Goal: Task Accomplishment & Management: Use online tool/utility

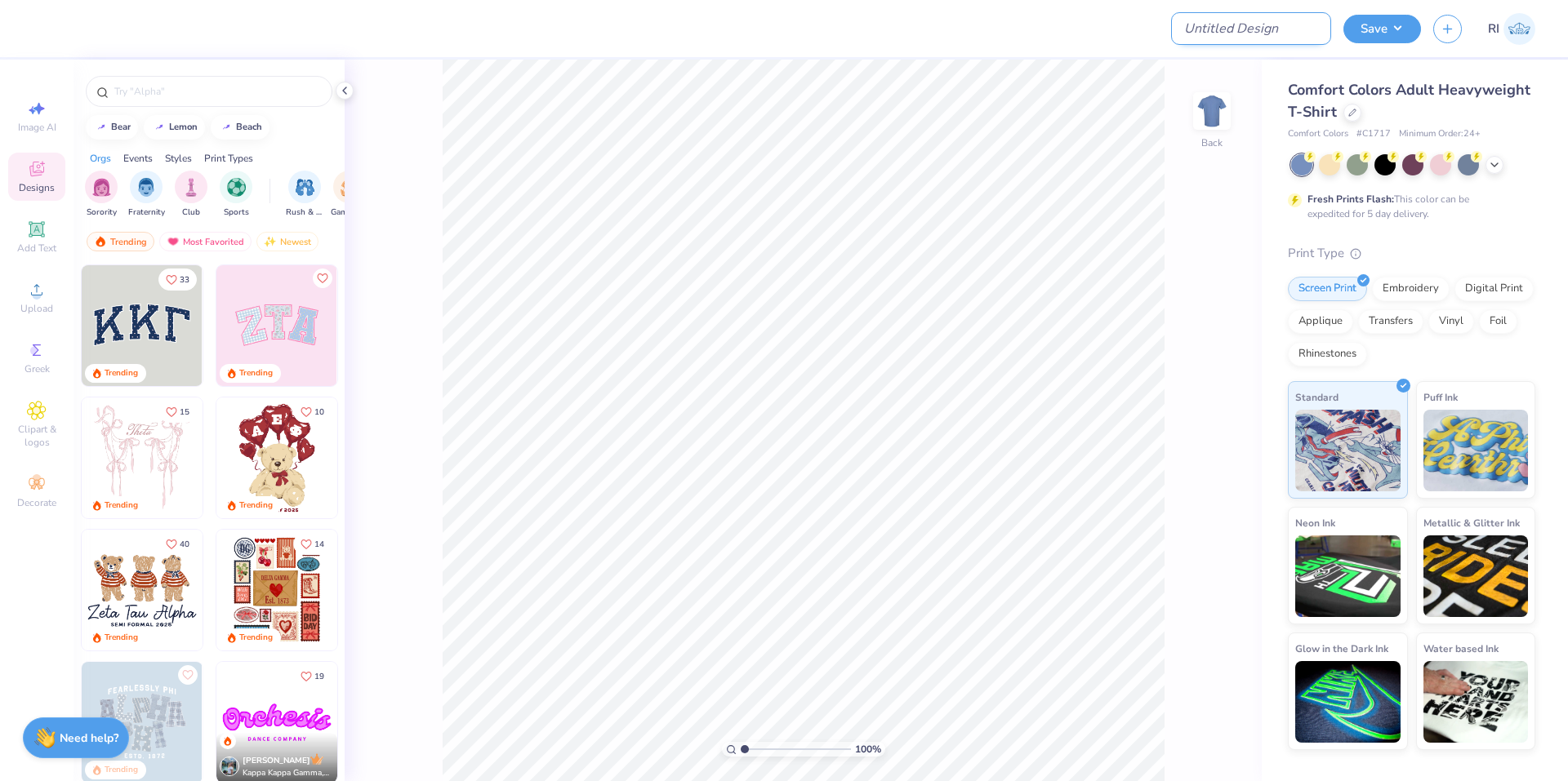
drag, startPoint x: 1303, startPoint y: 16, endPoint x: 1265, endPoint y: 44, distance: 47.2
click at [1303, 16] on input "Design Title" at bounding box center [1251, 28] width 160 height 33
paste input "UGC_3282"
type input "UGC_3282"
click at [1353, 120] on div at bounding box center [1353, 111] width 18 height 18
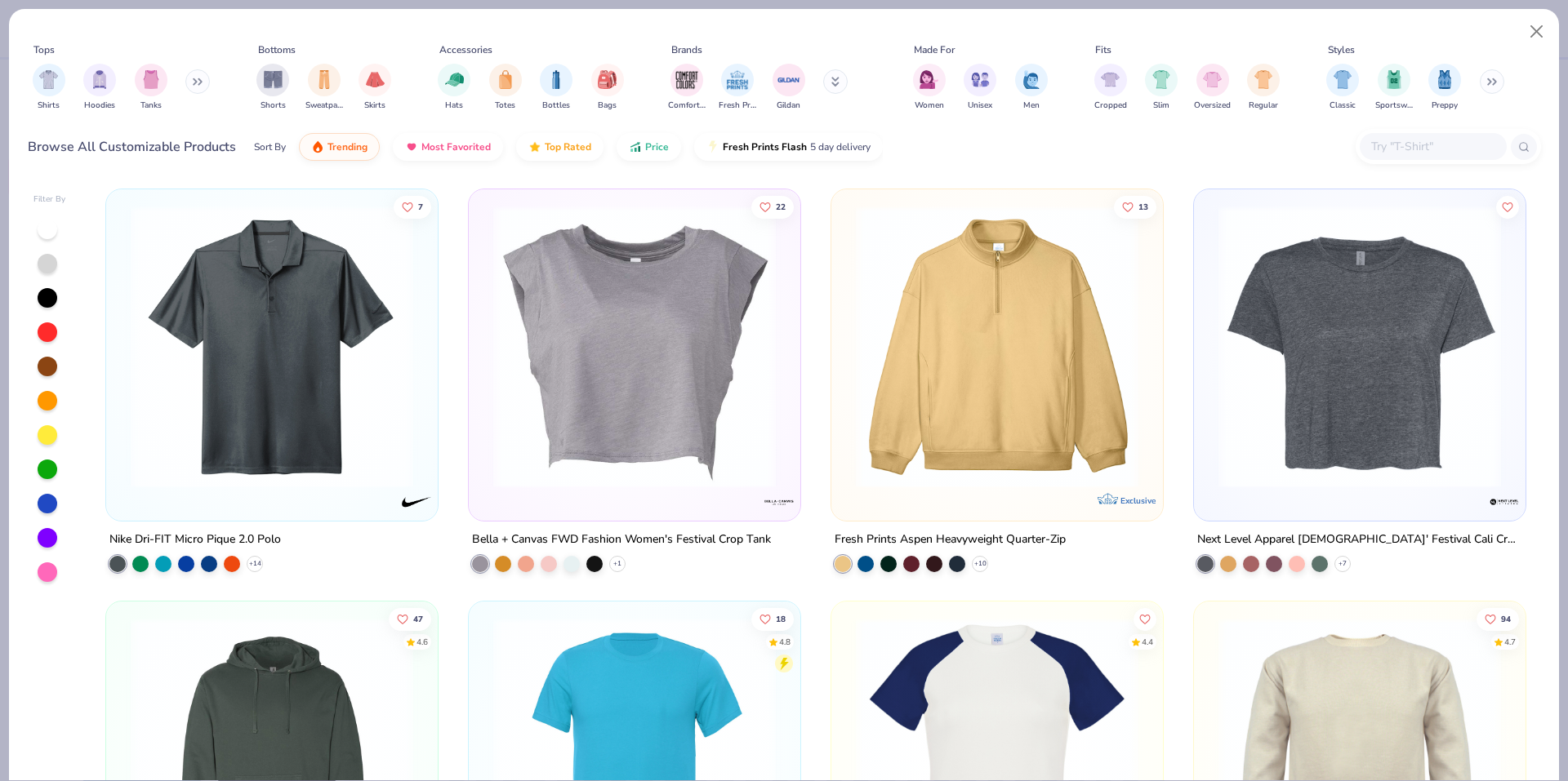
click at [1416, 142] on input "text" at bounding box center [1432, 146] width 126 height 19
paste input "G180"
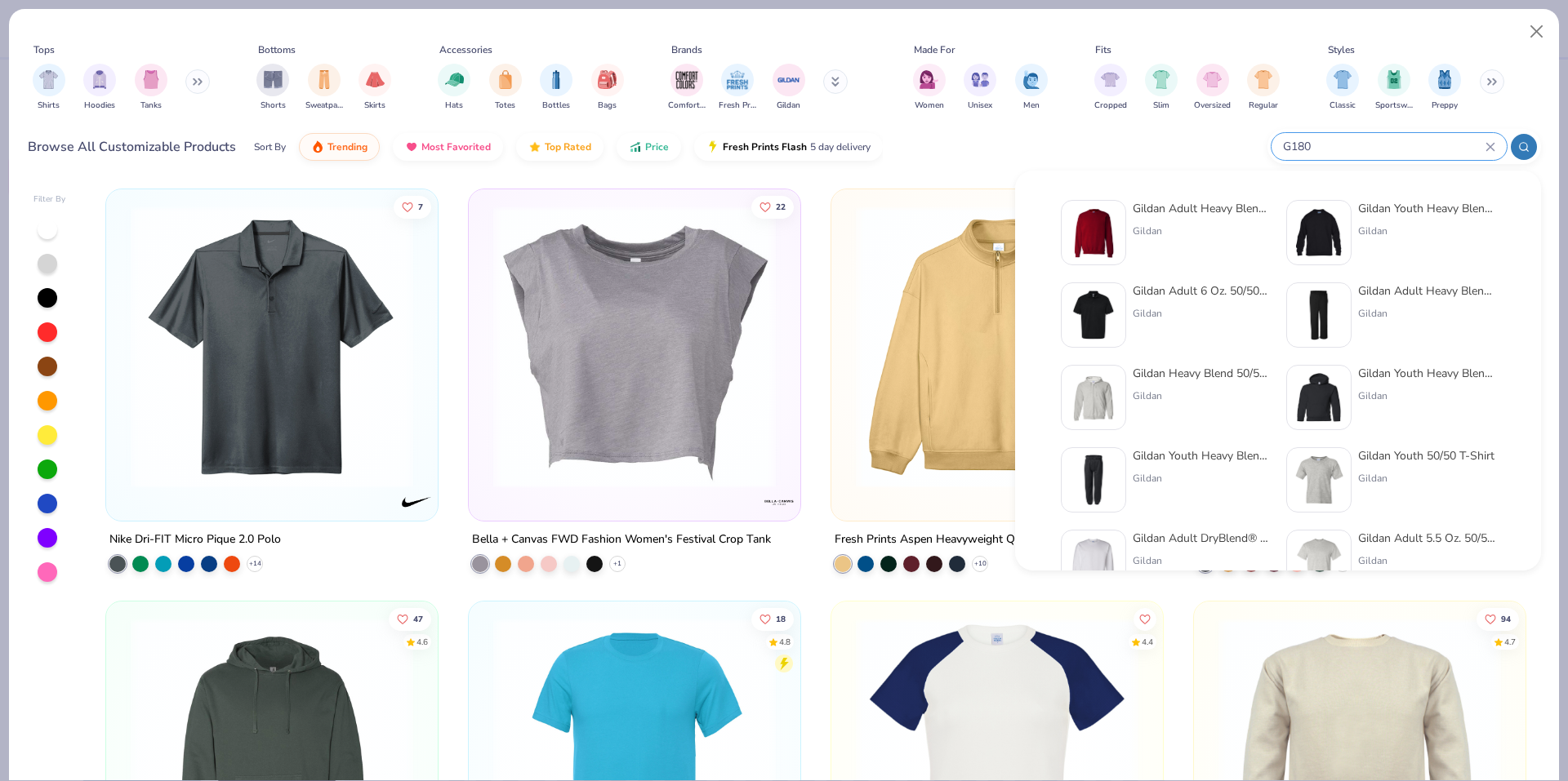
type input "G180"
click at [1107, 213] on img at bounding box center [1093, 233] width 51 height 51
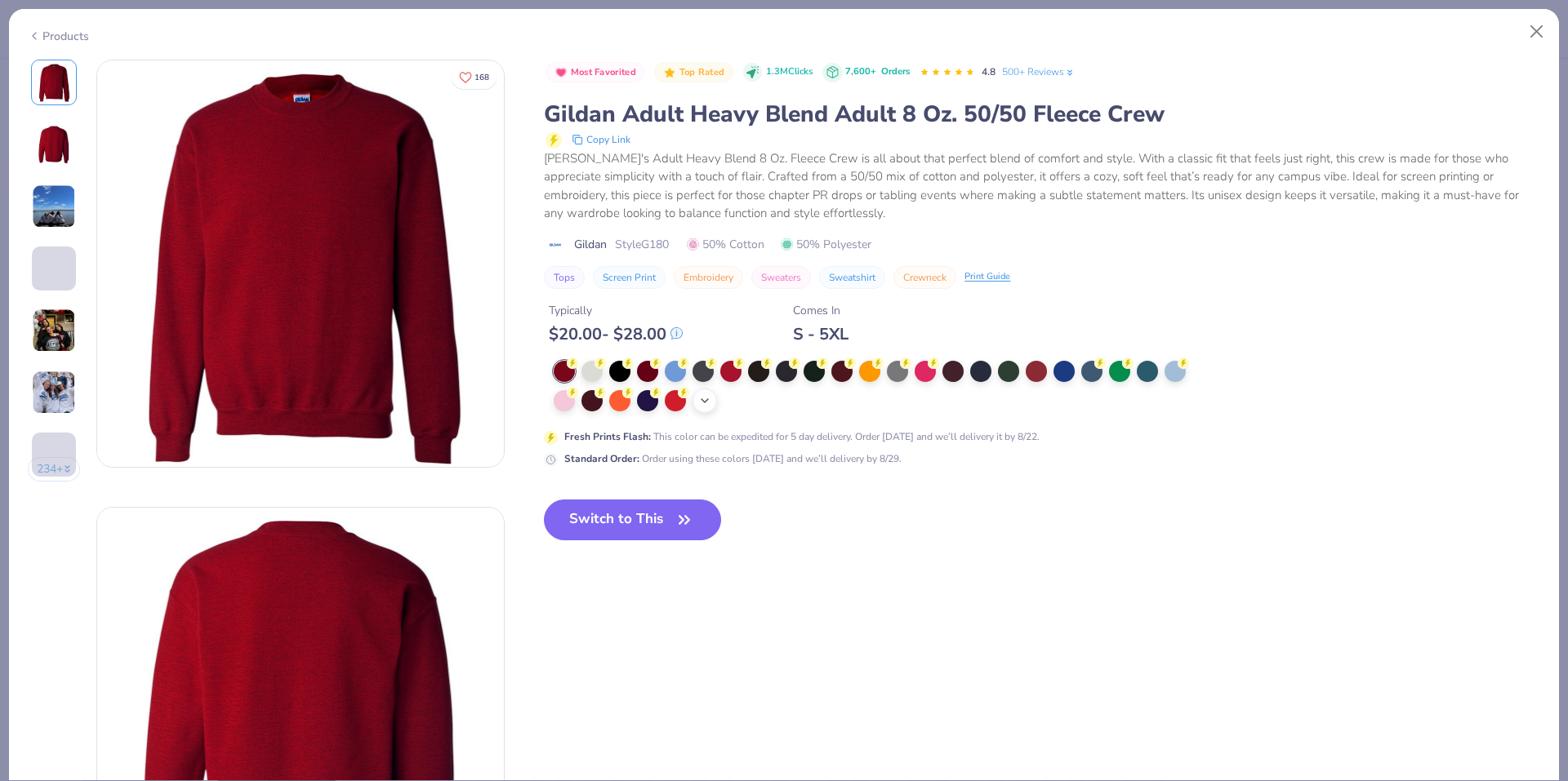
click at [700, 395] on icon at bounding box center [705, 401] width 13 height 13
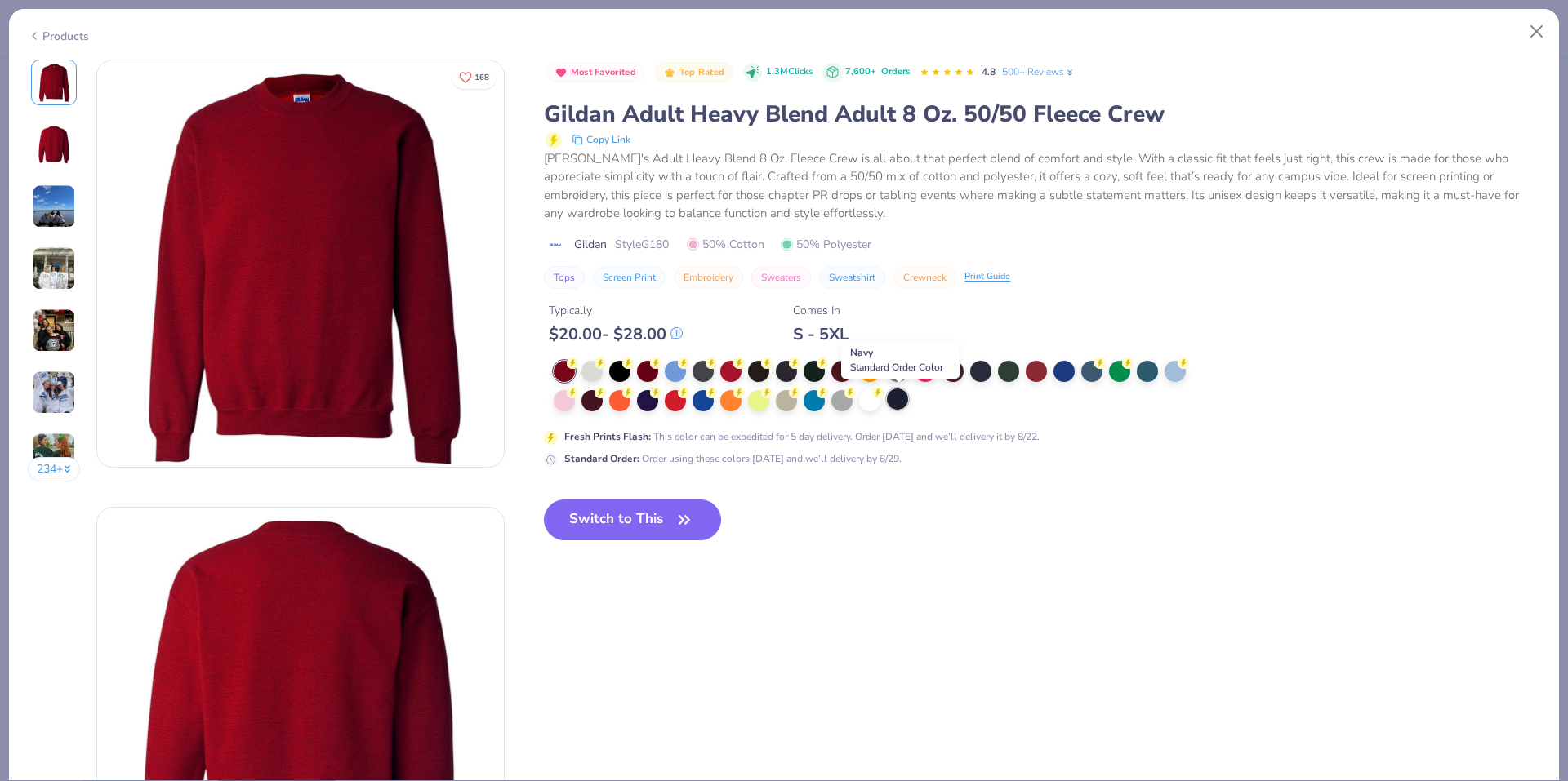
click at [892, 399] on div at bounding box center [897, 399] width 21 height 21
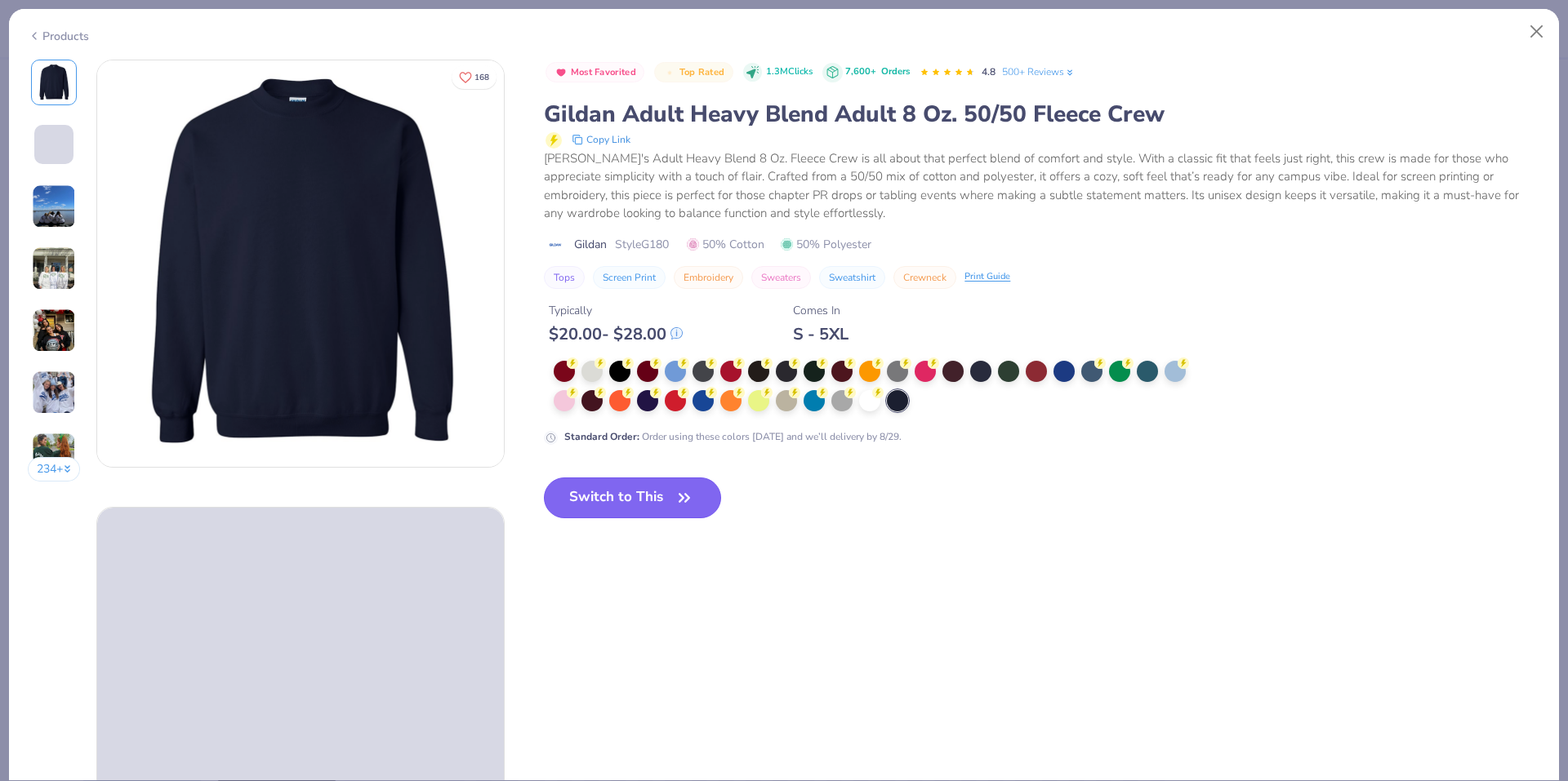
click at [673, 492] on button "Switch to This" at bounding box center [633, 497] width 177 height 41
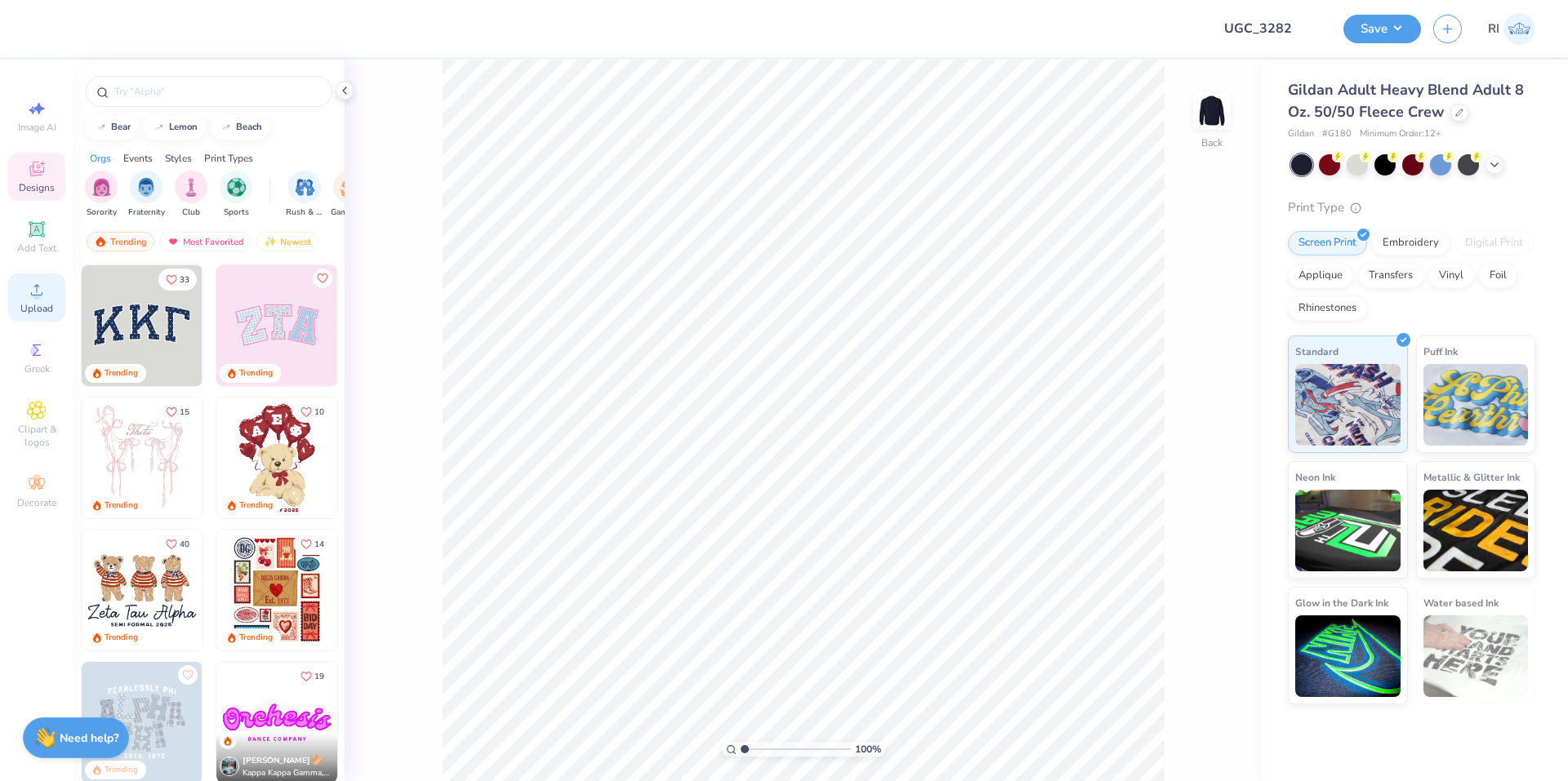
click at [34, 314] on span "Upload" at bounding box center [36, 309] width 33 height 13
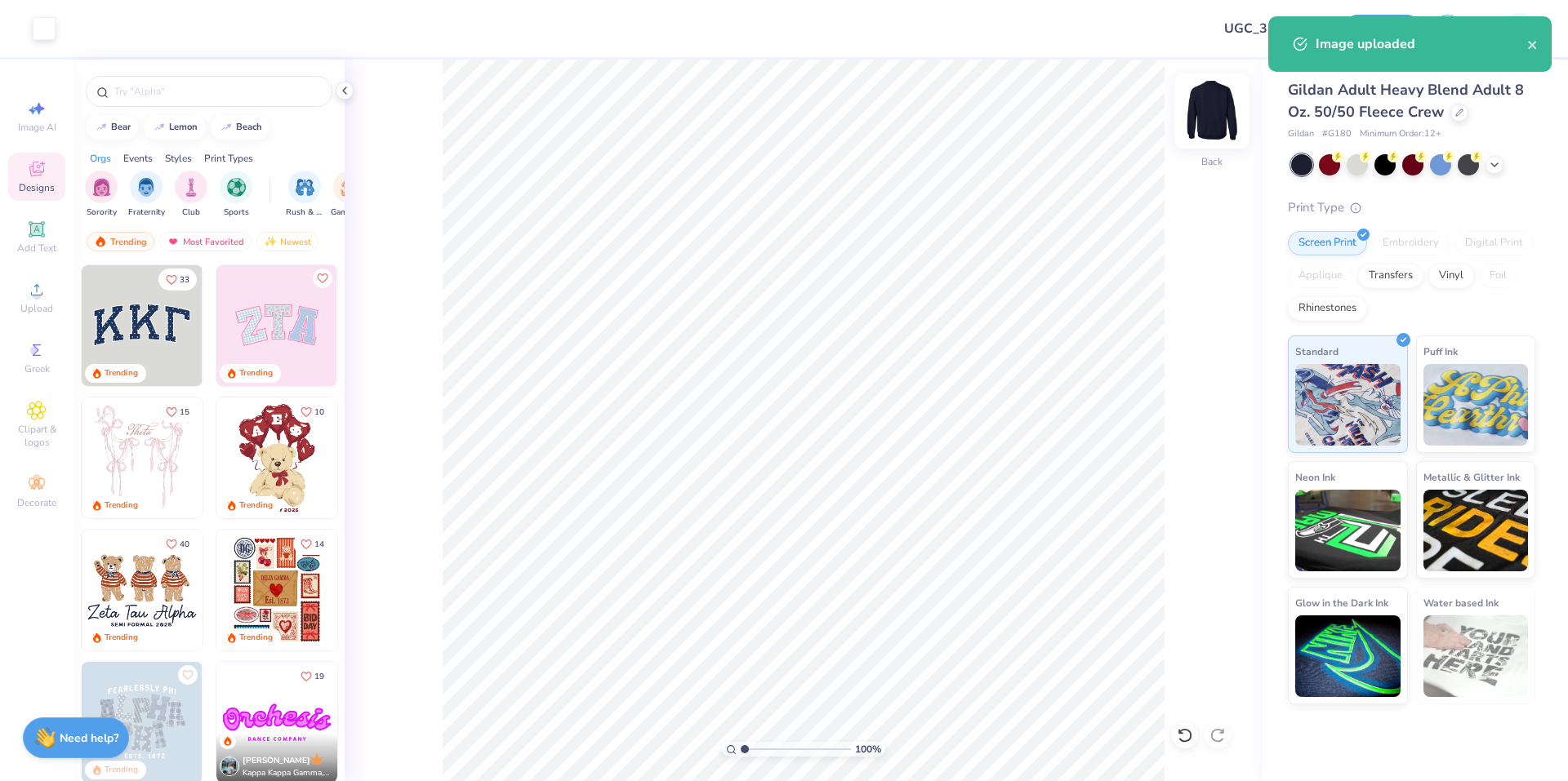
click at [1213, 123] on img at bounding box center [1212, 111] width 65 height 65
click at [48, 285] on div "Upload" at bounding box center [37, 298] width 57 height 48
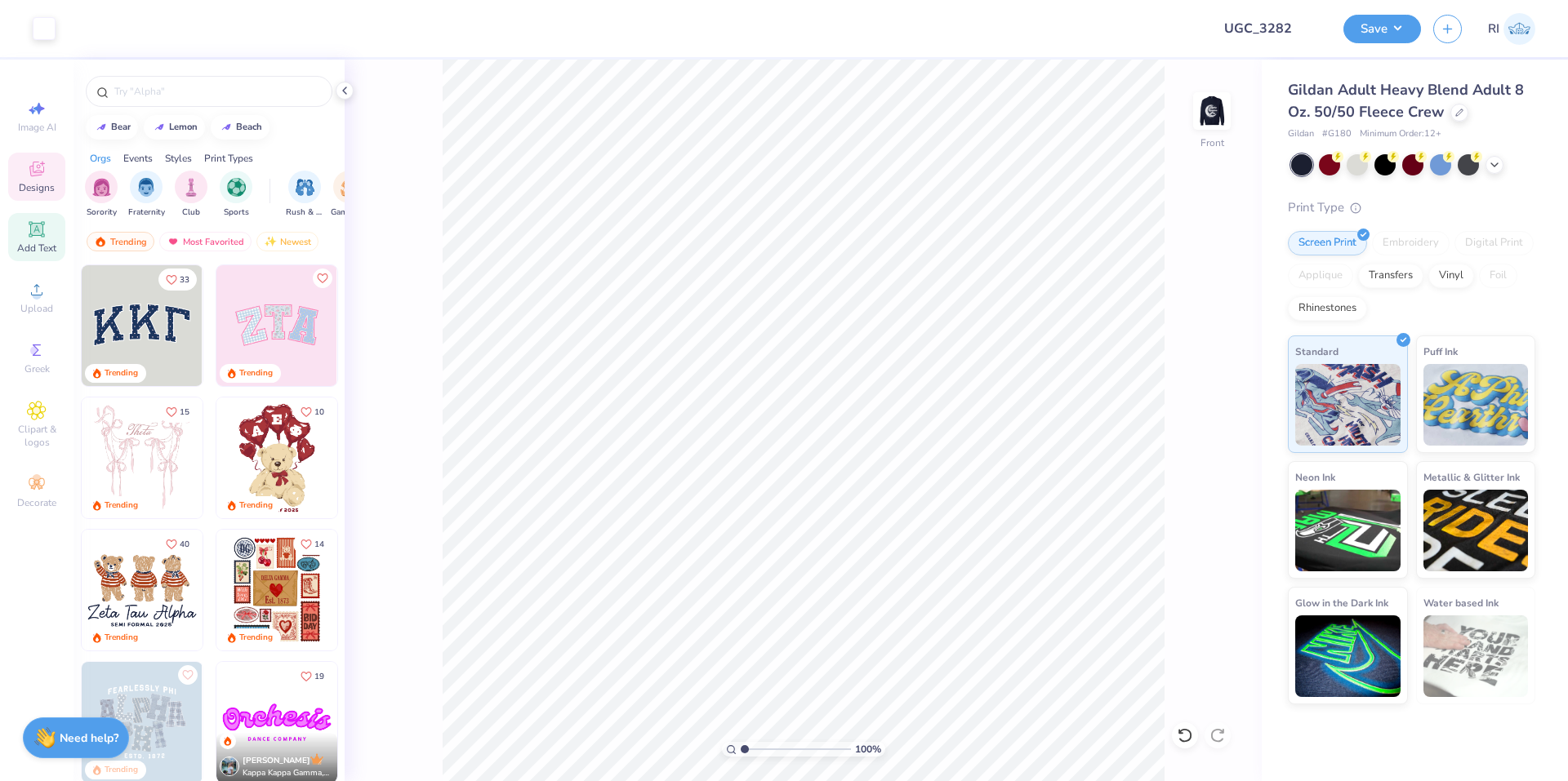
click at [38, 245] on span "Add Text" at bounding box center [37, 249] width 39 height 13
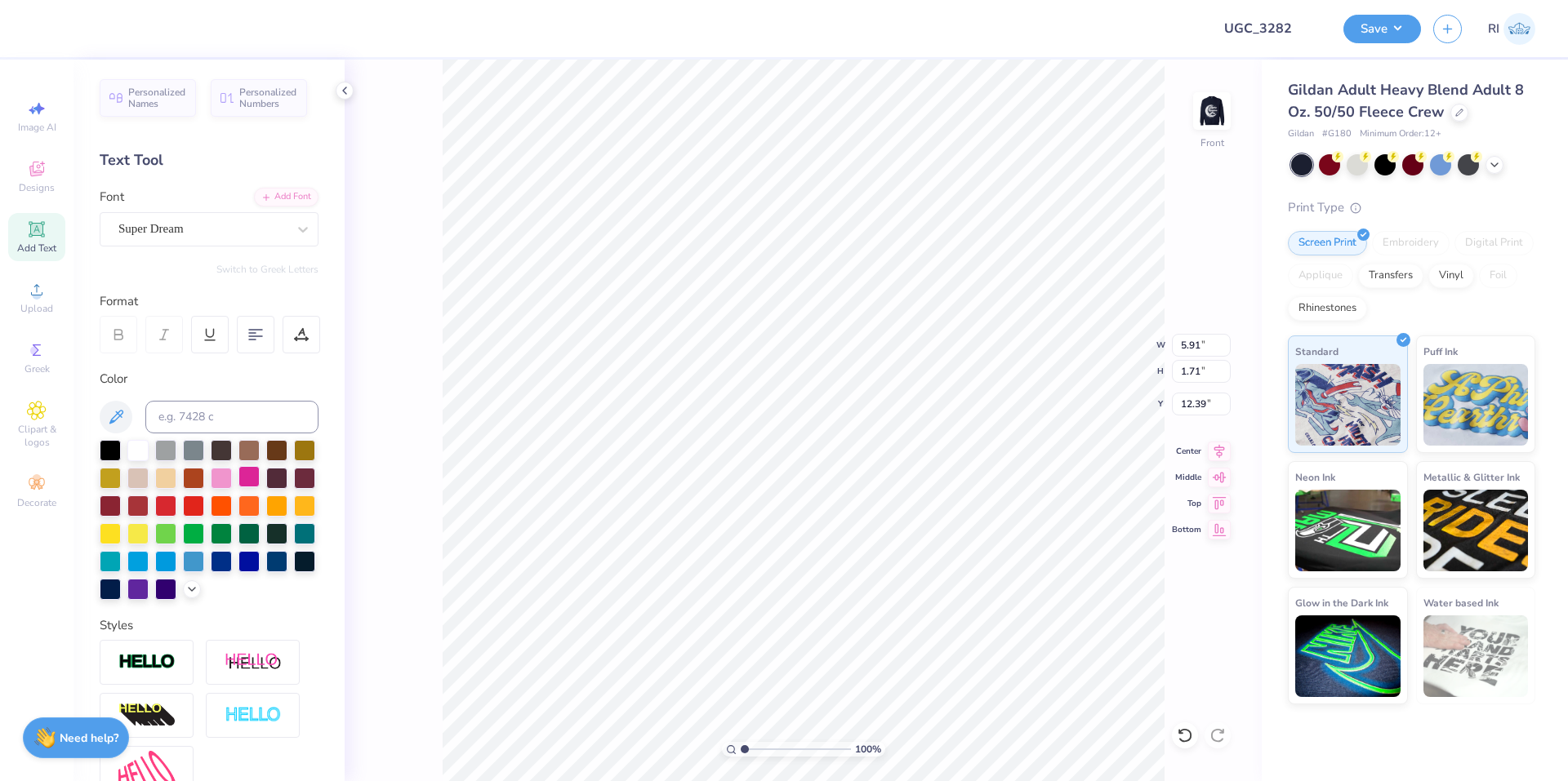
click at [260, 485] on div at bounding box center [249, 476] width 21 height 21
click at [232, 481] on div at bounding box center [220, 476] width 21 height 21
click at [290, 203] on div "Add Font" at bounding box center [285, 195] width 64 height 19
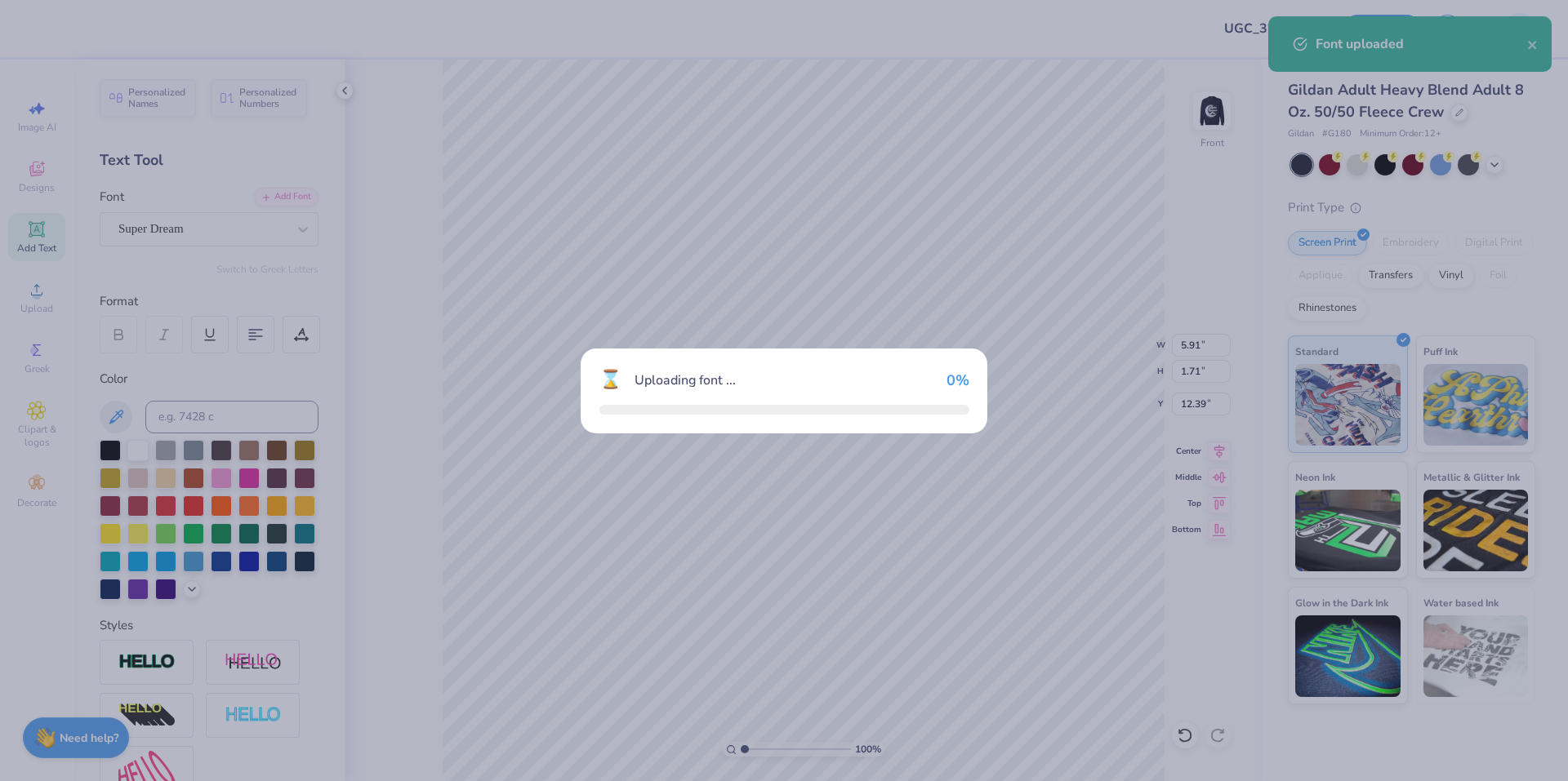
type input "9.03"
type input "3.07"
type input "11.71"
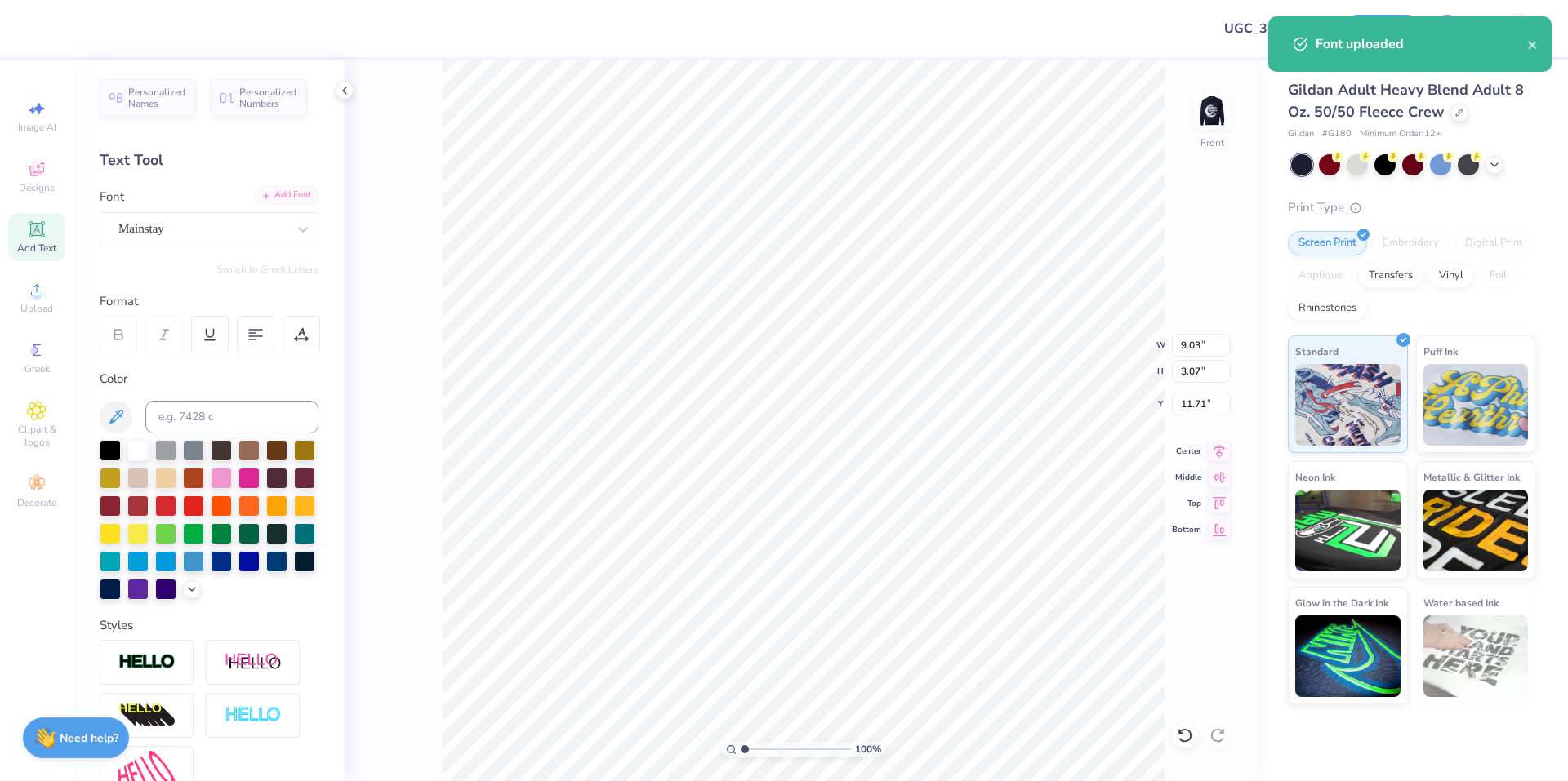
click at [293, 189] on div "Add Font" at bounding box center [285, 195] width 64 height 19
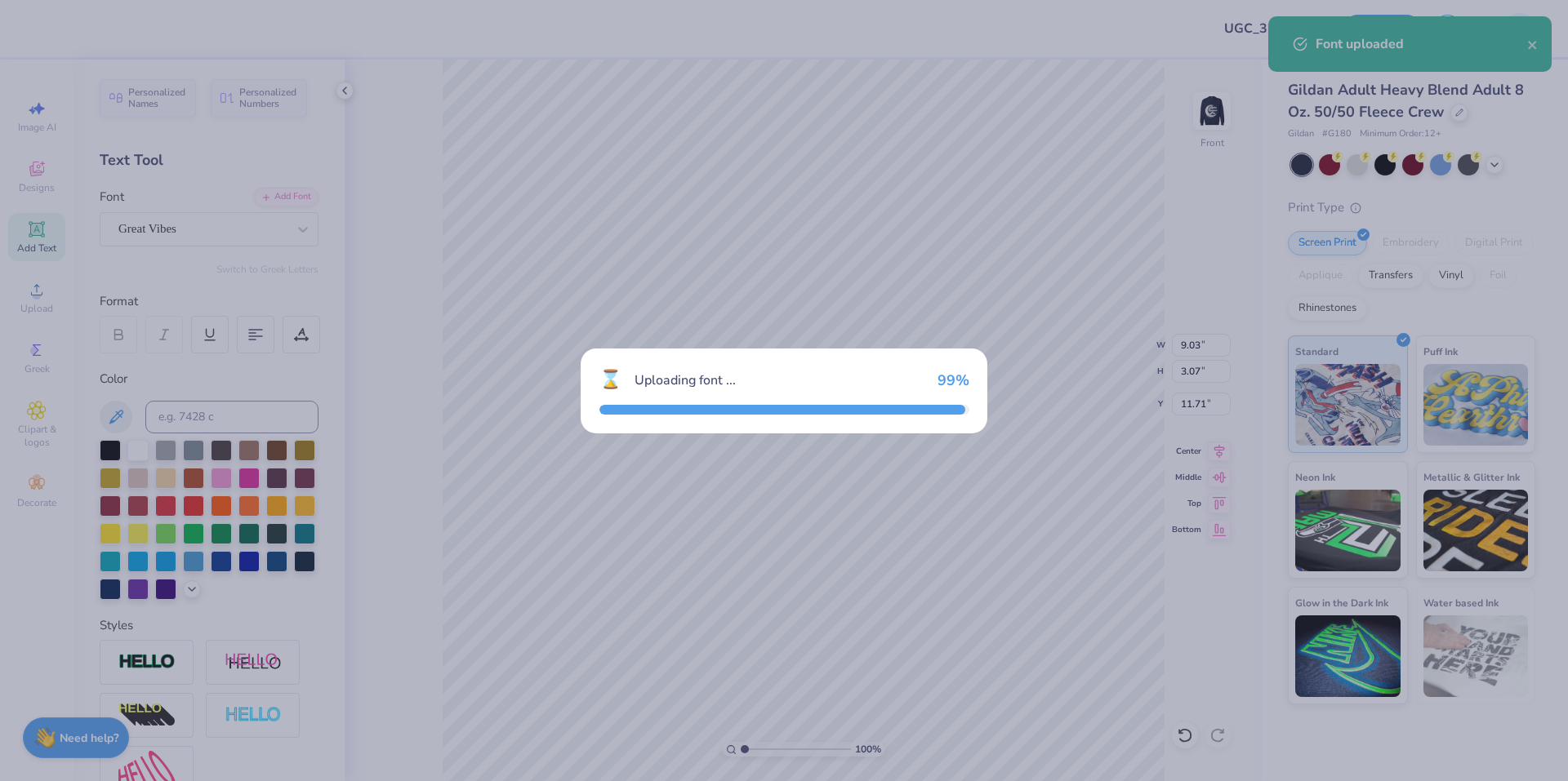
type input "9.54"
type input "2.53"
type input "11.98"
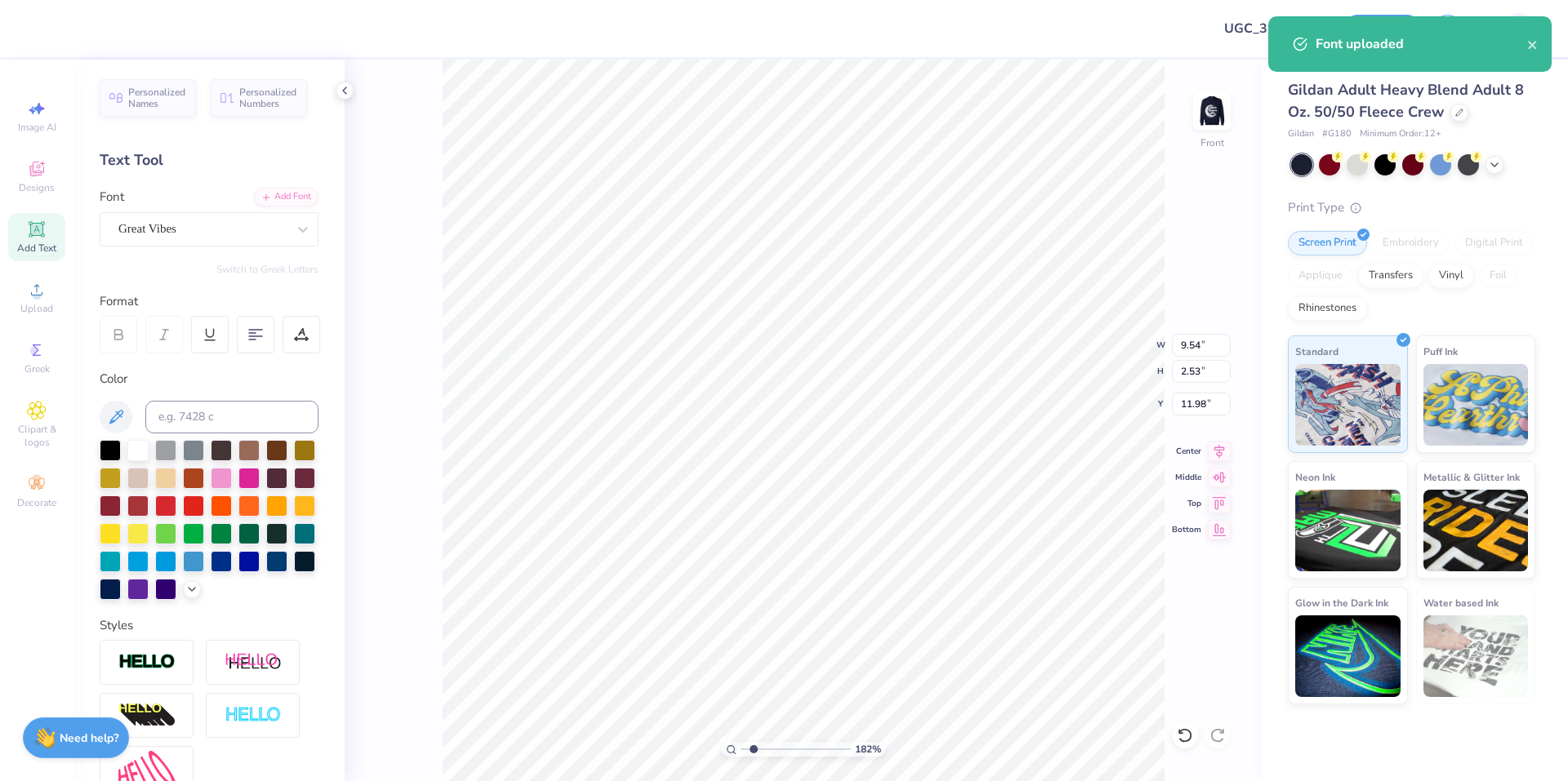
scroll to position [14, 3]
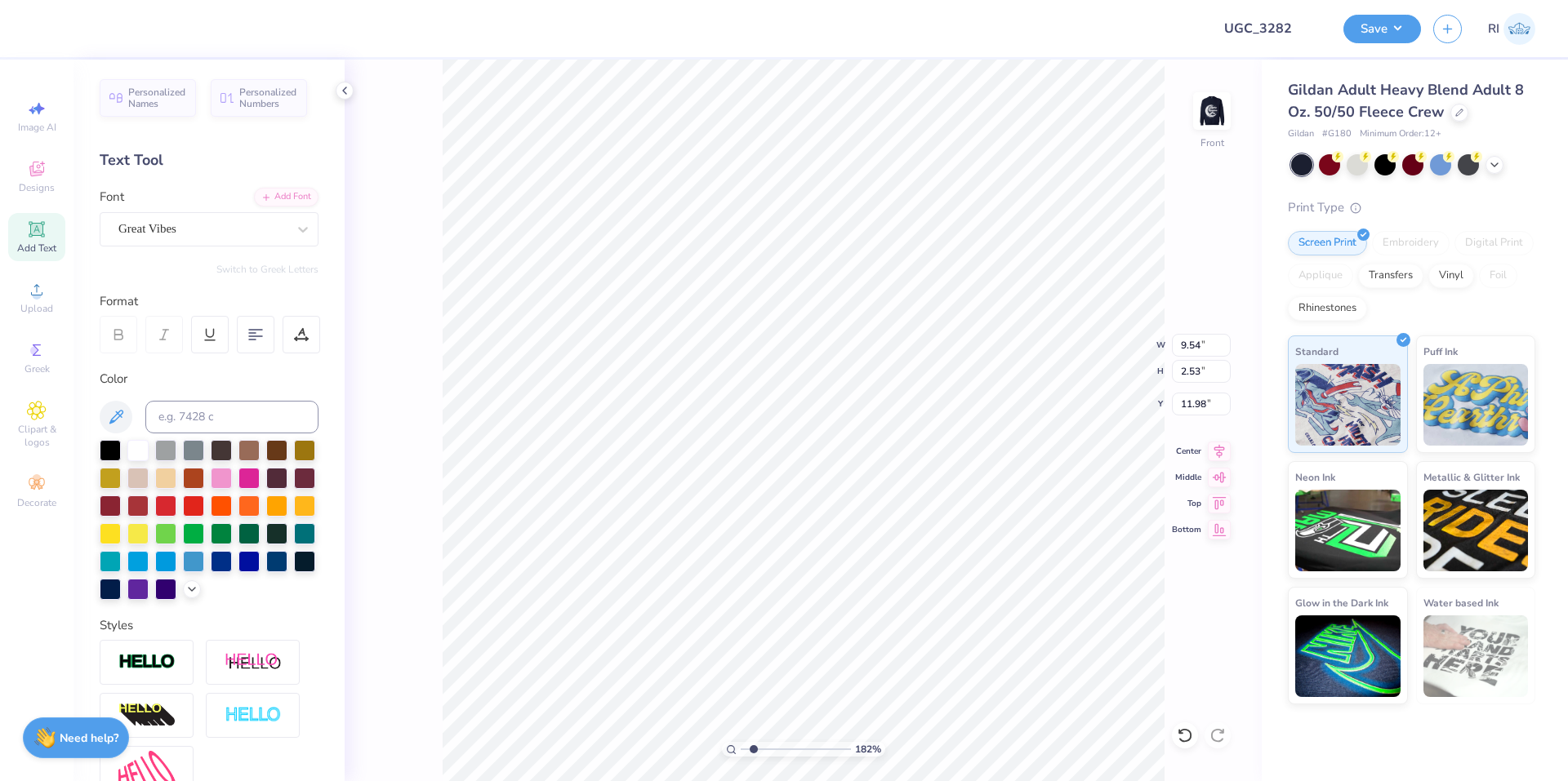
type input "1.82266588284093"
type textarea "d"
type input "1.82266588284093"
type textarea "dr"
type input "1.82266588284093"
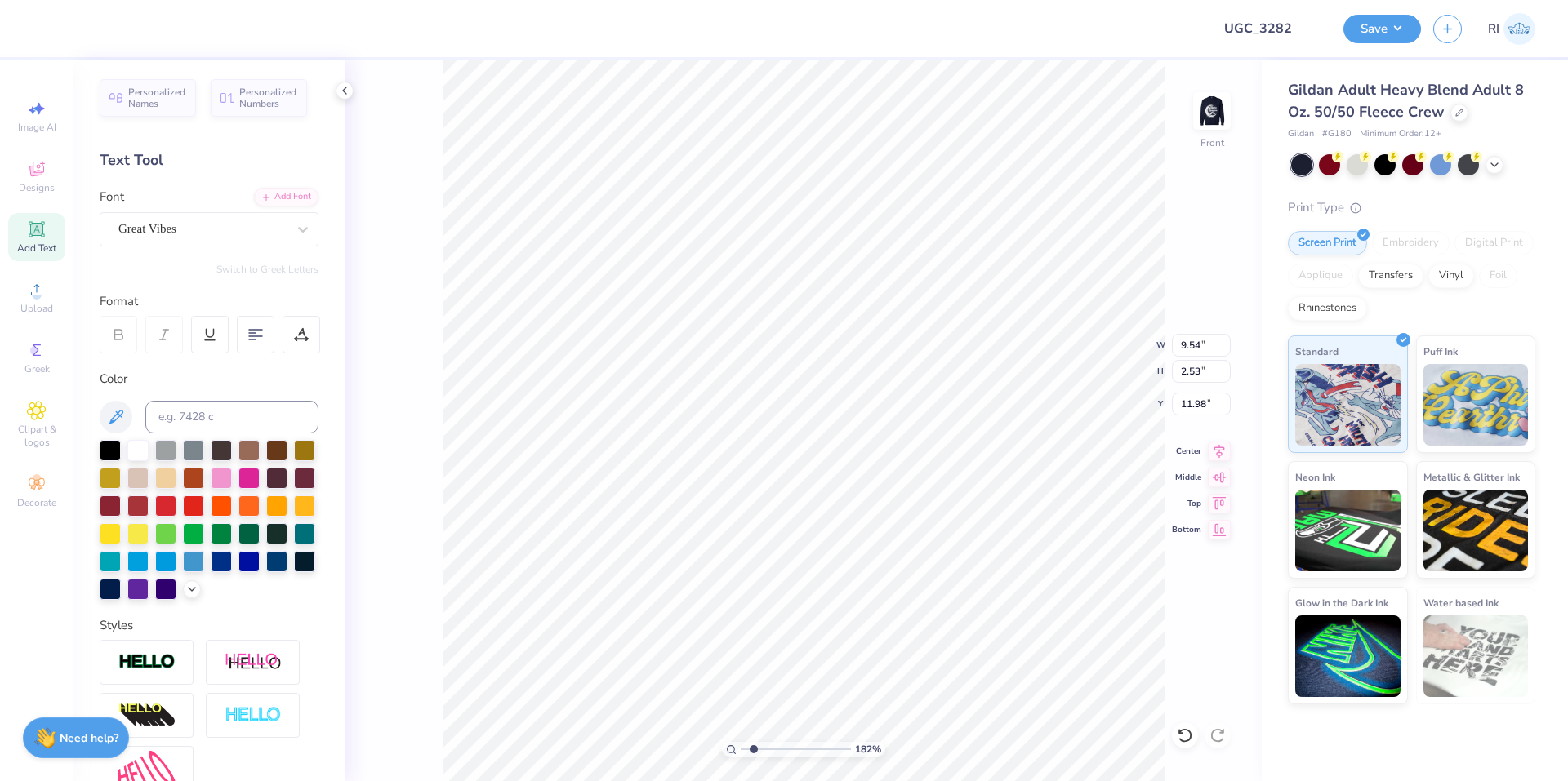
type textarea "dre"
type input "1.82266588284093"
type textarea "drea"
type input "1.82266588284093"
type textarea "dream"
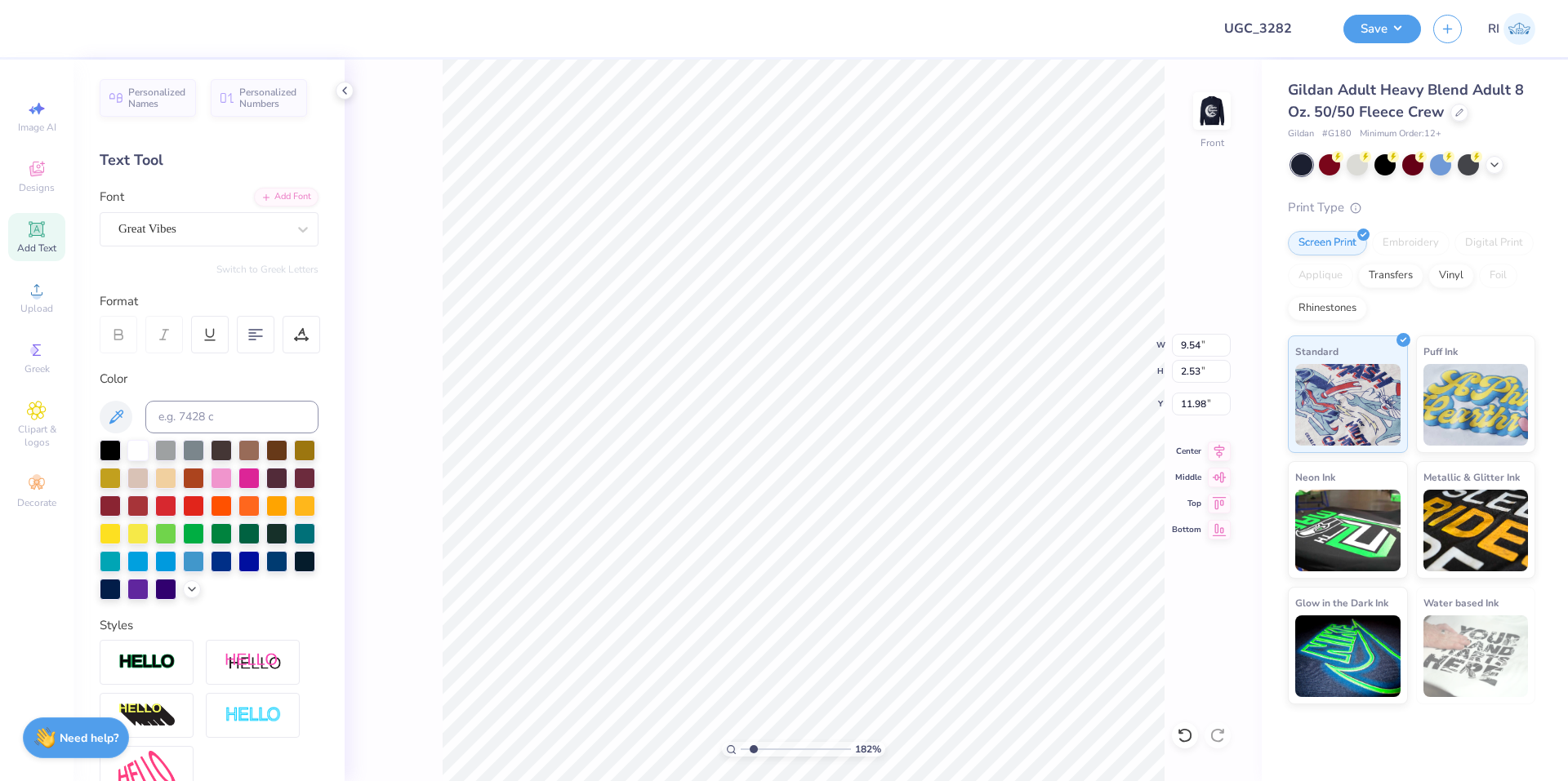
type input "1.82266588284093"
type textarea "dream"
type input "1.82266588284093"
type textarea "dream c"
type input "1.82266588284093"
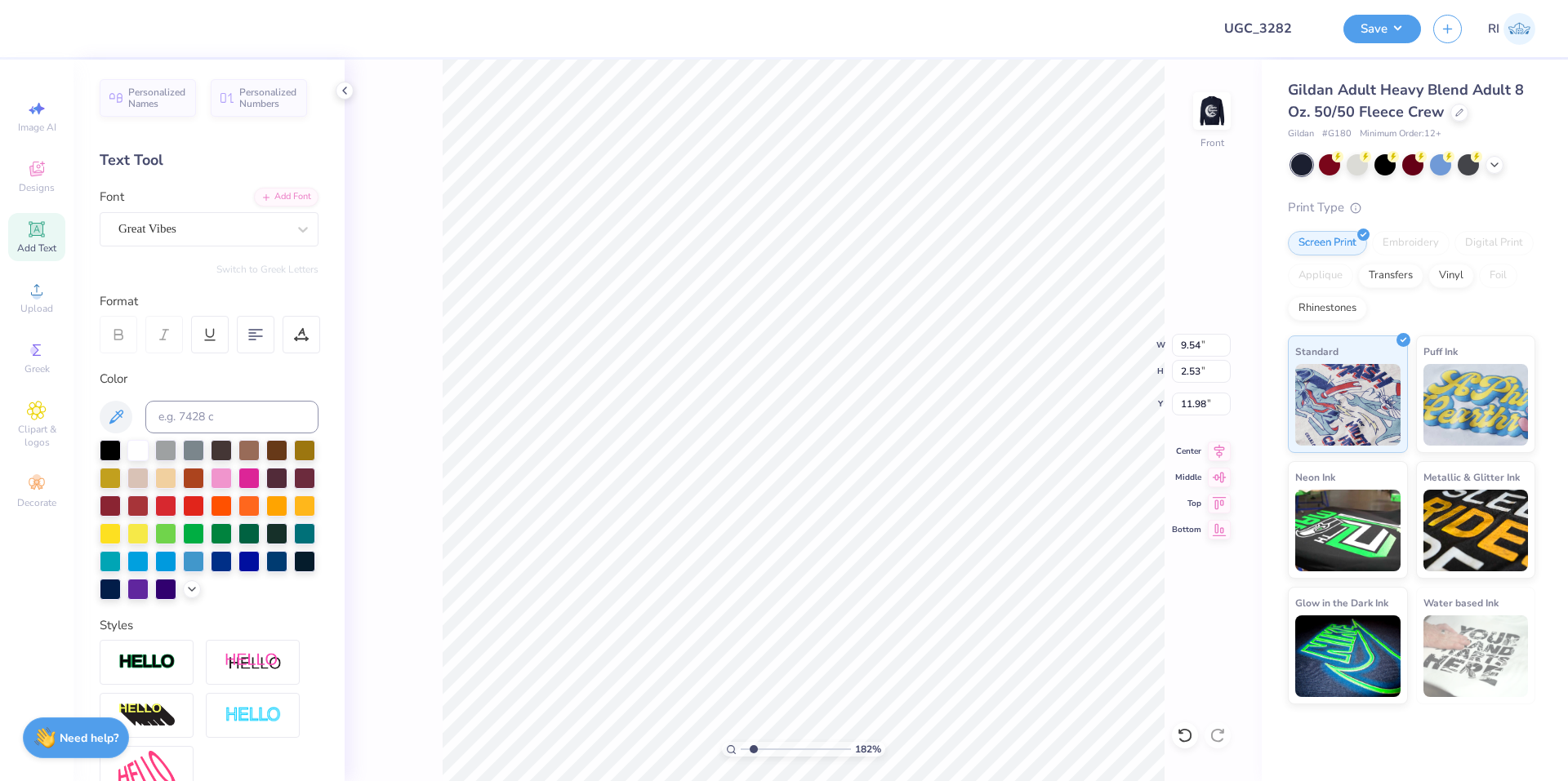
type textarea "dream co"
type input "1.82266588284093"
type textarea "dream come"
type input "1.82266588284093"
type textarea "dream come"
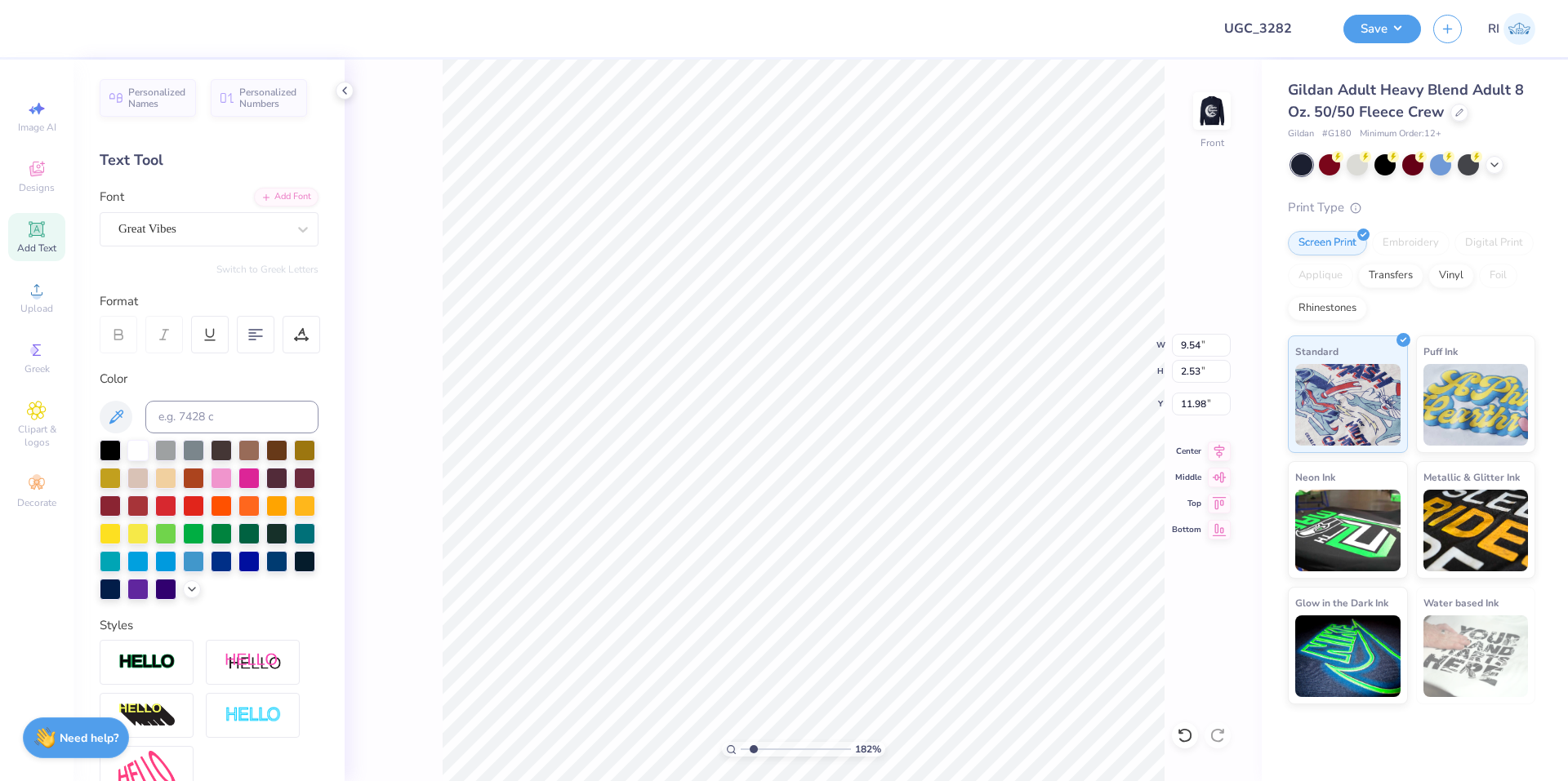
type input "1.82266588284093"
type textarea "dream come t"
type input "1.82266588284093"
type textarea "dream come tru"
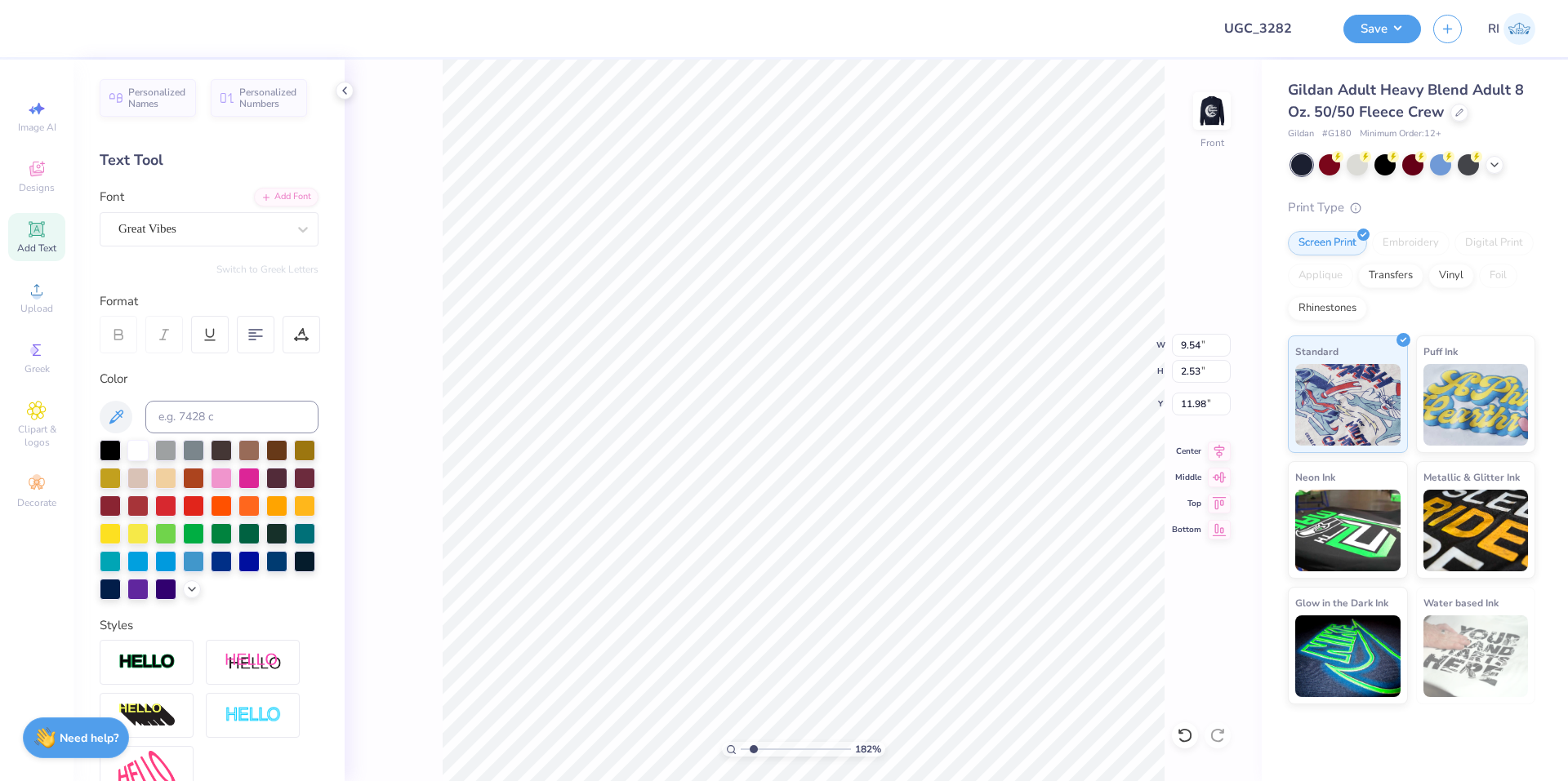
type input "1.82266588284093"
type textarea "dream come true"
type input "1.82266588284093"
type input "10.81"
type input "1.45"
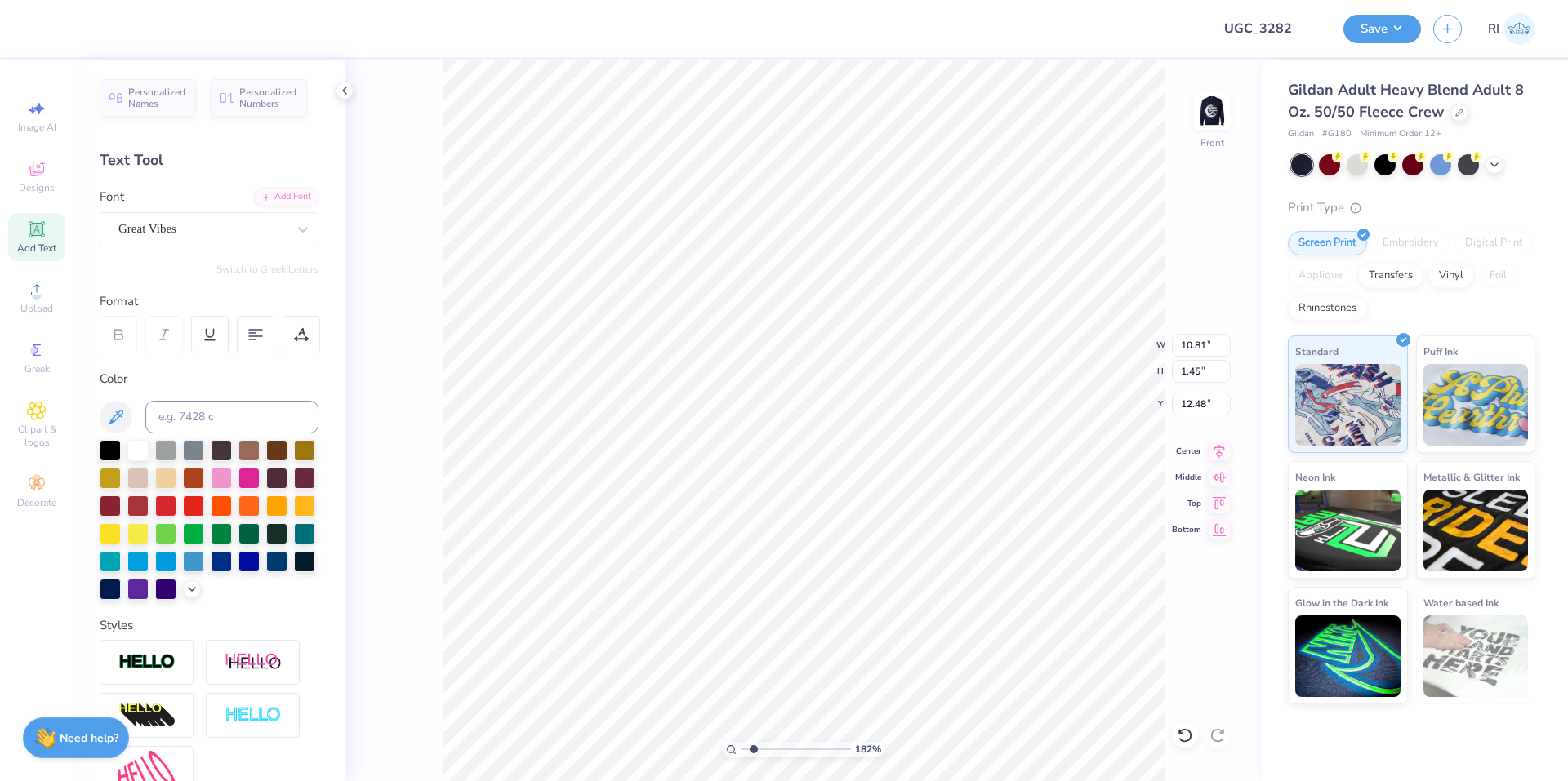
type input "1.82266588284093"
type input "10.48"
type input "1.41"
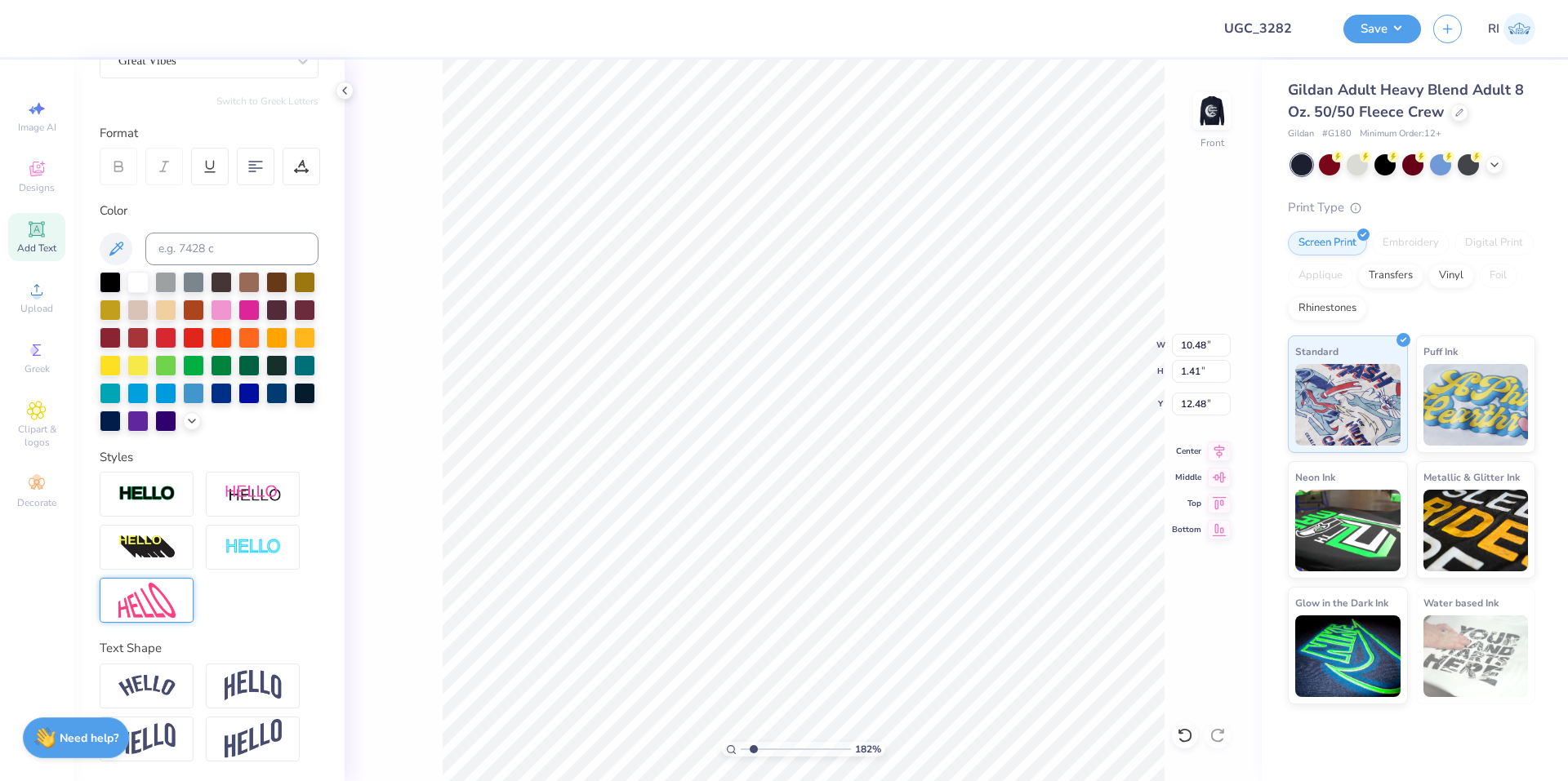
scroll to position [196, 0]
click at [234, 668] on div at bounding box center [253, 687] width 94 height 45
type input "1.82266588284093"
type input "2.86"
type input "11.75"
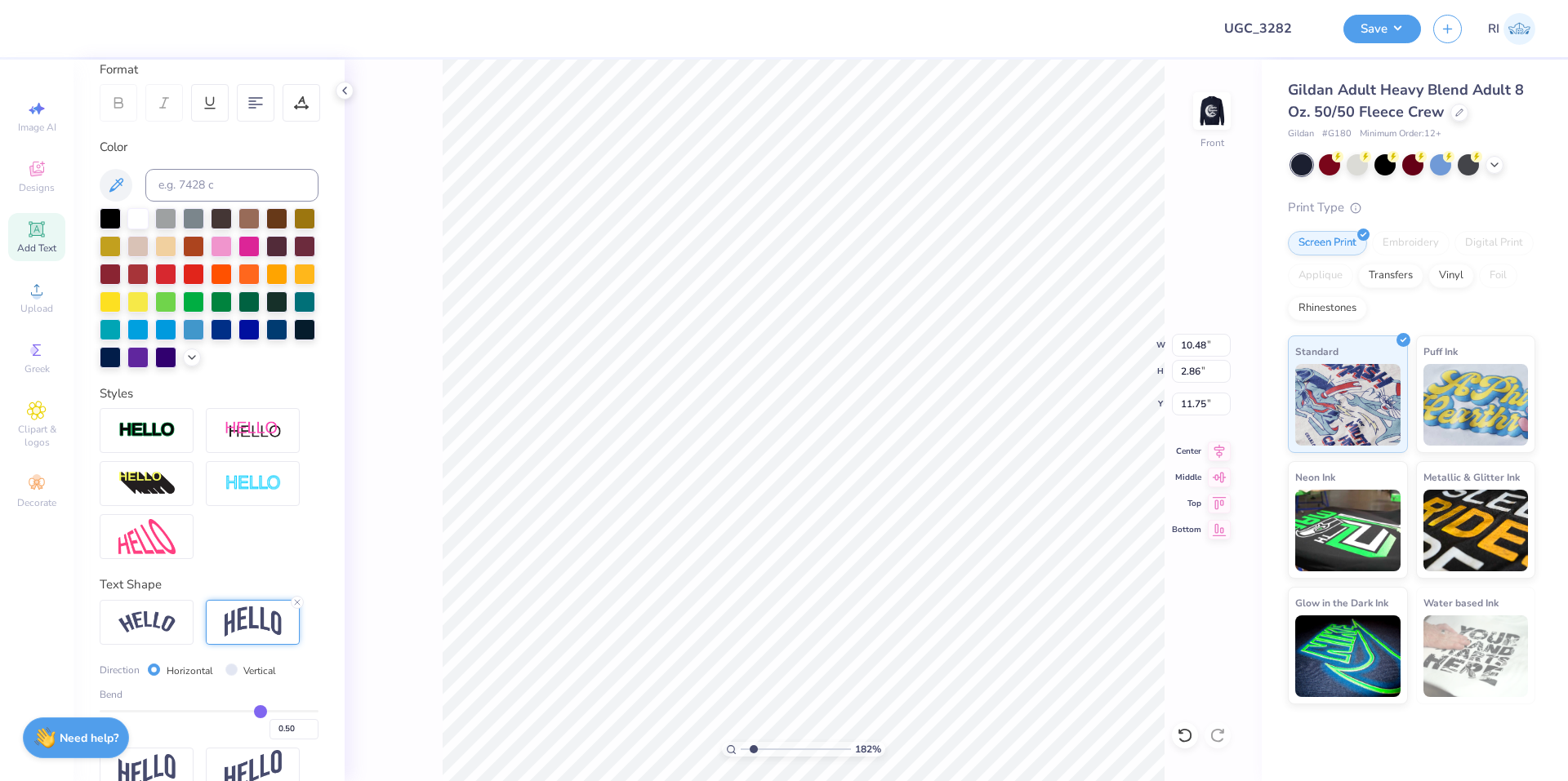
scroll to position [290, 0]
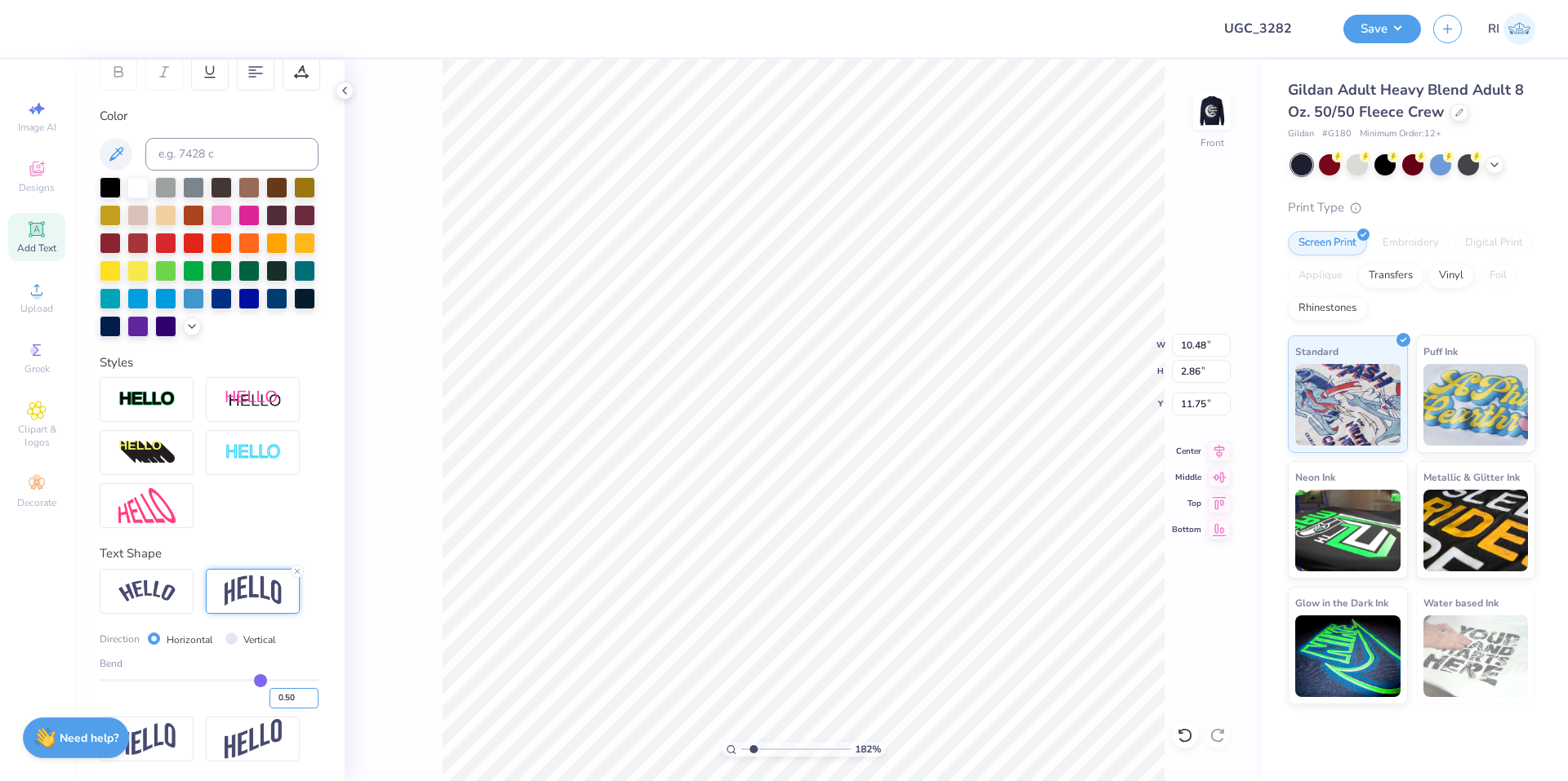
click at [277, 700] on input "0.50" at bounding box center [294, 698] width 49 height 20
type input "-0.20"
type input "-0.2"
type input "1.82266588284093"
type input "1.93"
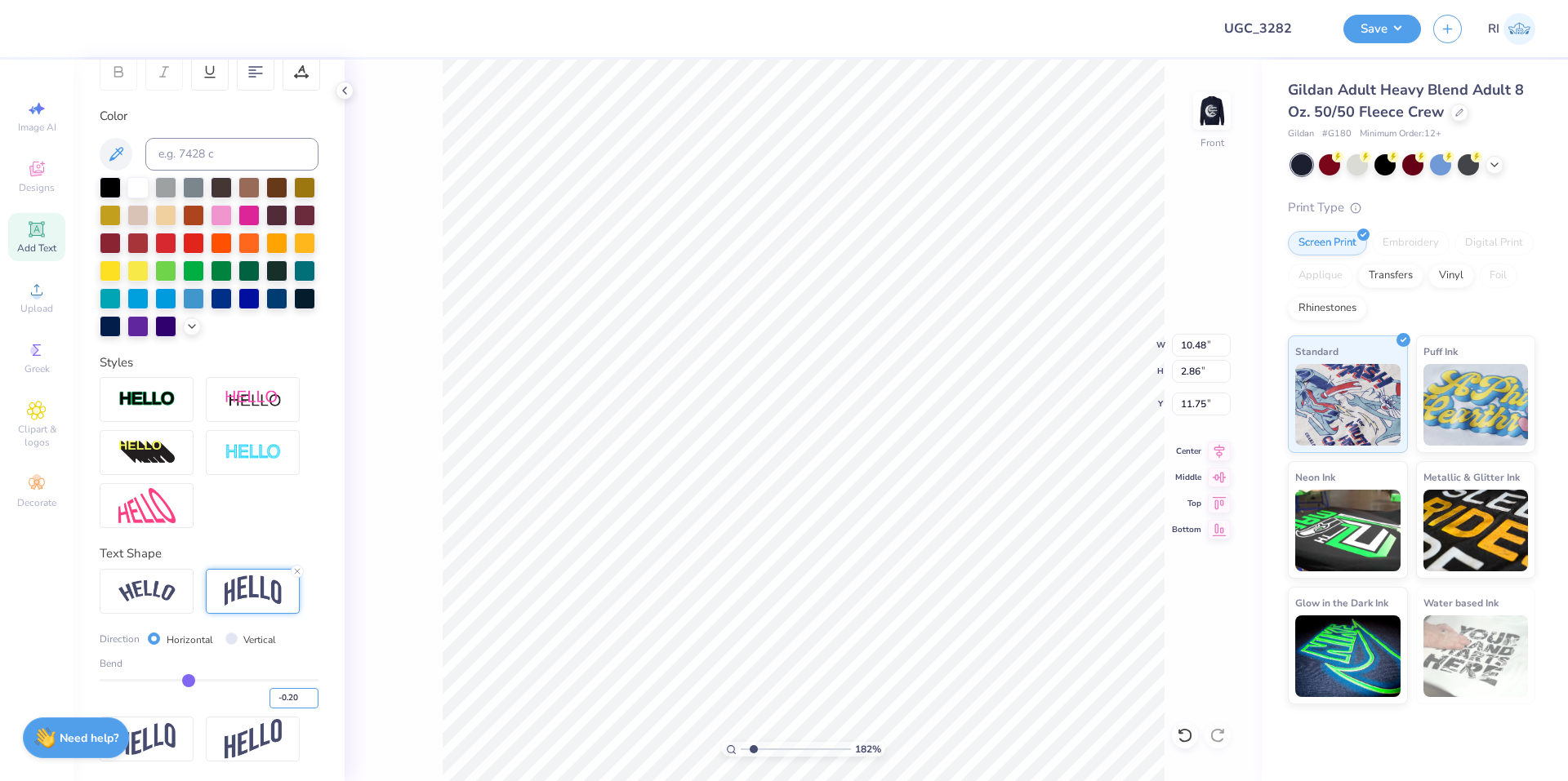
type input "12.22"
type input "3.00581987268405"
type input "12.70"
type input "7.39645378545819"
type input "10.33"
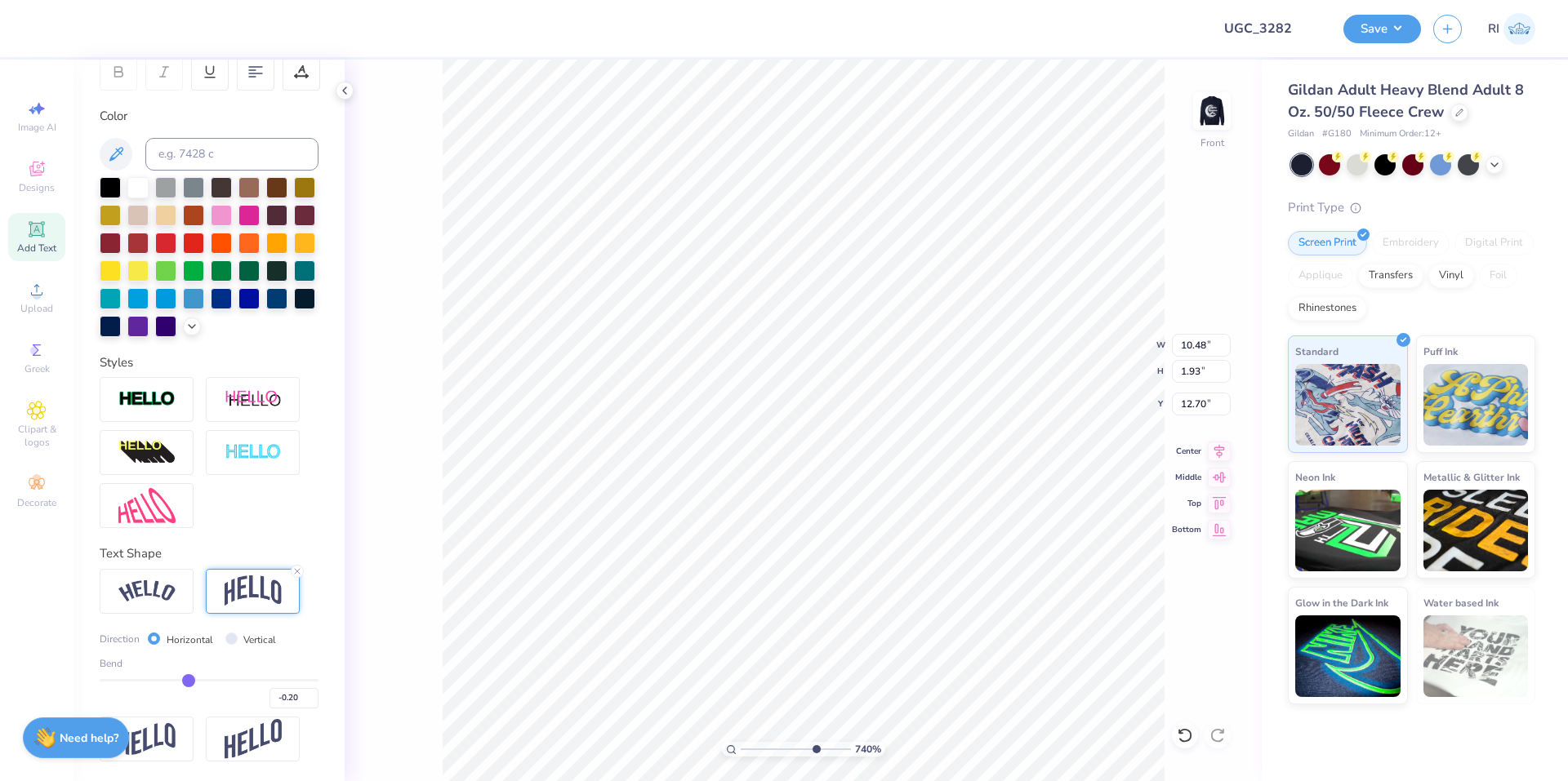
type input "1.90"
type input "12.73"
type input "7.39645378545819"
type input "12.71"
type input "9.98566702401637"
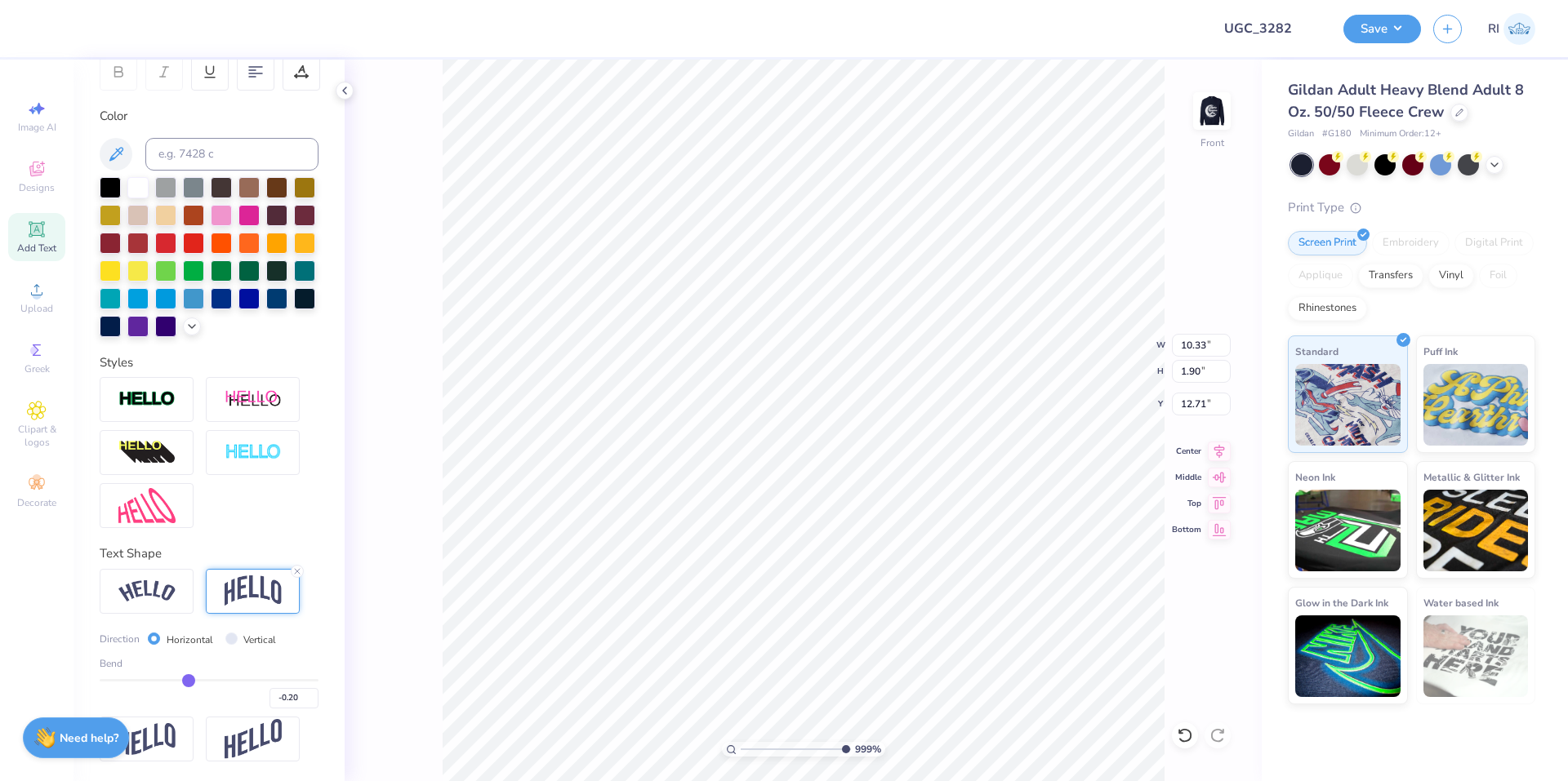
type input "10.31"
type input "4.05804149575103"
click at [285, 696] on input "-0.20" at bounding box center [294, 698] width 49 height 20
type input "-0.25"
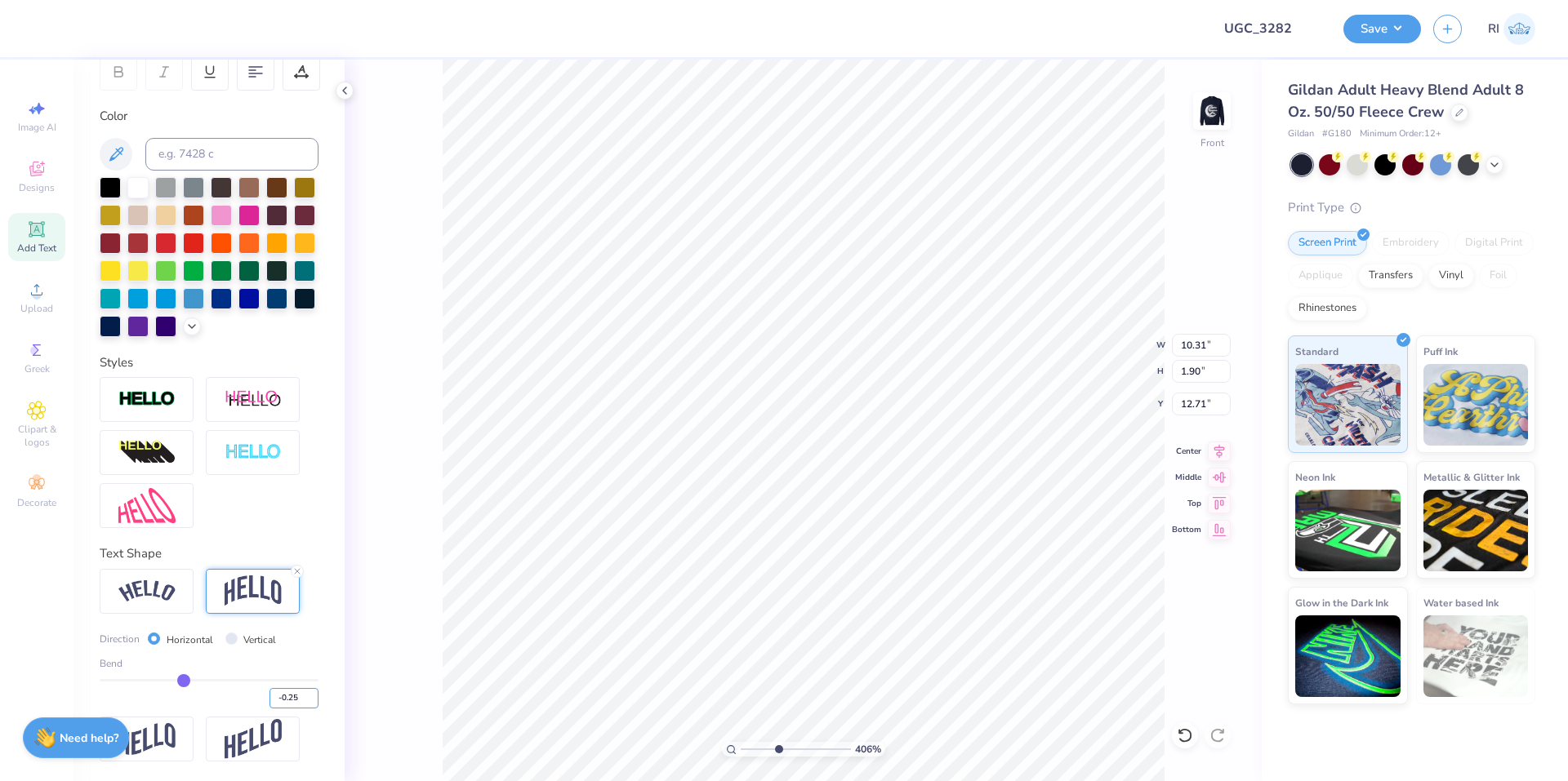
type input "4.05804149575103"
type input "2.03"
type input "12.65"
type input "2.22643191709162"
type input "12.73"
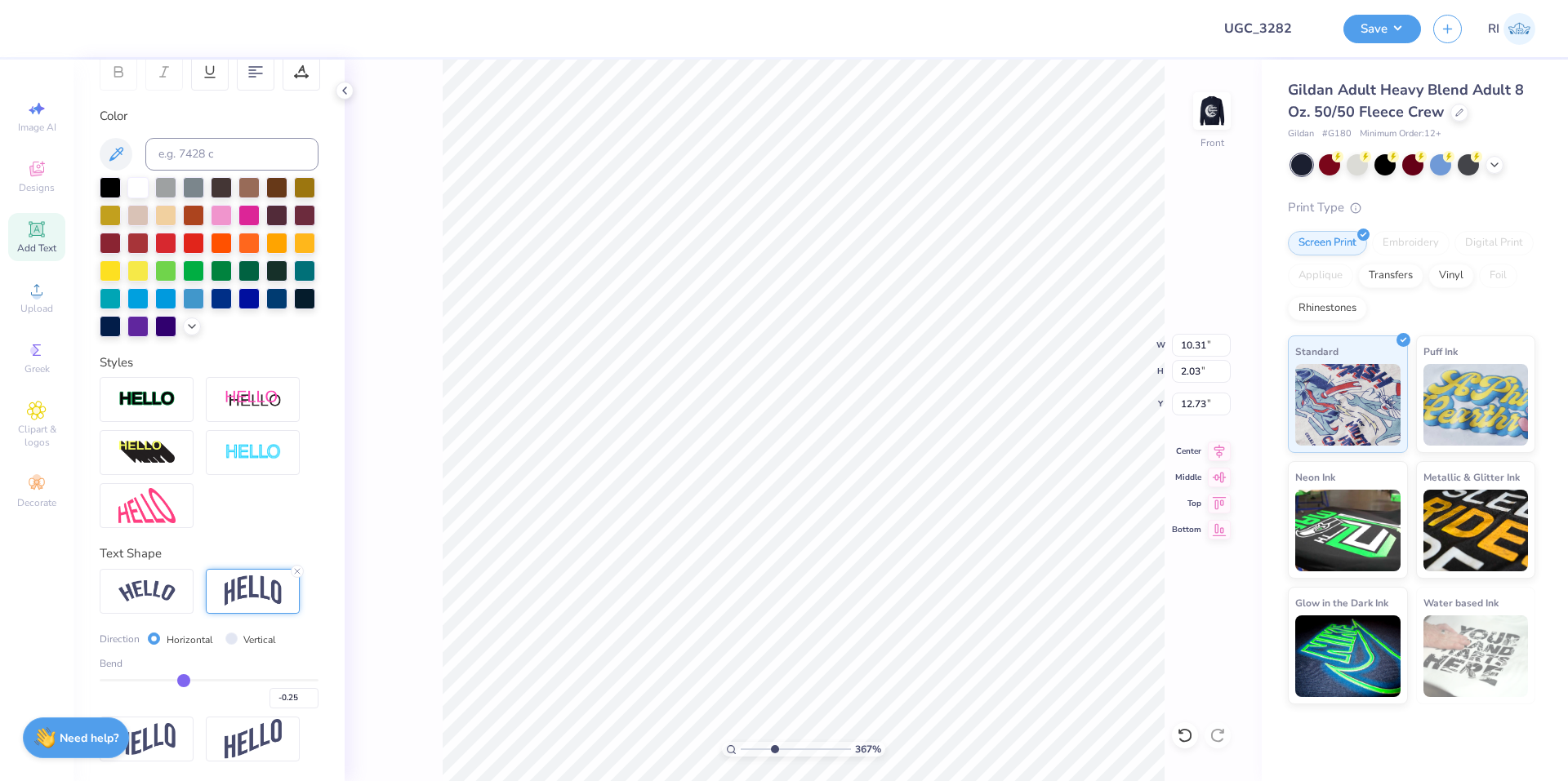
click at [172, 404] on img at bounding box center [147, 400] width 57 height 19
type input "3.6716840780171"
type input "10.33"
type input "2.06"
type input "12.72"
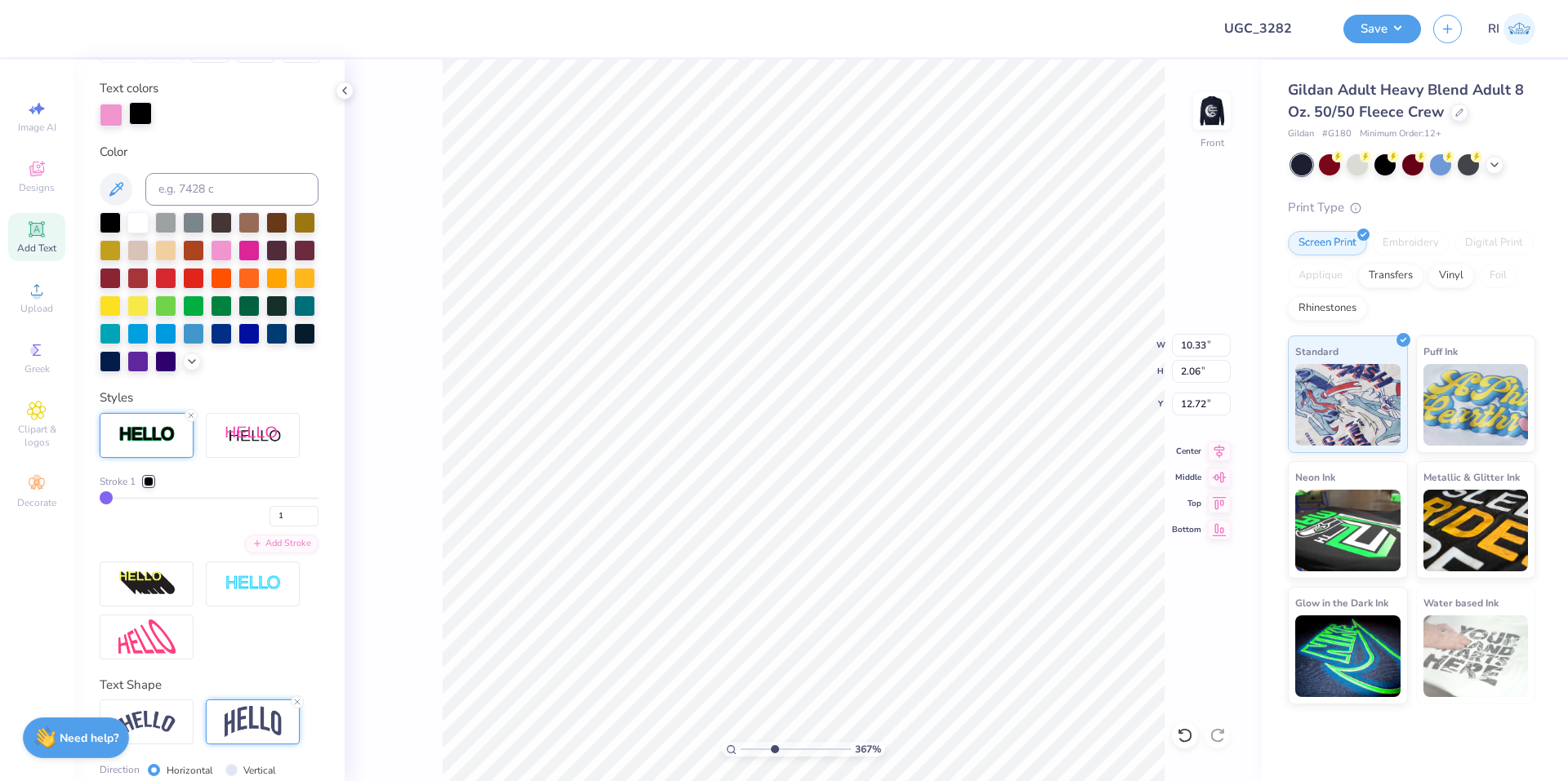
click at [139, 108] on div at bounding box center [140, 113] width 23 height 23
click at [232, 247] on div at bounding box center [220, 249] width 21 height 21
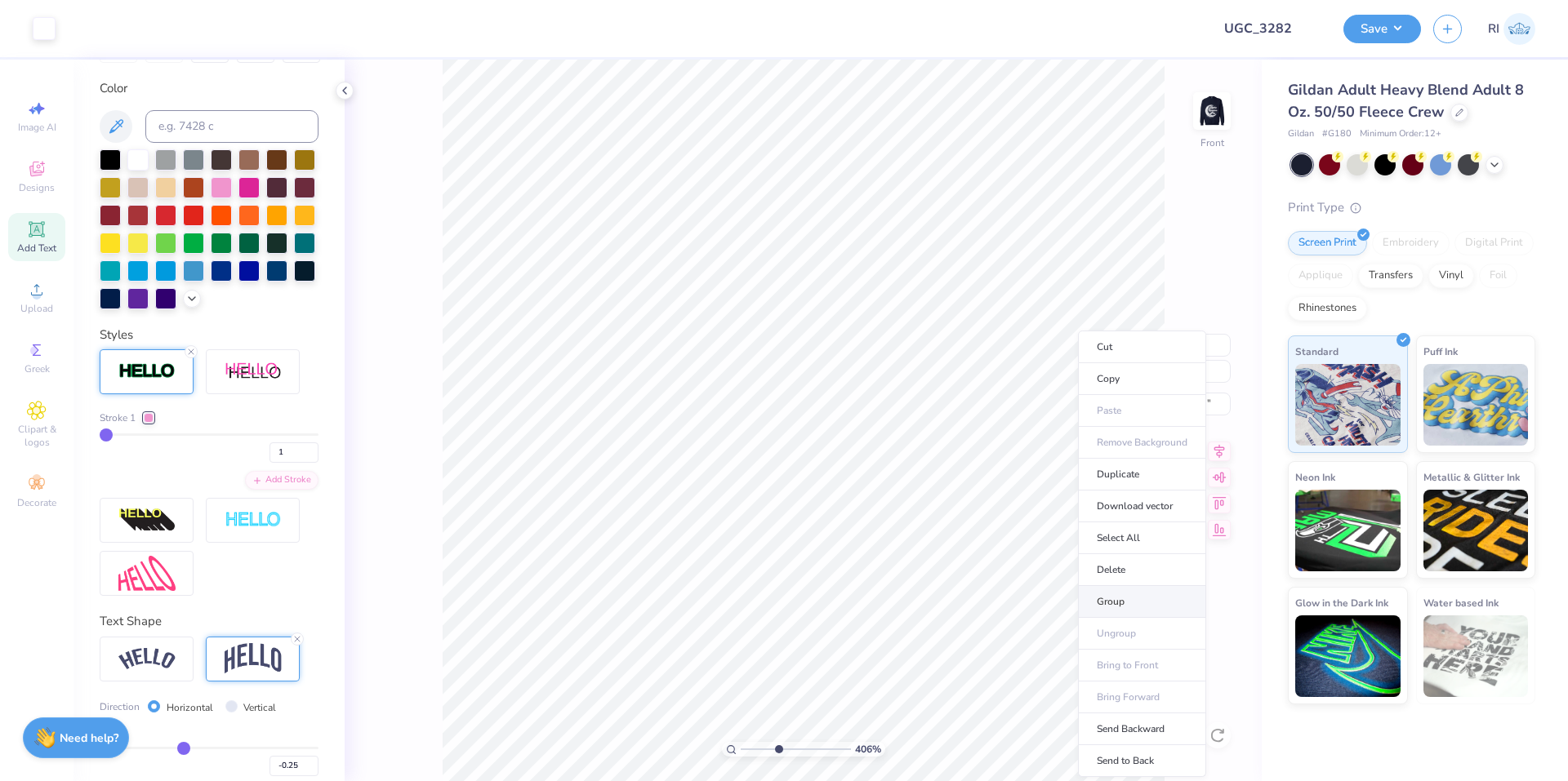
click at [1150, 605] on li "Group" at bounding box center [1142, 602] width 129 height 32
click at [742, 604] on li "Group" at bounding box center [732, 602] width 129 height 32
type input "3.00581987268403"
type input "10.33"
type input "2.06"
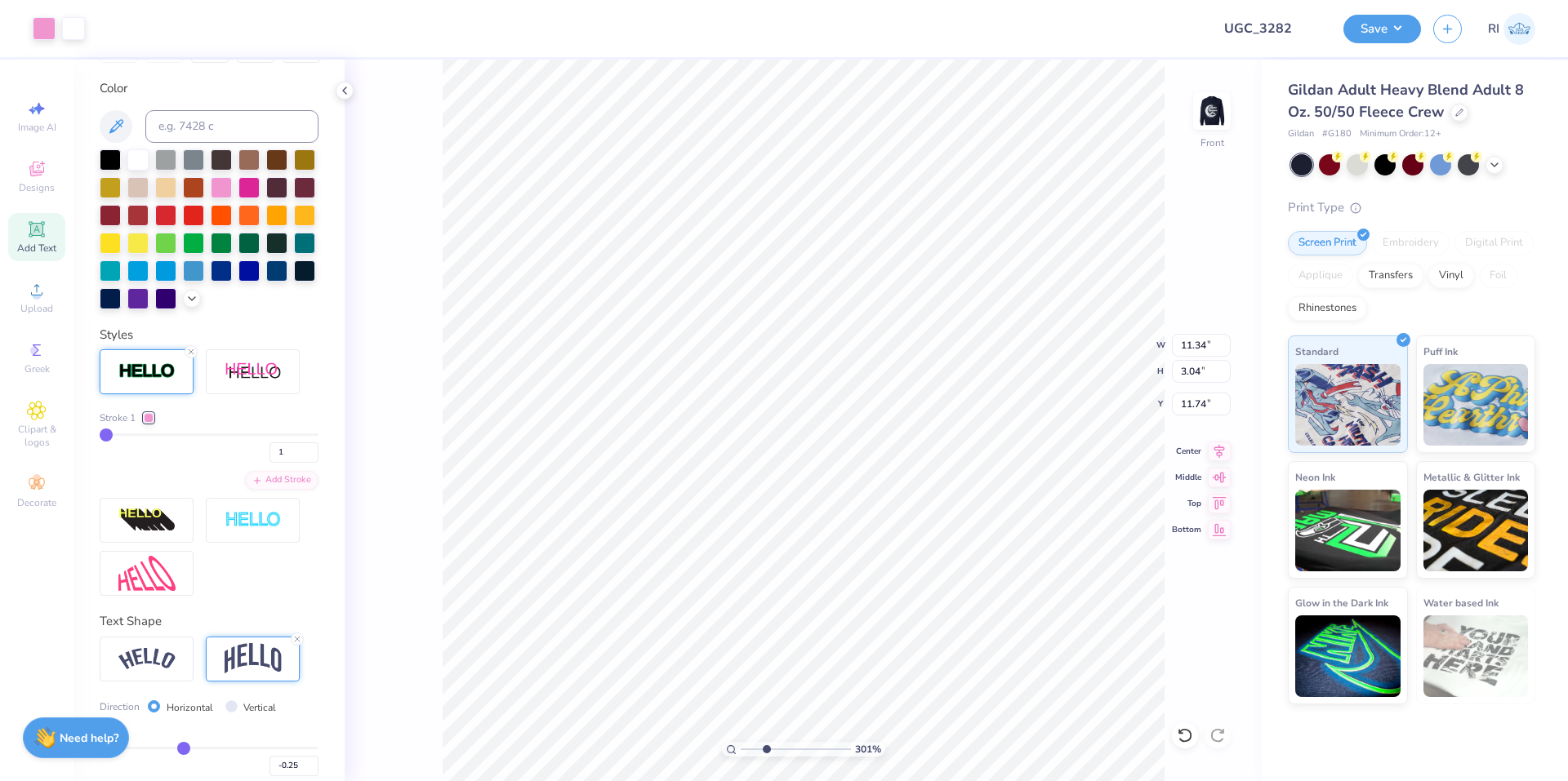
type input "12.72"
type input "3.00581987268403"
type input "13.87"
click at [1188, 734] on icon at bounding box center [1185, 736] width 17 height 17
type input "3.00581987268403"
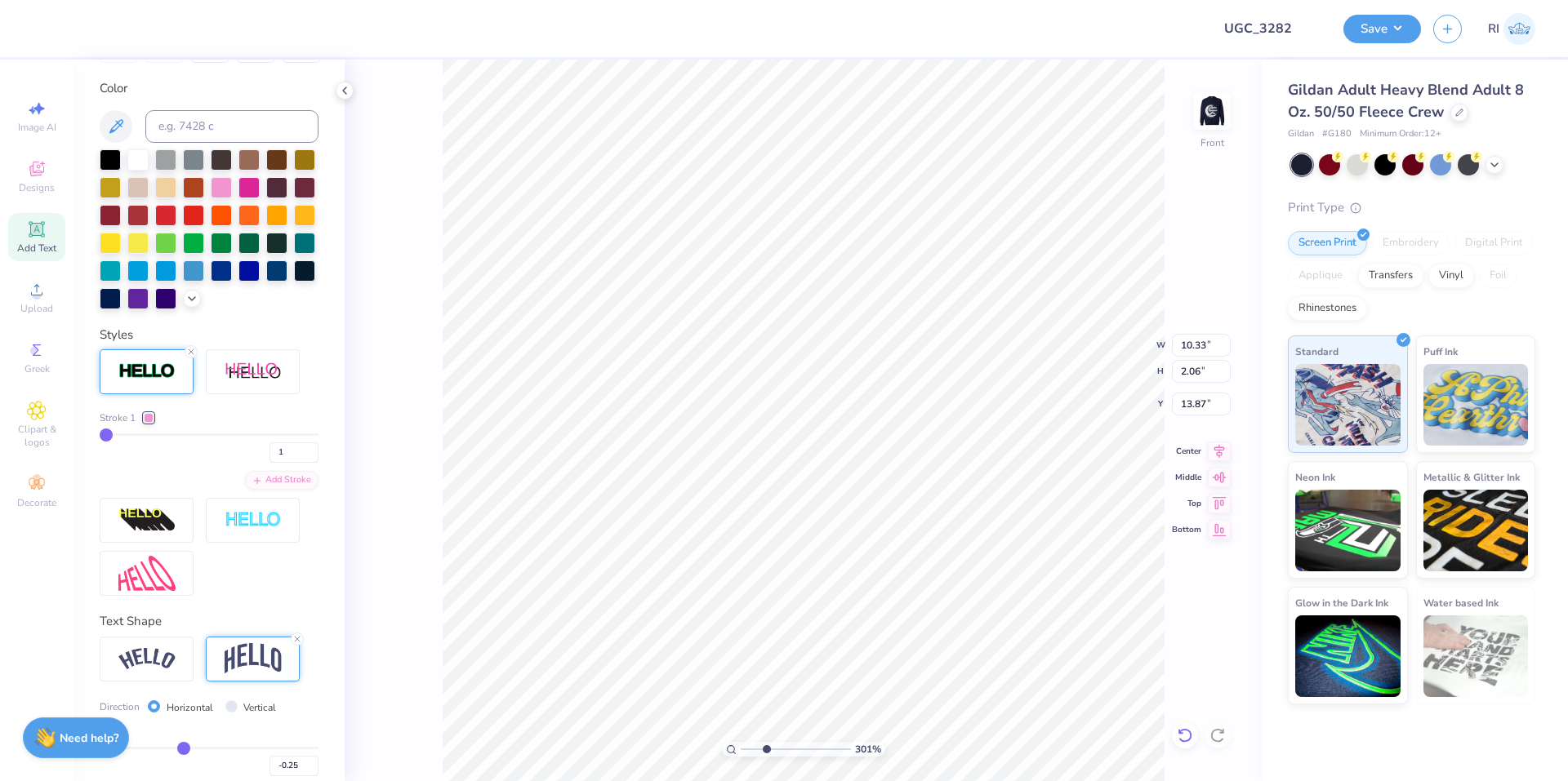
type input "12.72"
type input "1"
click at [47, 42] on div "Art colors" at bounding box center [43, 28] width 85 height 57
click at [41, 31] on div at bounding box center [43, 27] width 23 height 23
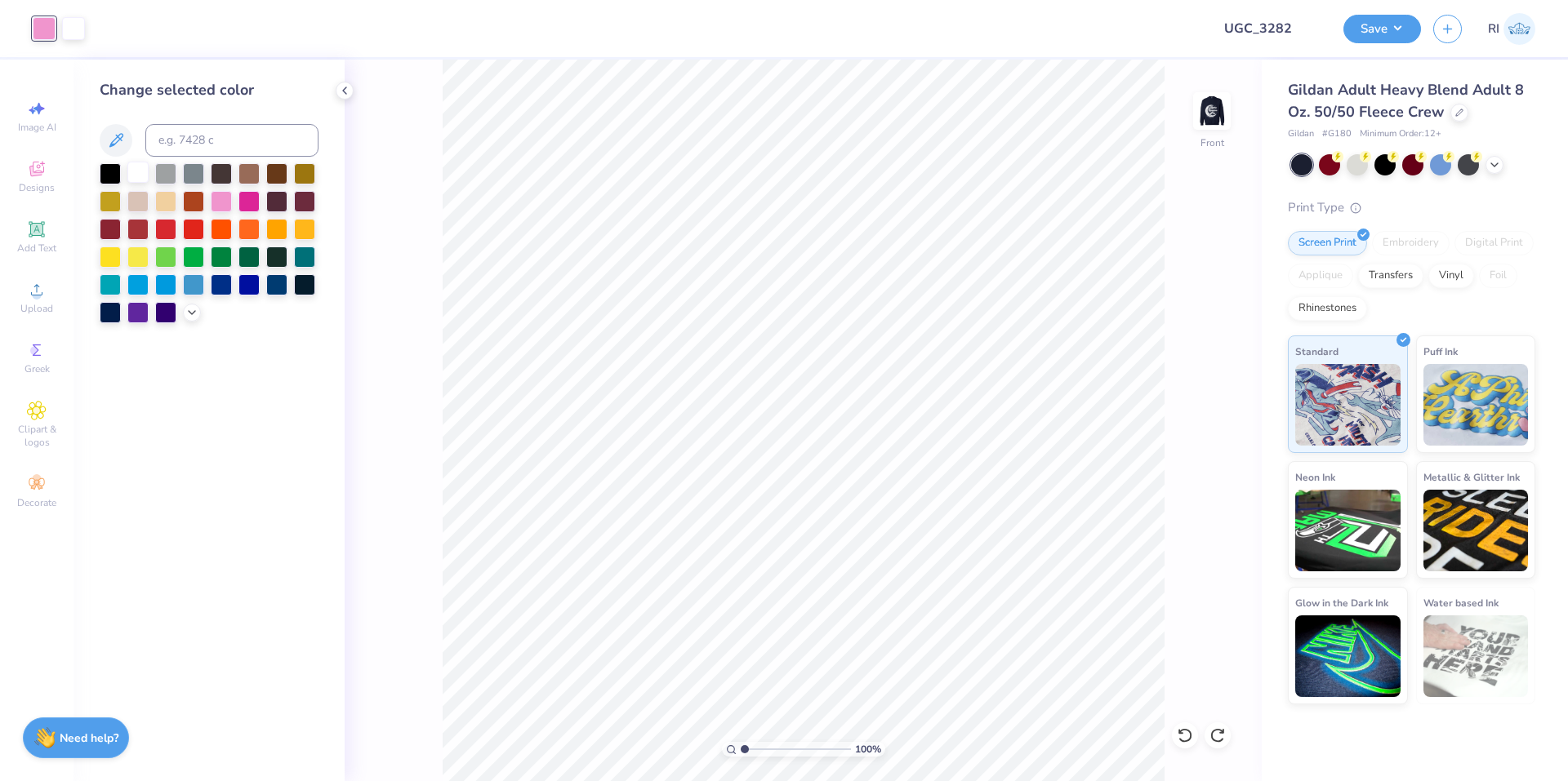
click at [134, 165] on div at bounding box center [138, 172] width 21 height 21
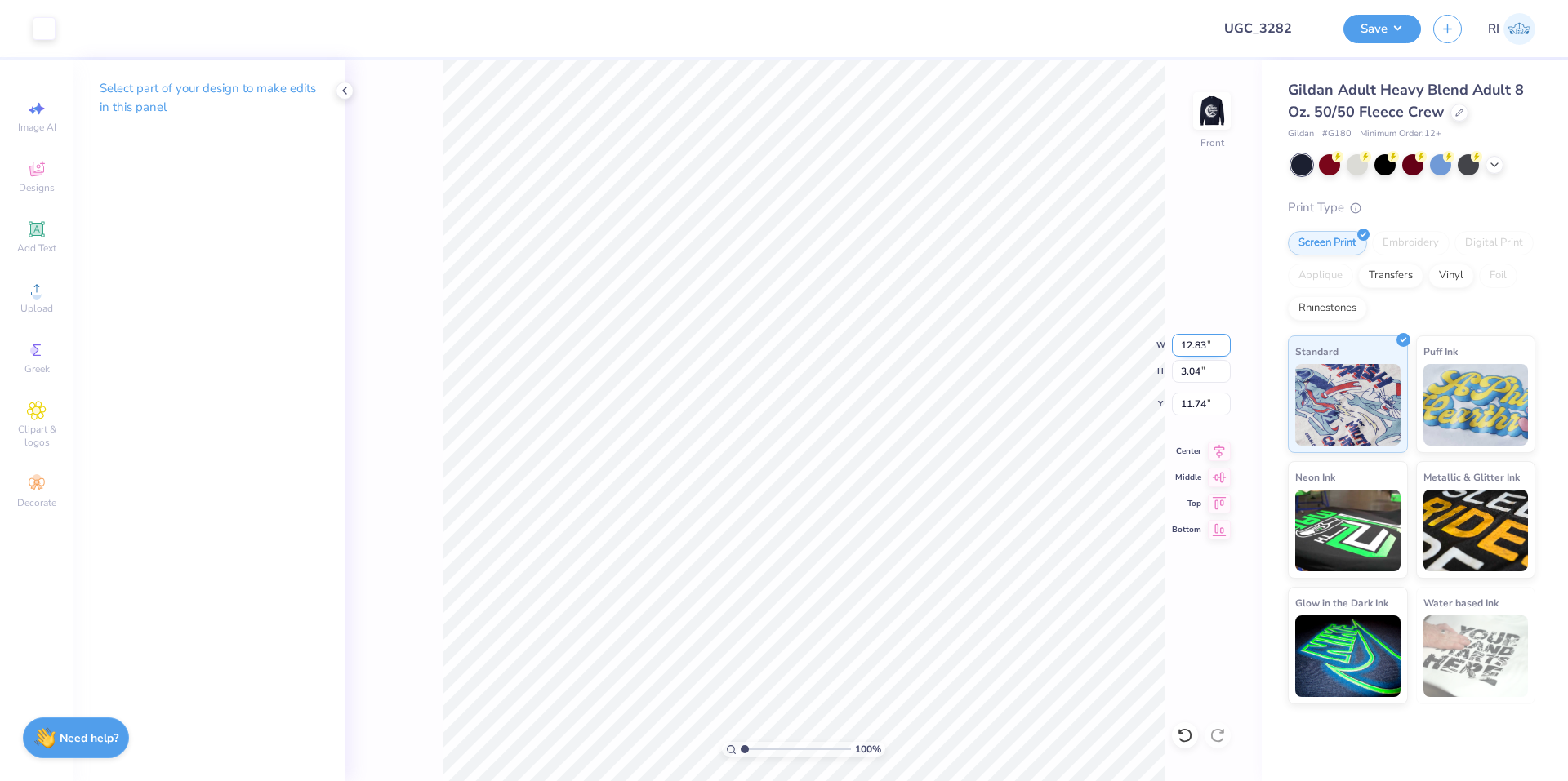
click at [1203, 343] on input "12.83" at bounding box center [1201, 345] width 58 height 23
type input "12.50"
type input "2.96"
type input "11.78"
click at [1204, 399] on input "11.78" at bounding box center [1201, 404] width 58 height 23
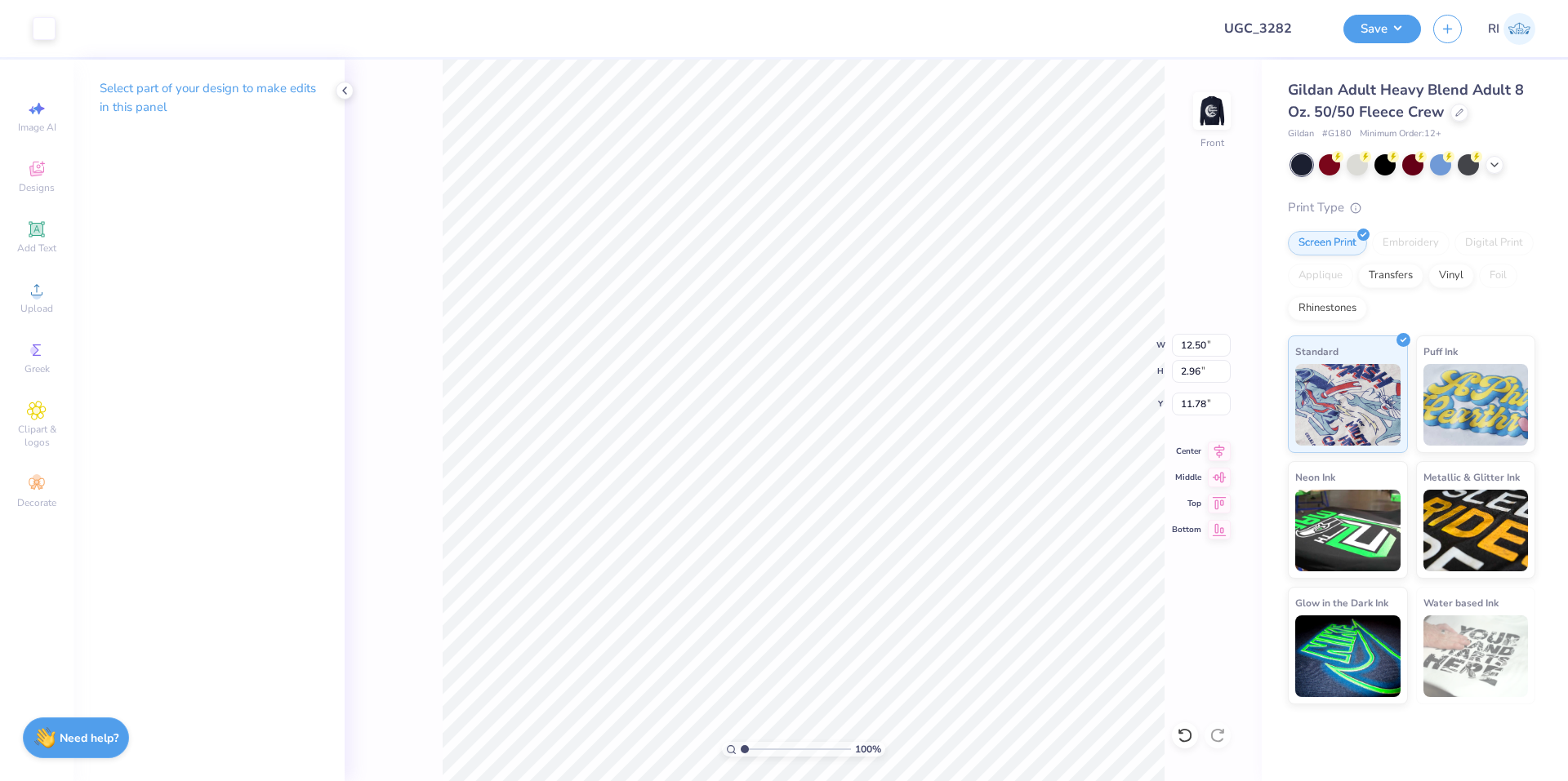
type input "22.64"
click at [1206, 404] on input "23.04" at bounding box center [1201, 404] width 58 height 23
type input "23.00"
click at [1214, 108] on img at bounding box center [1212, 111] width 65 height 65
click at [35, 229] on icon at bounding box center [36, 229] width 16 height 16
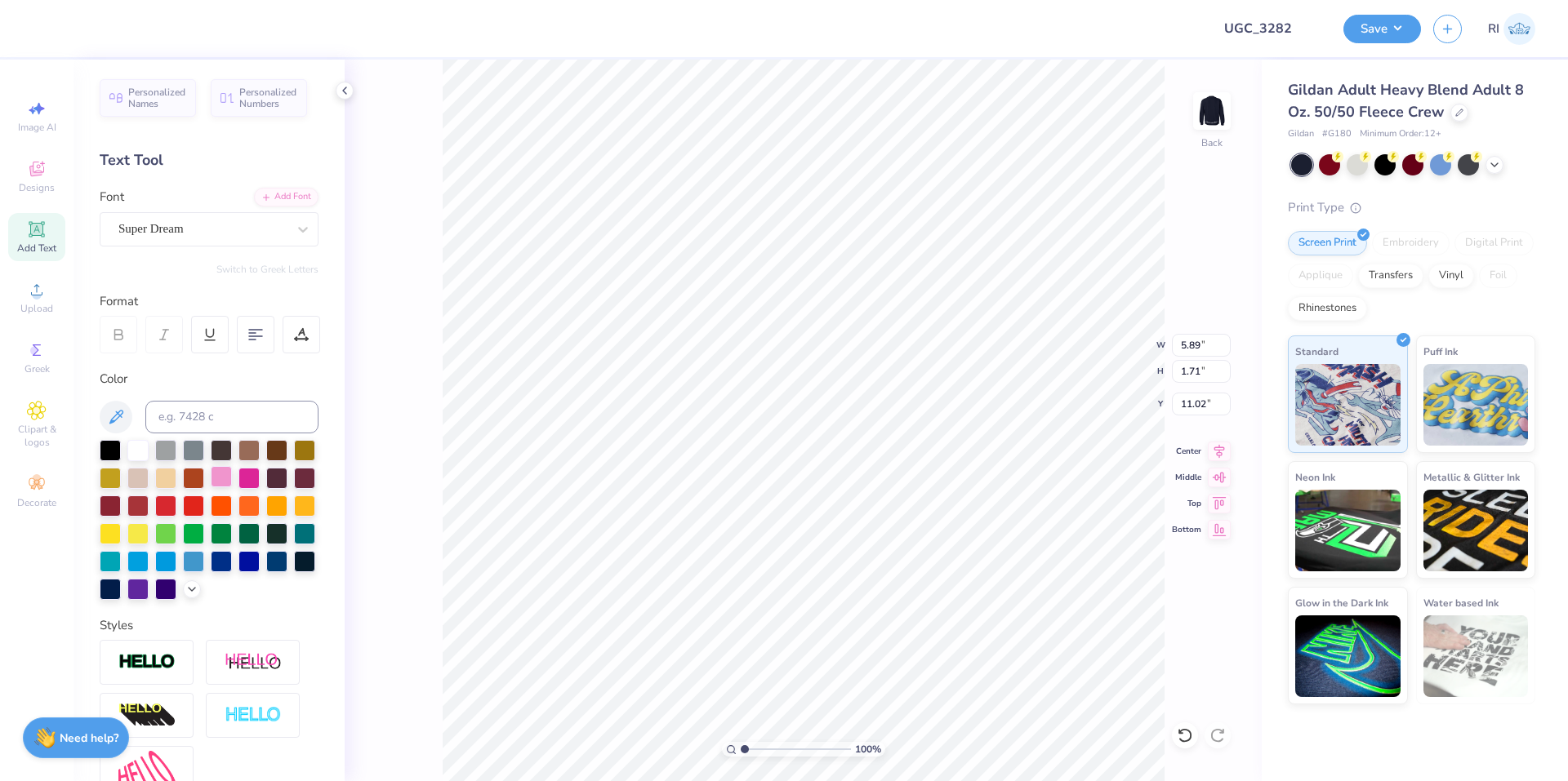
click at [232, 470] on div at bounding box center [220, 476] width 21 height 21
type input "1.49212329151837"
type input "9.44"
click at [271, 230] on div "Super Dream" at bounding box center [202, 229] width 171 height 25
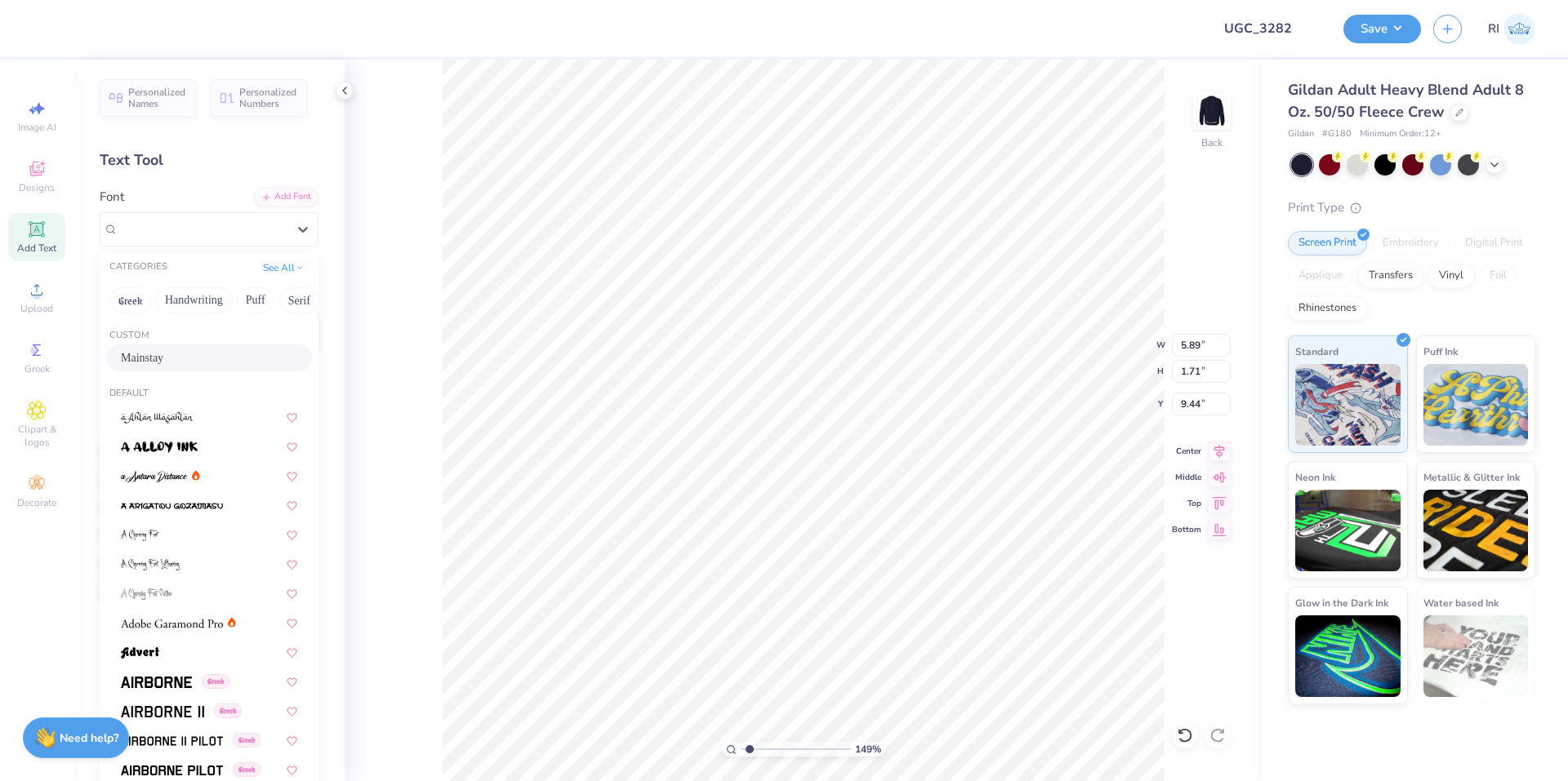
click at [195, 362] on div "Mainstay" at bounding box center [209, 358] width 176 height 18
type input "1.49212329151837"
type input "9.01"
type input "3.06"
type input "8.76"
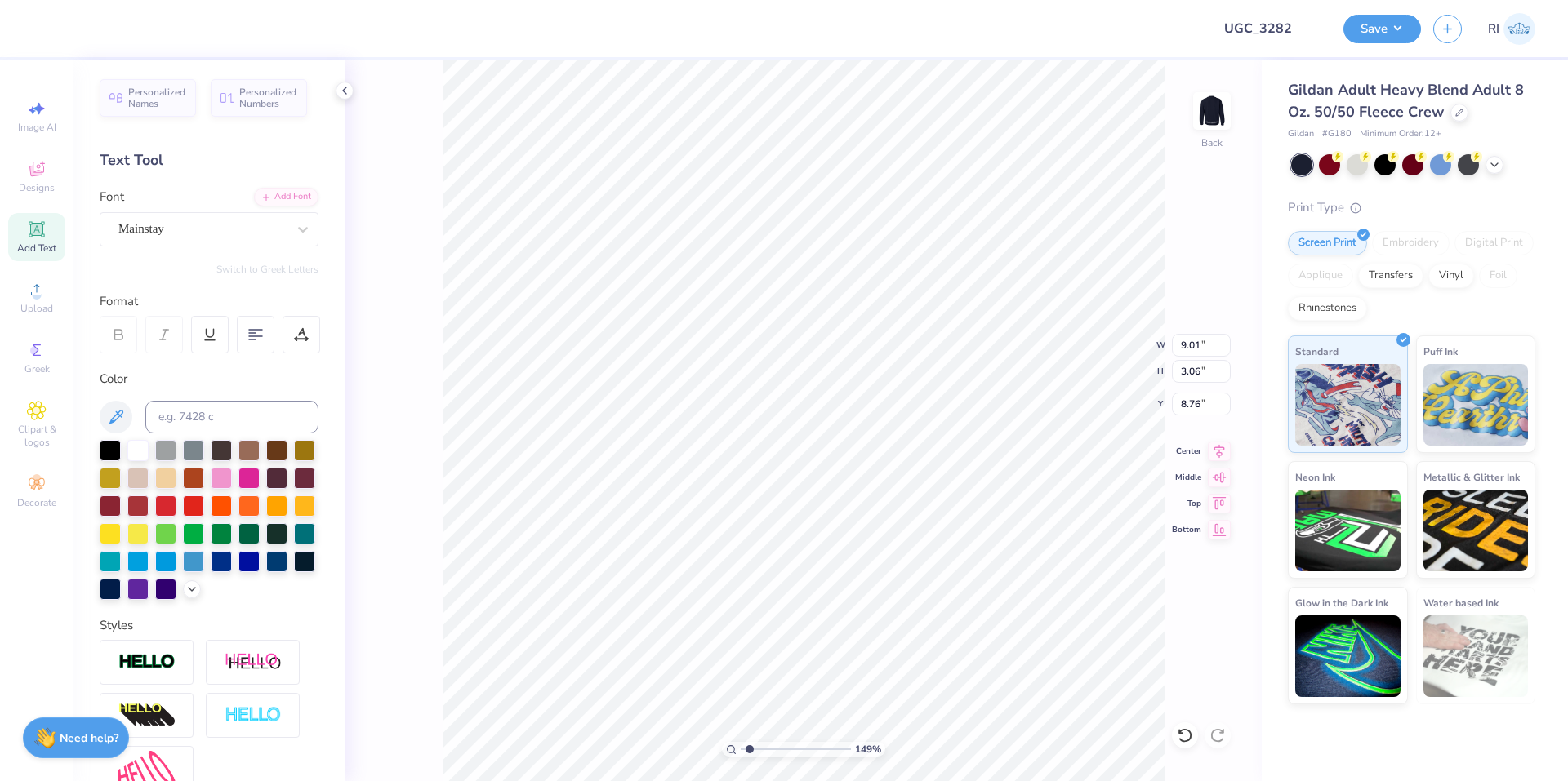
scroll to position [14, 2]
type input "1.49212329151837"
type textarea "A"
type input "1.49212329151837"
type textarea "Al"
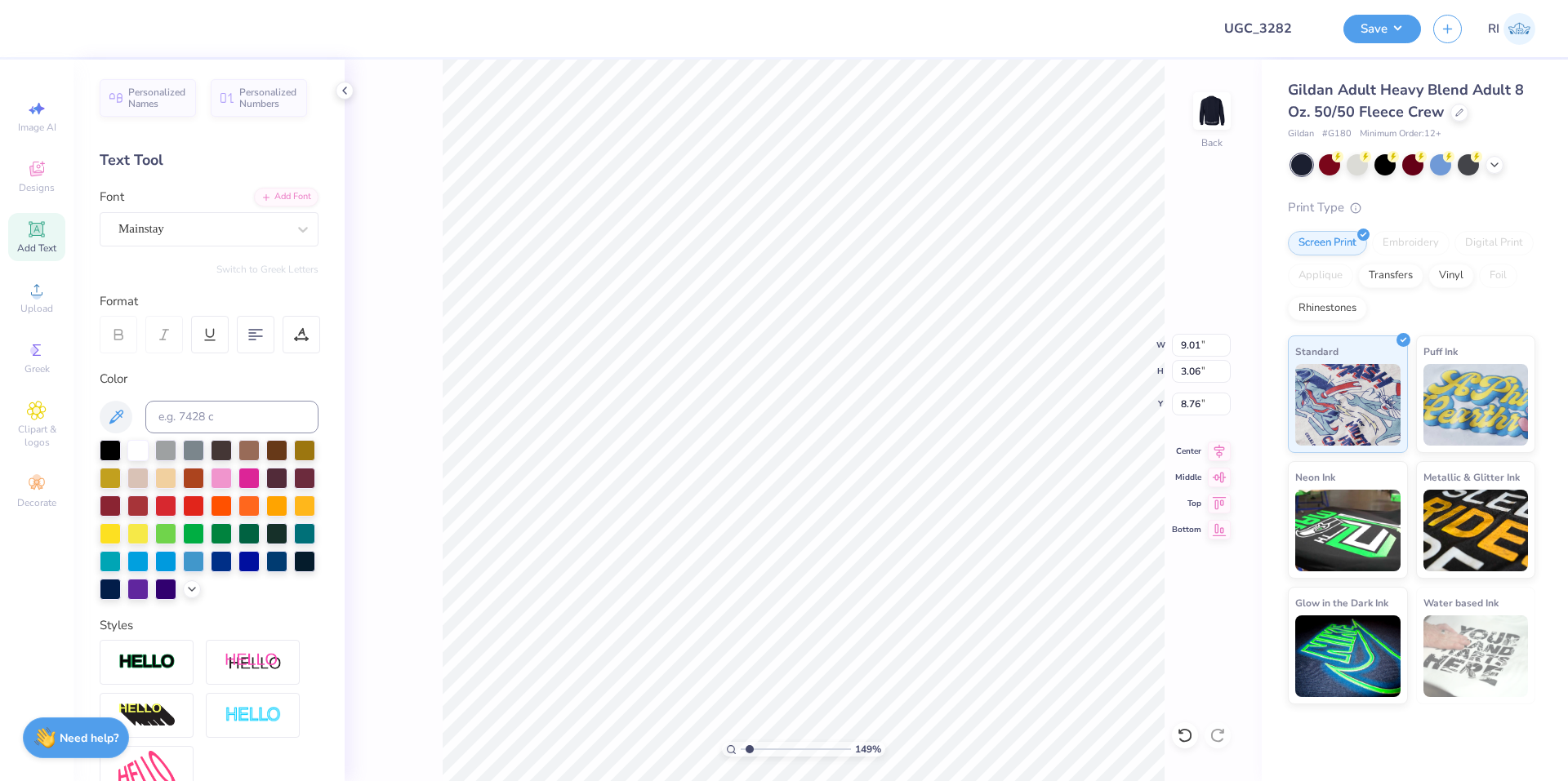
type input "1.49212329151837"
type textarea "Alp"
type input "1.49212329151837"
type textarea "Alph"
type input "1.49212329151837"
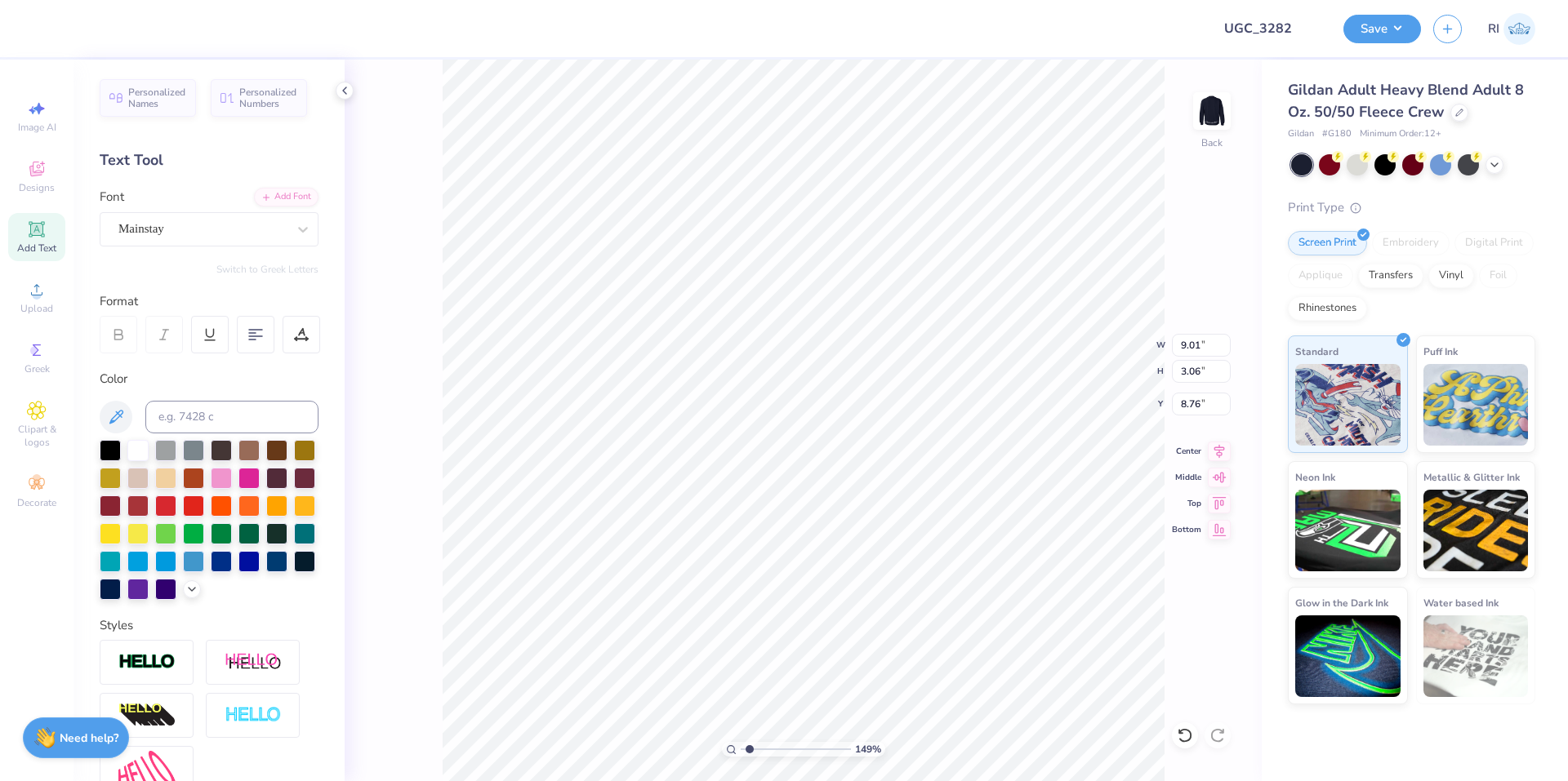
type textarea "Alpha"
type input "2.22643191709162"
type input "6.38"
type input "2.22643191709162"
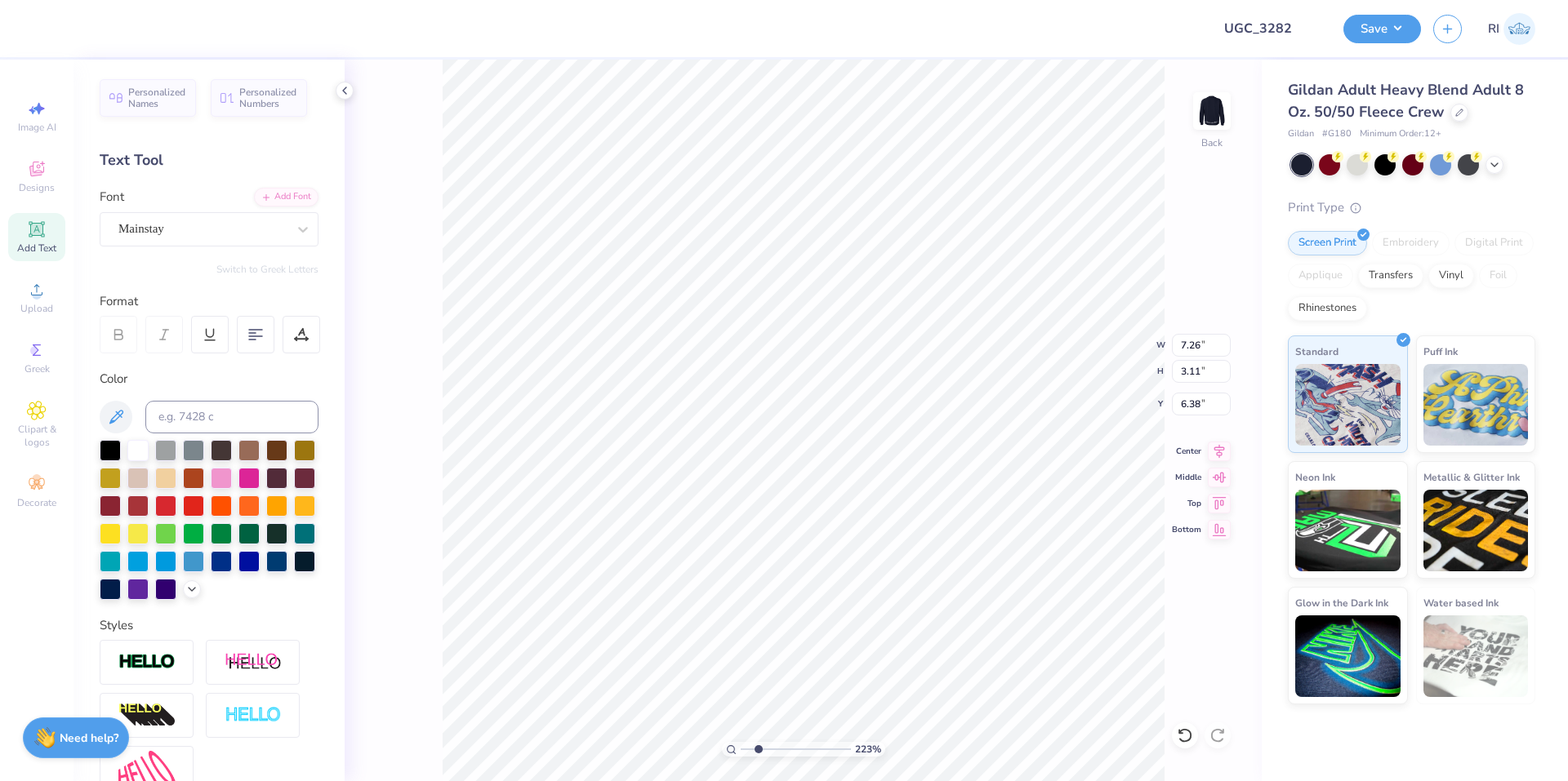
type input "7.31"
type input "3.13"
type input "3.32211092047231"
type input "6.40"
type input "2.01445811466782"
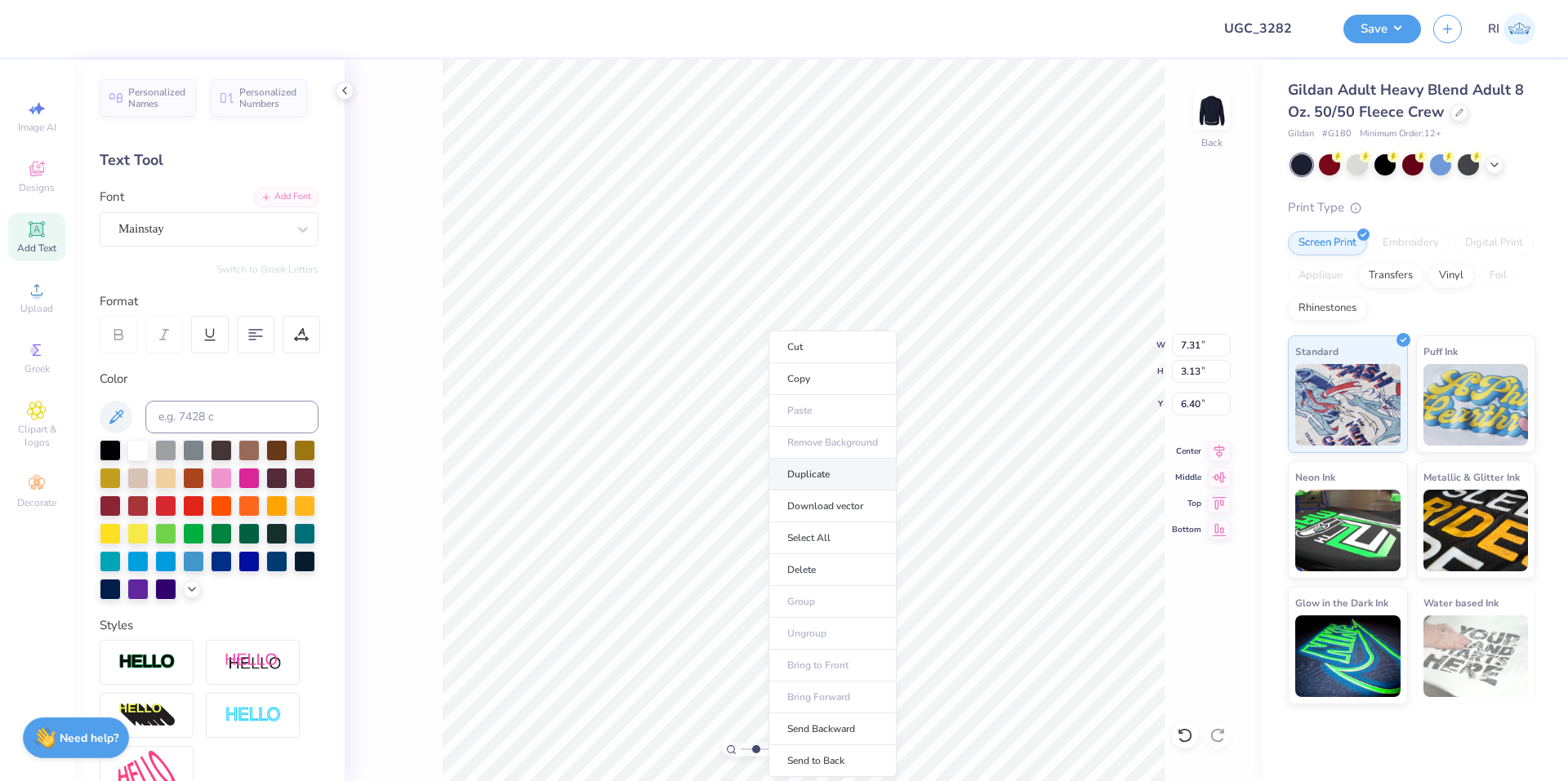
click at [839, 472] on li "Duplicate" at bounding box center [833, 475] width 129 height 32
type input "10.85"
type textarea "Epsilon"
type input "12.80"
type input "12.99"
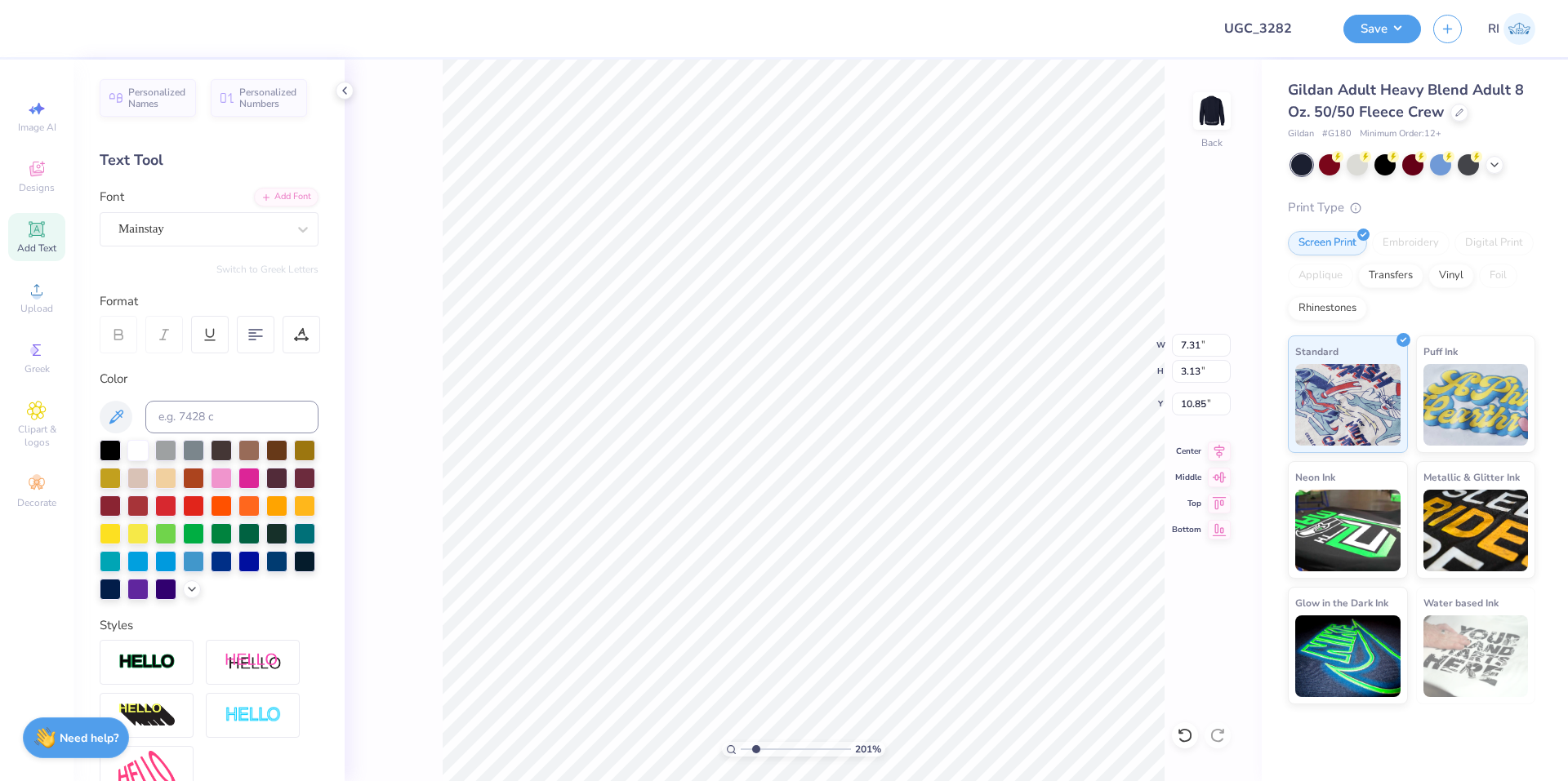
type input "5.38"
type input "8.08"
type input "3.10"
type input "9.12"
type input "8.92"
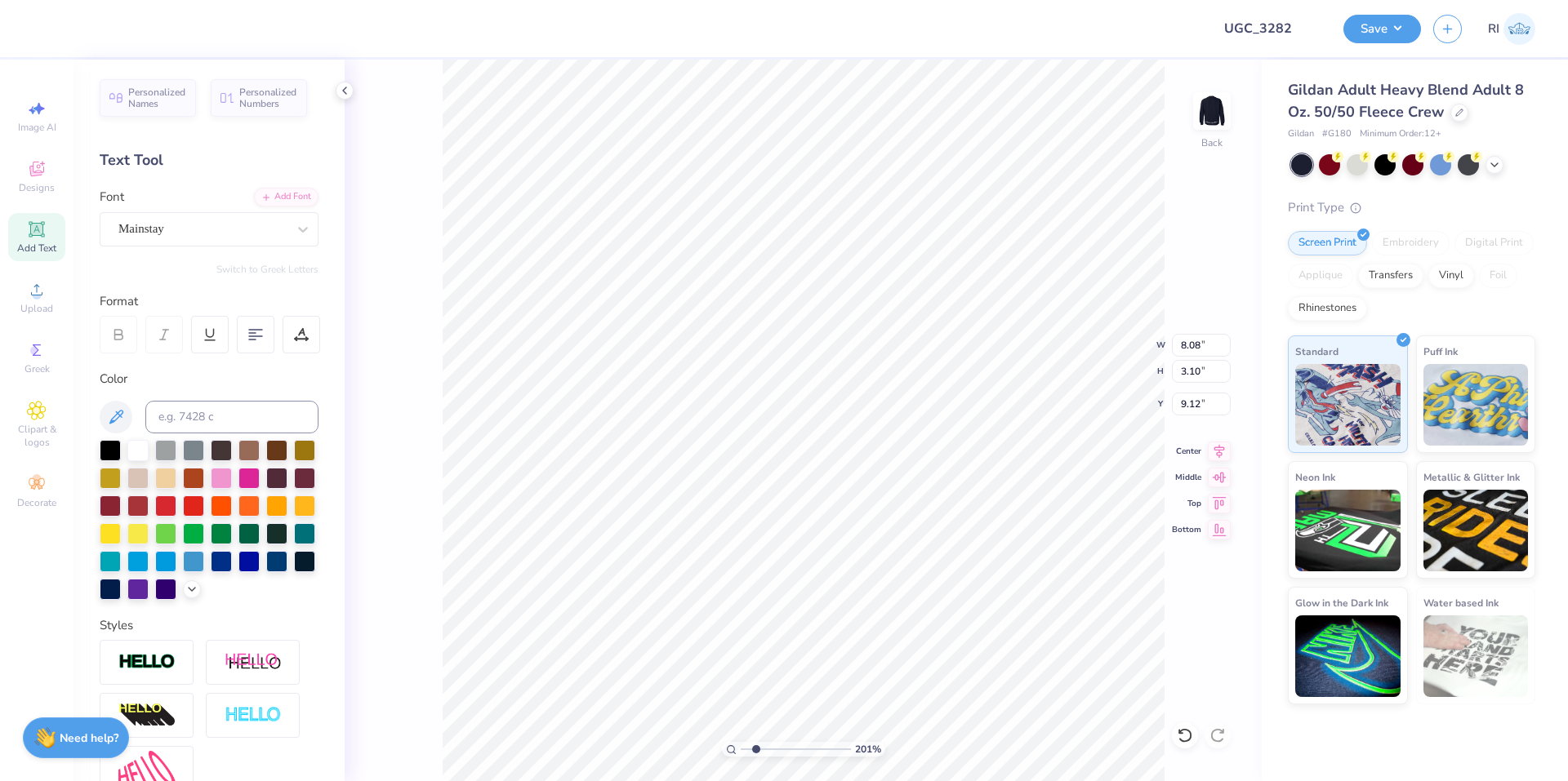
type input "3.43"
type input "4.95699908144428"
type input "9.09"
click at [855, 478] on li "Duplicate" at bounding box center [860, 475] width 129 height 32
type input "2.01445811466782"
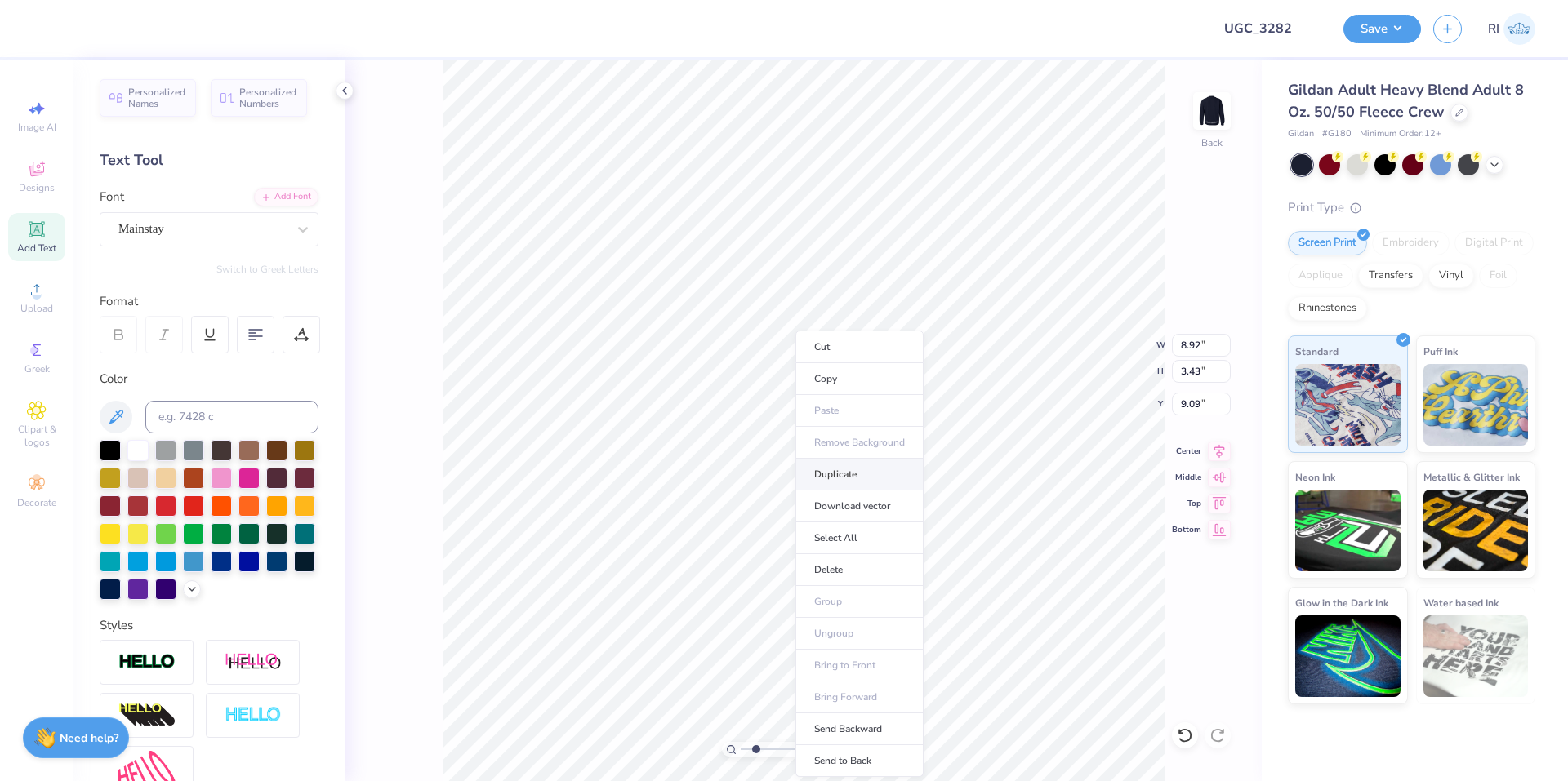
type input "10.09"
type input "2.01445811466782"
type input "12.81"
type input "2.01445811466782"
type textarea "P"
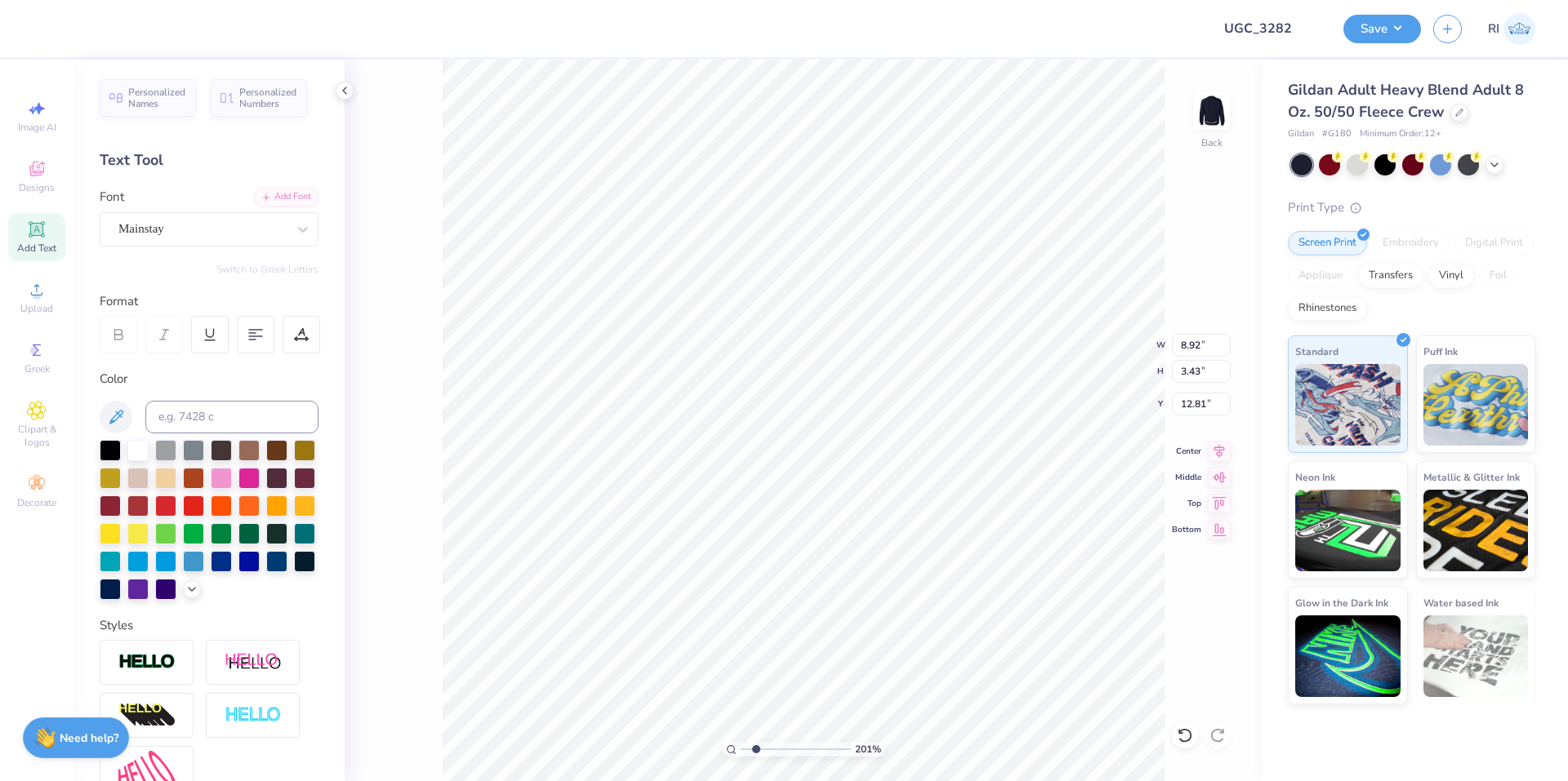
scroll to position [14, 2]
type input "2.01445811466782"
type textarea "Ph"
type input "2.01445811466782"
type textarea "Phi"
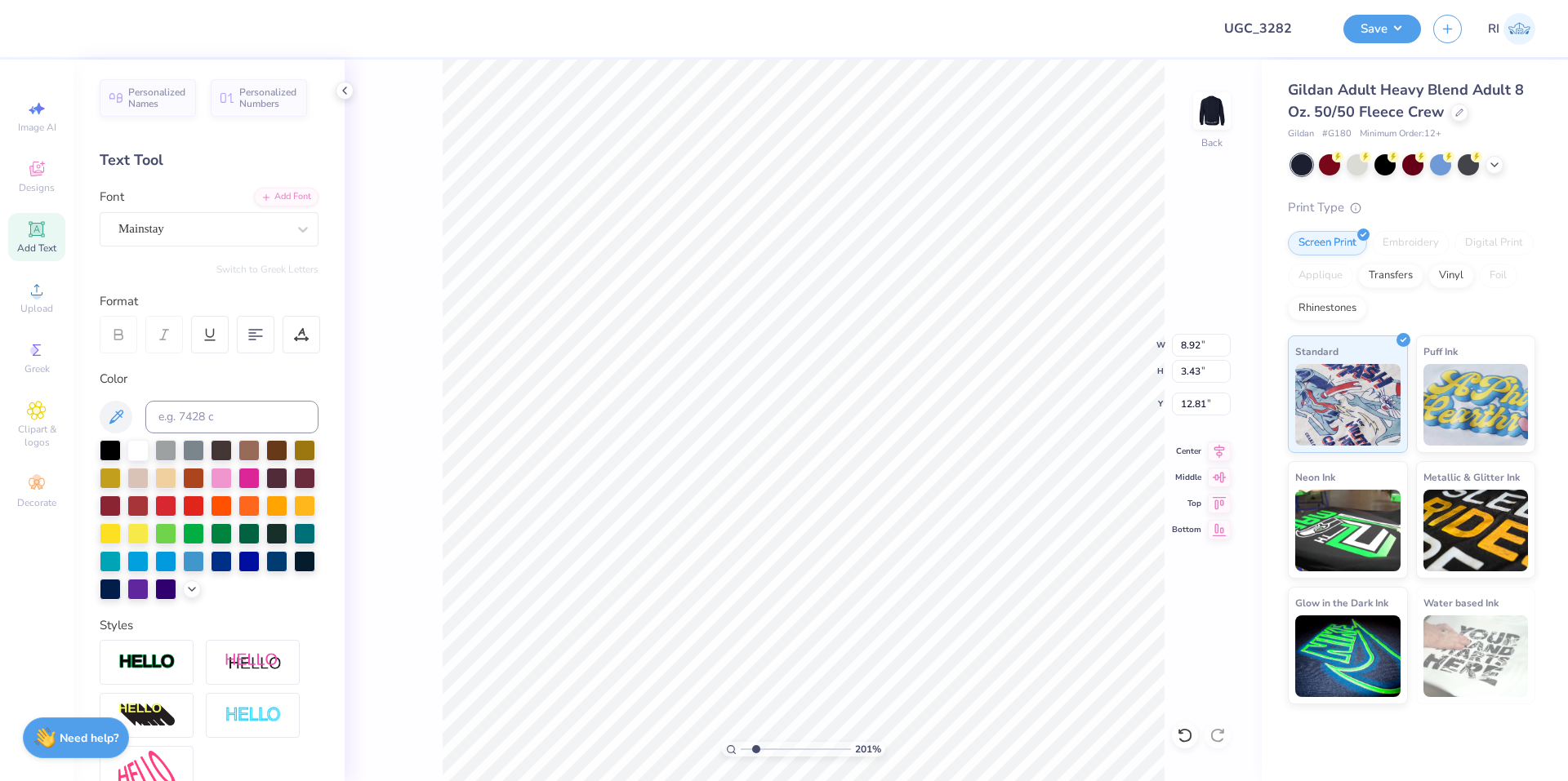
type input "3.32211092047231"
type input "12.80"
type input "12.99"
type input "5.38"
type input "5.31"
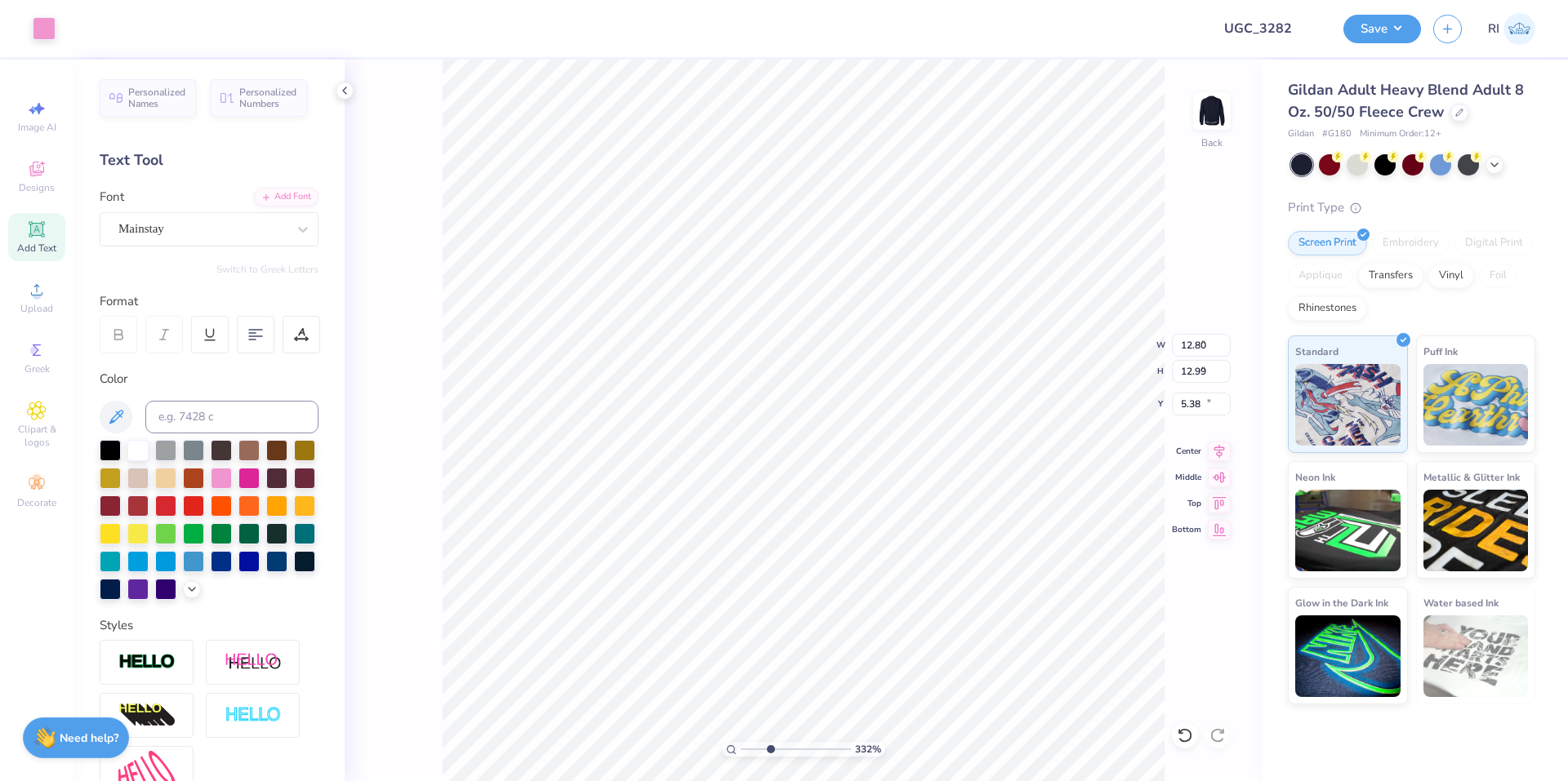
type input "3.02"
type input "11.80"
type input "1.82266588284093"
type input "5.25"
type input "2.99"
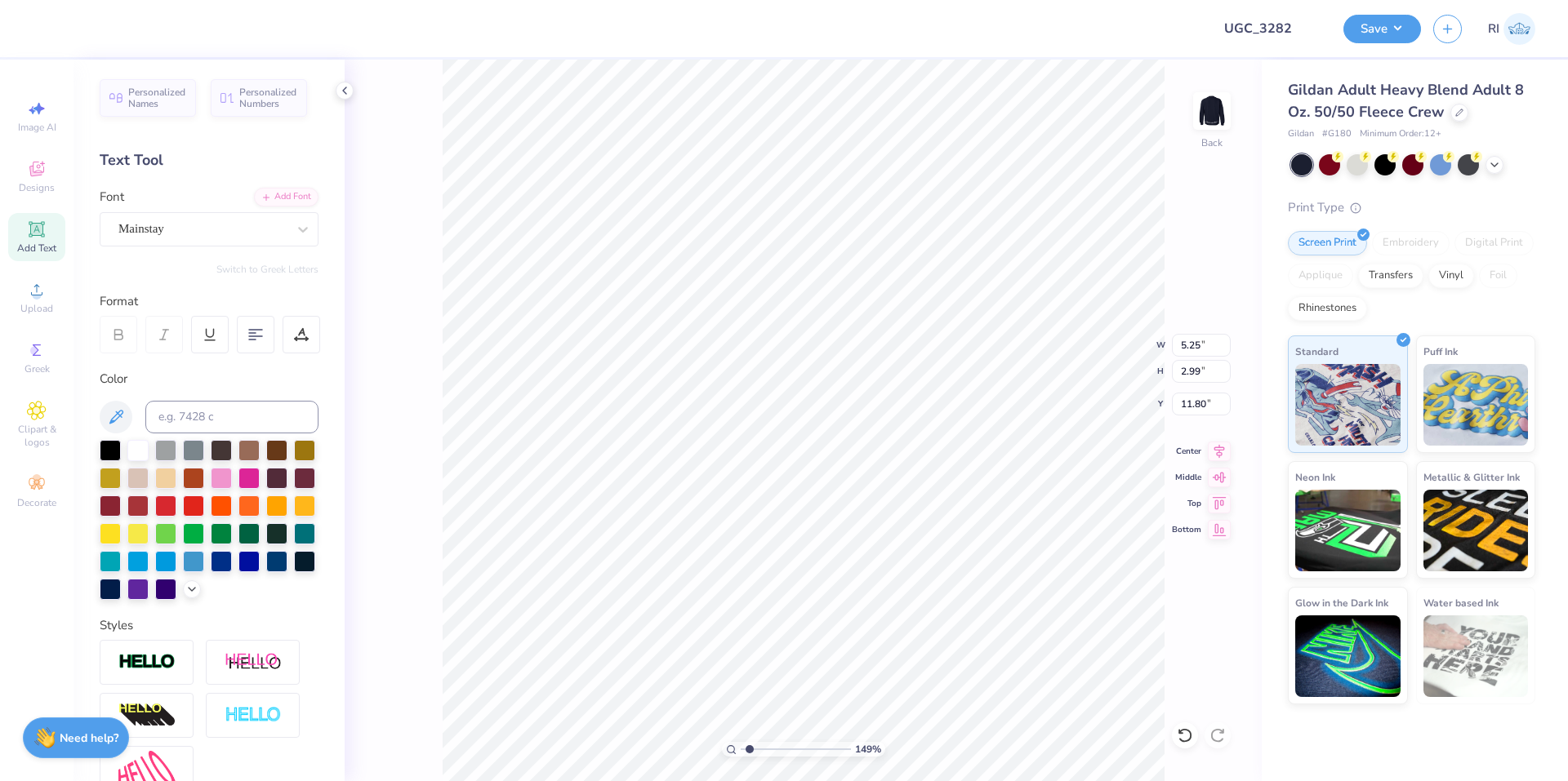
type input "1.49212329151837"
type input "12.80"
type input "12.99"
type input "5.38"
click at [46, 230] on icon at bounding box center [36, 229] width 19 height 19
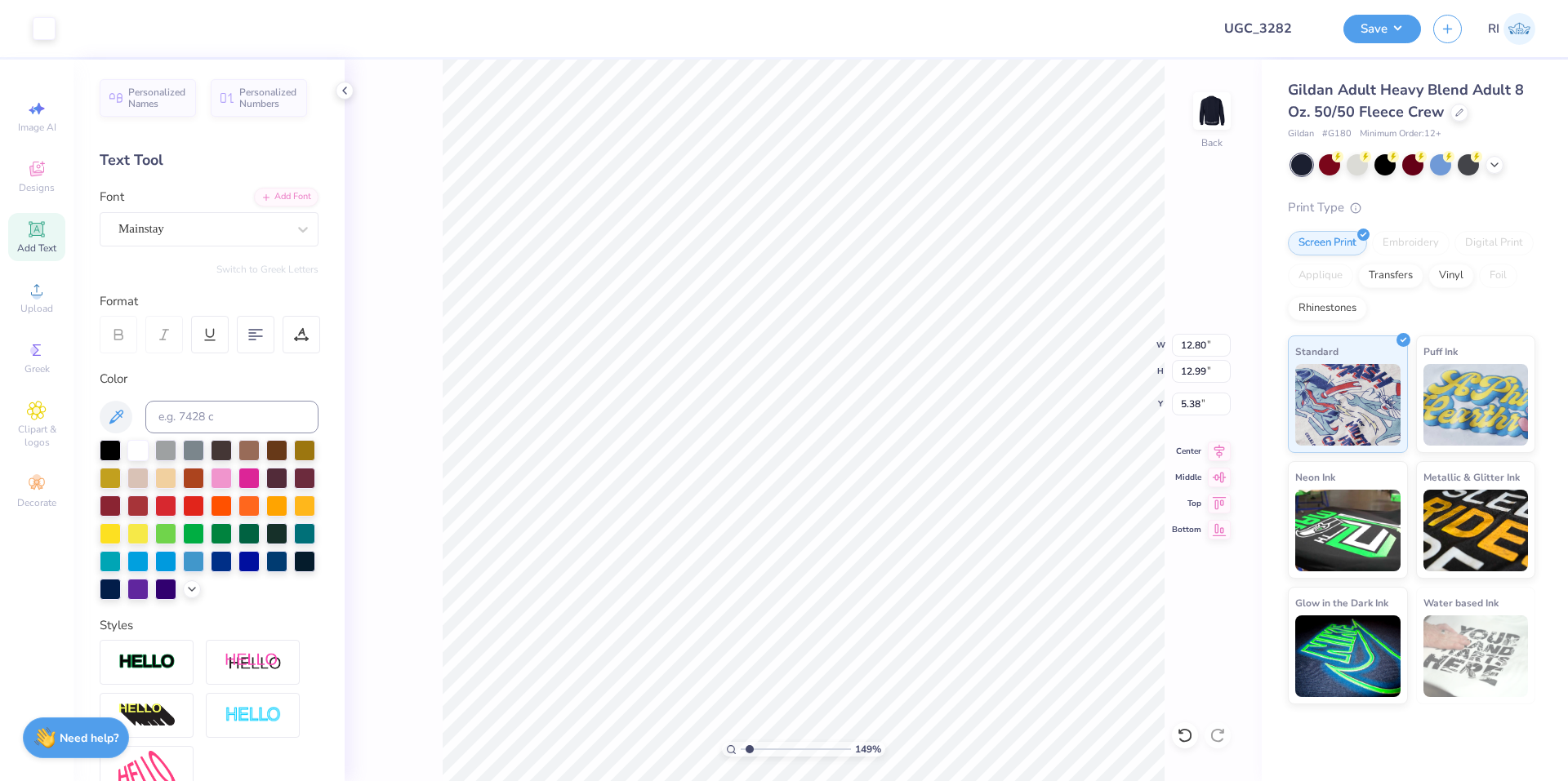
type input "1.49212329151837"
type input "5.89"
type input "1.71"
type input "11.02"
type input "1.49212329151837"
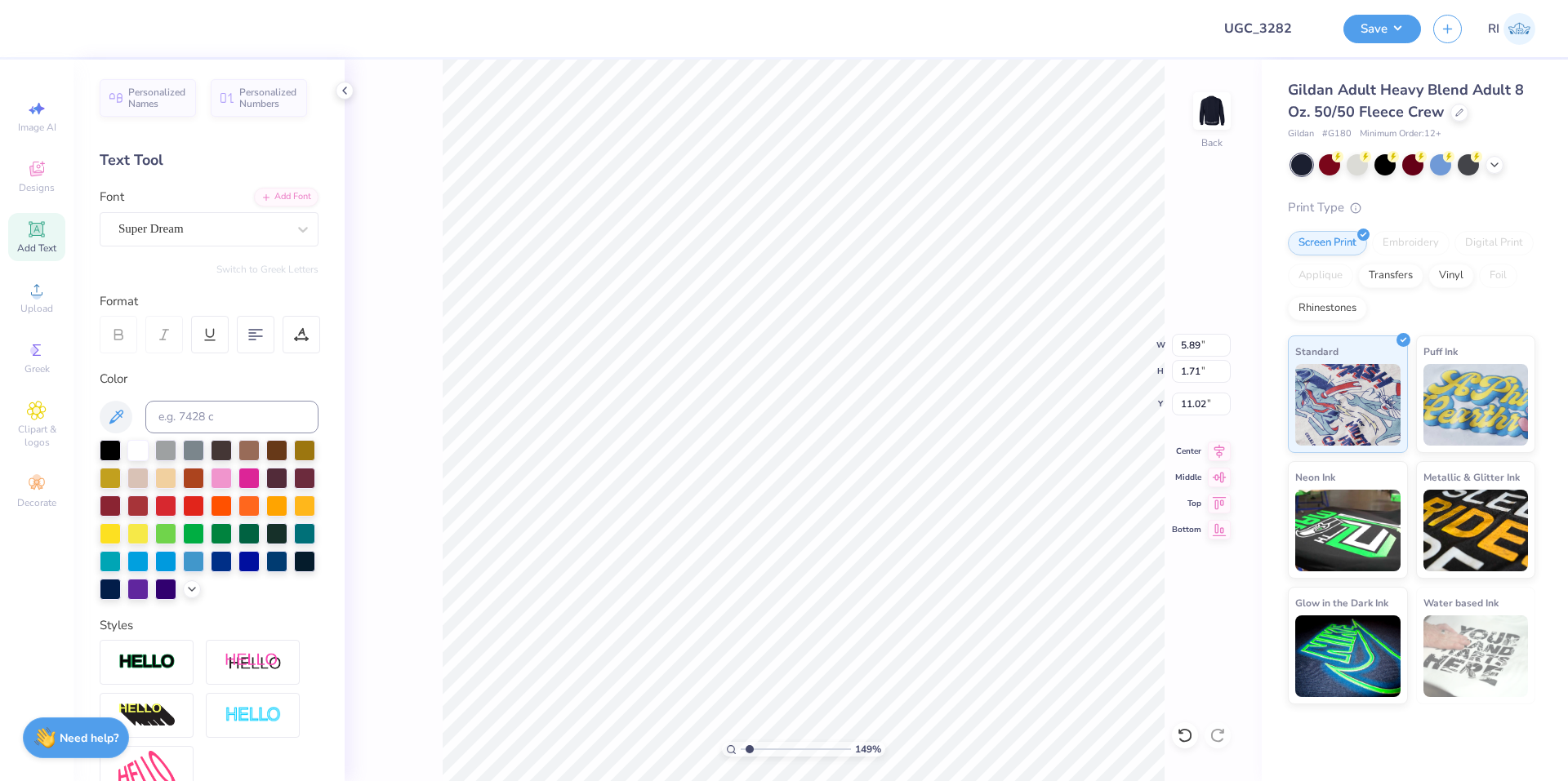
type input "16.92"
click at [232, 477] on div at bounding box center [220, 476] width 21 height 21
click at [251, 226] on div "Super Dream" at bounding box center [202, 229] width 171 height 25
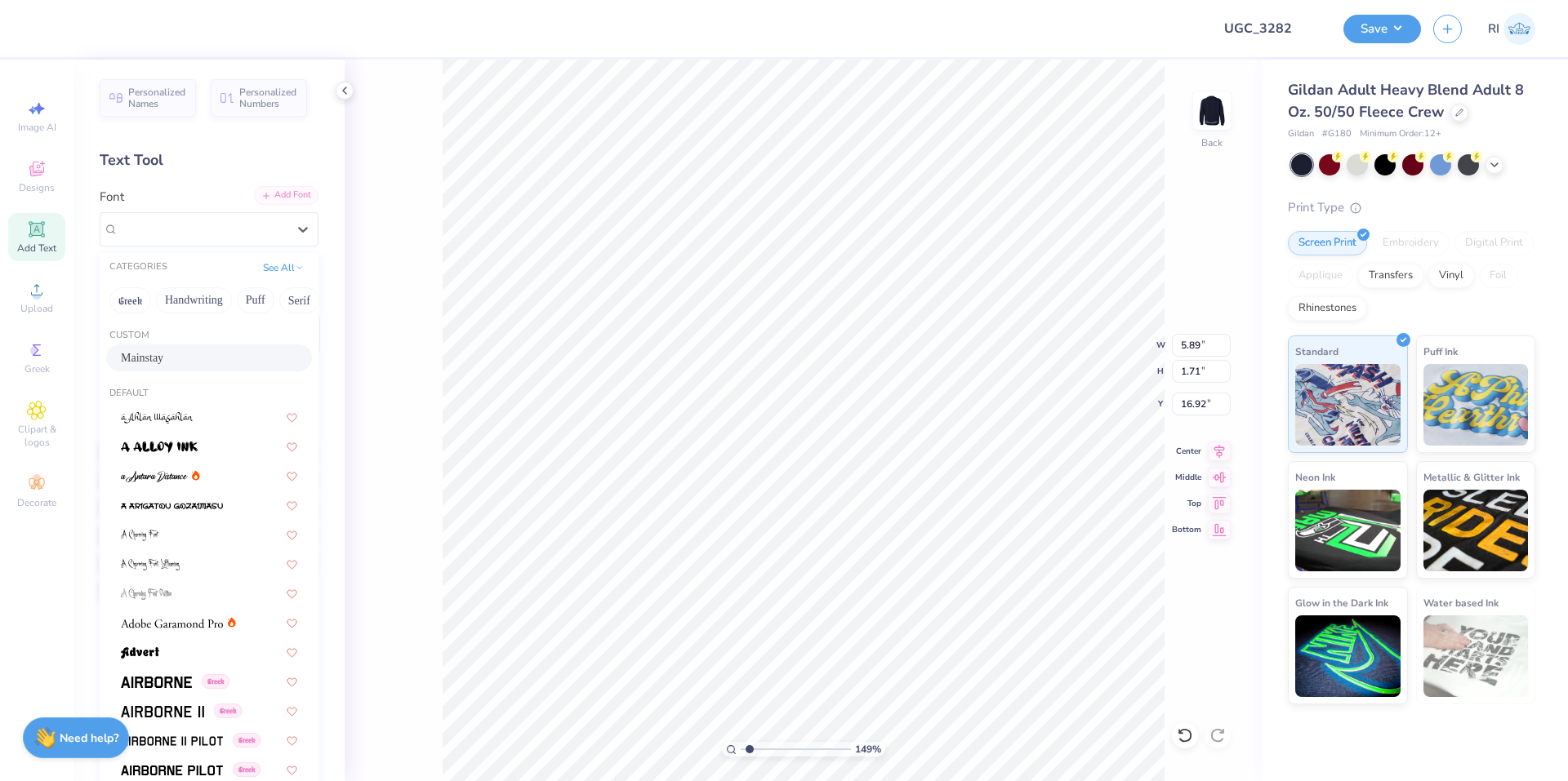
click at [272, 192] on div "Add Font" at bounding box center [285, 195] width 64 height 19
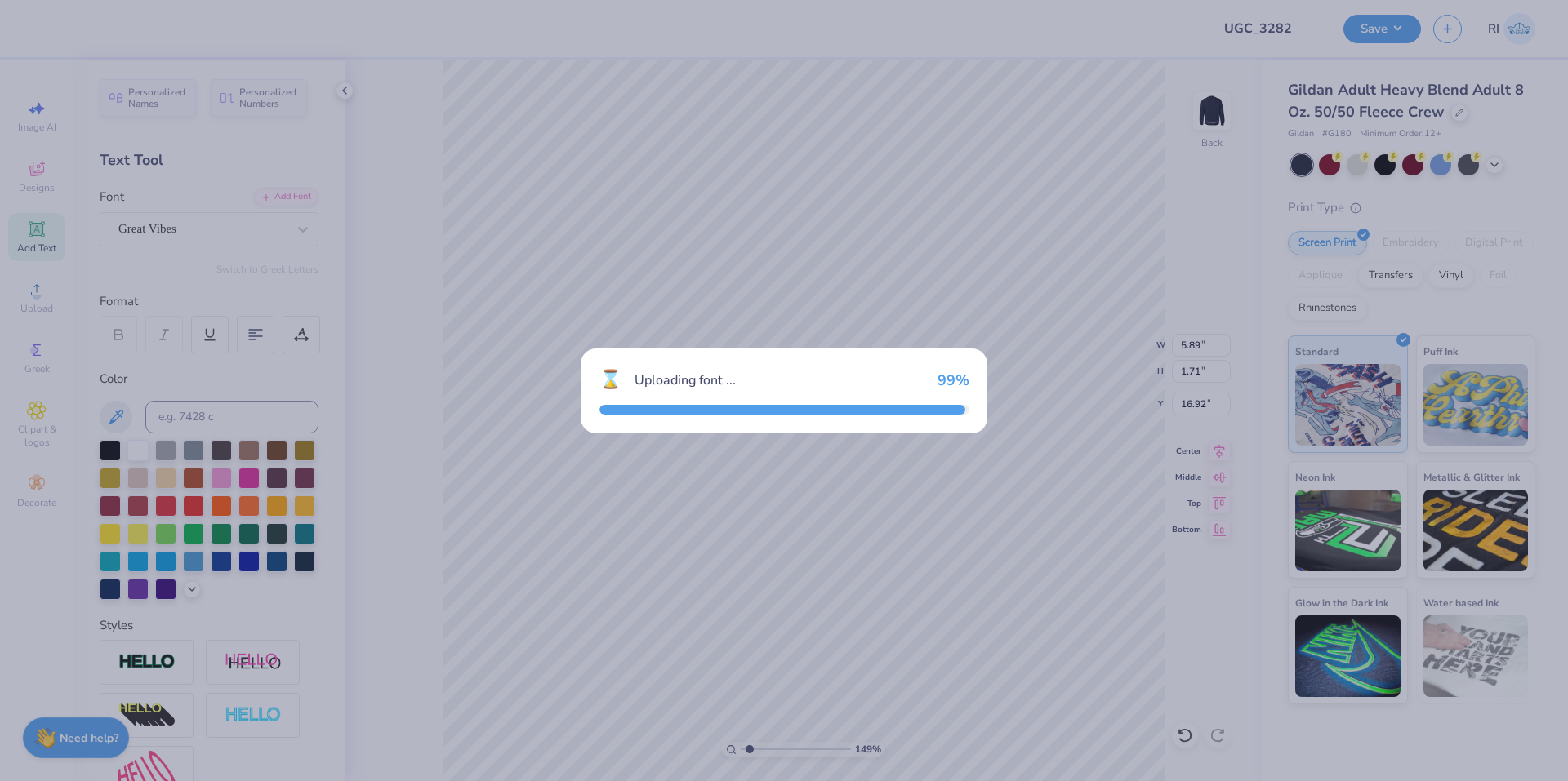
type input "1.49212329151837"
type input "9.52"
type input "2.53"
type input "16.52"
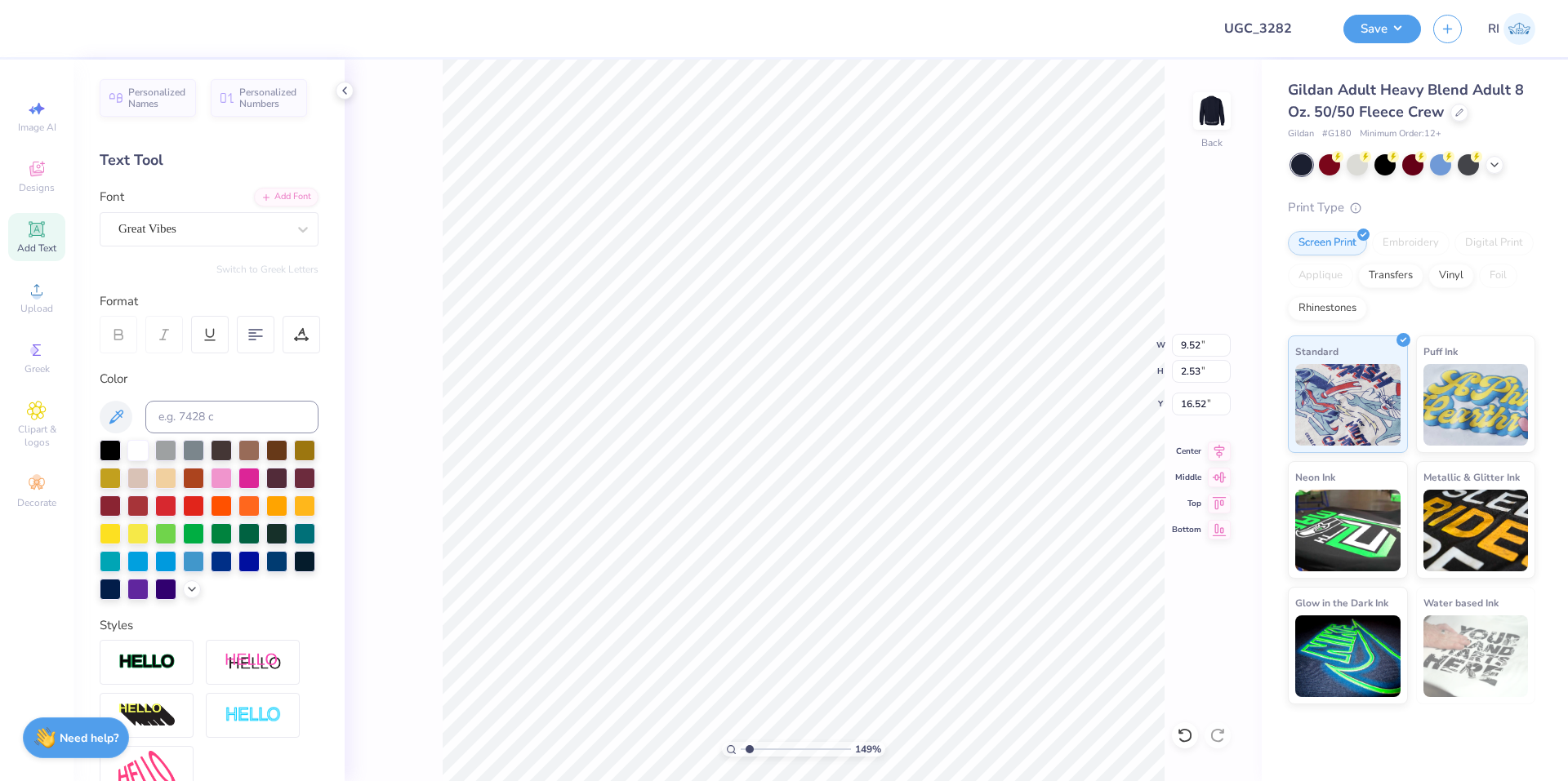
type input "1.49212329151837"
type textarea "B"
type input "1.49212329151837"
type textarea "Bi"
type input "1.49212329151837"
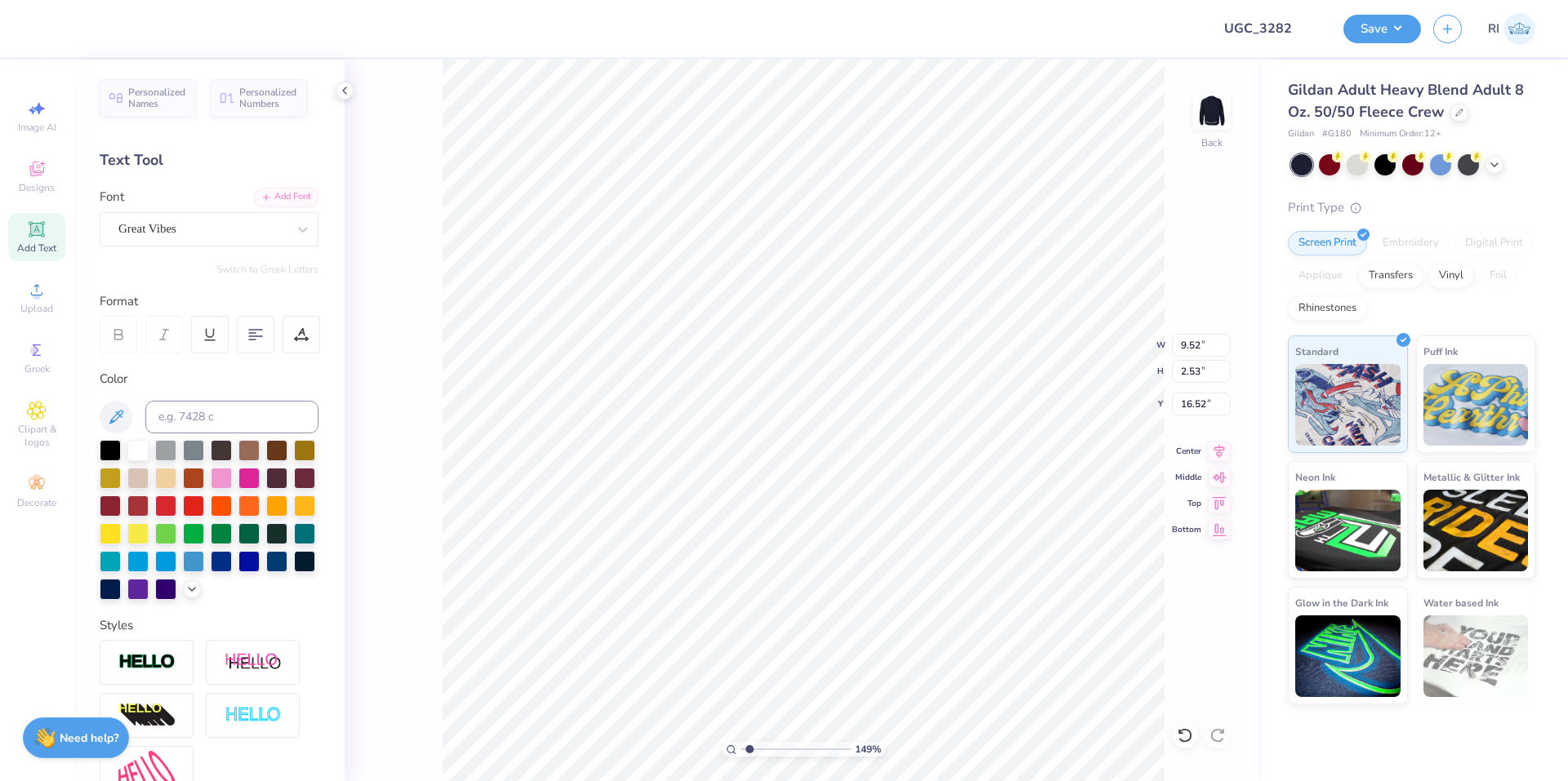
type textarea "Bid"
type input "1.49212329151837"
type textarea "Bid"
type input "1.49212329151837"
type textarea "Bid d"
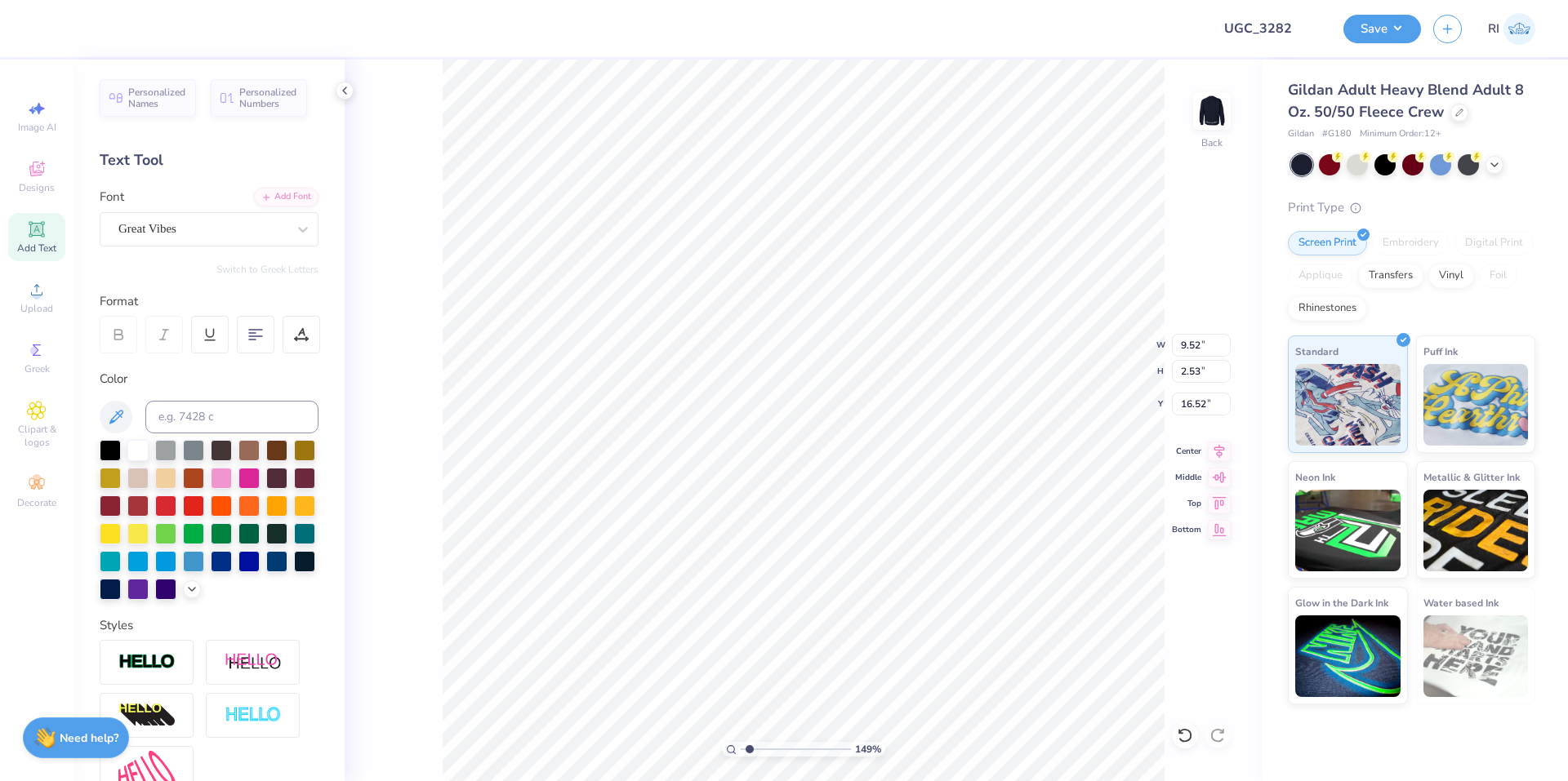
type input "1.49212329151837"
type textarea "Bid"
type input "1.49212329151837"
type textarea "Bid D"
type input "1.49212329151837"
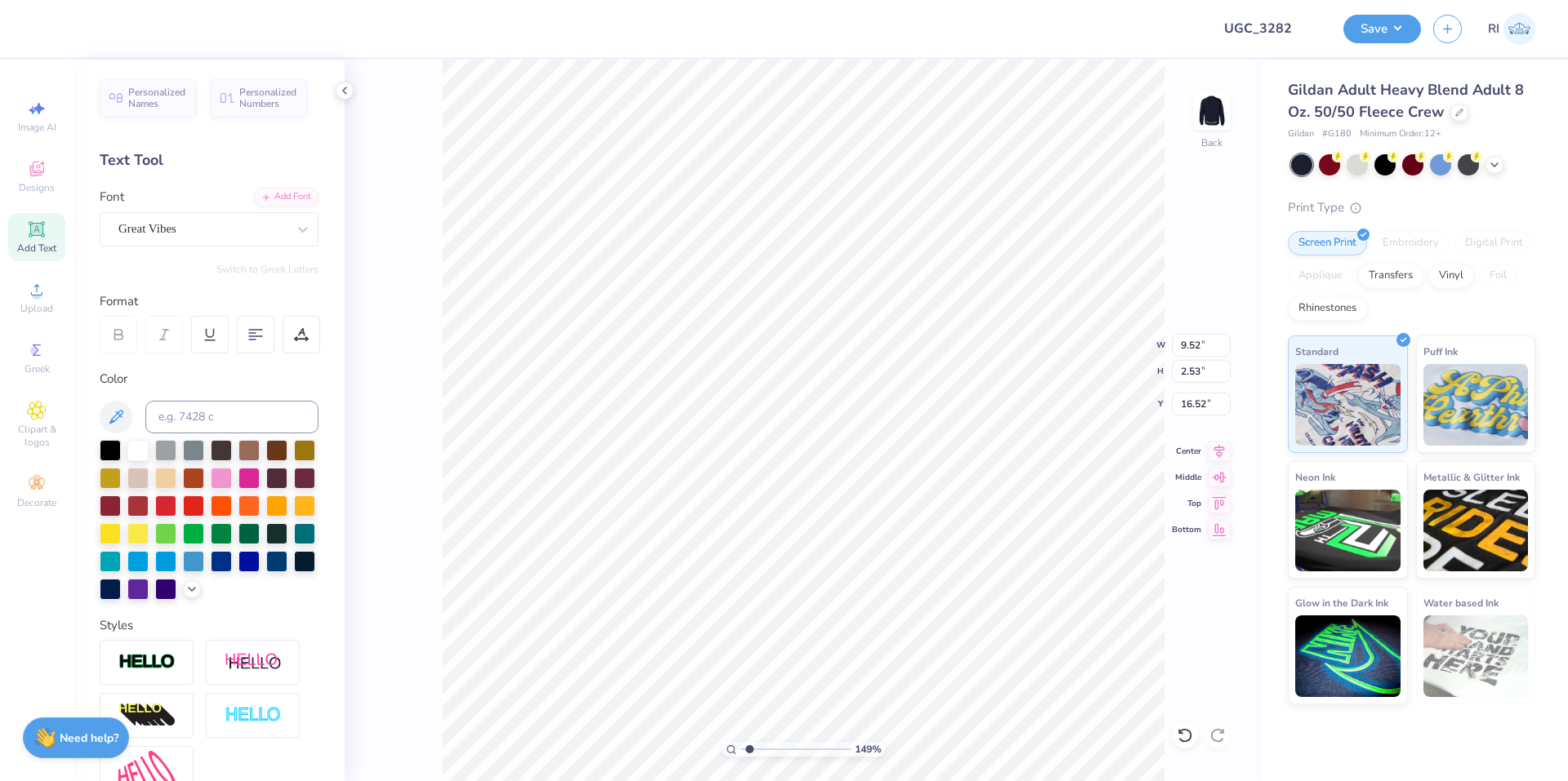
type textarea "Bid Da"
type input "1.49212329151837"
type textarea "Bid Day"
type input "1.49212329151837"
type textarea "Bid Day 2"
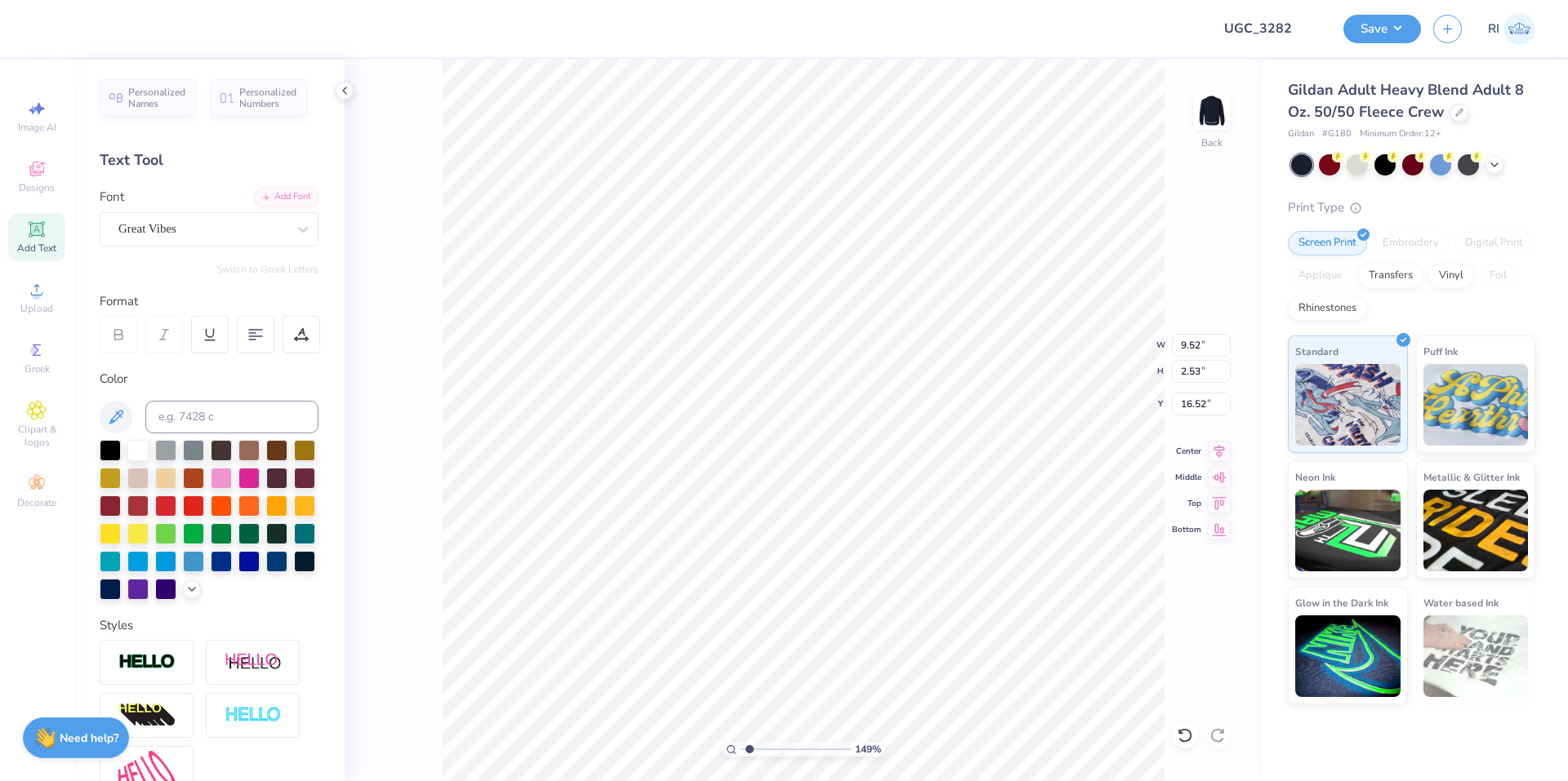
type input "1.49212329151837"
type textarea "Bid Day 20"
type input "1.49212329151837"
type textarea "Bid Day 202"
type input "1.49212329151837"
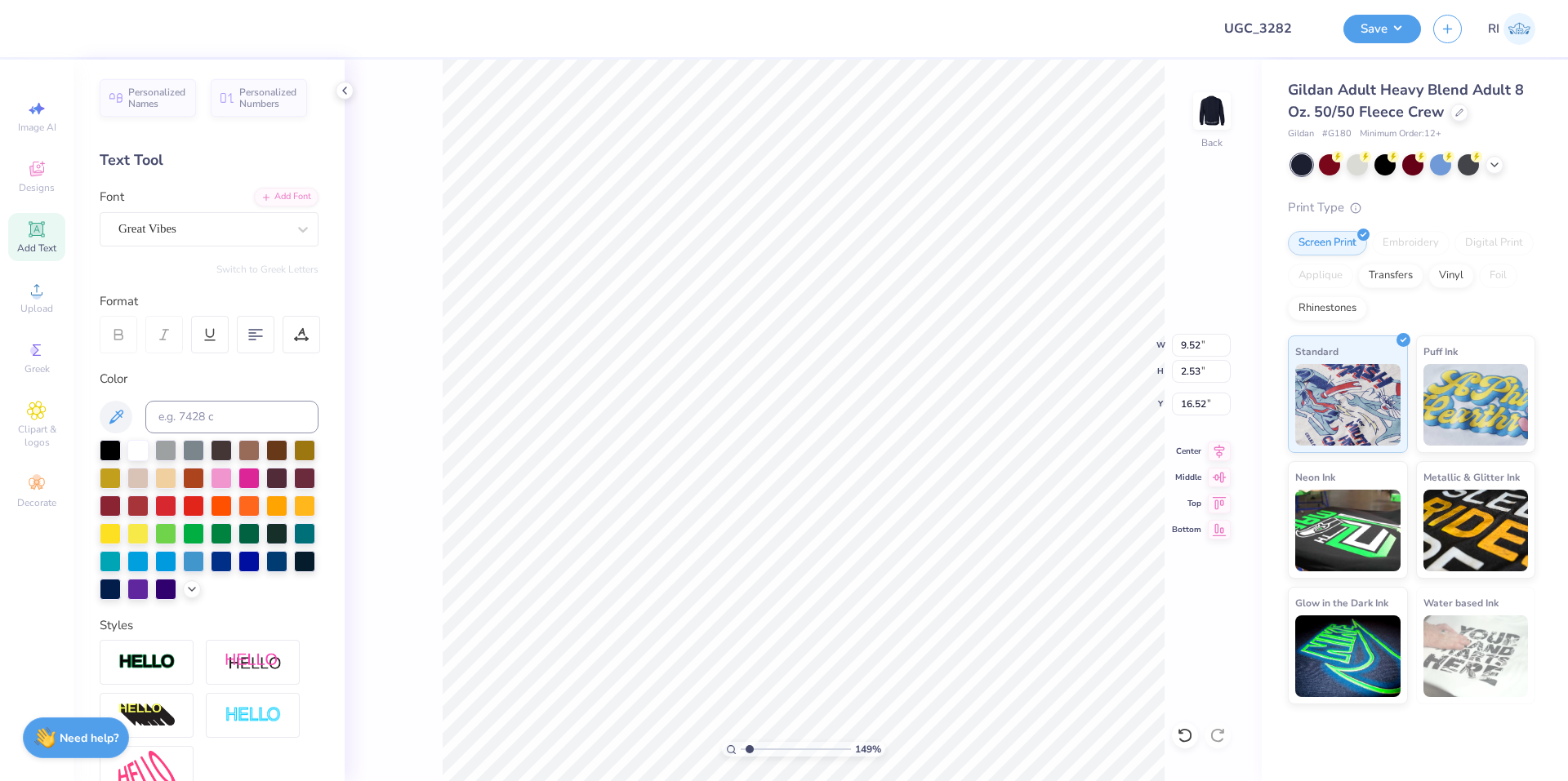
type textarea "Bid Day 2025"
type input "1.49212329151837"
type input "14.22"
type input "2.68"
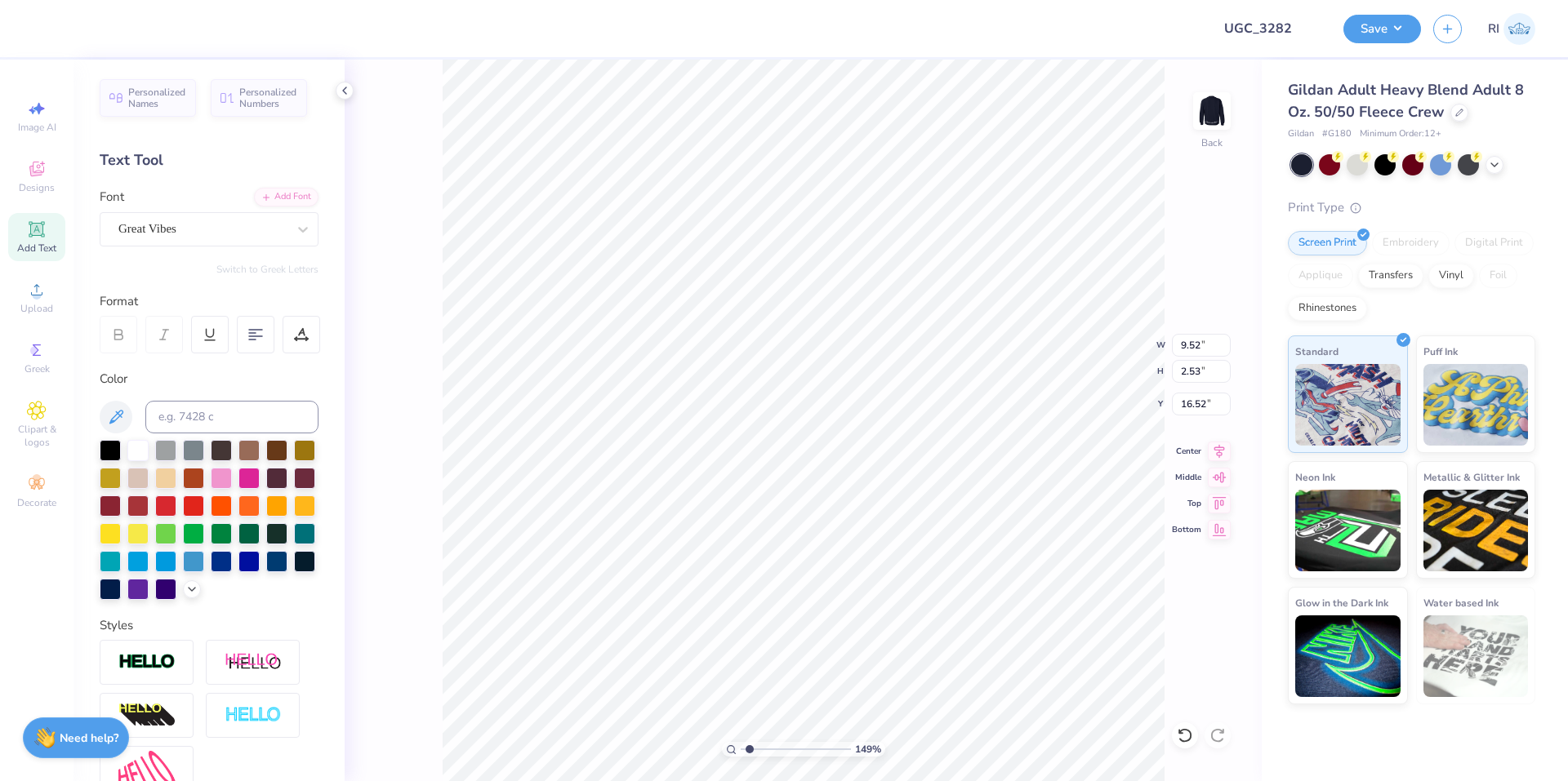
type input "16.44"
type input "1.49212329151837"
type input "8.26"
type input "1.56"
type input "1.64913377760655"
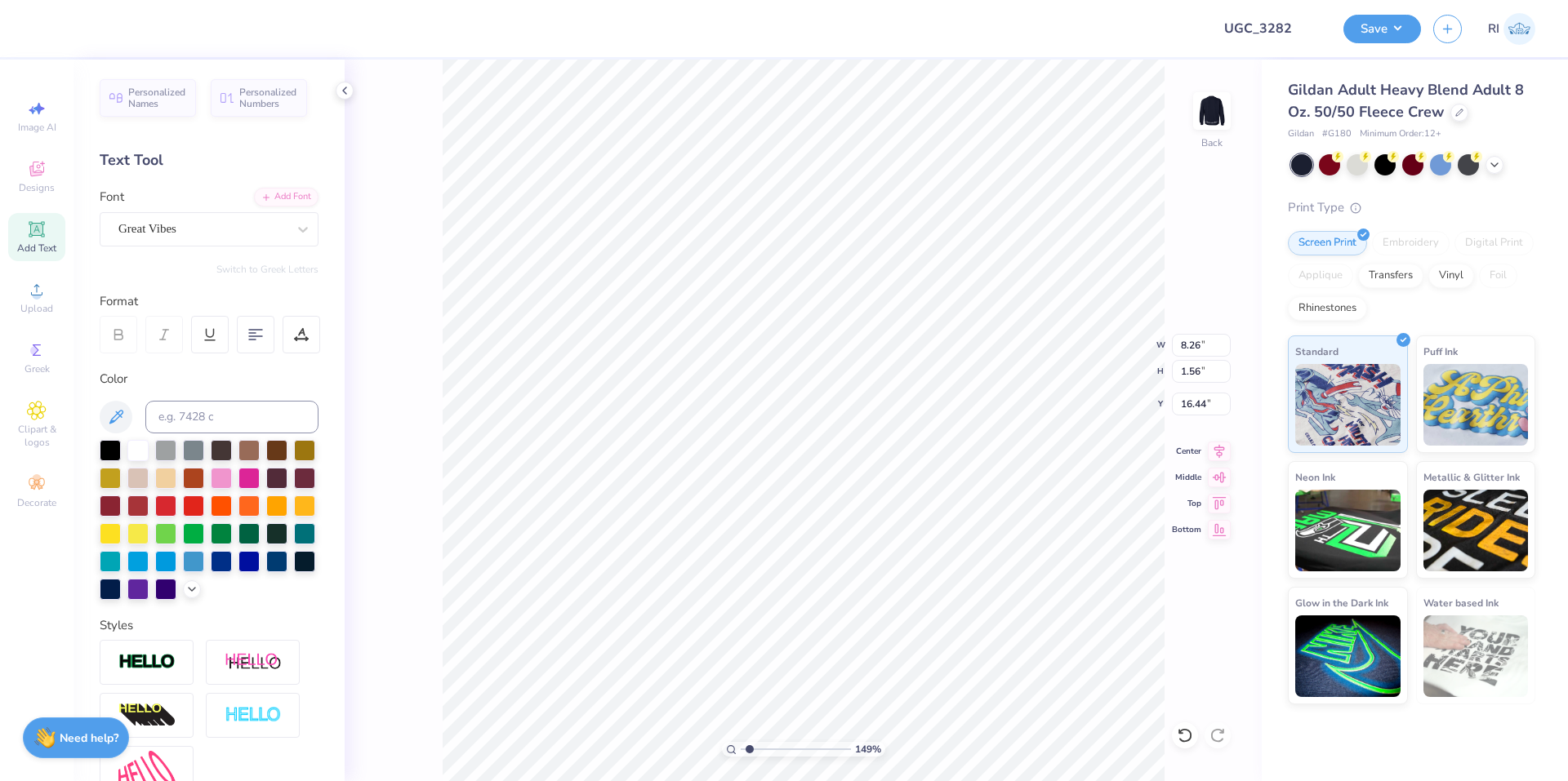
type input "5.64"
type input "1.06"
type input "2.22643191709162"
type input "17.04"
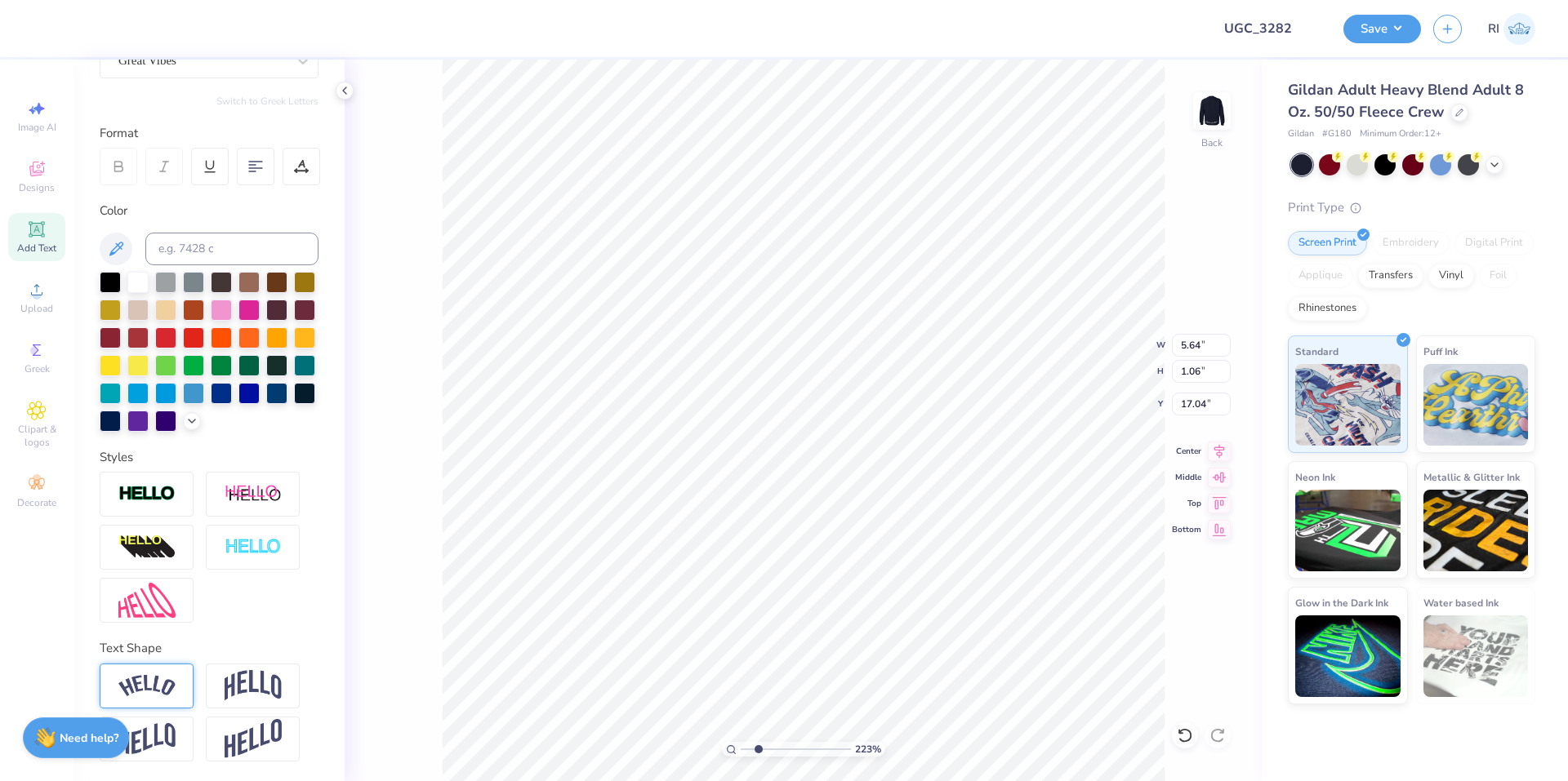
drag, startPoint x: 157, startPoint y: 683, endPoint x: 174, endPoint y: 669, distance: 22.0
click at [157, 682] on img at bounding box center [147, 686] width 57 height 22
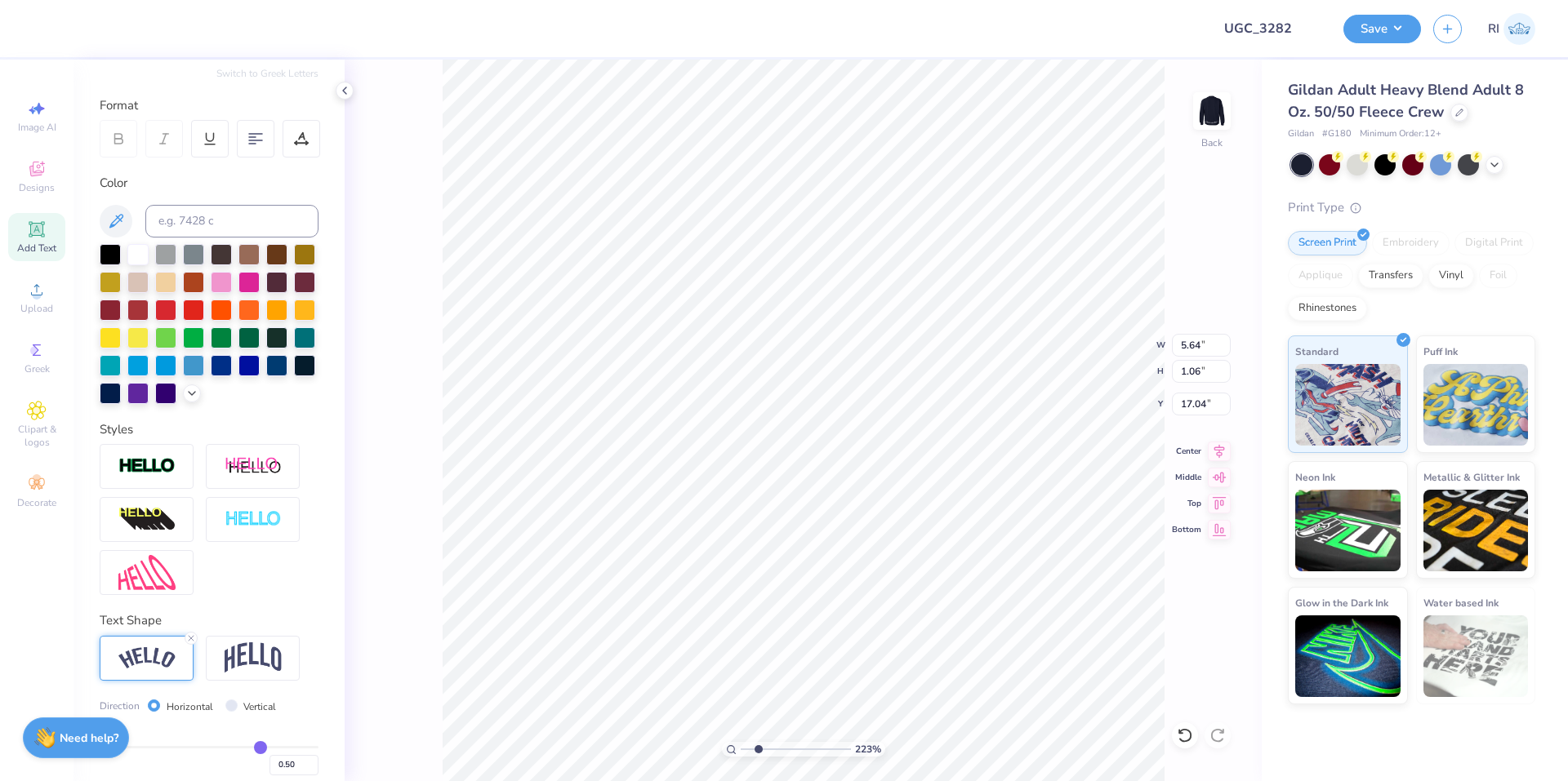
type input "6.76"
type input "1.65"
type input "16.75"
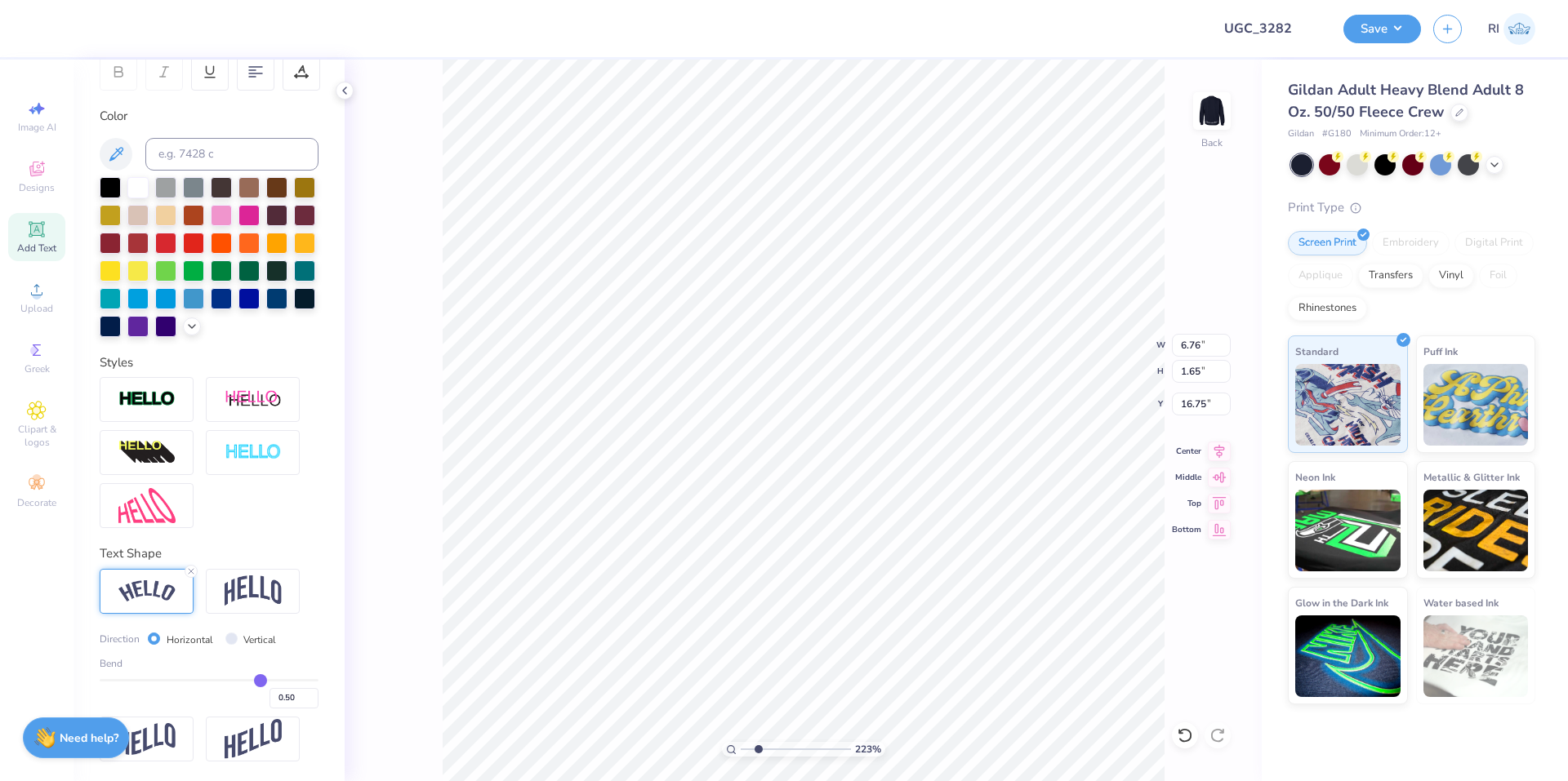
scroll to position [290, 0]
click at [270, 699] on input "0.50" at bounding box center [294, 698] width 49 height 20
type input "-0.50"
type input "-0.5"
type input "6.44"
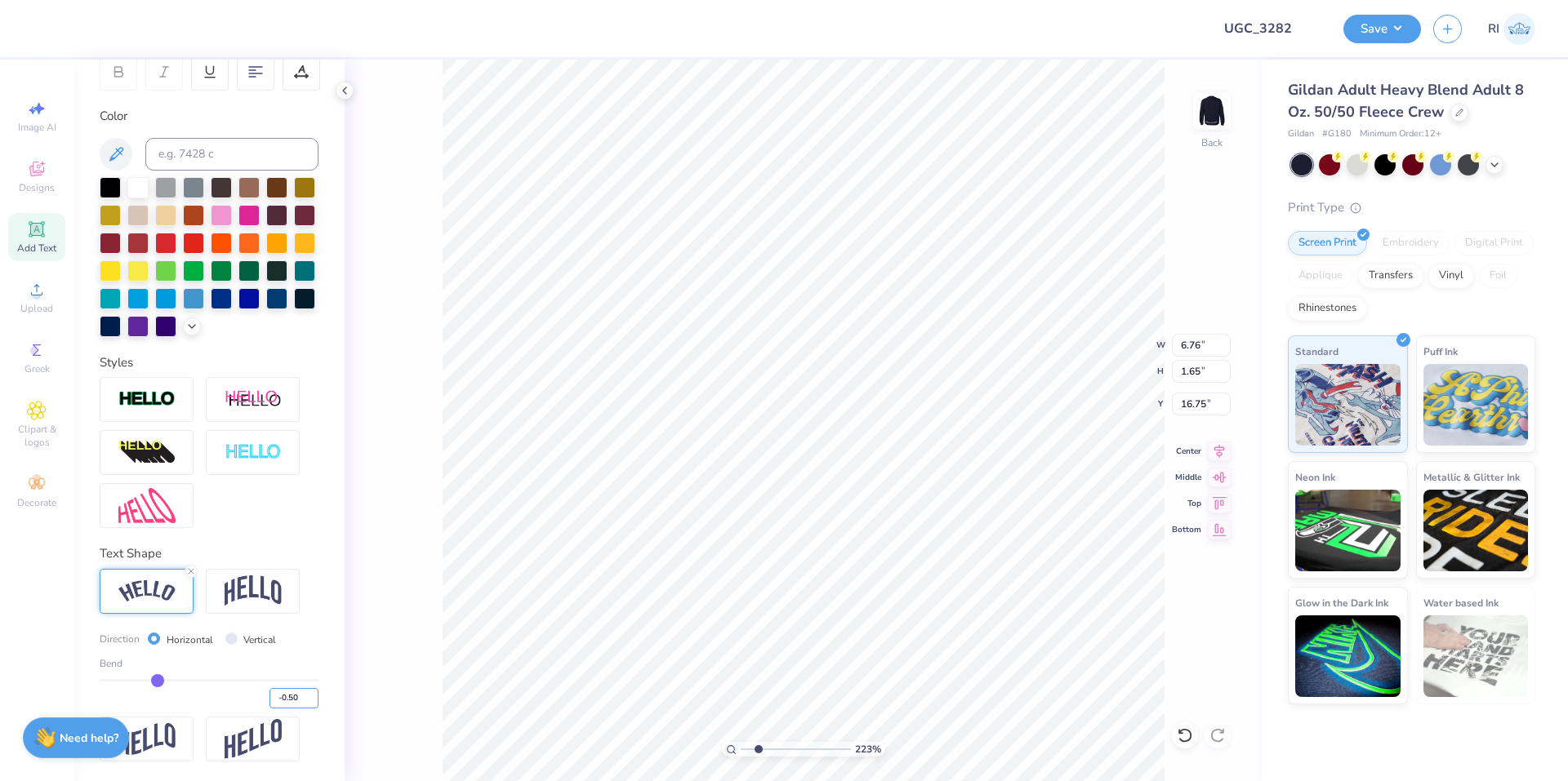
type input "1.74"
click at [285, 699] on input "-0.50" at bounding box center [294, 698] width 49 height 20
click at [287, 693] on input "-0.55" at bounding box center [294, 698] width 49 height 20
click at [281, 693] on input "-0.50" at bounding box center [294, 698] width 49 height 20
click at [176, 286] on div at bounding box center [165, 296] width 21 height 21
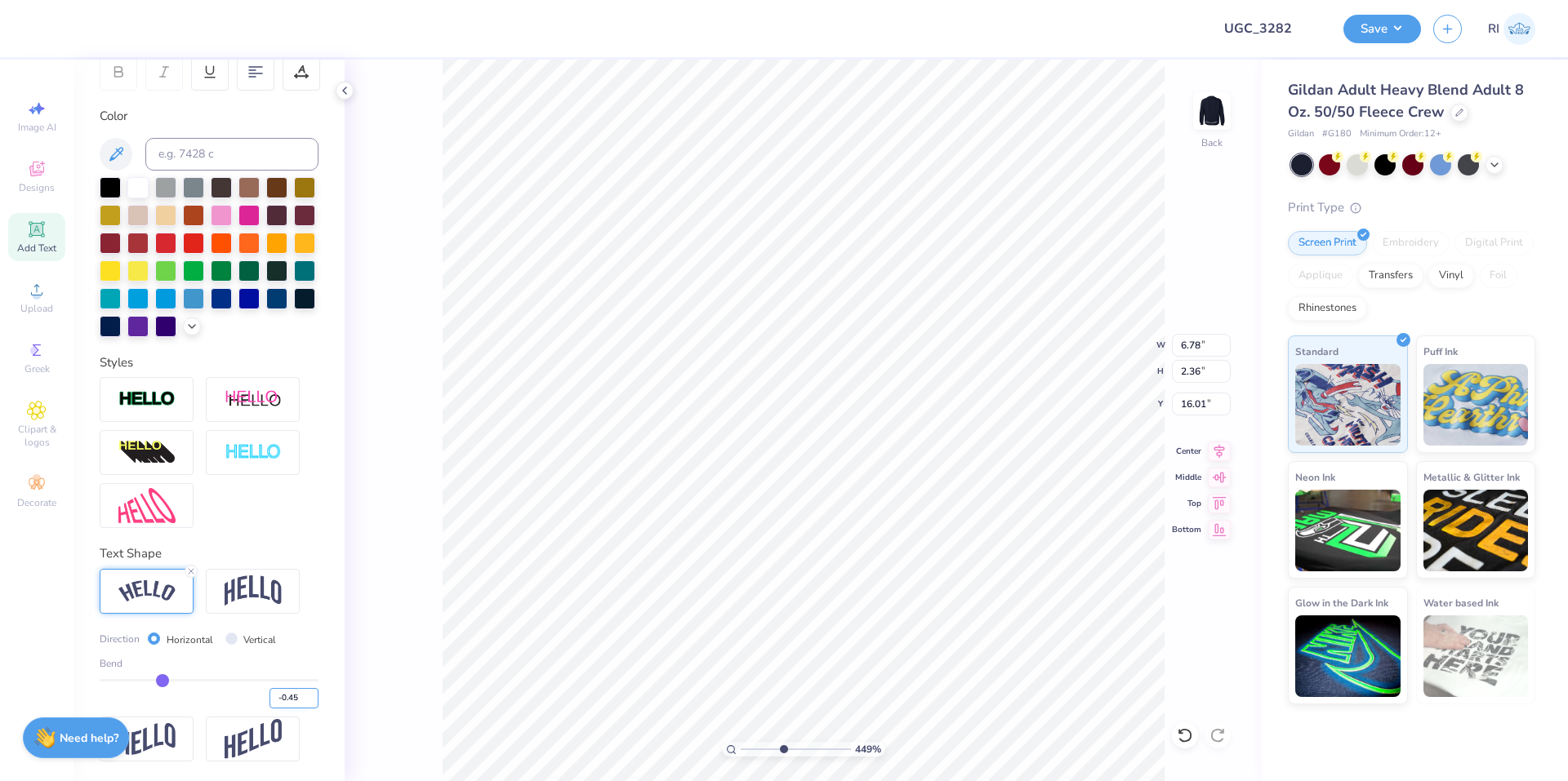
click at [290, 698] on input "-0.45" at bounding box center [294, 698] width 49 height 20
click at [283, 704] on input "-0.48" at bounding box center [294, 698] width 49 height 20
click at [289, 700] on input "-0.55" at bounding box center [294, 698] width 49 height 20
click at [151, 396] on img at bounding box center [147, 400] width 57 height 19
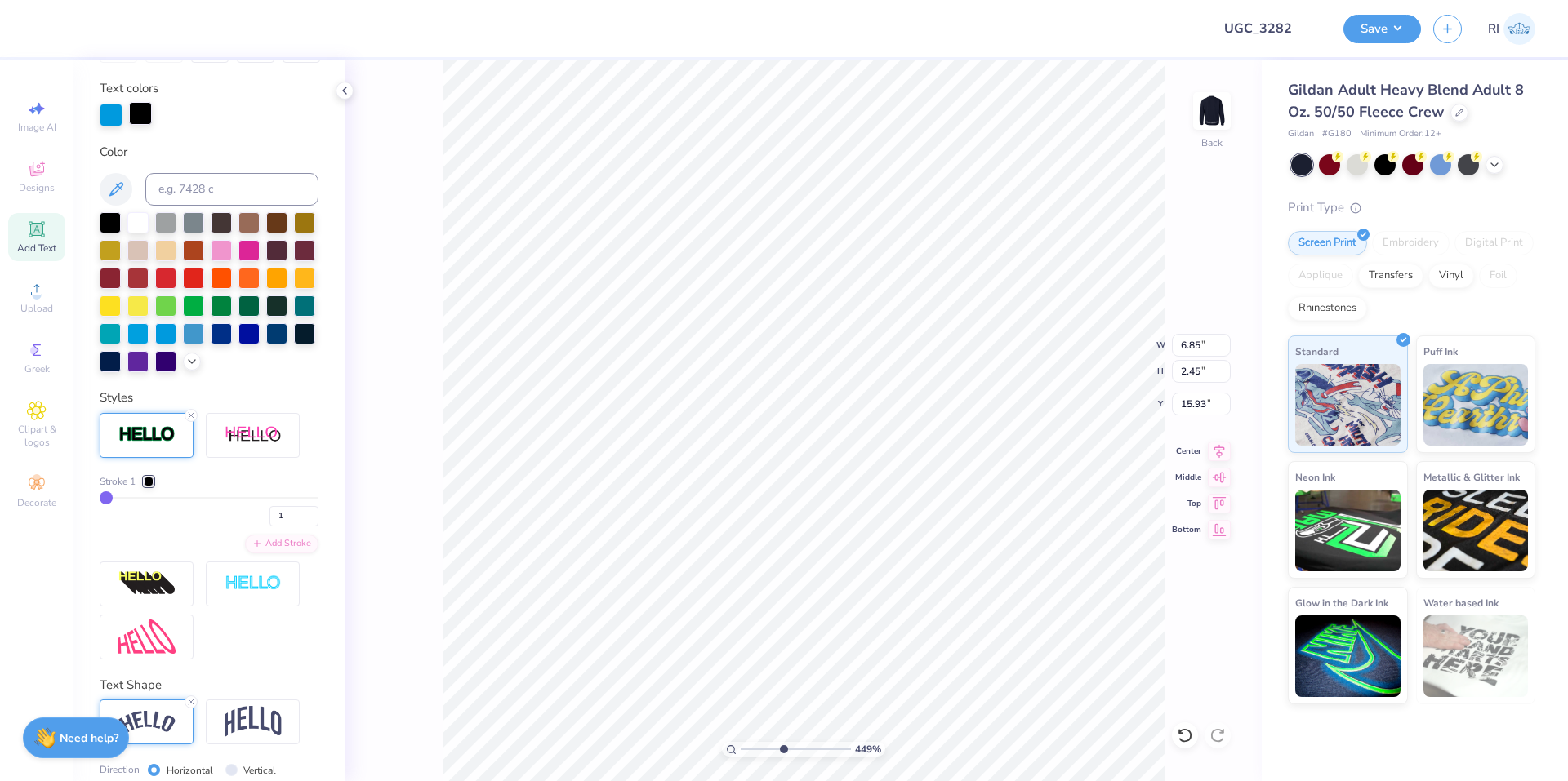
click at [140, 118] on div at bounding box center [140, 113] width 23 height 23
click at [176, 330] on div at bounding box center [165, 332] width 21 height 21
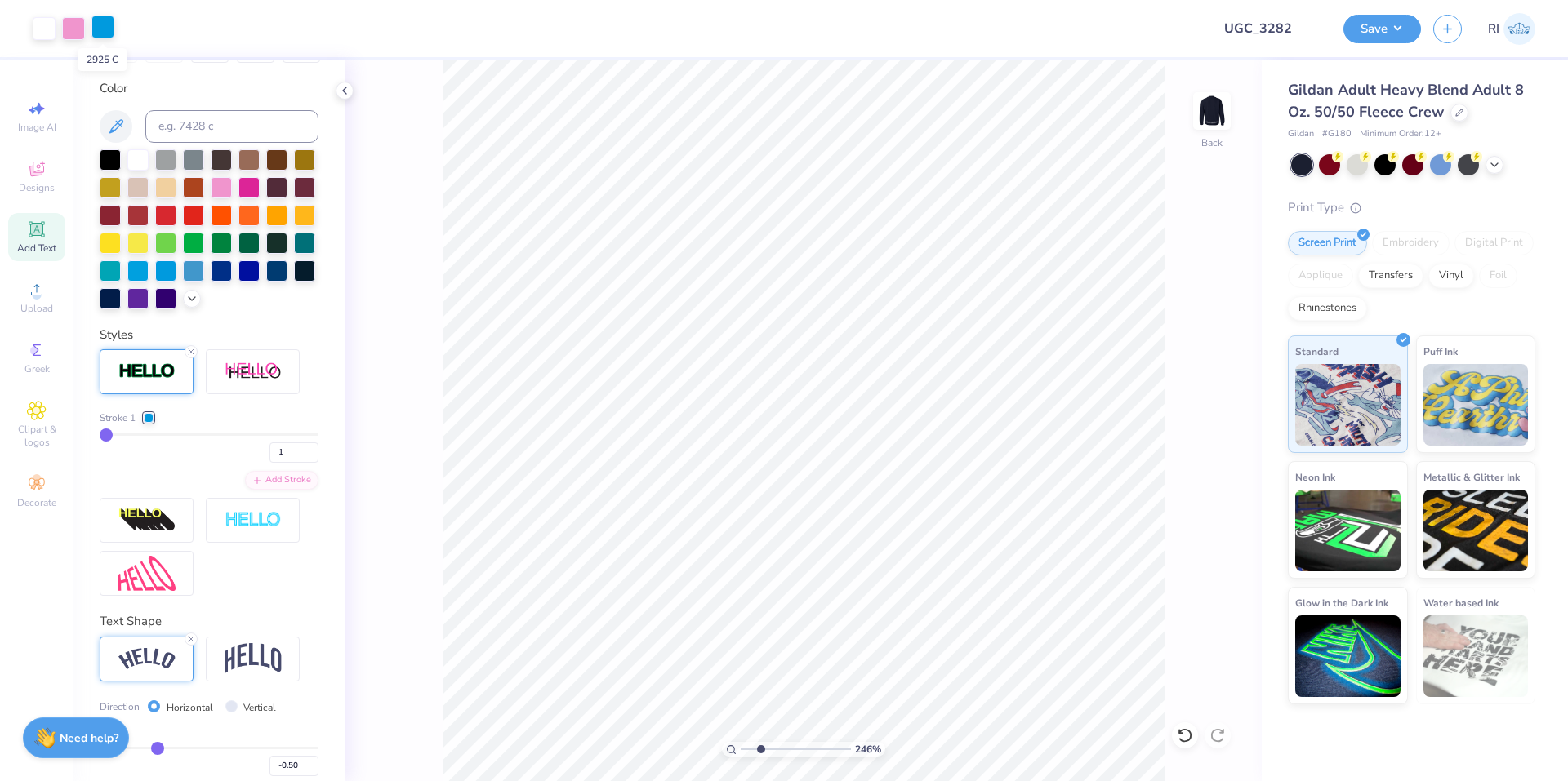
click at [106, 34] on div at bounding box center [103, 27] width 23 height 23
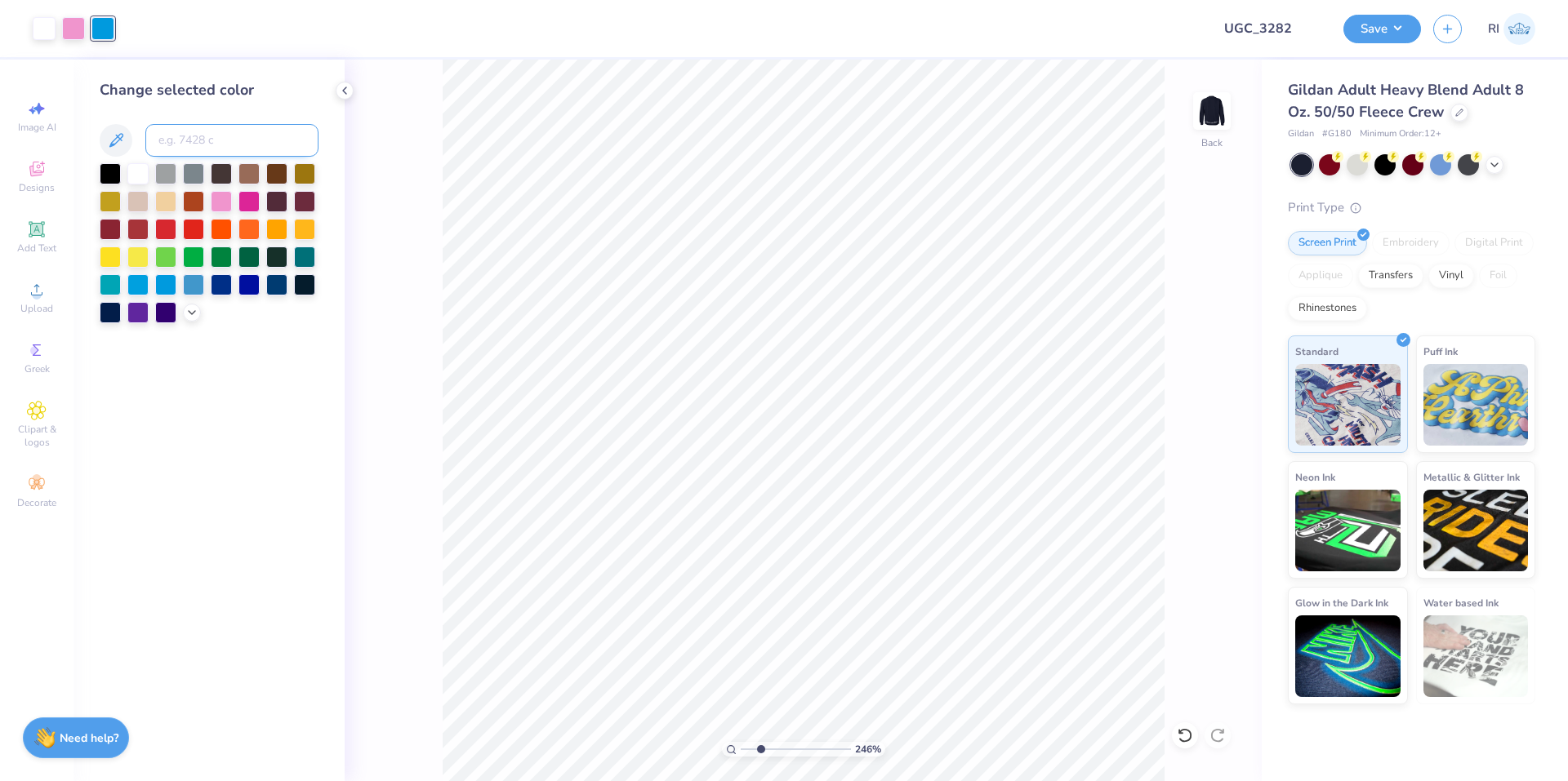
click at [170, 128] on input at bounding box center [231, 140] width 173 height 33
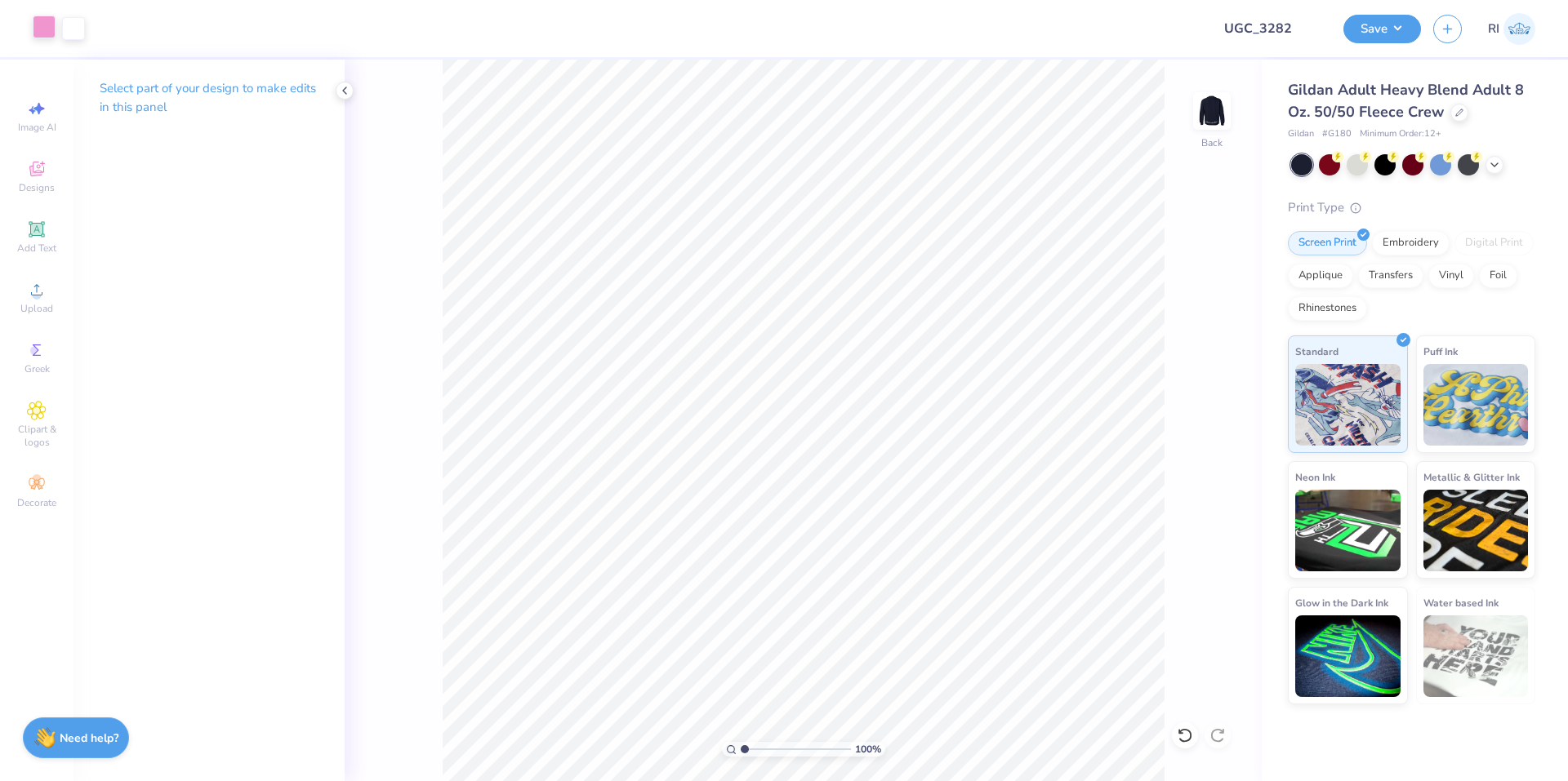
click at [52, 31] on div at bounding box center [43, 27] width 23 height 23
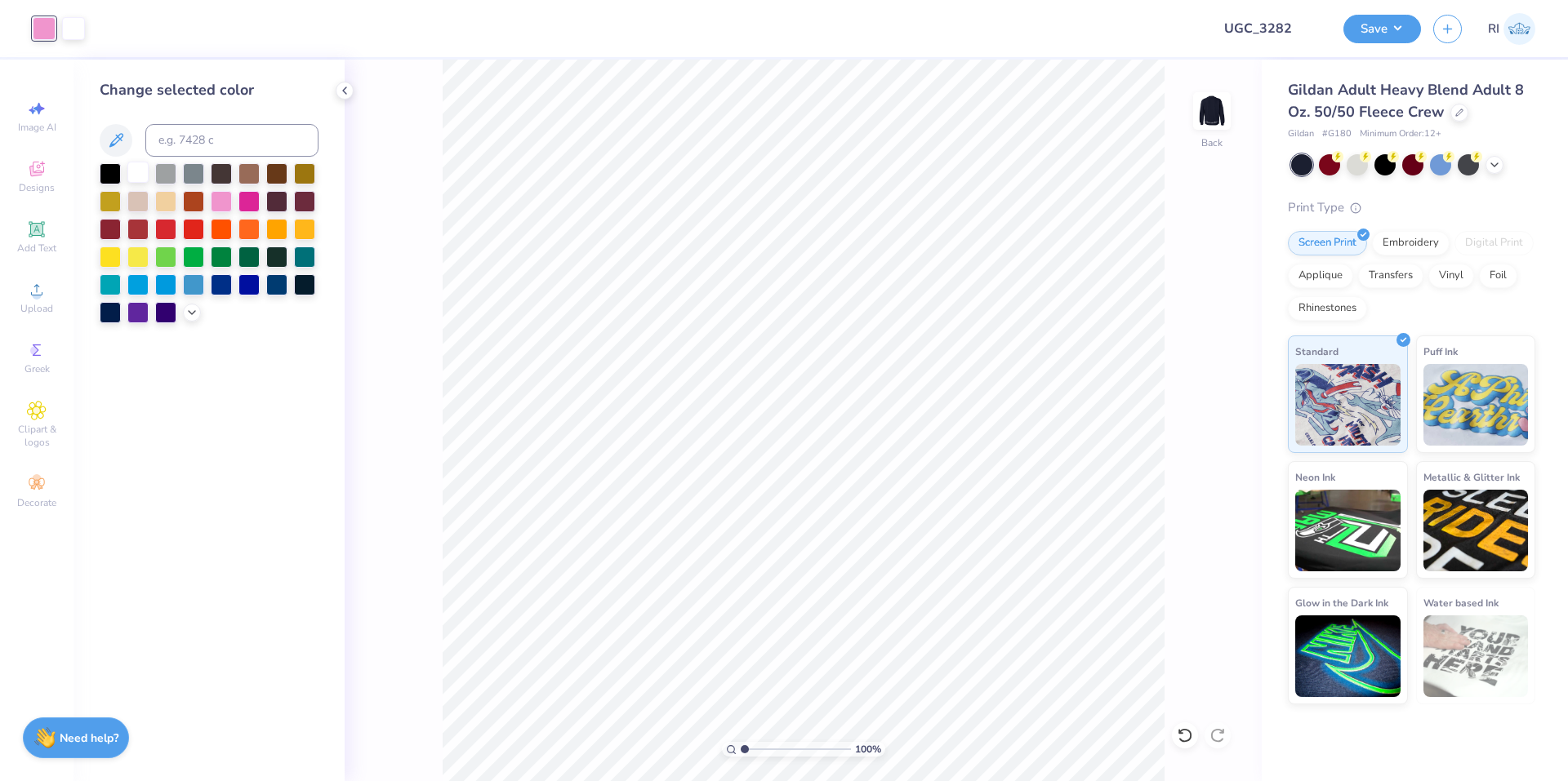
click at [141, 180] on div at bounding box center [138, 172] width 21 height 21
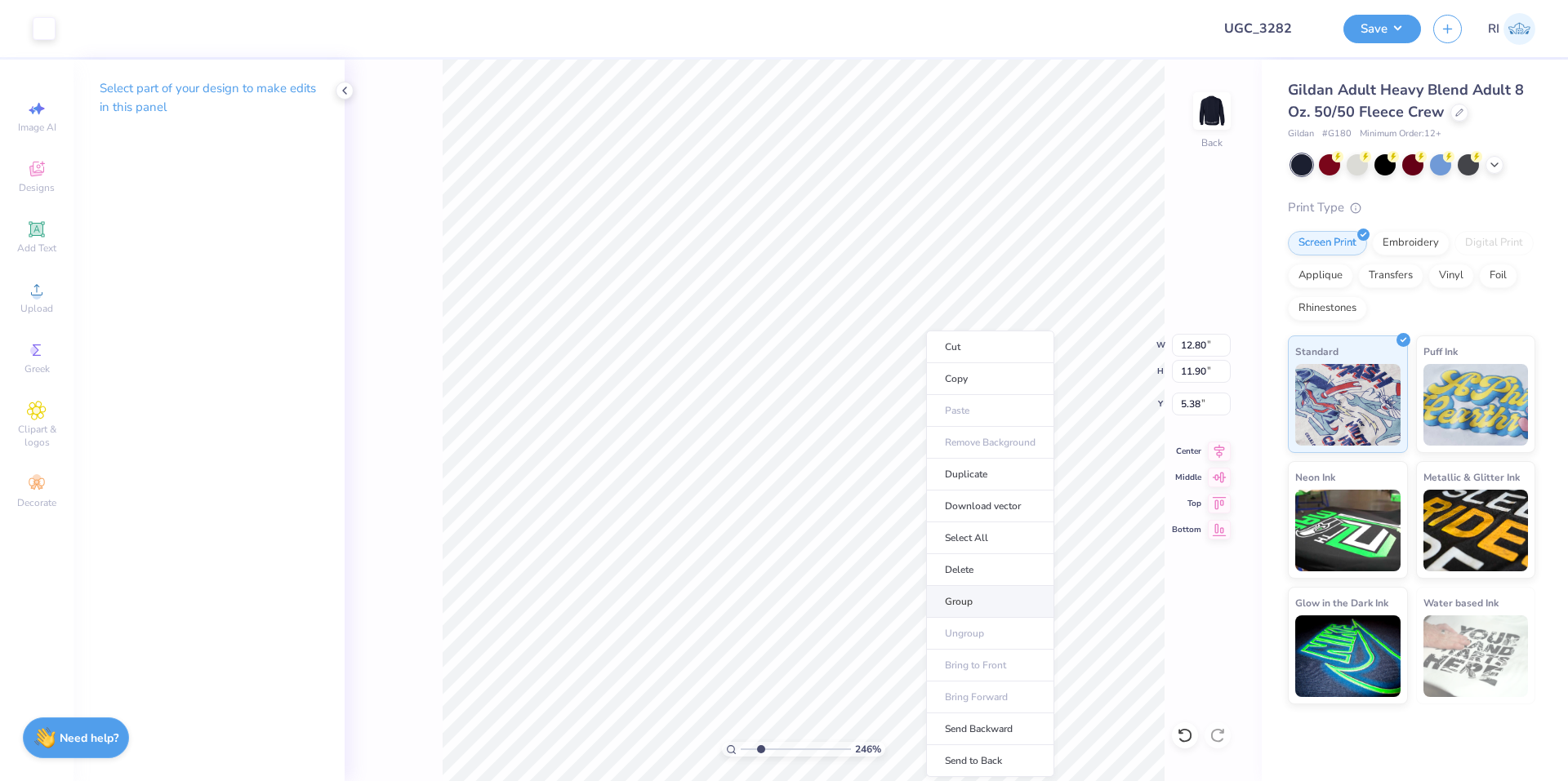
click at [993, 590] on li "Group" at bounding box center [991, 602] width 129 height 32
click at [855, 552] on li "Group" at bounding box center [855, 558] width 129 height 32
click at [643, 559] on li "Group" at bounding box center [634, 561] width 129 height 32
click at [542, 597] on li "Group" at bounding box center [550, 602] width 129 height 32
click at [863, 597] on li "Group" at bounding box center [856, 602] width 129 height 32
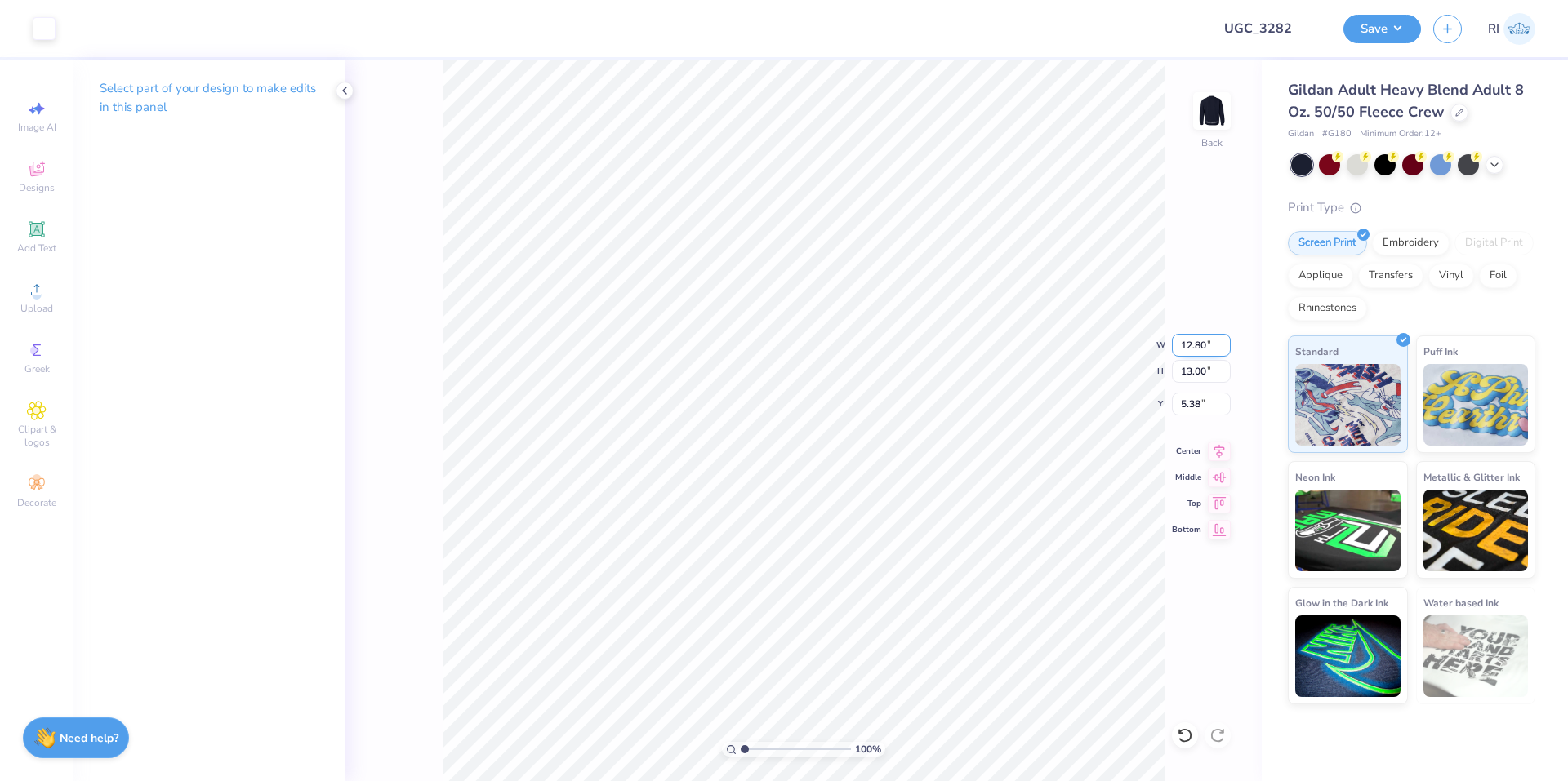
click at [1196, 339] on input "12.80" at bounding box center [1201, 345] width 58 height 23
click at [1201, 406] on input "5.53" at bounding box center [1201, 404] width 58 height 23
click at [1224, 451] on icon at bounding box center [1218, 448] width 23 height 19
click at [1399, 28] on button "Save" at bounding box center [1382, 27] width 78 height 28
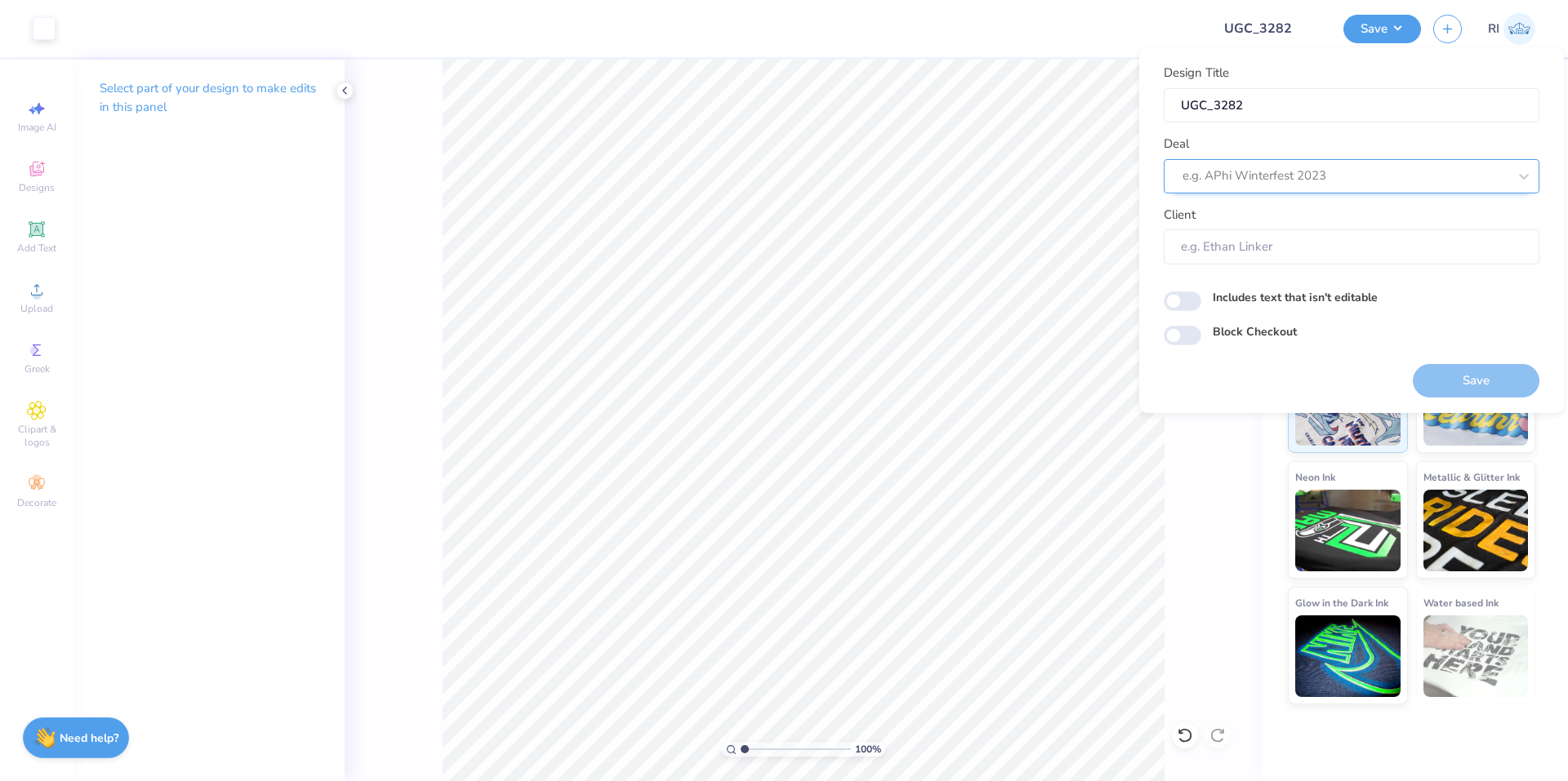
click at [1361, 179] on div at bounding box center [1344, 176] width 325 height 22
click at [1258, 211] on div "UGC Designs" at bounding box center [1351, 220] width 362 height 27
click at [1196, 328] on input "Block Checkout" at bounding box center [1182, 335] width 38 height 19
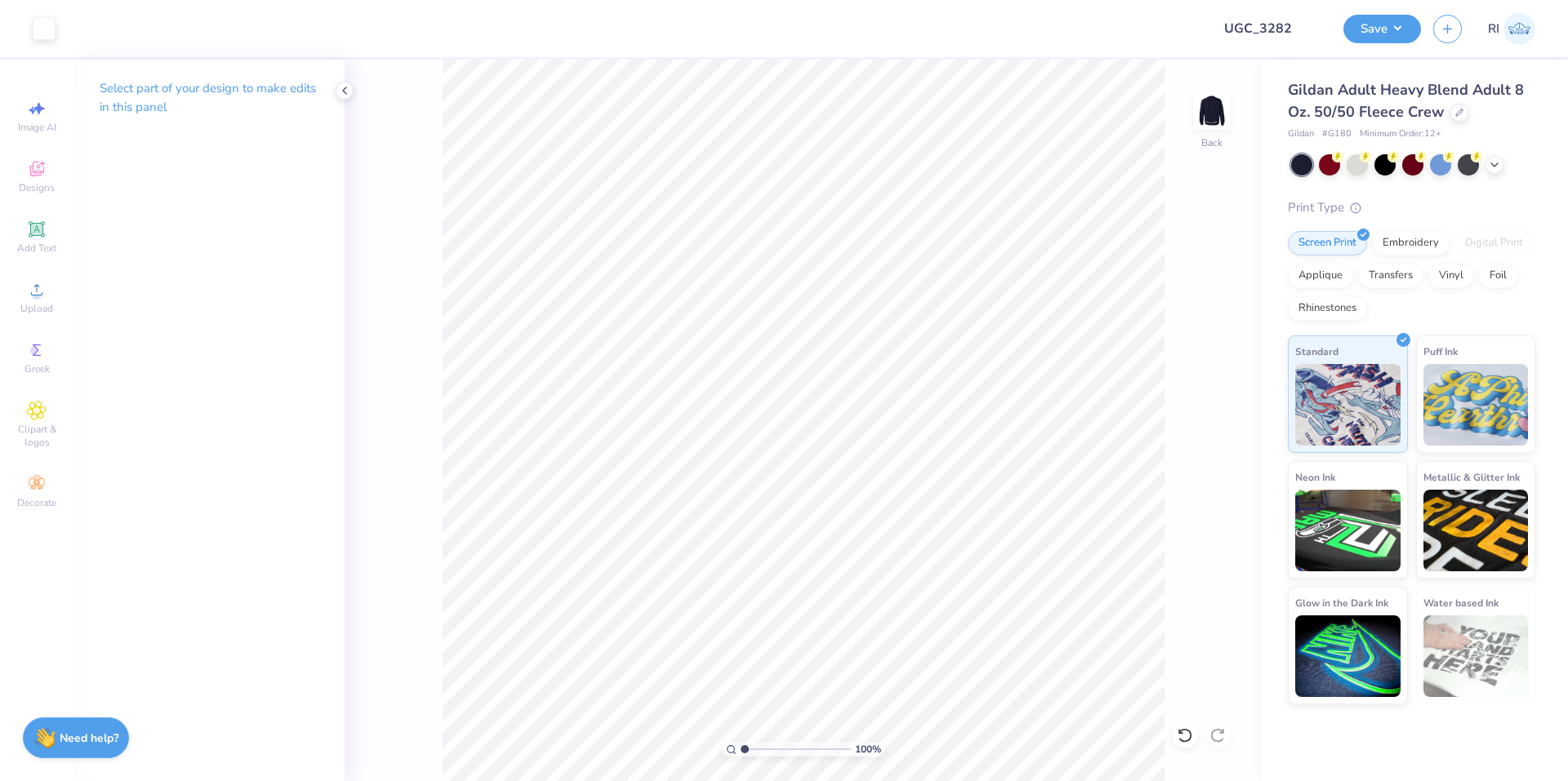
click at [1424, 18] on div "Save RI" at bounding box center [1455, 28] width 224 height 57
click at [1239, 98] on div "100 % Back" at bounding box center [803, 420] width 917 height 722
click at [1405, 33] on button "Save" at bounding box center [1382, 27] width 78 height 28
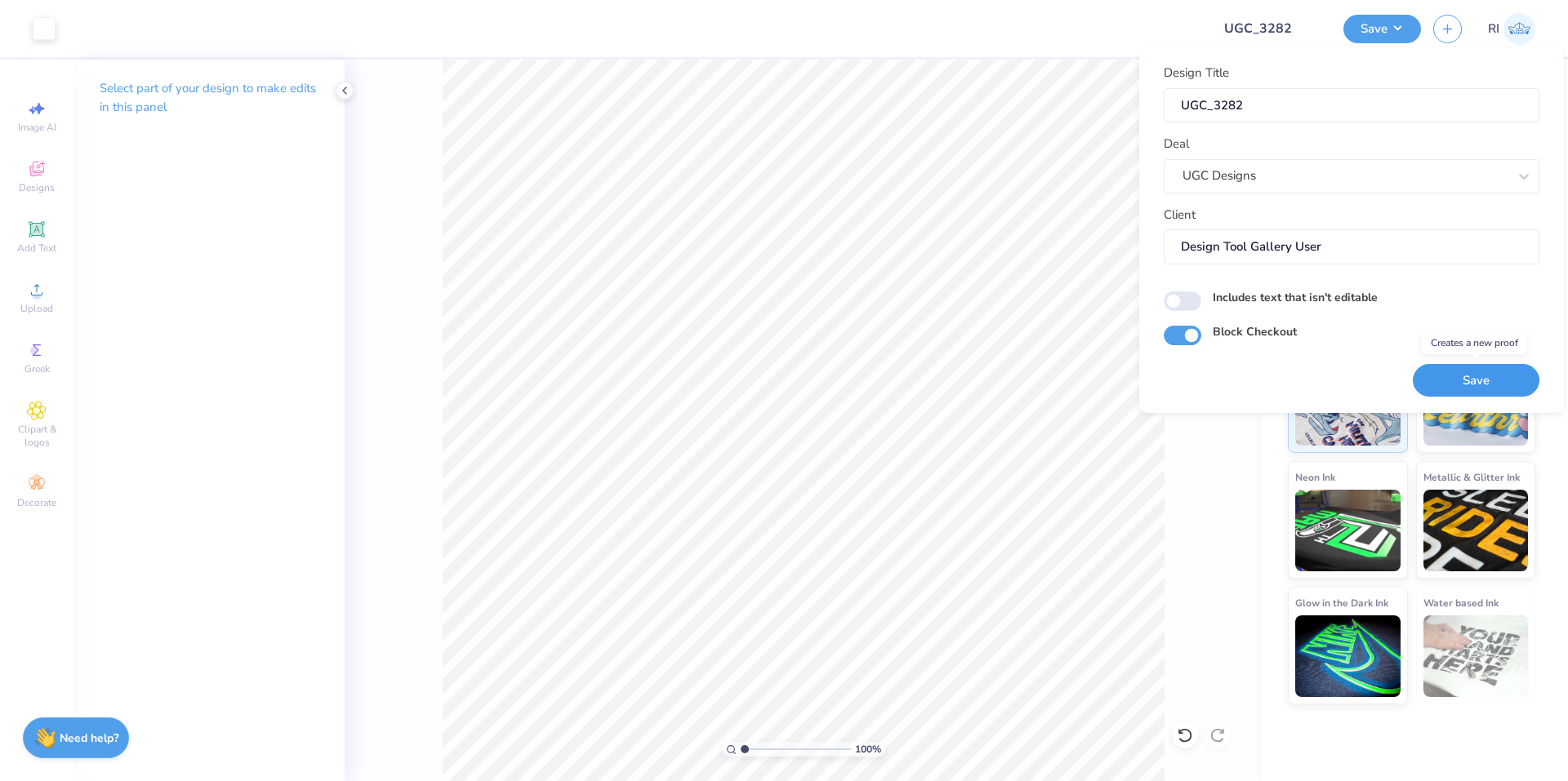
click at [1467, 370] on button "Save" at bounding box center [1476, 380] width 127 height 33
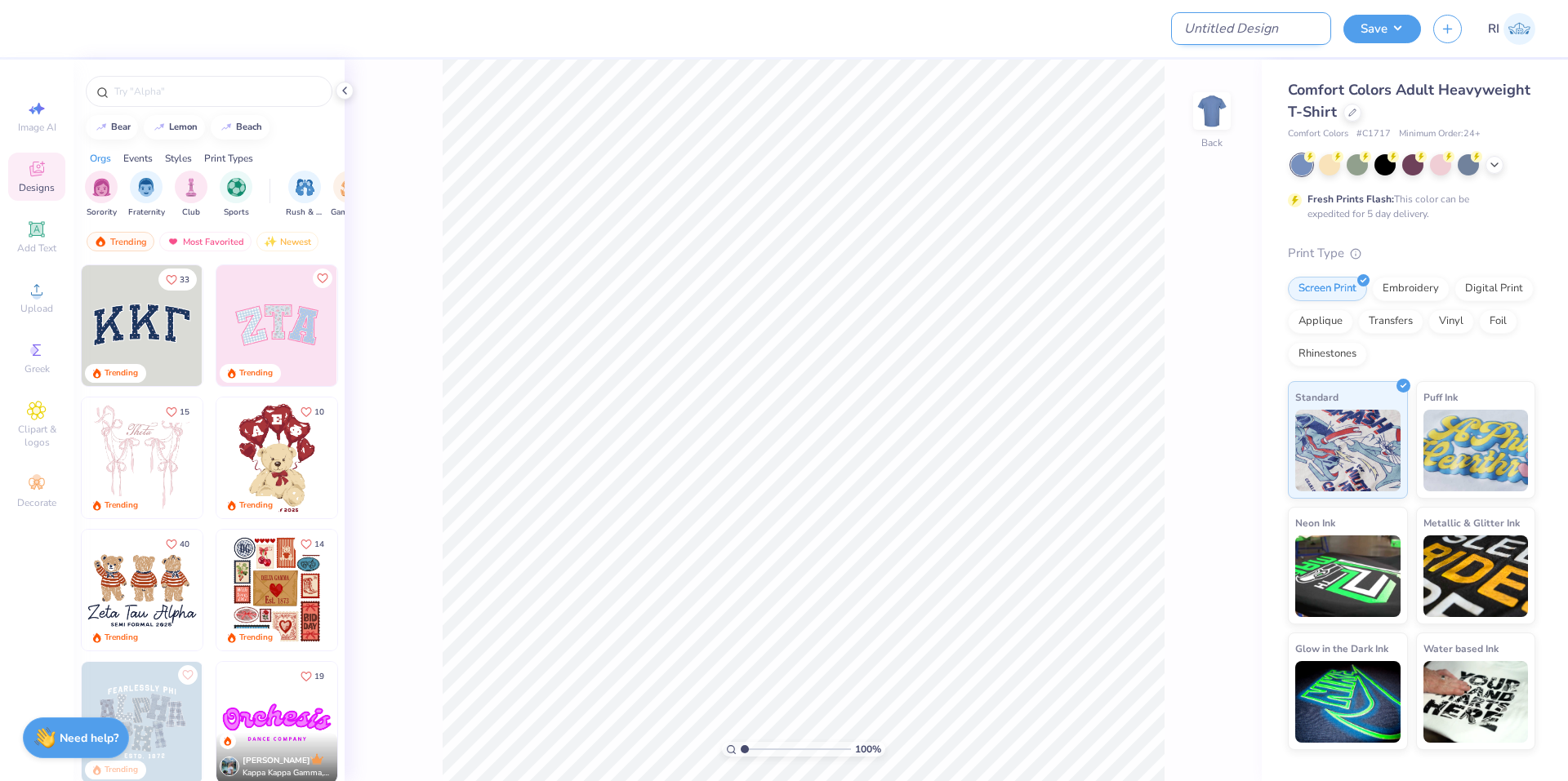
drag, startPoint x: 1288, startPoint y: 19, endPoint x: 1272, endPoint y: 32, distance: 20.6
click at [1288, 19] on input "Design Title" at bounding box center [1251, 28] width 160 height 33
paste input "UGC_3283"
type input "UGC_3283"
click at [1351, 107] on div at bounding box center [1353, 111] width 18 height 18
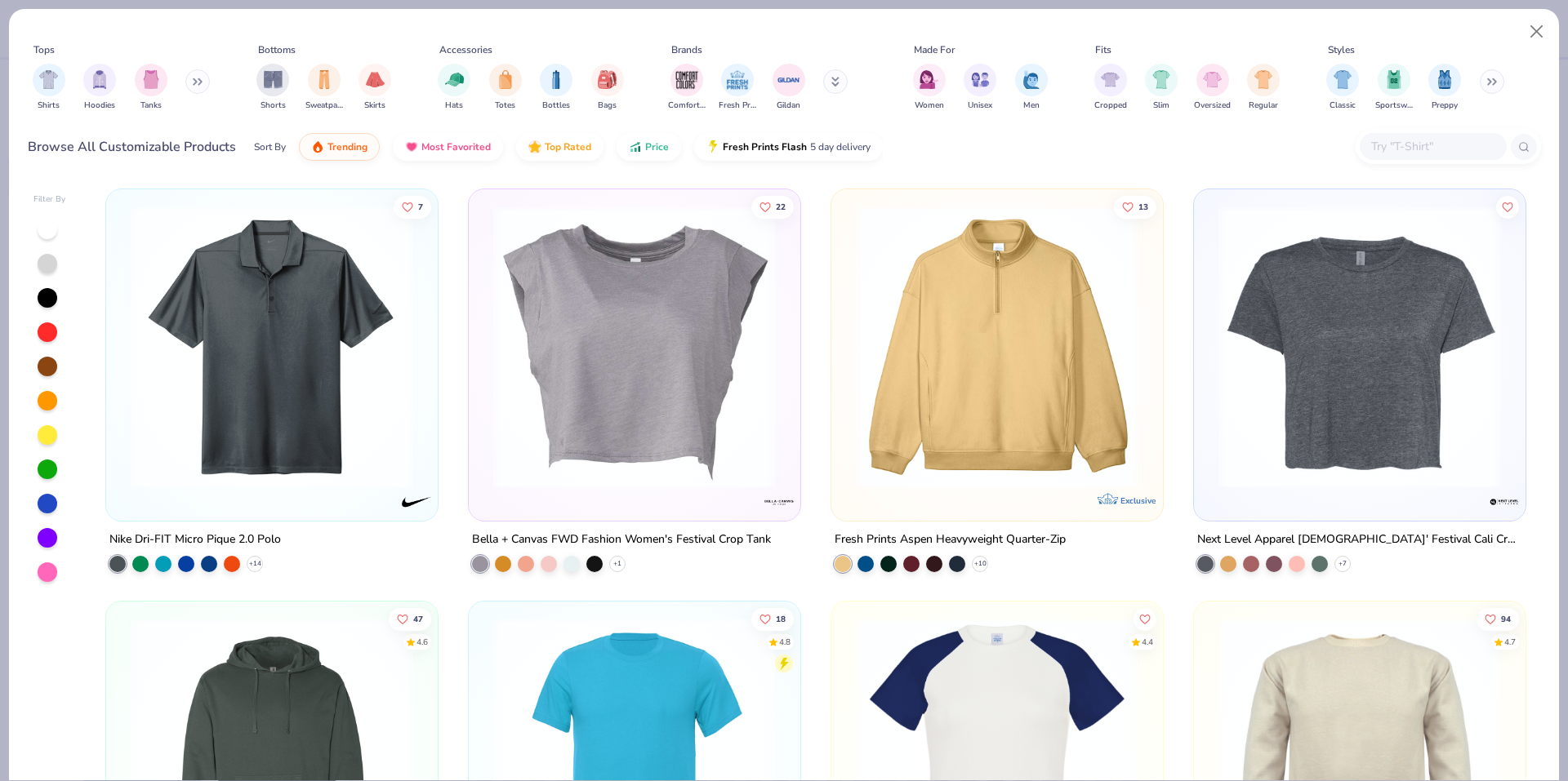
click at [1405, 143] on input "text" at bounding box center [1432, 146] width 126 height 19
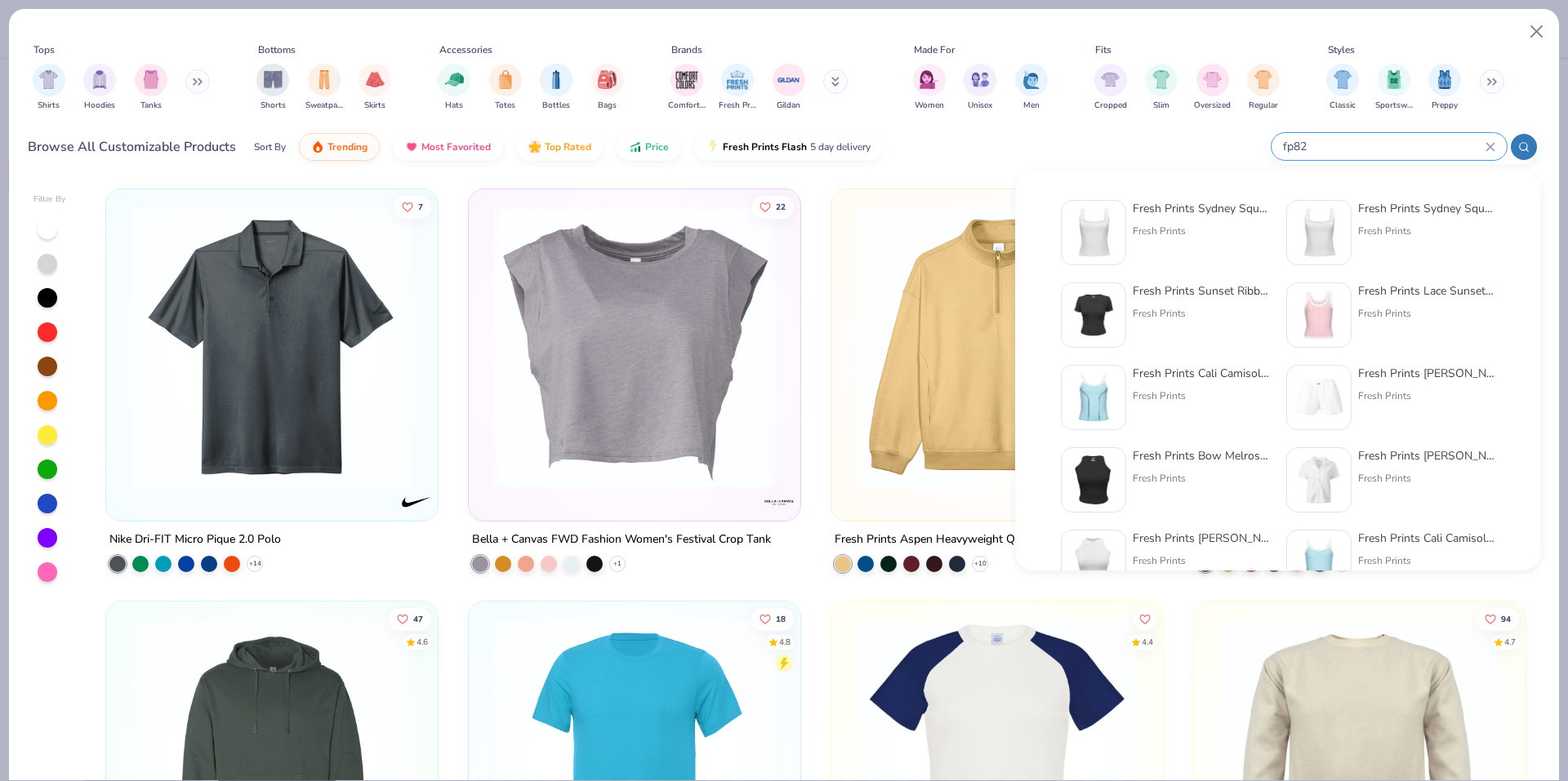
type input "fp82"
click at [1174, 225] on div "Fresh Prints" at bounding box center [1201, 231] width 137 height 15
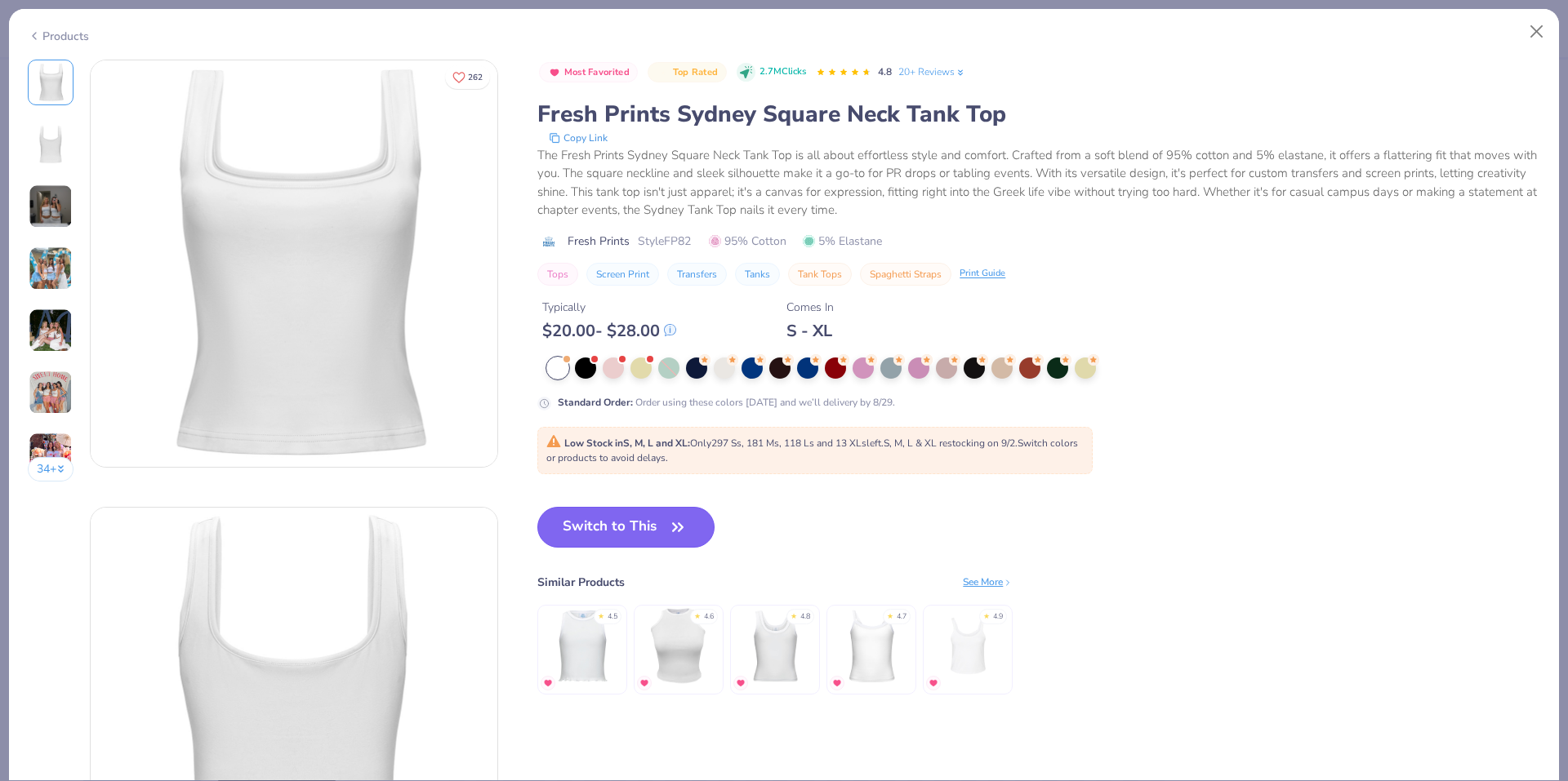
click at [650, 520] on button "Switch to This" at bounding box center [626, 527] width 177 height 41
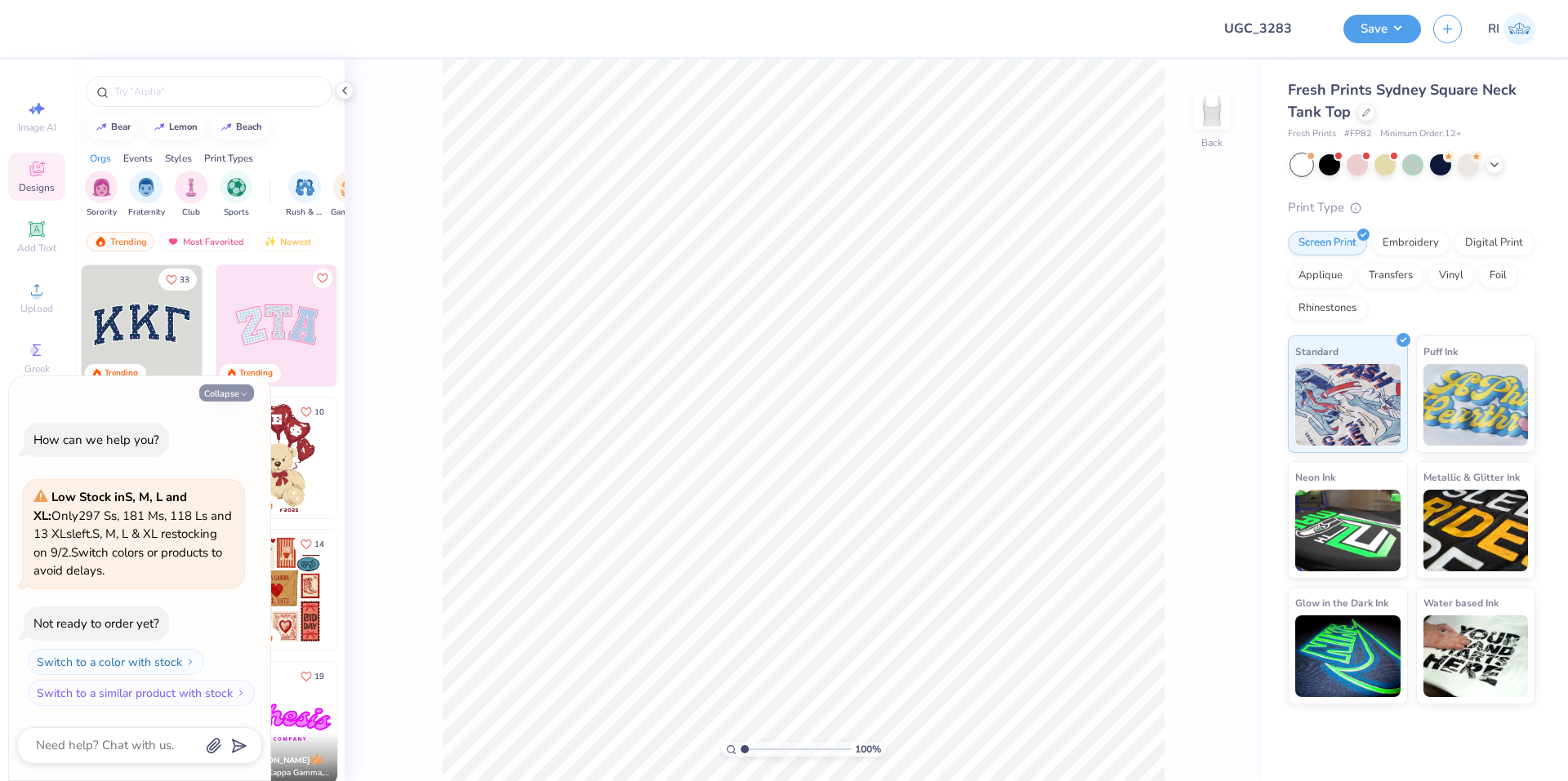
click at [234, 387] on button "Collapse" at bounding box center [227, 393] width 55 height 18
type textarea "x"
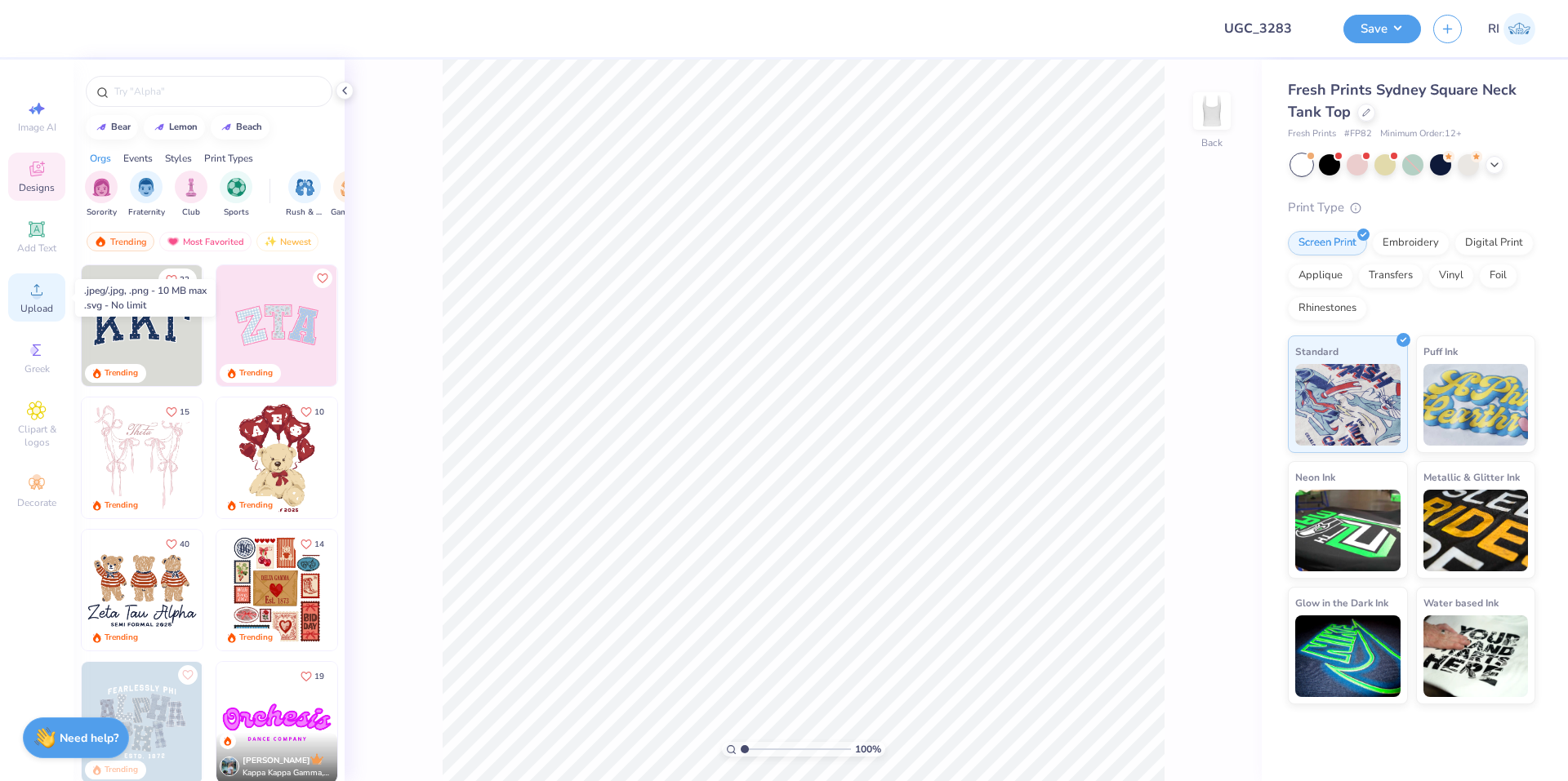
click at [43, 302] on span "Upload" at bounding box center [36, 309] width 33 height 13
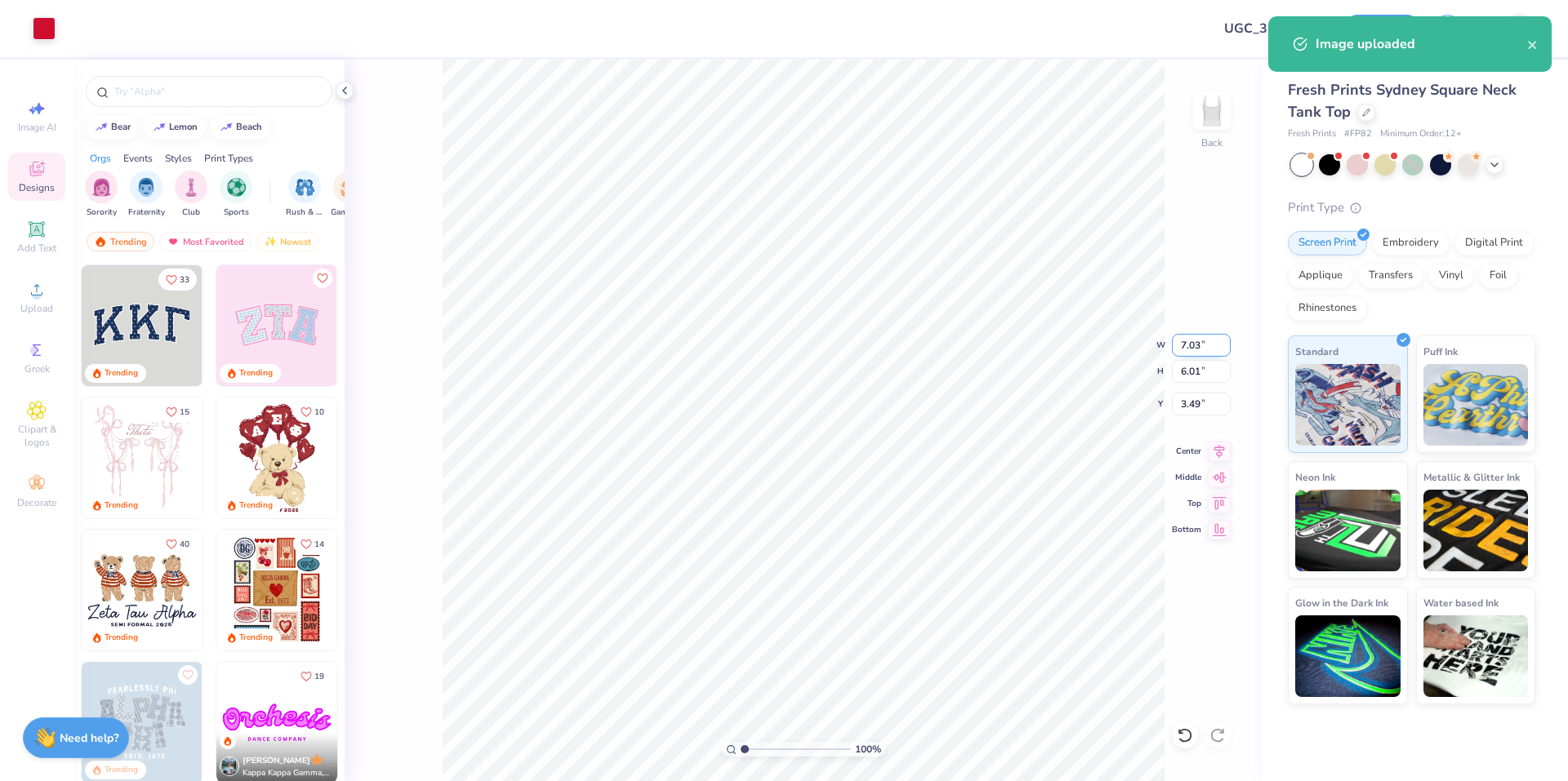
click at [1178, 344] on input "7.03" at bounding box center [1201, 345] width 58 height 23
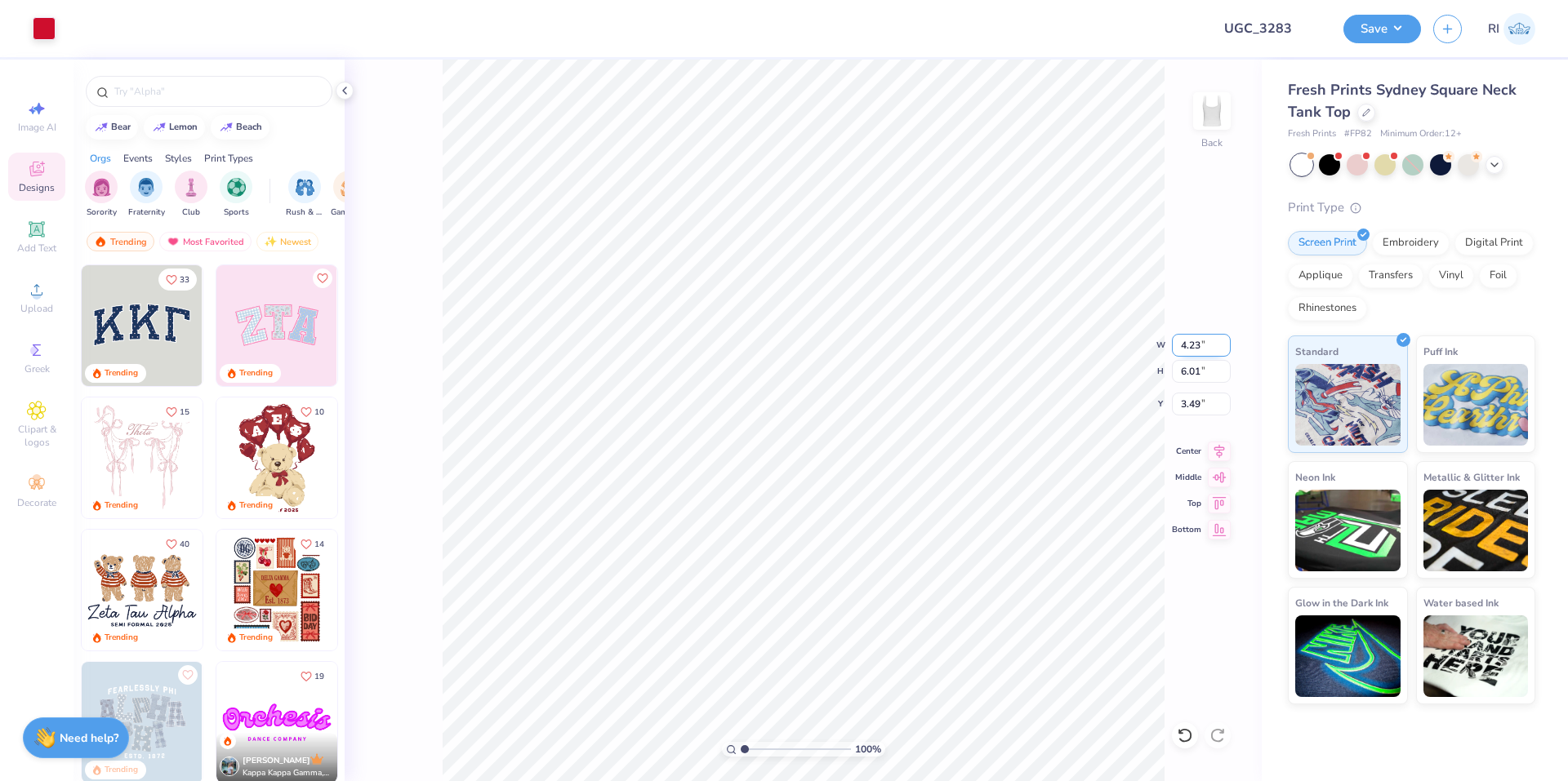
type input "4.23"
type input "3.62"
click at [1191, 397] on input "4.69" at bounding box center [1201, 404] width 58 height 23
type input "1.50"
click at [1197, 344] on input "4.23" at bounding box center [1201, 345] width 58 height 23
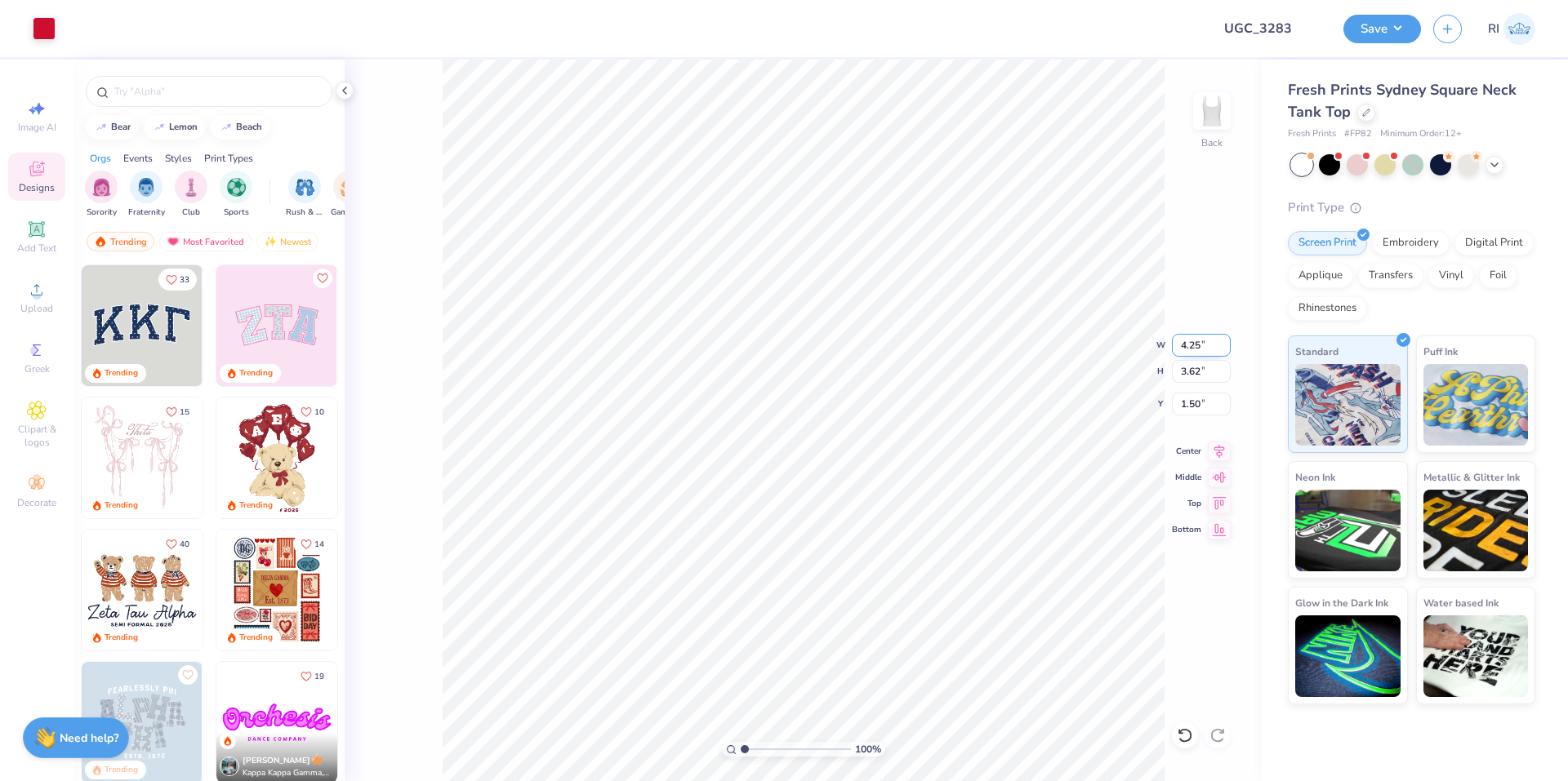
type input "4.25"
type input "3.63"
click at [1208, 409] on input "1.49" at bounding box center [1201, 404] width 58 height 23
type input "1.50"
click at [43, 227] on icon at bounding box center [36, 229] width 13 height 13
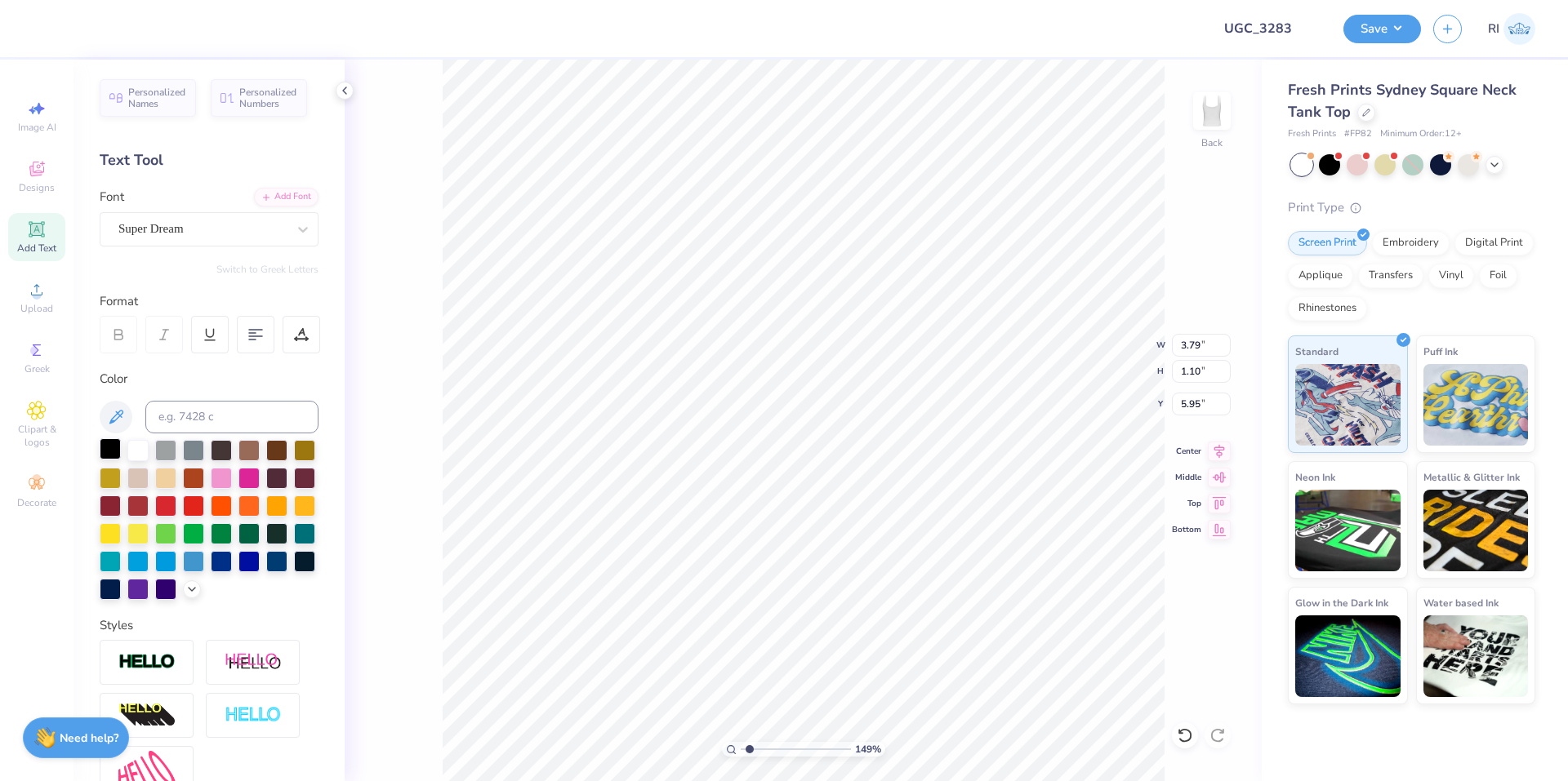
click at [112, 444] on div at bounding box center [109, 448] width 21 height 21
click at [219, 235] on div "Super Dream" at bounding box center [202, 229] width 171 height 25
type input "1.82266588284093"
type input "asimo"
type input "1.82266588284093"
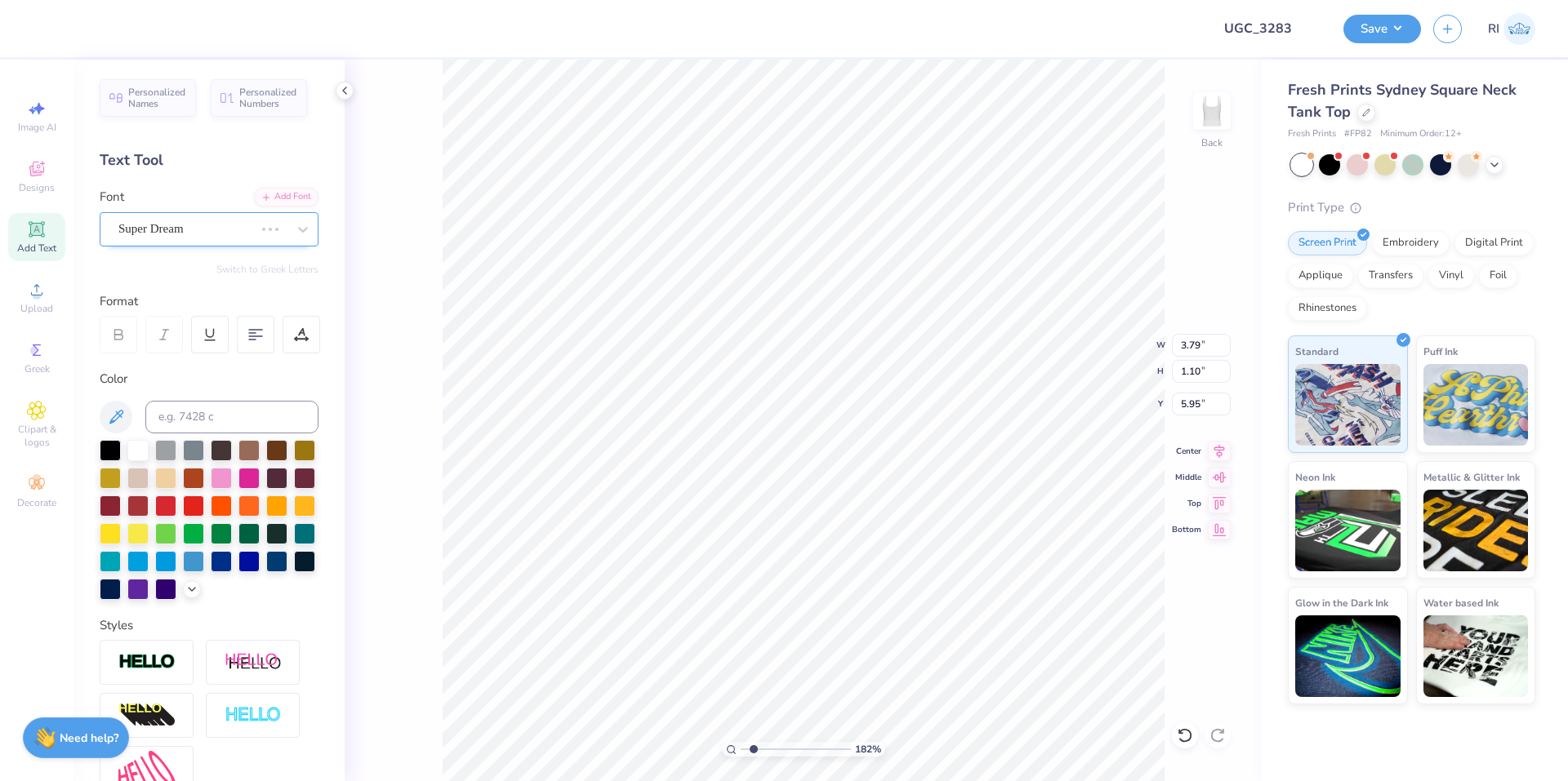
type input "1.82266588284093"
type input "3.75"
type input "1.11"
type input "5.94"
type input "1.82266588284093"
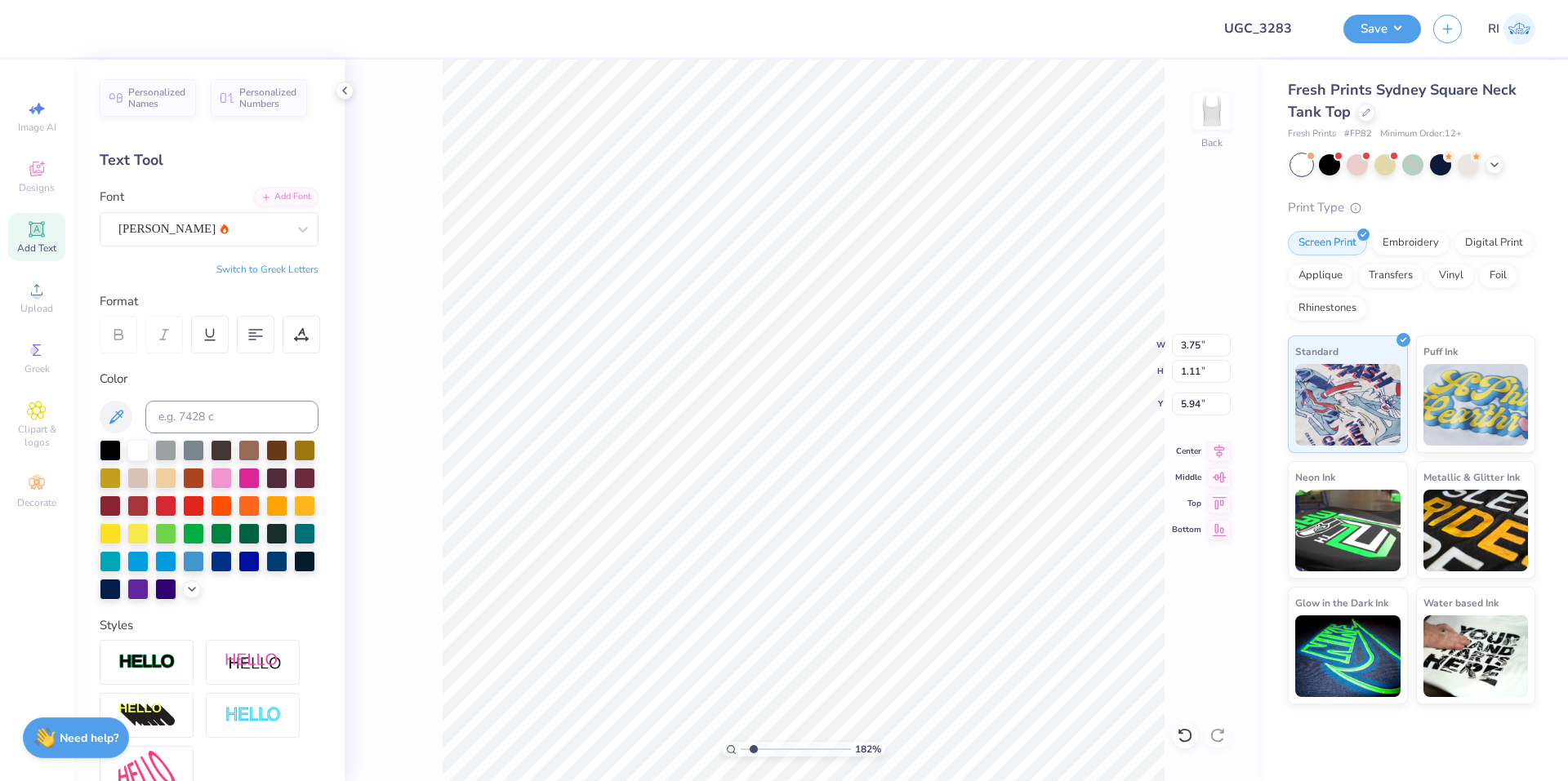
type input "3.72"
type input "1.82266588284093"
type input "1.49"
type input "0.44"
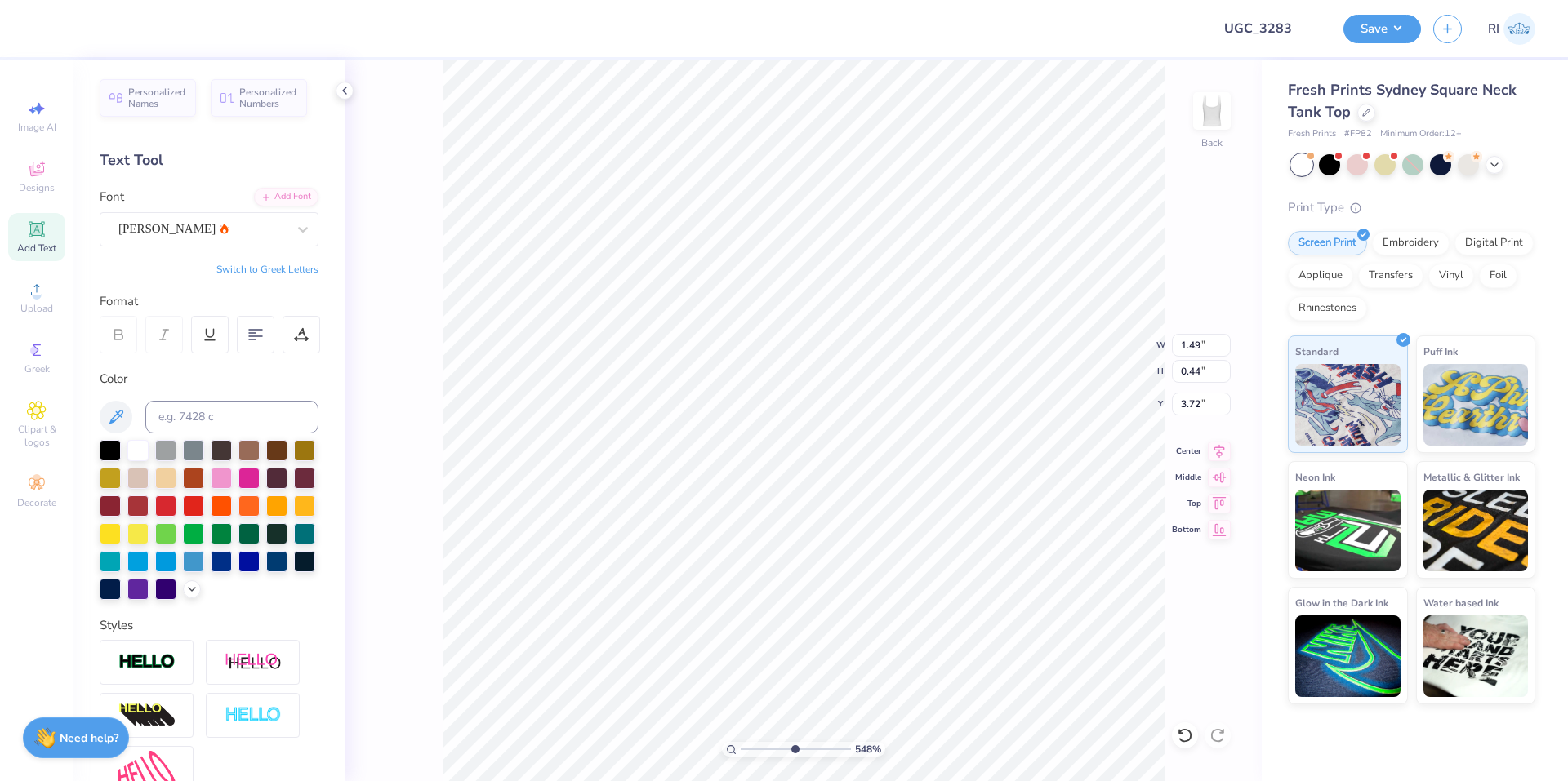
type input "5.47860533190648"
type textarea "A"
type input "5.47860533190648"
type textarea "AL"
type input "5.47860533190648"
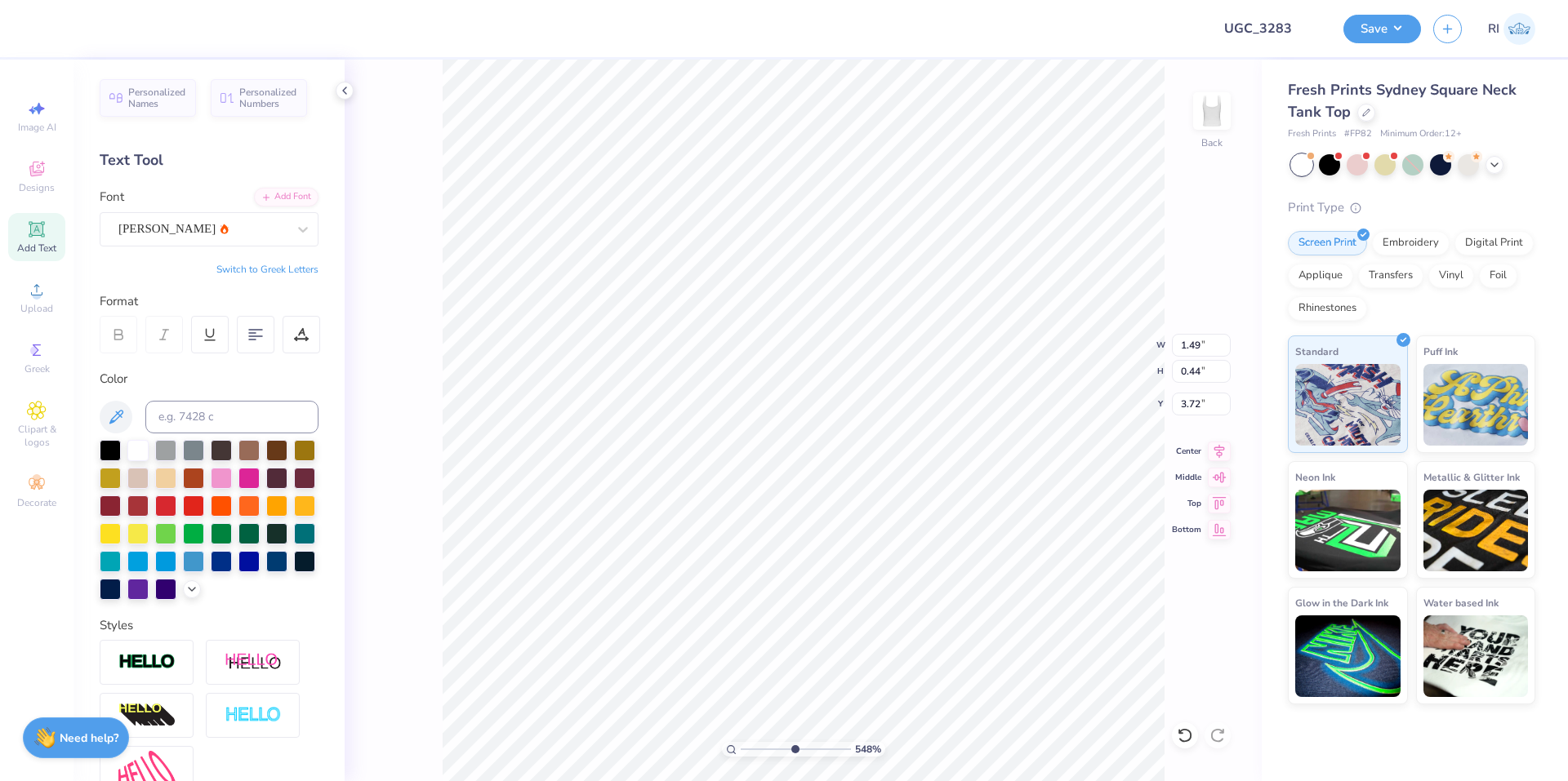
type textarea "ALP"
type input "5.47860533190648"
type textarea "ALPH"
type input "5.47860533190648"
type textarea "ALPHA"
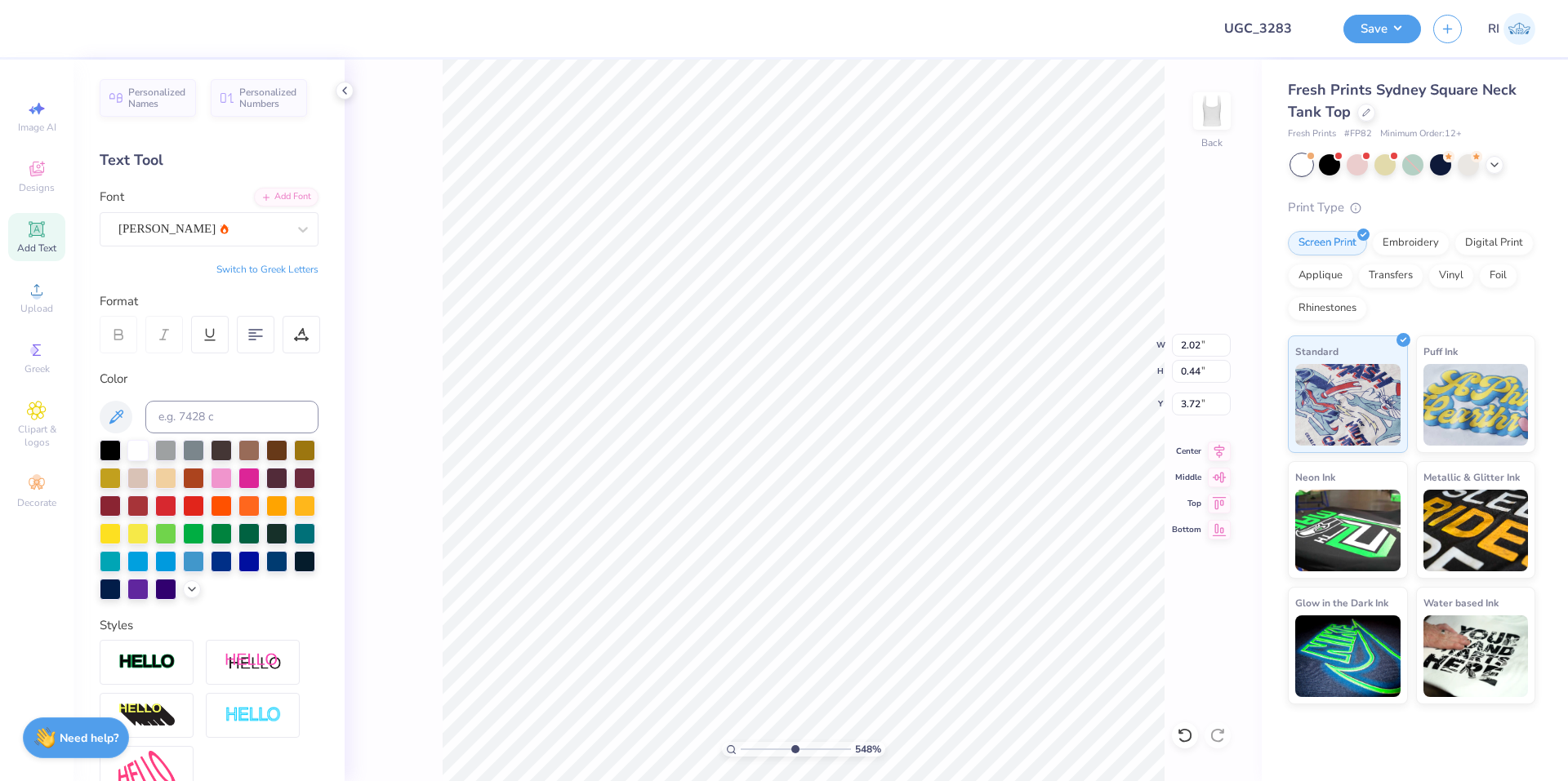
type input "5.47860533190648"
type input "3.85"
type input "5.47860533190648"
type input "2.45"
type input "0.54"
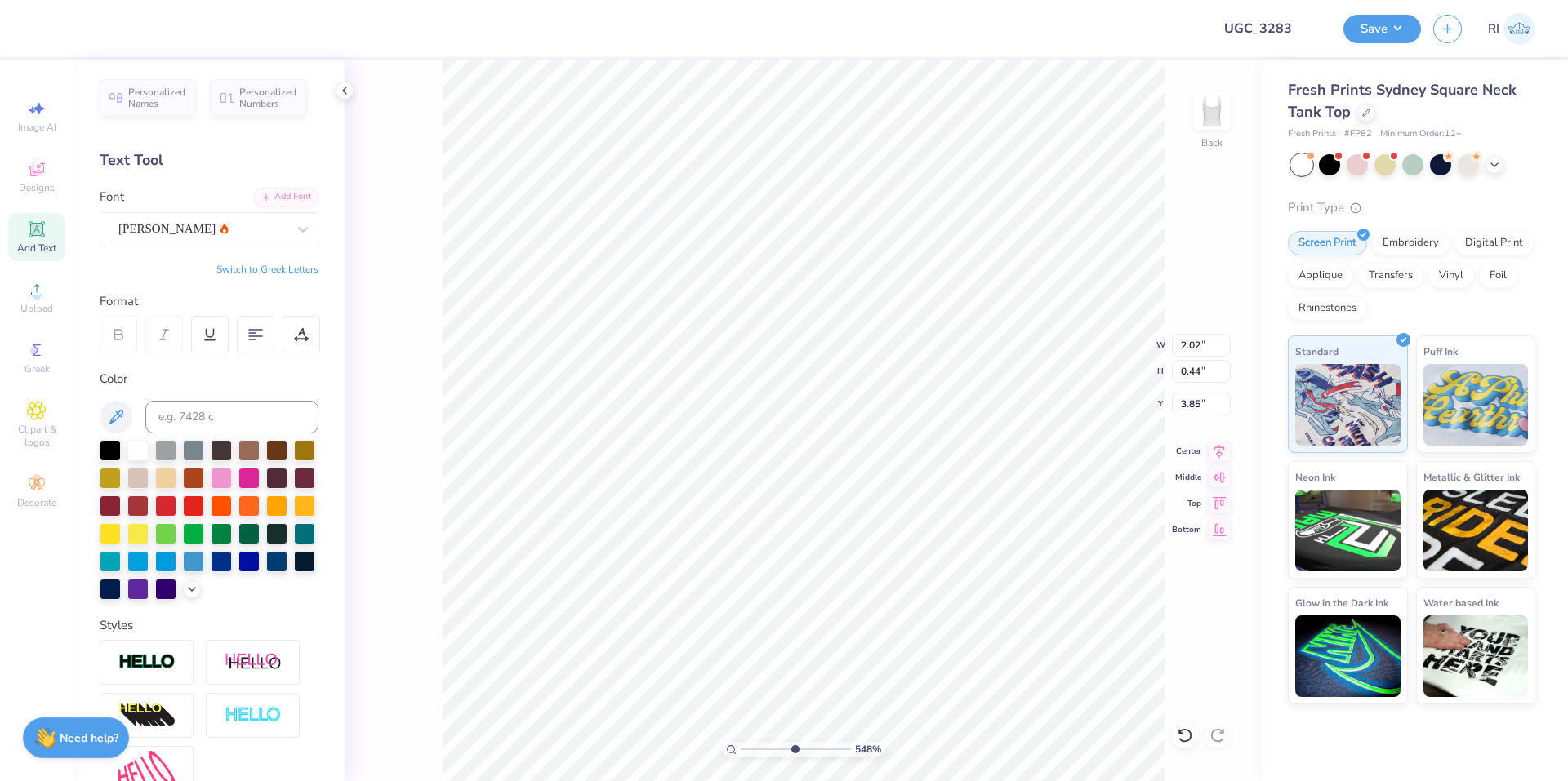
type input "3.76"
click at [179, 229] on div "Asimov" at bounding box center [202, 229] width 171 height 25
type input "5.47860533190648"
click at [231, 357] on div at bounding box center [209, 358] width 176 height 18
type input "ARIM"
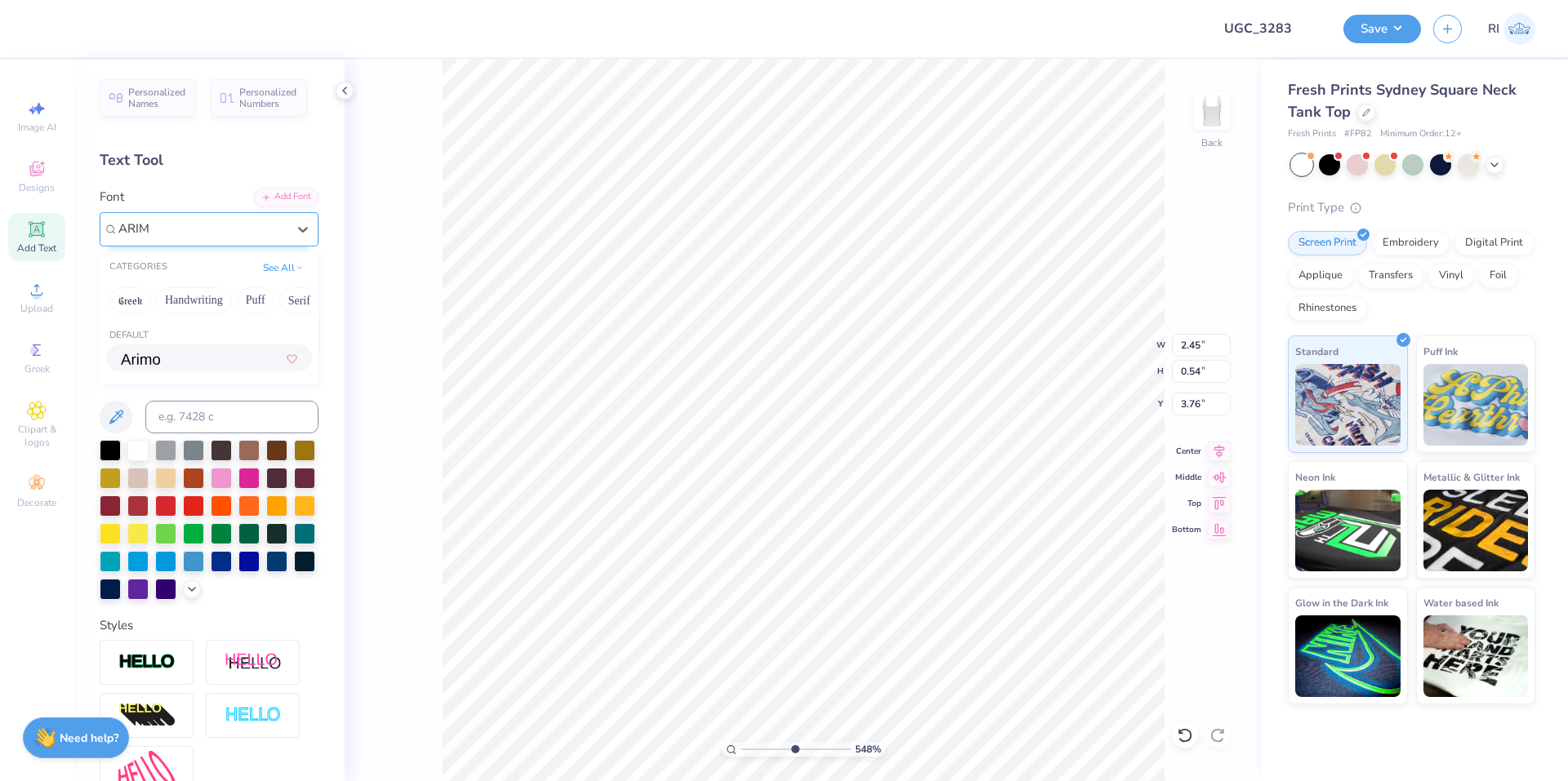
type input "5.47860533190648"
type input "2.48"
type input "0.52"
type input "3.77"
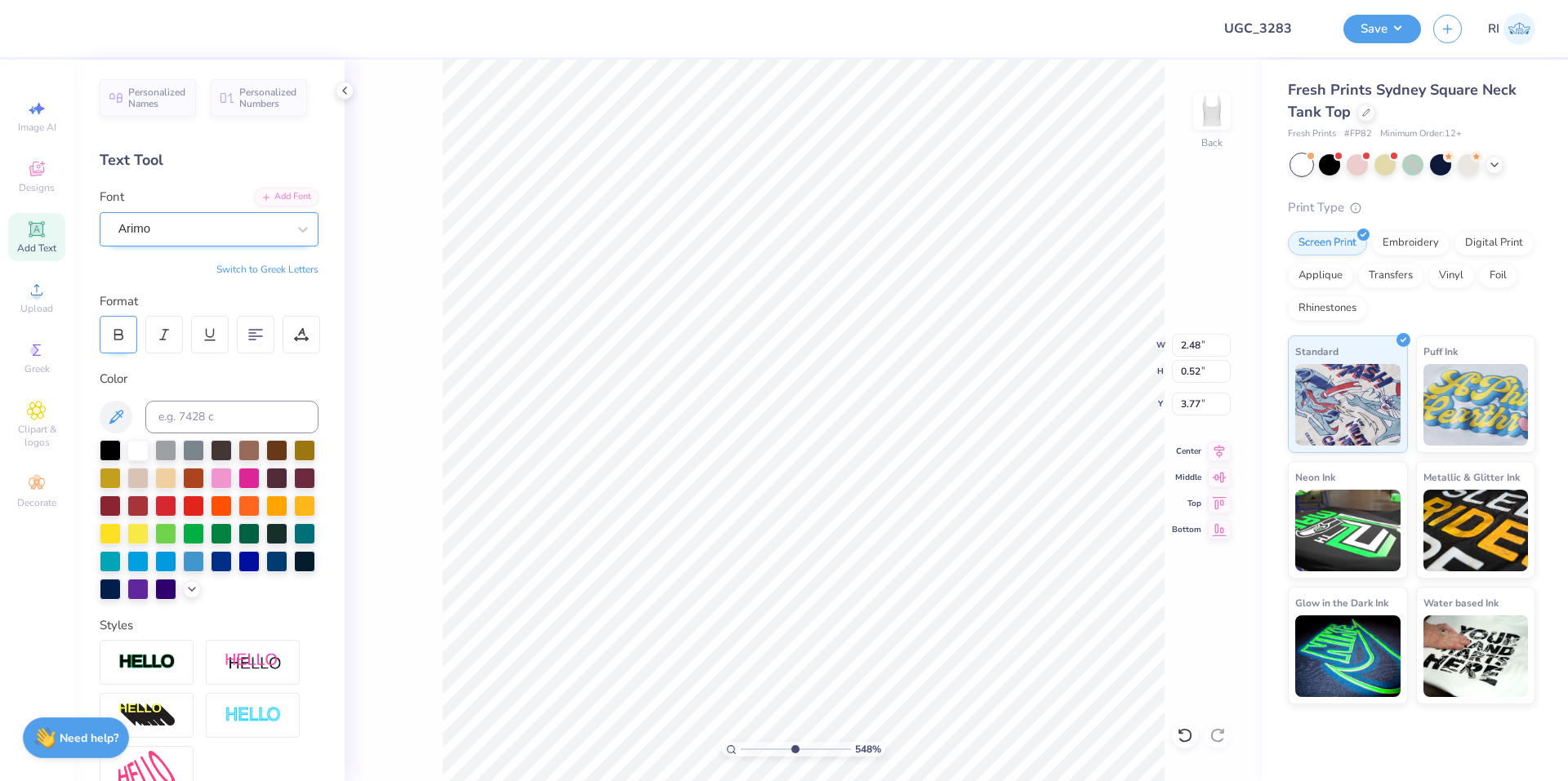
click at [123, 329] on icon at bounding box center [118, 335] width 15 height 15
type input "5.47860533190648"
type input "2.57"
type input "5.47860533190648"
type input "3.76"
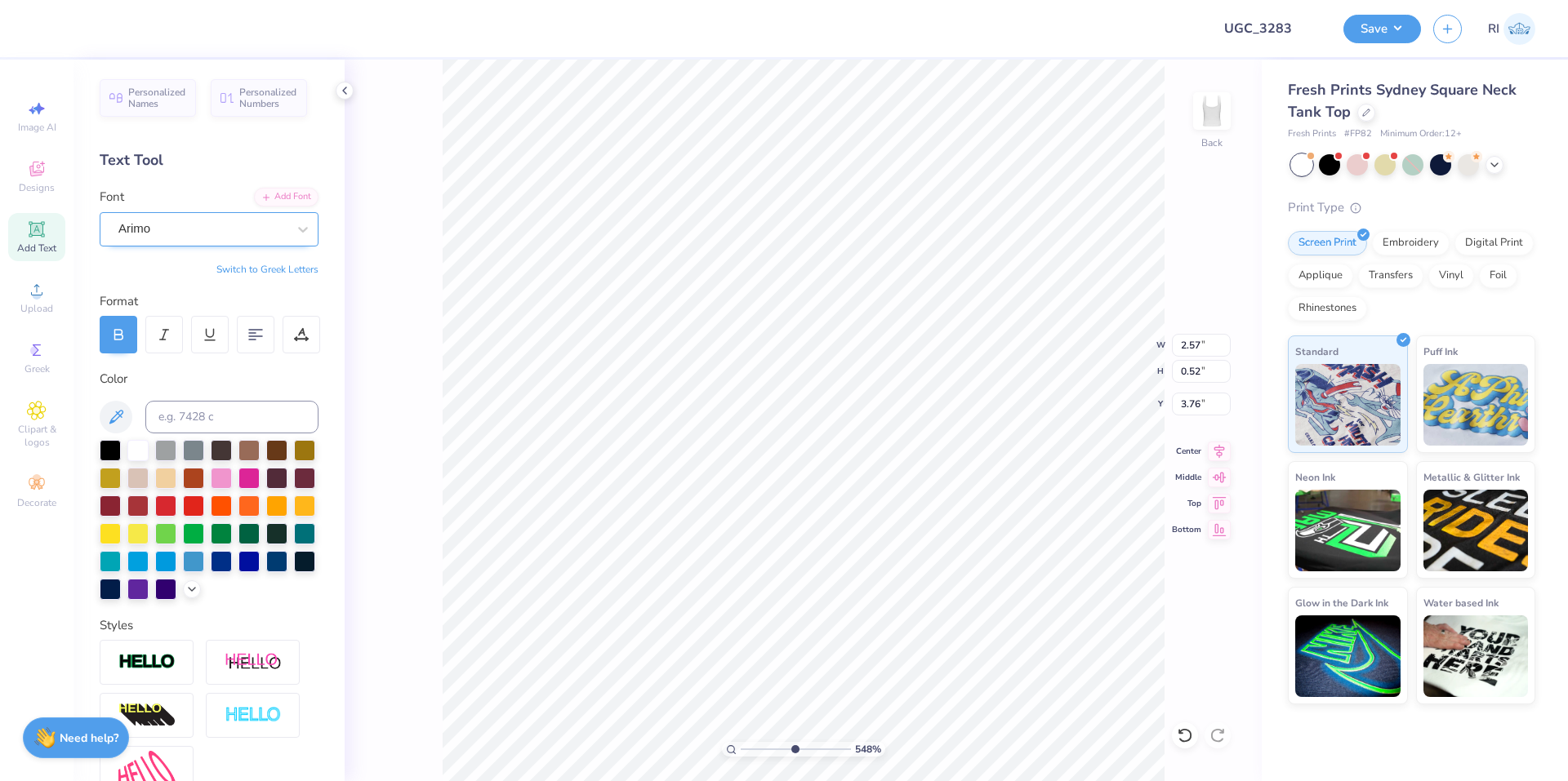
type input "5.47860533190648"
type input "2.64"
type input "0.54"
type input "6.05509823375817"
type input "3.75"
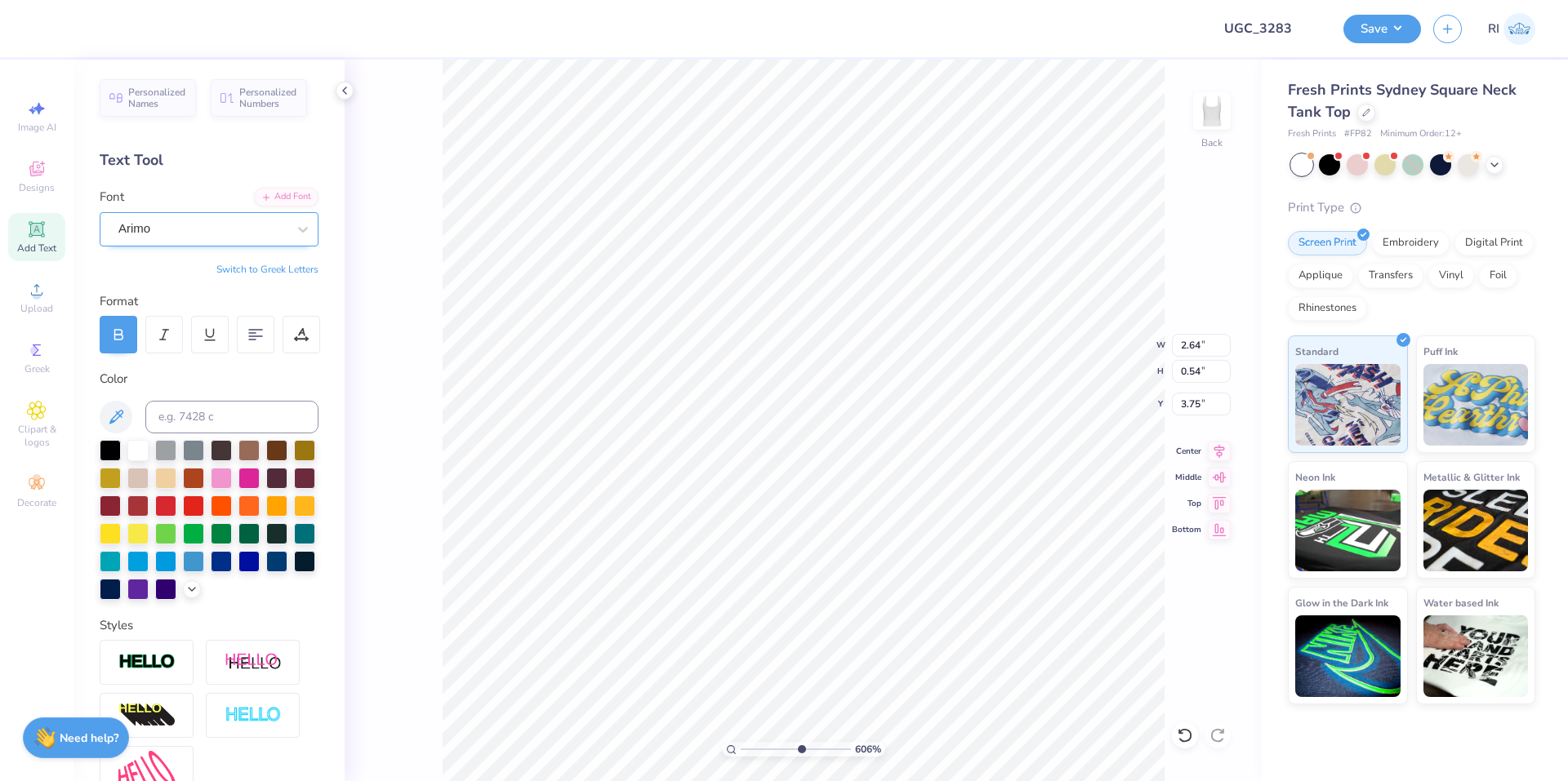
click at [171, 243] on div "Arimo" at bounding box center [209, 229] width 219 height 34
click at [189, 357] on div "Asimov" at bounding box center [209, 358] width 176 height 18
type input "ASIMO"
type input "2.53"
type input "0.55"
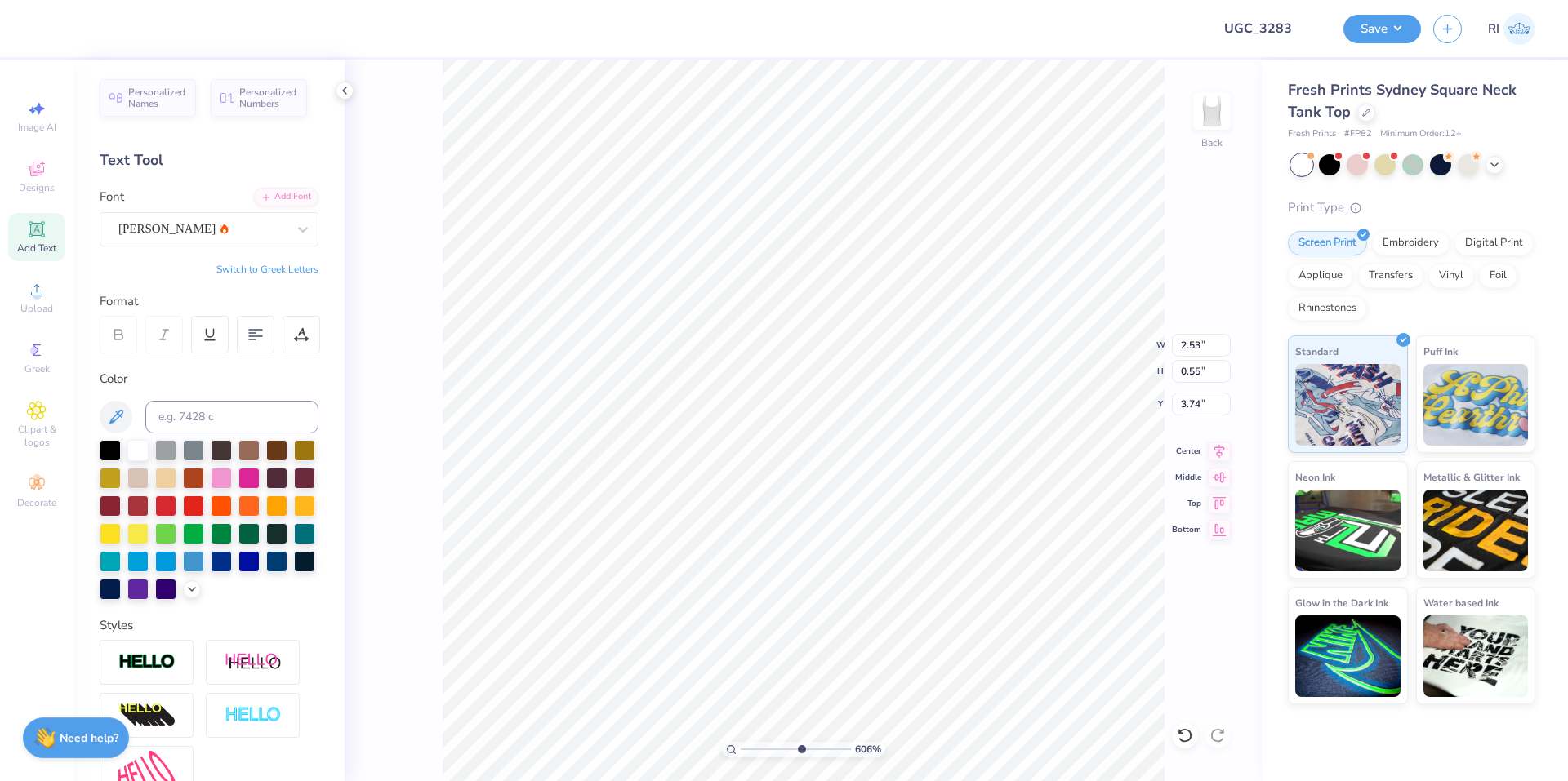
type input "3.75"
type input "2.51"
click at [299, 335] on icon at bounding box center [301, 332] width 8 height 8
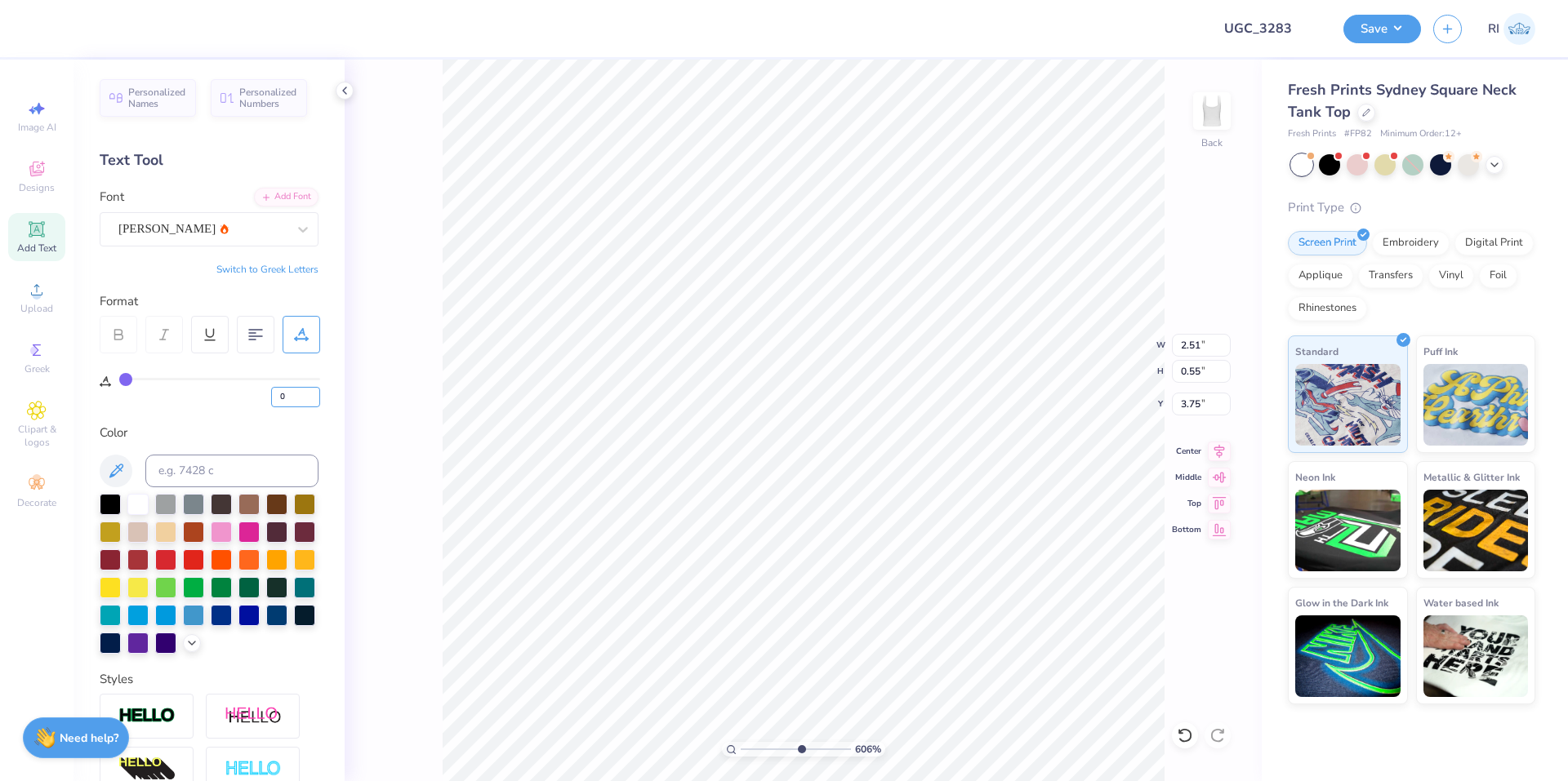
drag, startPoint x: 288, startPoint y: 399, endPoint x: 260, endPoint y: 381, distance: 33.3
click at [264, 393] on div "0" at bounding box center [219, 392] width 201 height 29
type input "5"
click at [265, 370] on div "5" at bounding box center [219, 388] width 201 height 38
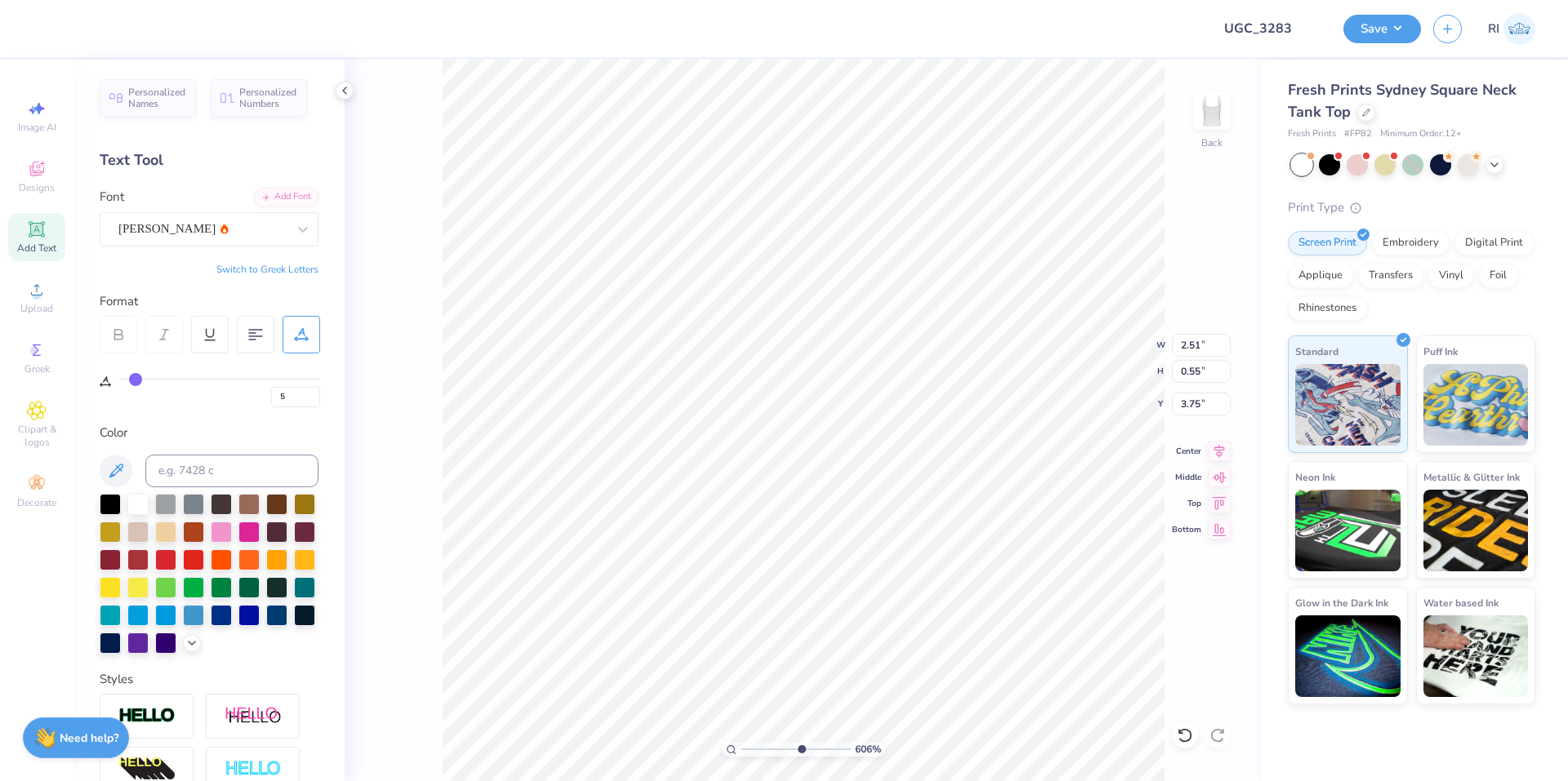
type input "2.66"
type input "3.76"
type input "4.95699908144427"
type input "4.54"
type input "4"
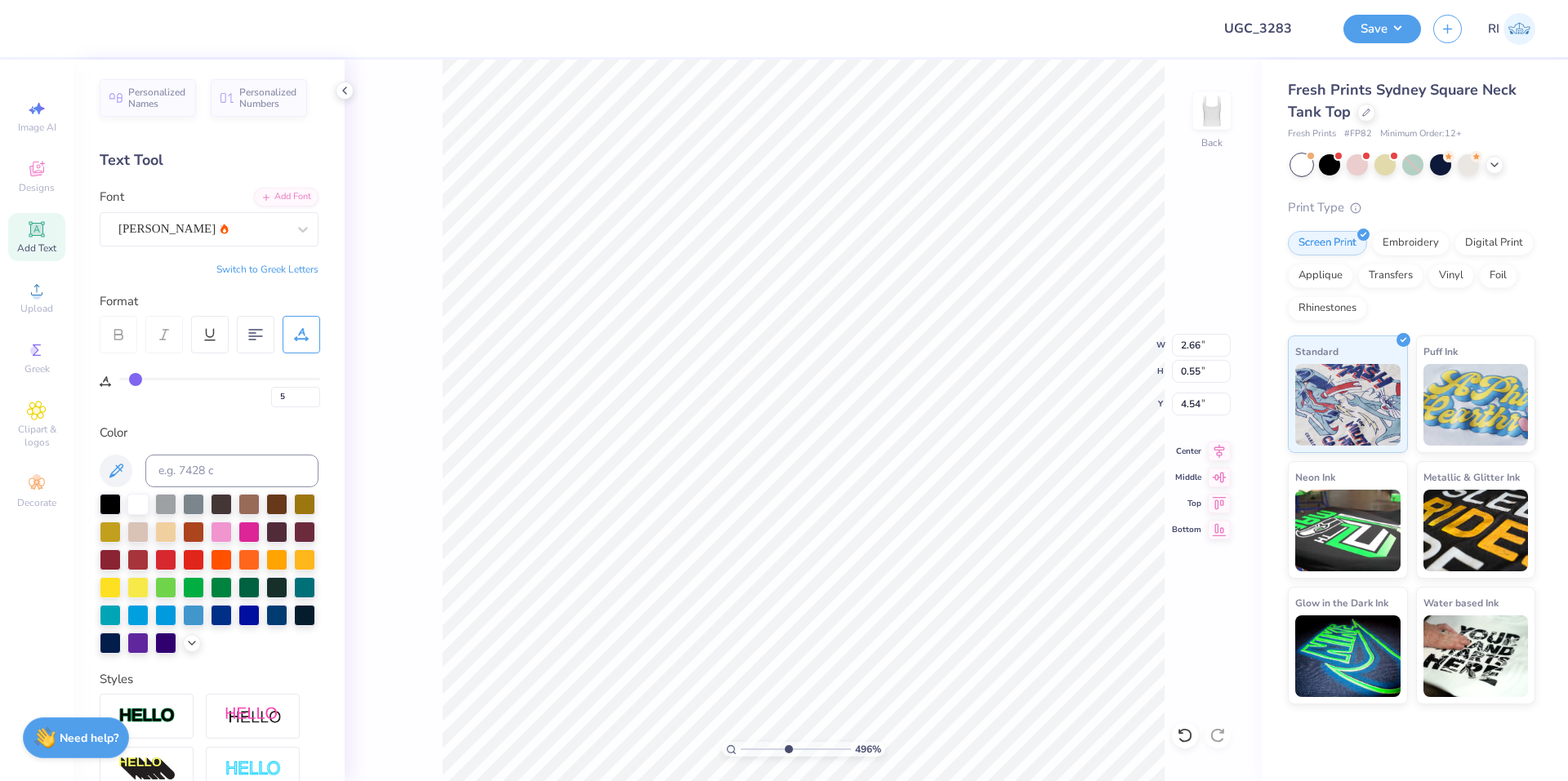
type input "4"
type input "3"
type input "1"
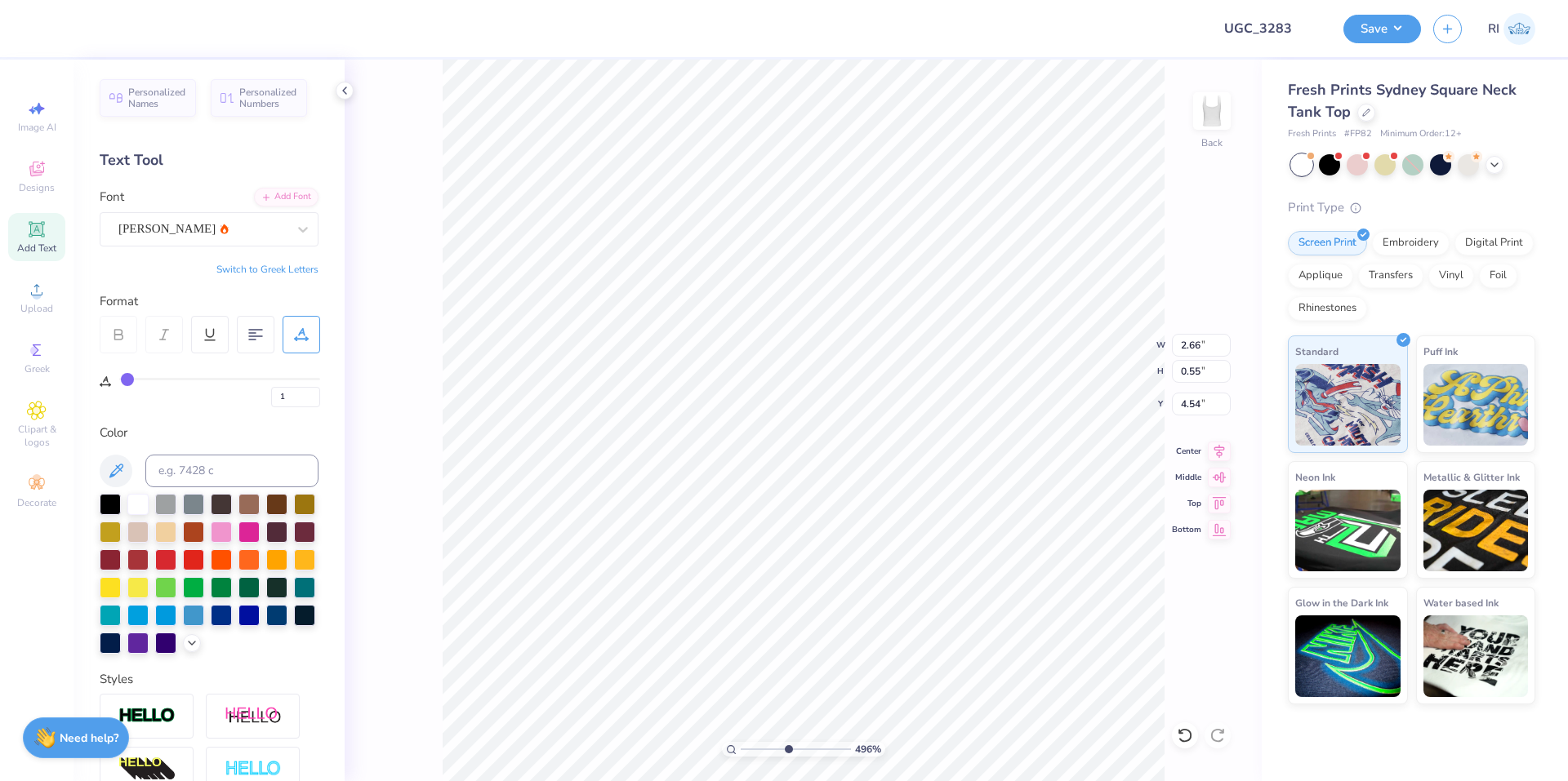
type input "0"
drag, startPoint x: 134, startPoint y: 381, endPoint x: 89, endPoint y: 383, distance: 45.0
type input "0"
click at [119, 380] on input "range" at bounding box center [219, 379] width 201 height 3
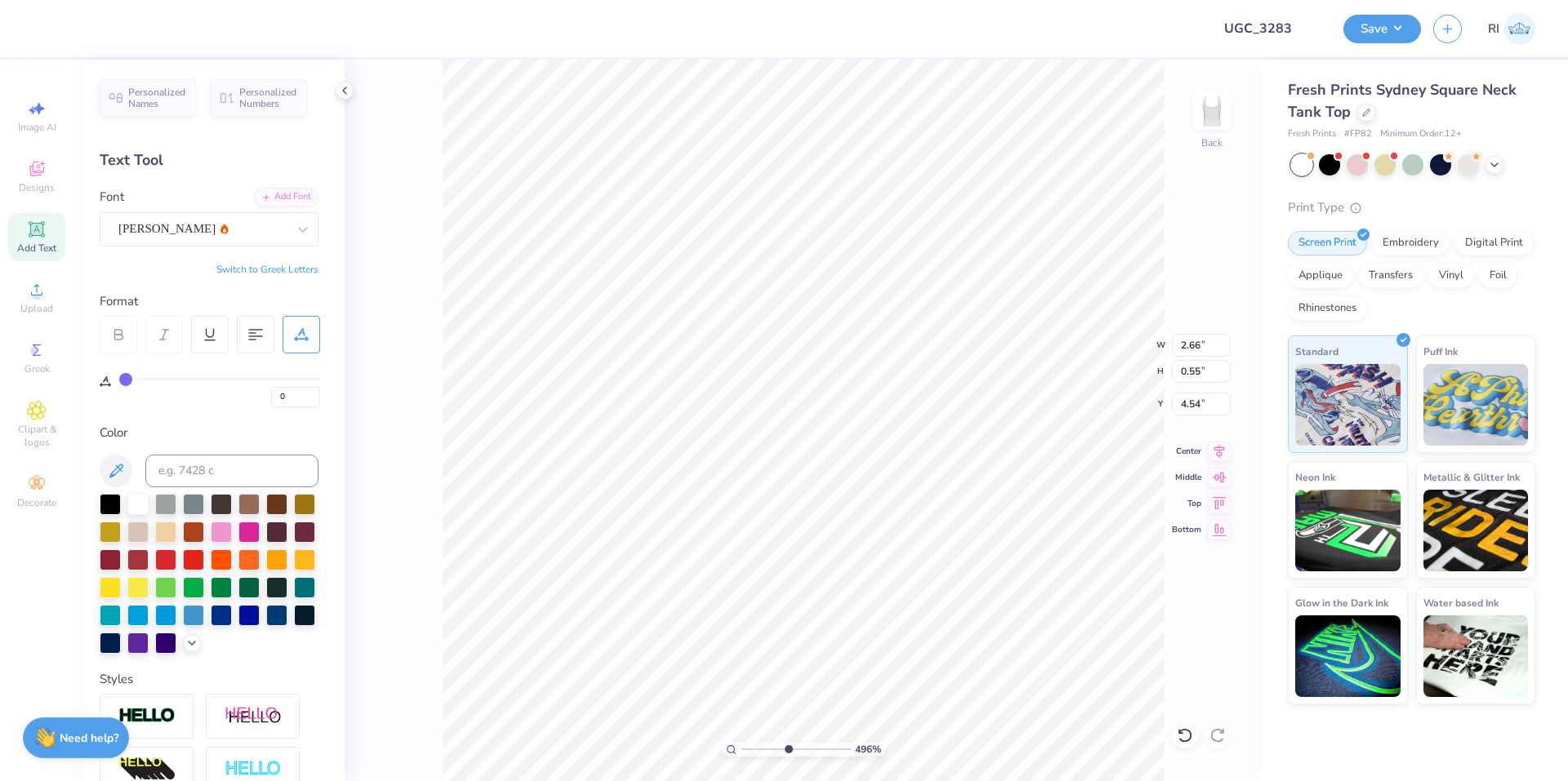
type input "4.95699908144427"
type input "2.51"
click at [305, 340] on icon at bounding box center [301, 335] width 15 height 15
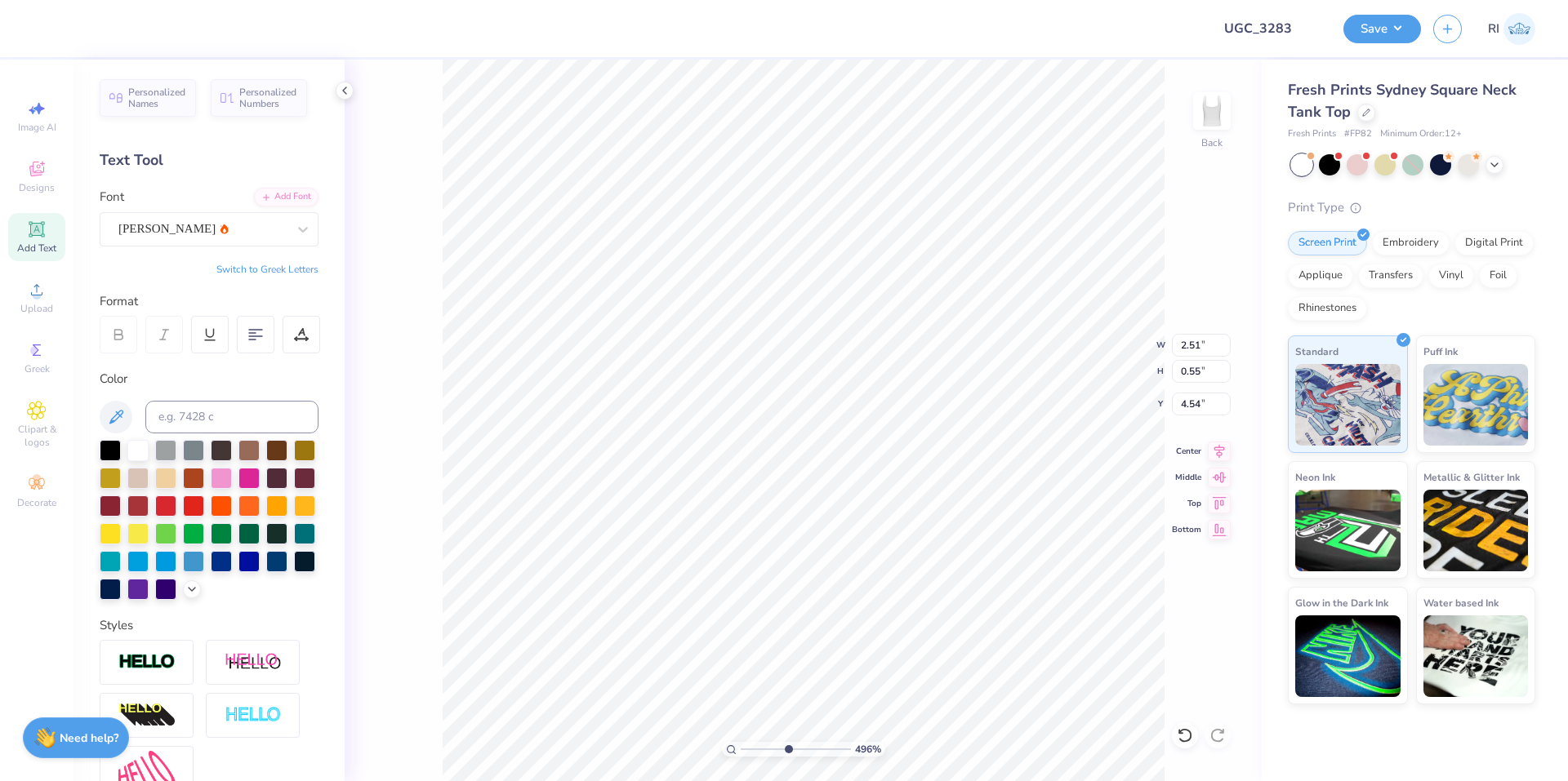
scroll to position [14, 2]
type input "4.95699908144427"
type textarea "E"
type input "4.95699908144427"
type textarea "EP"
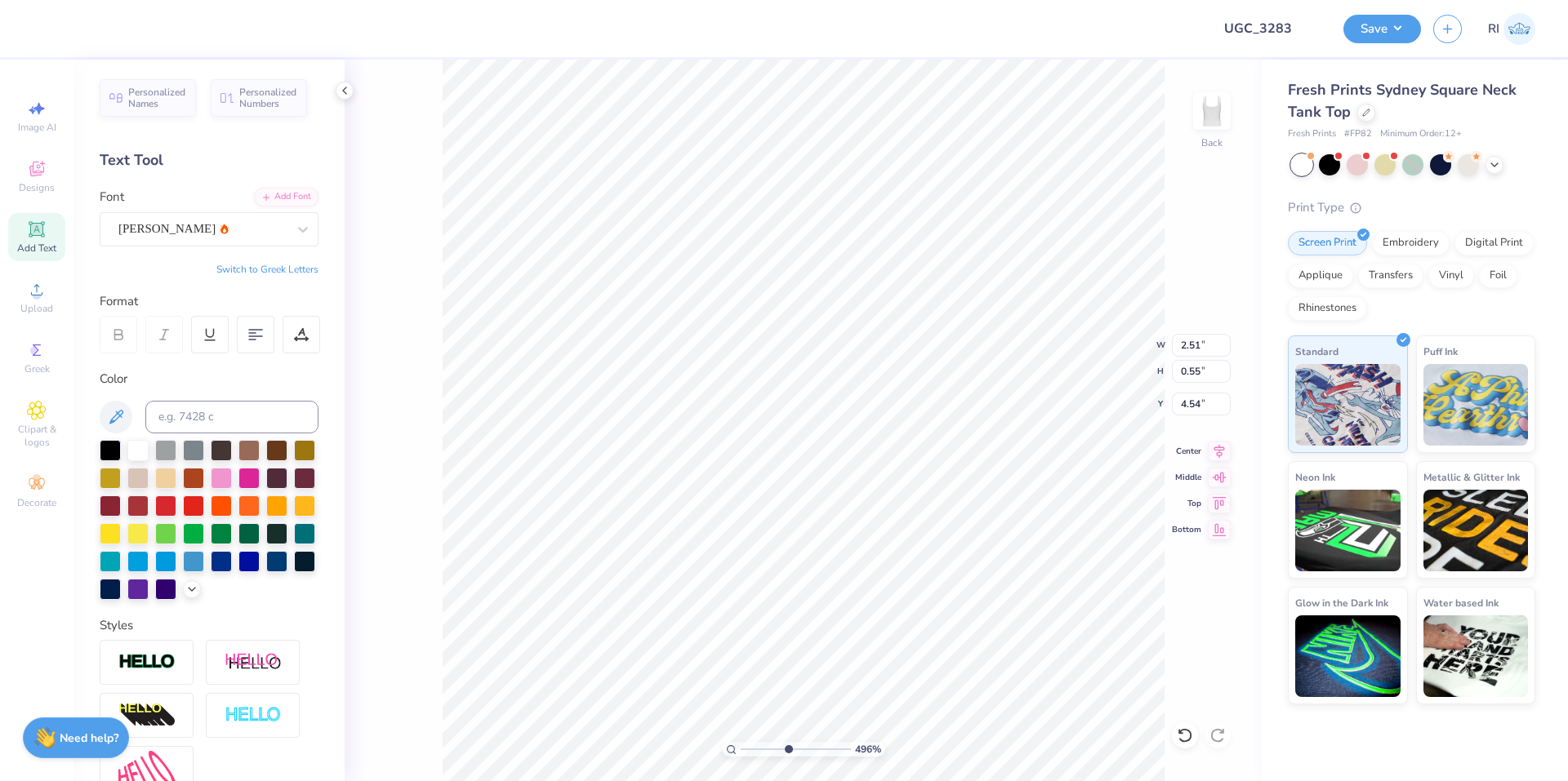
type input "4.95699908144427"
type textarea "EPS"
type input "4.95699908144427"
type textarea "EPSI"
type input "4.95699908144427"
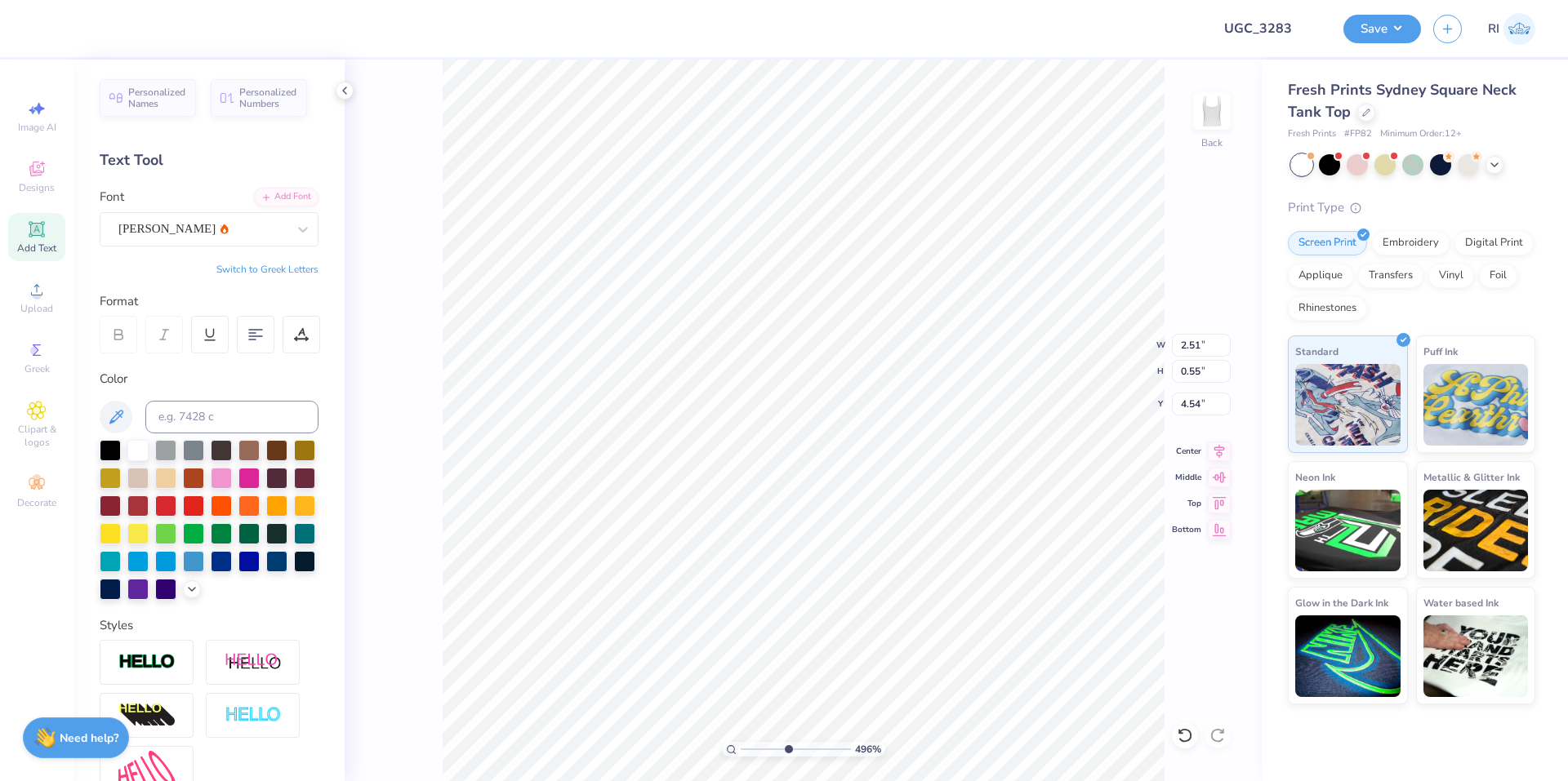
type textarea "EPSIL"
type input "4.95699908144427"
type textarea "EPSILO"
type input "4.95699908144427"
type textarea "EPSILON"
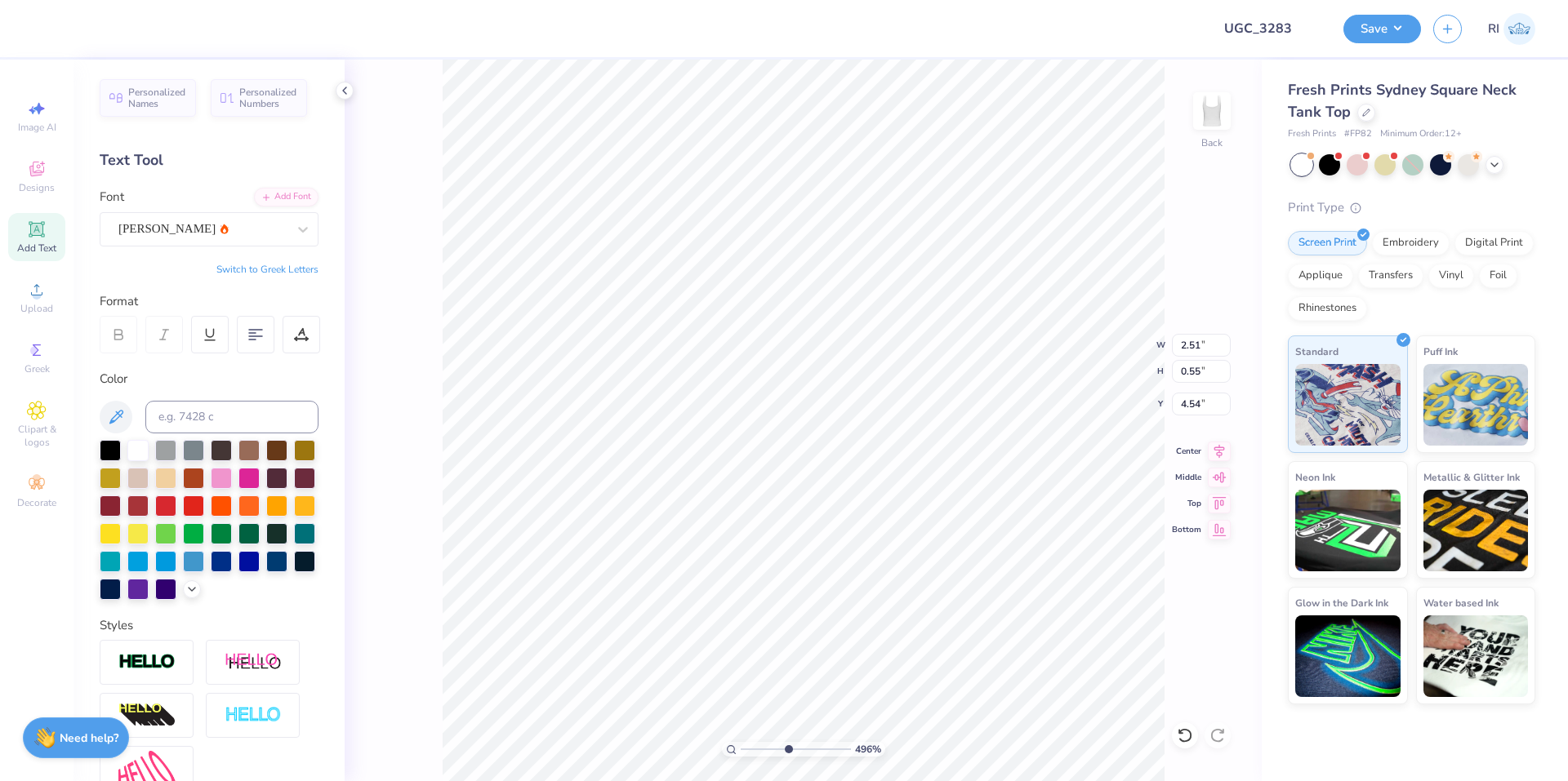
type input "4.95699908144427"
type textarea "EPSILON"
type input "4.95699908144427"
type textarea "EPSILON P"
type input "4.95699908144427"
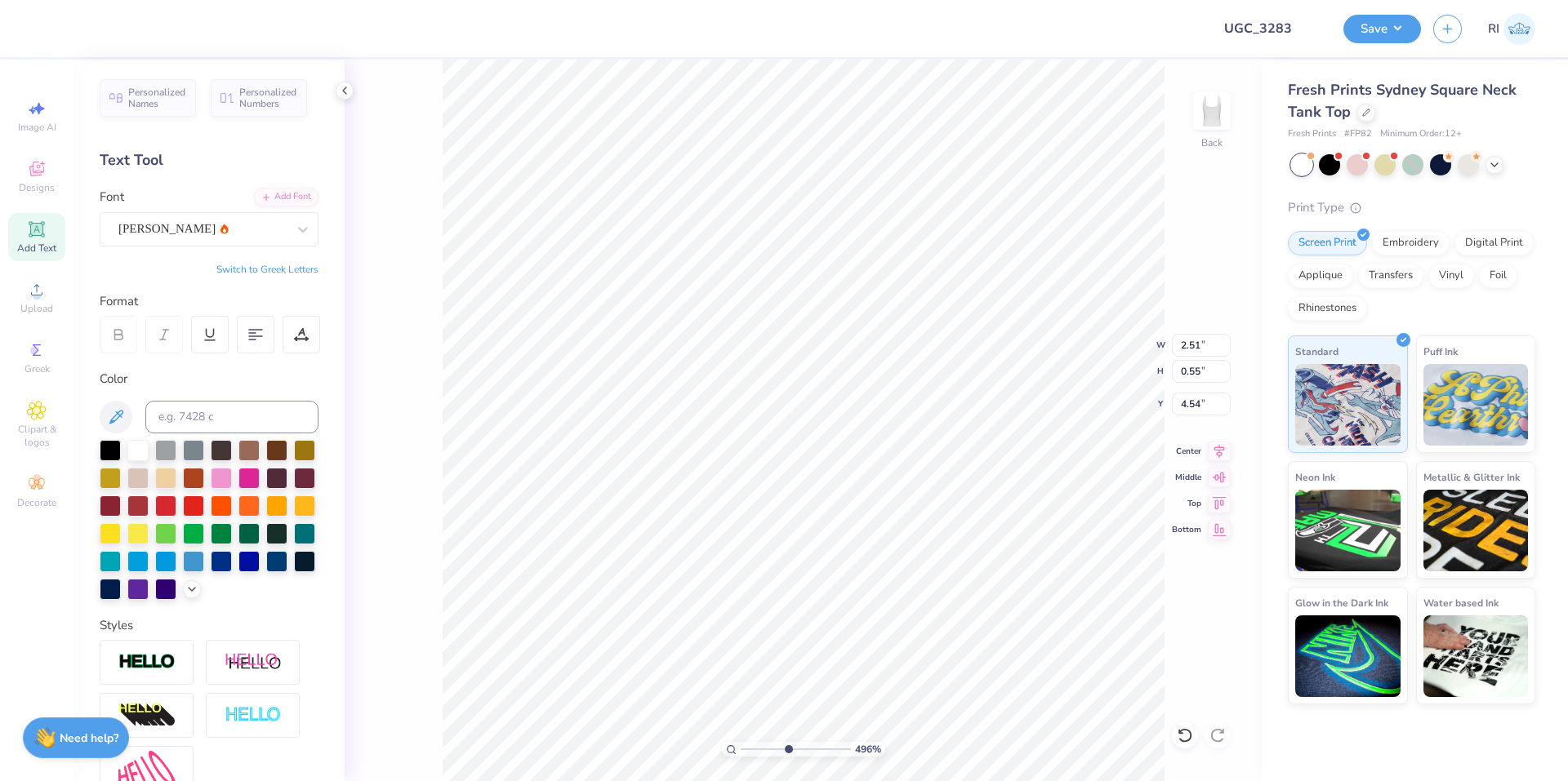
type textarea "EPSILON PH"
type input "4.95699908144427"
type textarea "EPSILON PHI"
type input "3.6716840780171"
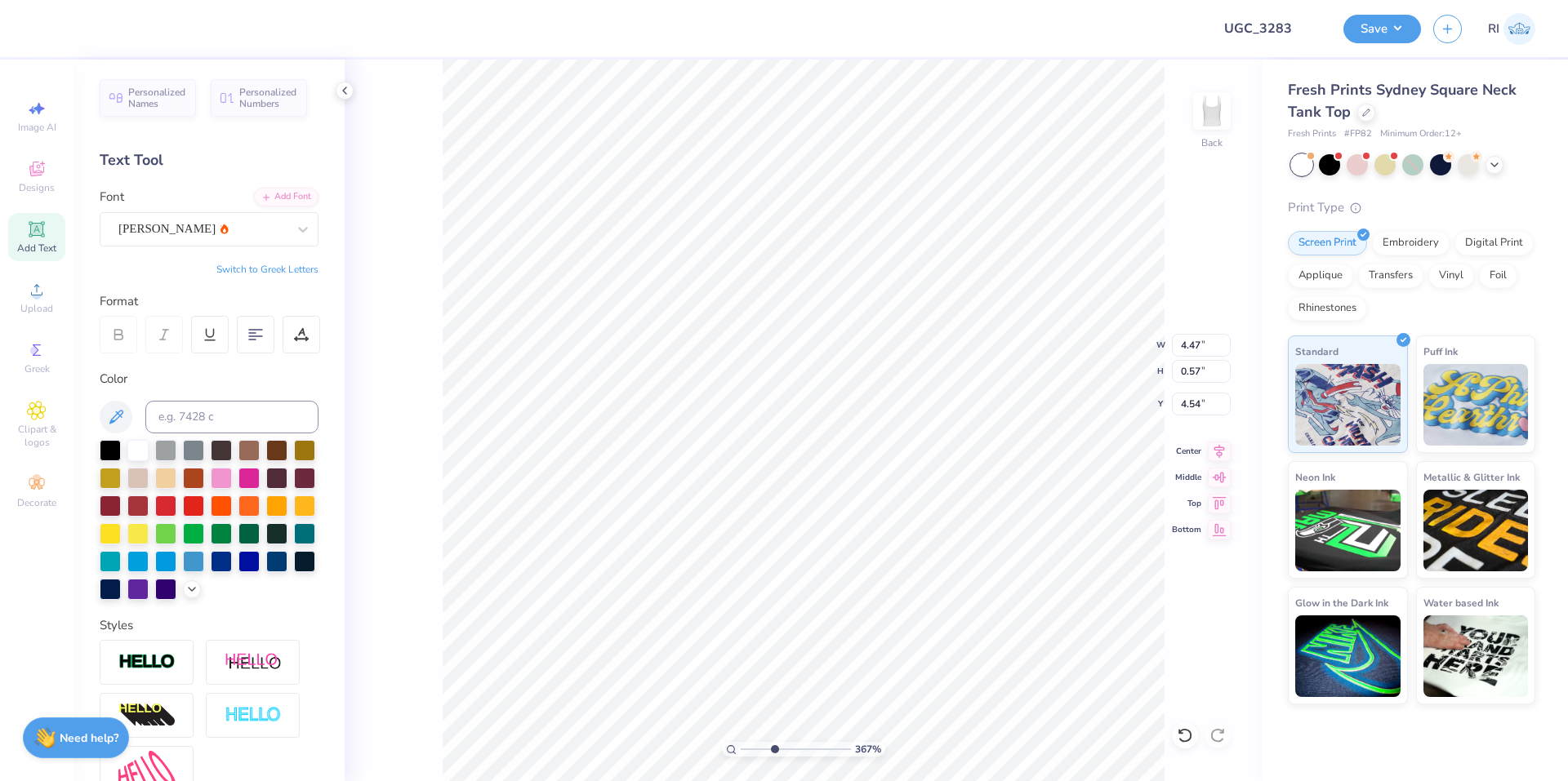
type input "4.35"
type input "3.6716840780171"
type input "4.01"
type input "0.51"
click at [832, 470] on li "Duplicate" at bounding box center [841, 475] width 129 height 32
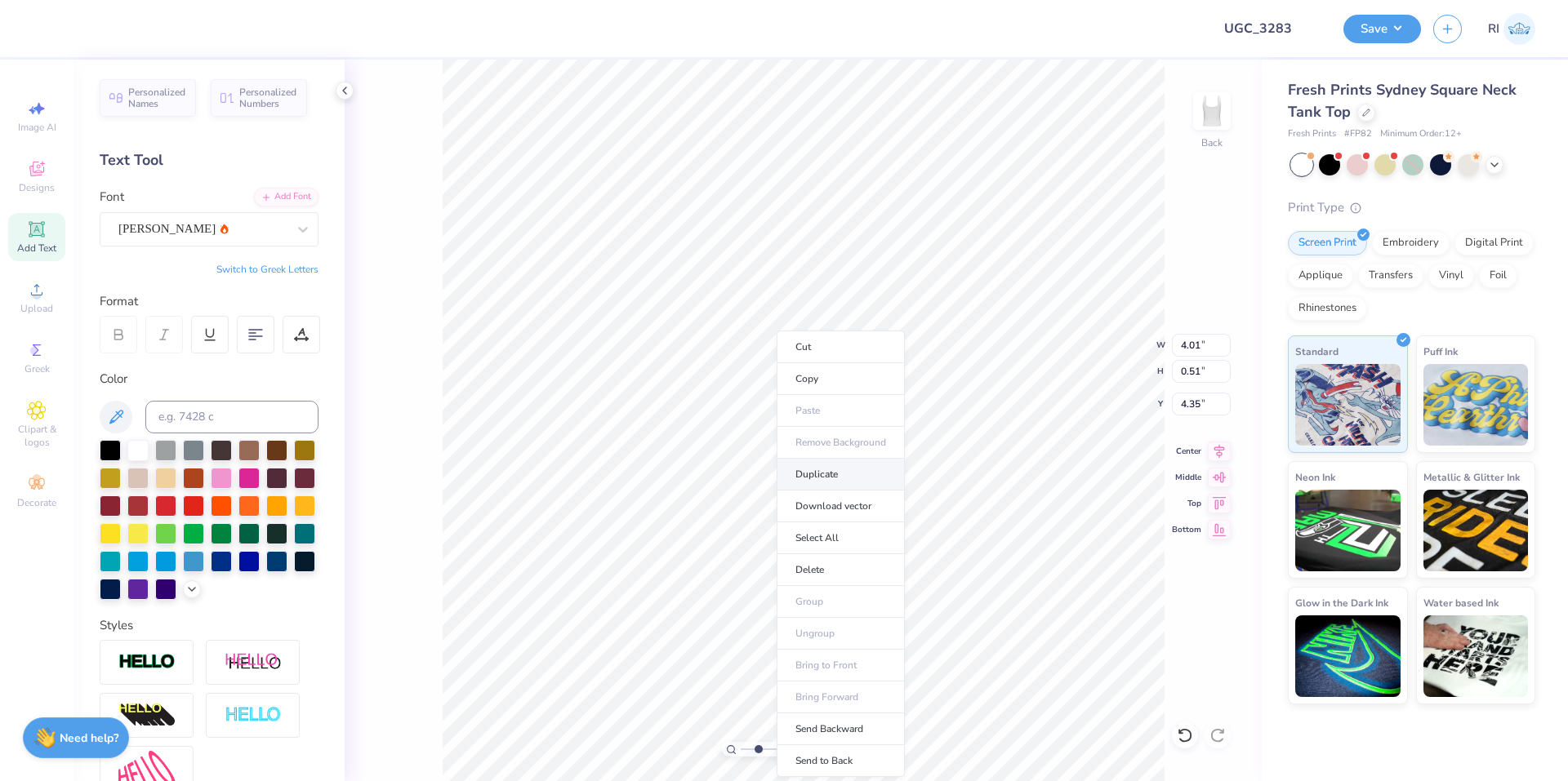
type input "2.22962763702902"
type input "5.35"
type input "2.22962763702902"
type textarea "E"
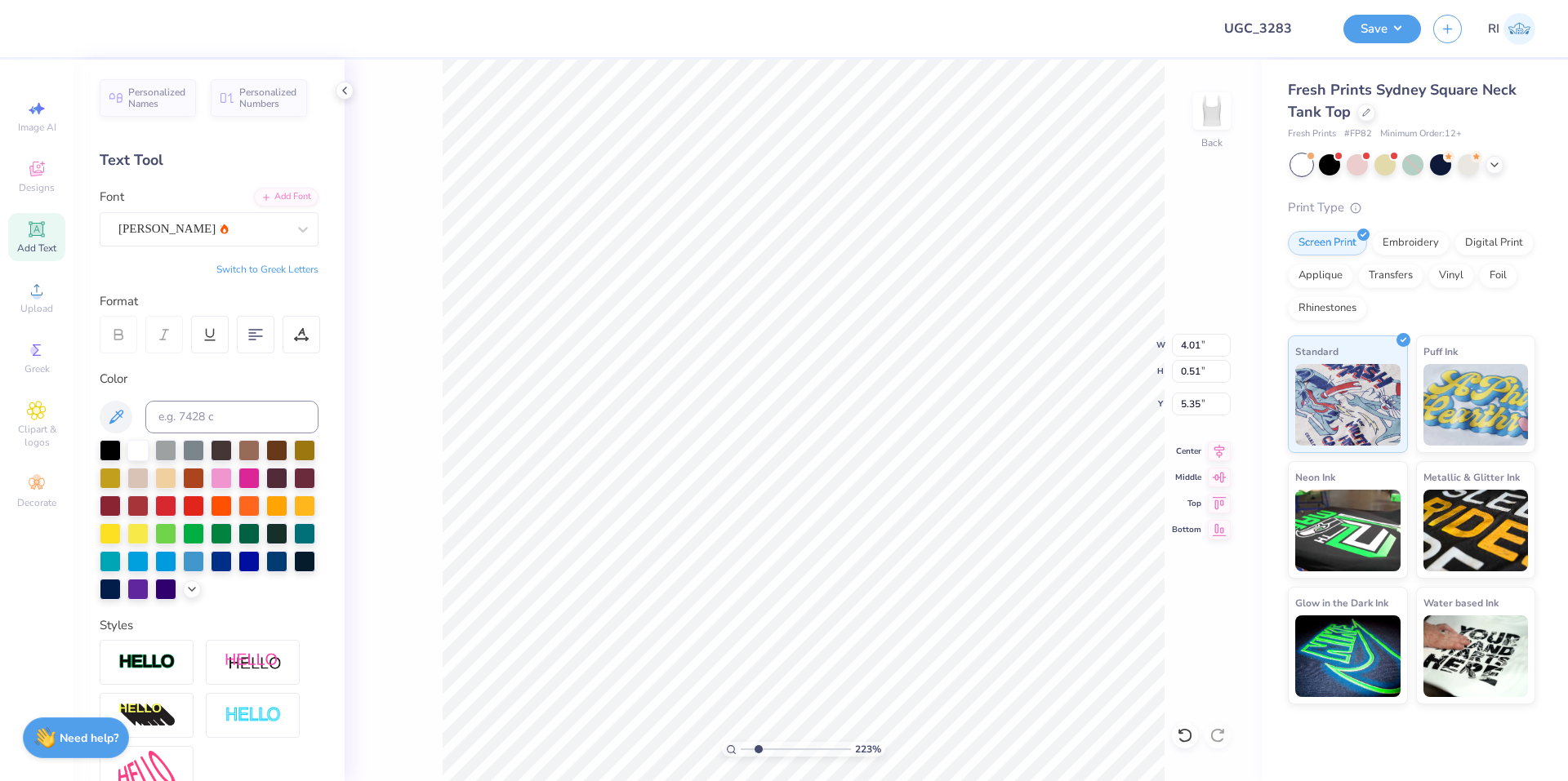
type input "2.22962763702902"
type textarea "EP"
type input "2.22962763702902"
type textarea "EPS"
type input "2.22962763702902"
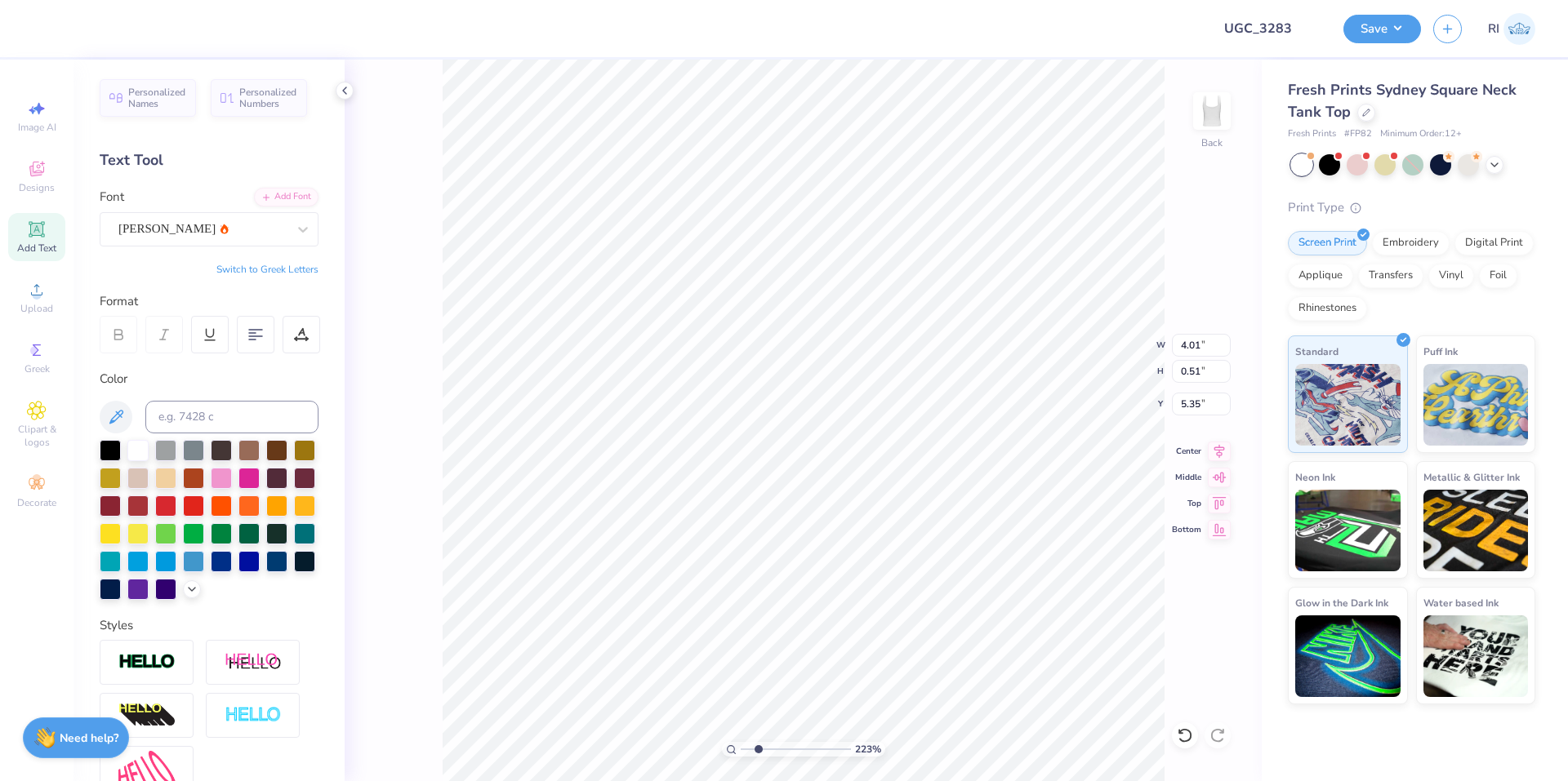
type textarea "EPSI"
type input "2.22962763702902"
type textarea "EPSIL"
type input "2.22962763702902"
type textarea "EPSILO"
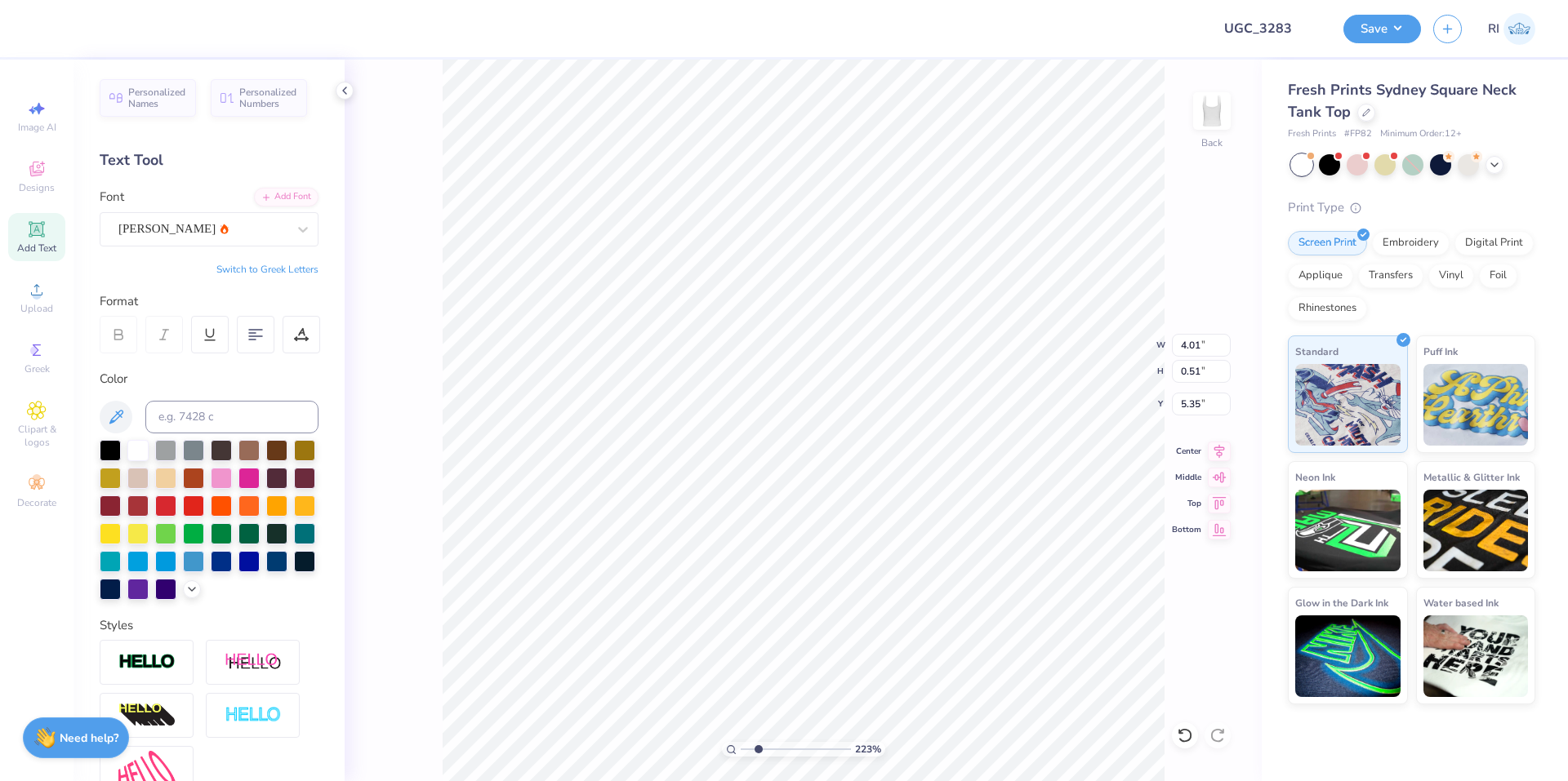
type input "2.22962763702902"
type textarea "EPSILON"
type input "2.22962763702902"
type textarea "EPSILON"
type input "2.22962763702902"
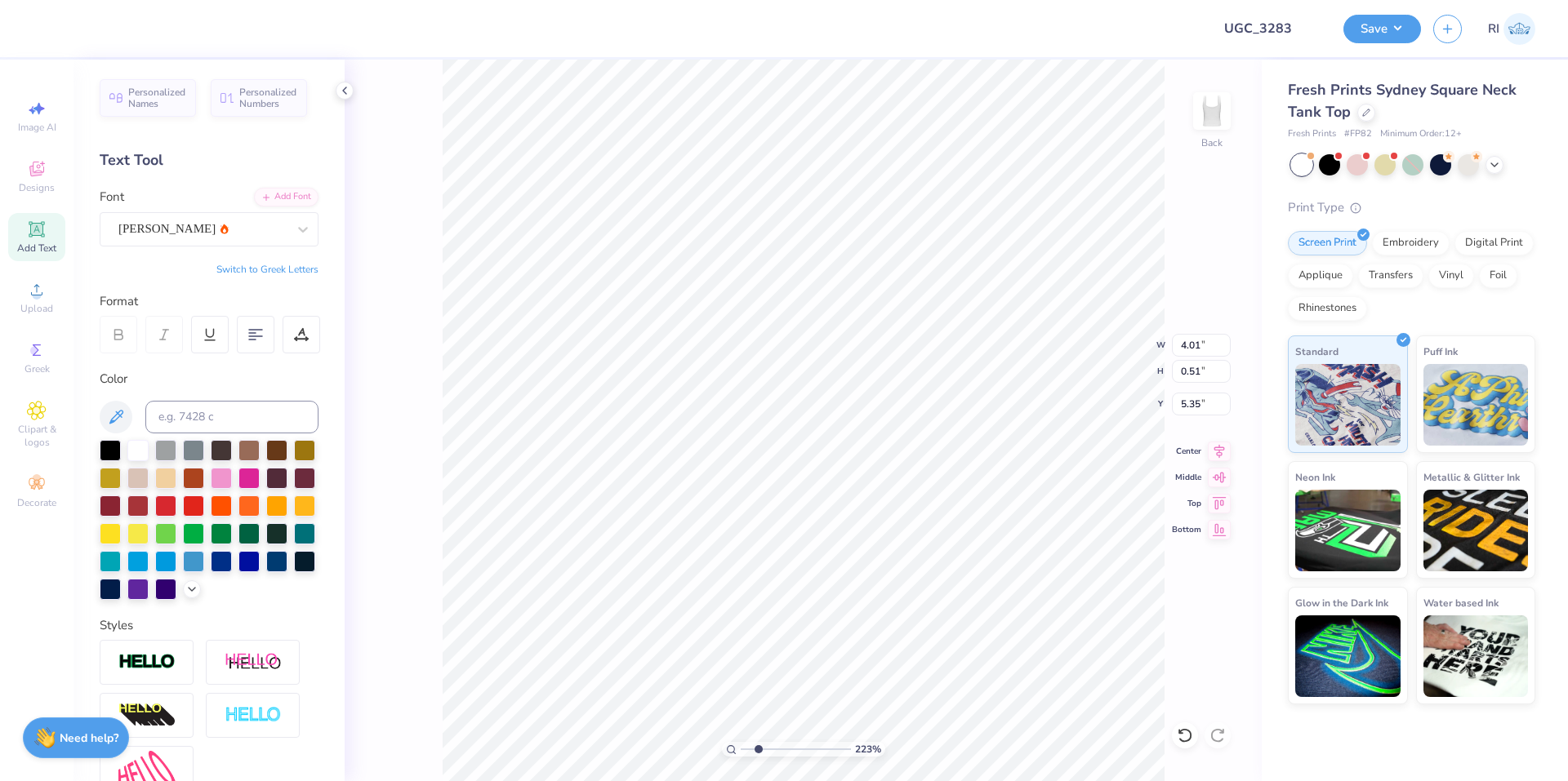
type input "2.22962763702902"
type textarea "BI"
type input "2.22962763702902"
type textarea "BID"
type input "2.22962763702902"
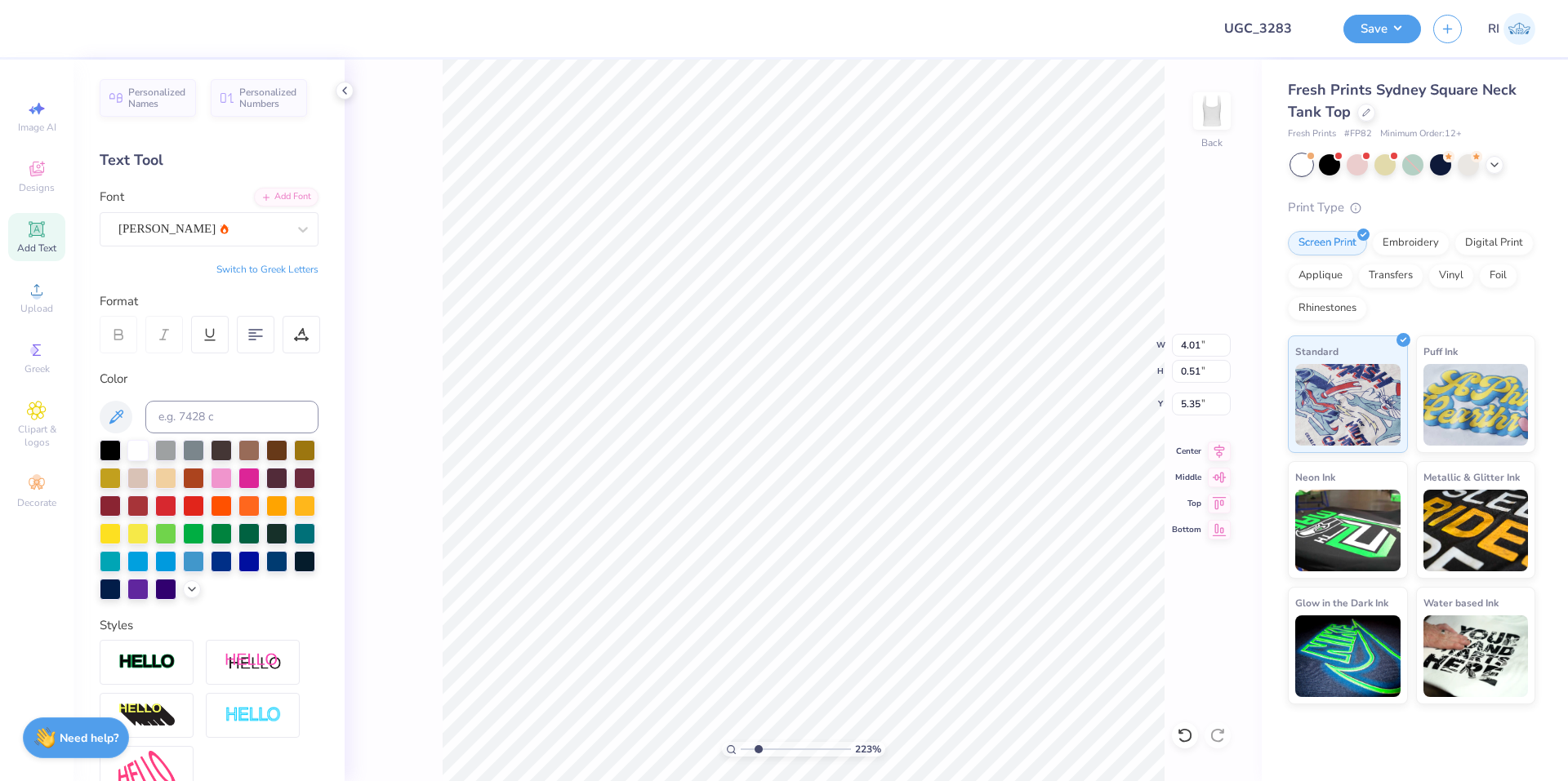
type textarea "BID"
type input "2.22962763702902"
type textarea "BID D"
type input "2.22962763702902"
type textarea "BID DA"
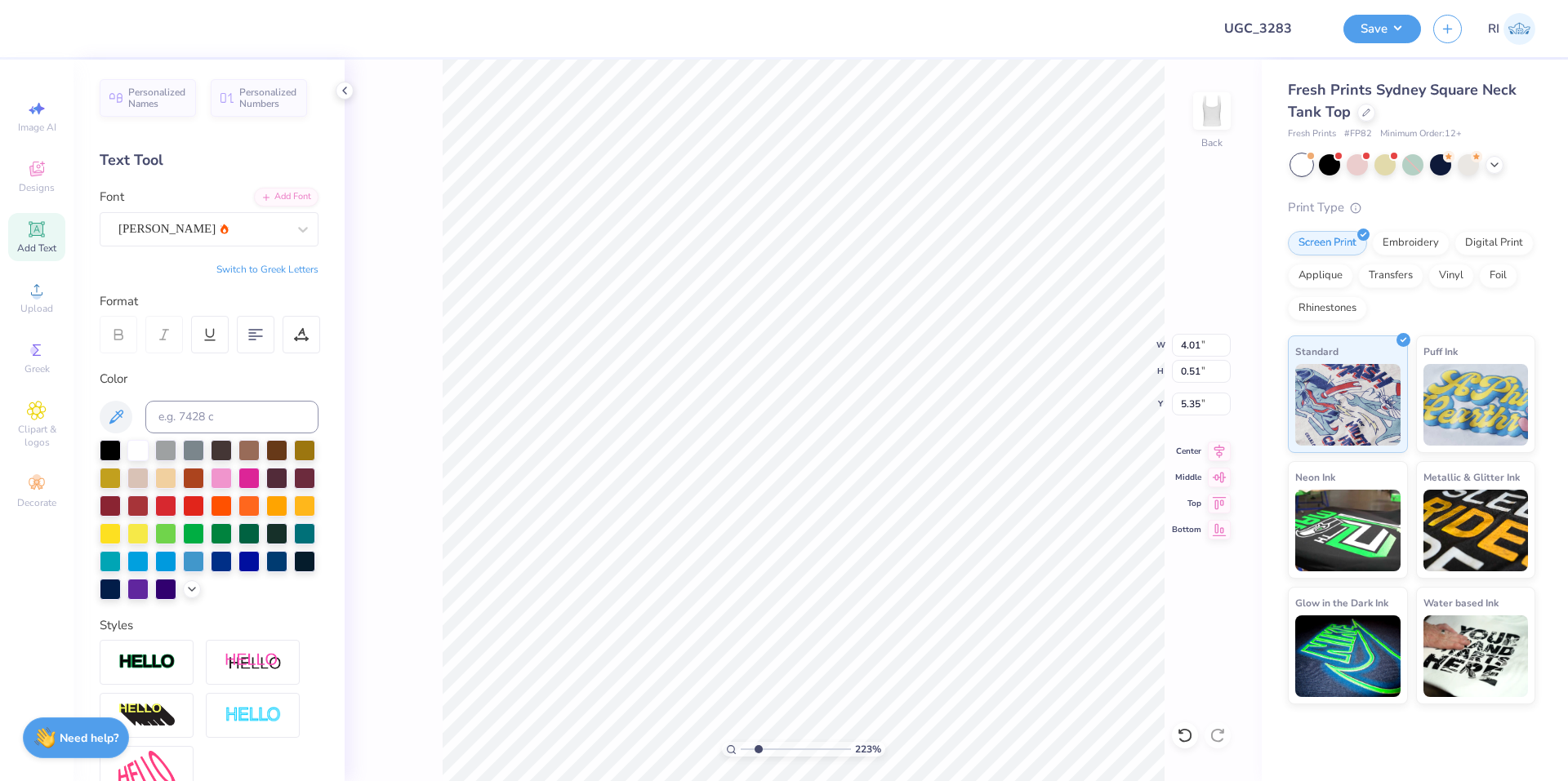
type input "2.22962763702902"
type textarea "BID DAY"
type input "2.22962763702902"
type textarea "BID DAY"
type input "2.22962763702902"
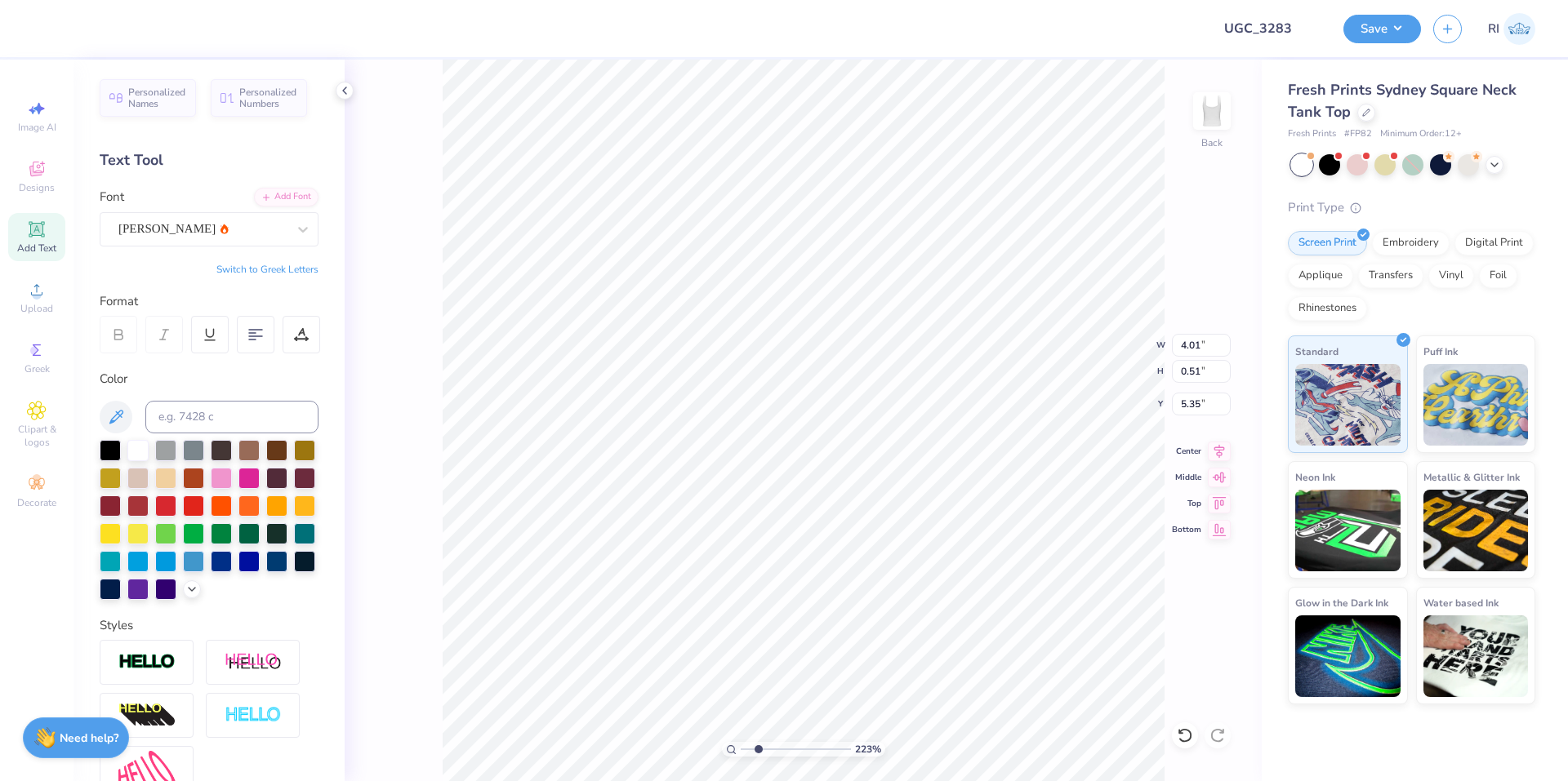
type textarea "BID DAY S"
type input "2.22962763702902"
type textarea "BID DAY SP"
type input "2.22962763702902"
type textarea "BID DAY SP'"
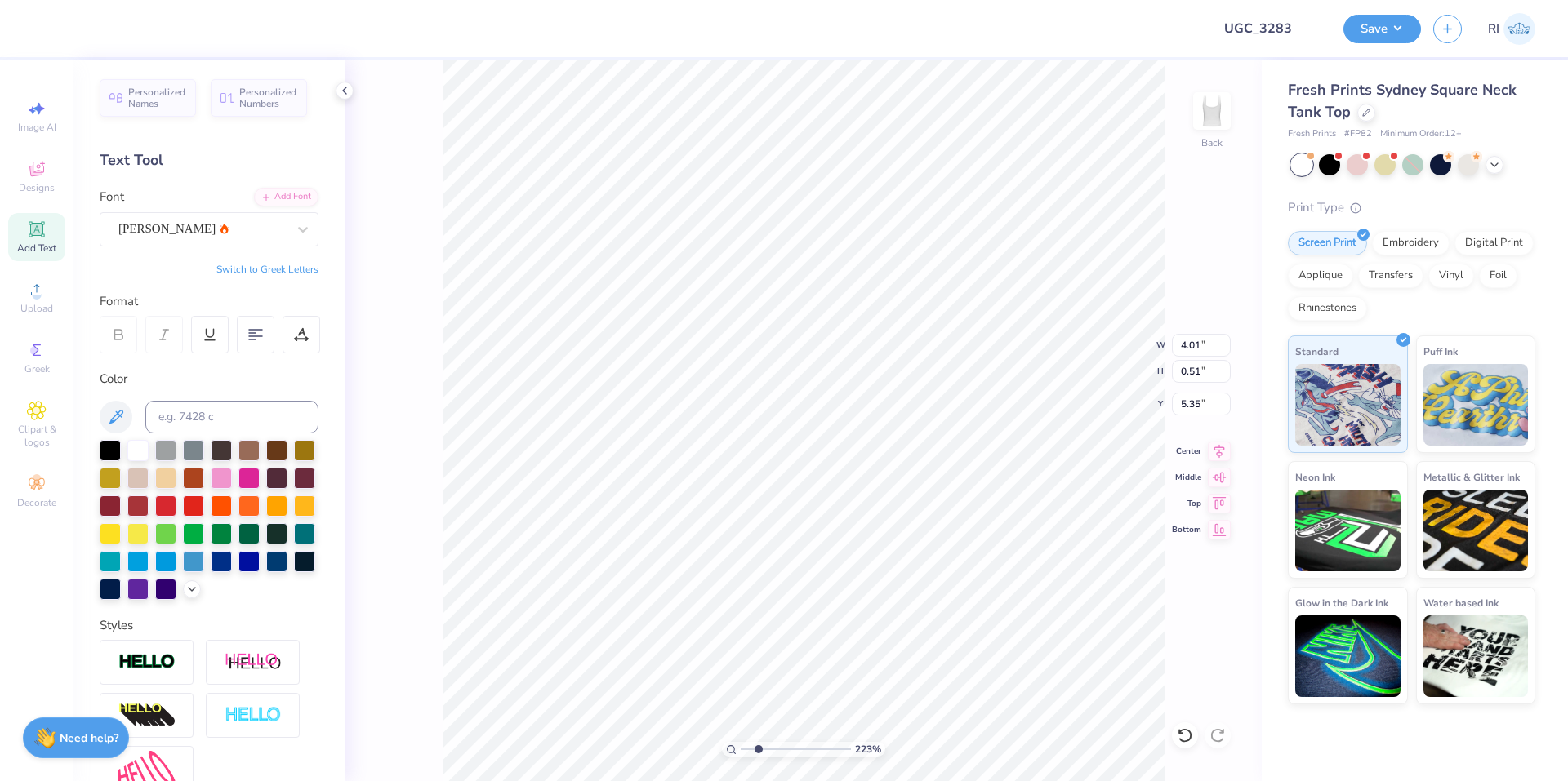
type input "2.22962763702902"
type textarea "BID DAY SP'"
type input "2.22962763702902"
type textarea "BID DAY SP' 2"
type input "2.22962763702902"
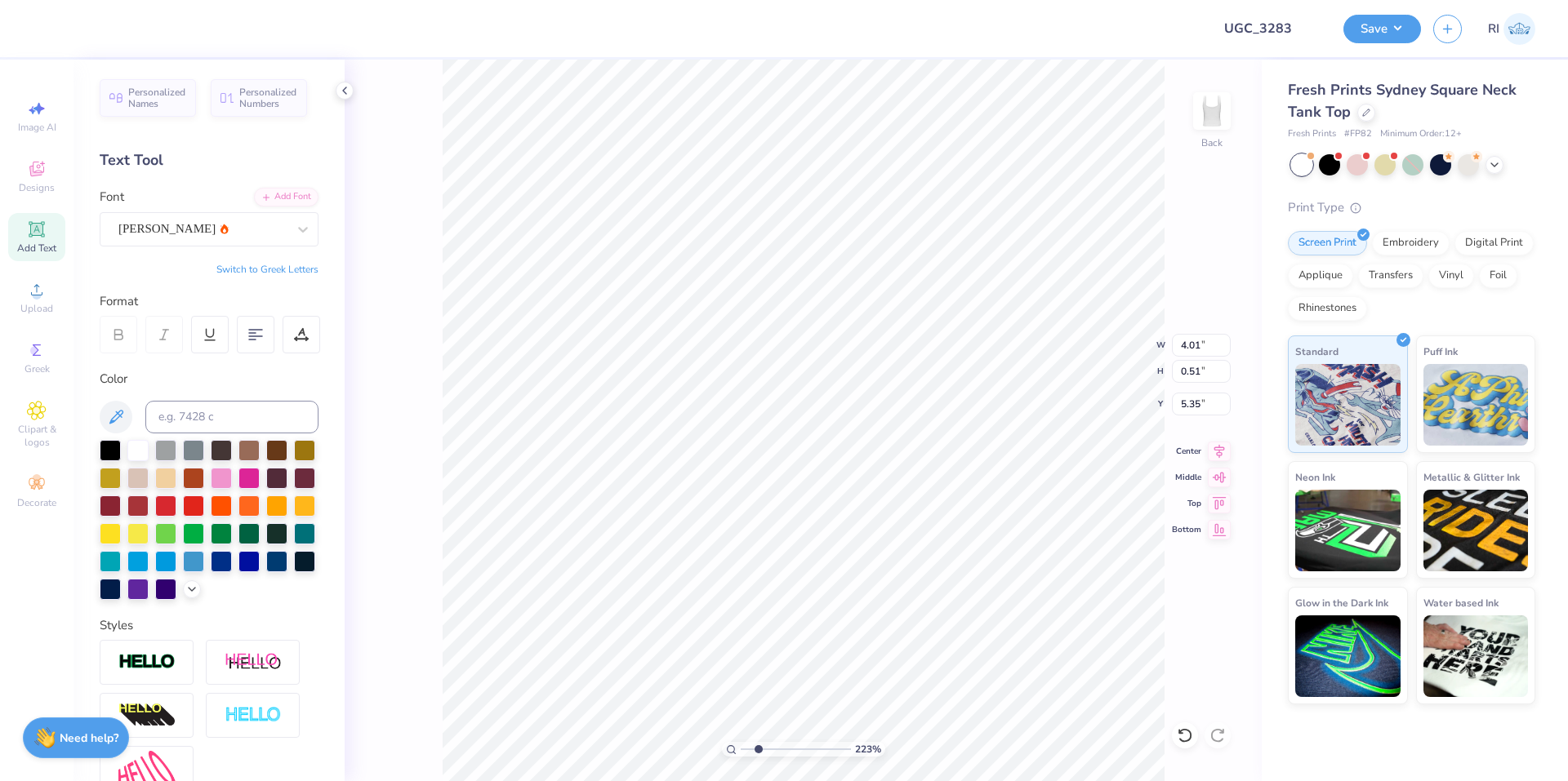
type textarea "BID DAY SP' 25"
type input "2.46424291384661"
type input "2.32"
type input "0.27"
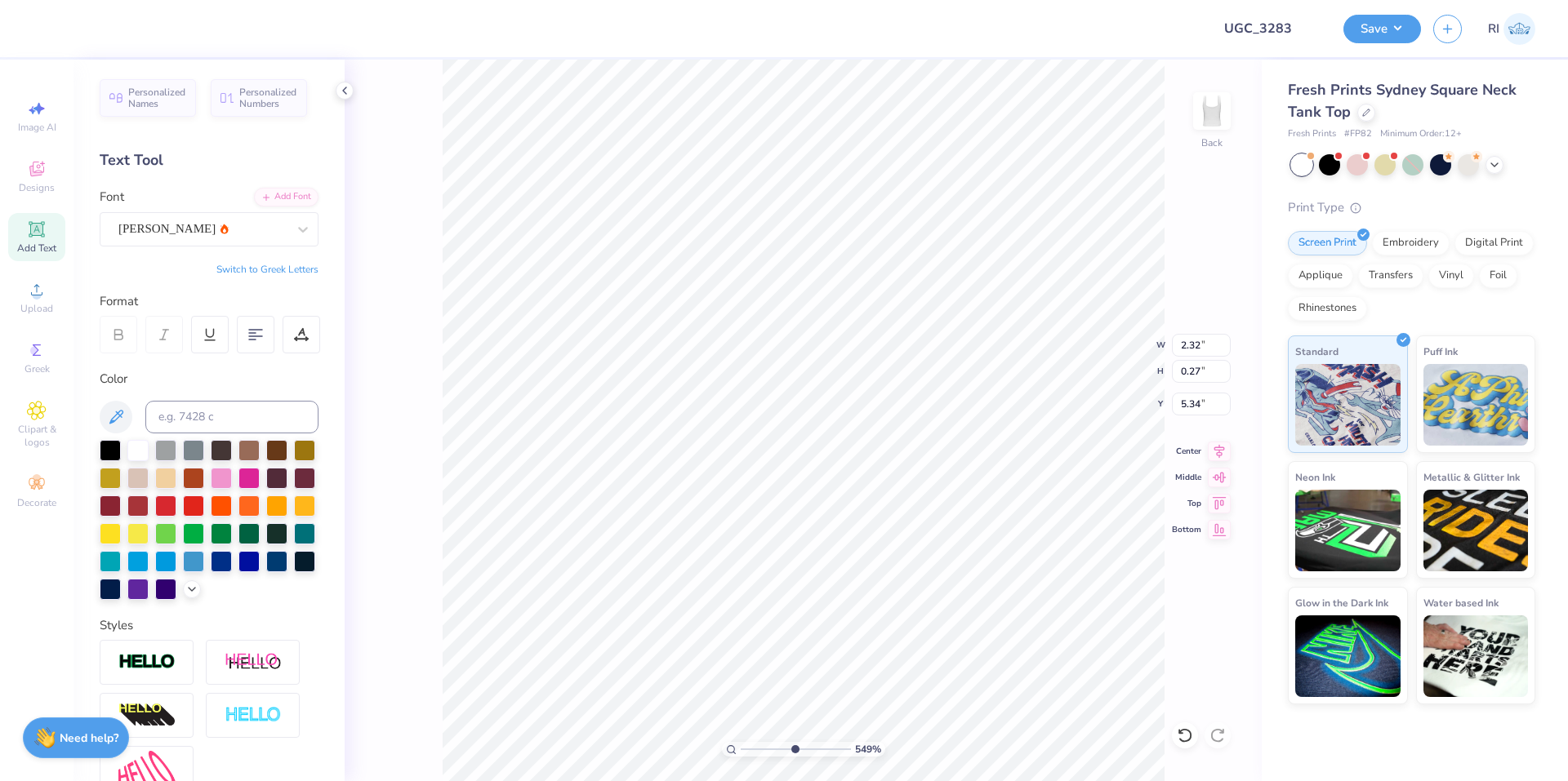
type input "5.48646907485496"
type input "4.94"
type input "10"
type input "4.93"
type input "7.40707032156099"
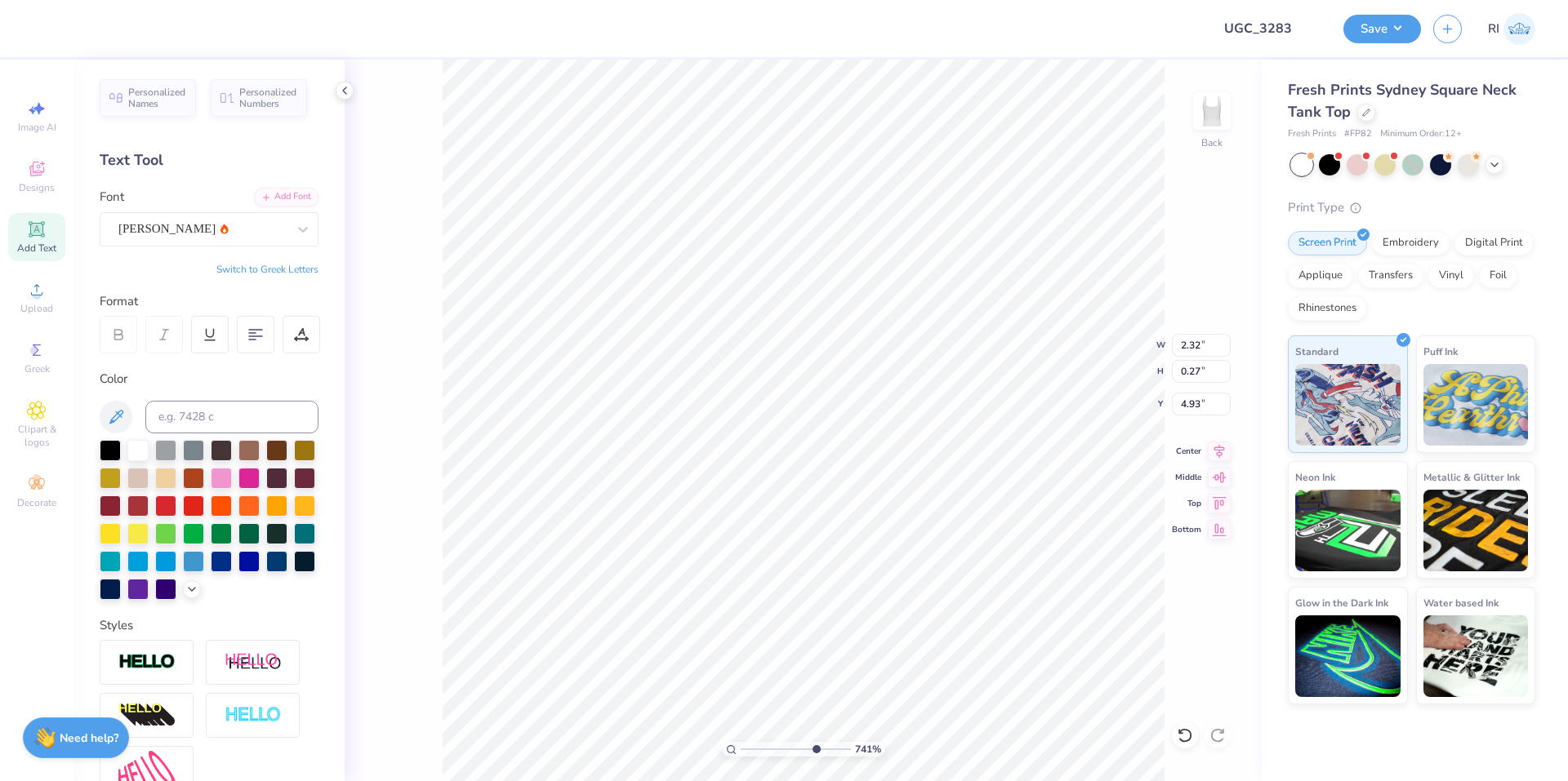
type input "1.74"
type input "0.20"
click at [930, 412] on li "Duplicate" at bounding box center [934, 414] width 129 height 32
type input "3.32687932862407"
type input "5.93"
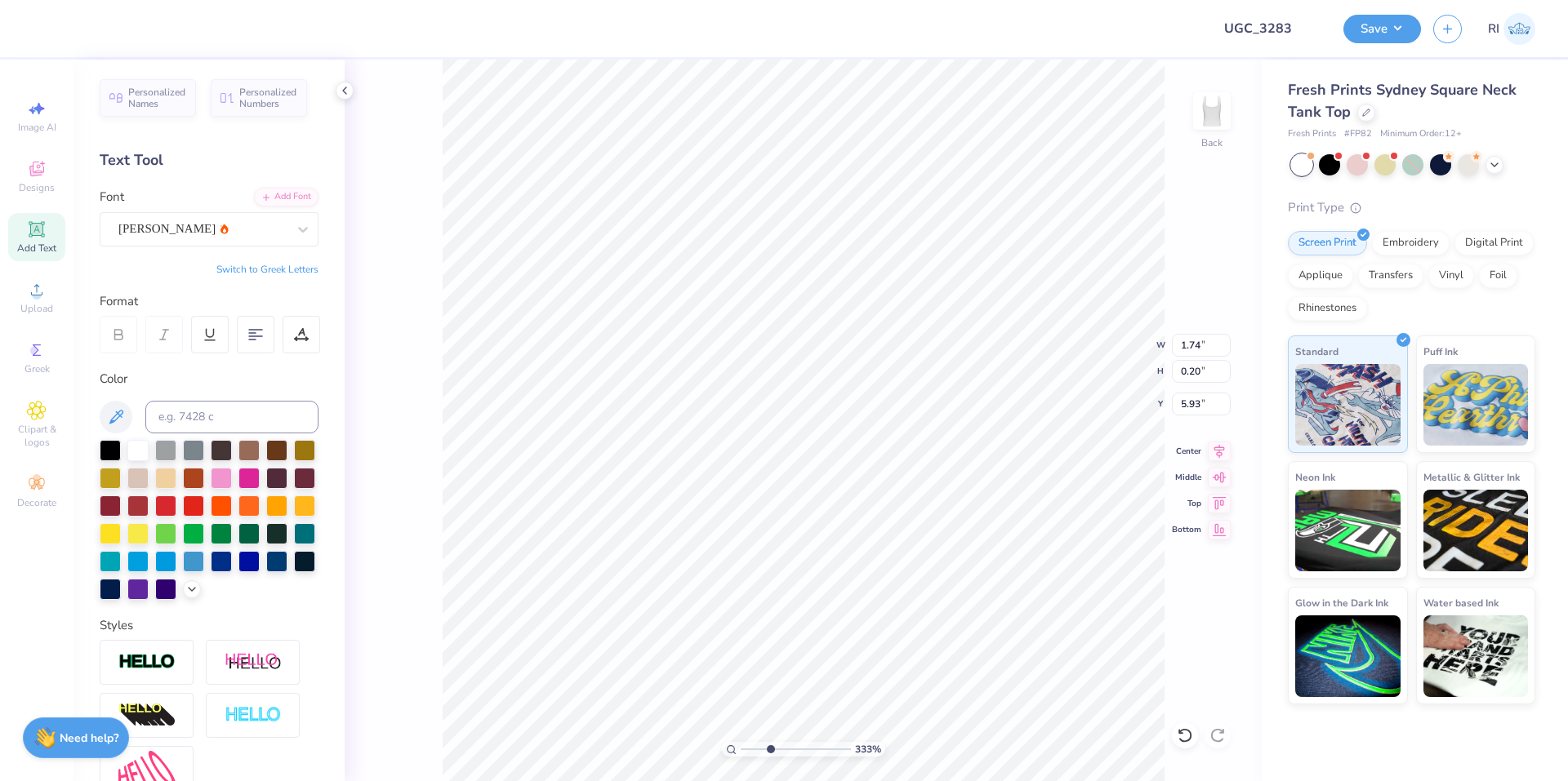
type input "3.32687932862407"
type input "5.79"
type input "3.32687932862407"
type textarea "A"
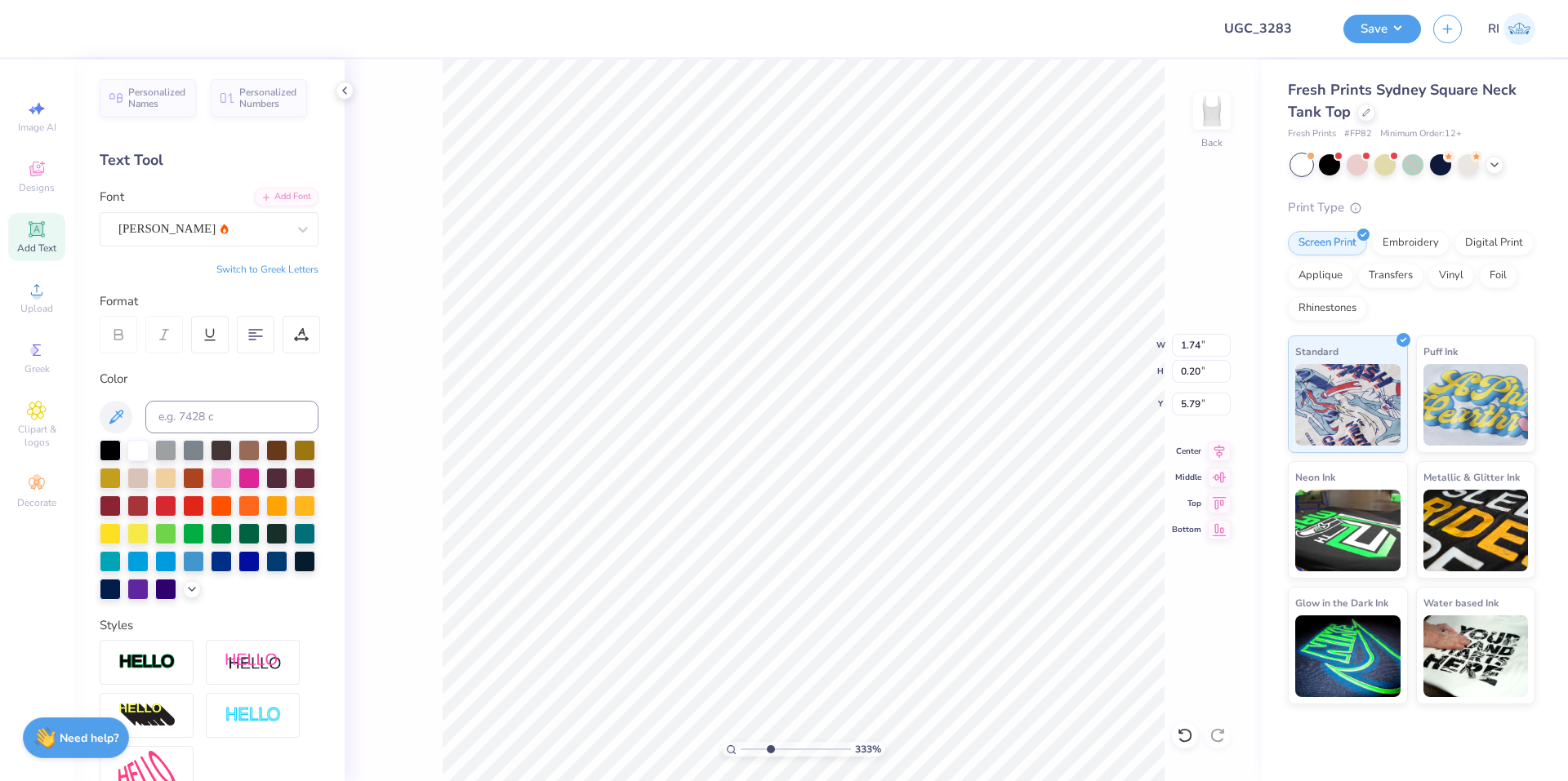
type input "3.32687932862407"
type textarea "AL"
type input "3.32687932862407"
type textarea "ALP"
type input "3.32687932862407"
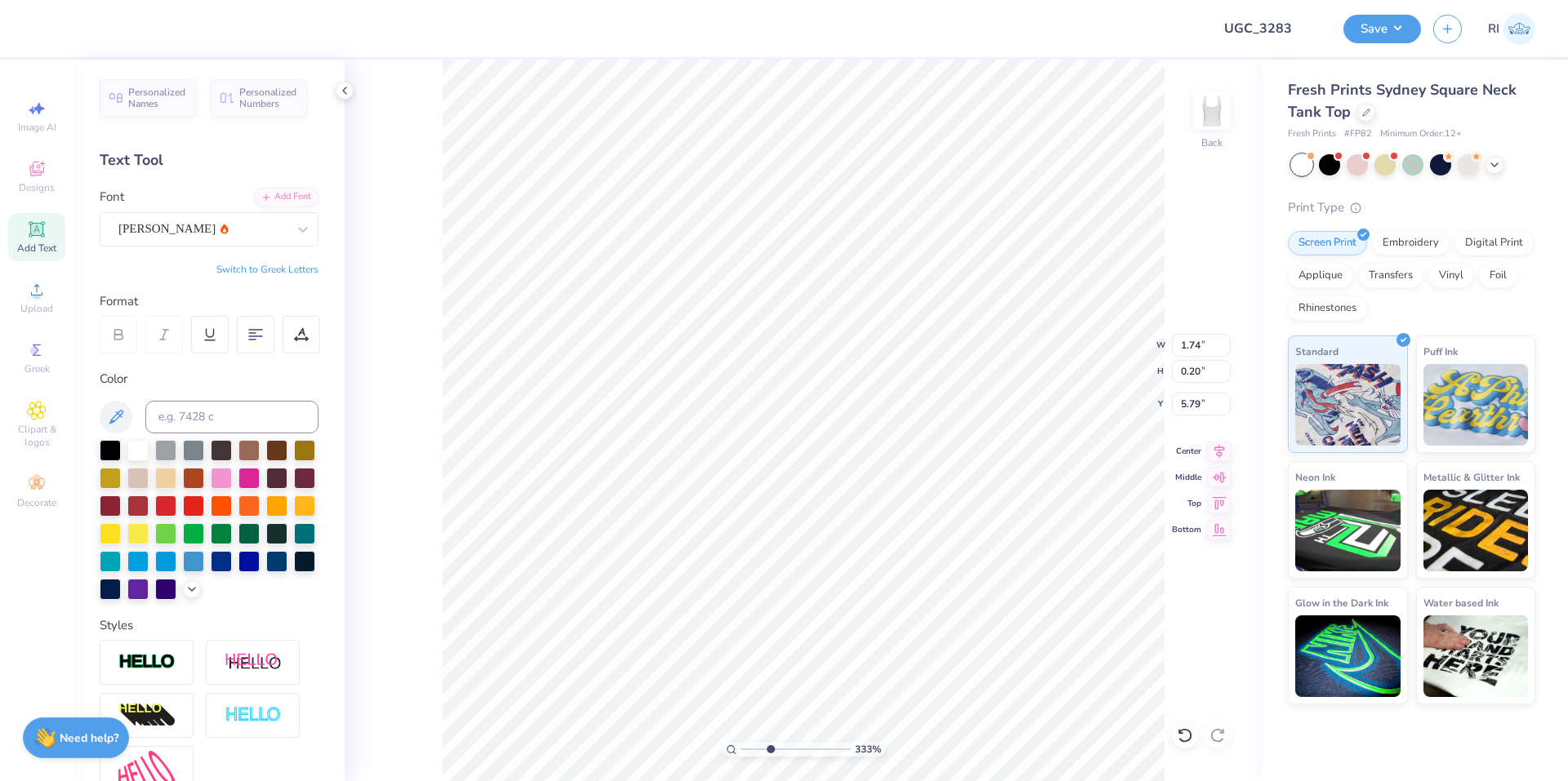
type textarea "ALPH"
type input "3.32687932862407"
type textarea "ALPHA"
type input "3.32687932862407"
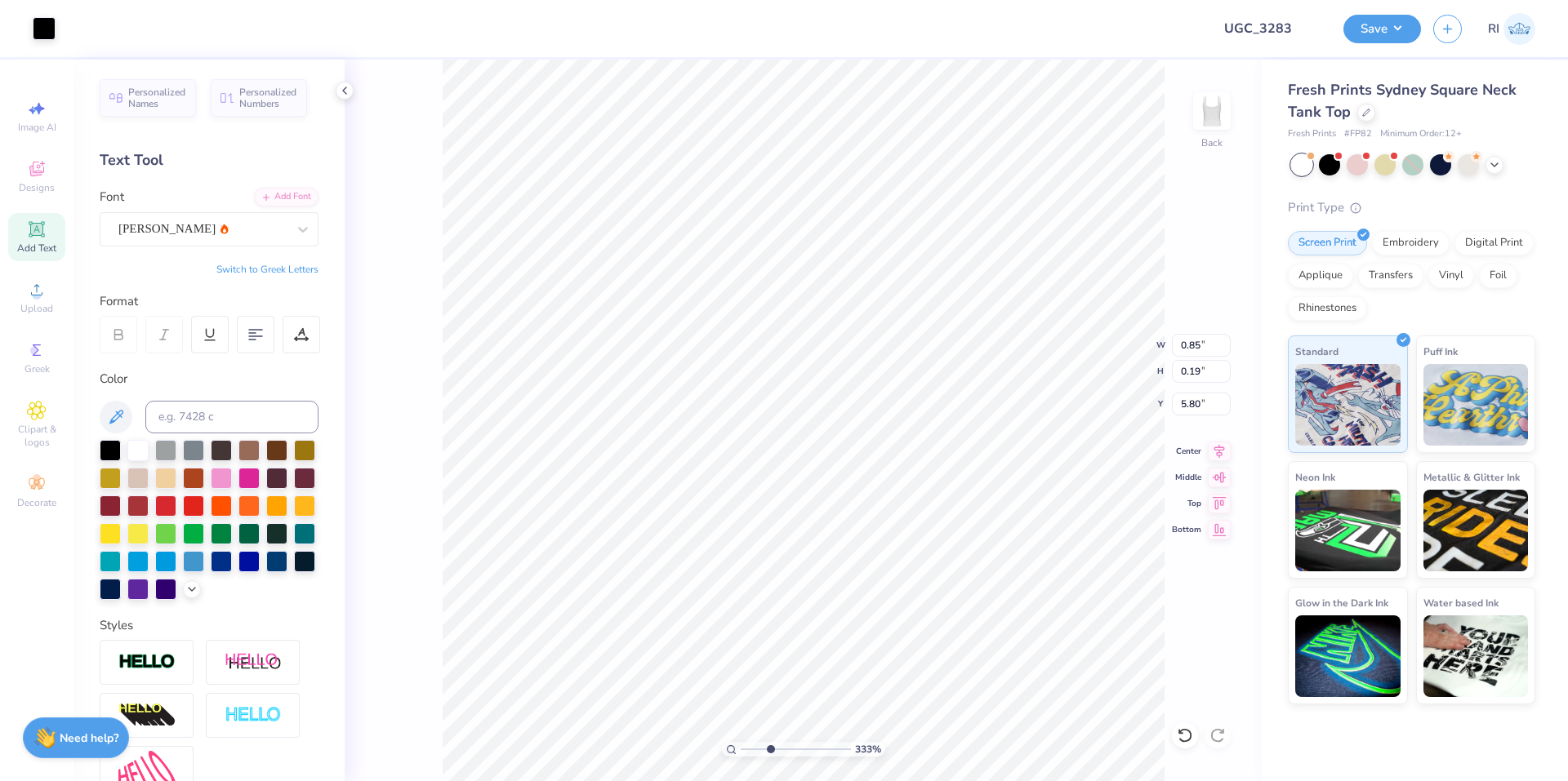
type input "4.00"
type input "3.32687932862407"
type input "1.66"
type input "0.36"
type input "3.82"
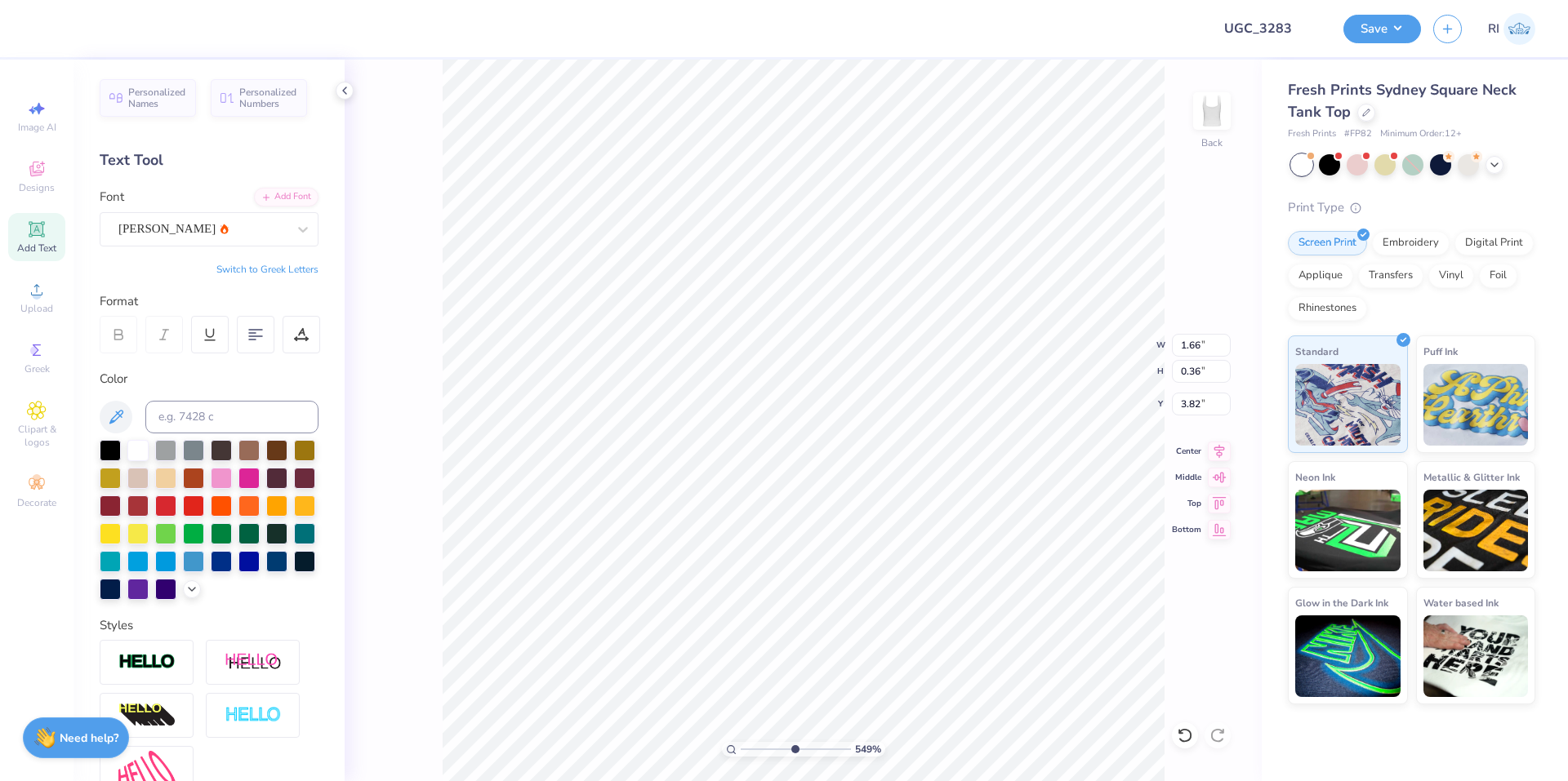
type input "5.48646907485496"
type input "3.76"
type input "5.48646907485496"
type input "2.48"
type input "0.54"
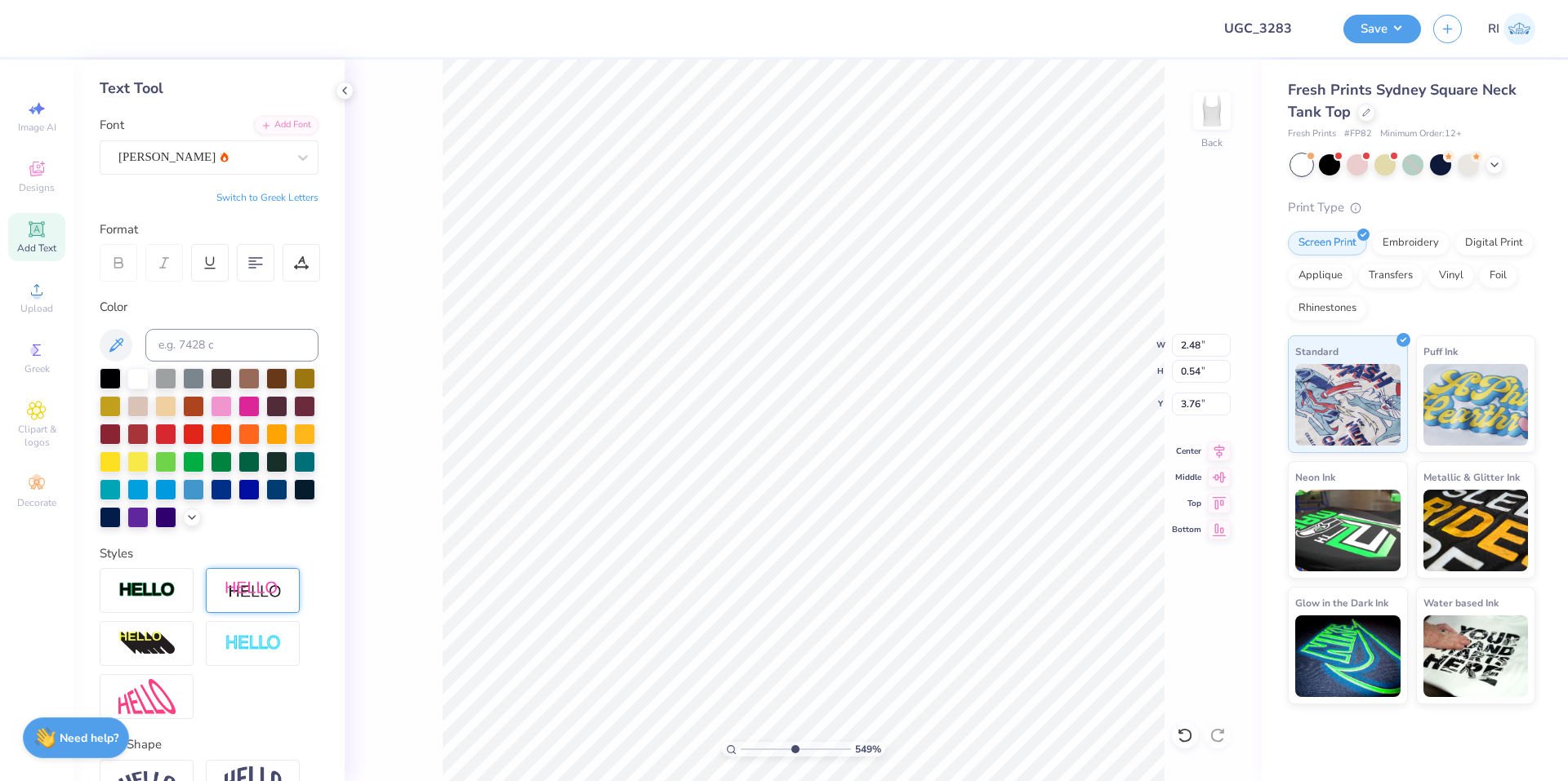
scroll to position [196, 0]
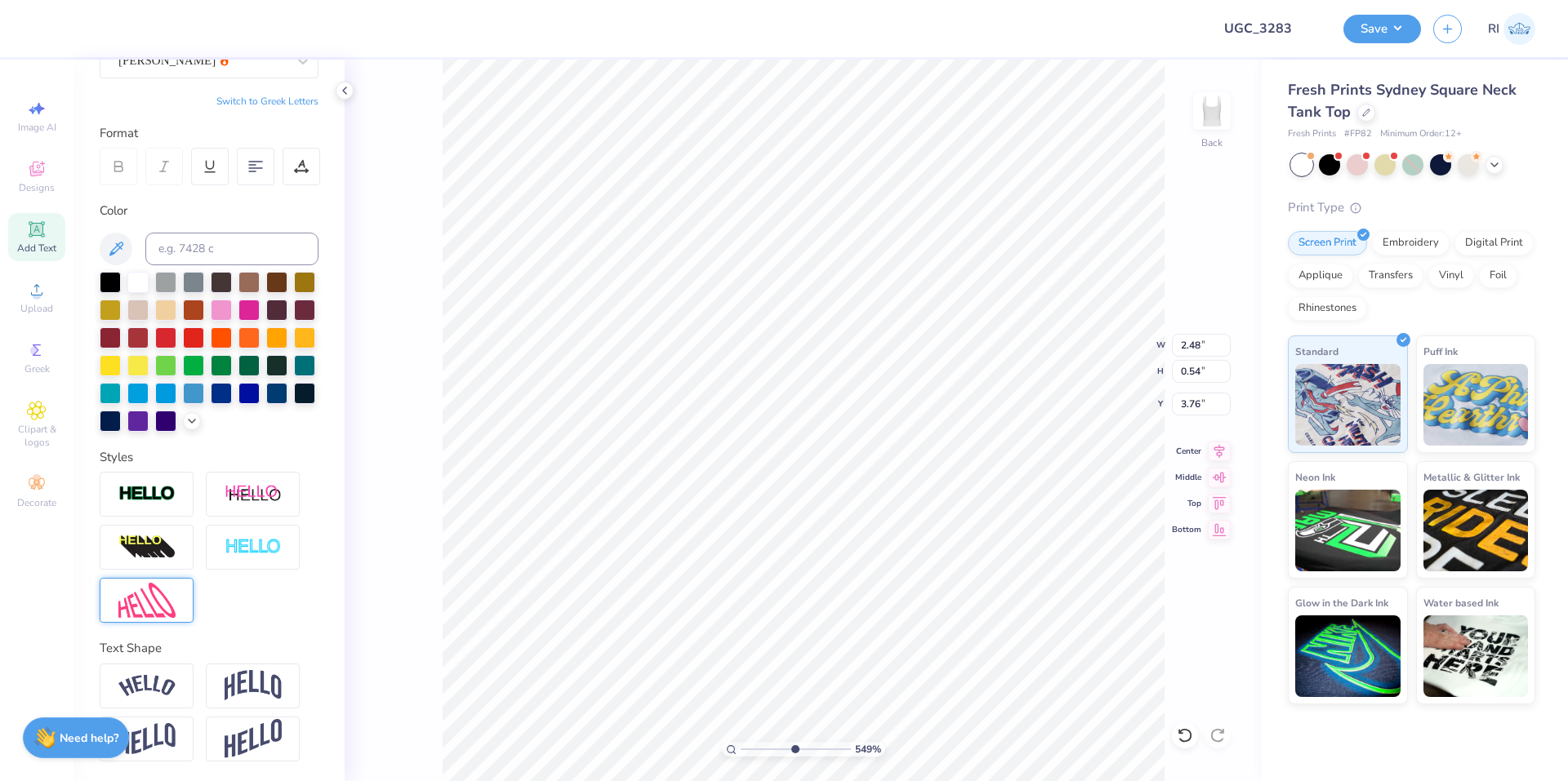
click at [147, 592] on img at bounding box center [147, 601] width 57 height 35
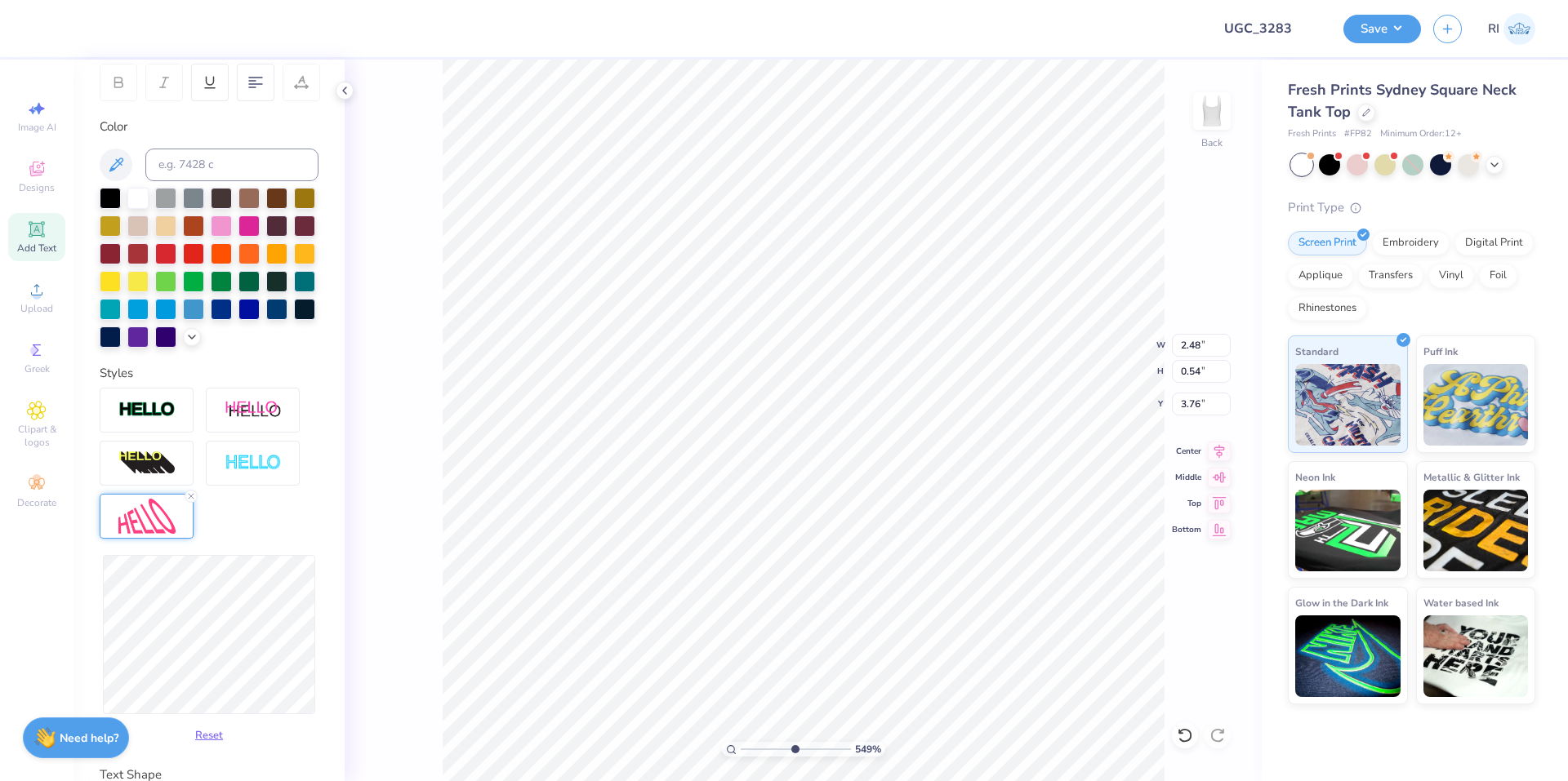
scroll to position [360, 0]
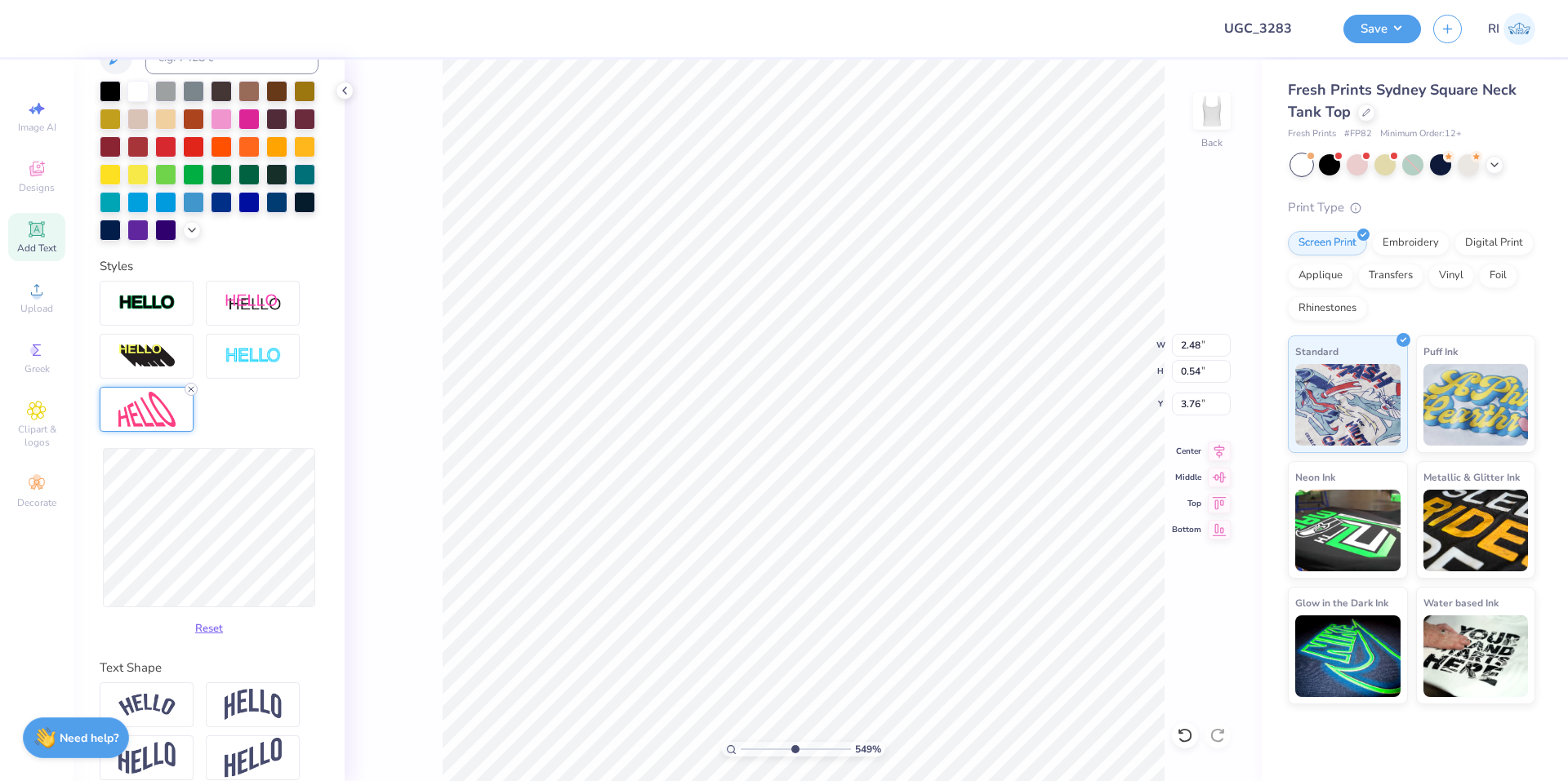
click at [193, 395] on icon at bounding box center [191, 390] width 10 height 10
type input "5.48646907485496"
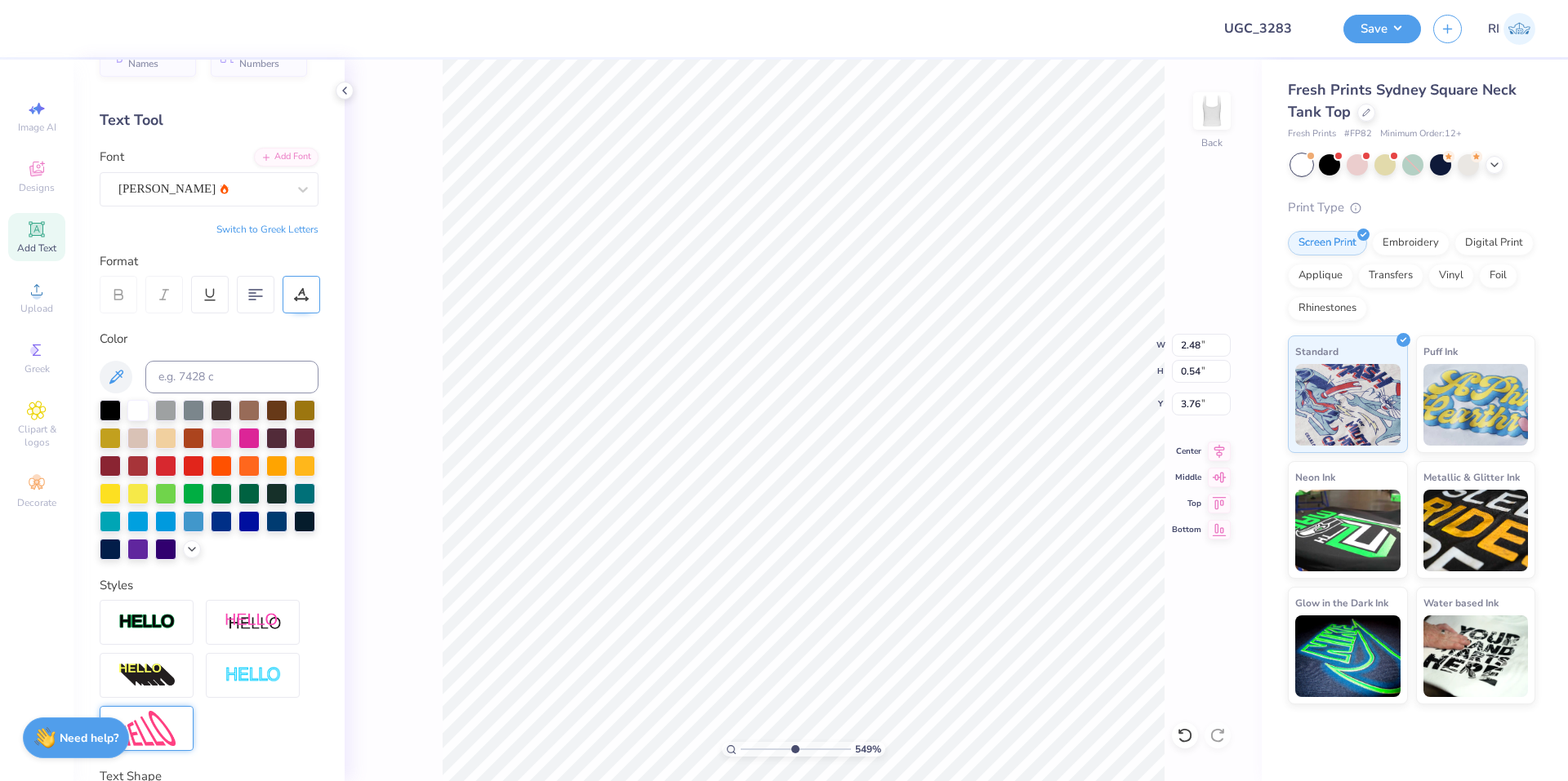
scroll to position [33, 0]
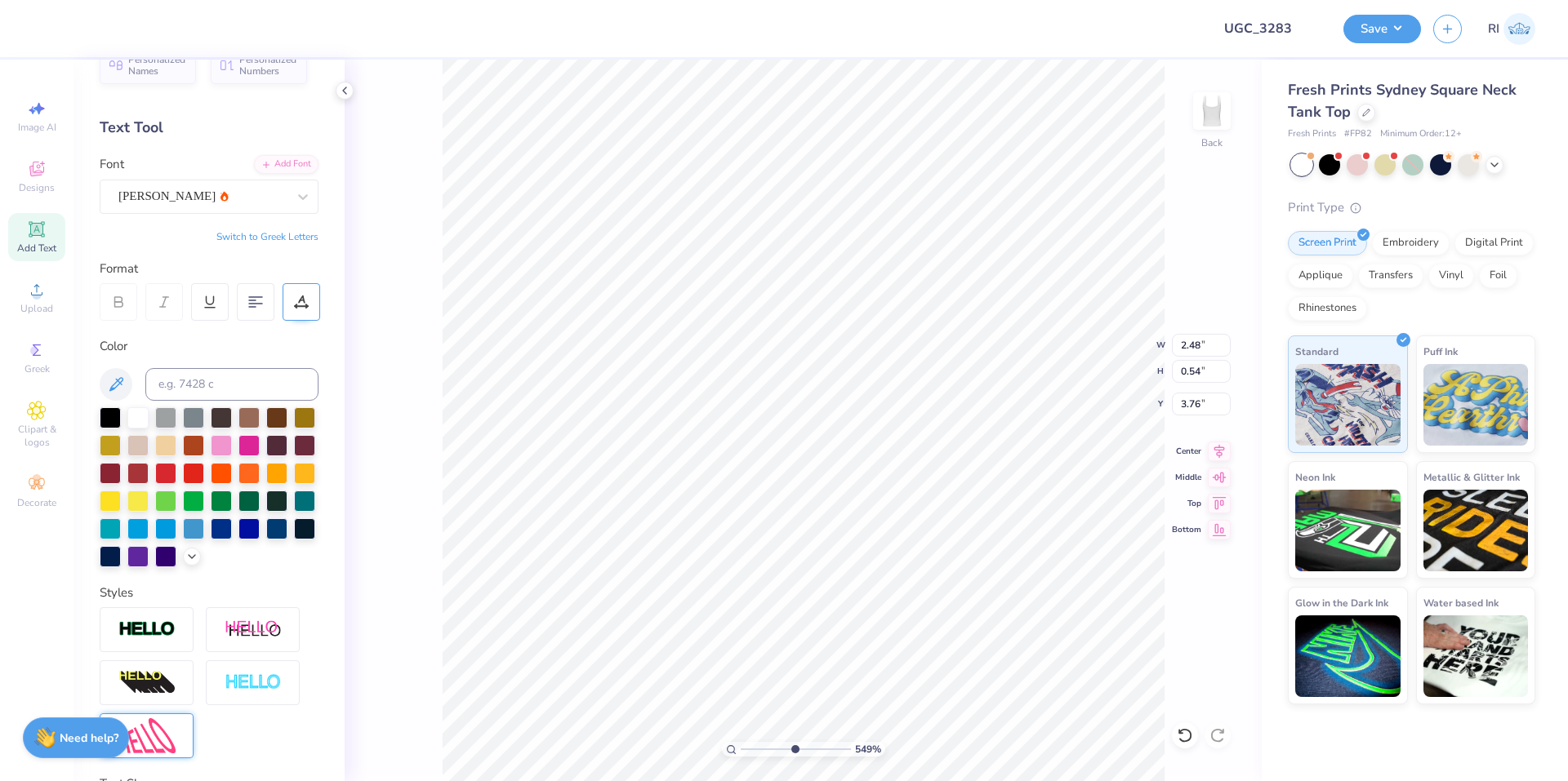
click at [299, 299] on icon at bounding box center [301, 302] width 15 height 15
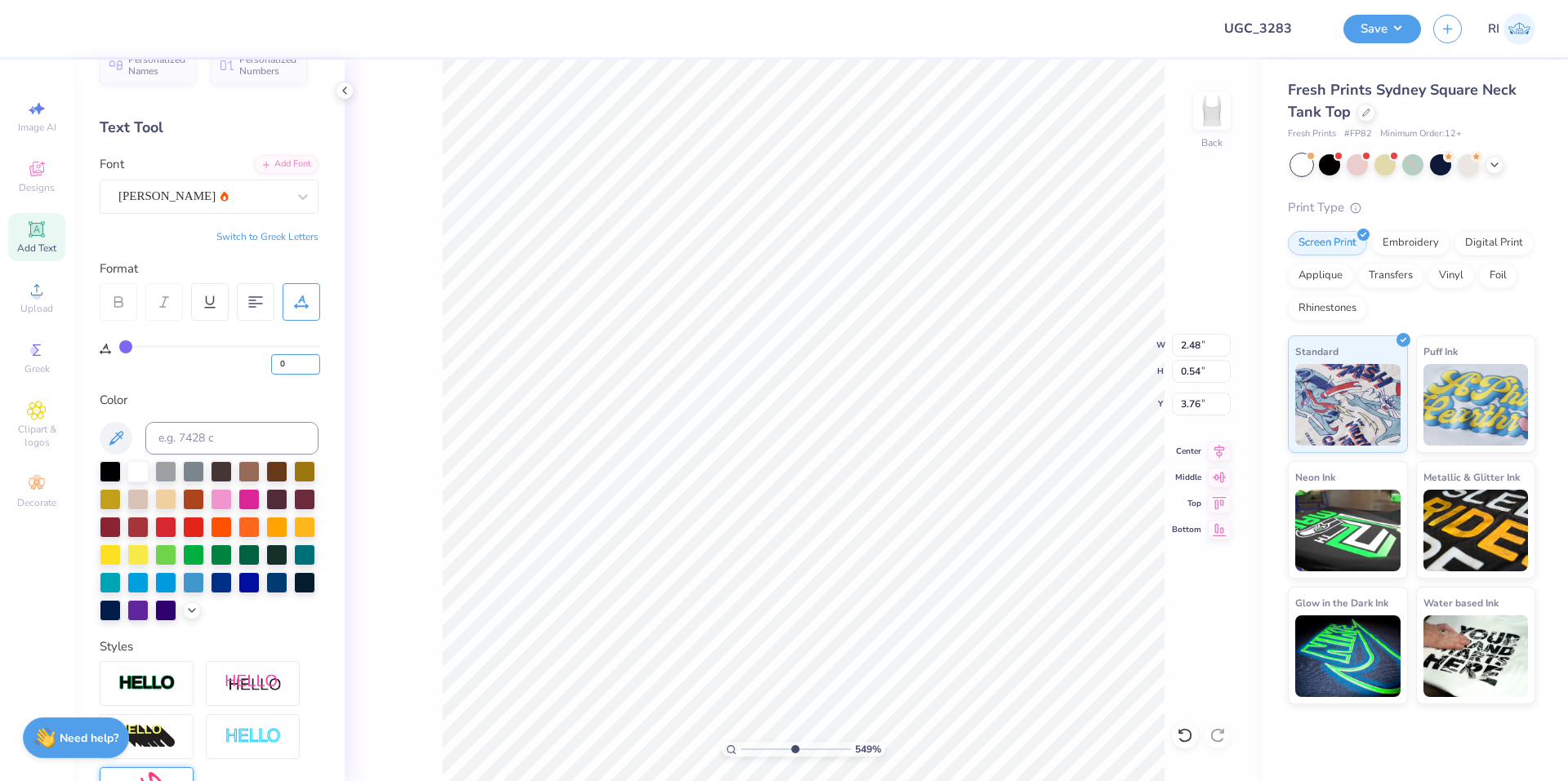
click at [279, 368] on input "0" at bounding box center [295, 365] width 49 height 20
type input "5"
type input "5.48646907485496"
type input "2.63"
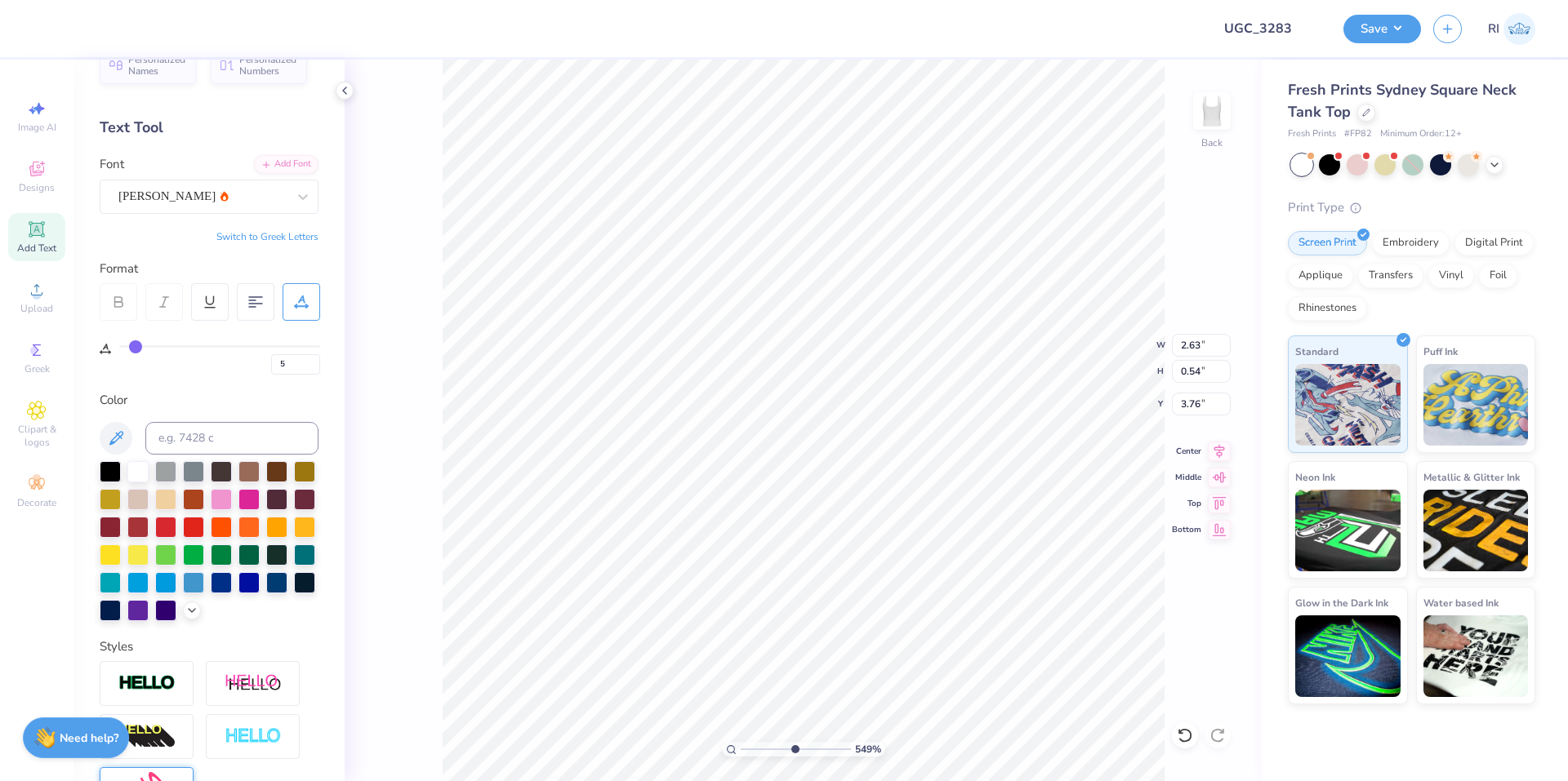
type input "5.48646907485496"
type input "3.75"
drag, startPoint x: 285, startPoint y: 366, endPoint x: 274, endPoint y: 365, distance: 11.0
click at [276, 365] on input "5" at bounding box center [295, 365] width 49 height 20
type input "10"
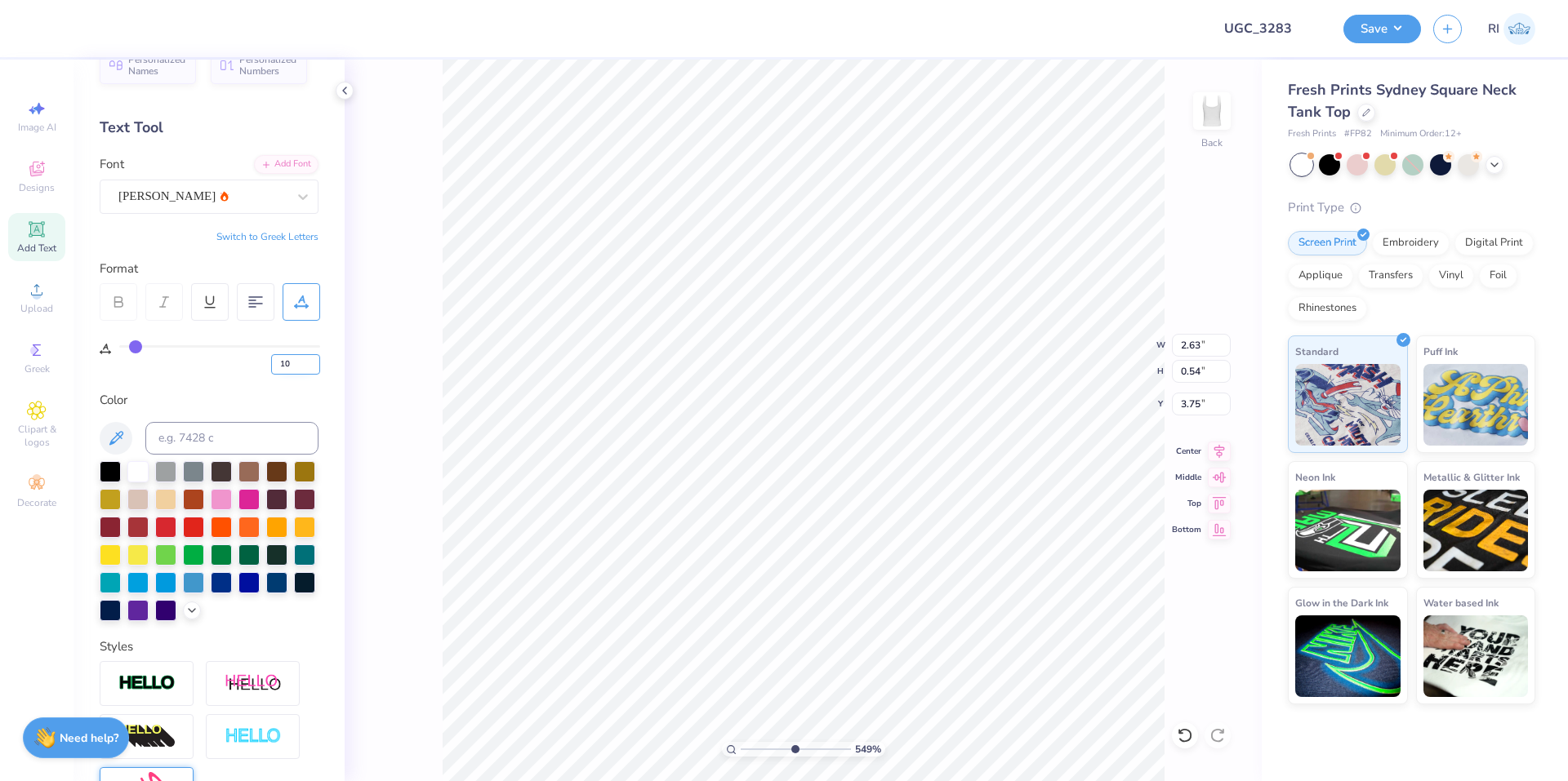
type input "10"
type input "5.48646907485496"
type input "2.78"
type input "1.82528205522702"
type input "6.00"
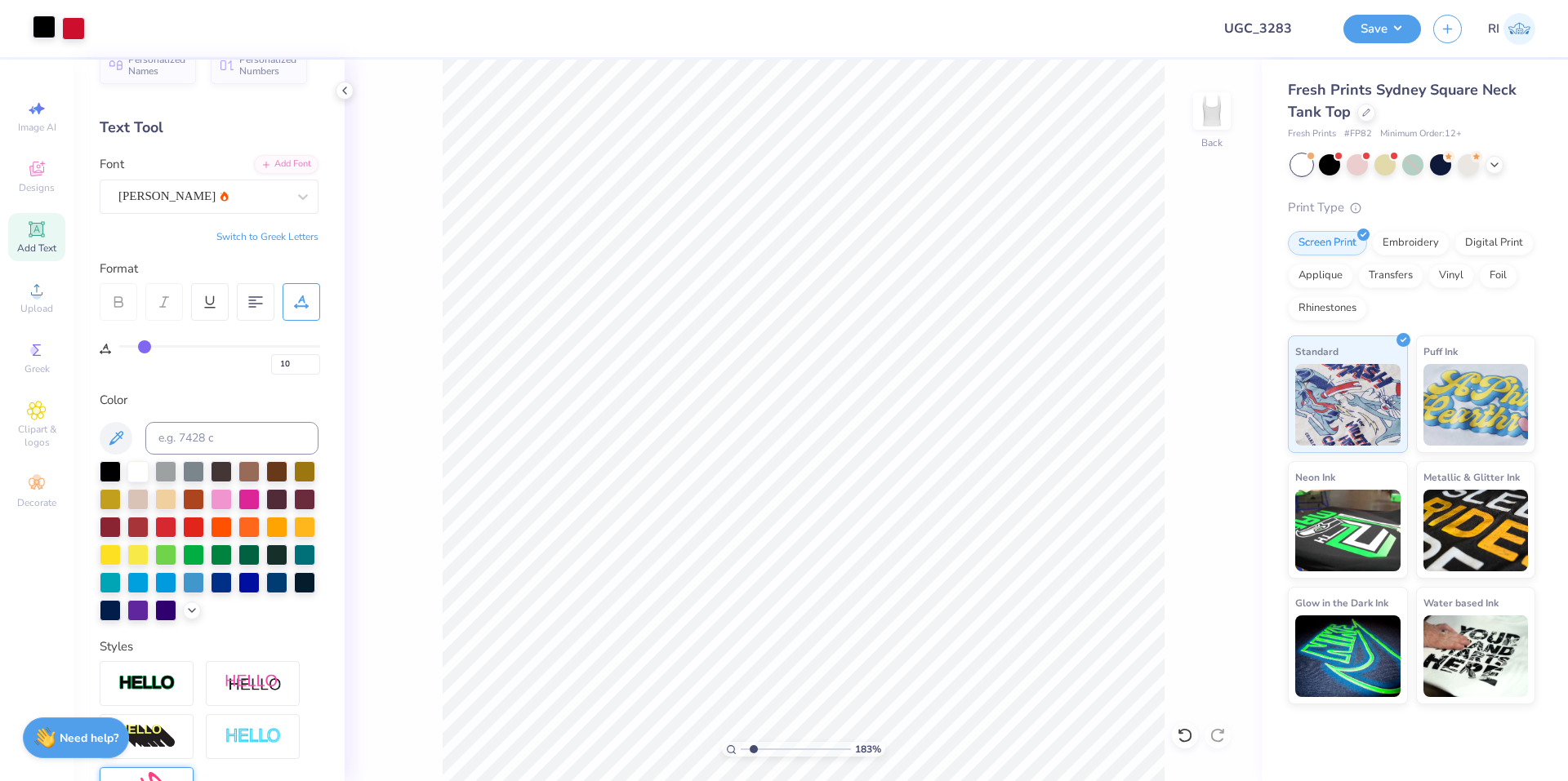
click at [48, 29] on div at bounding box center [43, 27] width 23 height 23
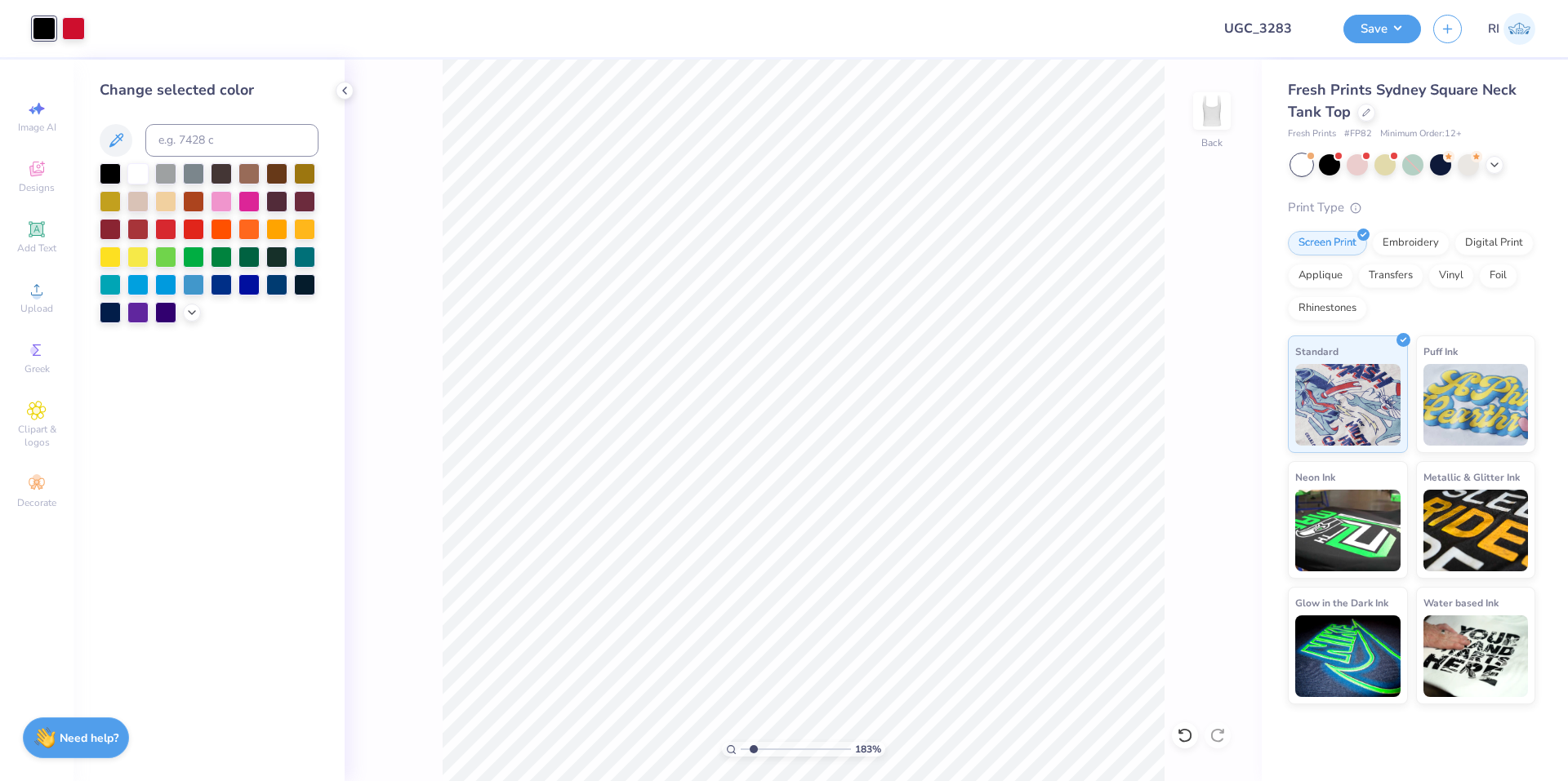
drag, startPoint x: 195, startPoint y: 235, endPoint x: 204, endPoint y: 299, distance: 64.6
click at [204, 299] on div at bounding box center [209, 244] width 219 height 160
click at [218, 140] on input at bounding box center [231, 140] width 173 height 33
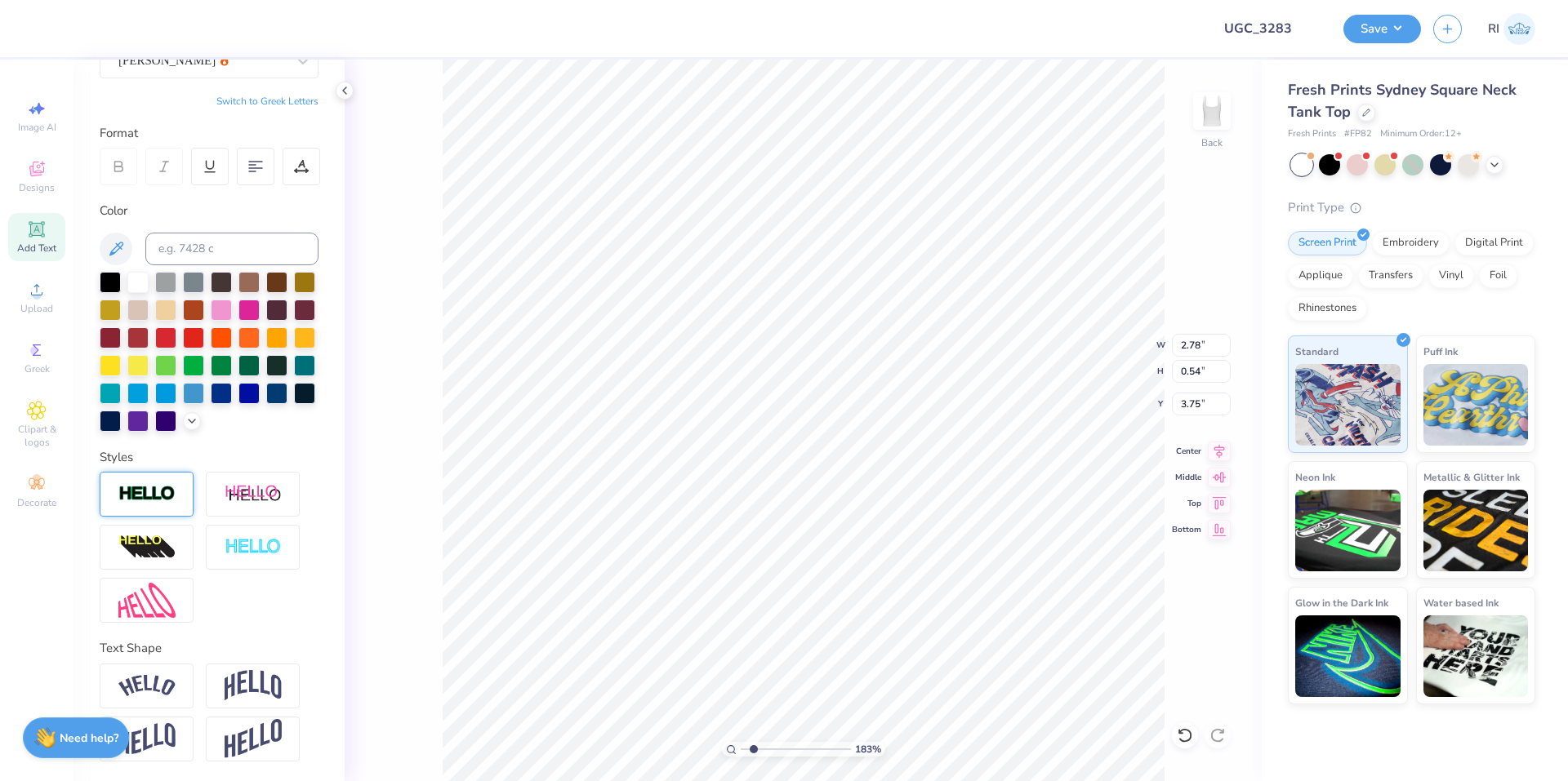
scroll to position [196, 0]
click at [159, 486] on img at bounding box center [147, 494] width 57 height 19
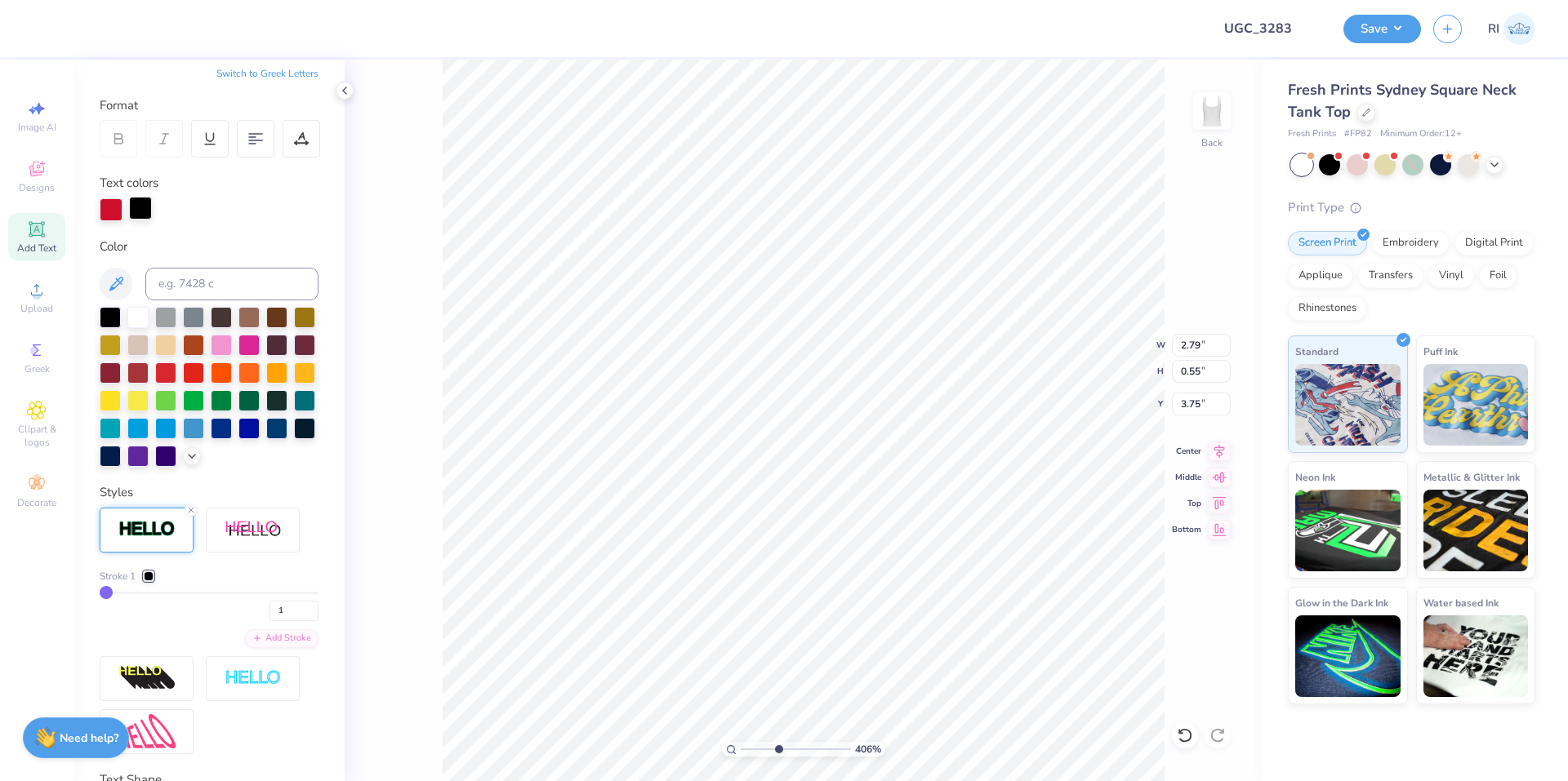
click at [138, 215] on div at bounding box center [140, 208] width 23 height 23
click at [182, 280] on input at bounding box center [231, 284] width 173 height 33
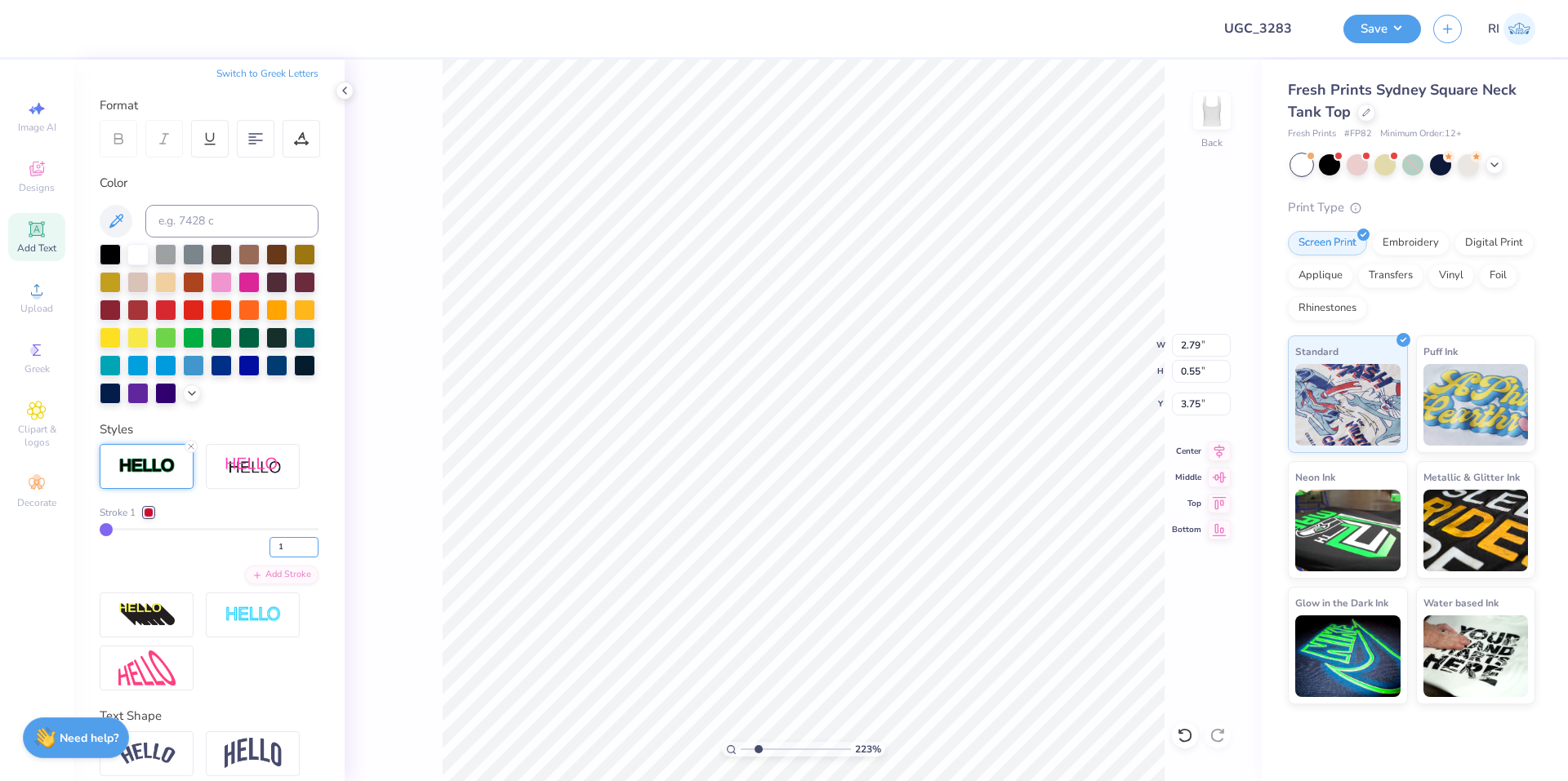
drag, startPoint x: 270, startPoint y: 567, endPoint x: 250, endPoint y: 537, distance: 36.1
click at [253, 557] on div "1" at bounding box center [209, 542] width 219 height 29
click at [250, 520] on div "Stroke 1" at bounding box center [209, 513] width 219 height 15
drag, startPoint x: 280, startPoint y: 572, endPoint x: 254, endPoint y: 569, distance: 26.2
click at [254, 557] on div "2" at bounding box center [209, 542] width 219 height 29
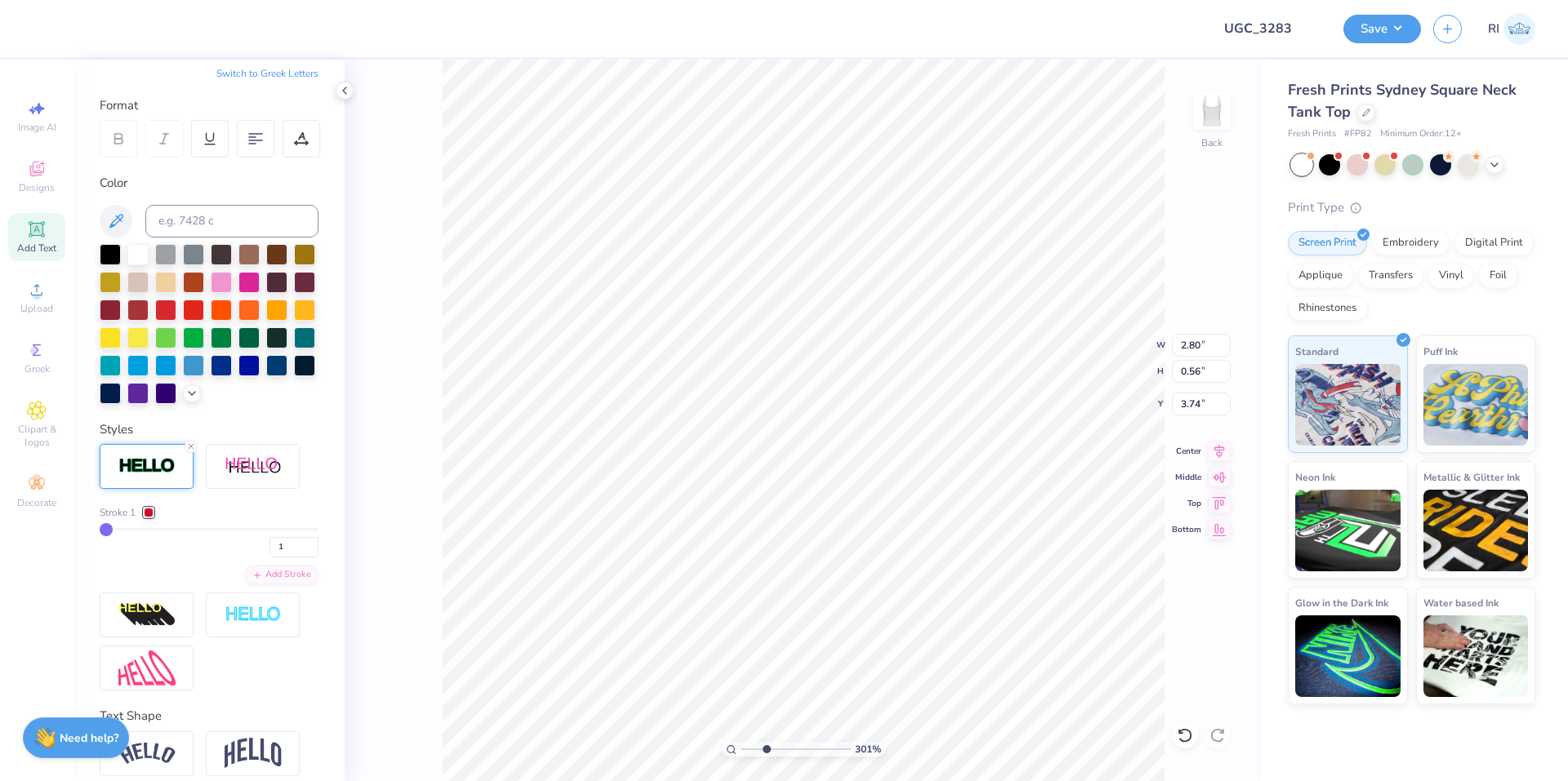
drag, startPoint x: 262, startPoint y: 540, endPoint x: 340, endPoint y: 505, distance: 85.5
click at [262, 520] on div "Stroke 1" at bounding box center [209, 513] width 219 height 15
click at [916, 599] on li "Group" at bounding box center [914, 602] width 129 height 32
click at [1387, 33] on button "Save" at bounding box center [1382, 27] width 78 height 28
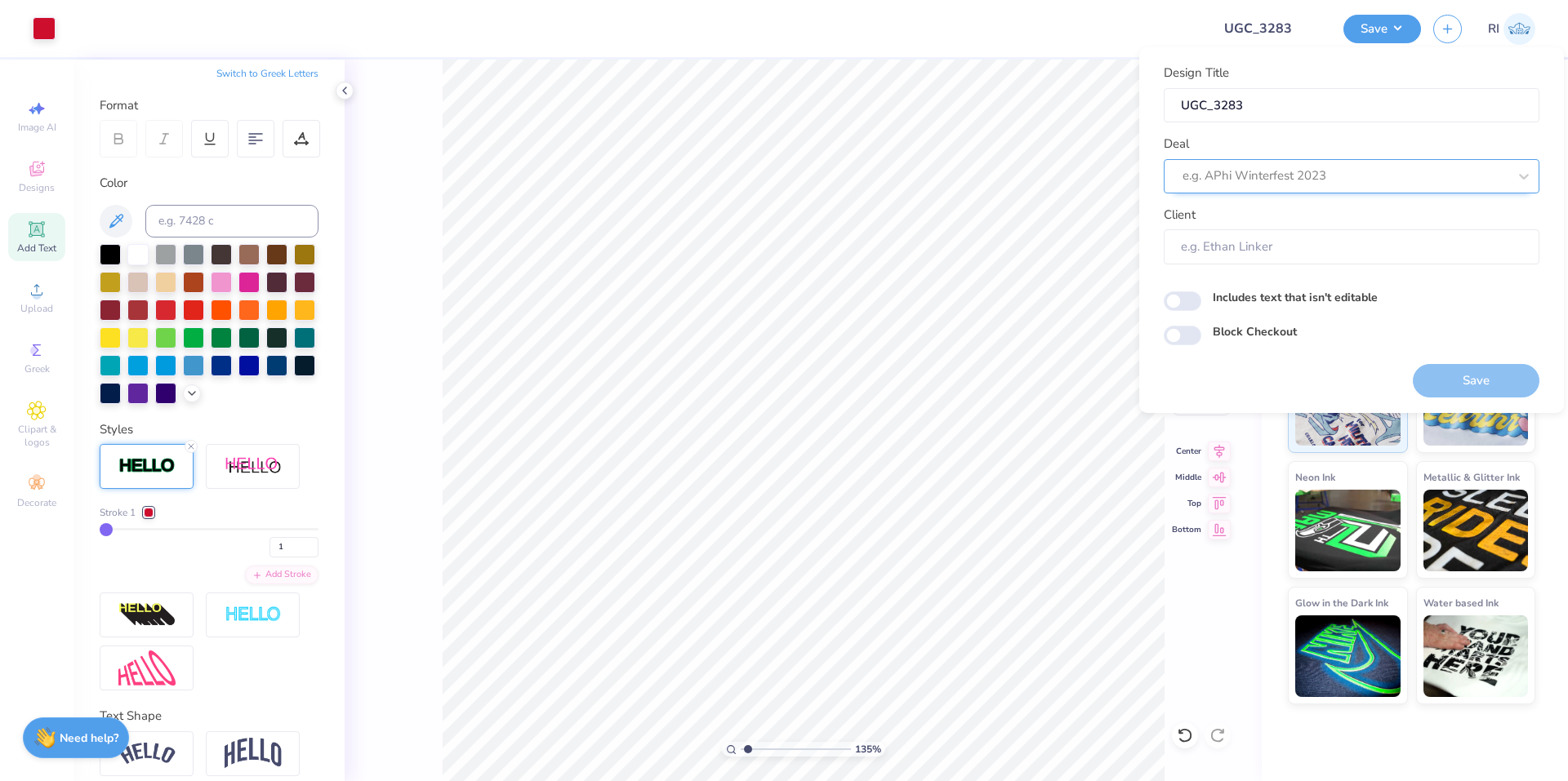
click at [1398, 179] on div at bounding box center [1344, 176] width 325 height 22
click at [1234, 223] on div "UGC Designs" at bounding box center [1351, 220] width 362 height 27
click at [1187, 338] on input "Block Checkout" at bounding box center [1182, 335] width 38 height 19
click at [1458, 380] on button "Save" at bounding box center [1476, 380] width 127 height 33
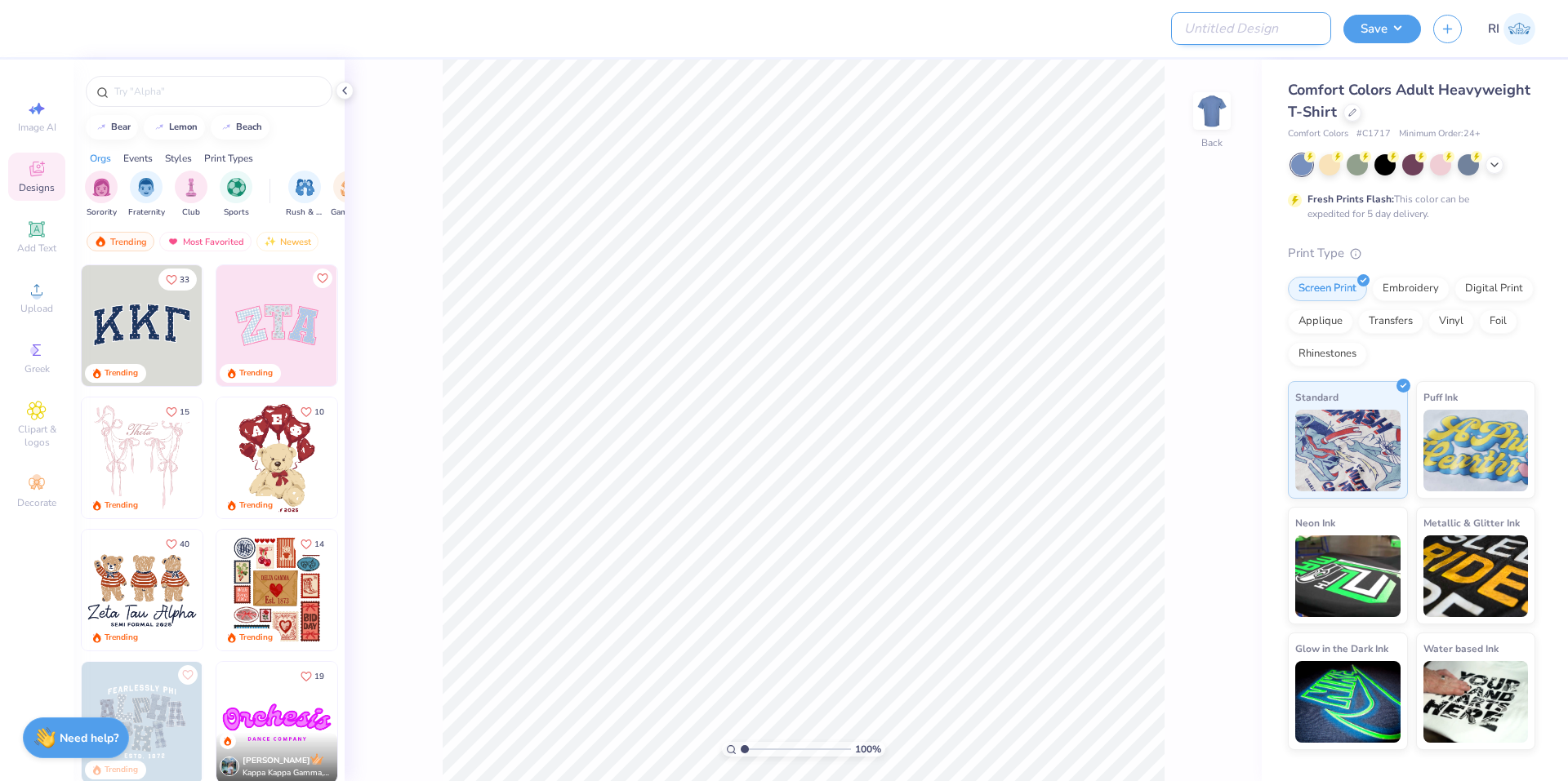
click at [1241, 27] on input "Design Title" at bounding box center [1251, 28] width 160 height 33
paste input "UGC_3284"
type input "UGC_3284"
click at [1355, 118] on div at bounding box center [1353, 111] width 18 height 18
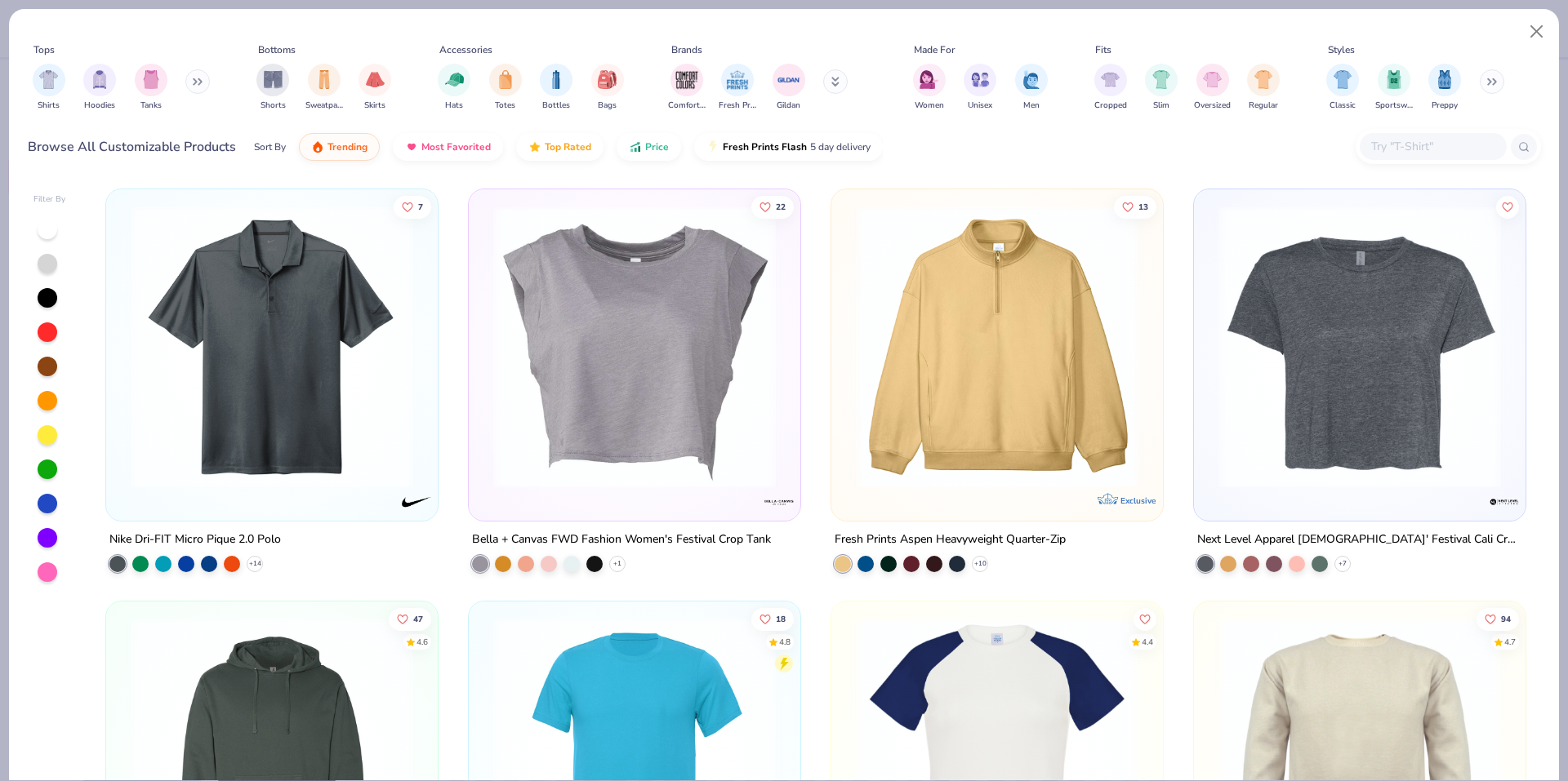
click at [1396, 159] on div at bounding box center [1433, 146] width 147 height 27
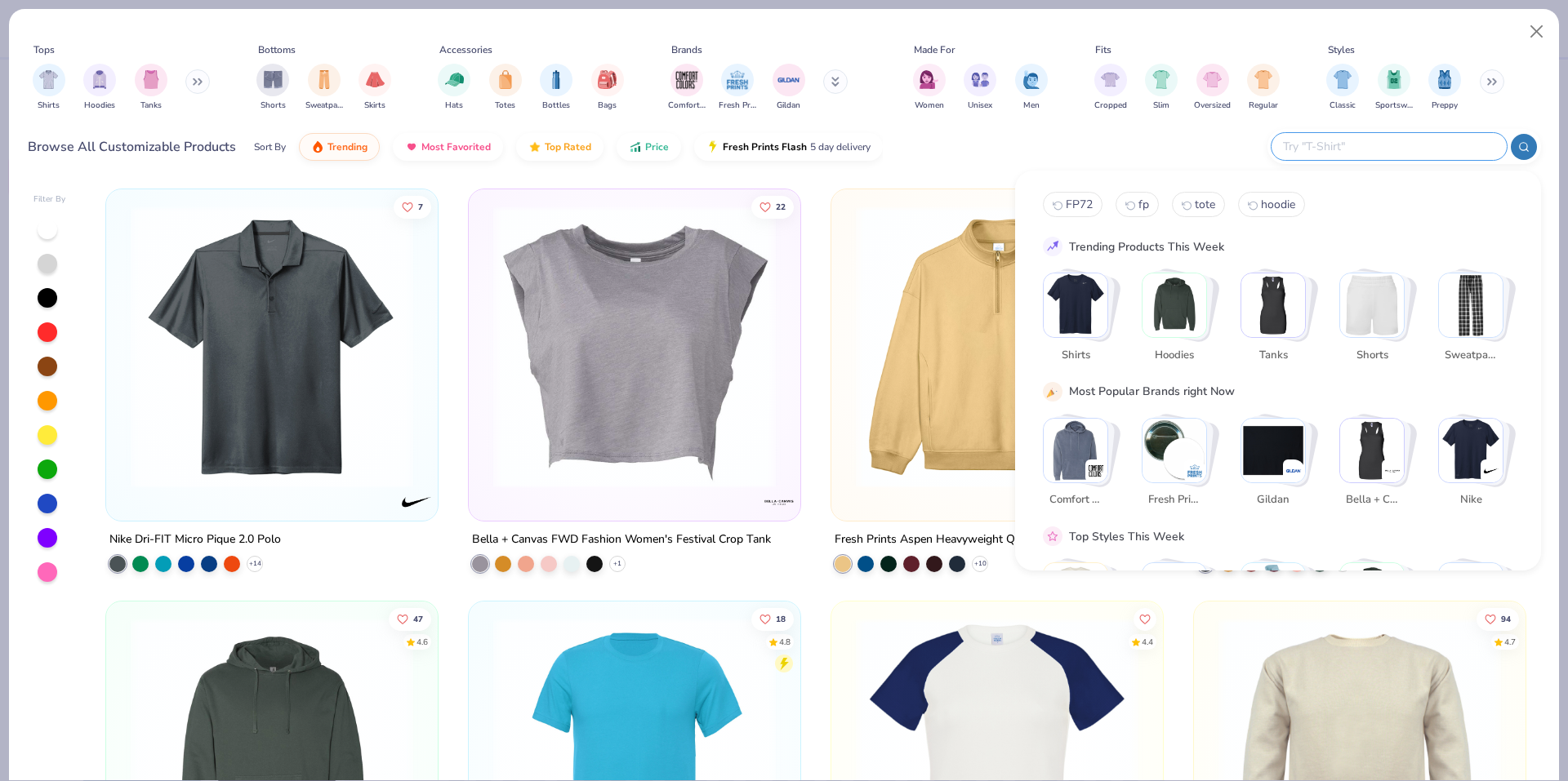
paste input "1012be"
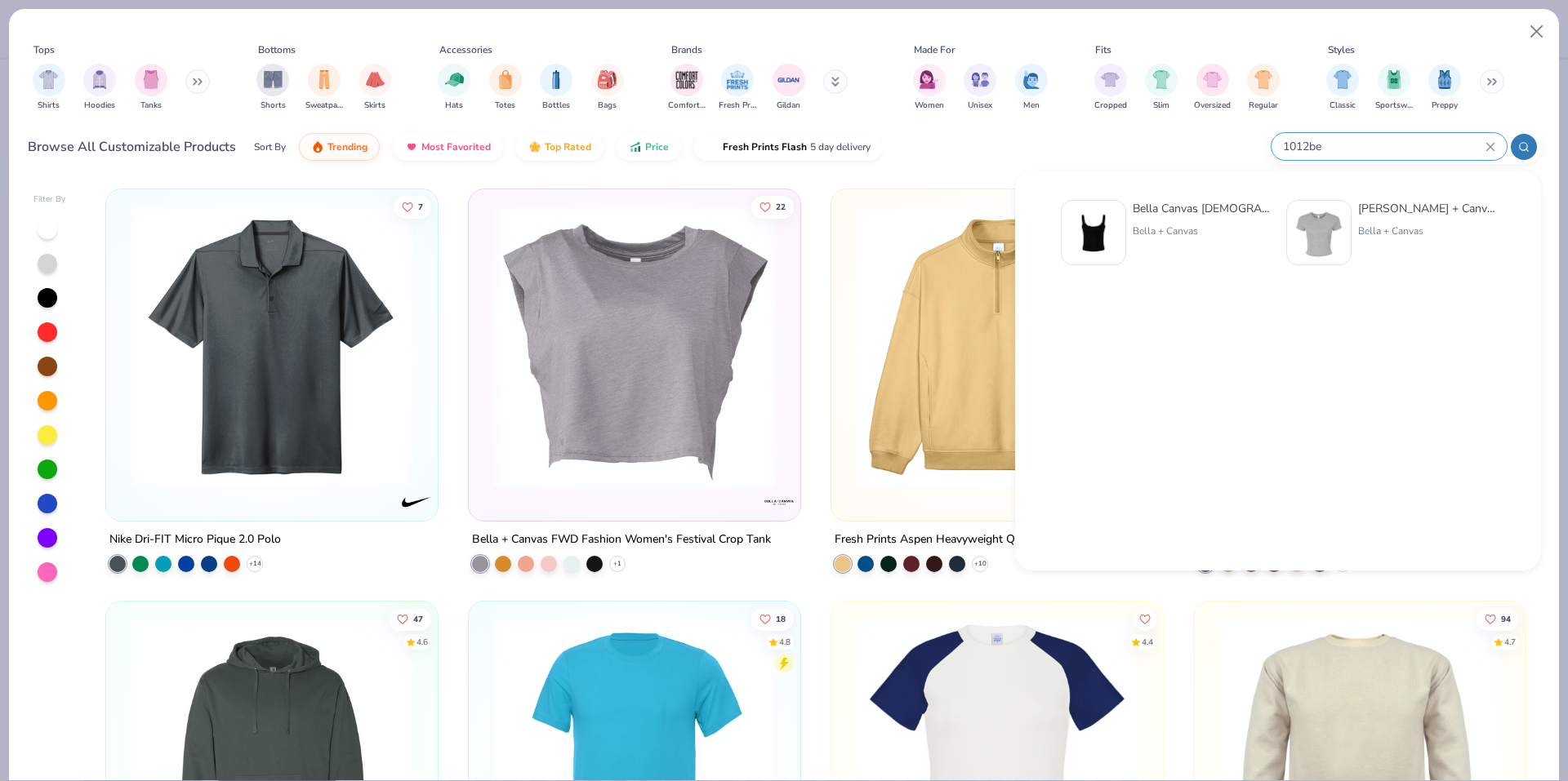
type input "1012be"
click at [1094, 255] on img at bounding box center [1093, 233] width 51 height 51
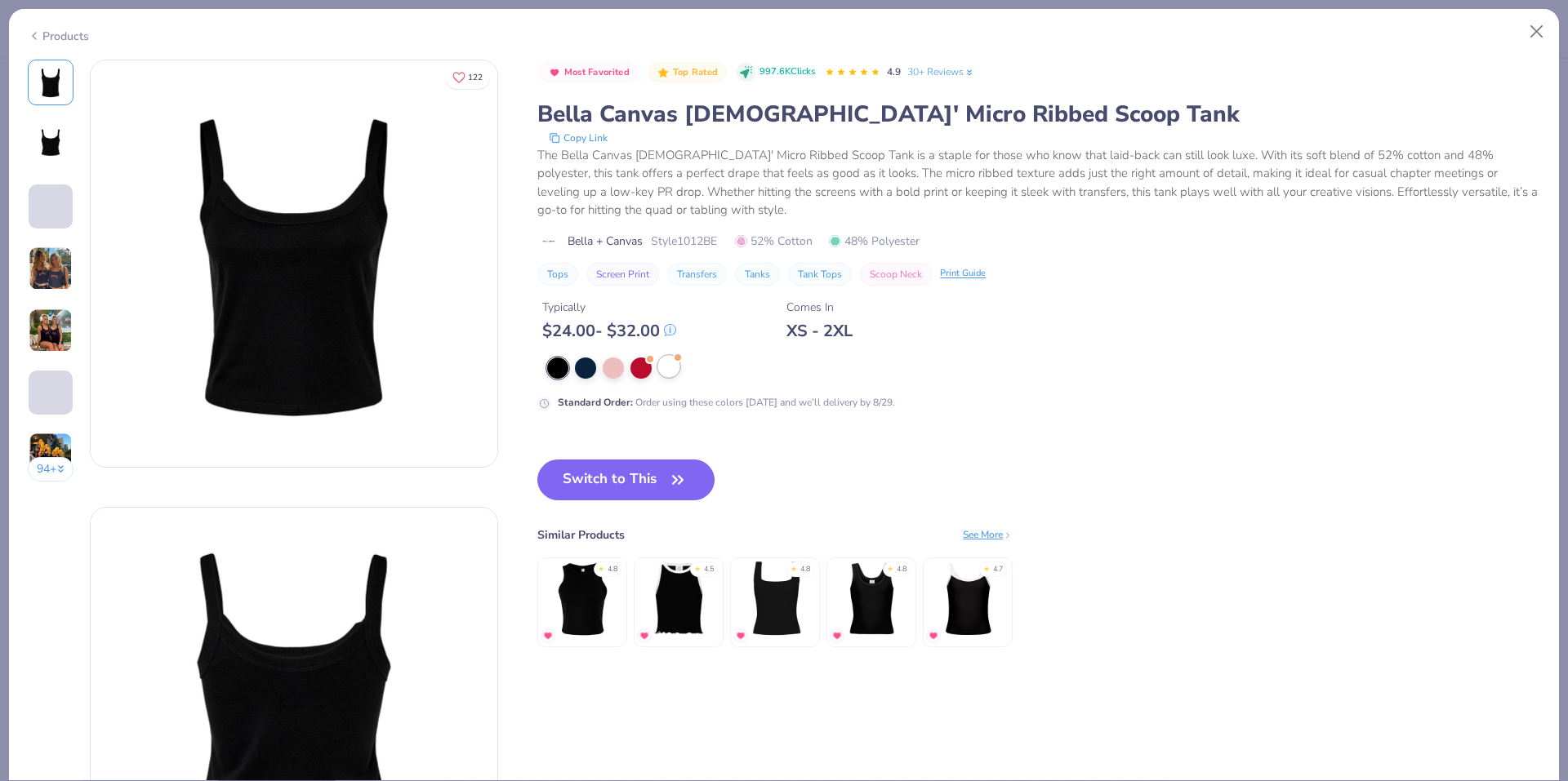
click at [667, 371] on div at bounding box center [668, 366] width 21 height 21
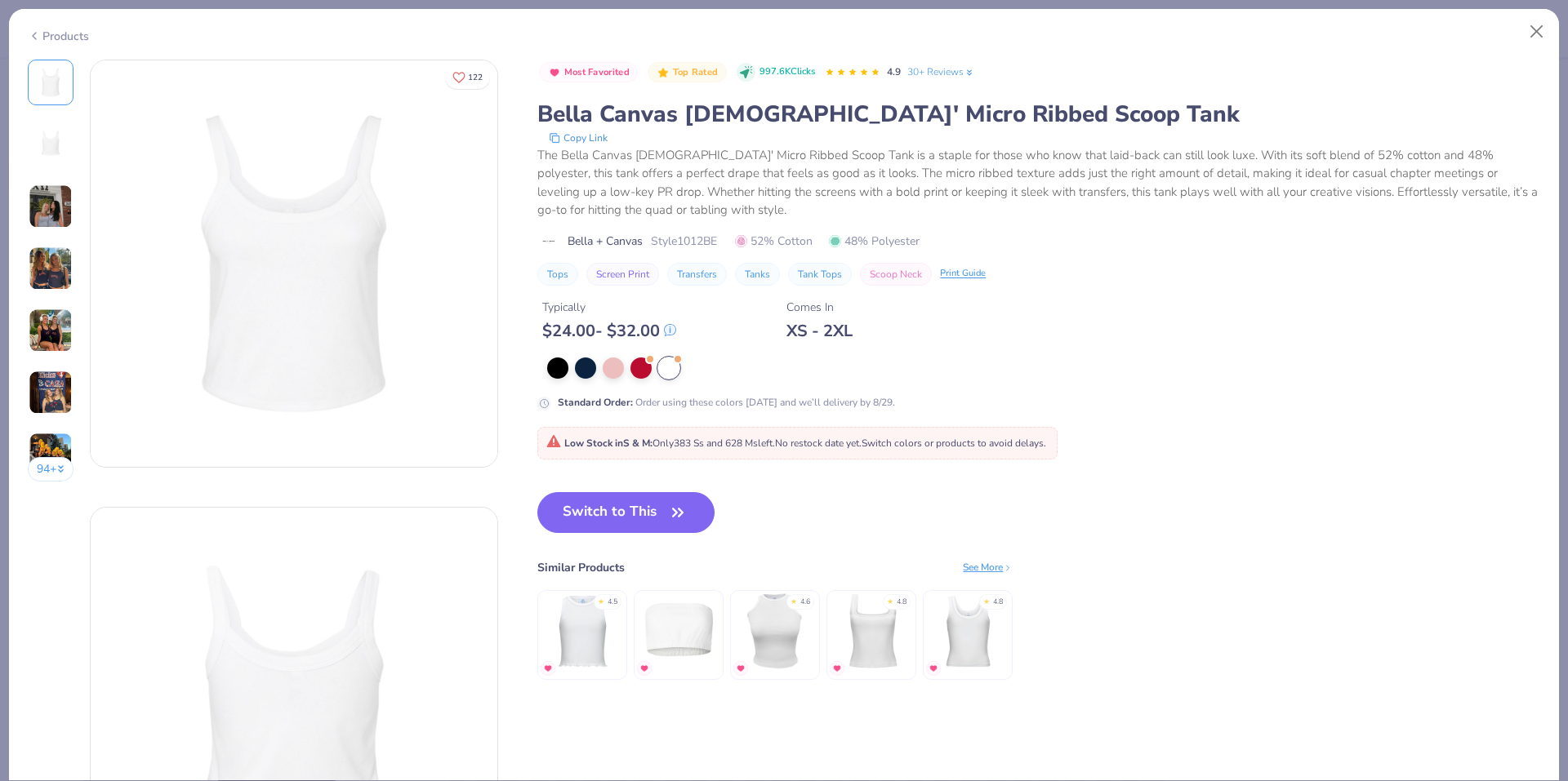
drag, startPoint x: 670, startPoint y: 532, endPoint x: 3, endPoint y: 217, distance: 737.6
click at [671, 532] on button "Switch to This" at bounding box center [626, 512] width 177 height 41
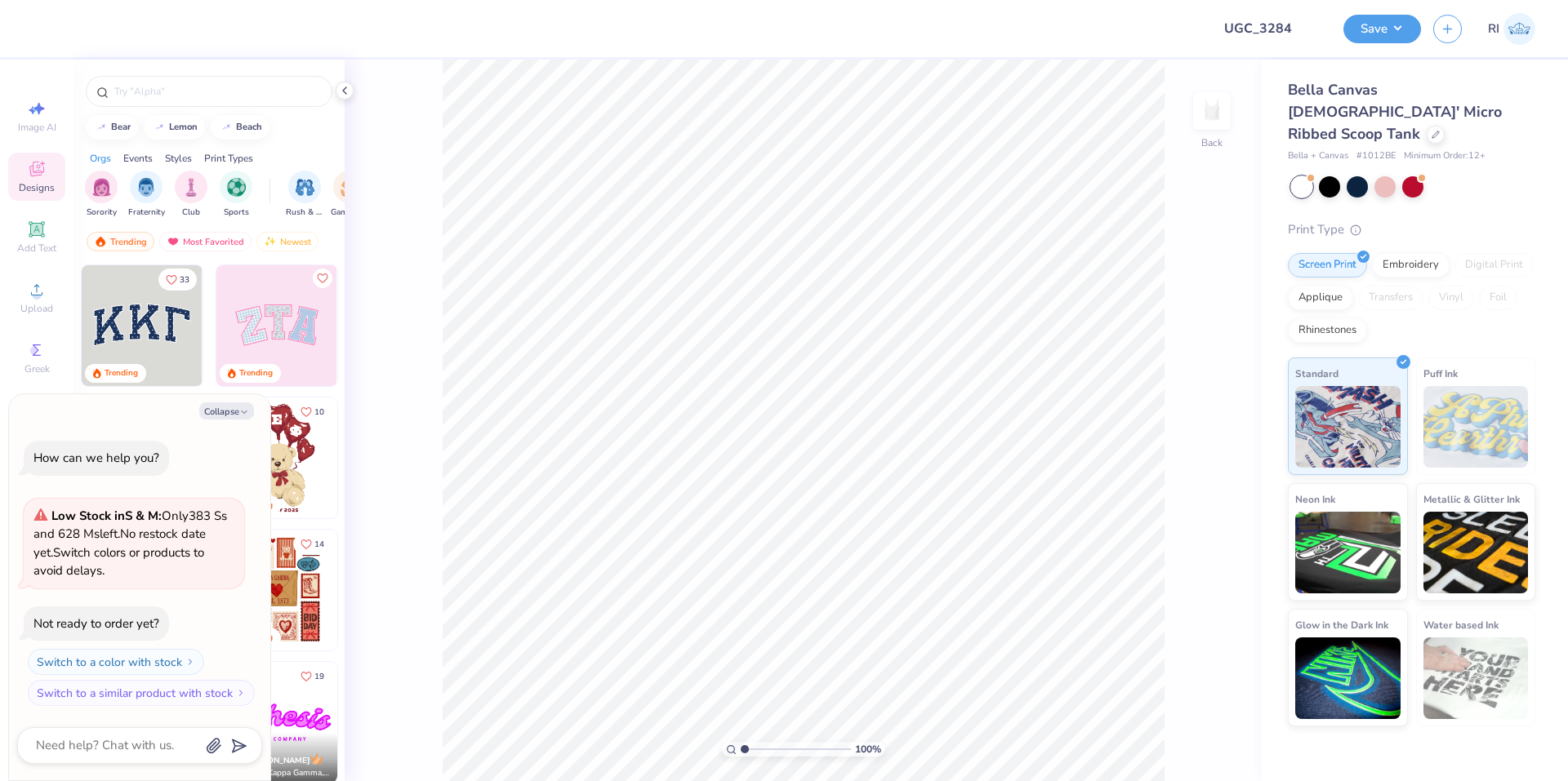
click at [198, 406] on div "Collapse" at bounding box center [140, 411] width 245 height 18
click at [209, 415] on button "Collapse" at bounding box center [227, 411] width 55 height 18
type textarea "x"
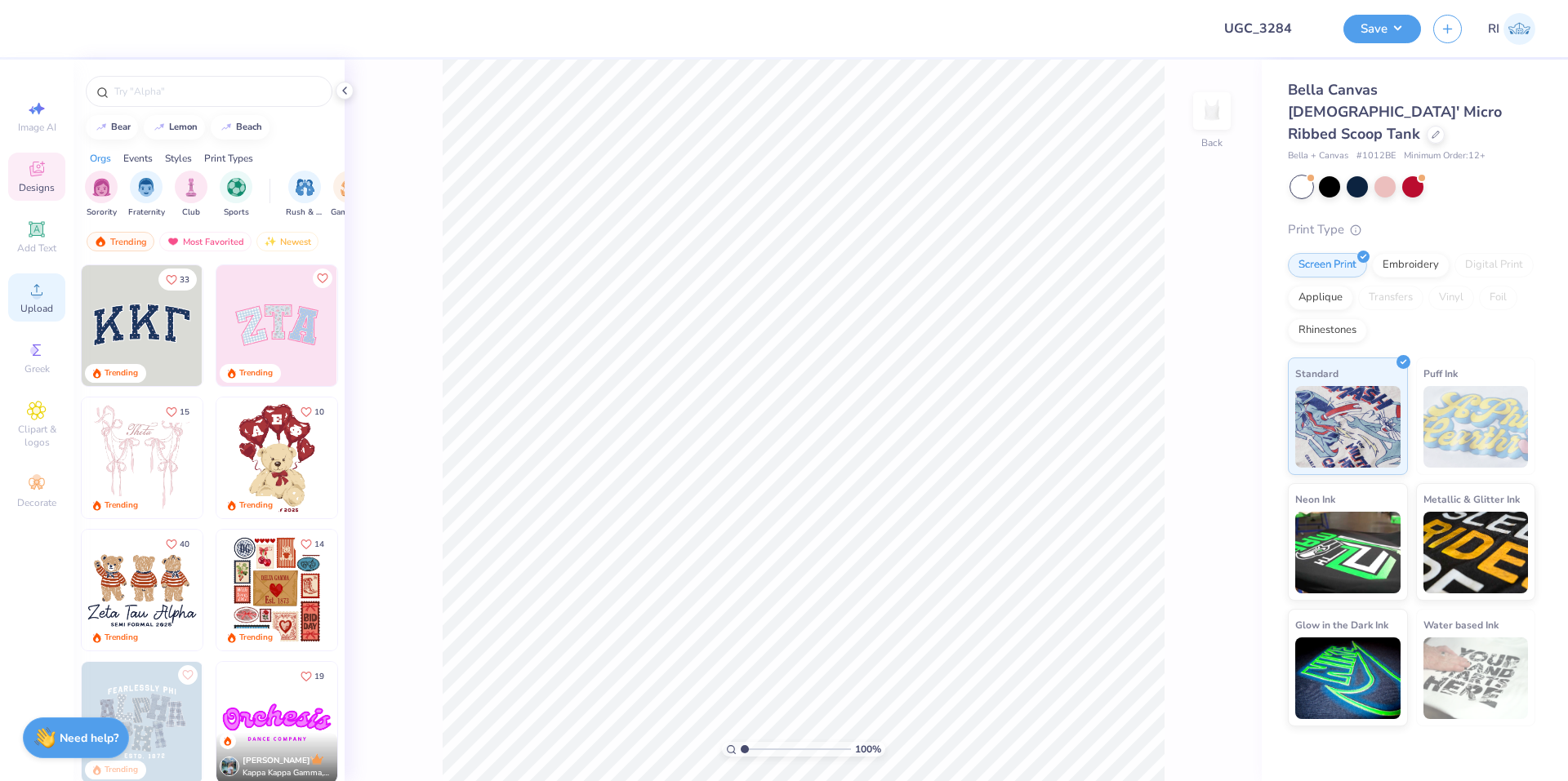
click at [38, 285] on icon at bounding box center [37, 290] width 12 height 12
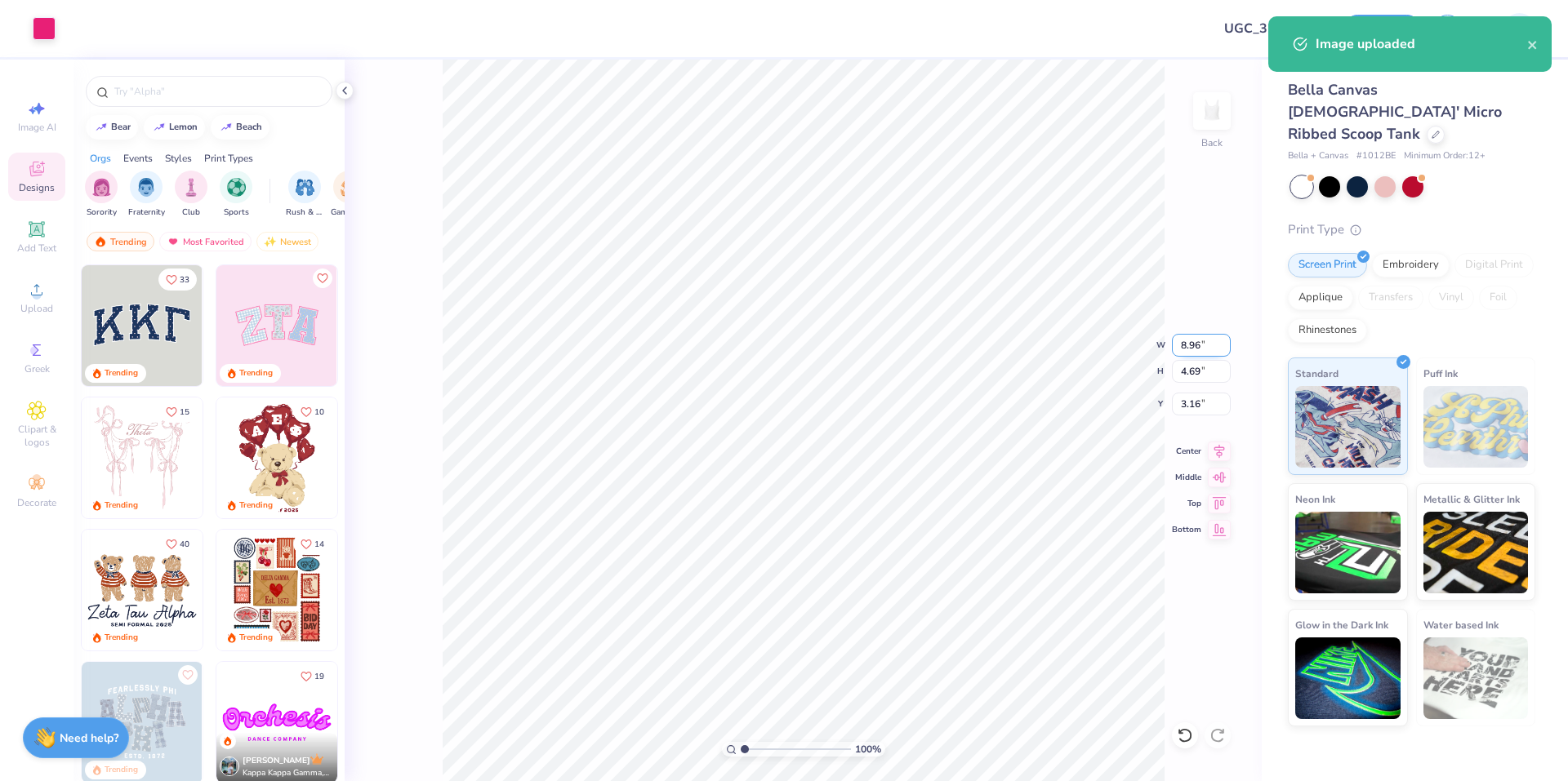
click at [1195, 343] on input "8.96" at bounding box center [1201, 345] width 58 height 23
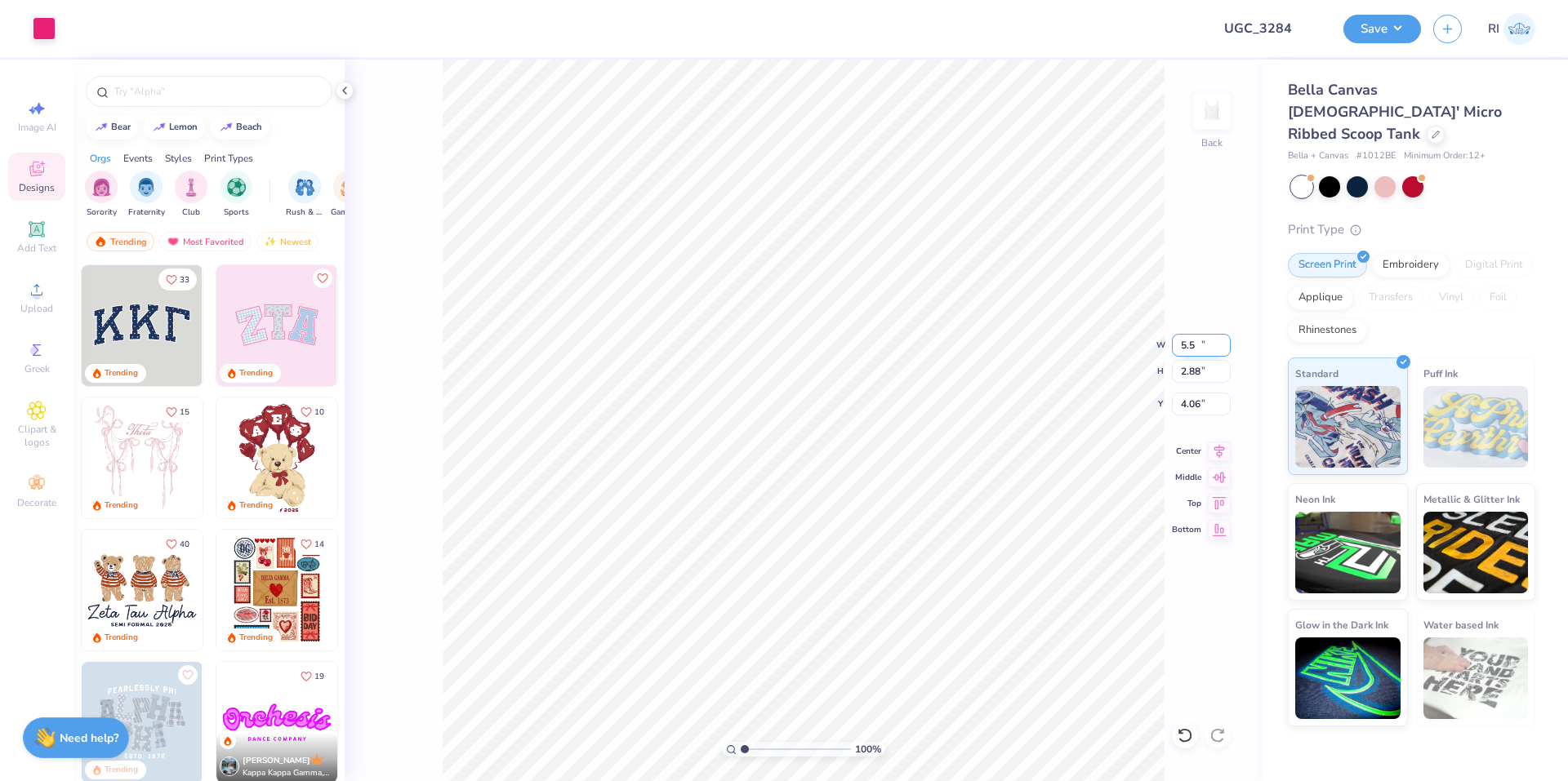
type input "5.50"
type input "2.88"
click at [1187, 413] on input "4.06" at bounding box center [1201, 404] width 58 height 23
type input "1.00"
click at [1222, 441] on icon at bounding box center [1218, 448] width 23 height 19
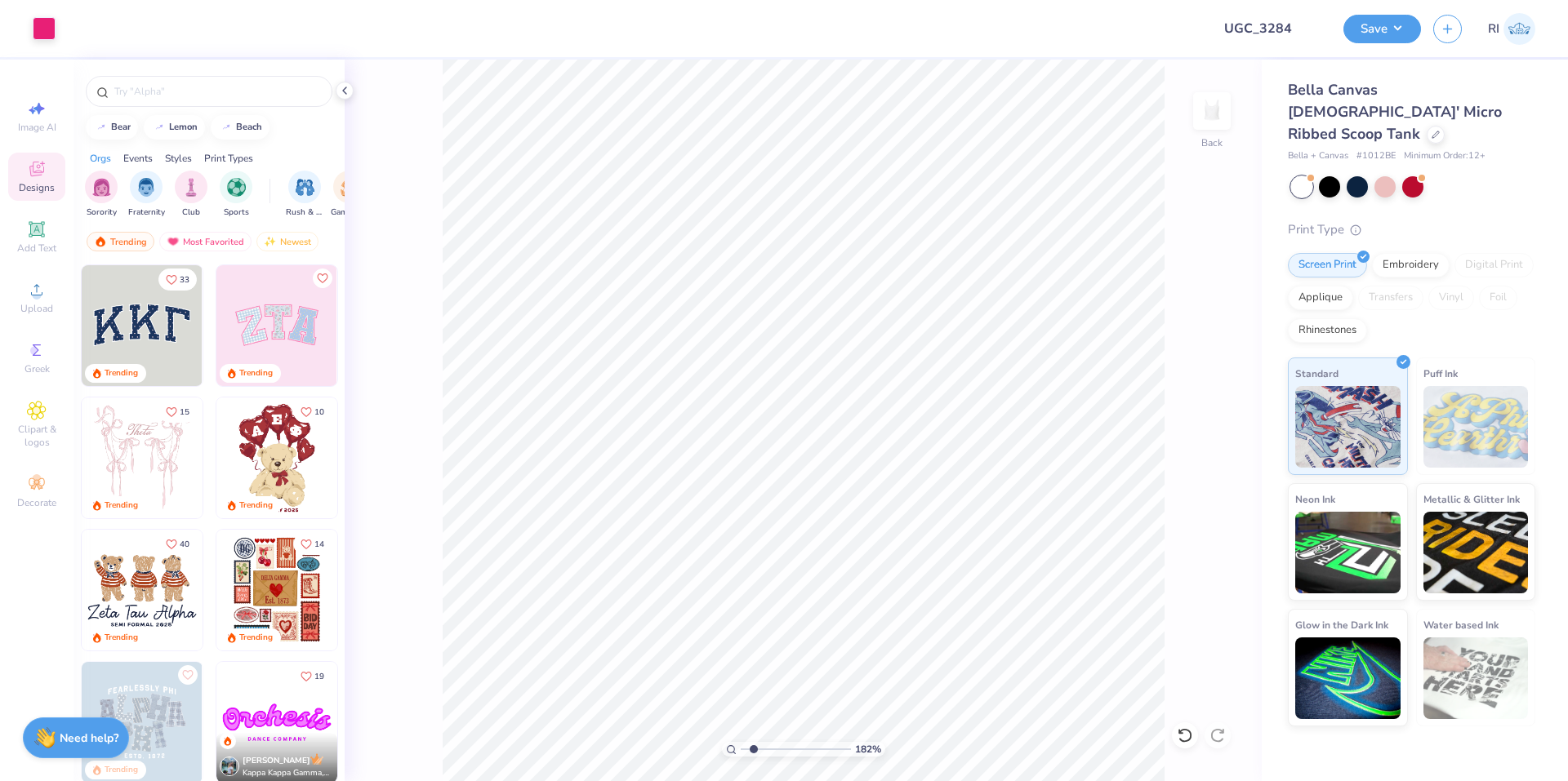
click at [49, 232] on div "Add Text" at bounding box center [37, 237] width 57 height 48
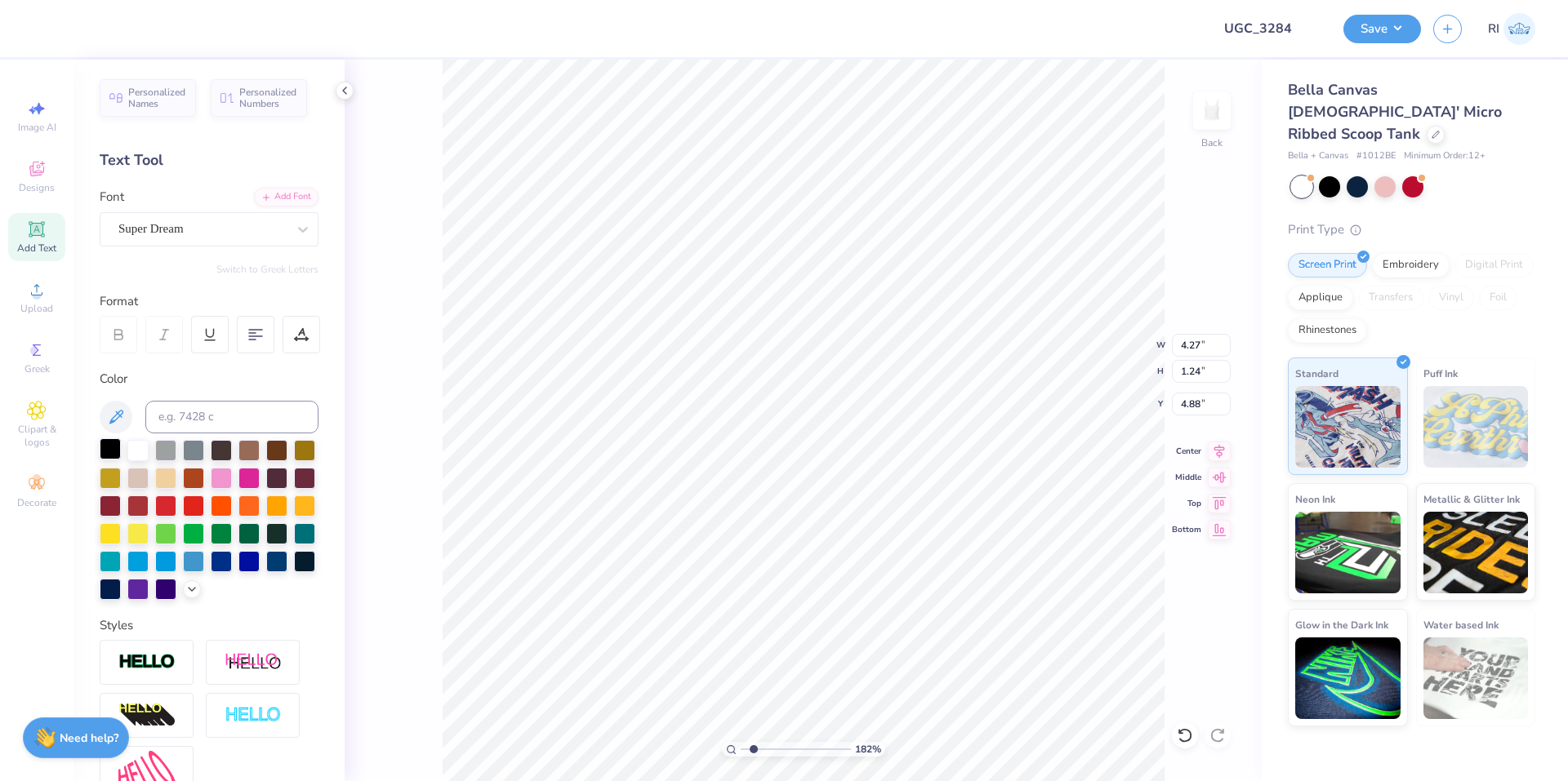
click at [118, 457] on div at bounding box center [109, 448] width 21 height 21
type input "1.82266588284093"
click at [206, 245] on div "Super Dream" at bounding box center [209, 229] width 219 height 34
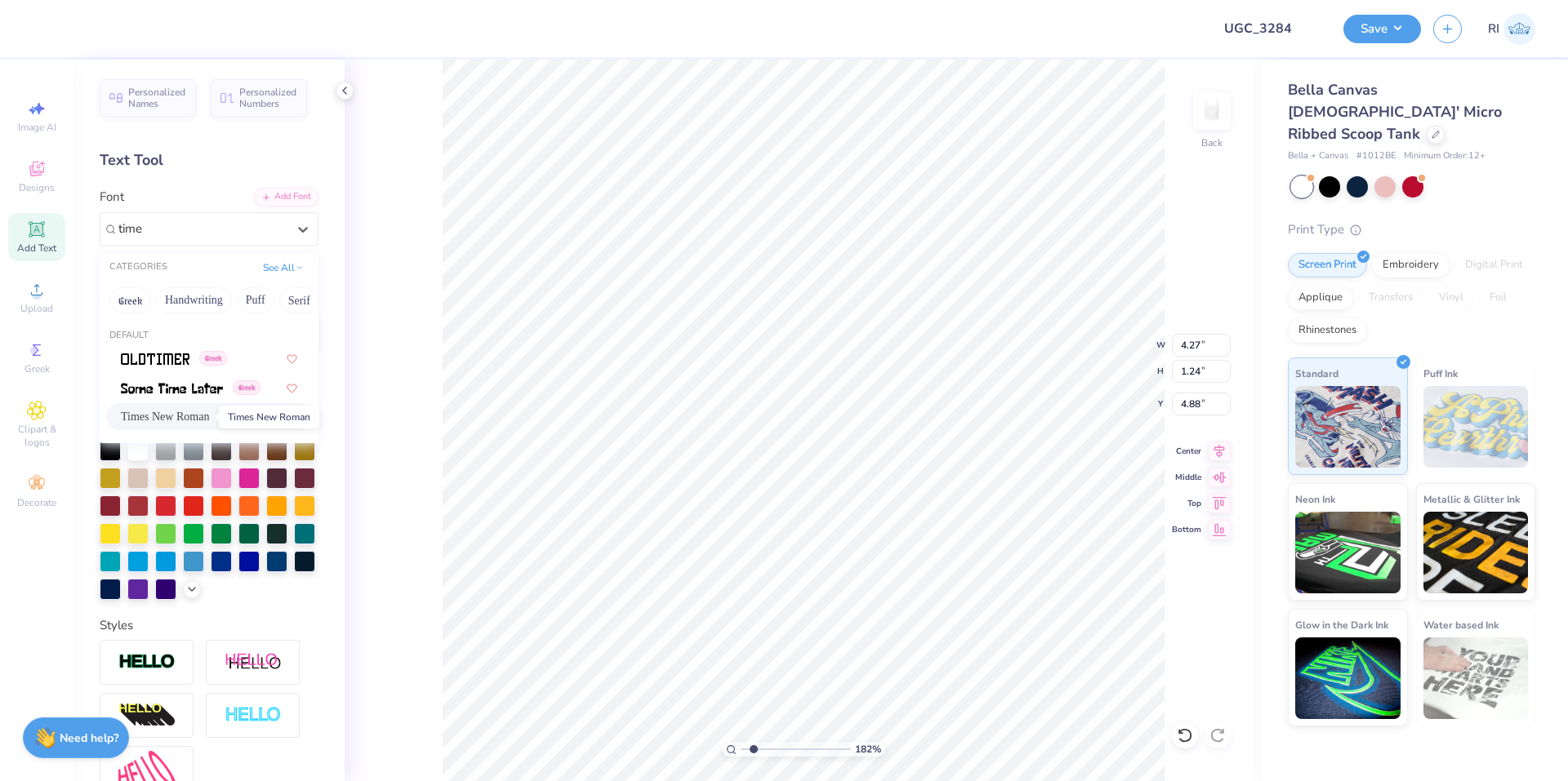
click at [174, 410] on span "Times New Roman" at bounding box center [165, 416] width 88 height 18
type input "time"
type input "1.82266588284093"
type input "4.45"
type input "1.18"
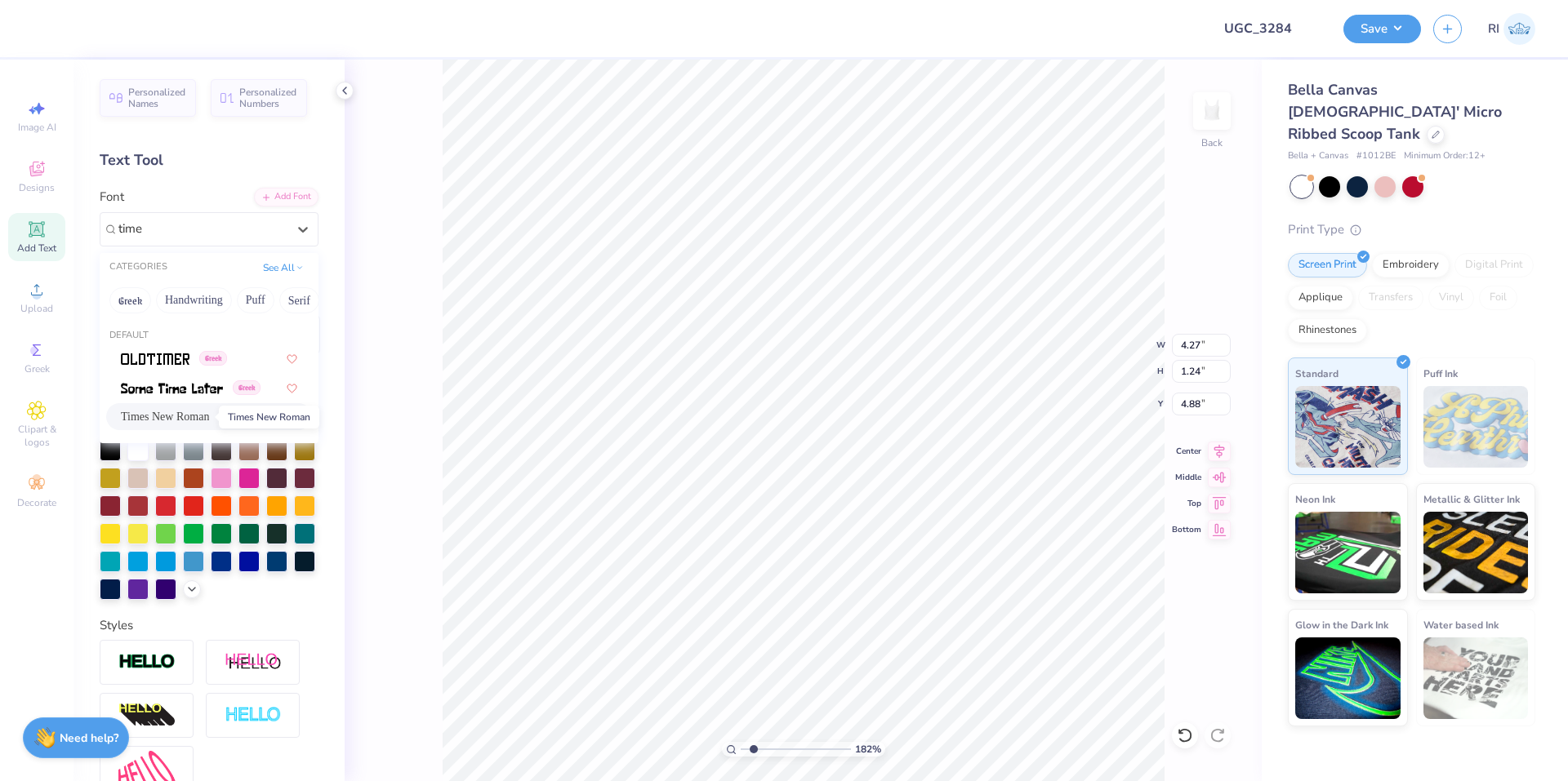
type input "4.80"
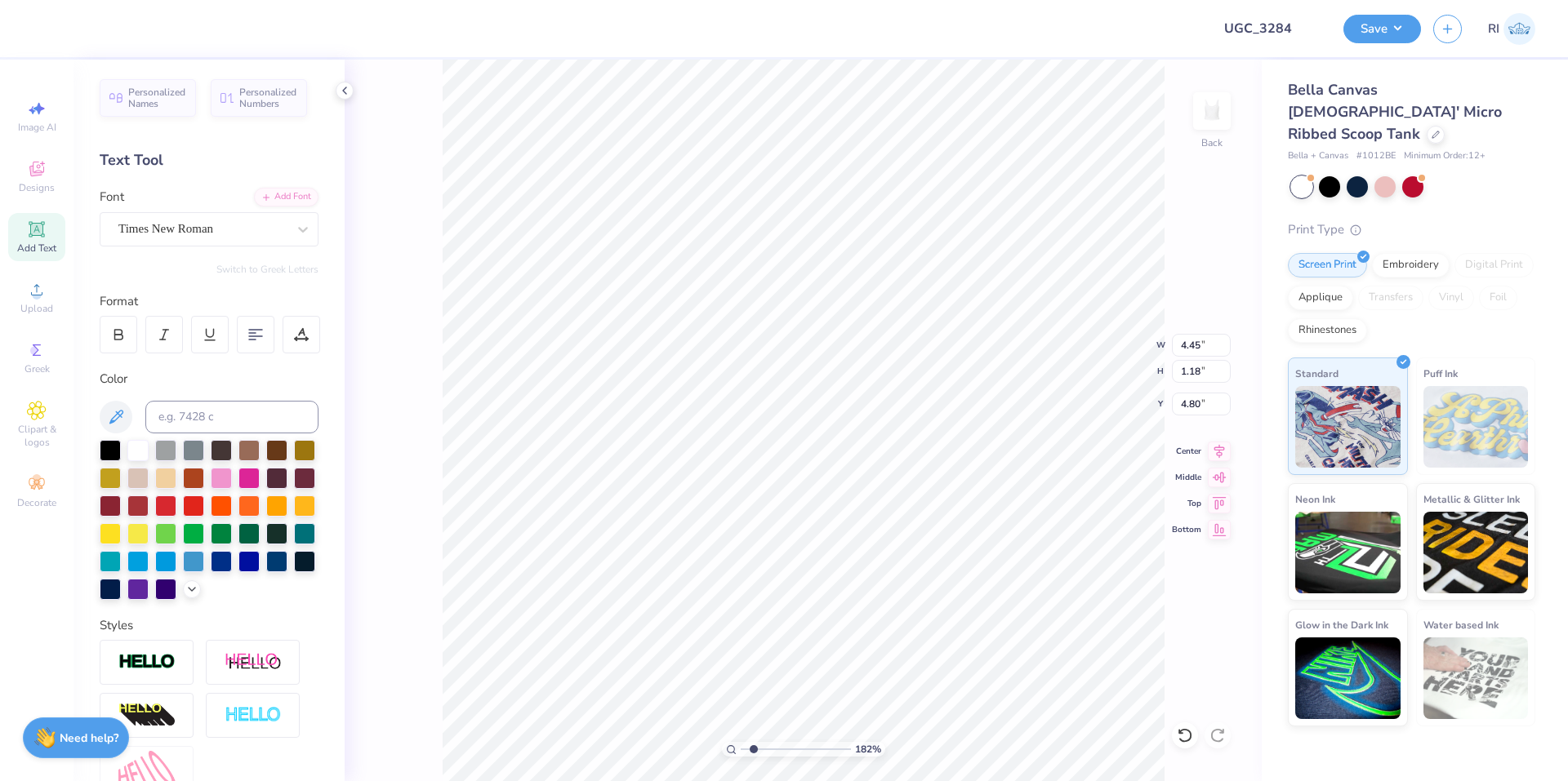
type input "1.82266588284093"
type input "1.41"
type input "1.82266588284093"
type textarea "E"
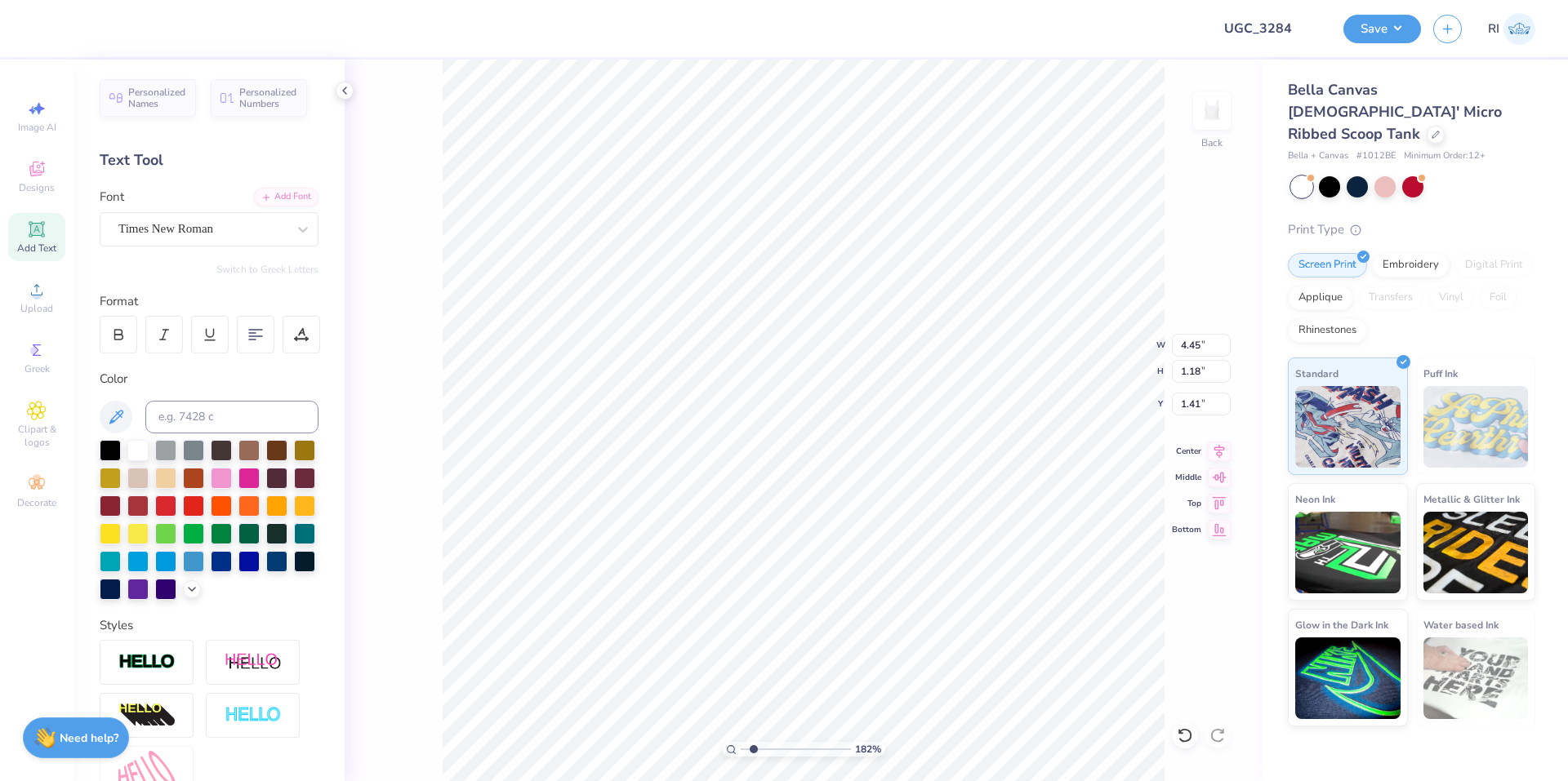
type input "1.82266588284093"
type textarea "EG"
type input "1.82266588284093"
type textarea "EGP"
type input "1.82266588284093"
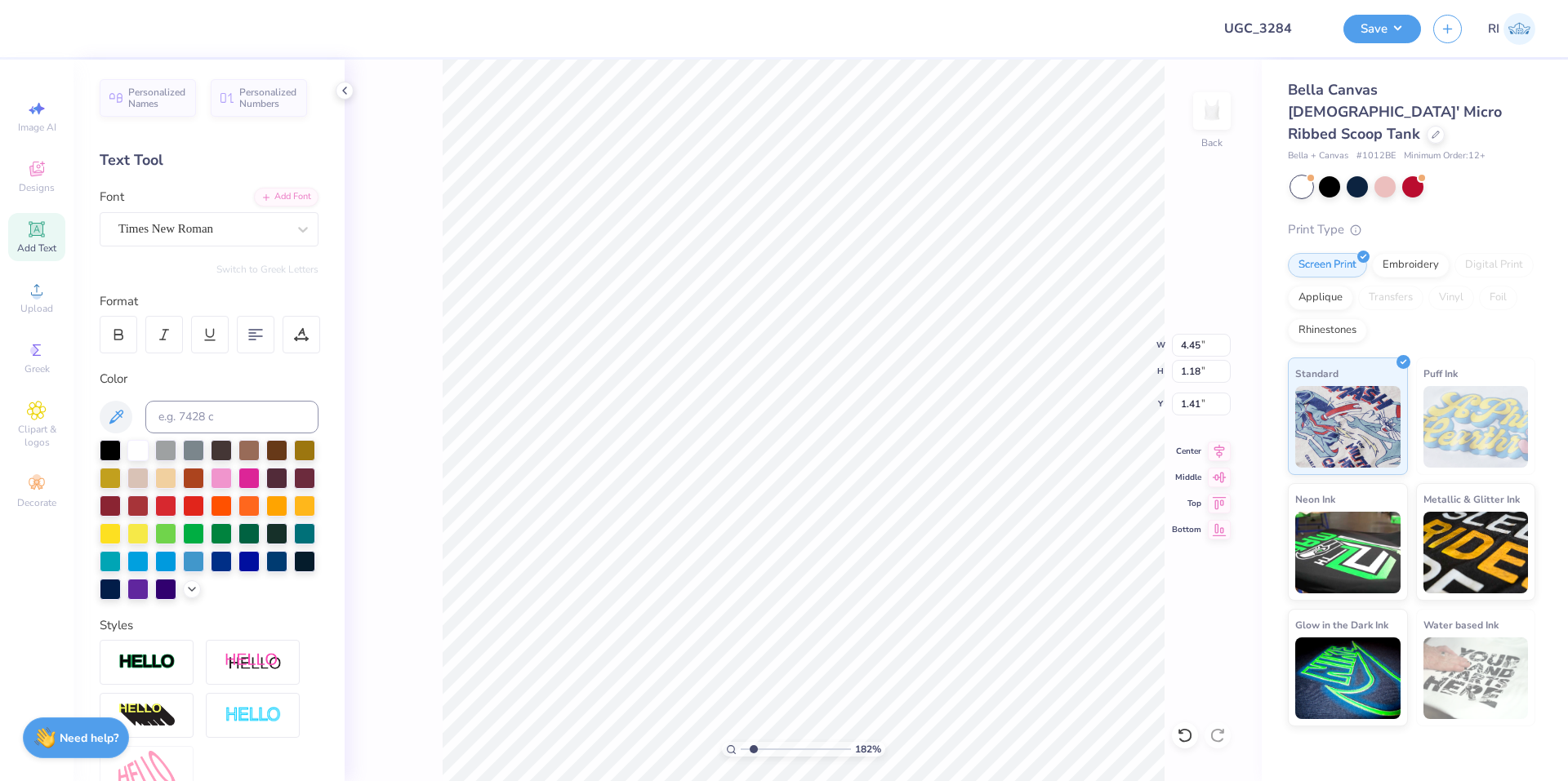
type textarea "EGPA"
type input "1.82266588284093"
type textarea "EGPAF"
type input "4.48505384214065"
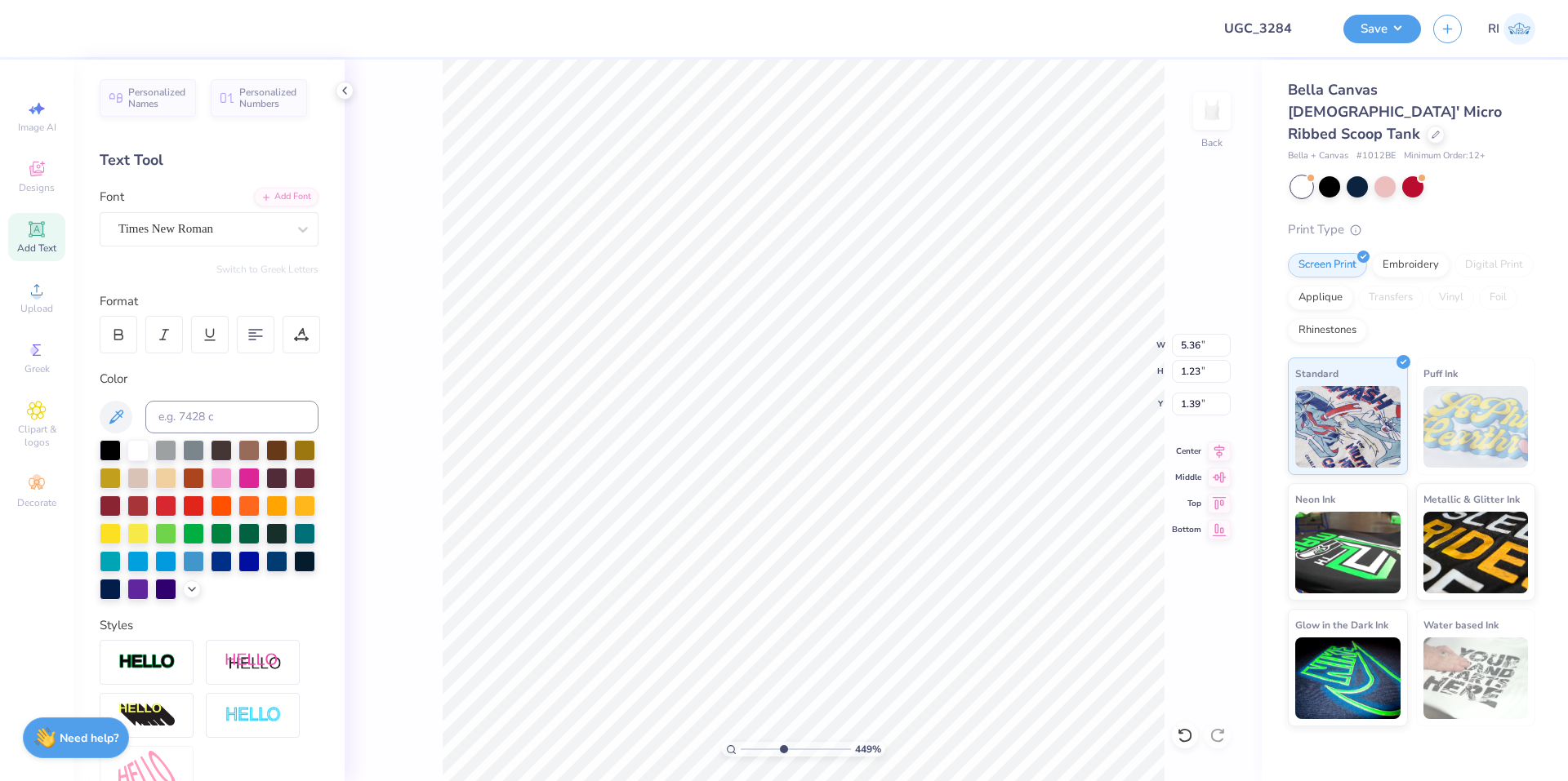
type input "1.00"
type input "9.03495310702232"
type input "5.25"
type input "1.20"
type input "10"
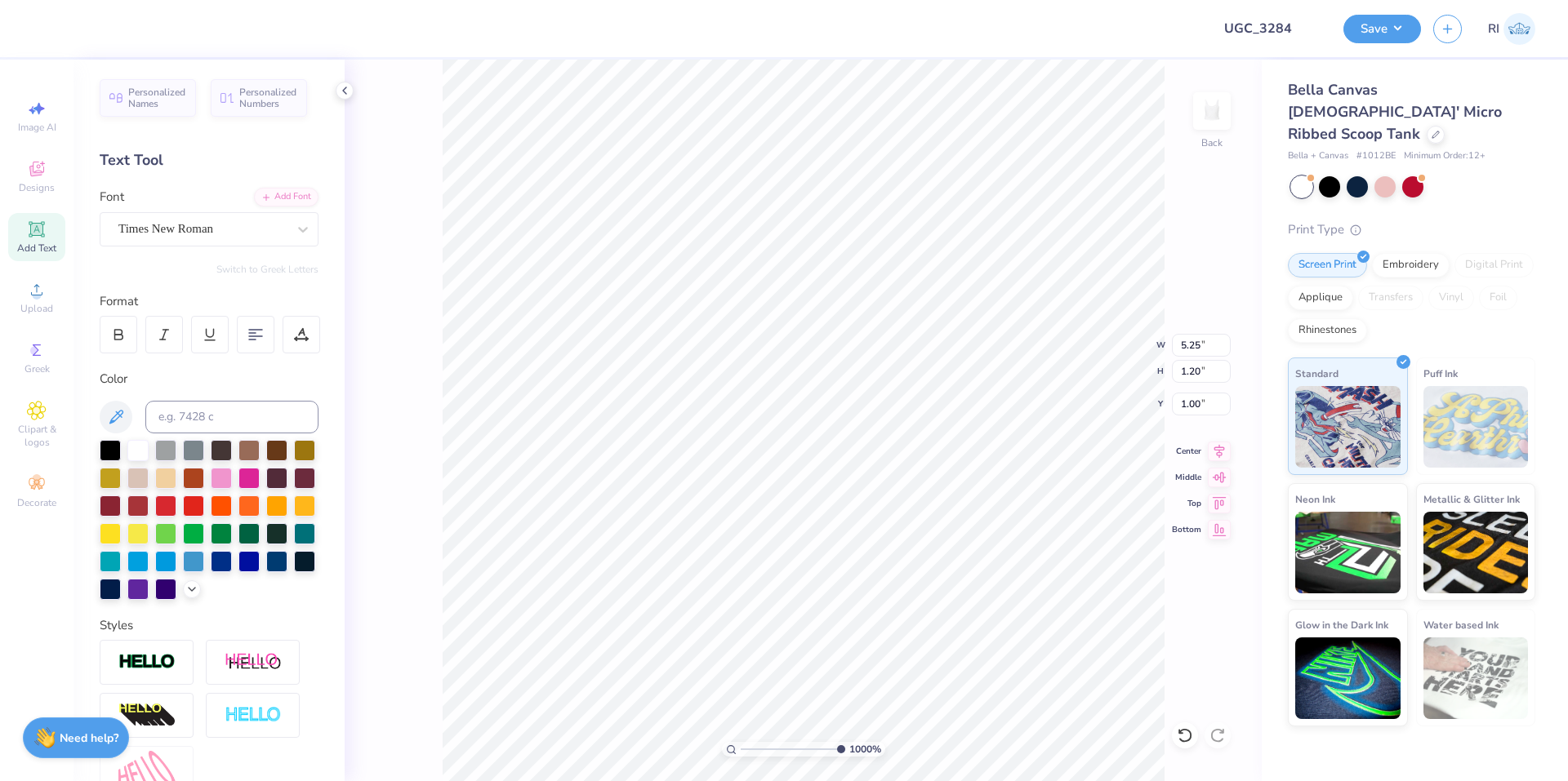
type input "0.99"
click at [847, 475] on li "Duplicate" at bounding box center [851, 475] width 129 height 32
type input "1.49426501797996"
type input "1.23"
type input "1.99"
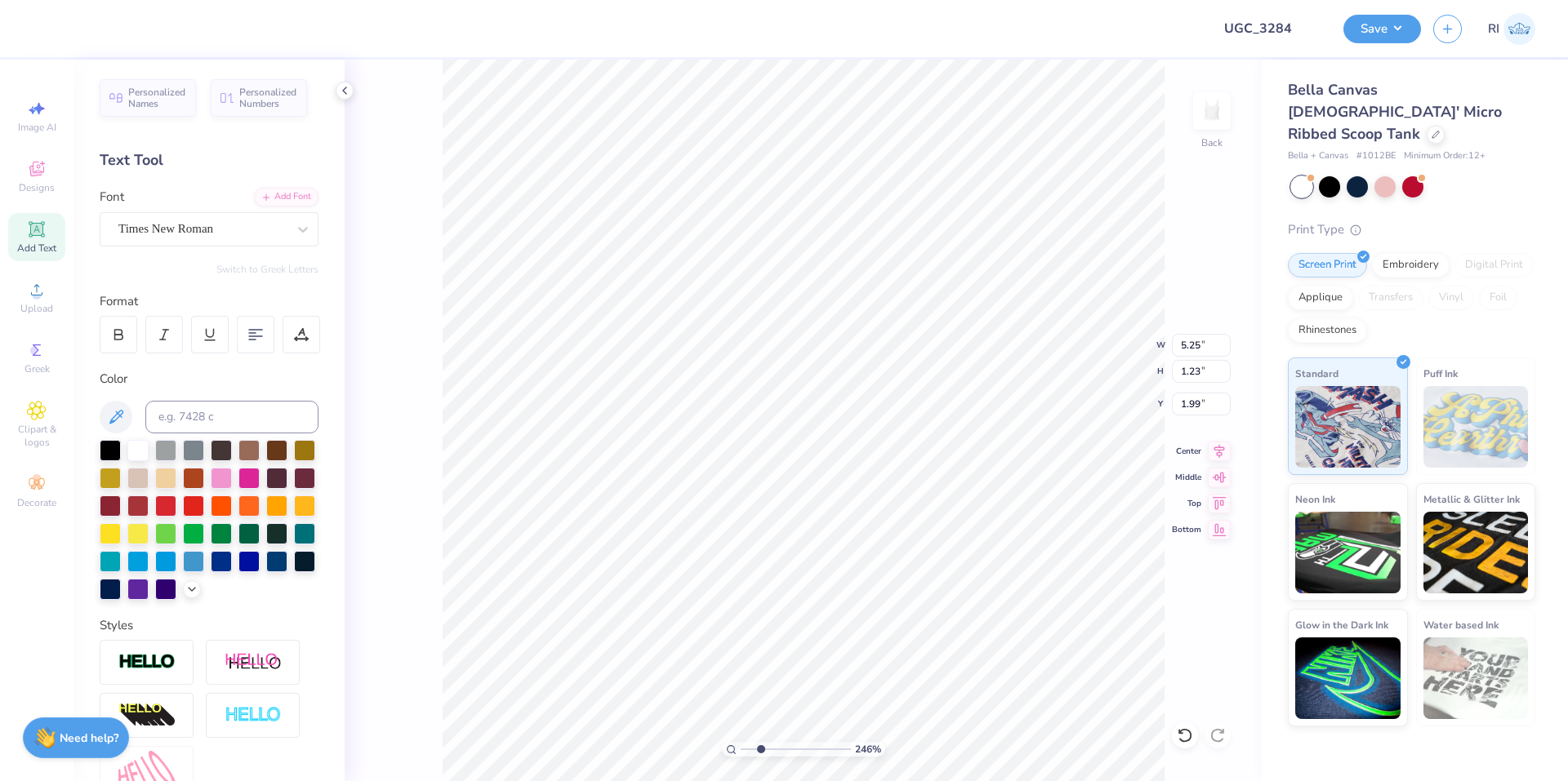
type input "2.46424291384661"
type input "4.02"
click at [261, 234] on div "Times New Roman" at bounding box center [202, 229] width 171 height 25
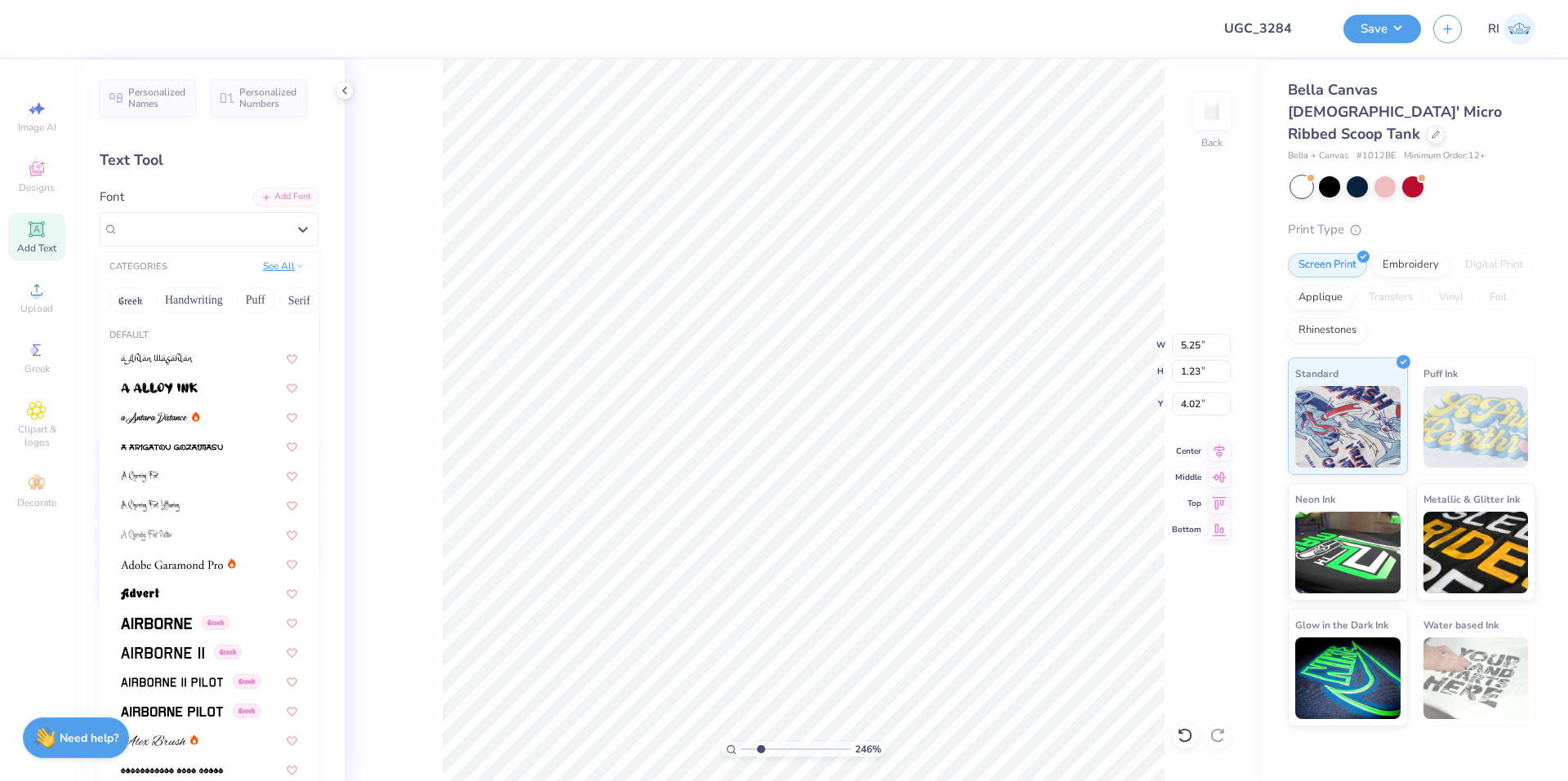
click at [262, 263] on button "See All" at bounding box center [283, 266] width 51 height 17
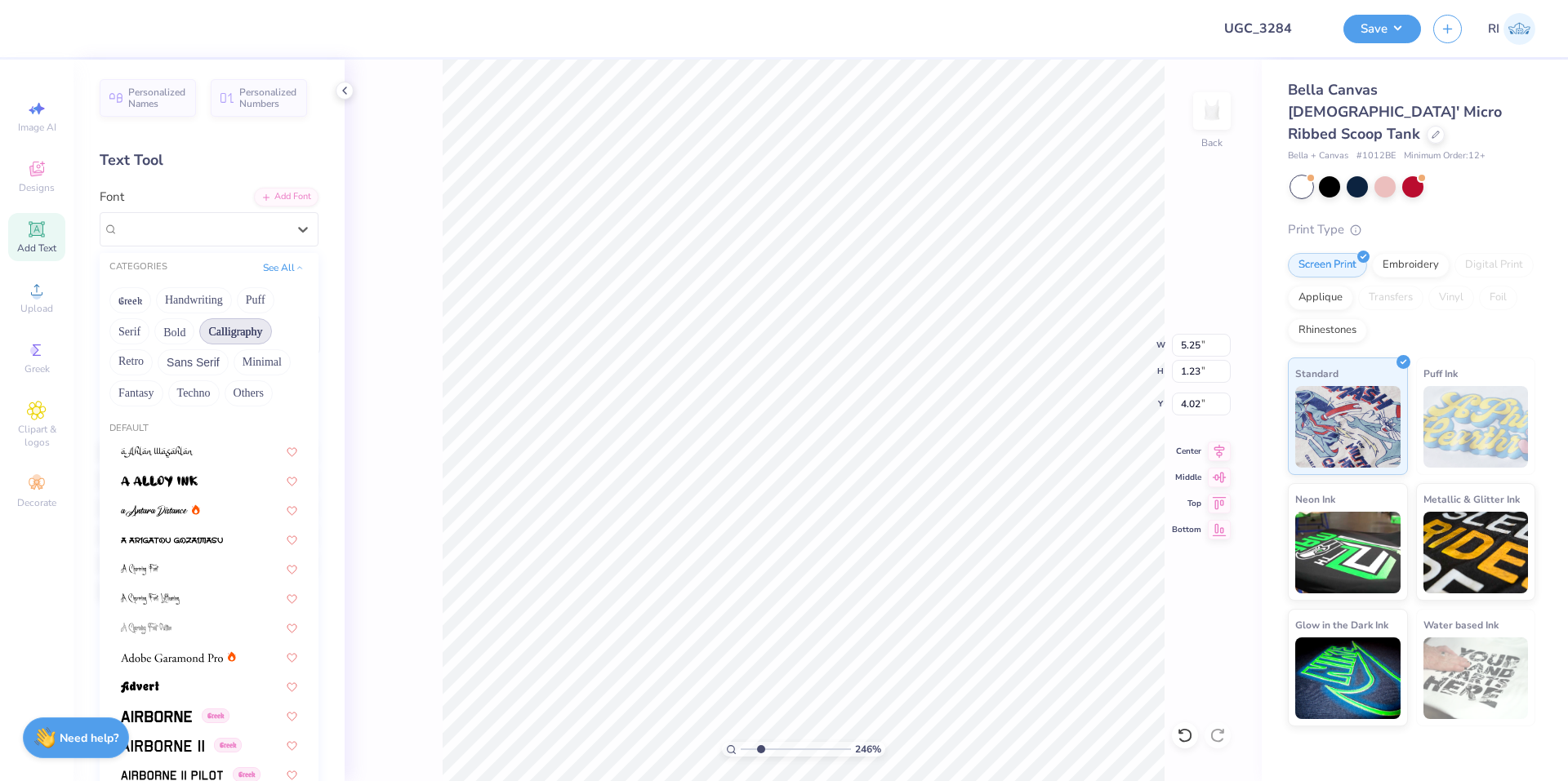
click at [234, 329] on button "Calligraphy" at bounding box center [235, 331] width 72 height 26
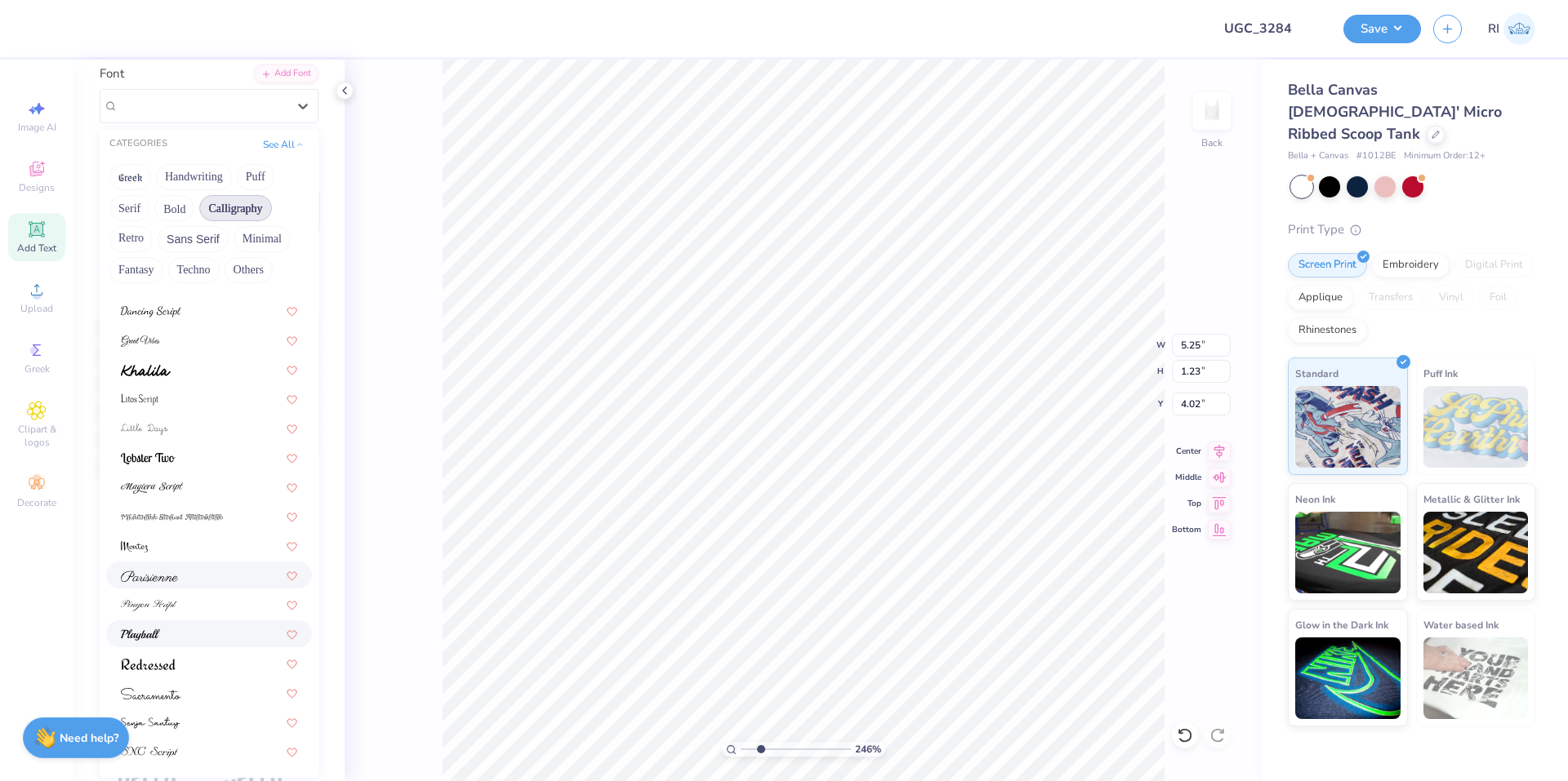
scroll to position [164, 0]
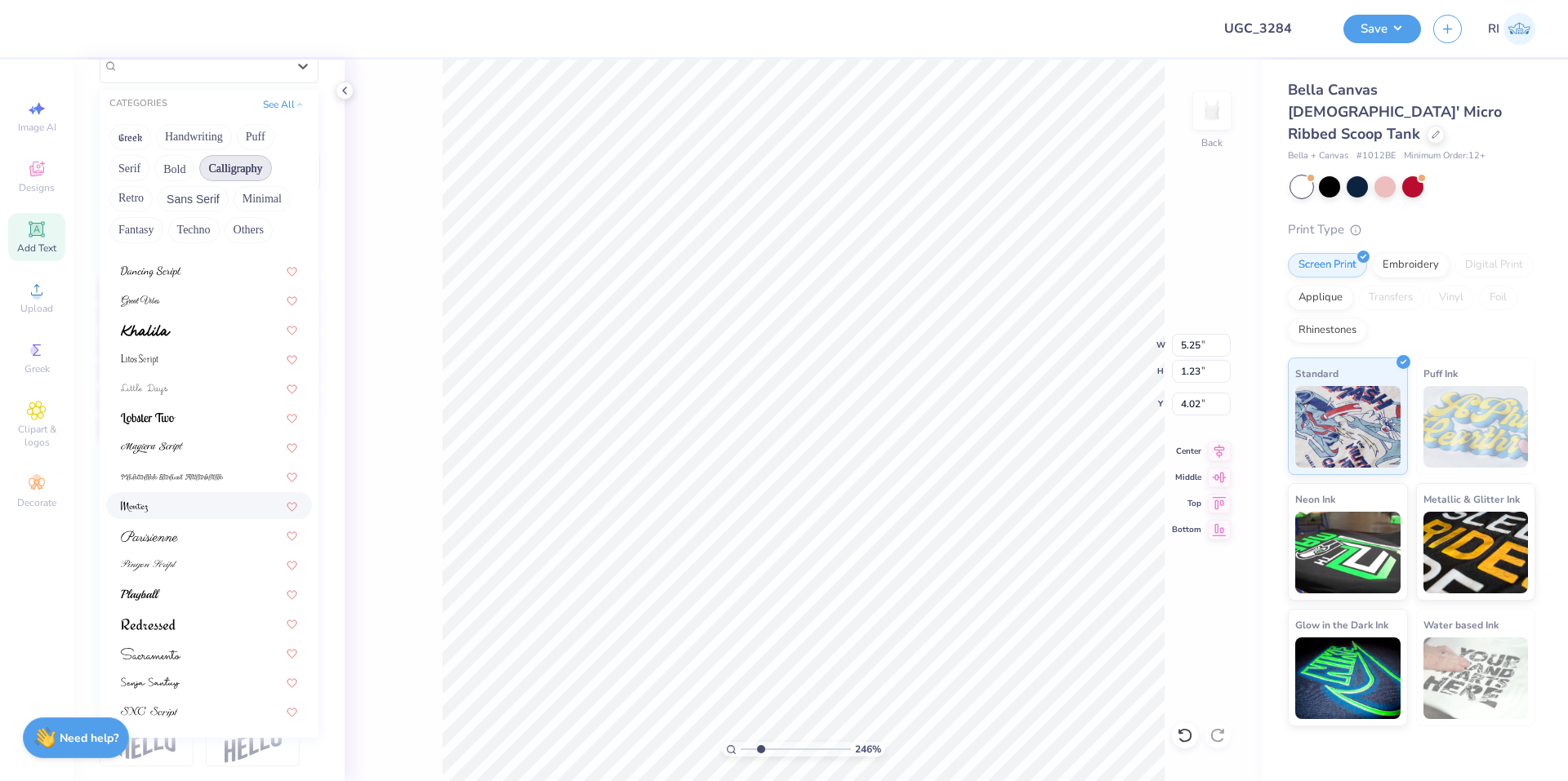
click at [184, 511] on div at bounding box center [209, 506] width 176 height 18
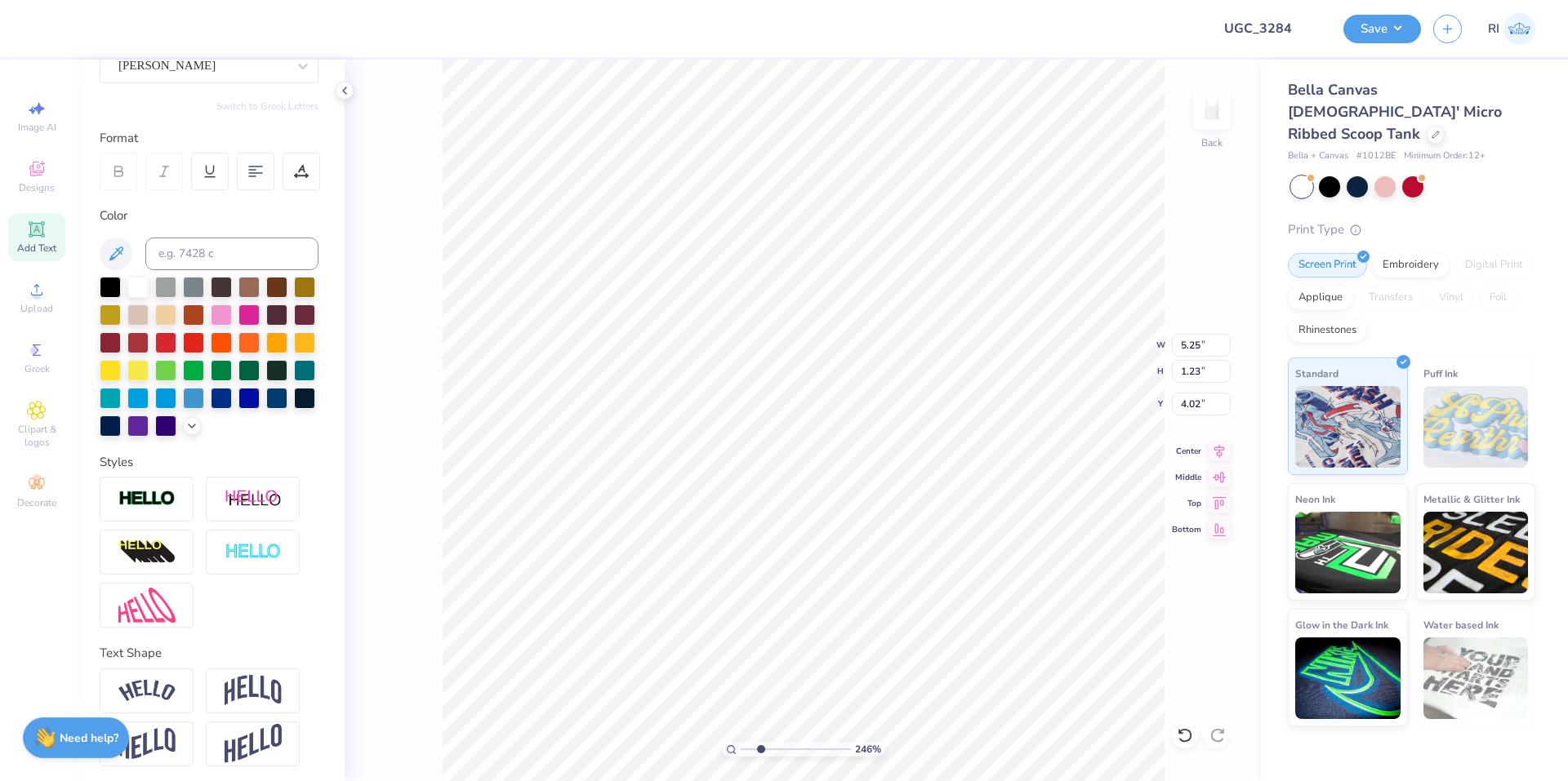
type input "2.46424291384661"
type input "4.85"
type input "1.48"
type input "3.98"
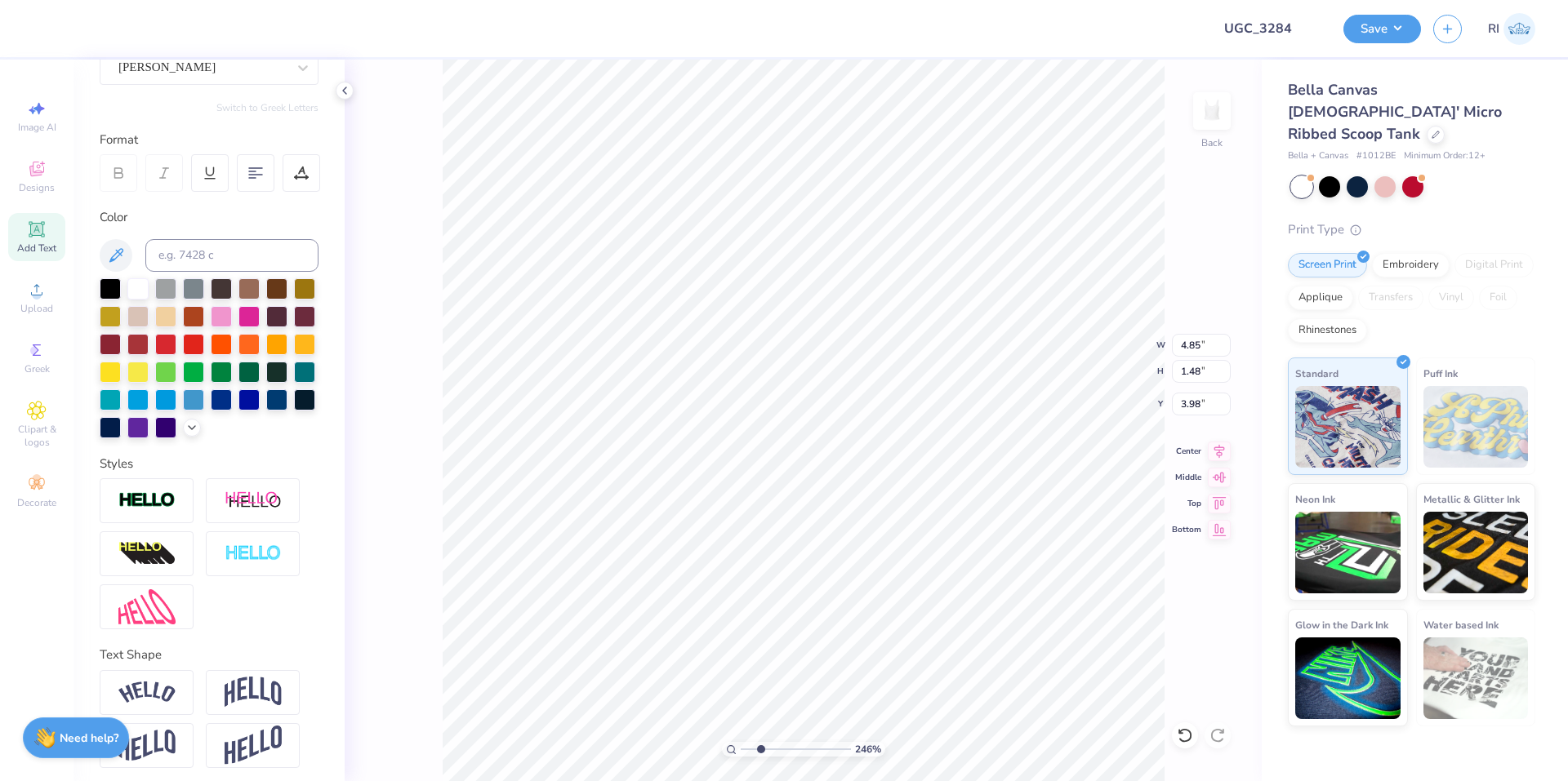
type input "2.46424291384661"
type textarea "a"
type input "2.46424291384661"
type textarea "ae"
type input "2.46424291384661"
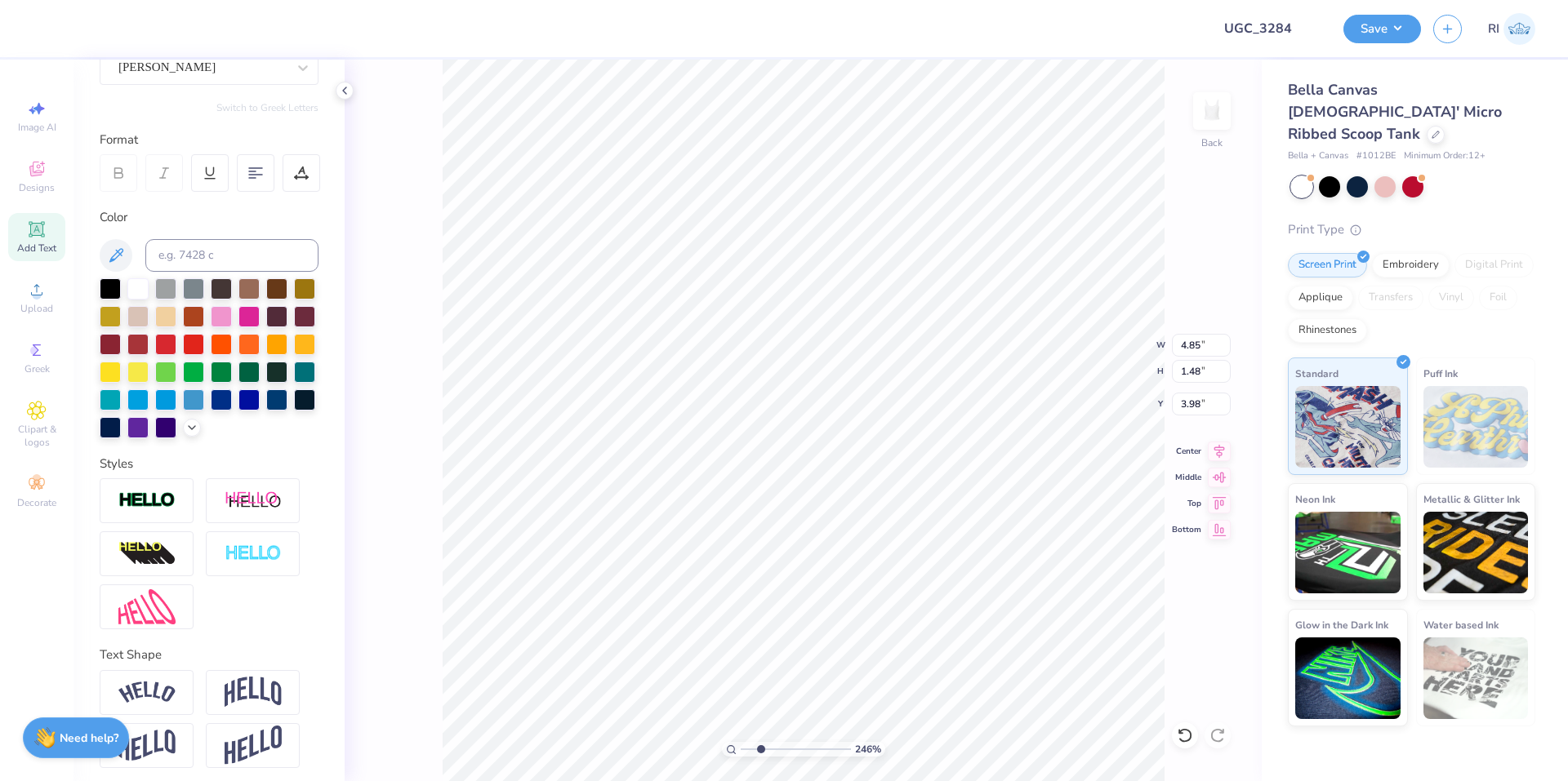
type textarea "aep"
type input "2.46424291384661"
type textarea "aephi"
type input "2.46424291384661"
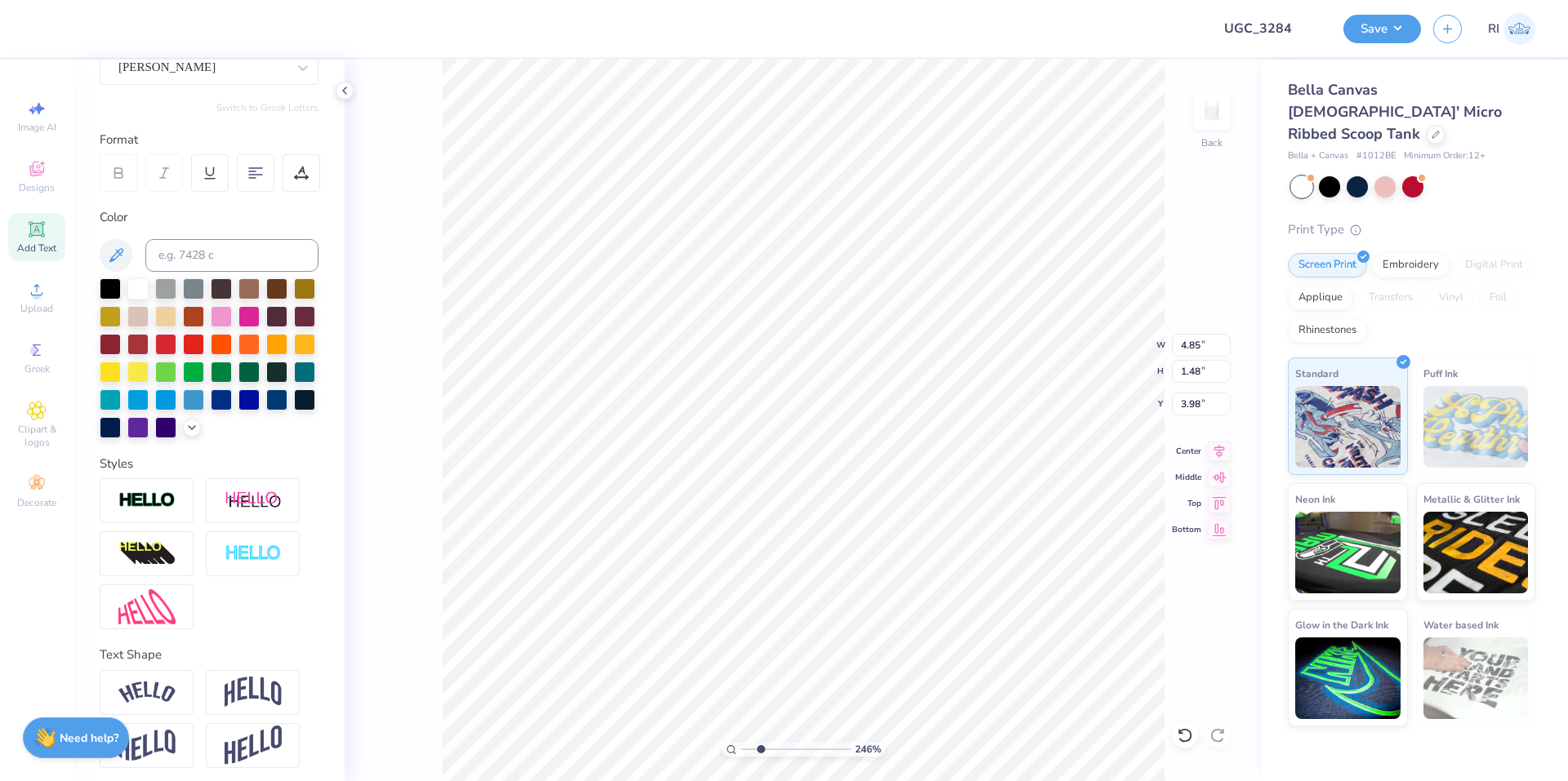
type textarea "aephio"
type input "2.46424291384661"
type textarea "aephi"
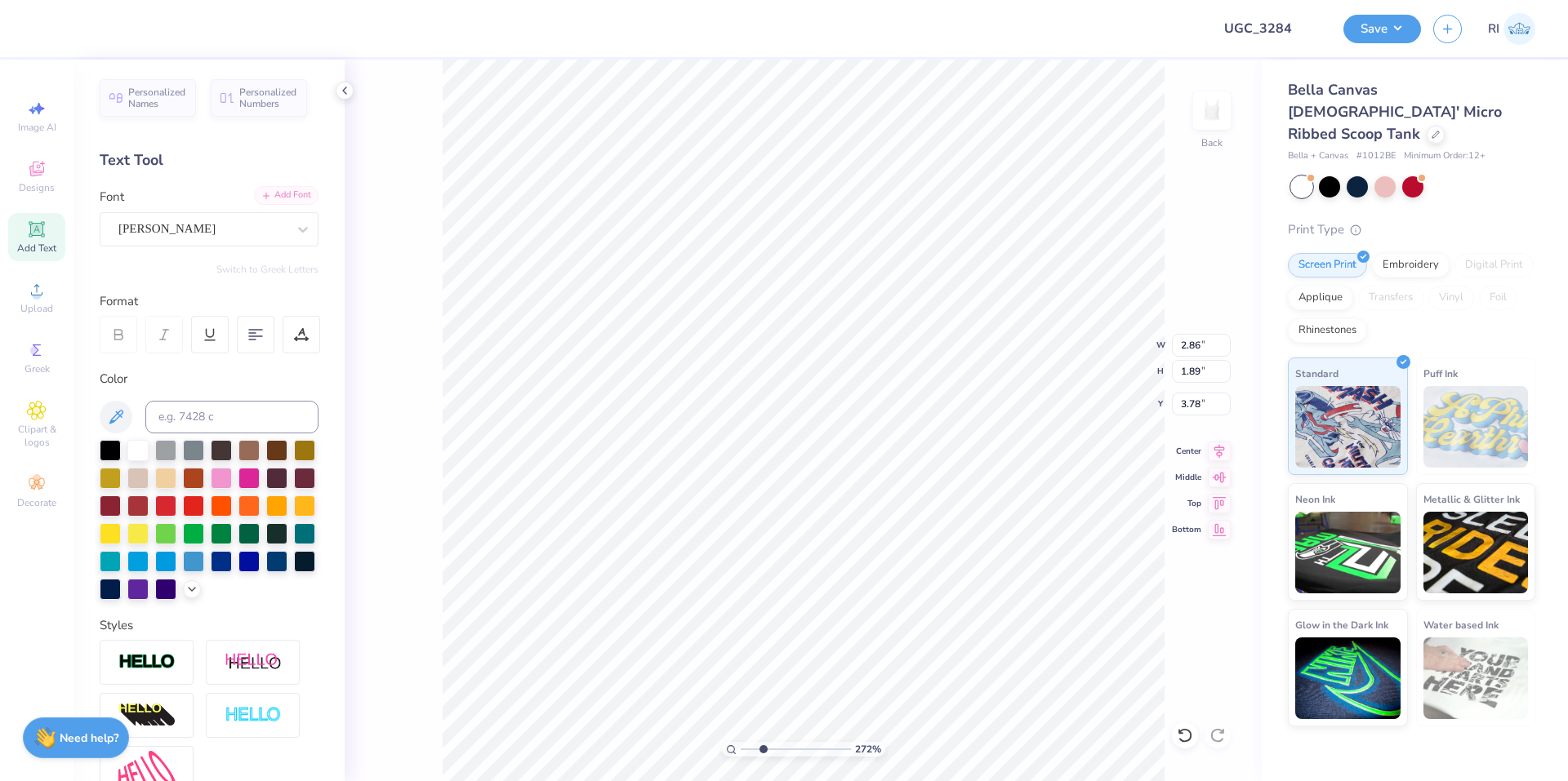
click at [268, 199] on div "Add Font" at bounding box center [285, 195] width 64 height 19
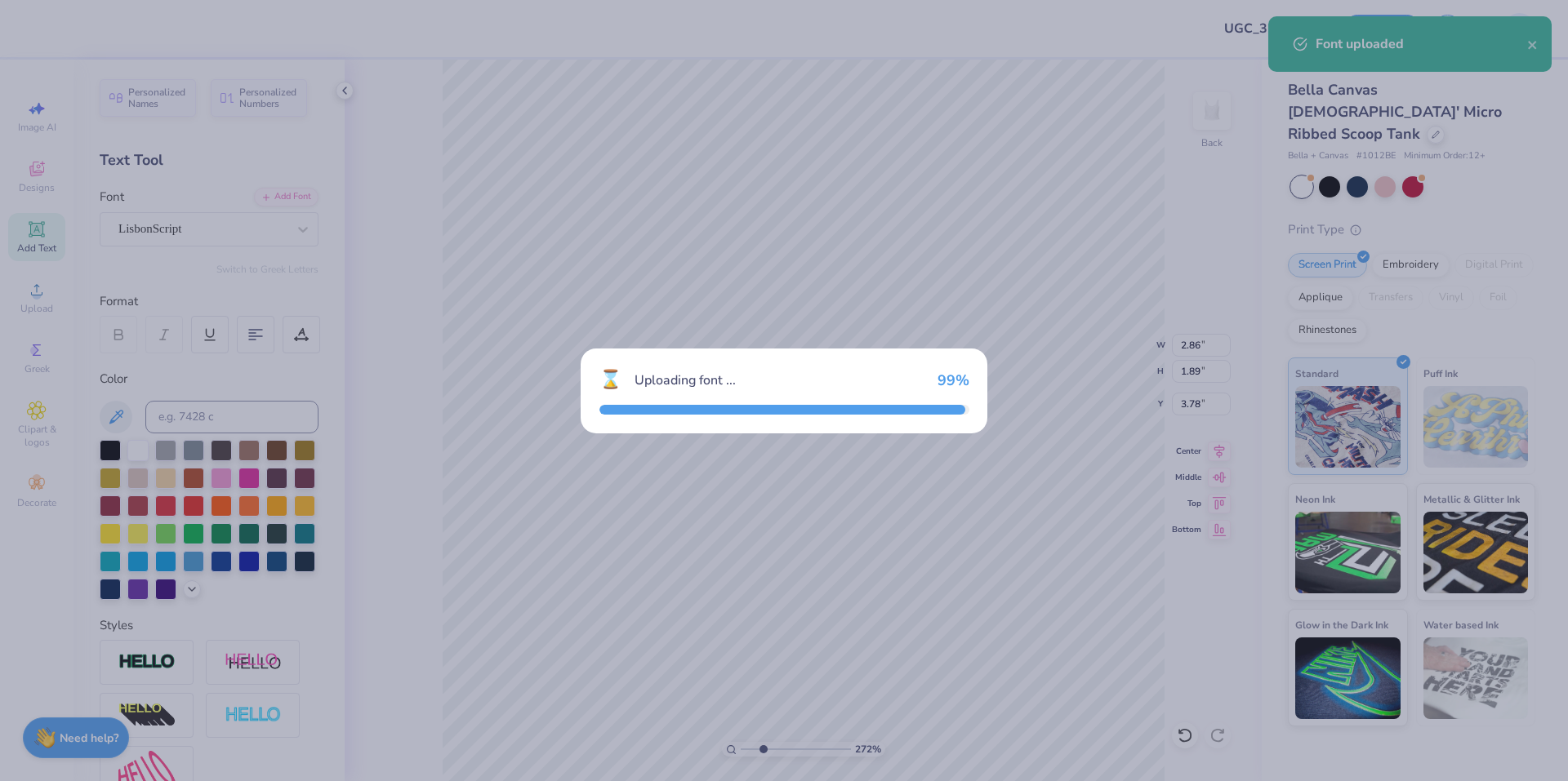
type input "2.71964221644285"
type input "2.12"
type input "1.56"
type input "3.95"
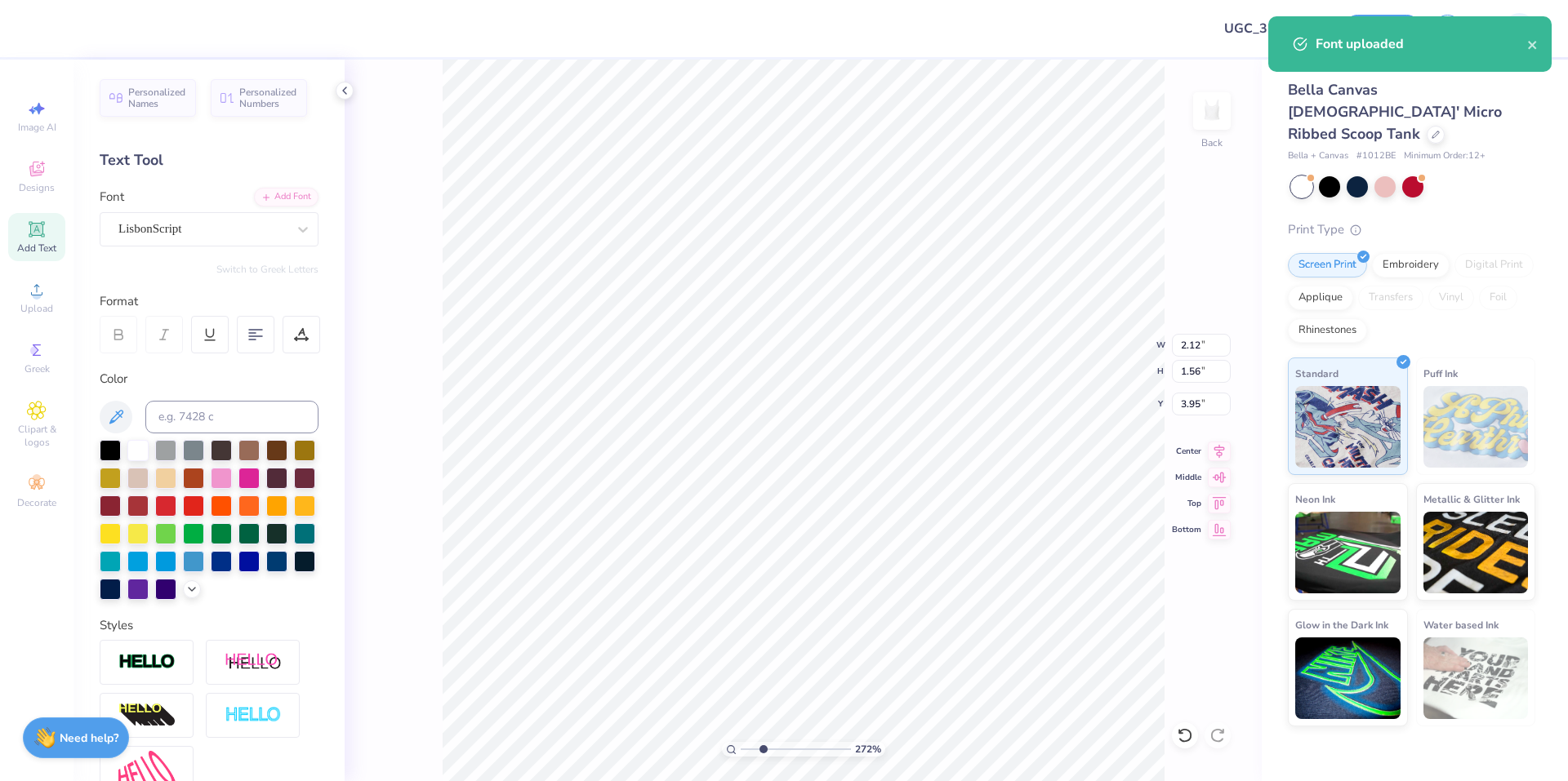
type input "2.71964221644285"
type textarea "a"
type input "2.71964221644285"
type textarea "ae"
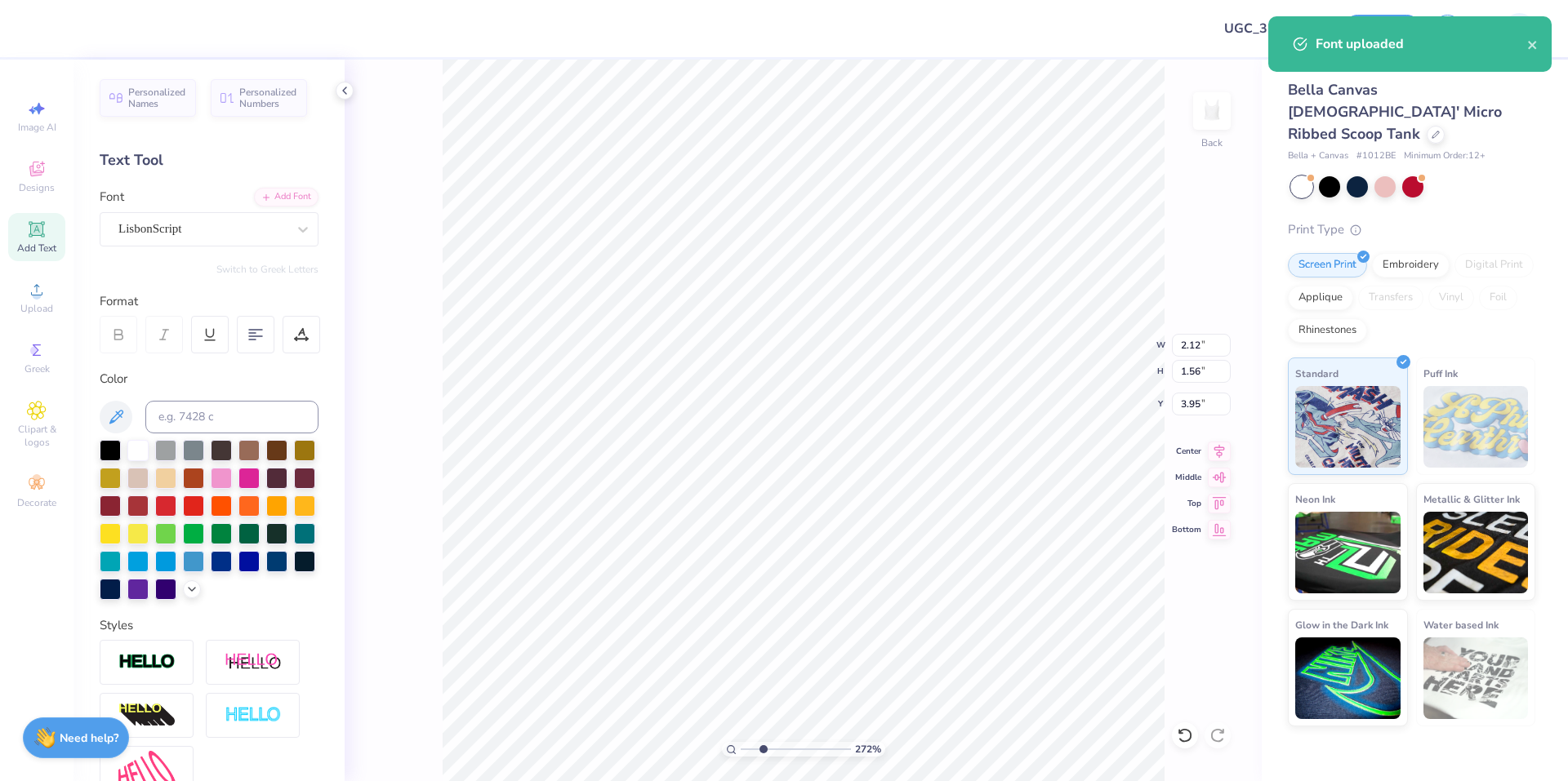
type input "2.71964221644285"
type textarea "aep"
type input "2.71964221644285"
type textarea "aeph"
type input "2.71964221644285"
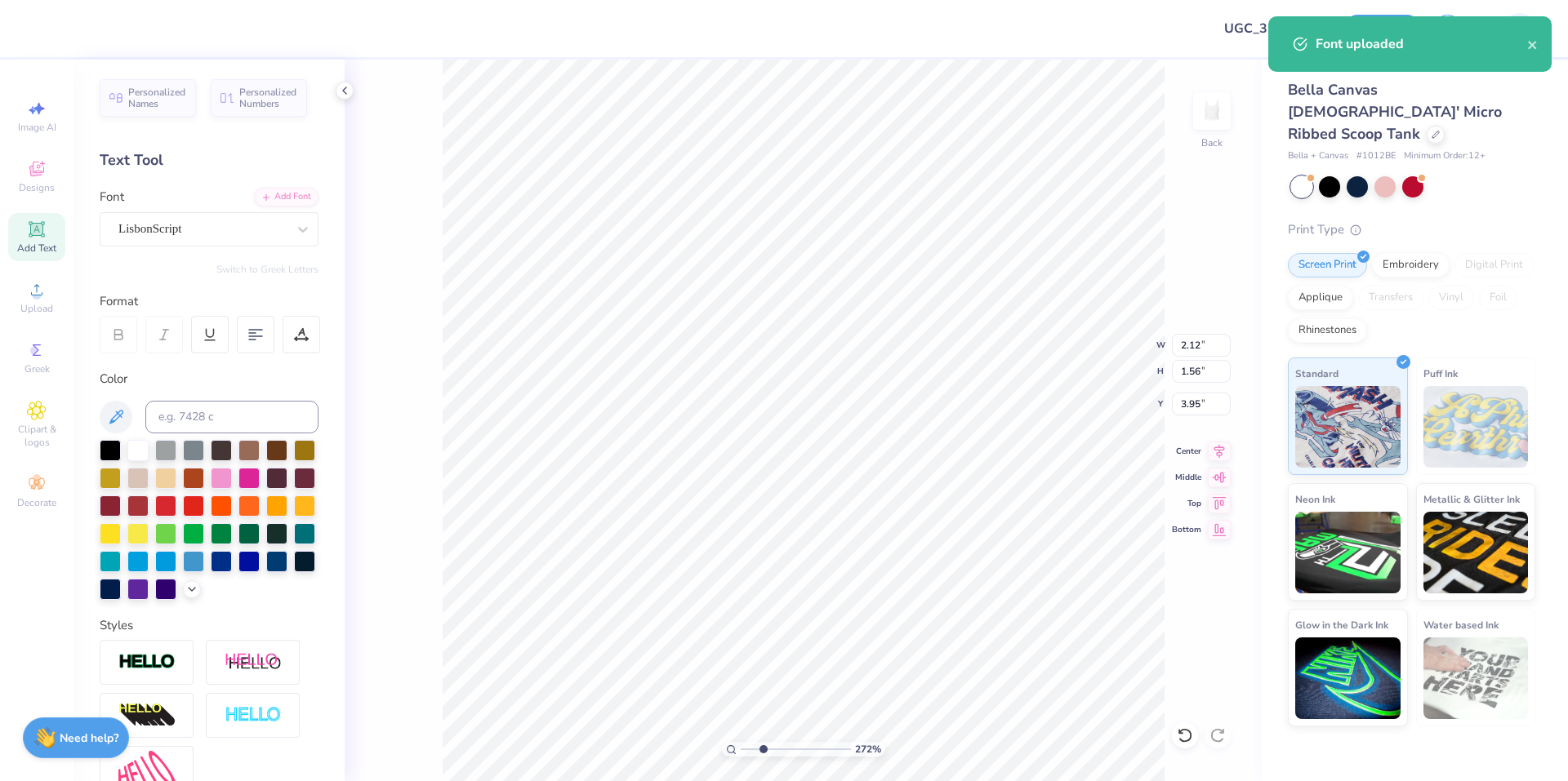
type textarea "aephi"
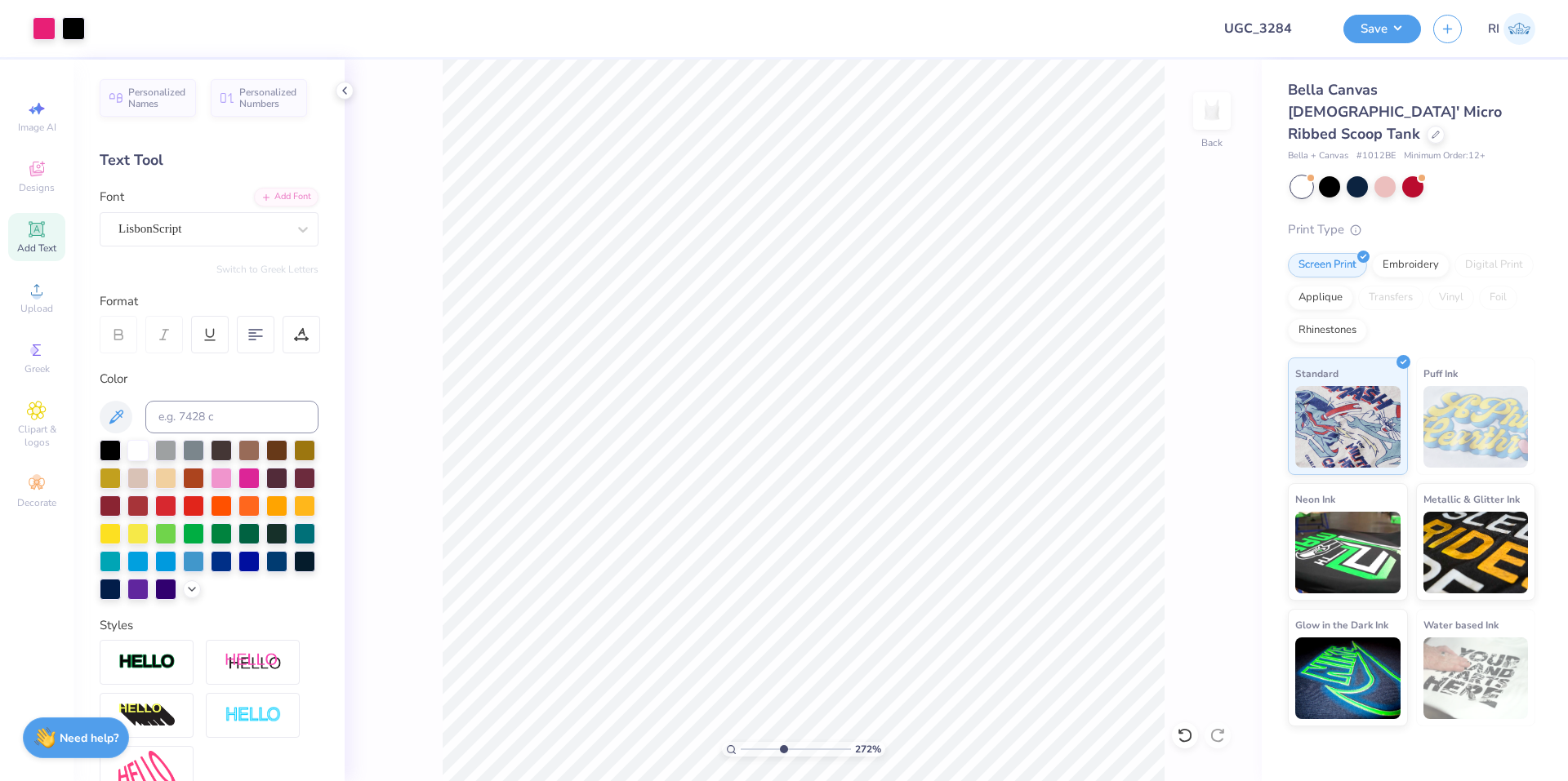
type input "4.95699908144428"
type input "2.29"
type input "1.22"
type input "0.90"
type input "2.75"
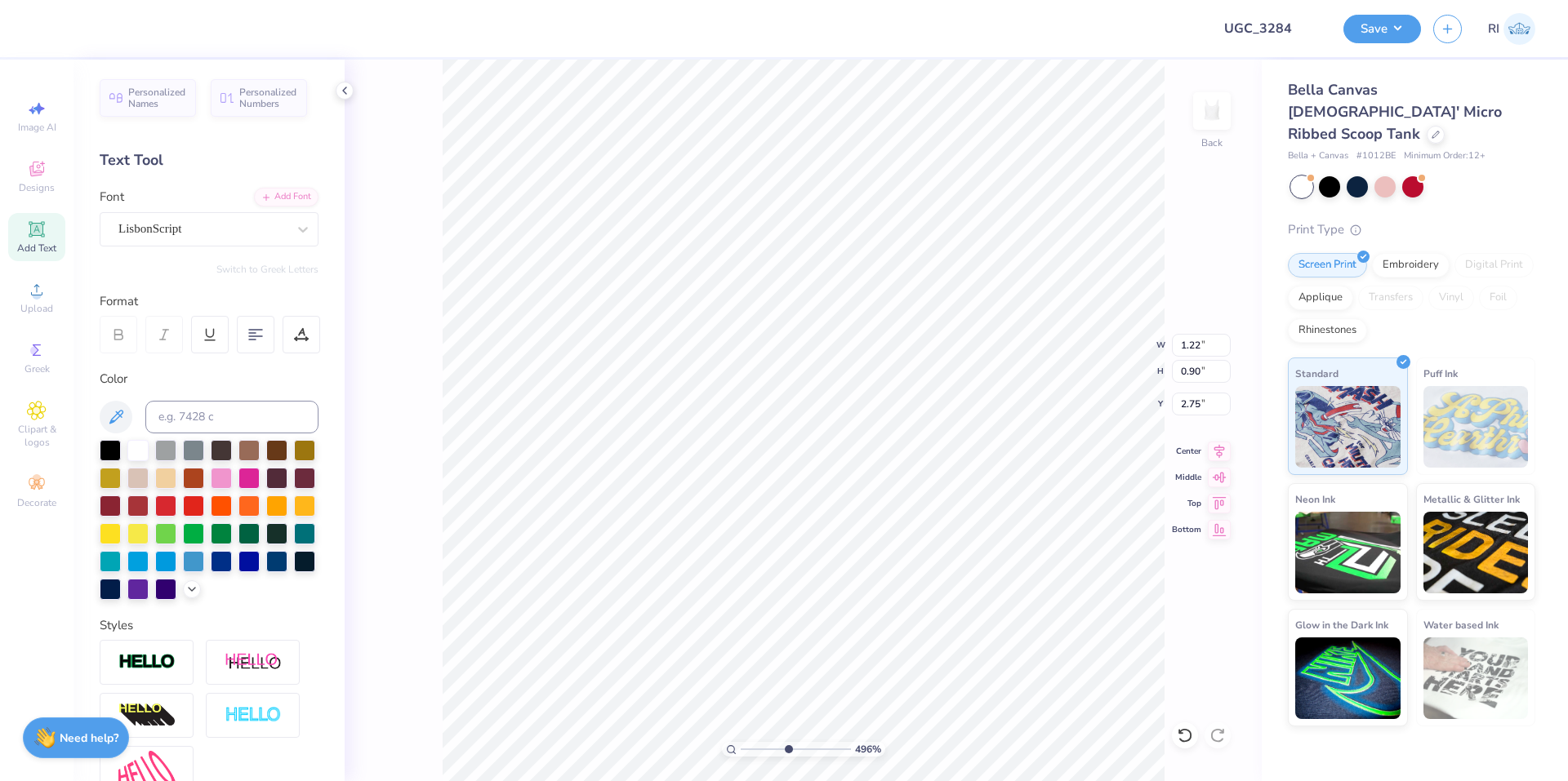
type input "1.32"
type input "0.97"
type input "2.69"
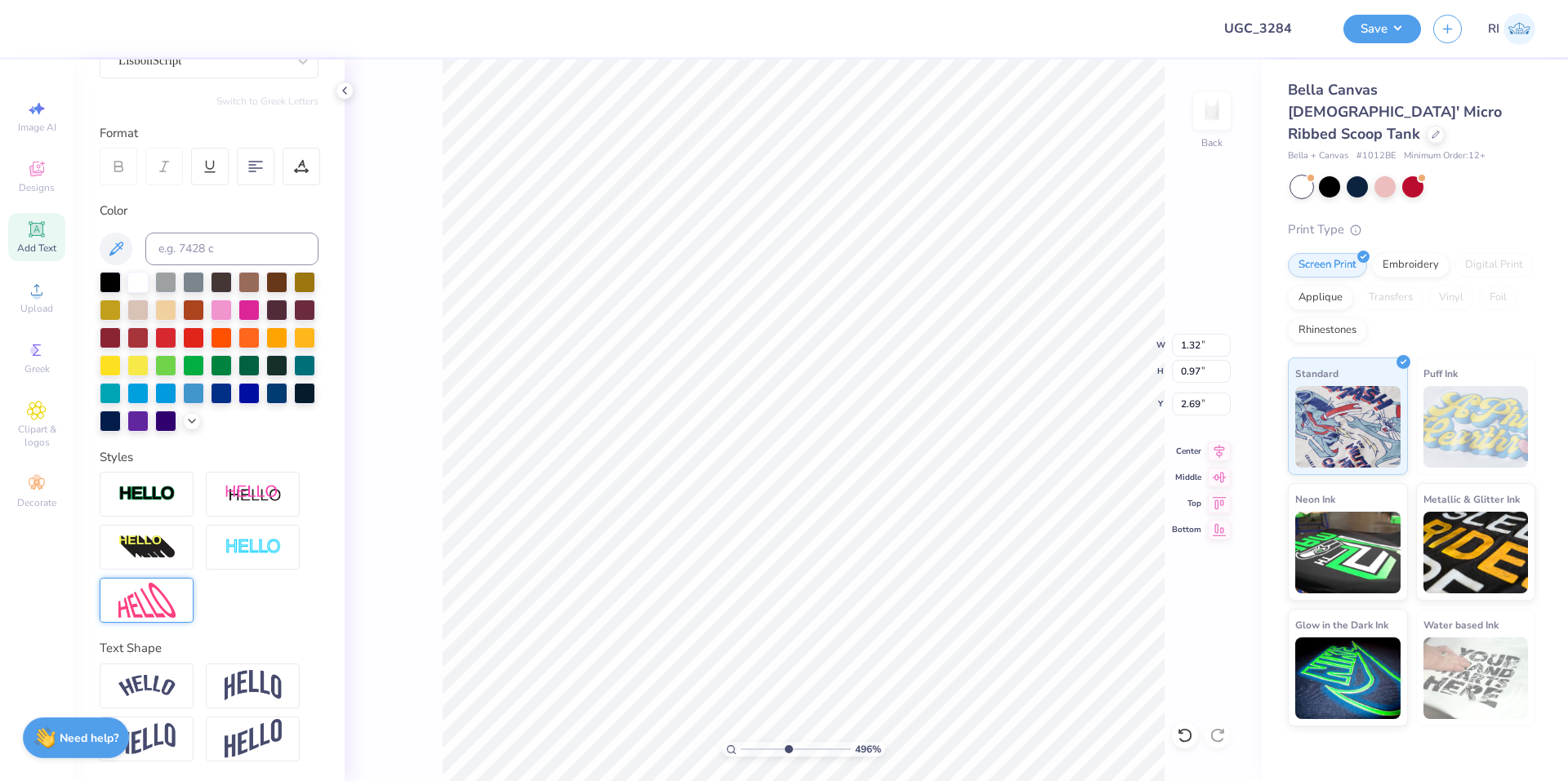
click at [173, 606] on img at bounding box center [147, 601] width 57 height 35
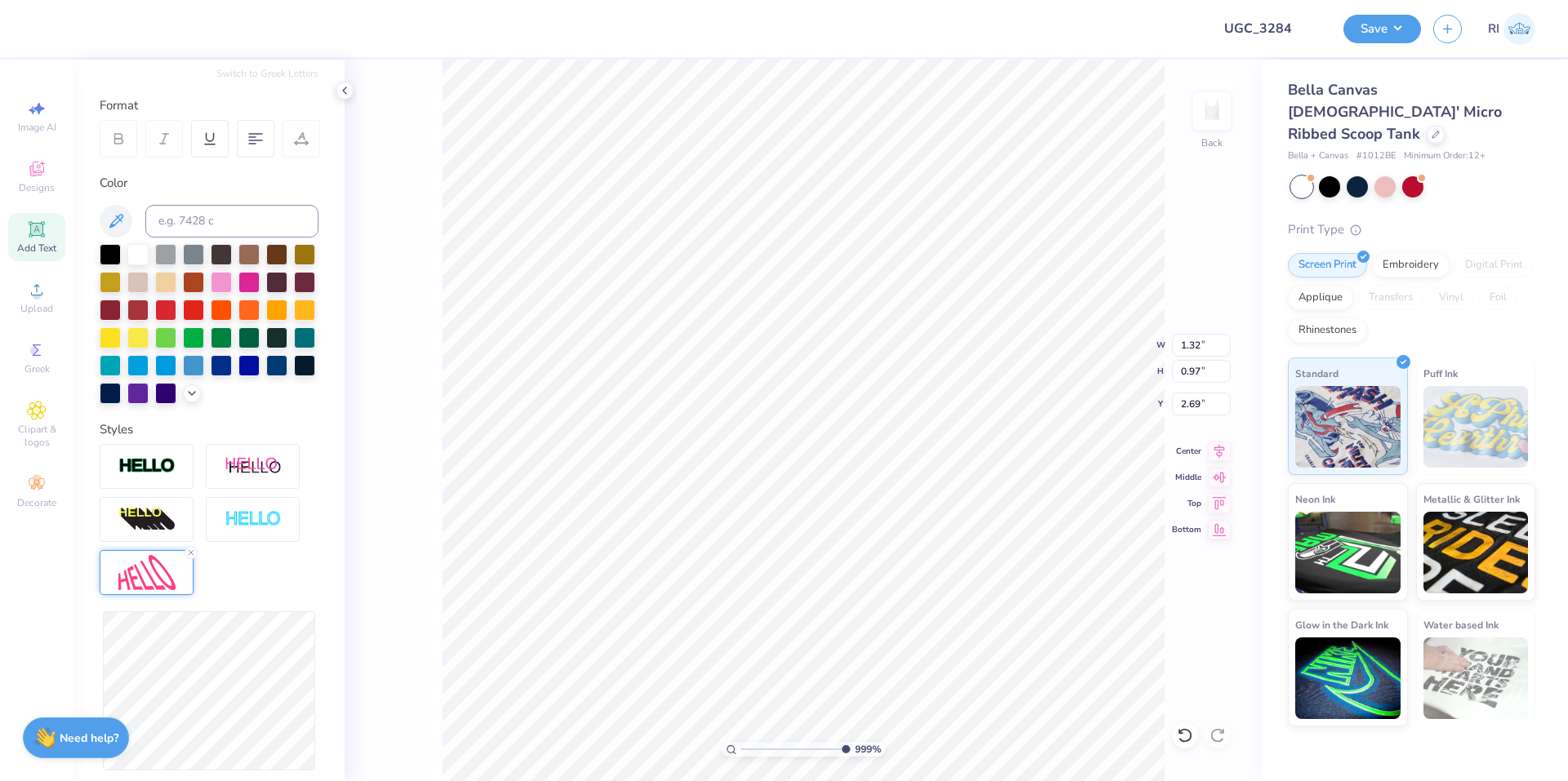
type input "9.98566702401637"
type input "1.45"
type input "0.96"
type input "2.70"
type input "9.98566702401637"
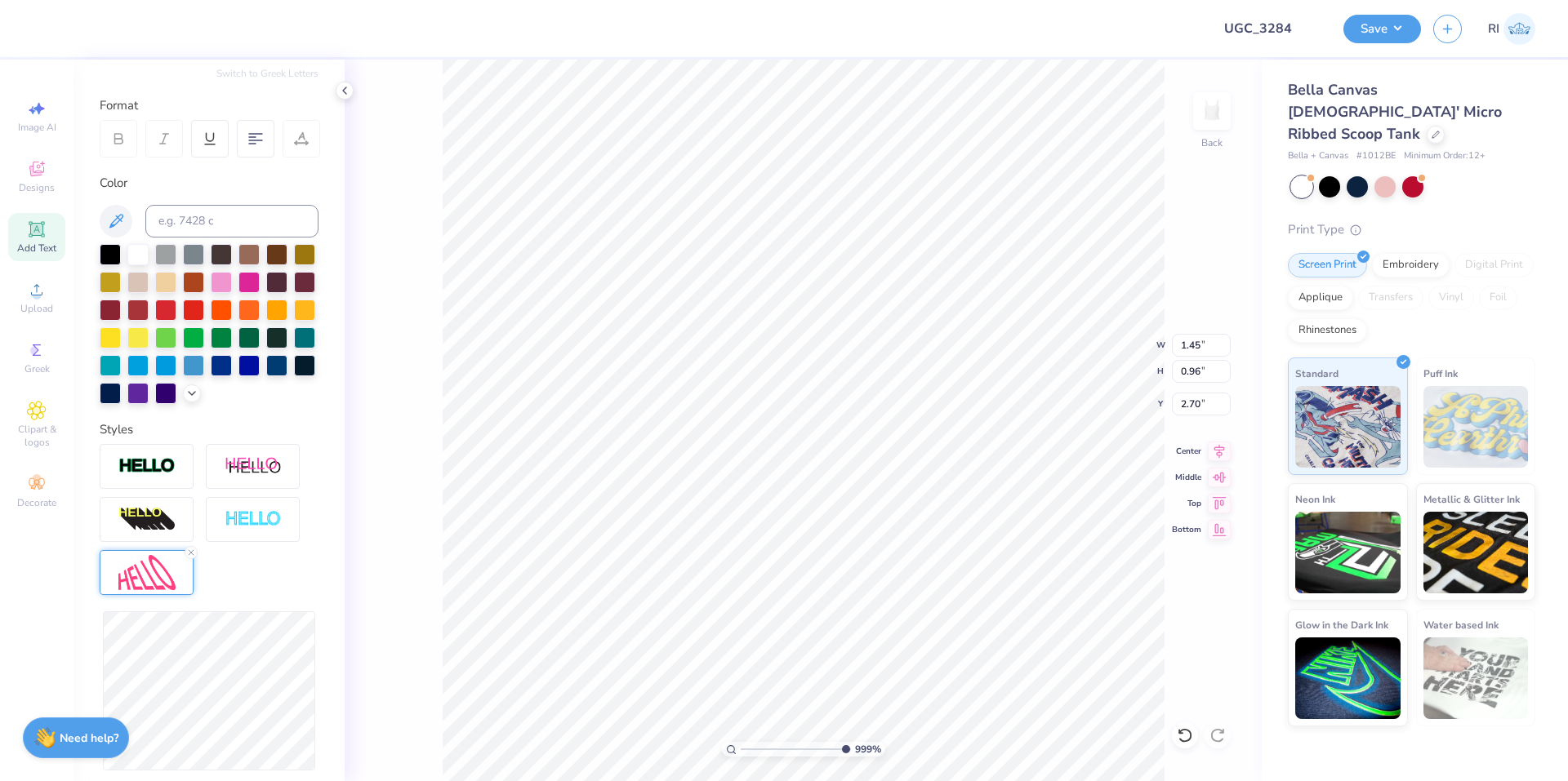
type input "1.91"
type input "0.98"
type input "2.69"
type input "9.98566702401637"
type input "2.67"
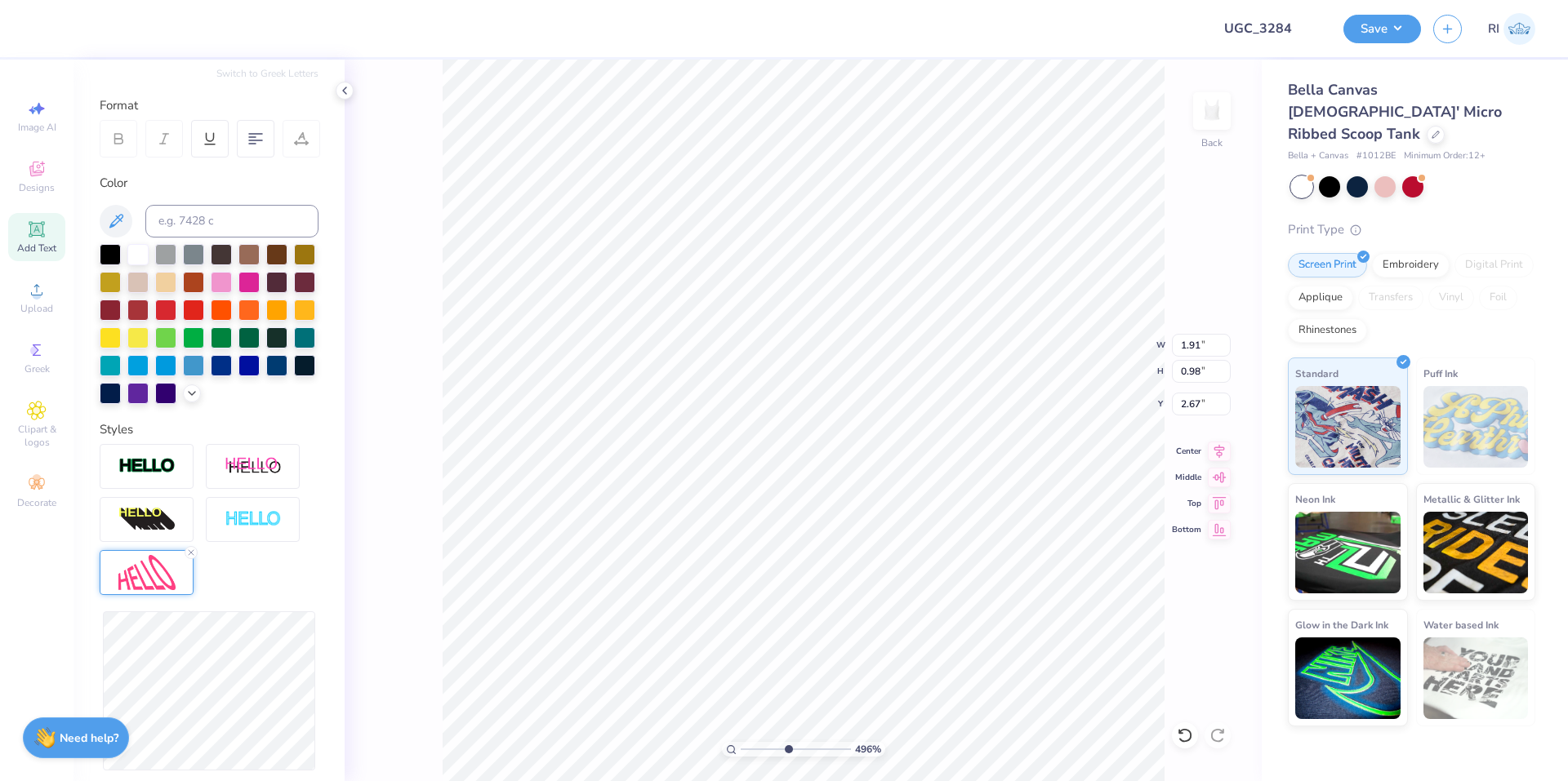
type input "4.95699908144428"
type input "2.68"
type input "4.95699908144428"
type input "1.88"
type input "2.67"
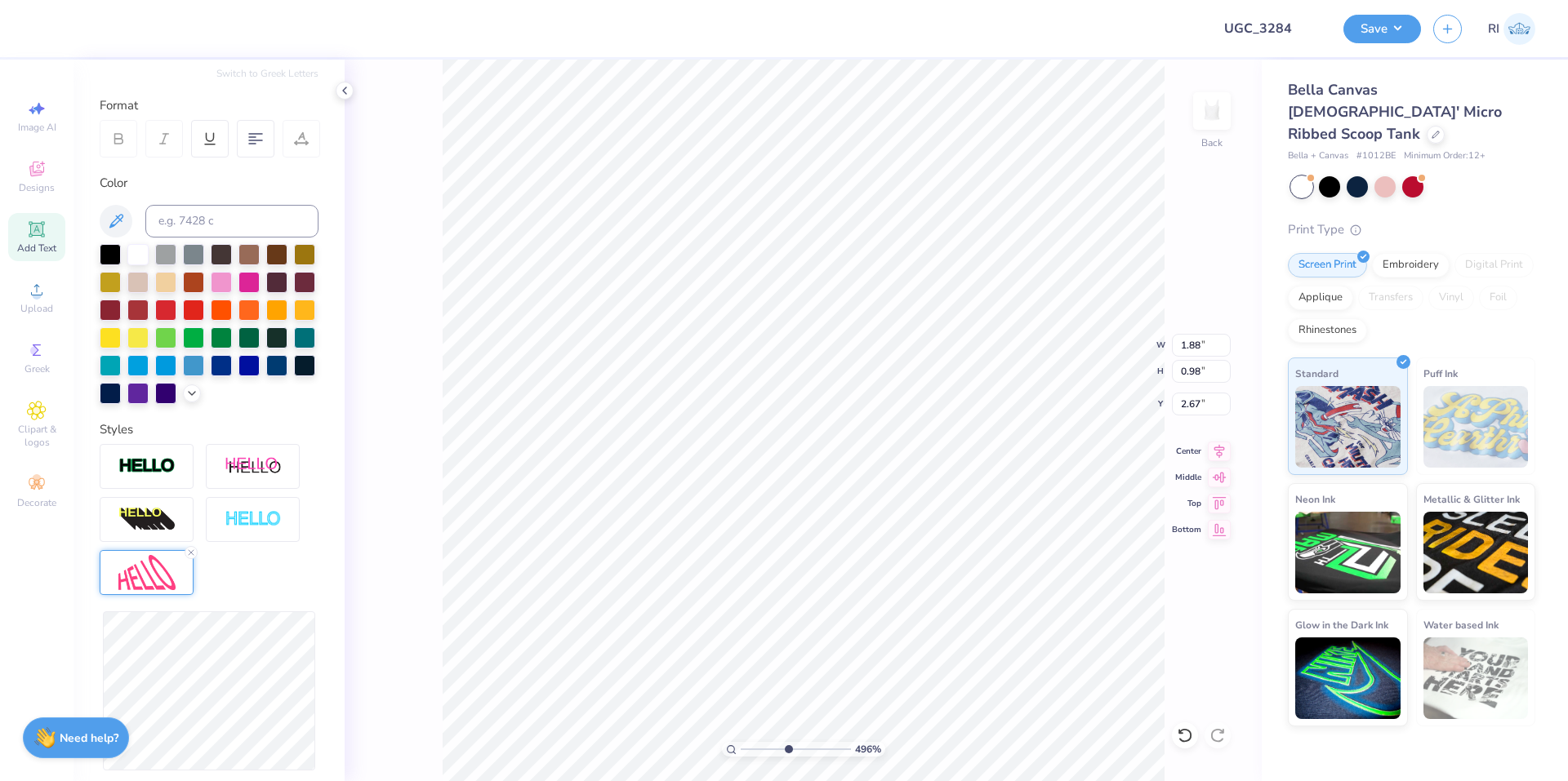
type input "4.95699908144428"
type input "2.65"
type input "4.95699908144428"
type input "1.80"
type input "0.94"
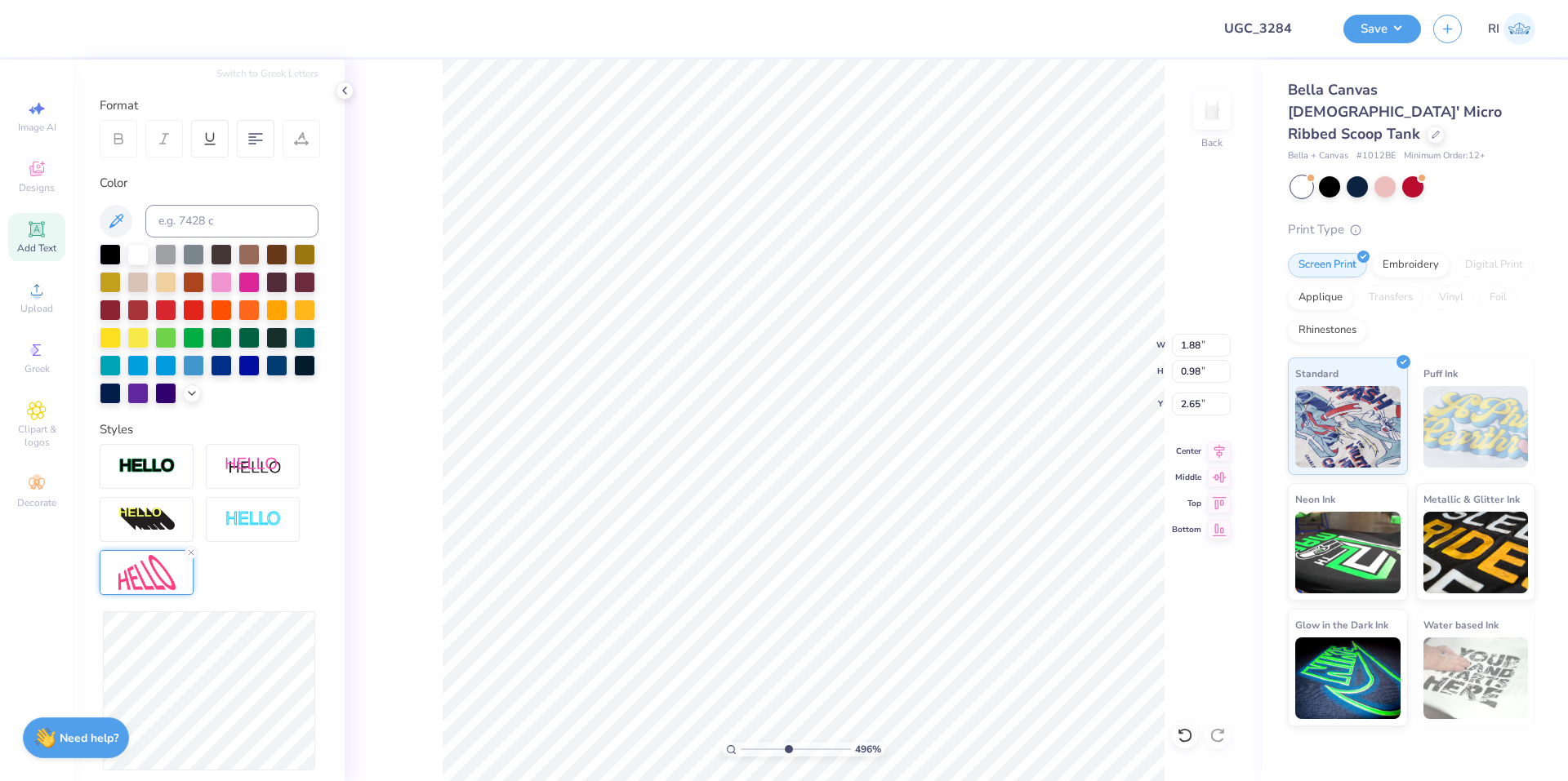
type input "2.69"
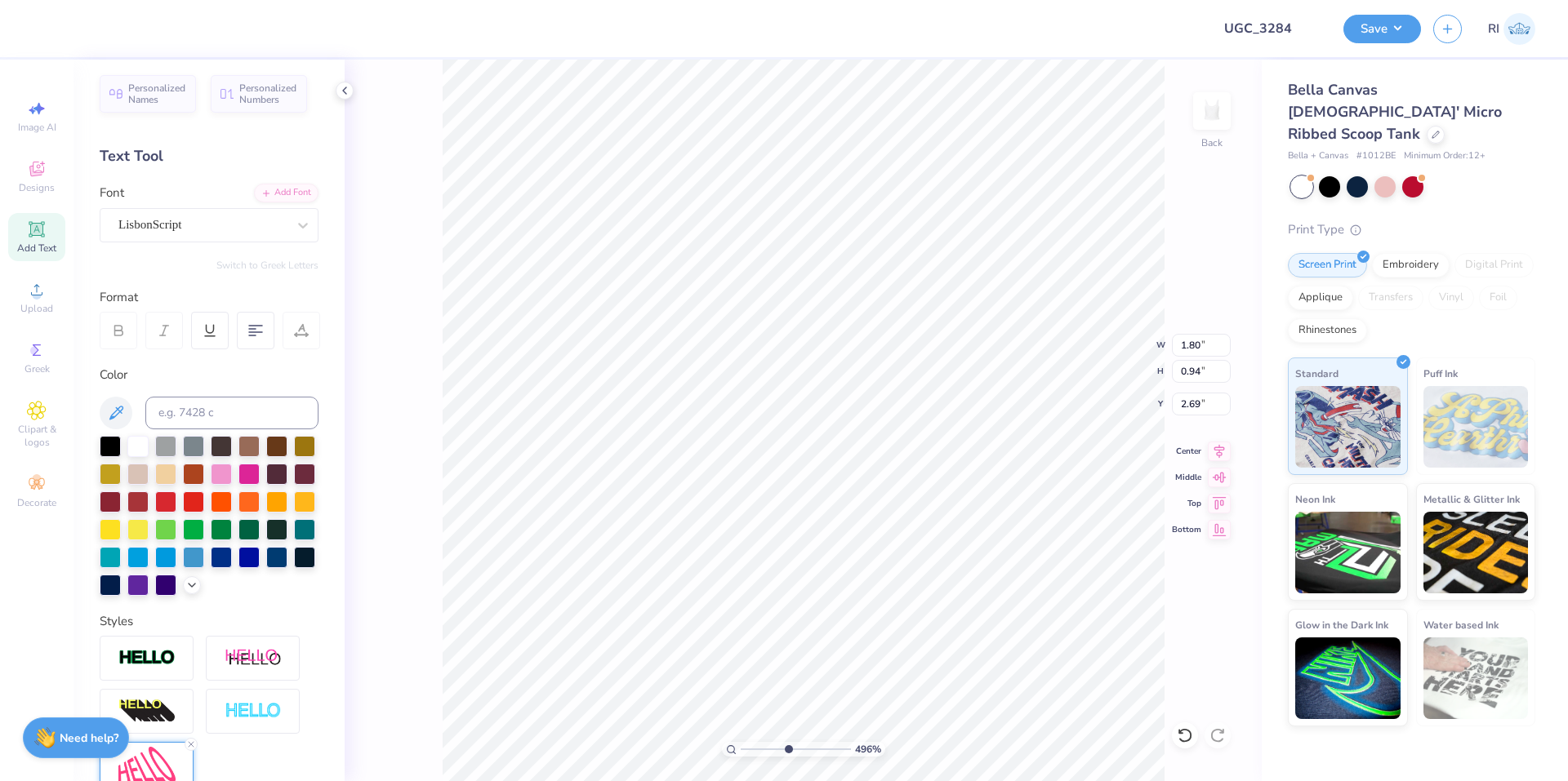
scroll to position [0, 0]
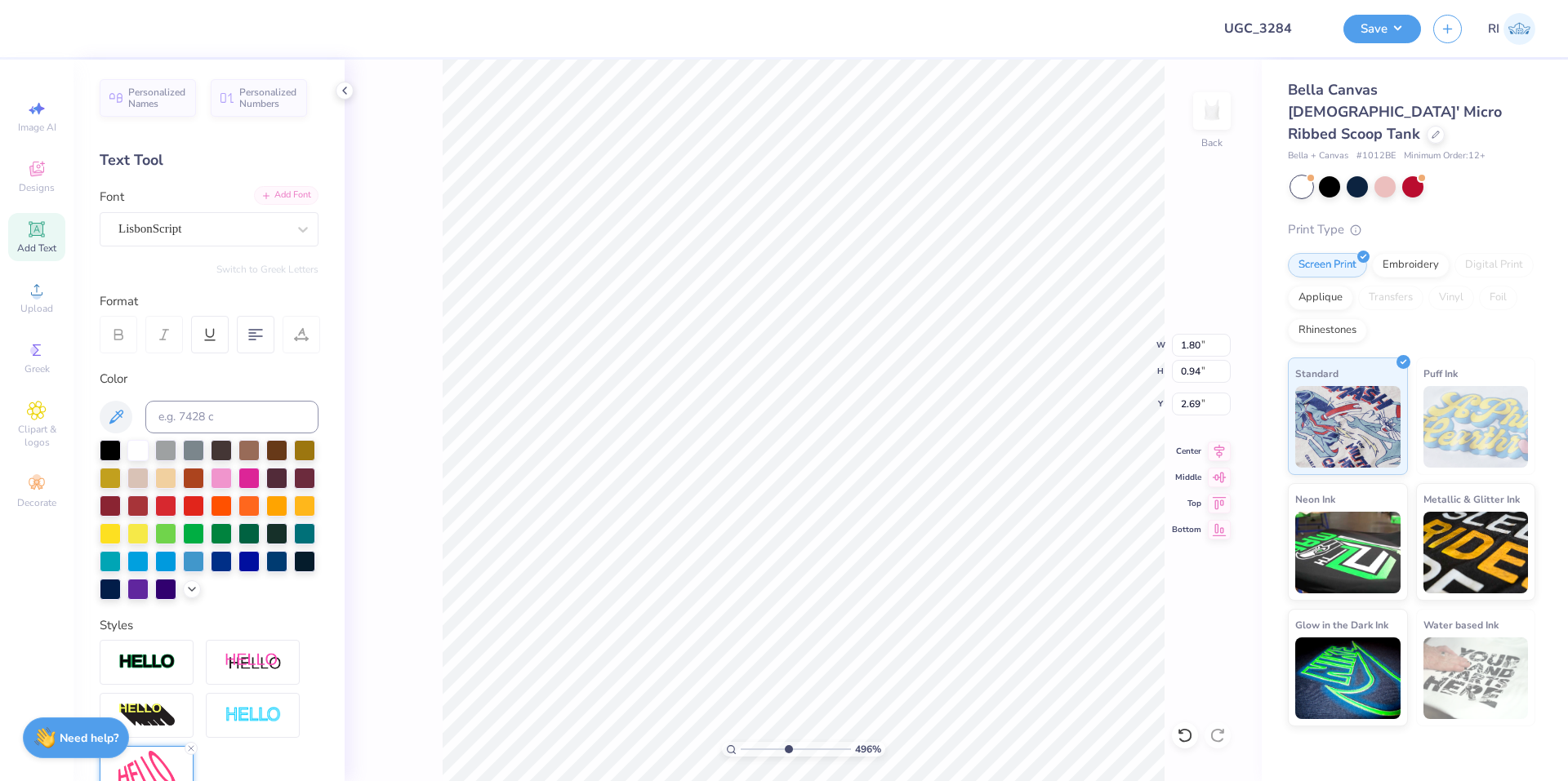
click at [285, 189] on div "Add Font" at bounding box center [285, 195] width 64 height 19
click at [271, 186] on div "Personalized Names Personalized Numbers Text Tool Add Font Font LisbonScript Sw…" at bounding box center [209, 420] width 271 height 722
click at [273, 188] on div "Add Font" at bounding box center [285, 195] width 64 height 19
click at [300, 189] on div "Add Font" at bounding box center [285, 195] width 64 height 19
click at [261, 196] on icon at bounding box center [266, 196] width 10 height 10
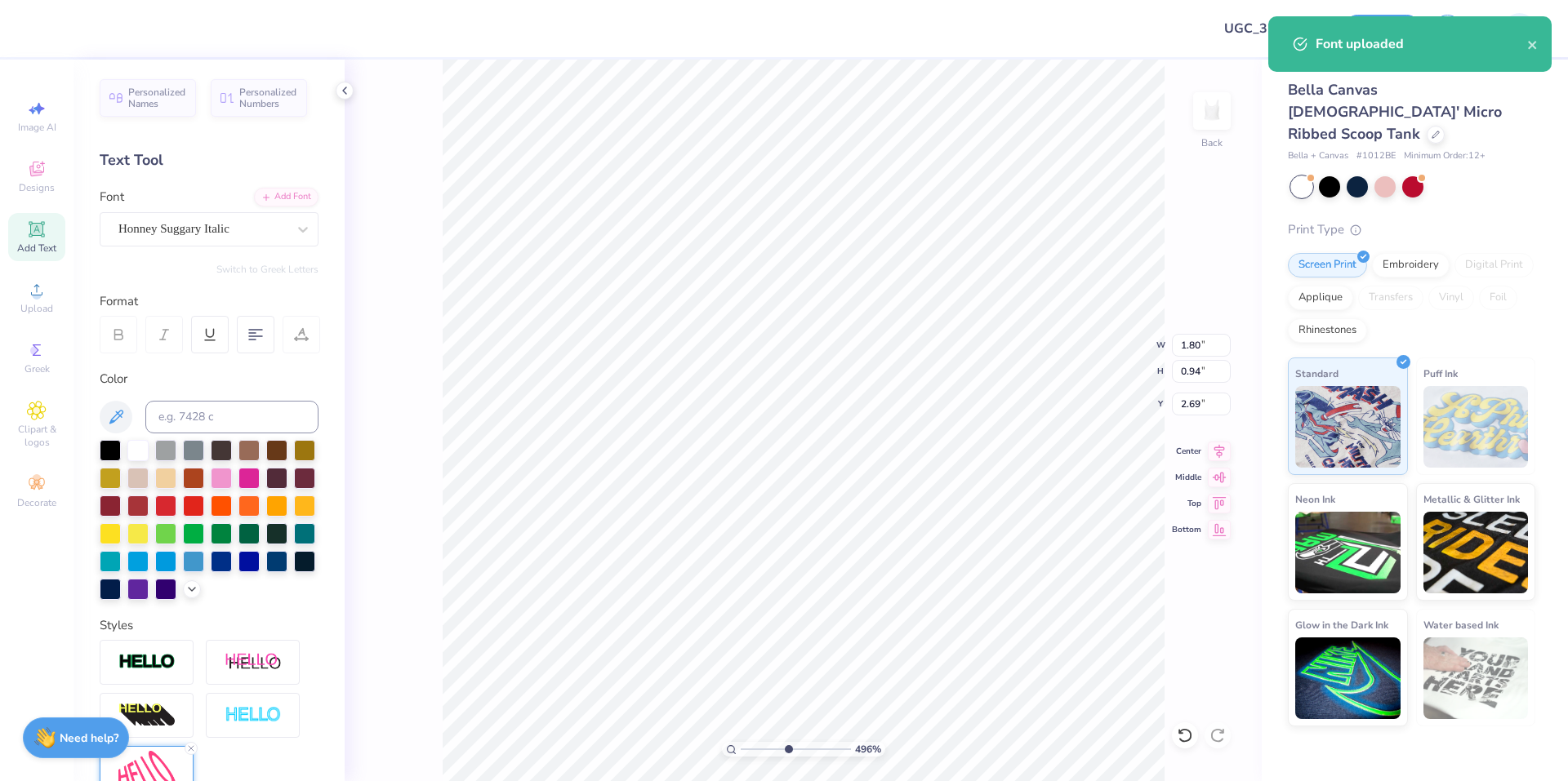
type input "4.95699908144428"
type input "1.69"
type input "7.39645378545819"
type input "2.66"
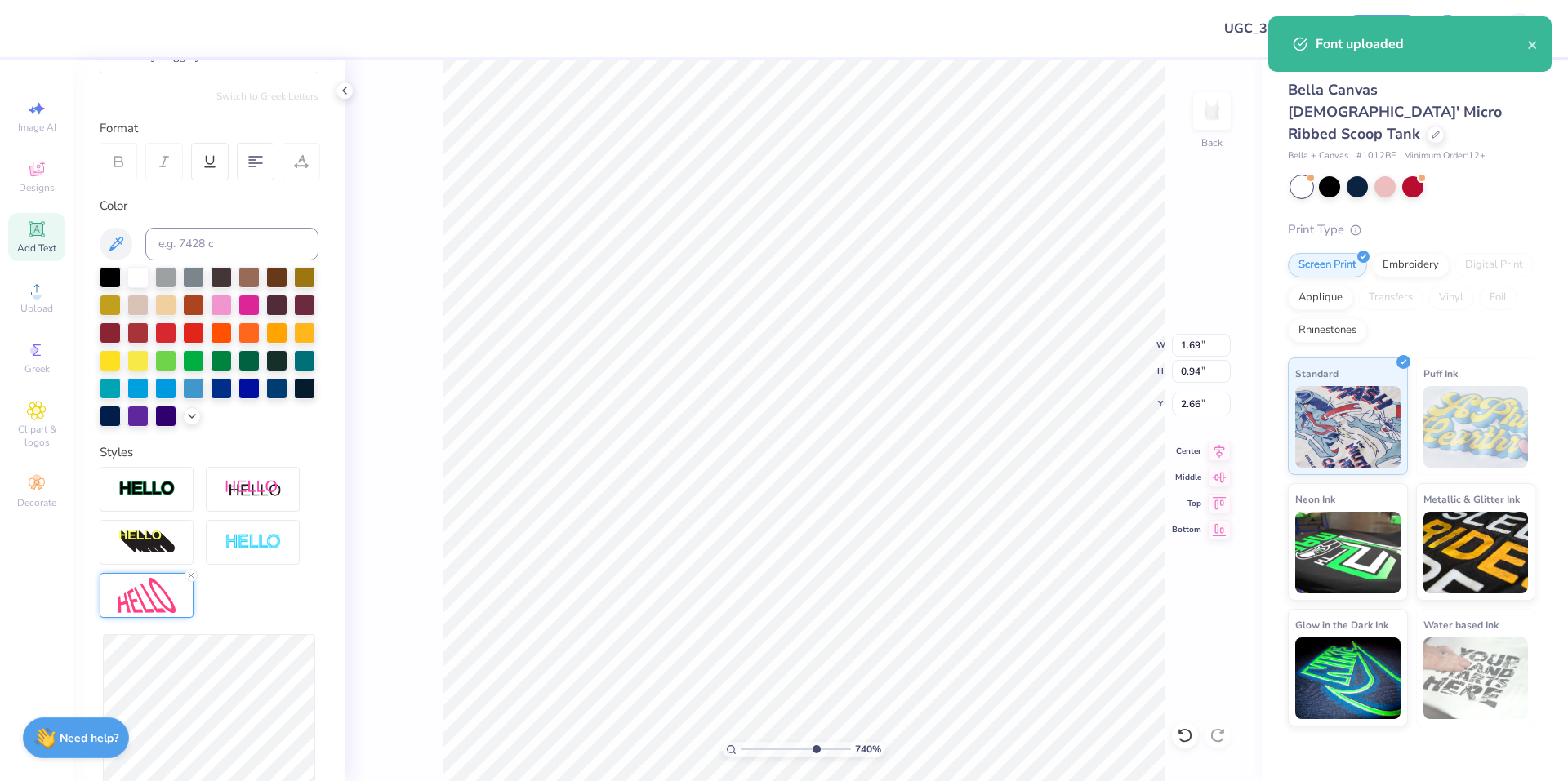
scroll to position [406, 0]
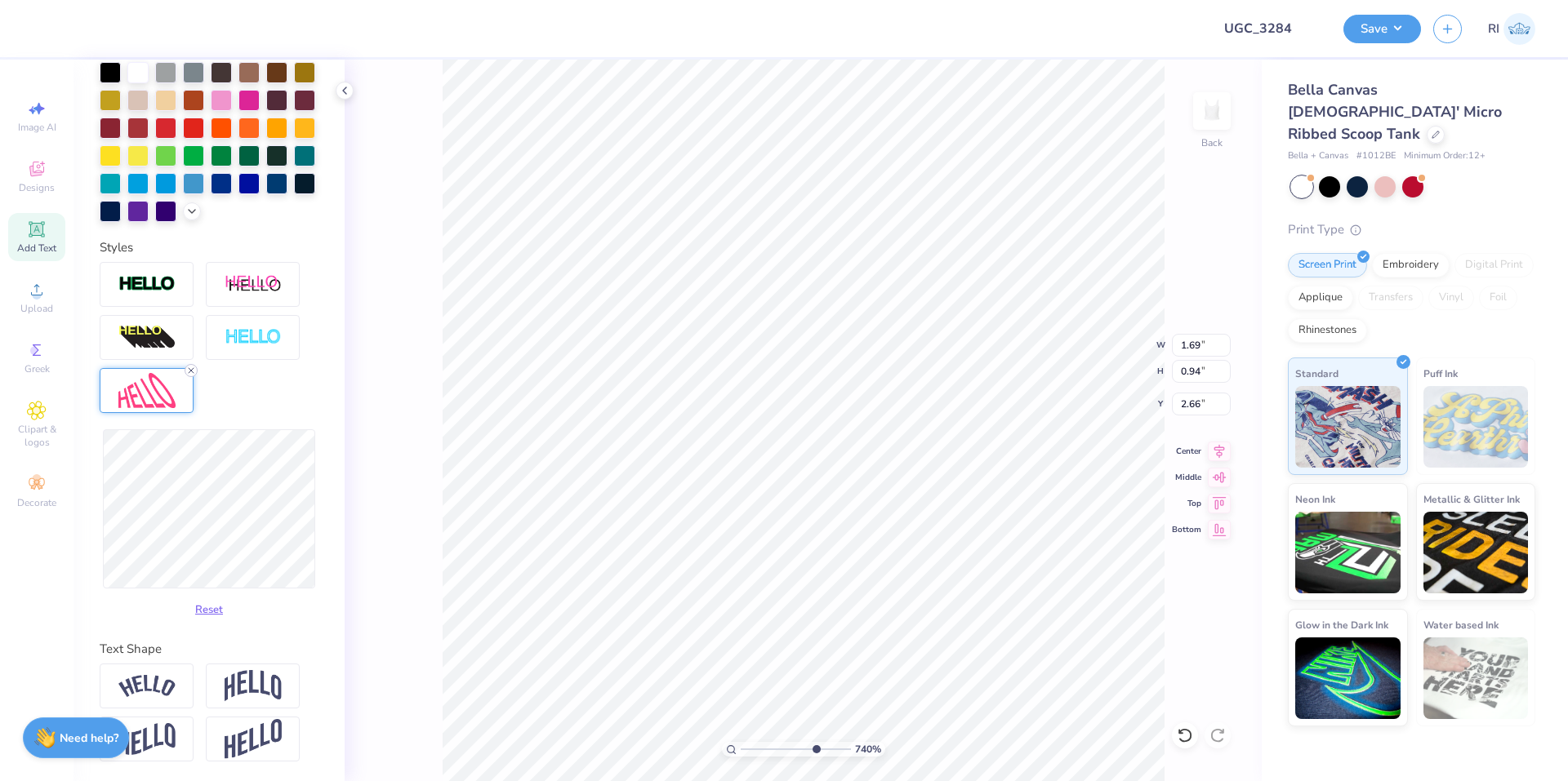
click at [194, 368] on line at bounding box center [191, 370] width 5 height 5
type input "7.39645378545819"
type input "1.20"
type input "0.55"
type input "2.86"
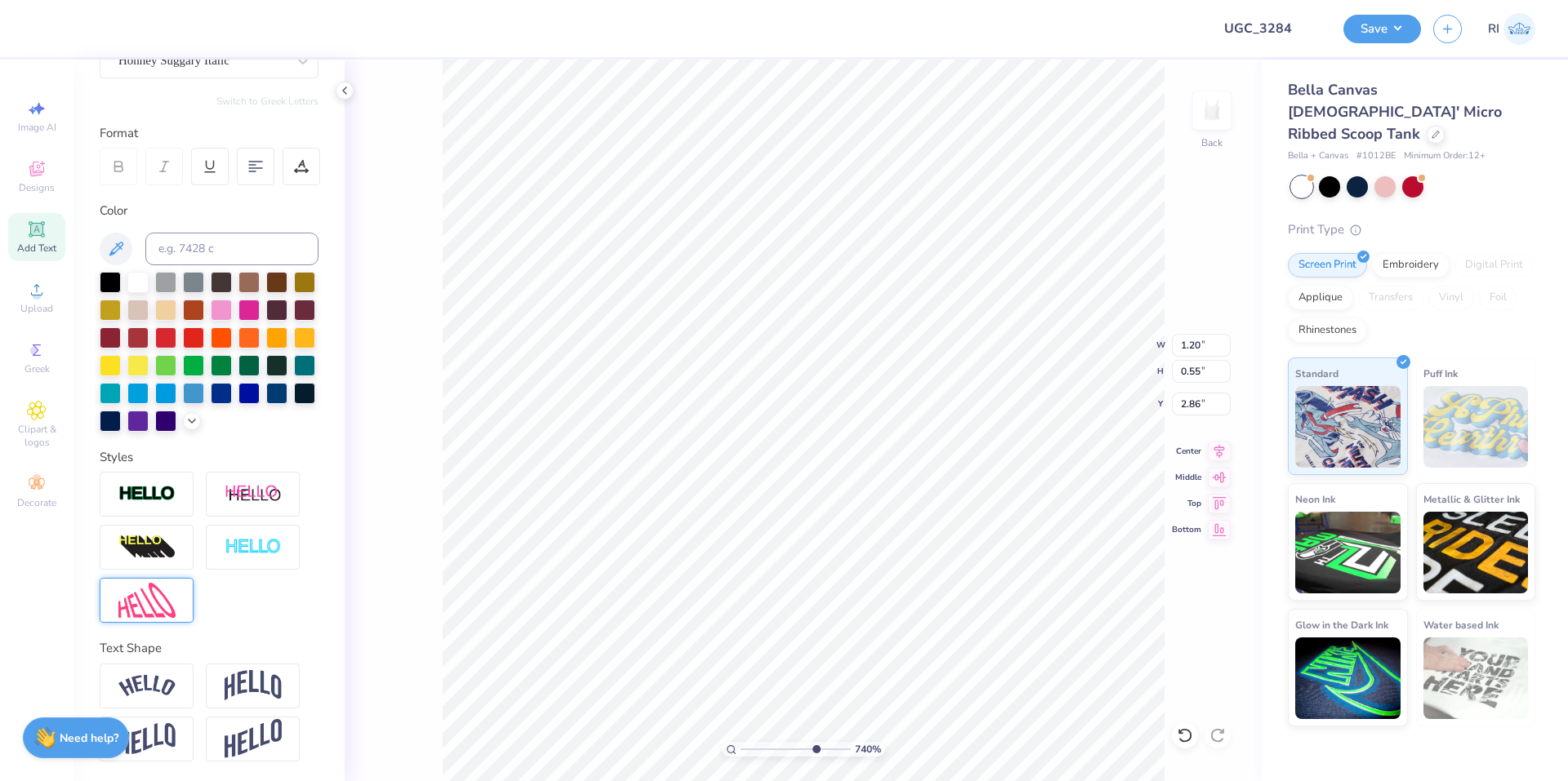
scroll to position [196, 0]
type input "7.39645378545819"
type input "2.95"
type input "7.39645378545819"
type input "1.63"
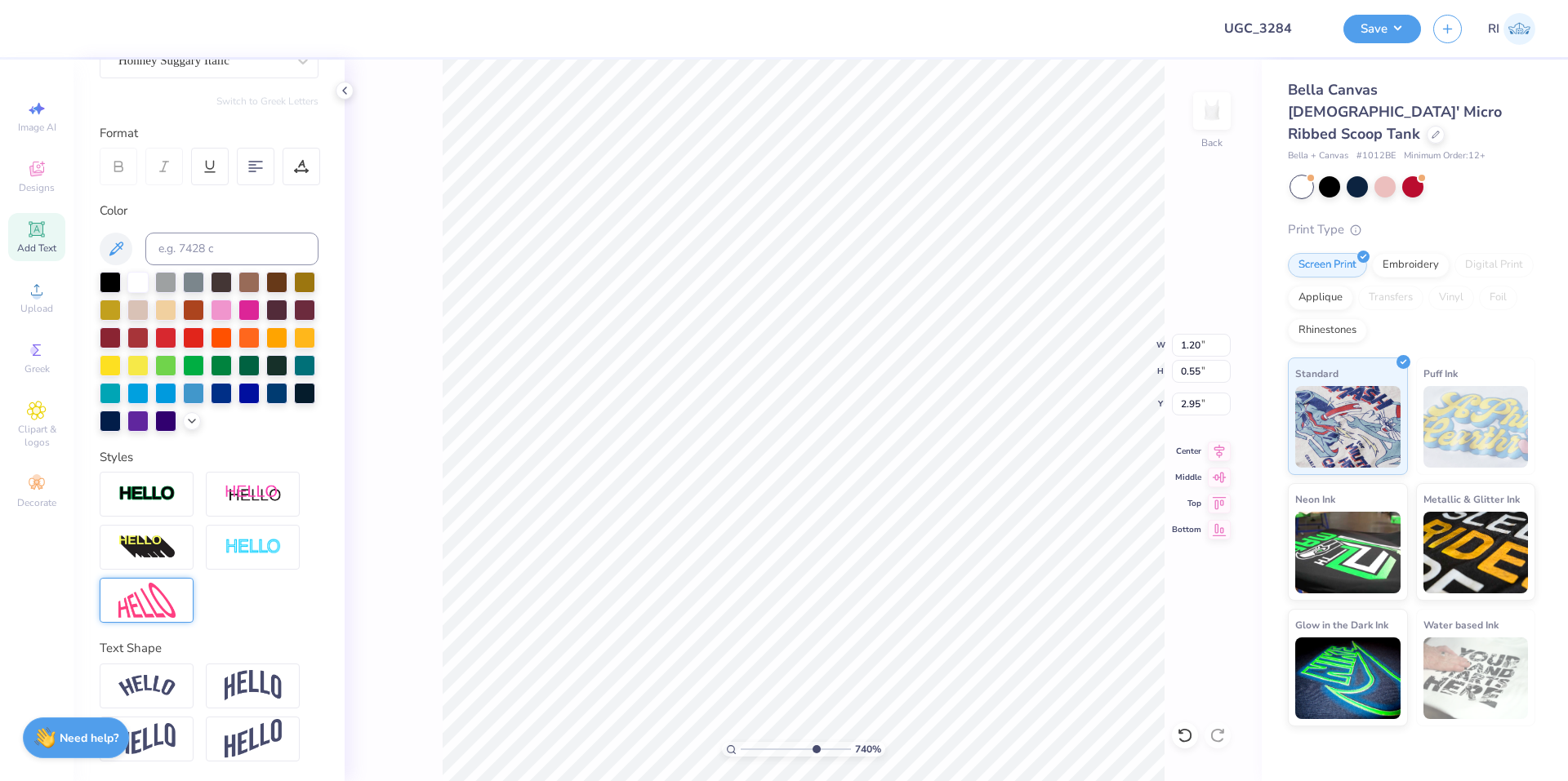
type input "0.74"
type input "2.76"
type input "7.39645378545819"
type input "2.84"
click at [155, 604] on img at bounding box center [147, 601] width 57 height 35
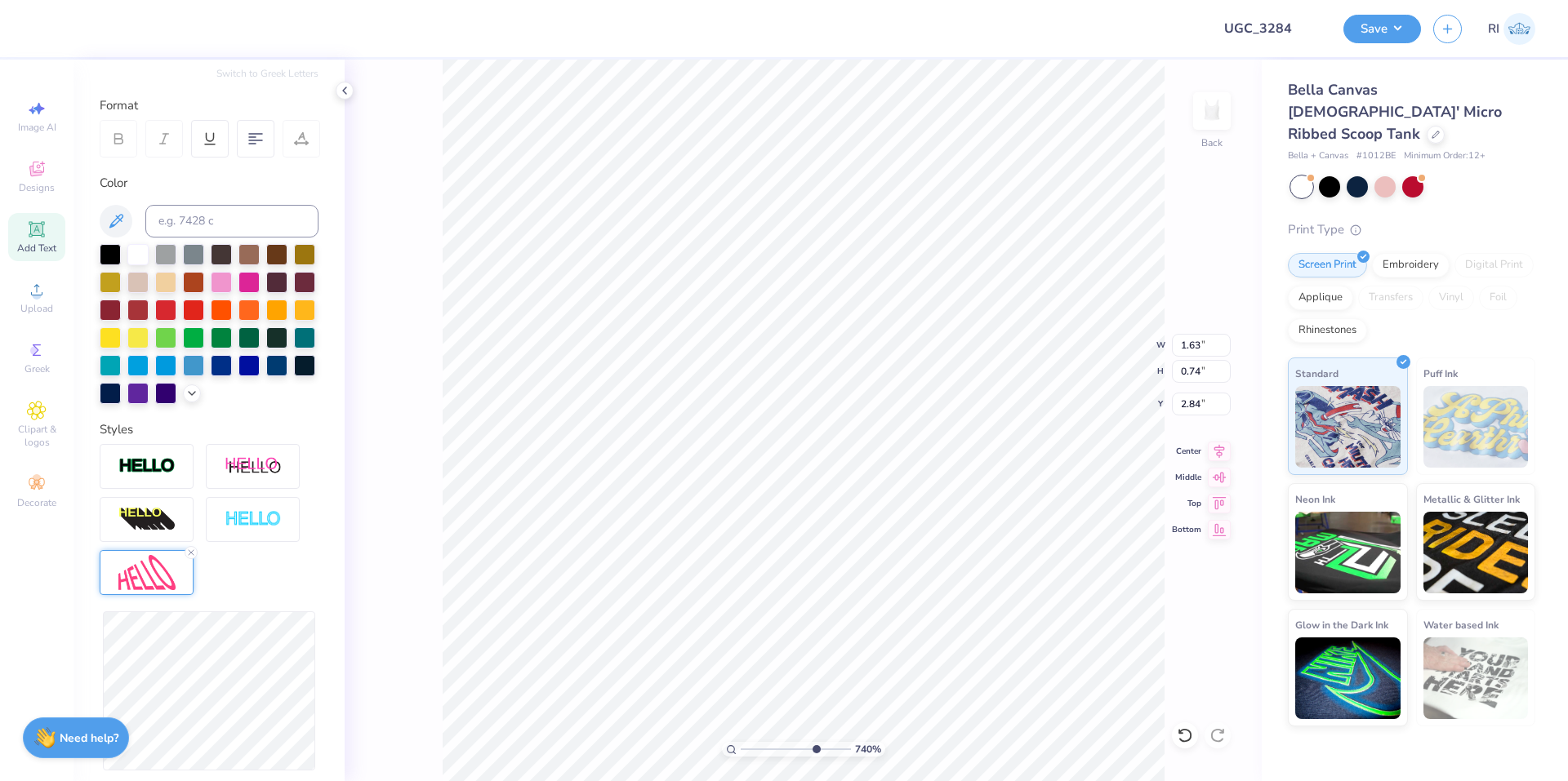
type input "7.39645378545819"
type input "1.60"
type input "0.73"
type input "7.39645378545819"
type input "1.70"
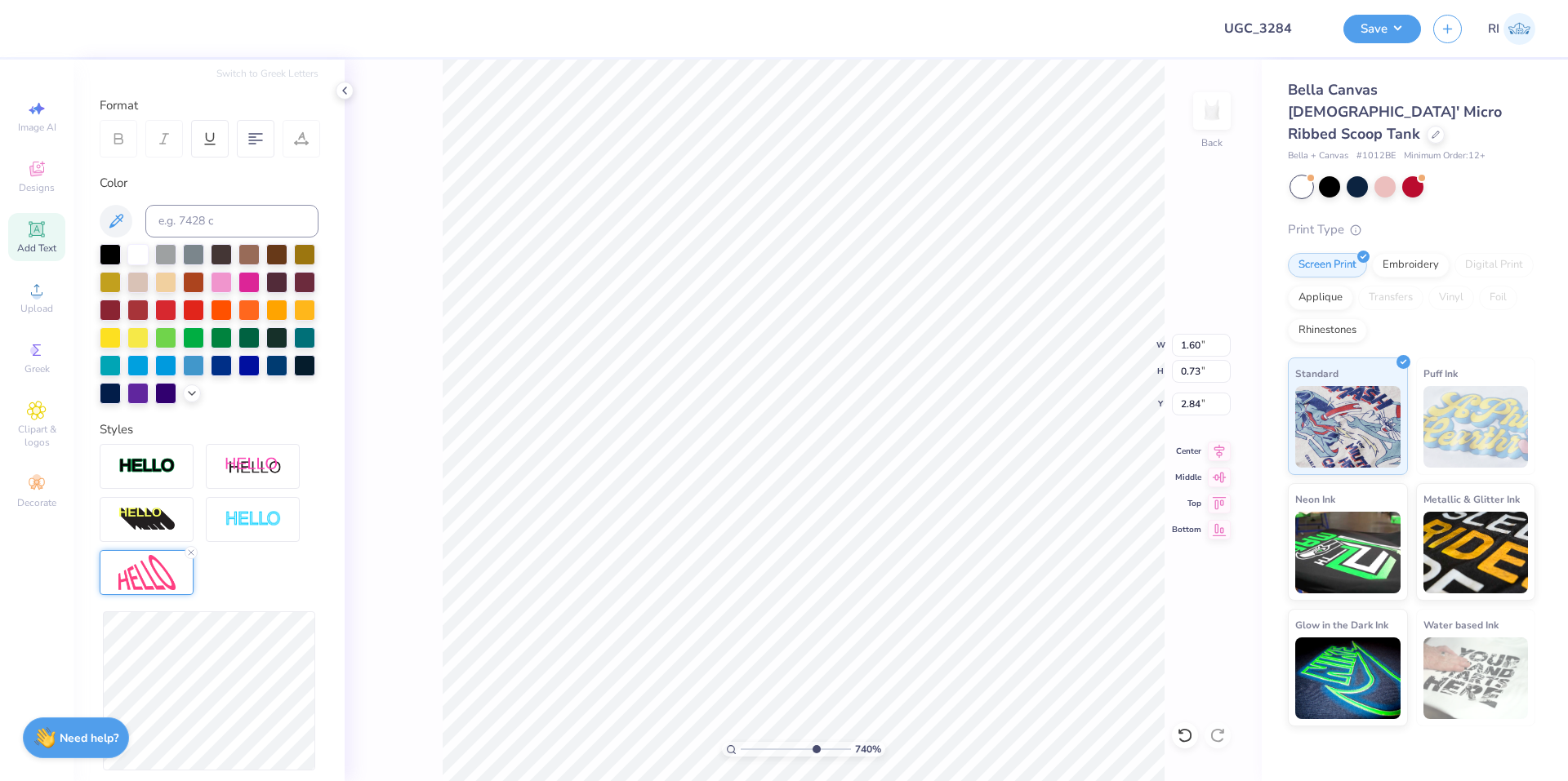
type input "0.71"
type input "2.85"
type input "7.39645378545819"
type input "2.88"
type input "7.39645378545819"
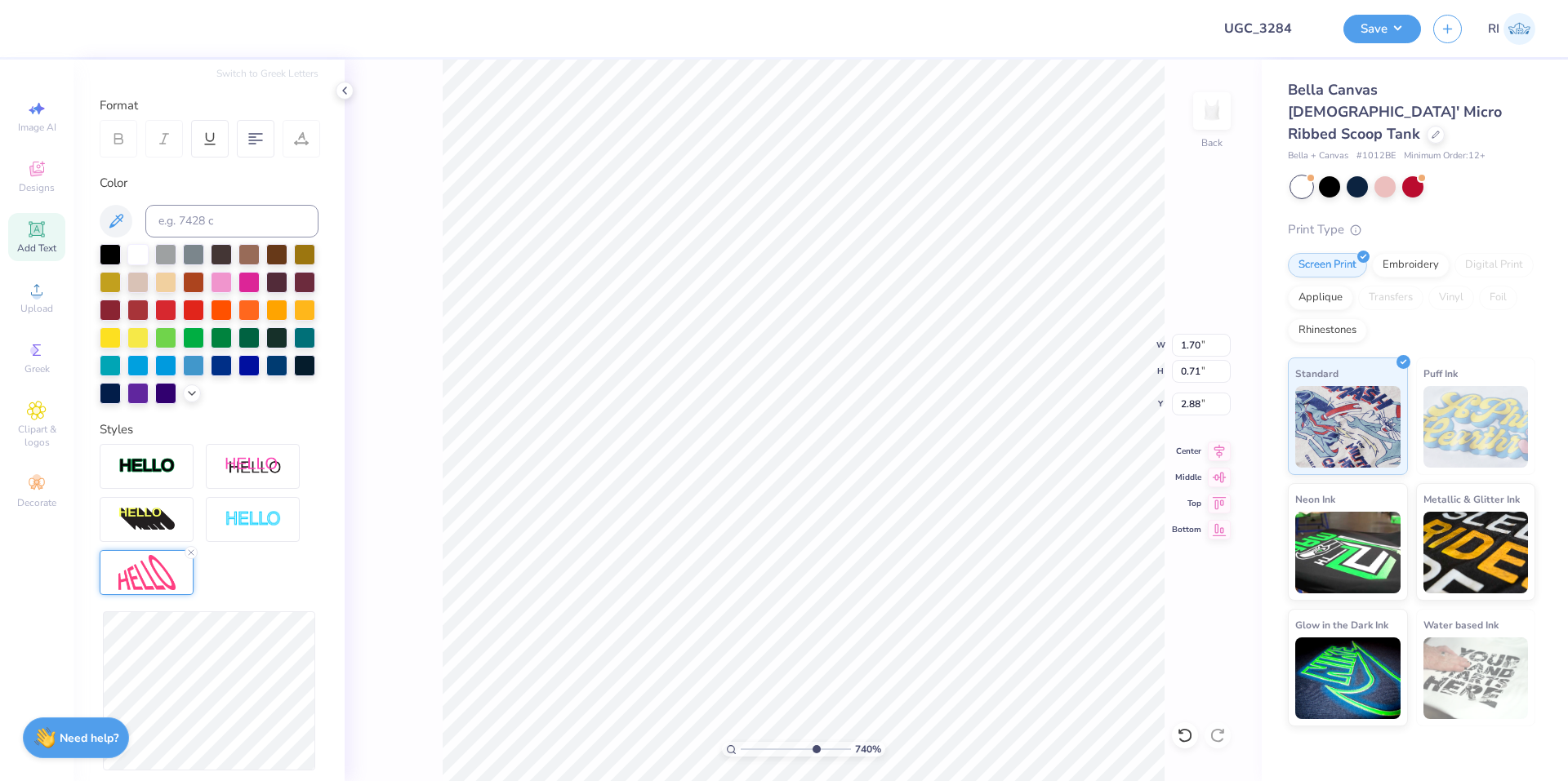
type input "1.65"
type input "0.69"
type input "7.39645378545819"
type input "2.89"
type input "4.05804149575103"
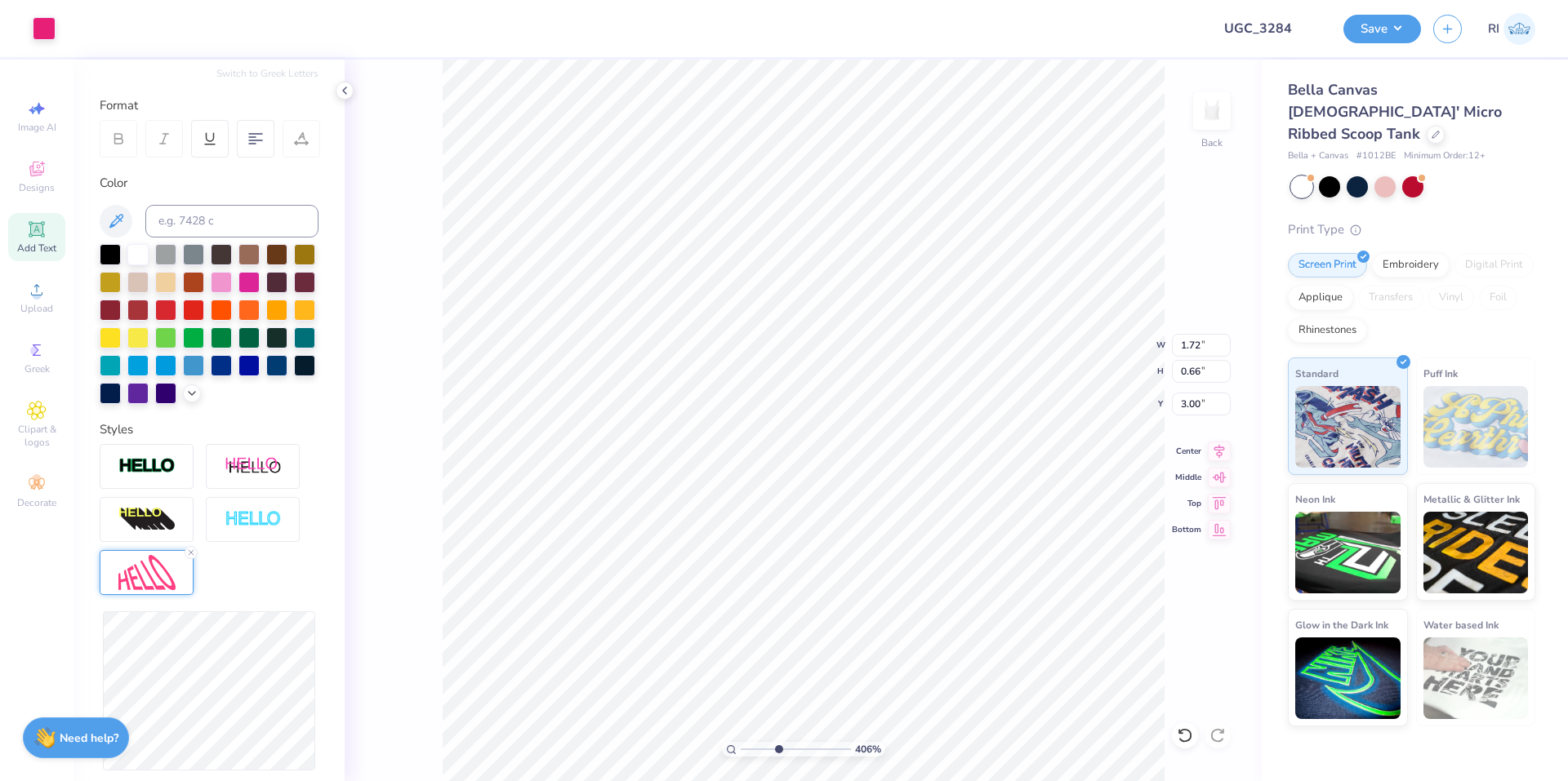
type input "2.92"
type input "4.05804149575103"
type input "5.21"
type input "1.20"
type input "1.00"
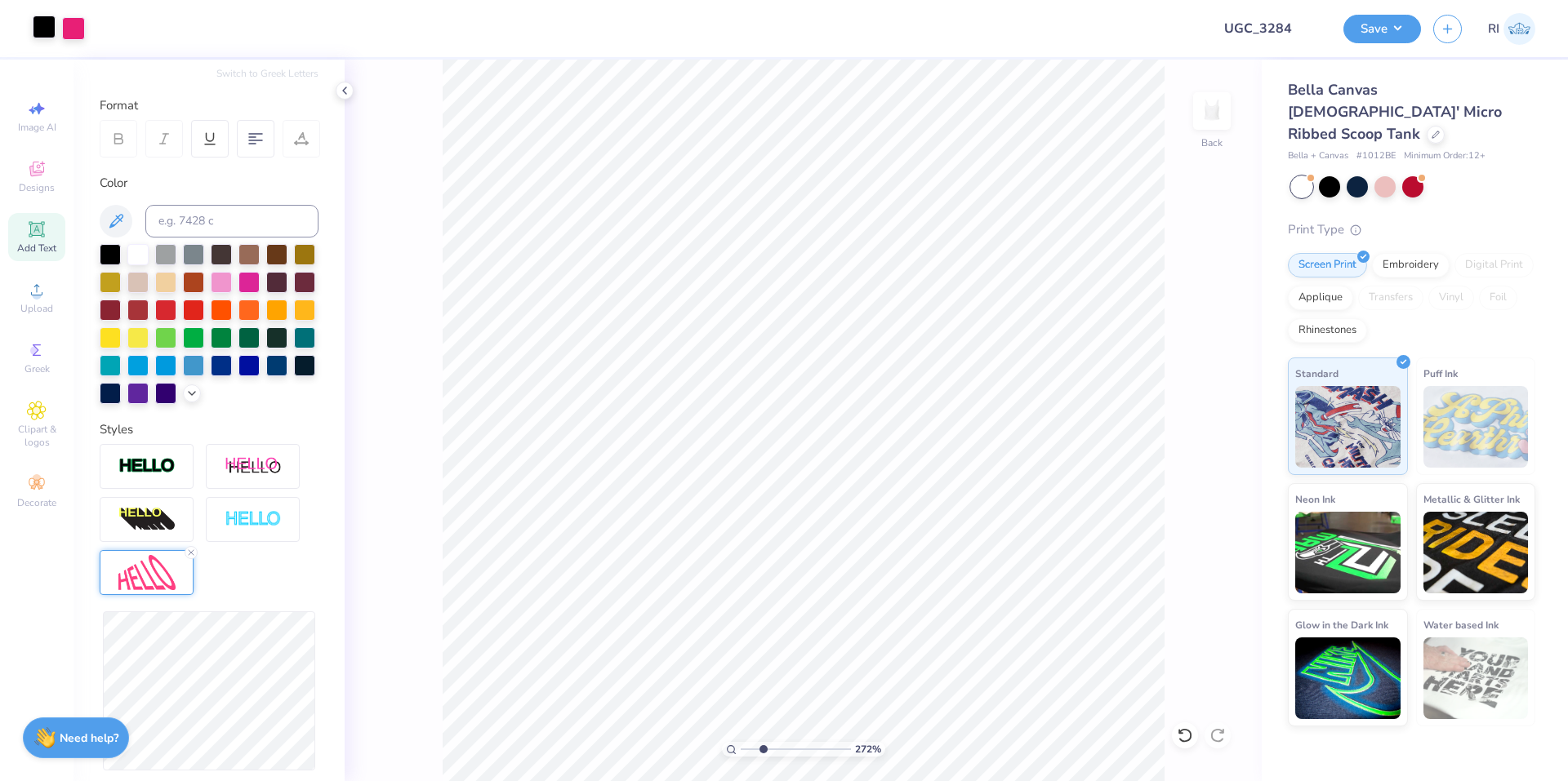
click at [51, 28] on div at bounding box center [43, 27] width 23 height 23
type input "2.71964221644285"
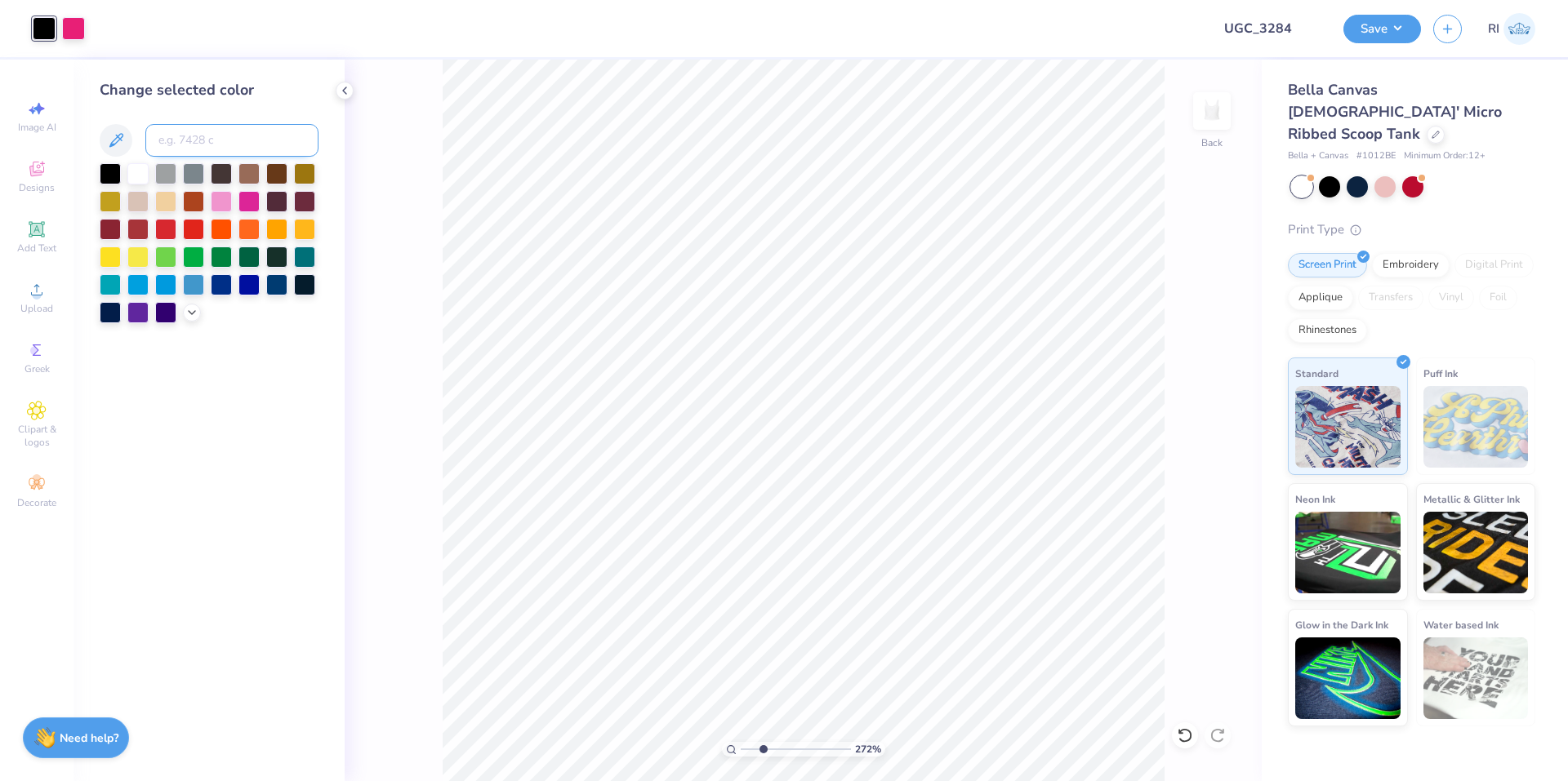
click at [236, 144] on input at bounding box center [231, 140] width 173 height 33
type input "213"
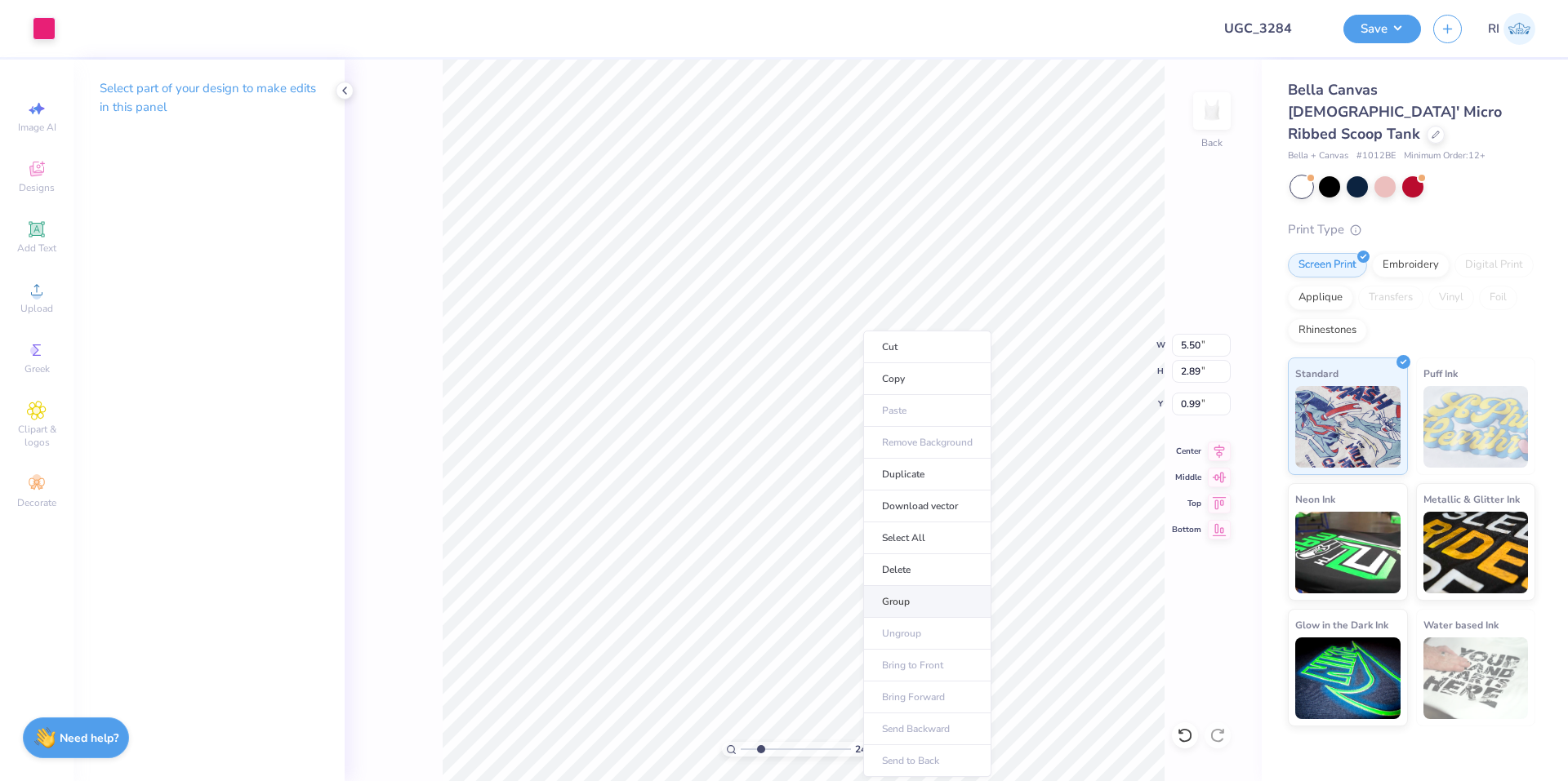
click at [918, 604] on li "Group" at bounding box center [927, 602] width 129 height 32
click at [1388, 31] on button "Save" at bounding box center [1382, 27] width 78 height 28
type input "1.49212329151837"
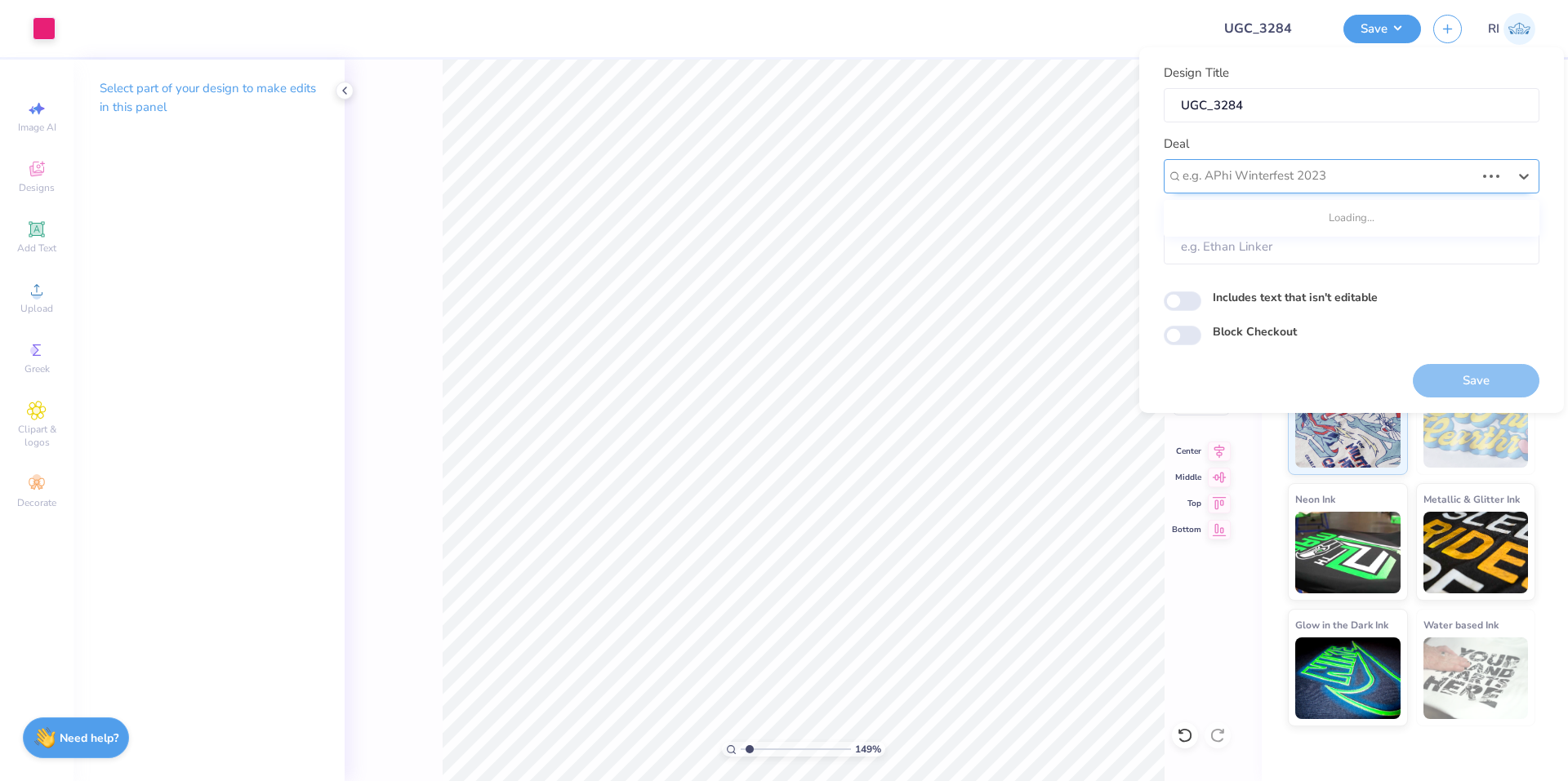
click at [1385, 182] on div at bounding box center [1329, 176] width 292 height 22
click at [1271, 225] on div "UGC Designs" at bounding box center [1351, 220] width 362 height 27
type input "ugc"
type input "1.49212329151837"
type input "Design Tool Gallery User"
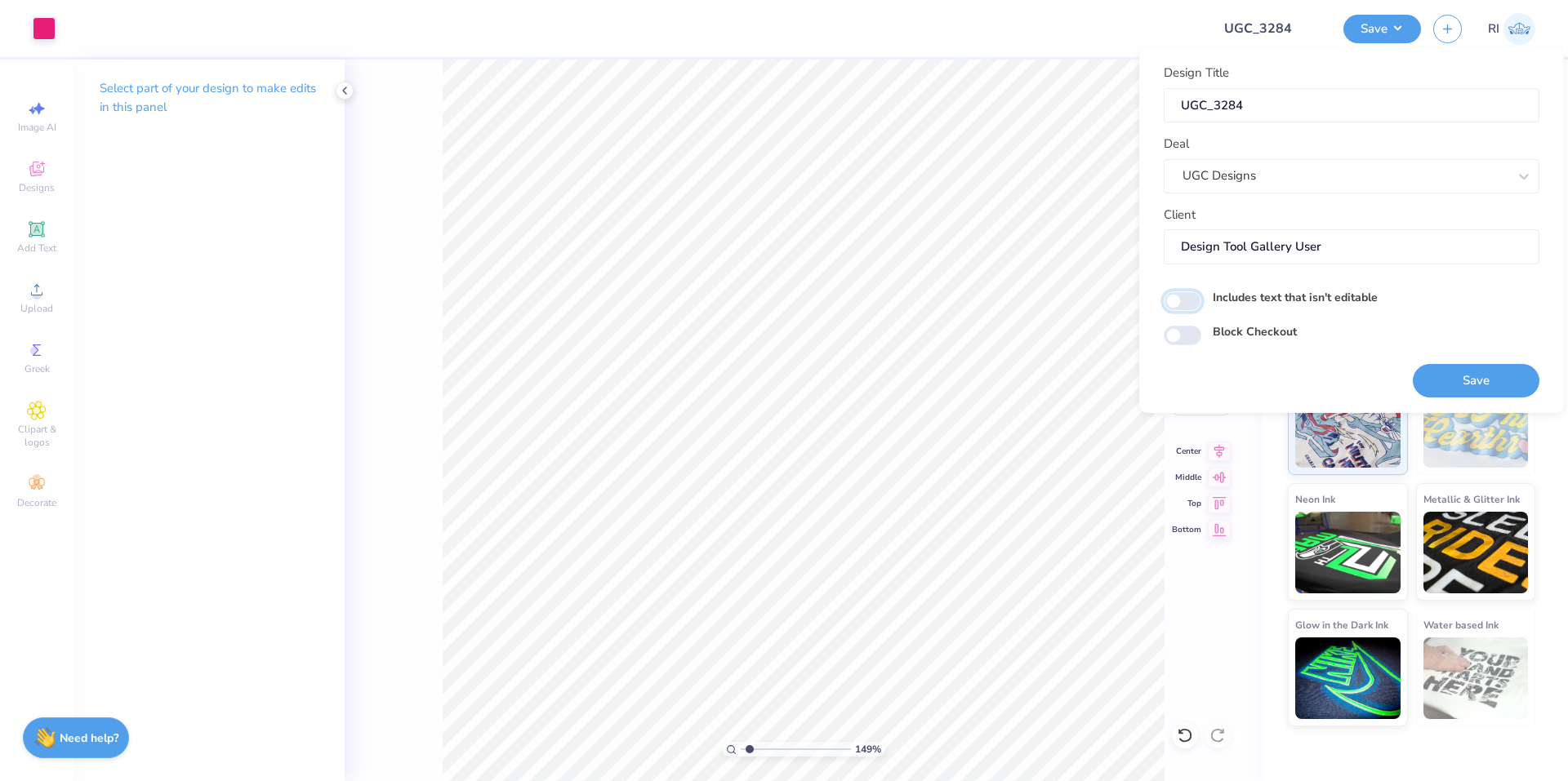
click at [1176, 306] on input "Includes text that isn't editable" at bounding box center [1182, 300] width 38 height 19
checkbox input "true"
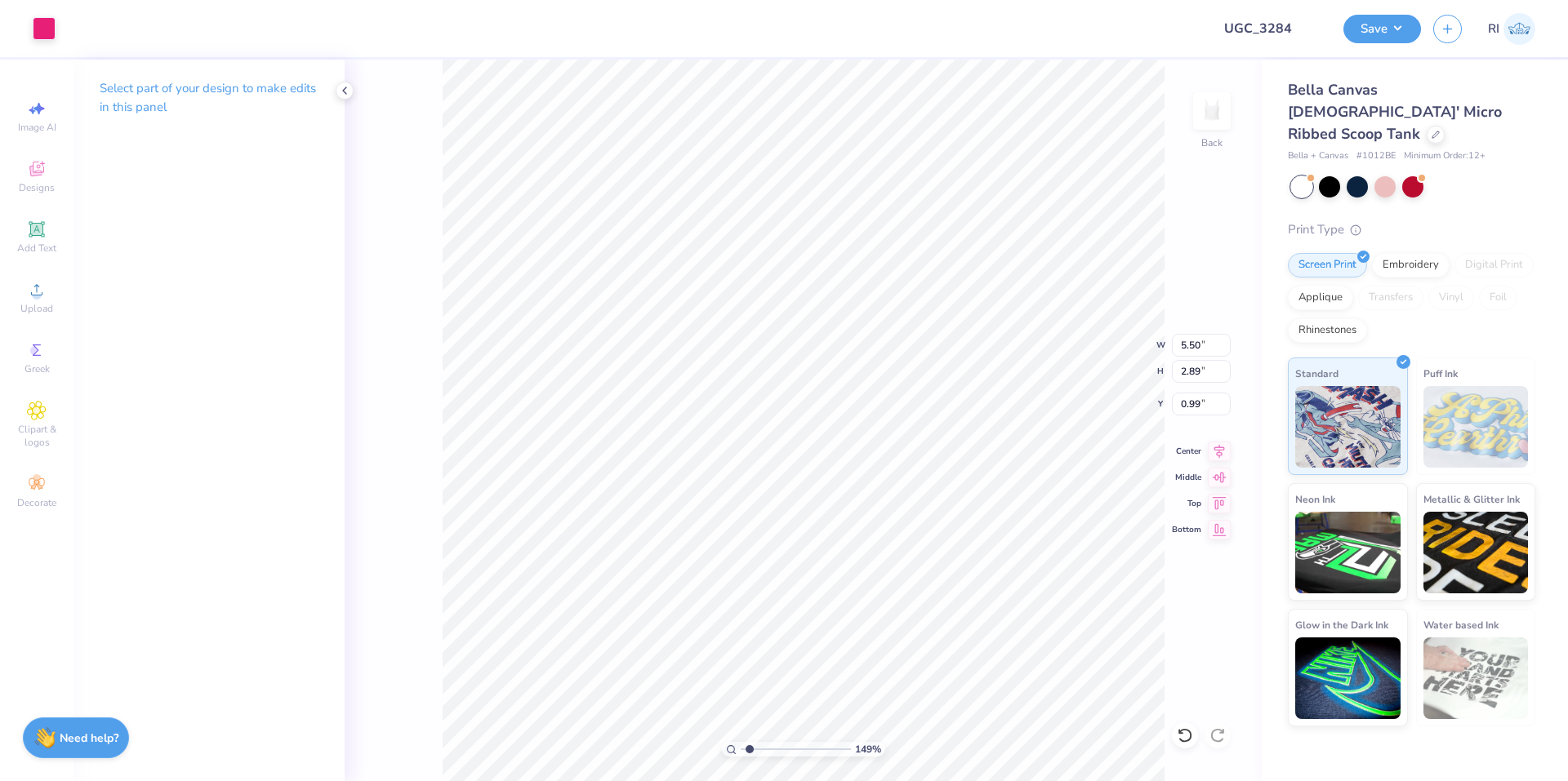
click at [1404, 38] on button "Save" at bounding box center [1382, 29] width 78 height 28
type input "1.49212329151837"
click at [1208, 402] on input "0.99" at bounding box center [1201, 404] width 58 height 23
type input "1"
type input "1.49212329151837"
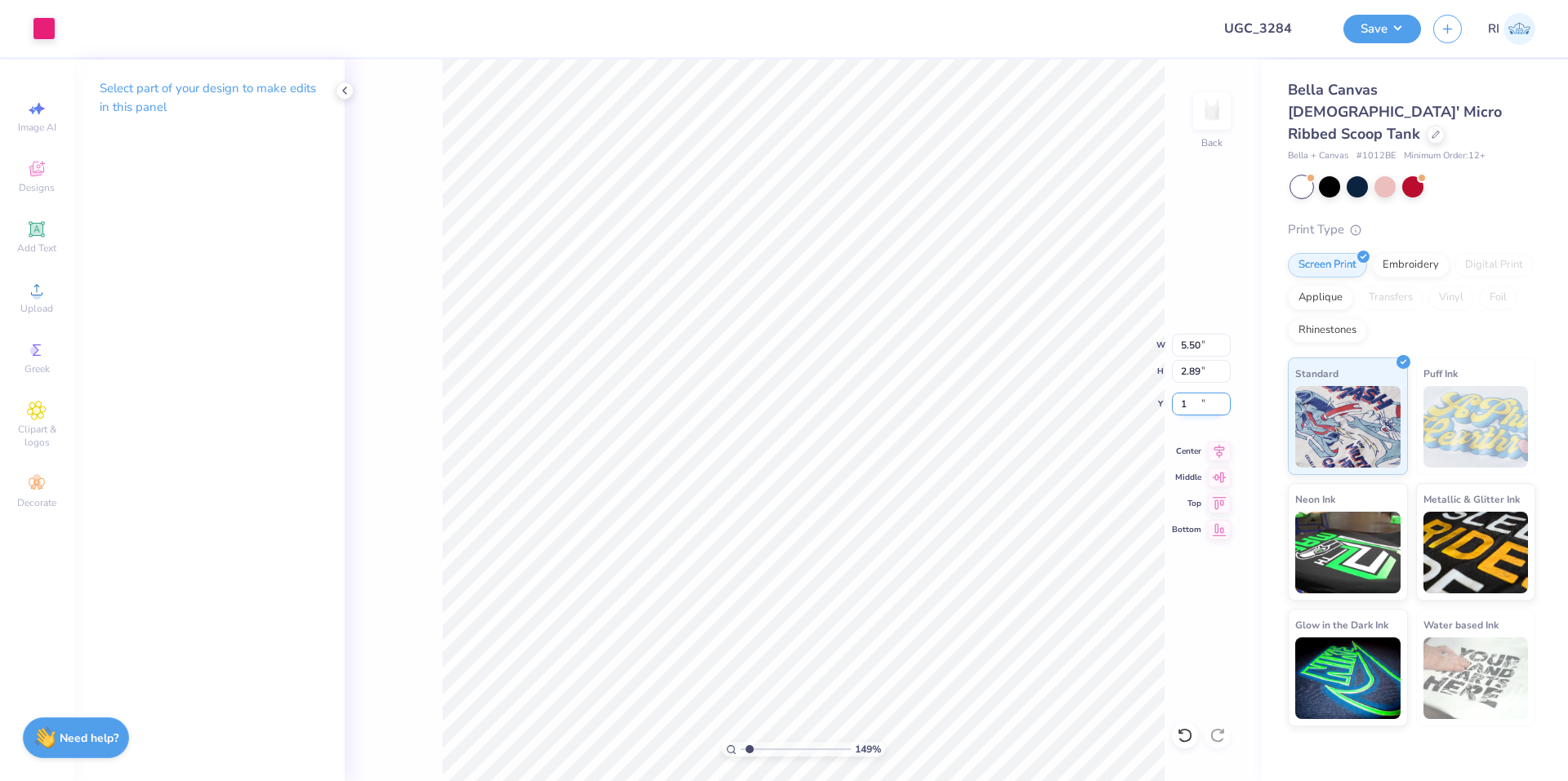
type input "1.00"
click at [1409, 26] on button "Save" at bounding box center [1382, 27] width 78 height 28
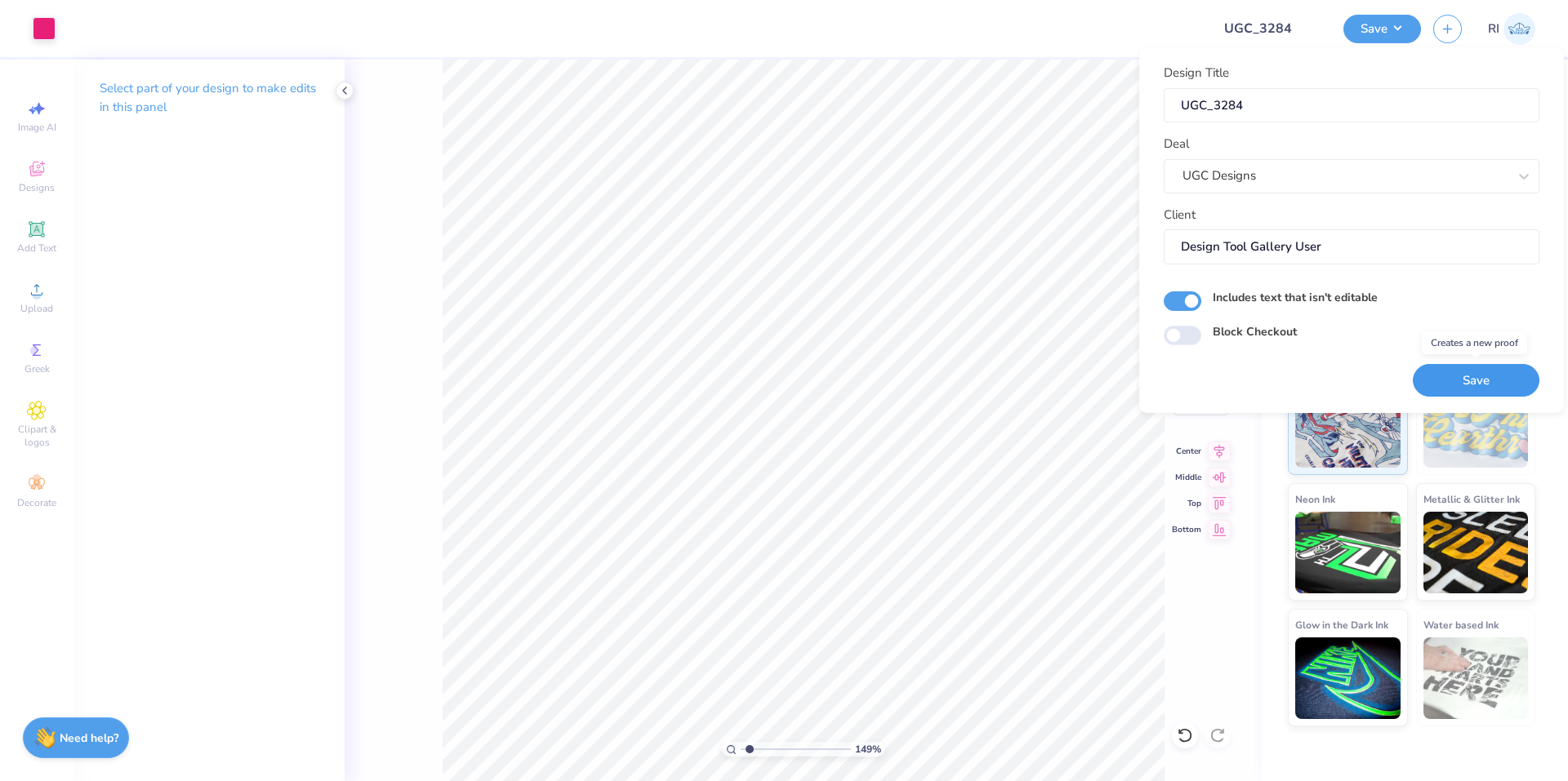
click at [1505, 378] on button "Save" at bounding box center [1476, 380] width 127 height 33
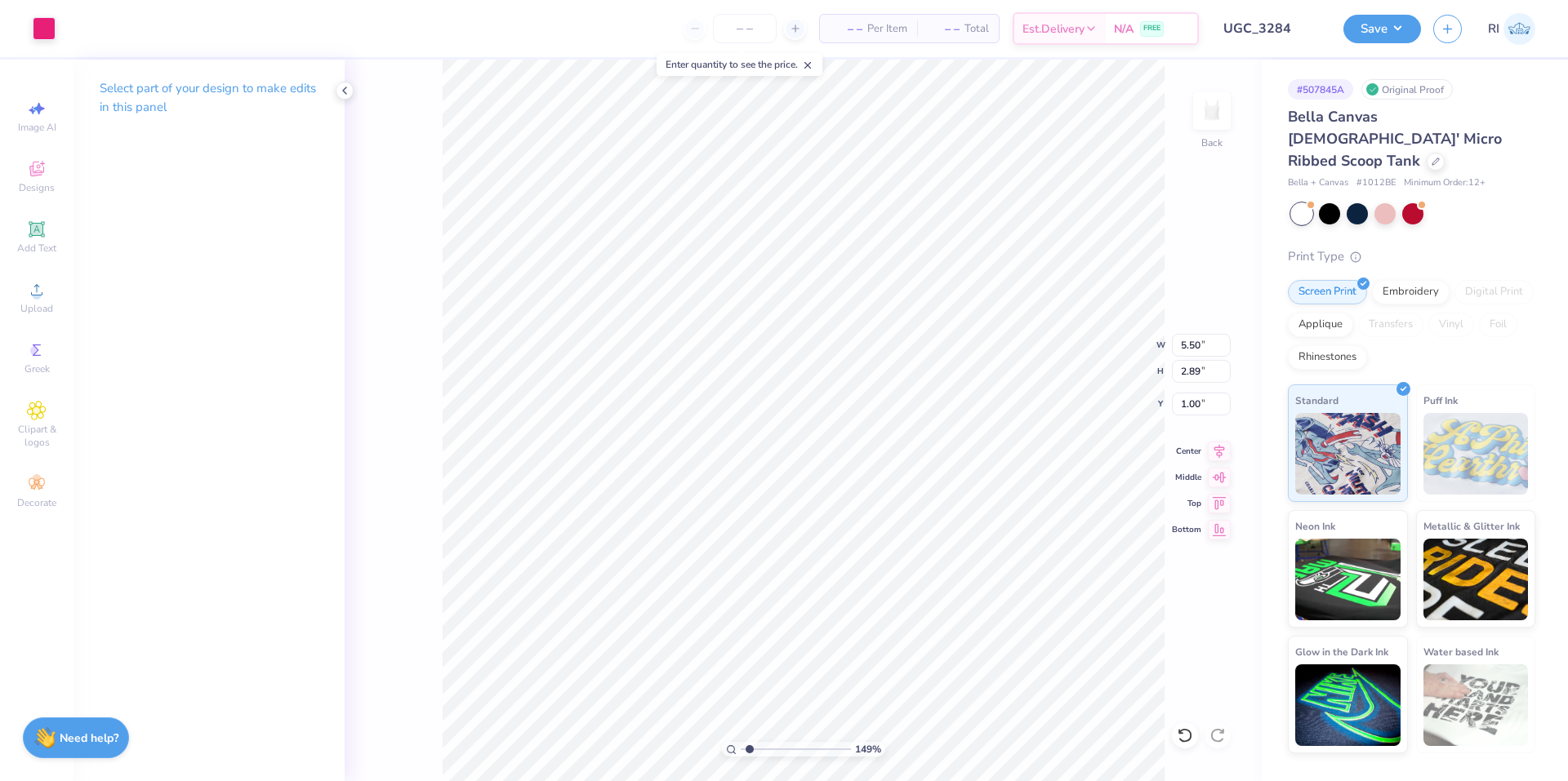
type input "1.49212329151837"
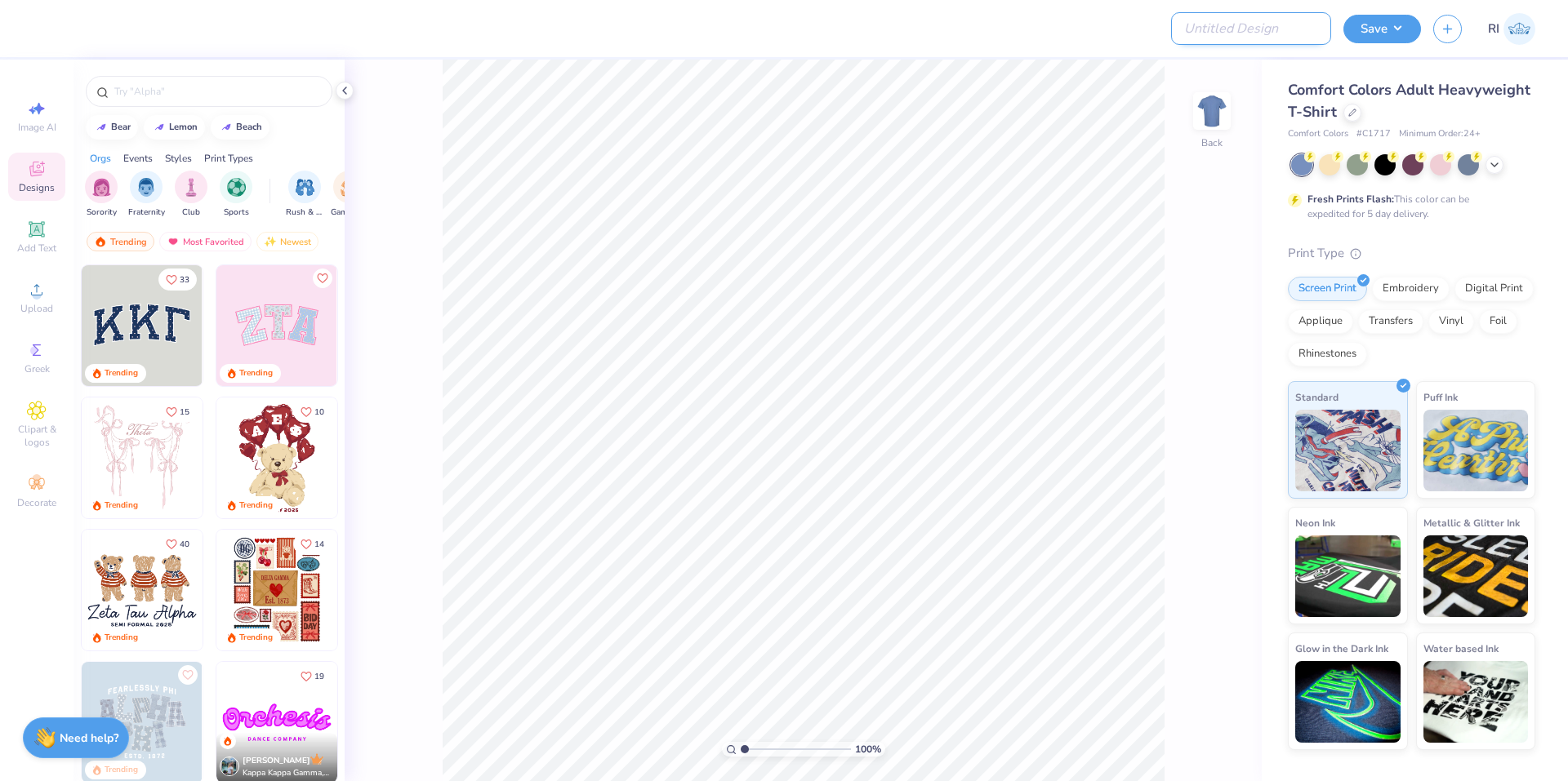
click at [1308, 28] on input "Design Title" at bounding box center [1251, 28] width 160 height 33
paste input "UGC_3286"
type input "UGC_3286"
click at [1345, 113] on div at bounding box center [1353, 111] width 18 height 18
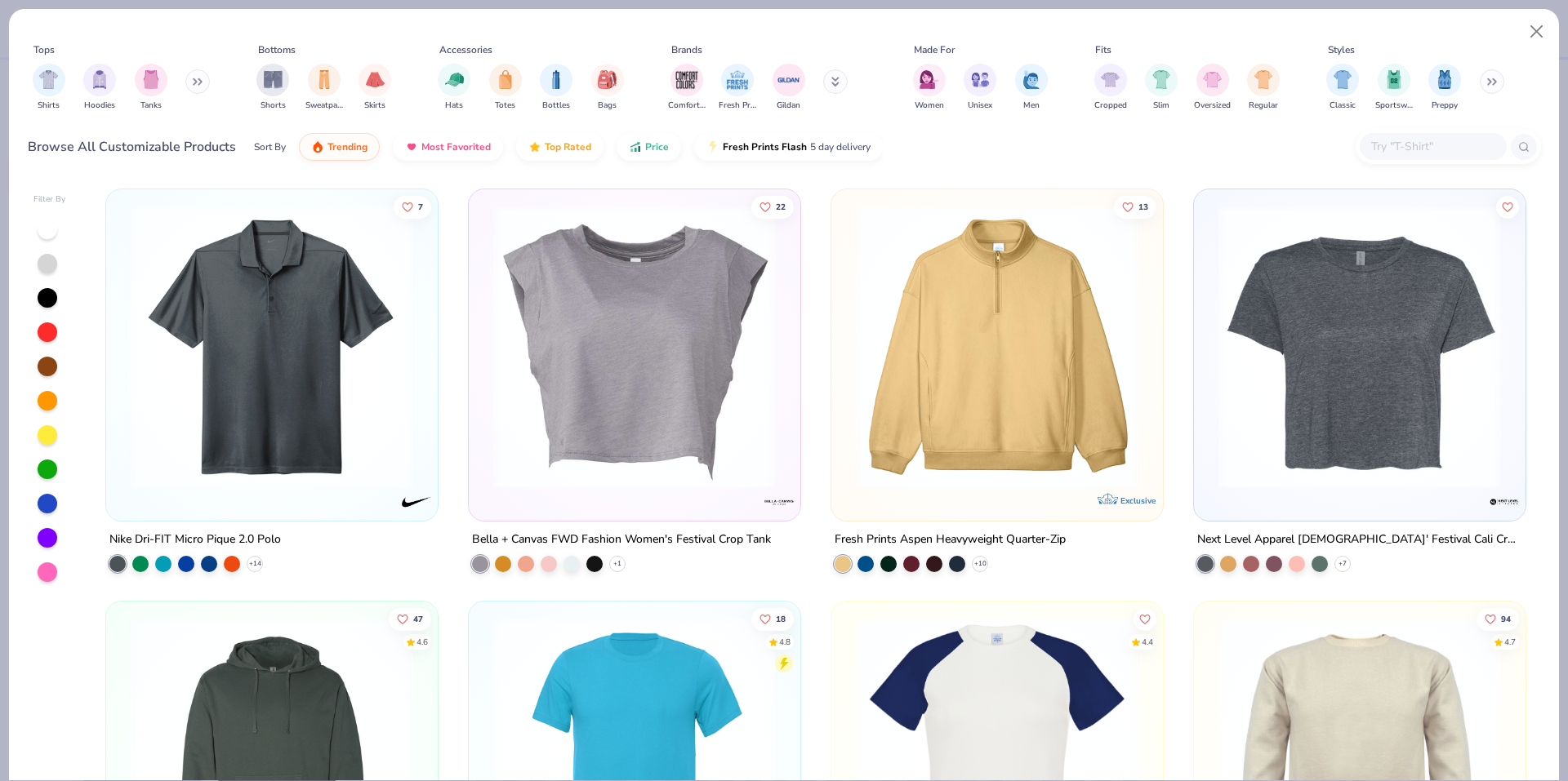
click at [1363, 150] on div at bounding box center [1433, 146] width 147 height 27
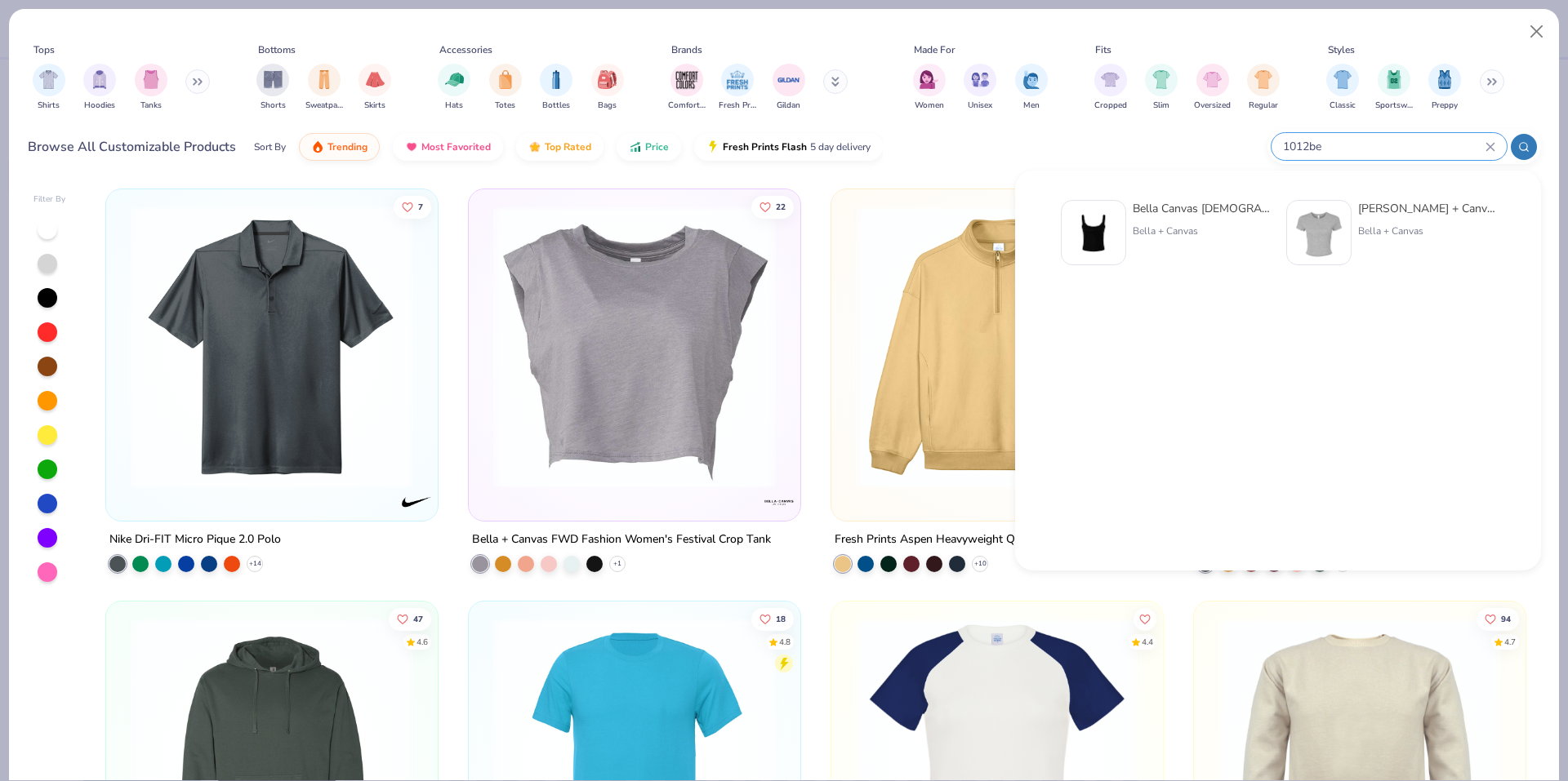
type input "1012be"
click at [1107, 240] on img at bounding box center [1093, 233] width 51 height 51
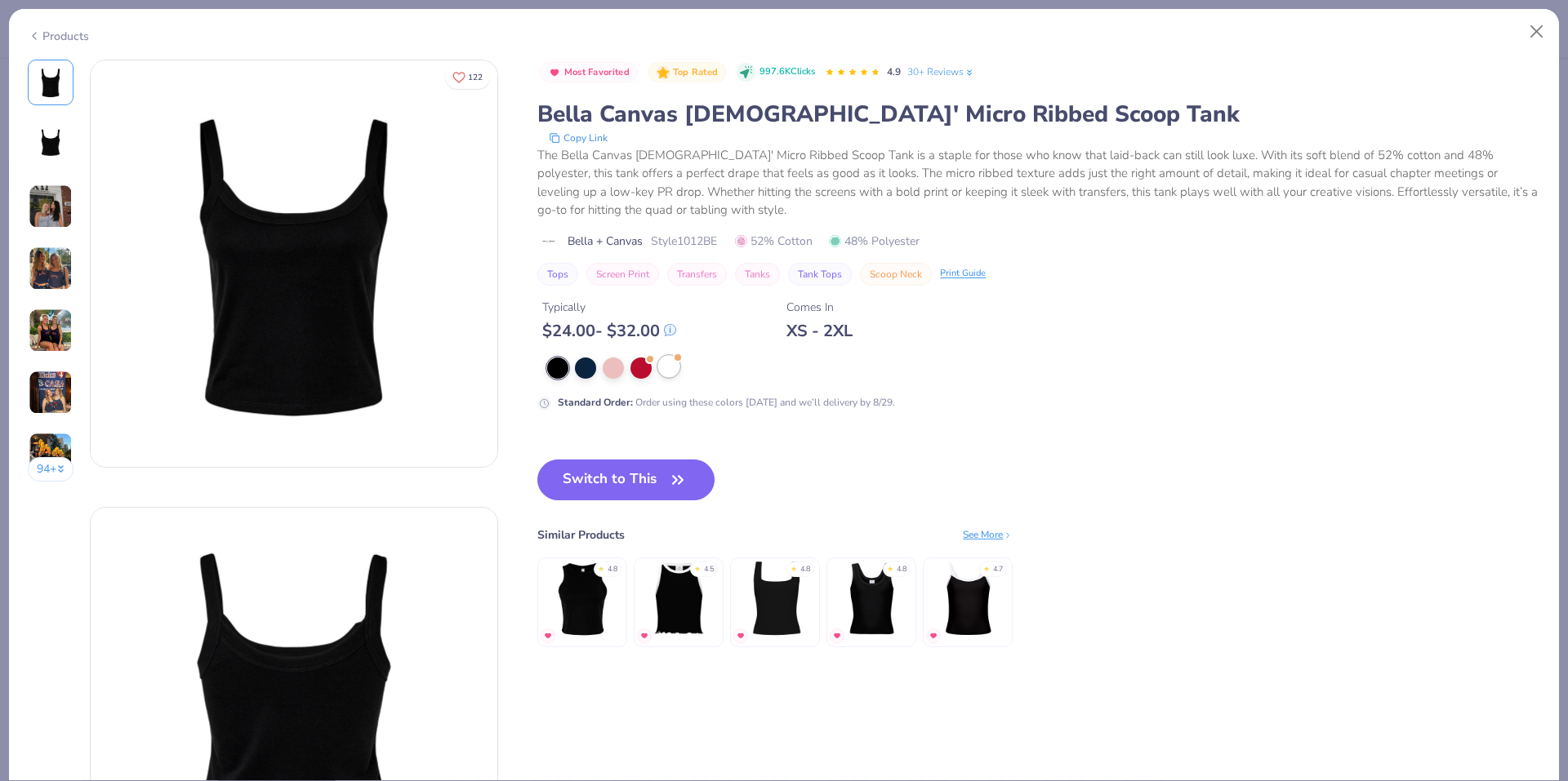
click at [664, 377] on div at bounding box center [668, 366] width 21 height 21
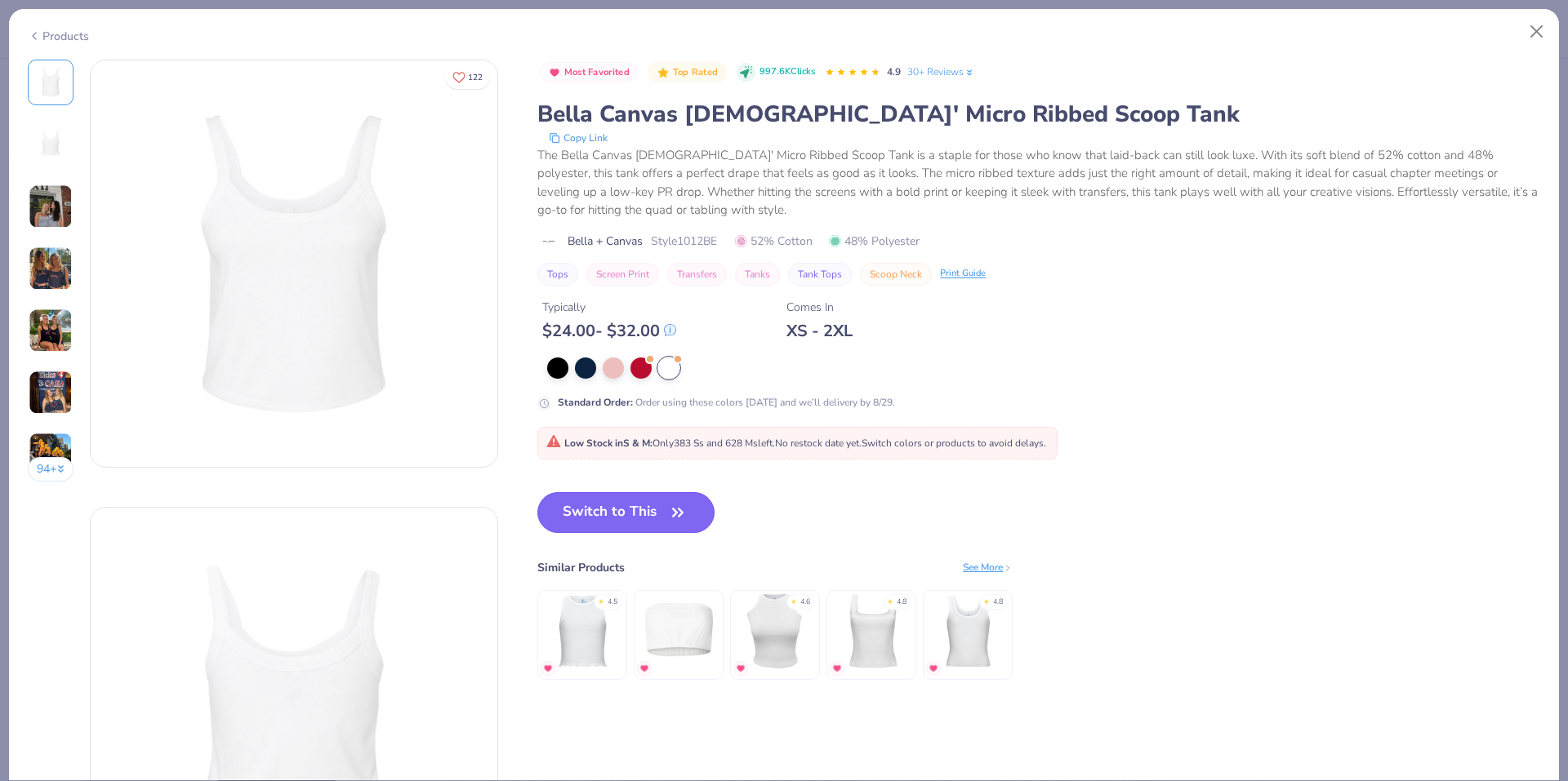
click at [678, 504] on icon "button" at bounding box center [677, 512] width 23 height 23
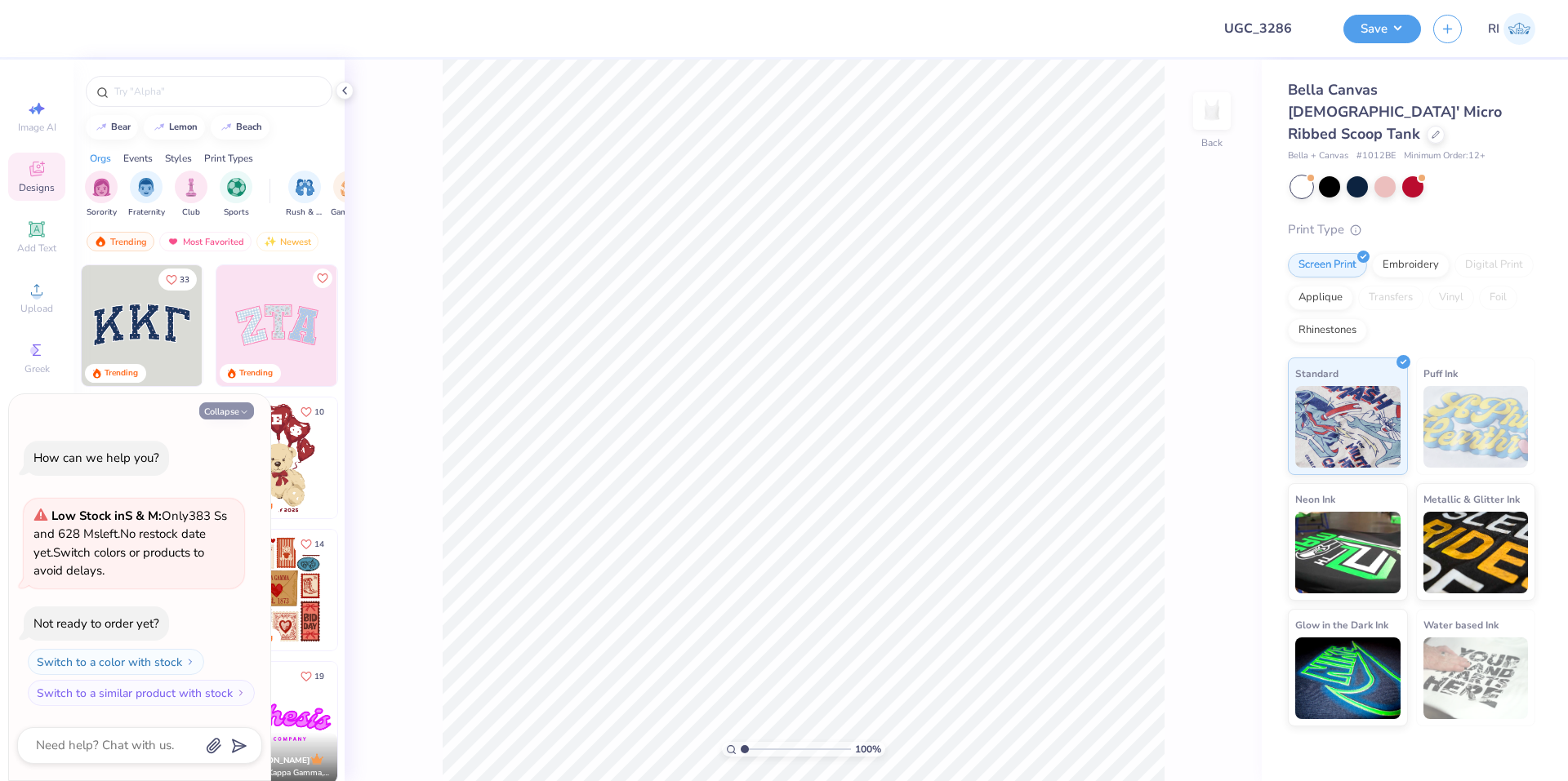
click at [239, 414] on icon "button" at bounding box center [245, 412] width 10 height 10
type textarea "x"
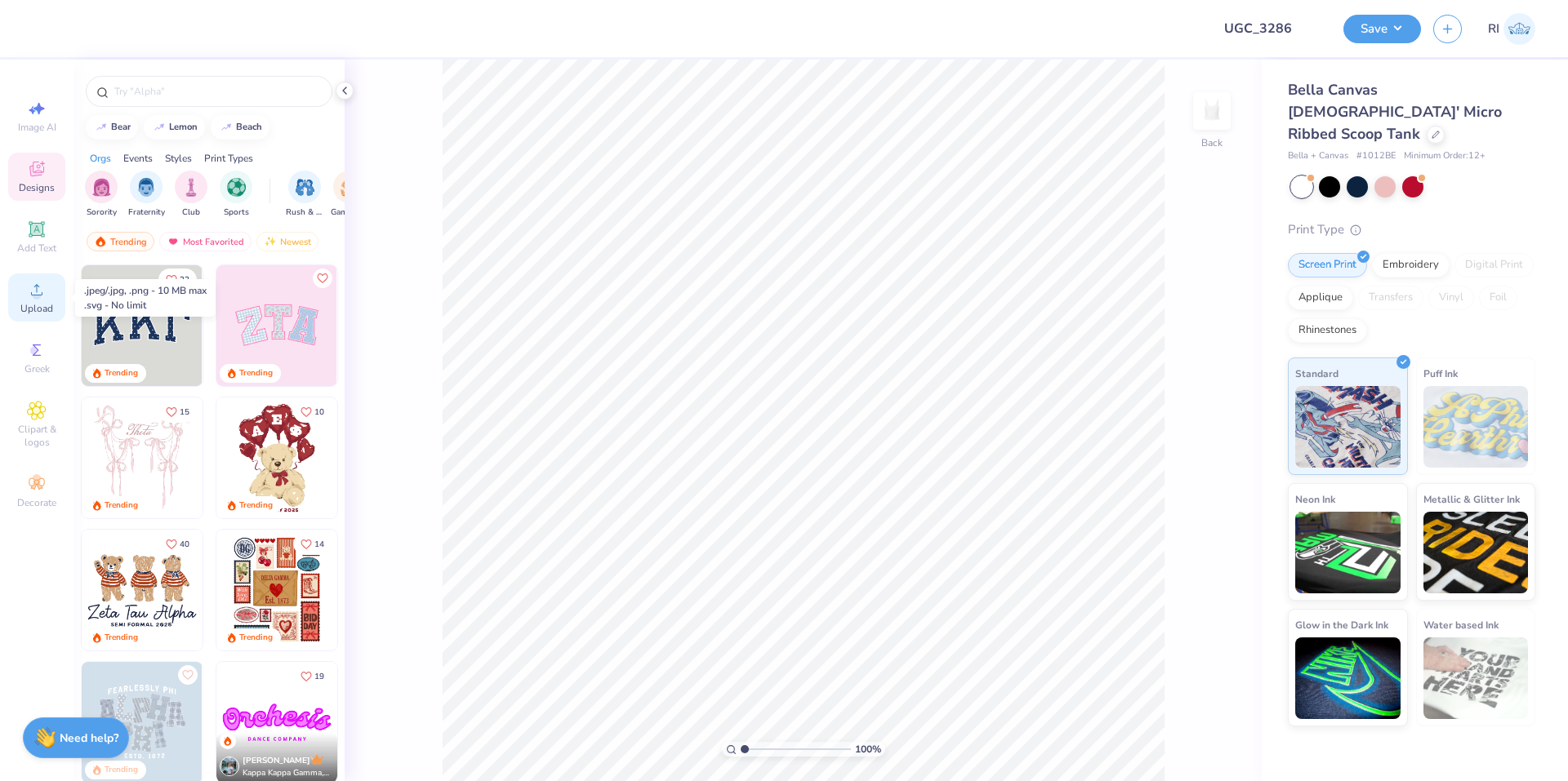
click at [31, 301] on div "Upload" at bounding box center [37, 298] width 57 height 48
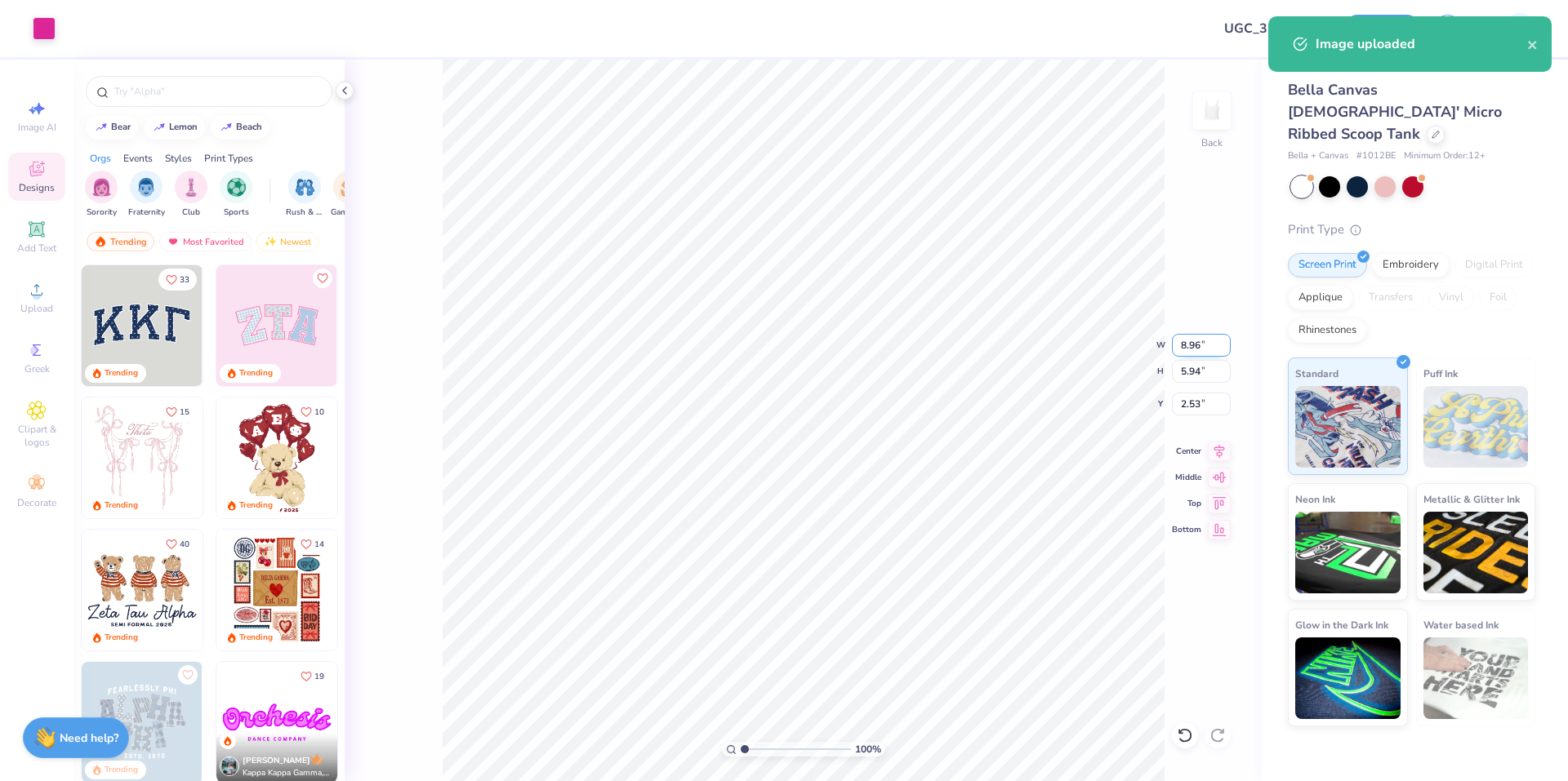
click at [1190, 347] on input "8.96" at bounding box center [1201, 345] width 58 height 23
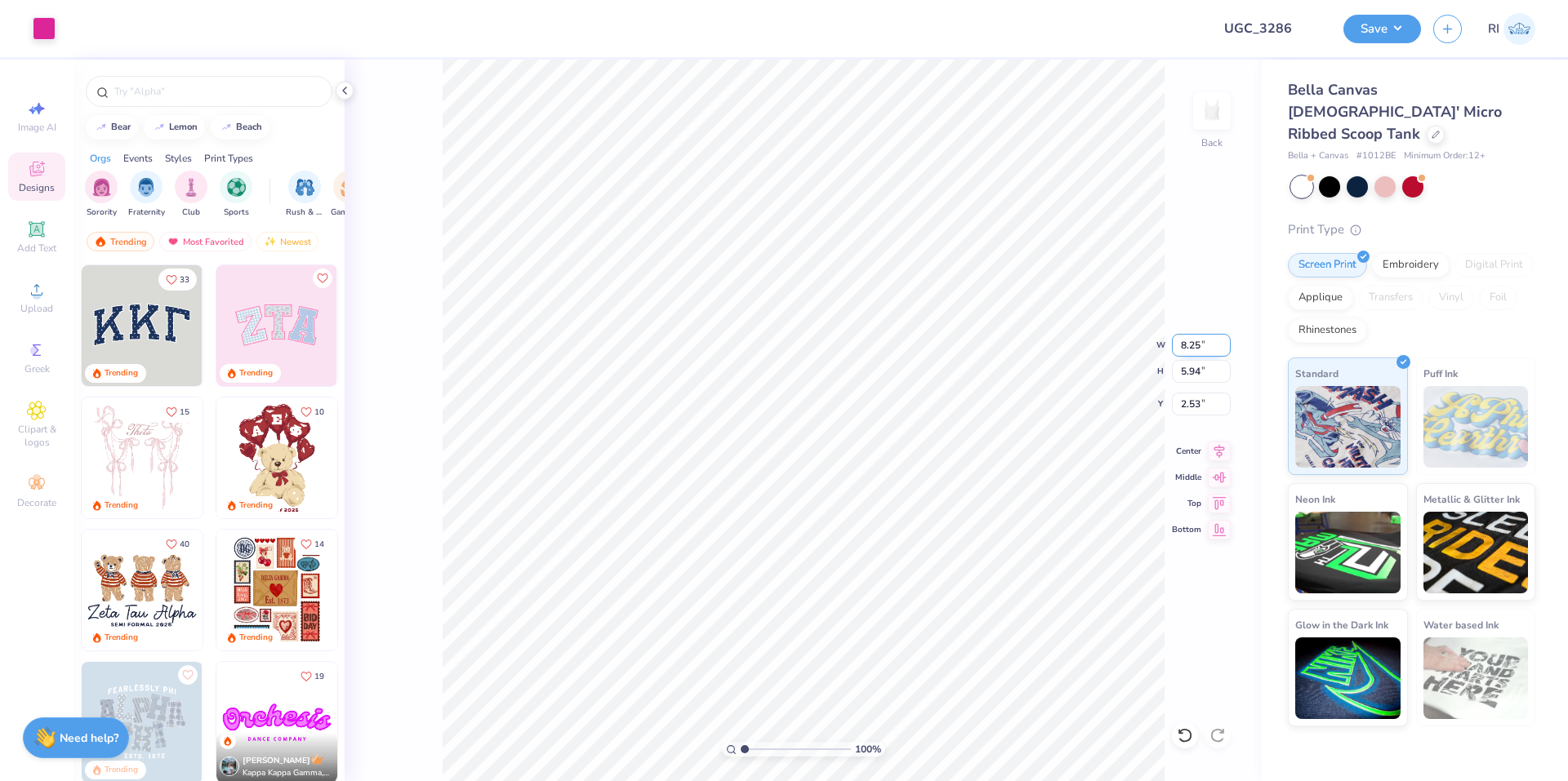
type input "8.25"
type input "5.47"
click at [1207, 397] on input "2.77" at bounding box center [1201, 404] width 58 height 23
type input "0.50"
click at [1228, 456] on icon at bounding box center [1218, 448] width 23 height 19
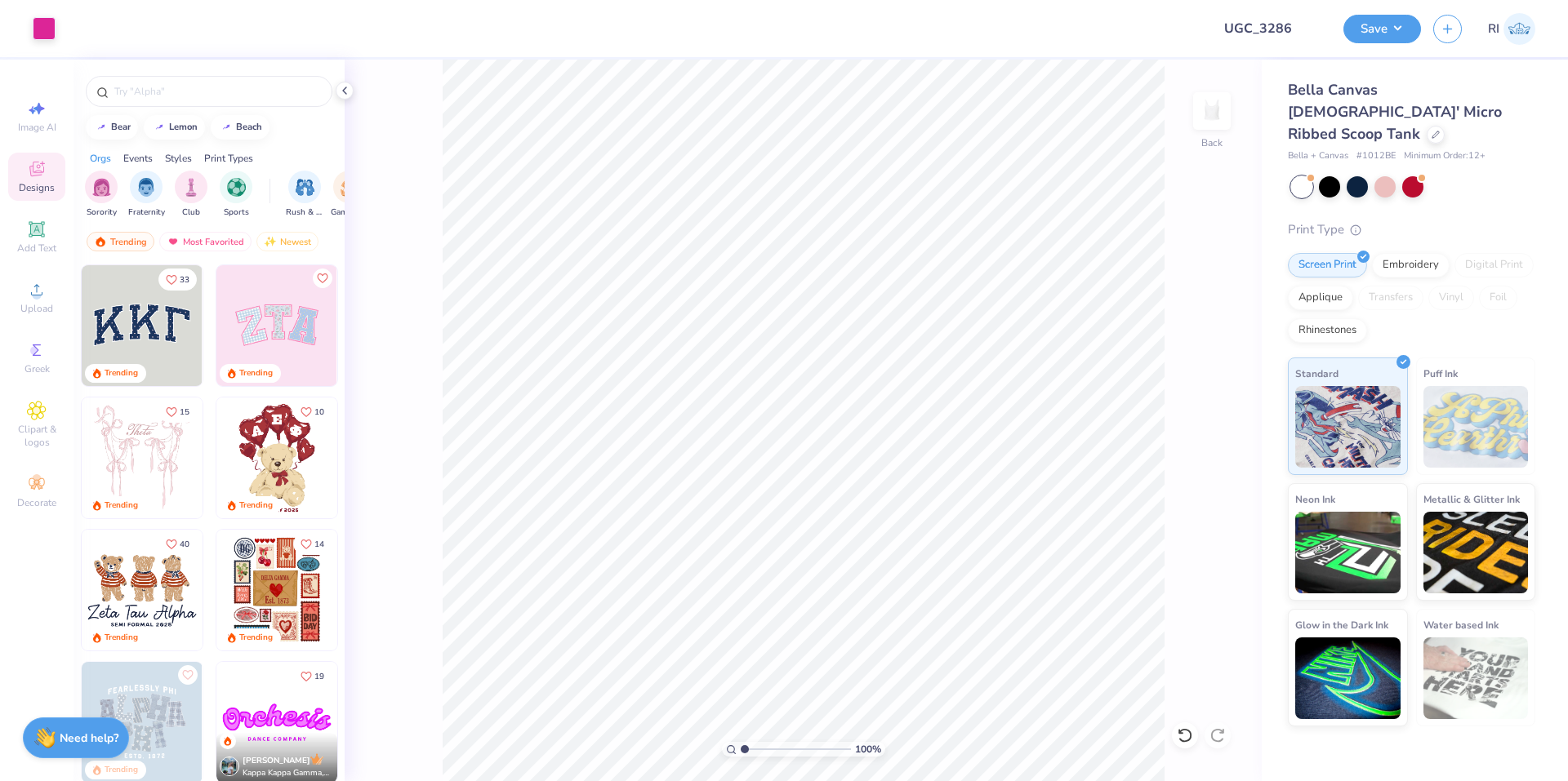
click at [31, 252] on span "Add Text" at bounding box center [37, 249] width 39 height 13
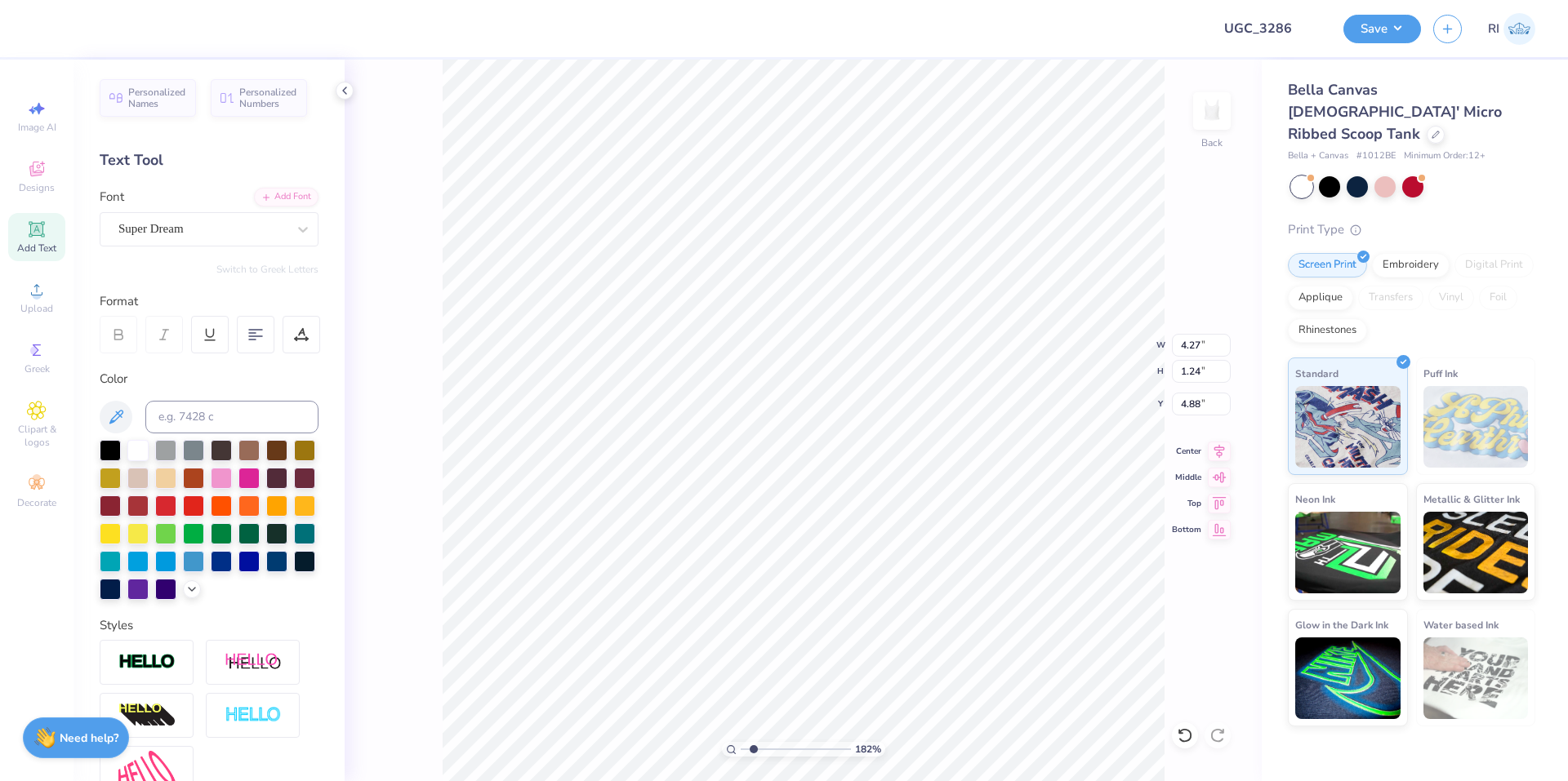
click at [262, 207] on div "Font Super Dream" at bounding box center [209, 217] width 219 height 58
click at [265, 201] on div "Add Font" at bounding box center [285, 195] width 64 height 19
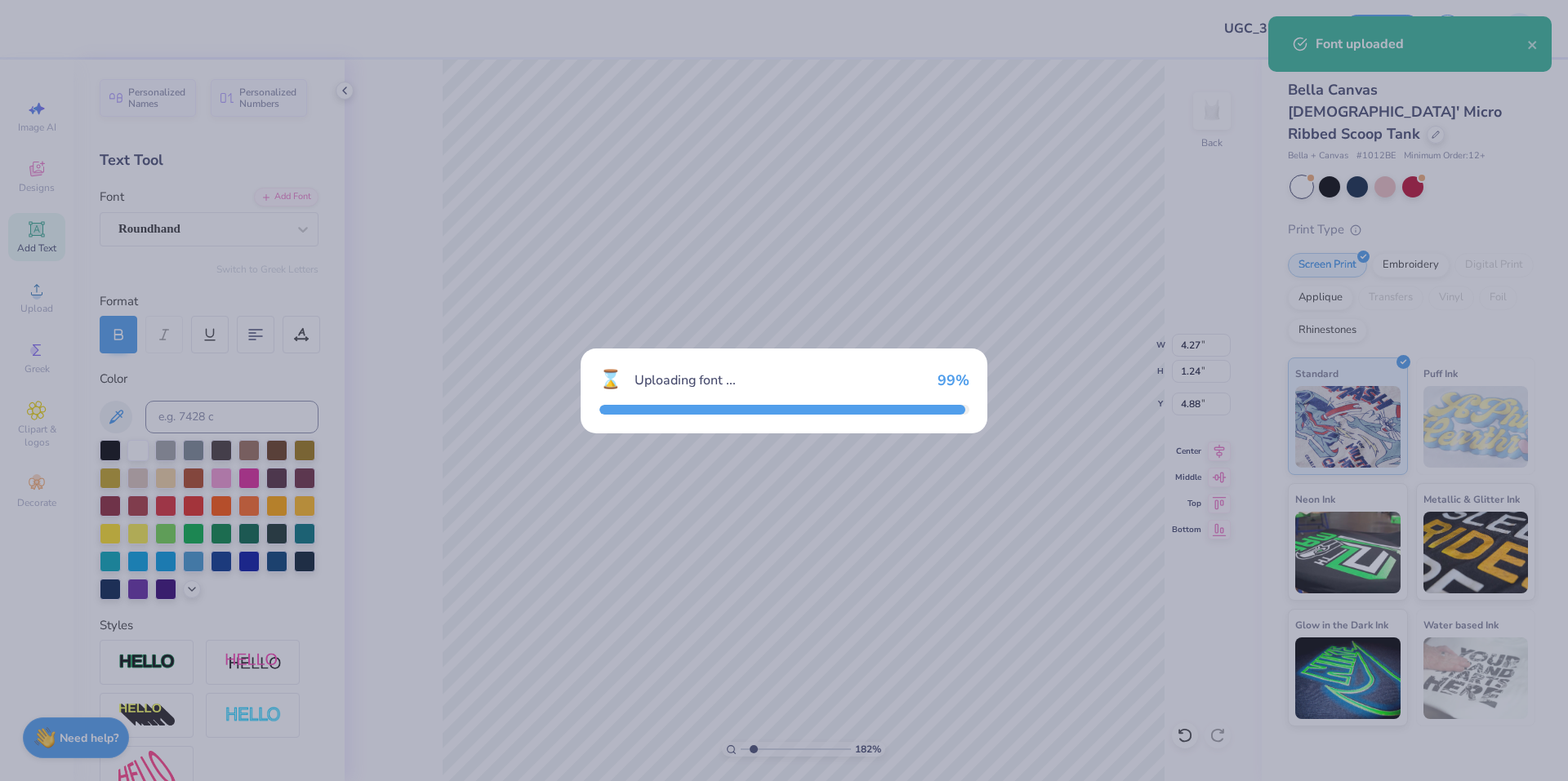
type input "1.82266588284093"
type input "5.93"
type input "1.27"
type input "4.87"
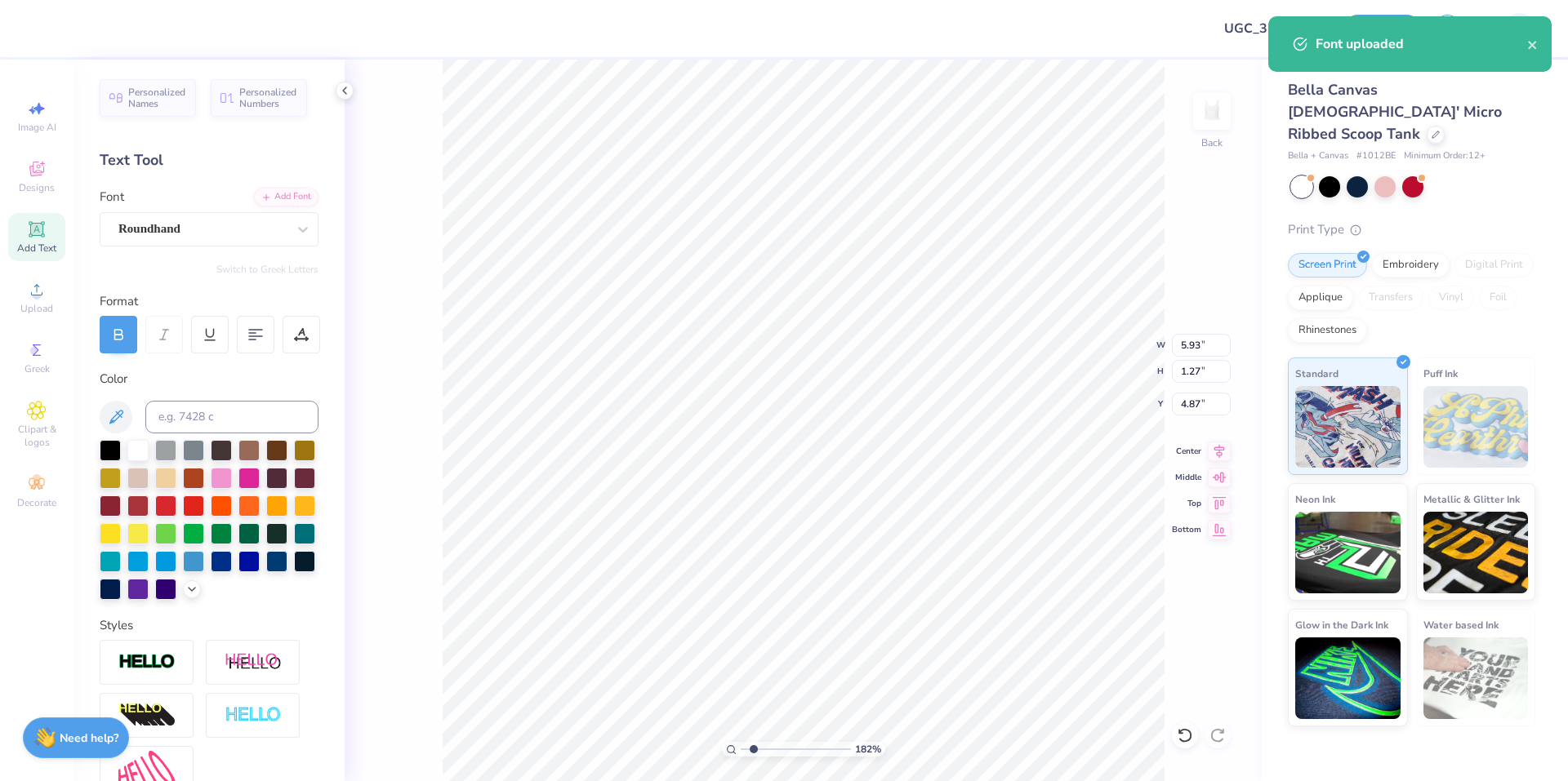
scroll to position [14, 3]
click at [109, 445] on div at bounding box center [109, 448] width 21 height 21
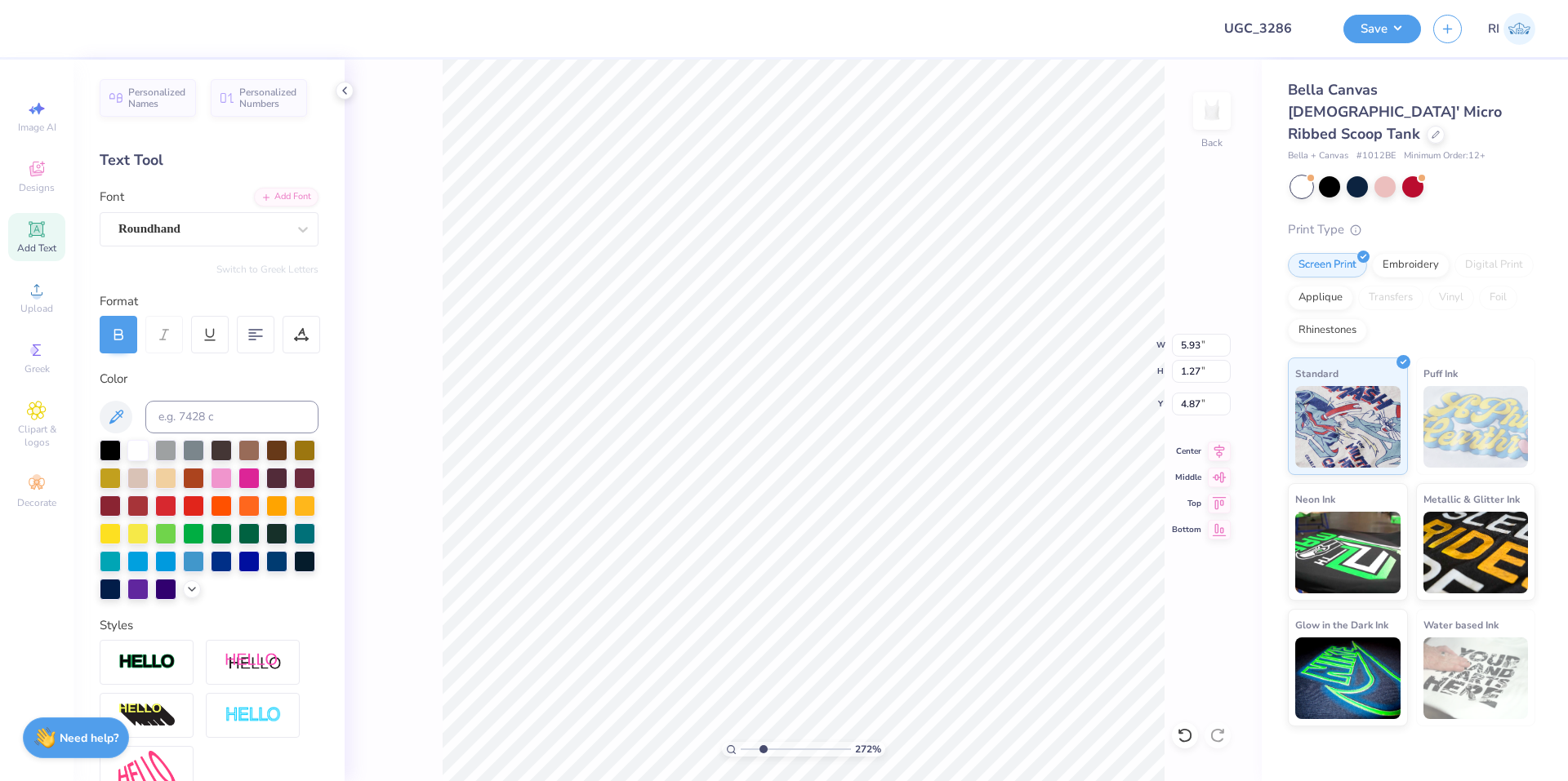
type input "2.71964221644285"
type textarea "a"
type input "2.71964221644285"
type textarea "ae"
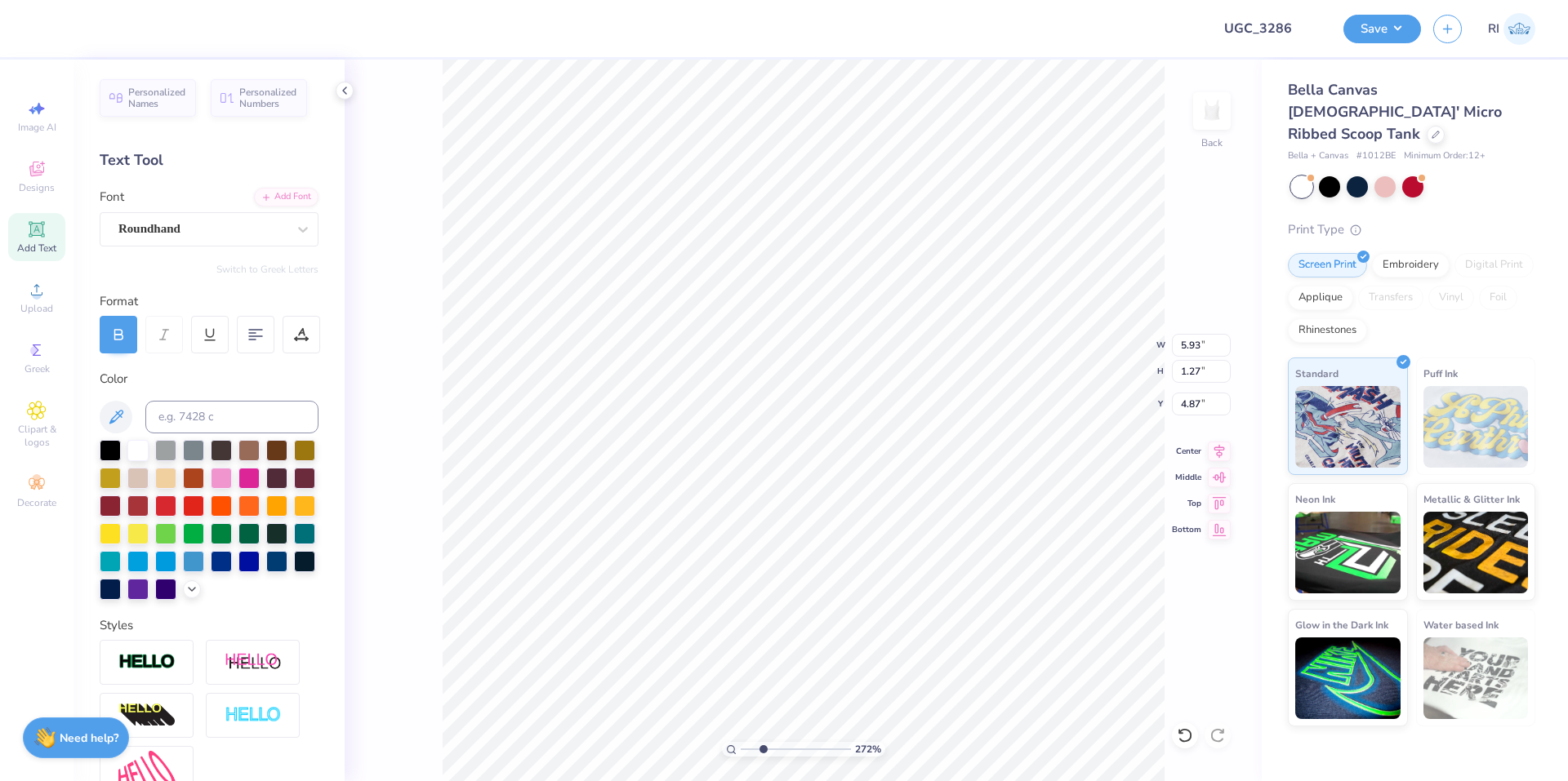
type input "2.71964221644285"
type textarea "aep"
type input "2.71964221644285"
type textarea "aeph"
type input "2.71964221644285"
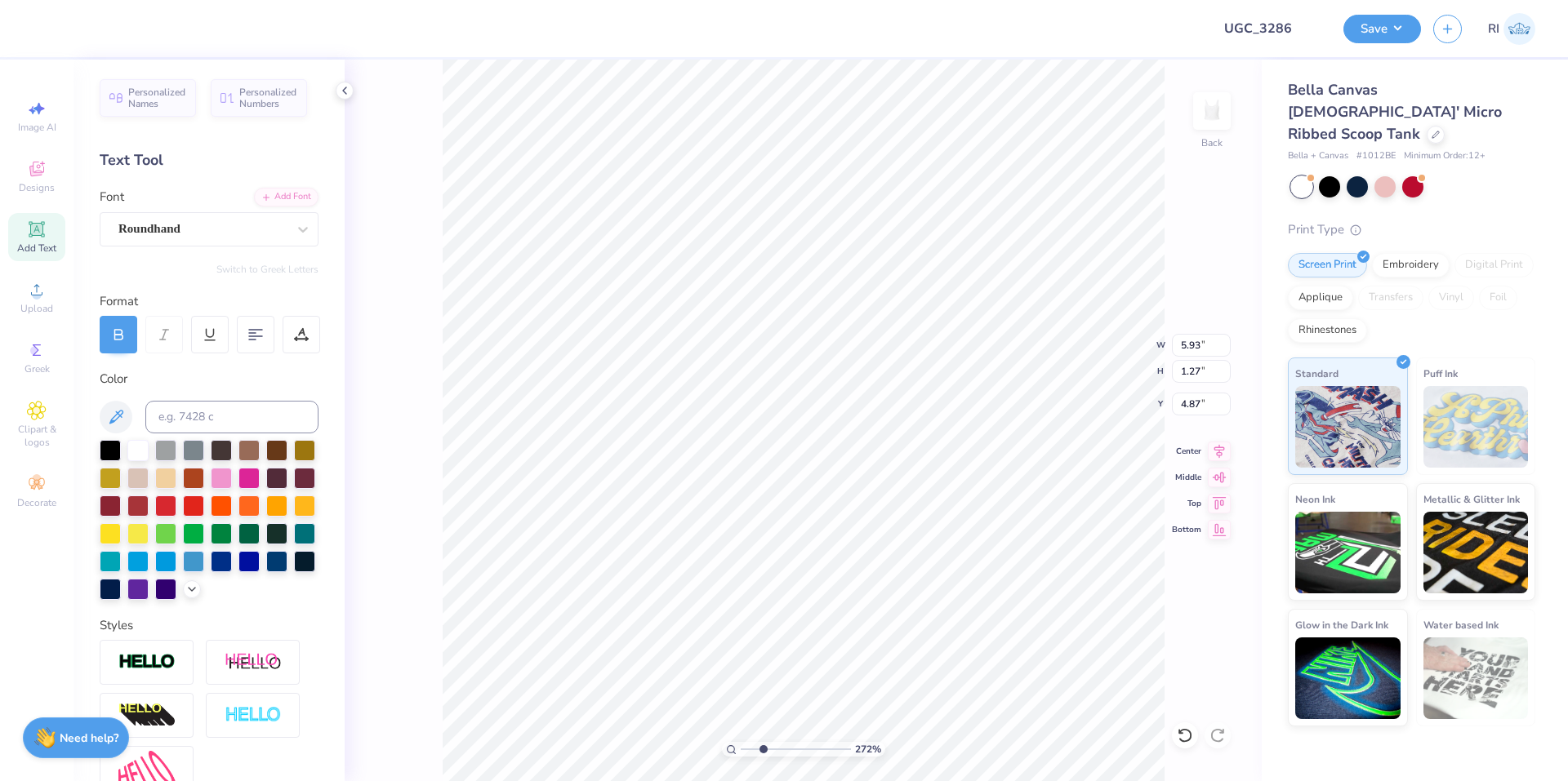
type textarea "aephi"
type input "2.71964221644285"
type input "1.49"
type input "2.71964221644285"
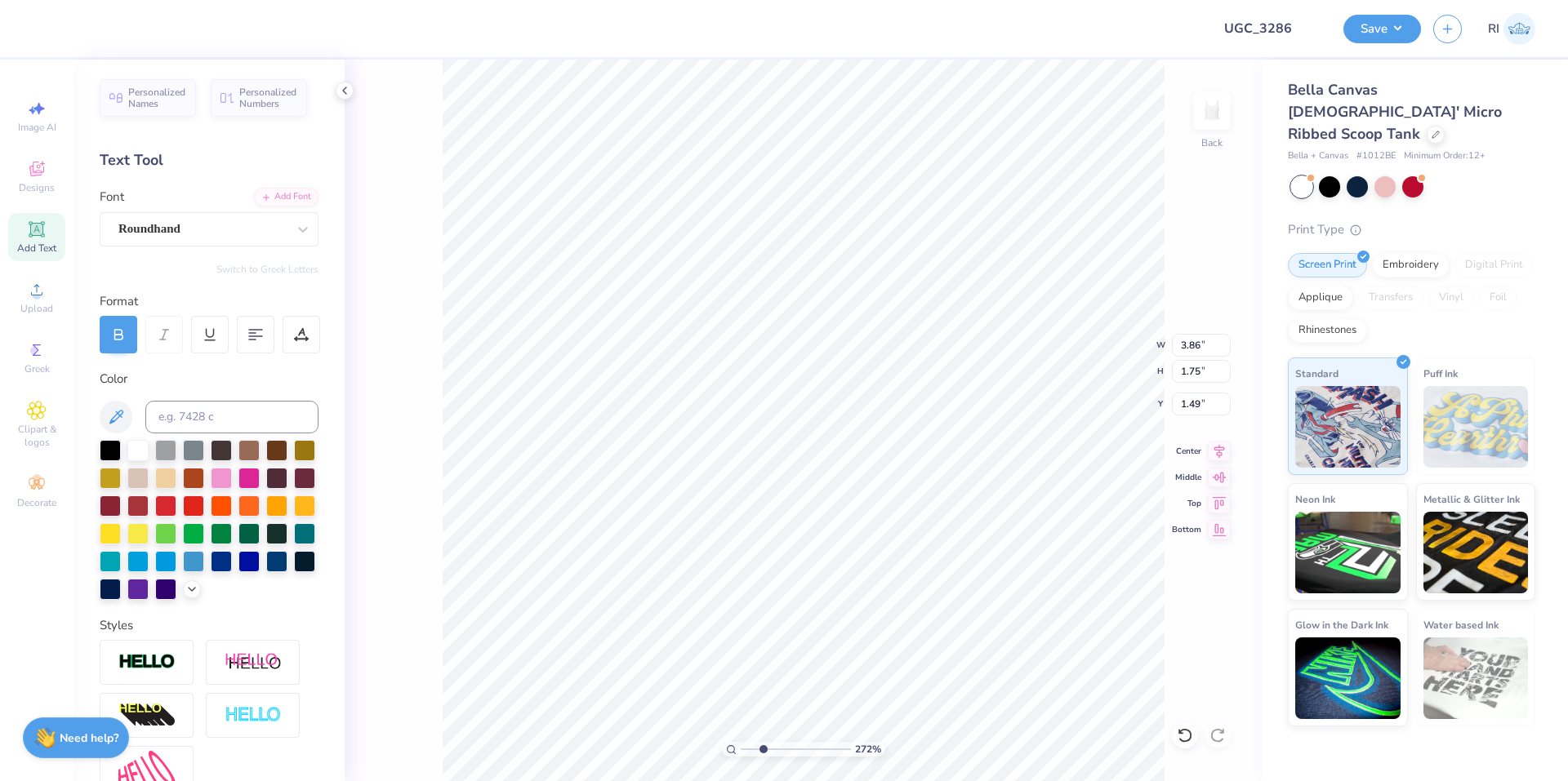
type input "1.85"
type input "0.84"
type input "2.40"
type input "6.69225330157204"
type input "1.86"
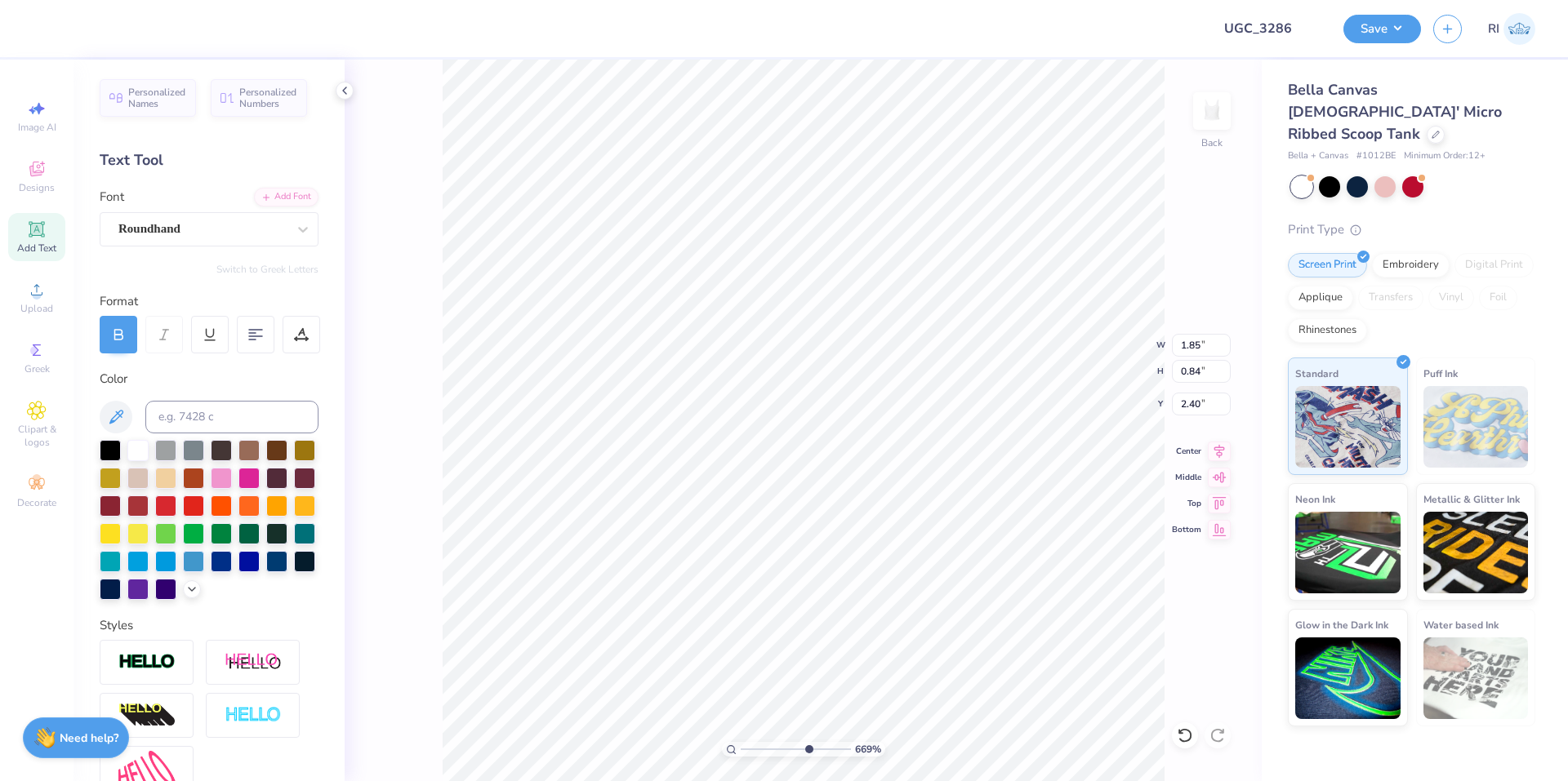
type input "0.71"
type input "2.47"
type input "6.69225330157203"
type input "2.14"
type input "6.69225330157203"
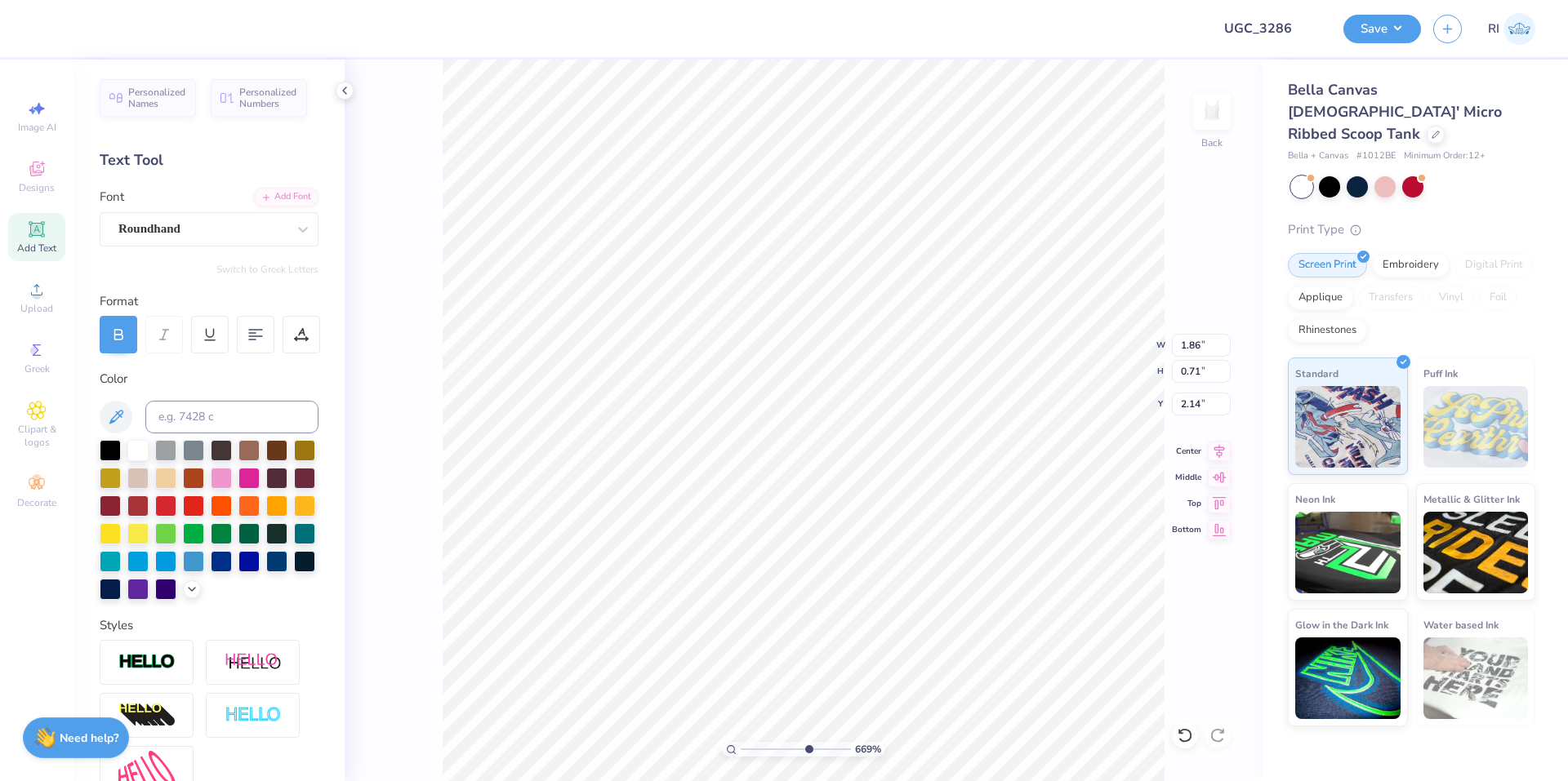
type input "1.48"
type input "0.56"
type input "2.10"
type input "10"
type input "2.15"
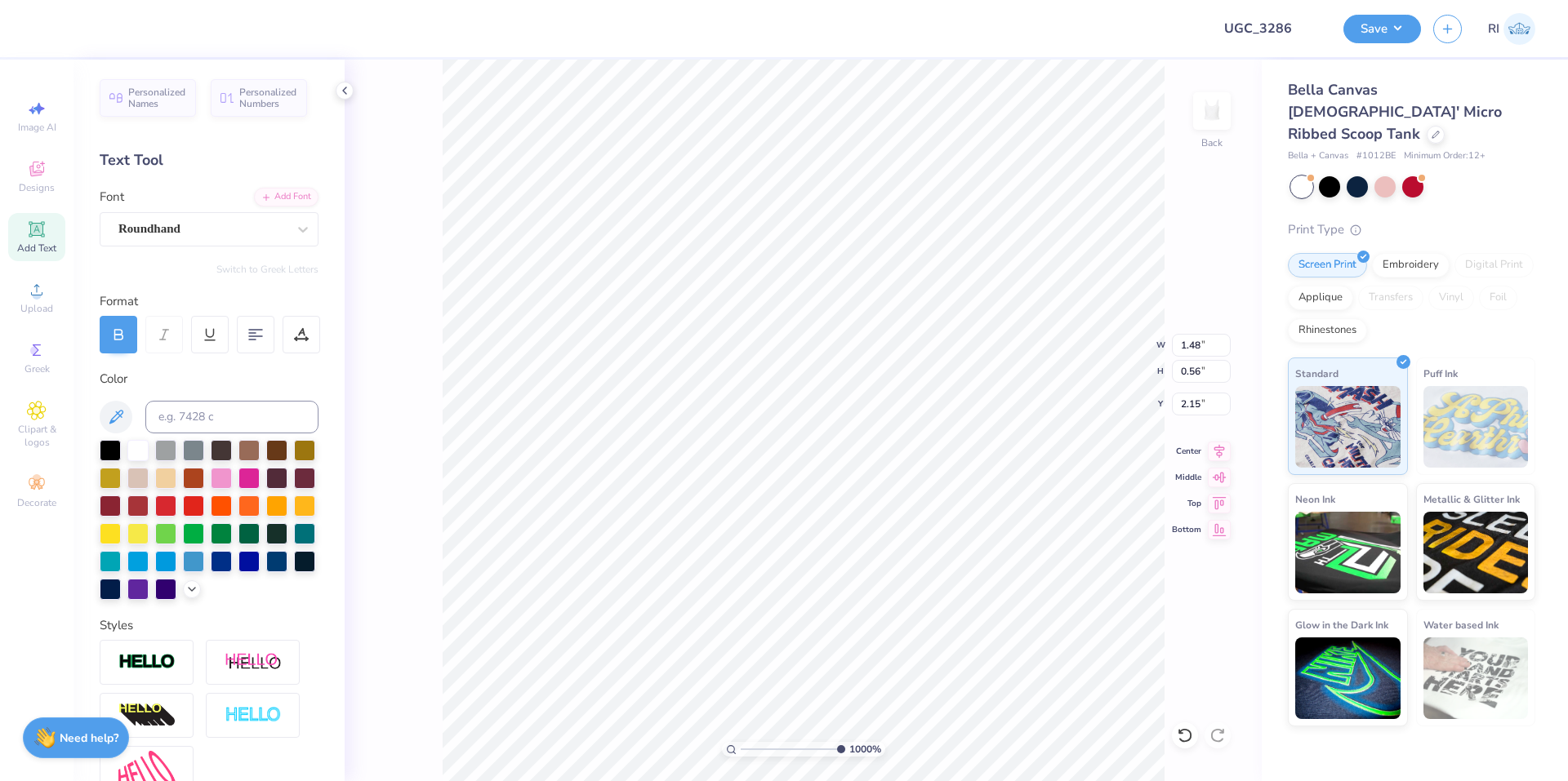
type input "0.54"
type input "2.18"
type input "1.42"
type input "0.52"
type input "2.17"
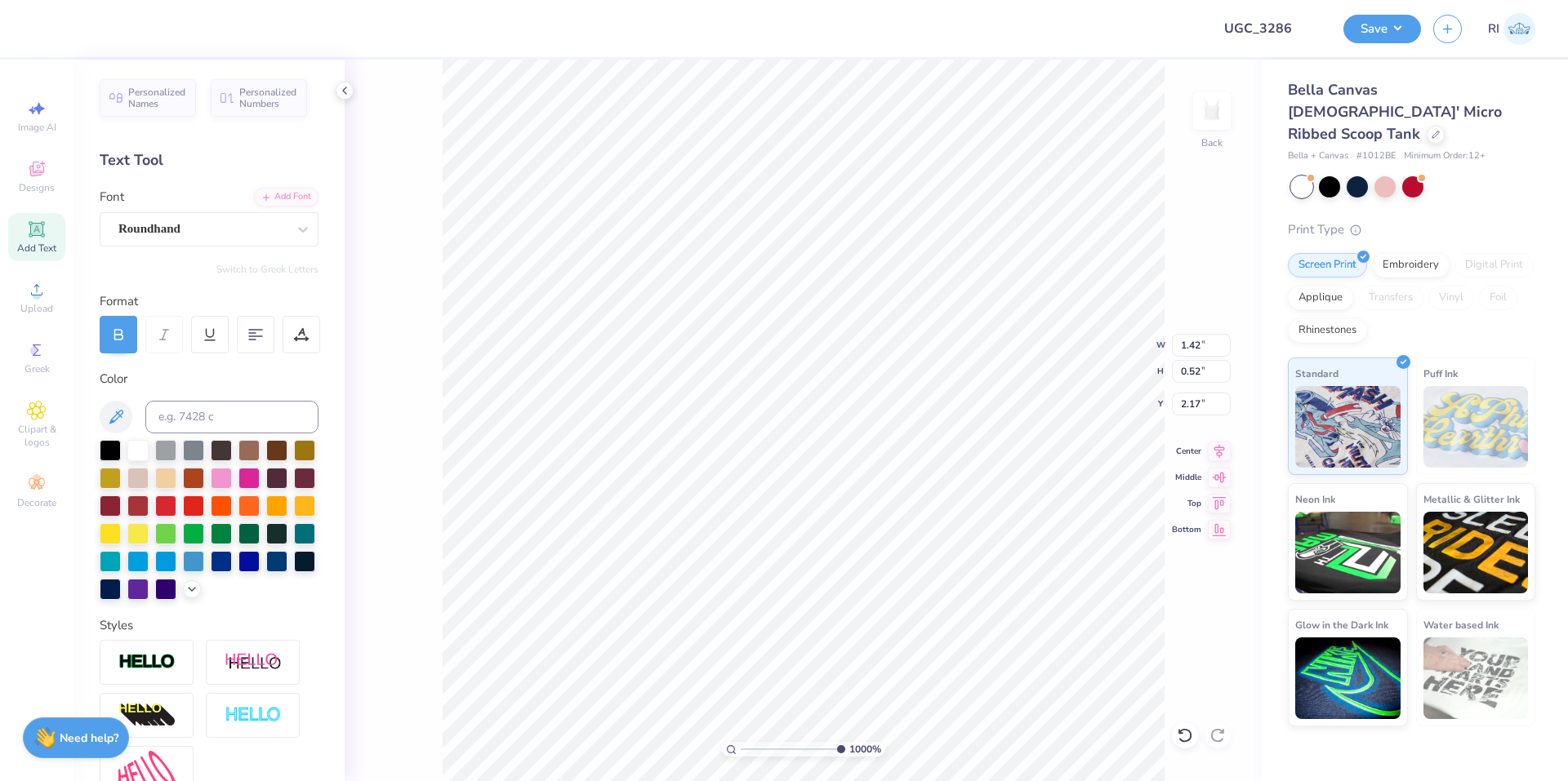
type input "0.53"
click at [575, 474] on li "Duplicate" at bounding box center [581, 475] width 129 height 32
type input "2.72354586819477"
type input "3.17"
type input "2.72354586819477"
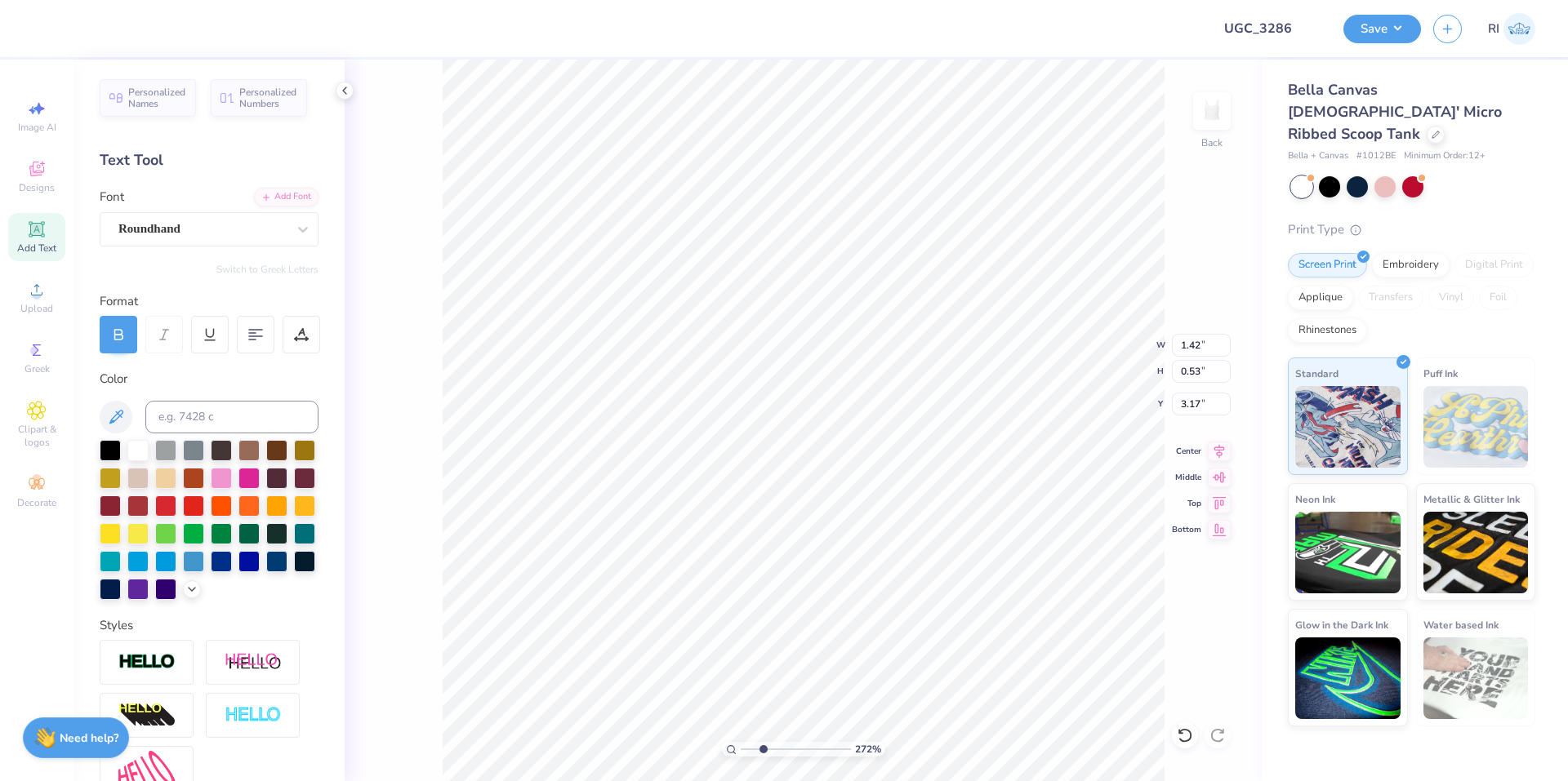
type input "3.66"
type input "2.72354586819477"
type textarea "p"
type input "2.72354586819477"
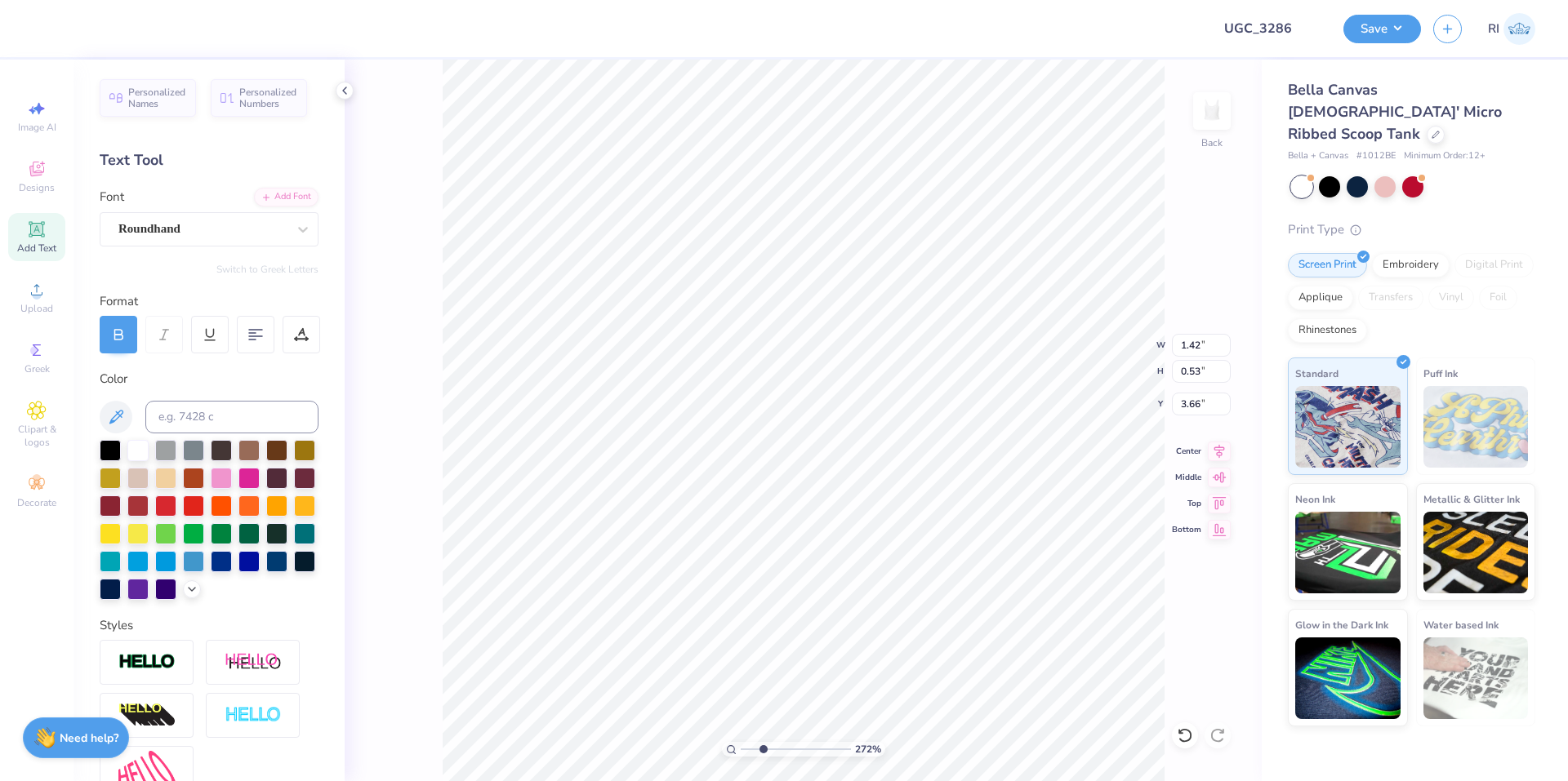
type textarea "pi"
type input "2.72354586819477"
type textarea "pin"
type input "2.72354586819477"
type textarea "pink"
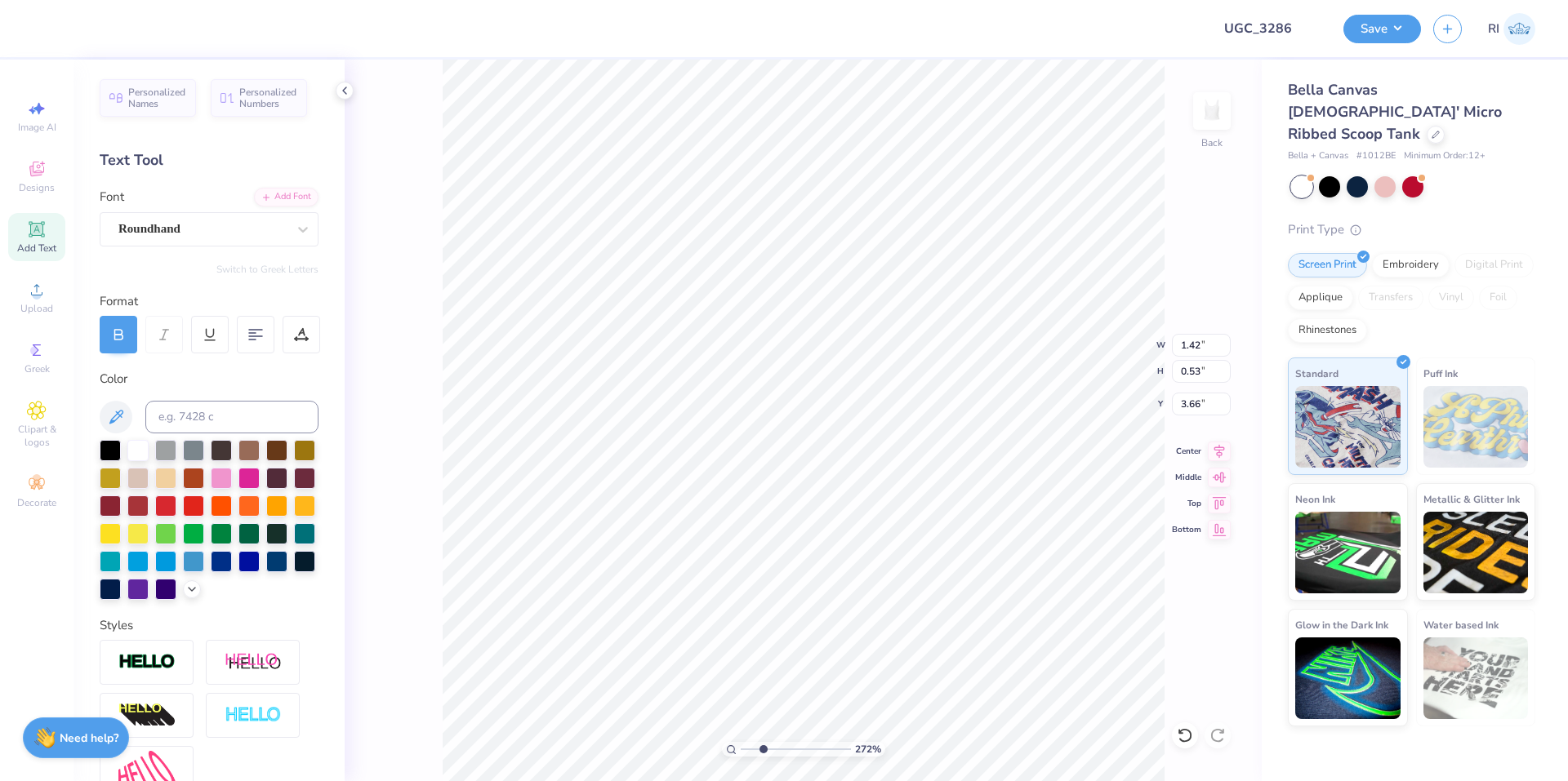
type input "2.72354586819477"
type textarea "pink"
type input "2.72354586819477"
type textarea "pink da"
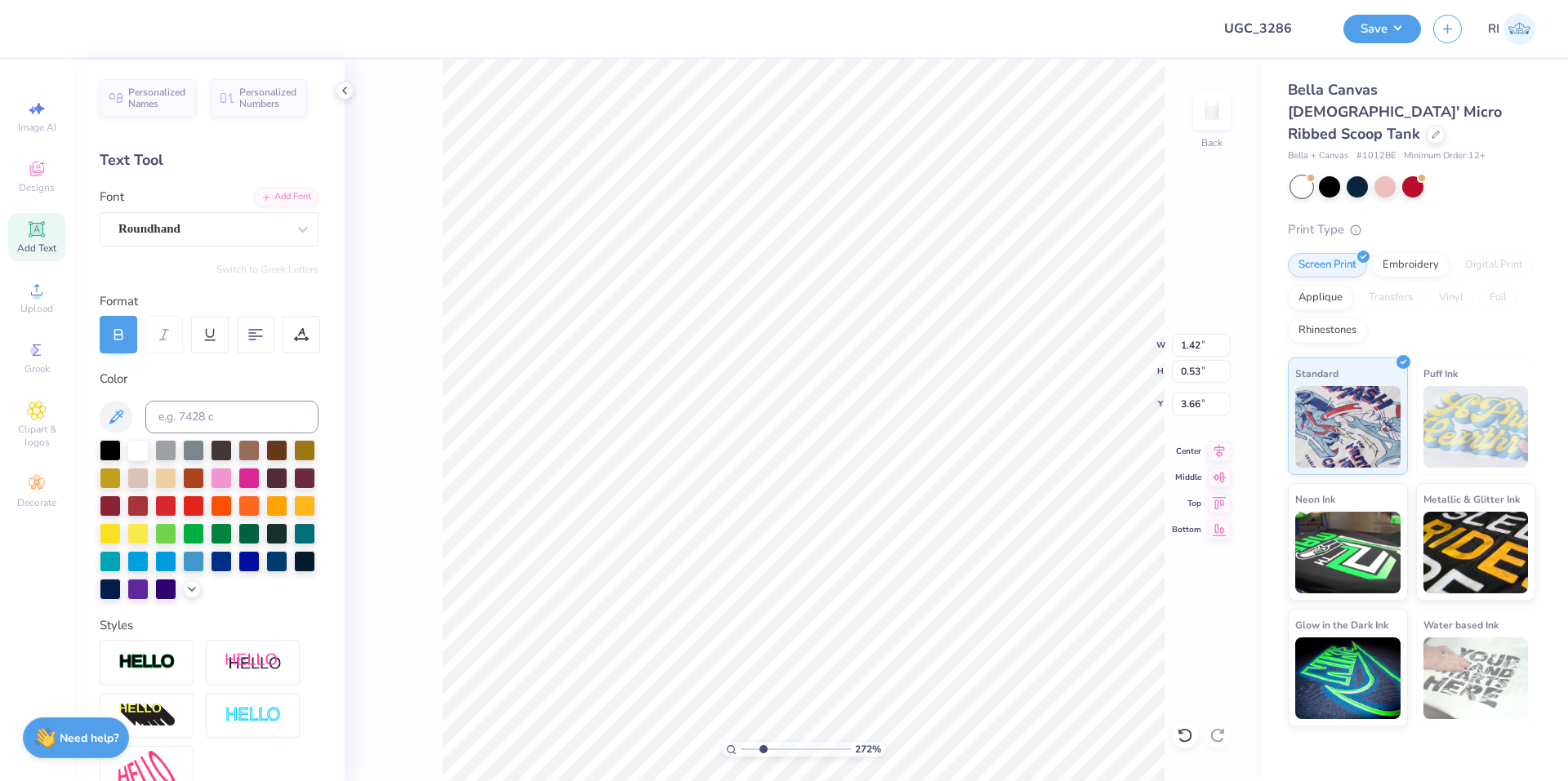
type input "2.72354586819477"
type textarea "pink day"
type input "2.72354586819477"
type input "8.25"
type input "5.47"
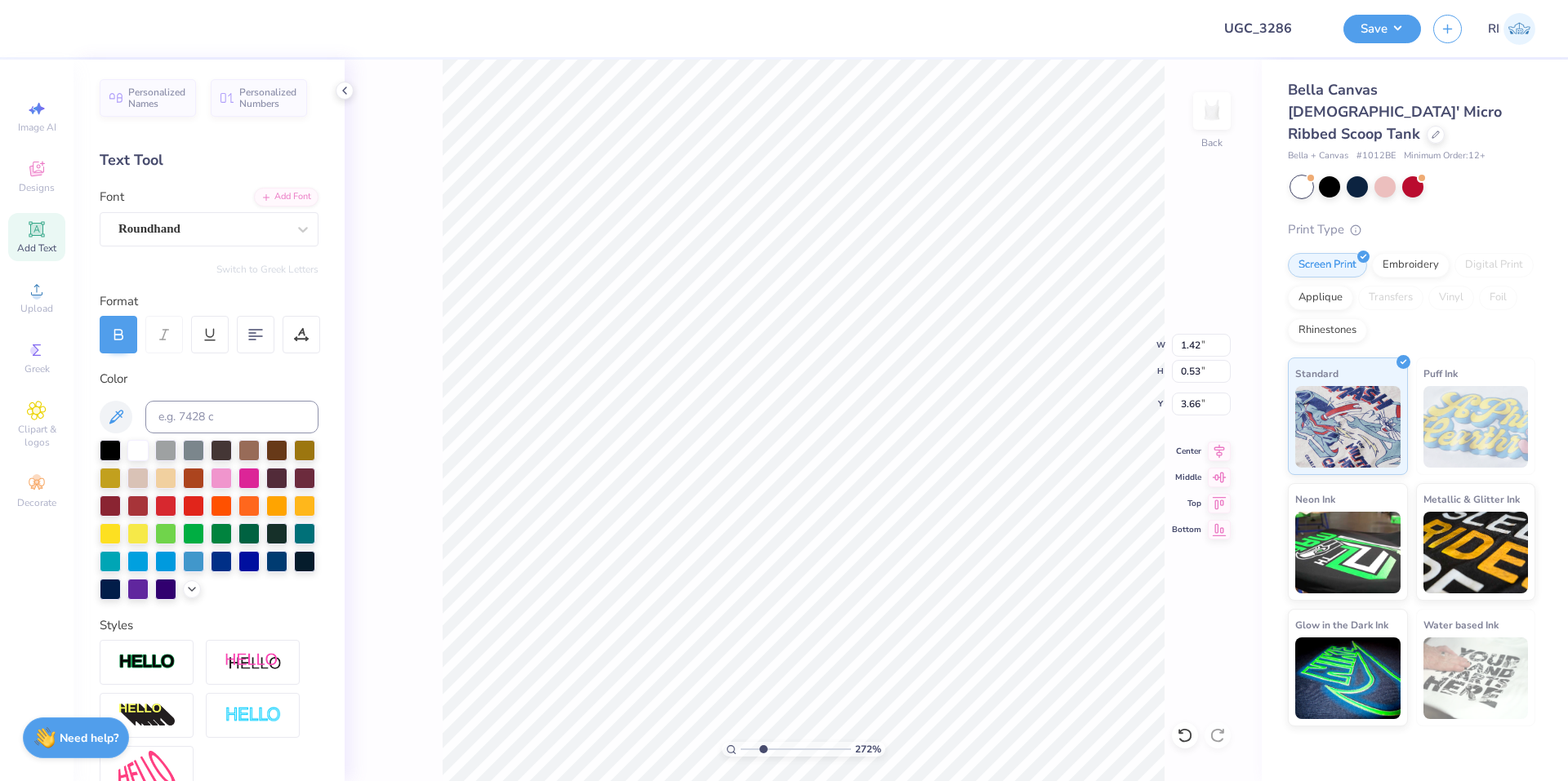
type input "0.50"
type input "4.06386622545204"
type input "2.44"
type input "0.77"
type input "3.56"
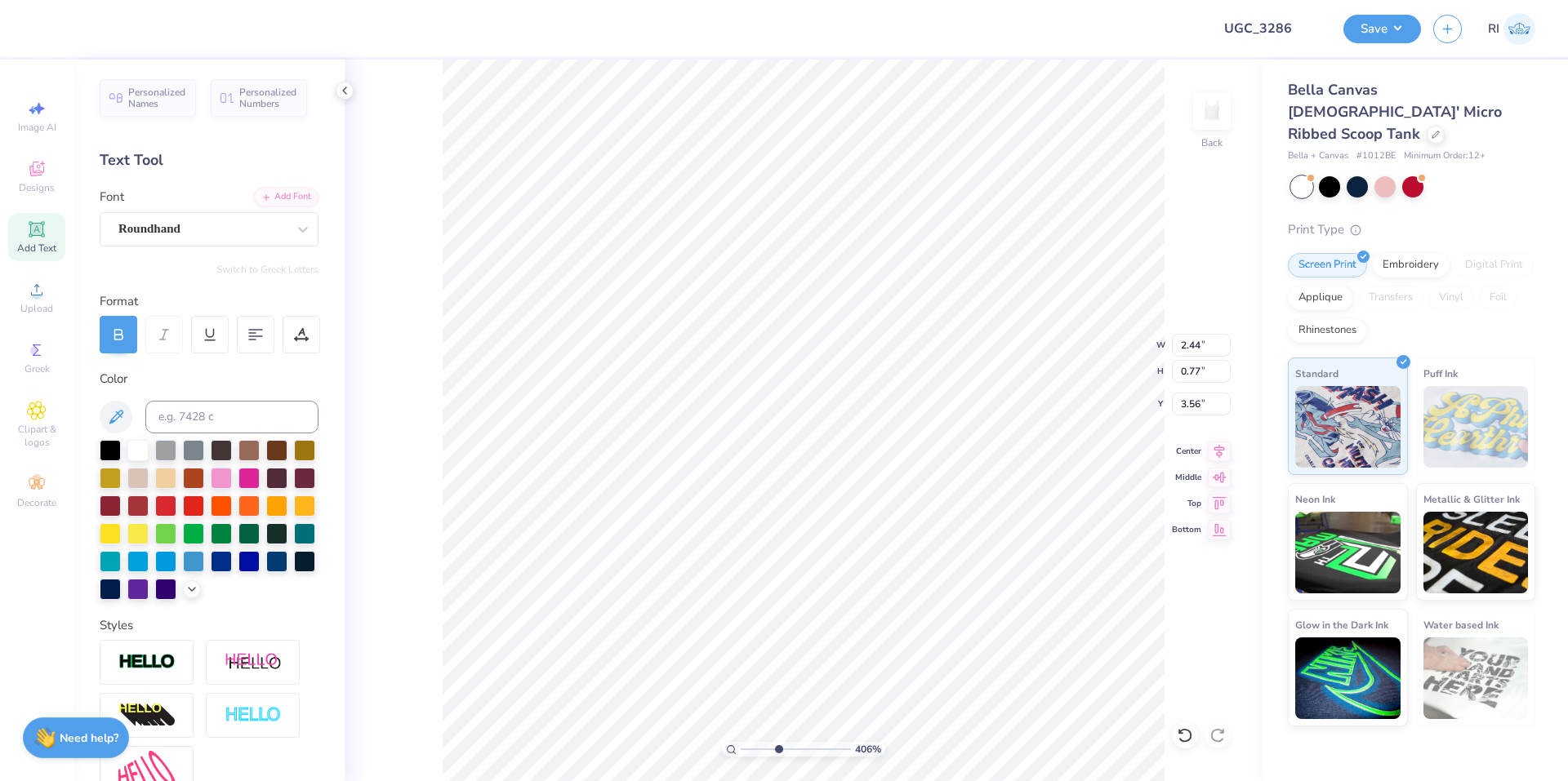
type input "4.06386622545204"
type input "2.33"
type input "1.21"
type input "3.33"
type input "6.70185906006739"
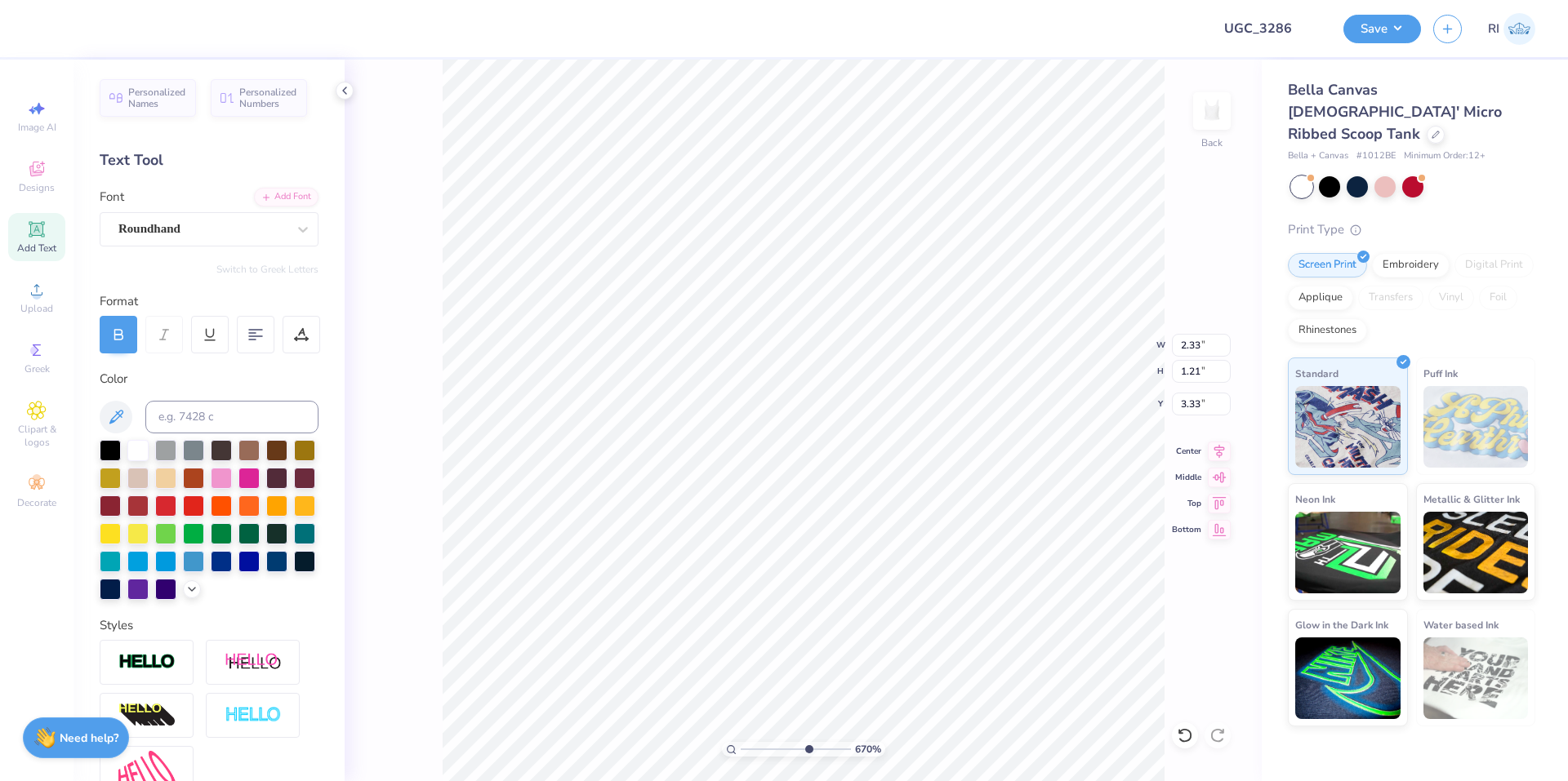
type input "3.21"
type input "6.70185906006739"
type input "2.01"
type input "1.05"
type input "3.26"
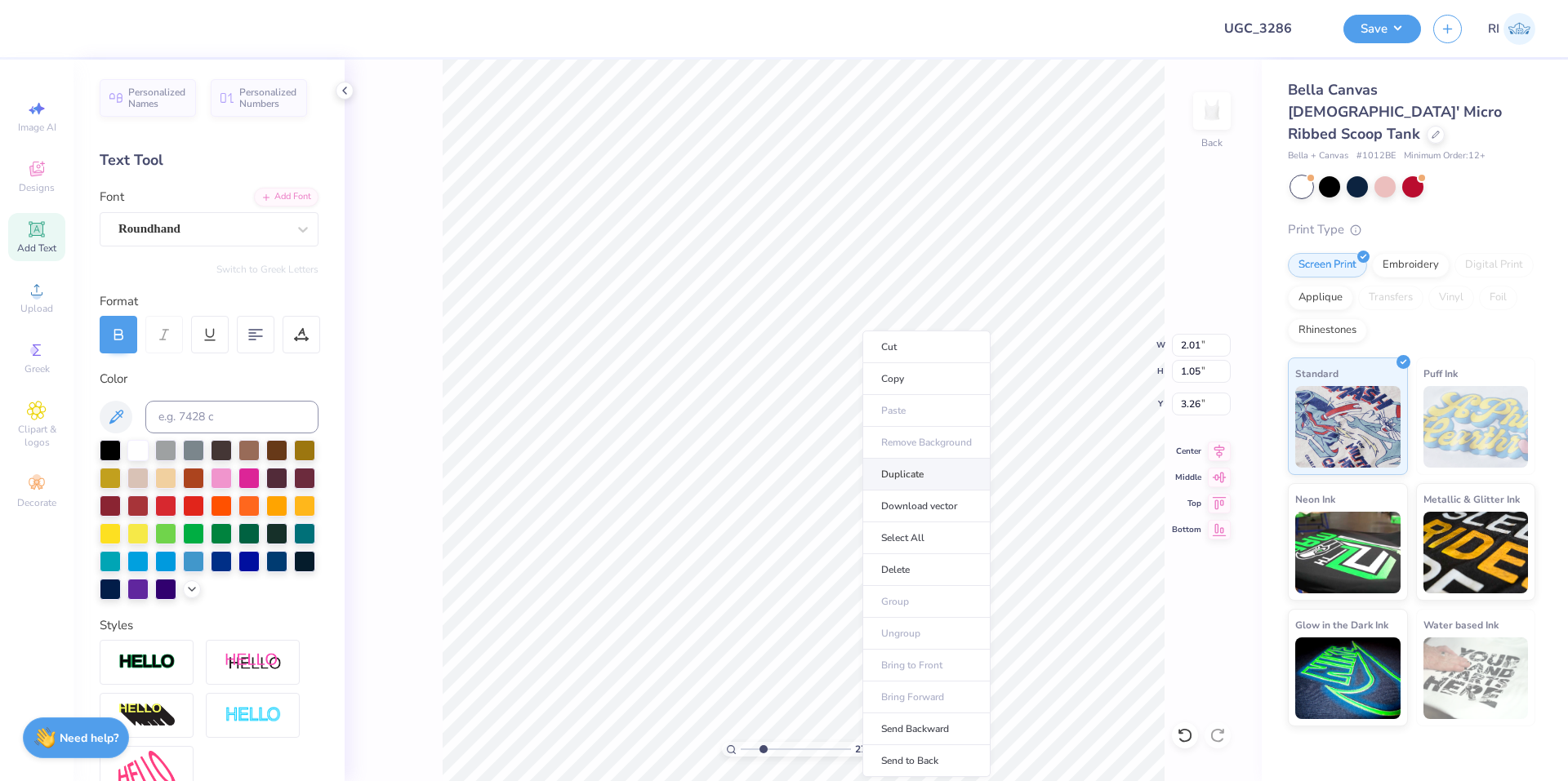
click at [926, 482] on li "Duplicate" at bounding box center [926, 475] width 129 height 32
type input "2.72354586819476"
type input "4.26"
type input "2.72354586819476"
type input "5.64"
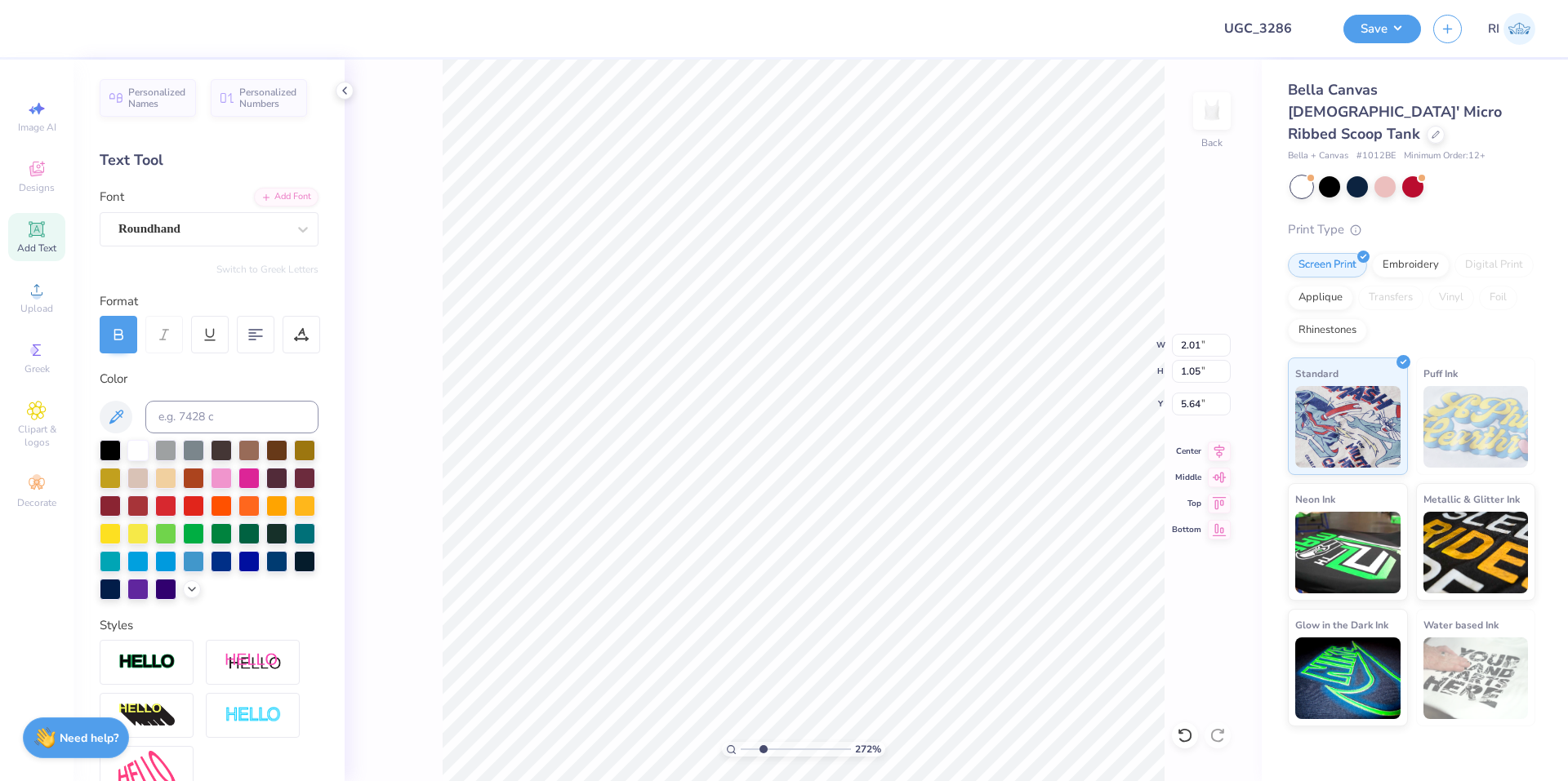
type input "2.72354586819476"
type textarea "s"
type input "2.72354586819476"
type textarea "su"
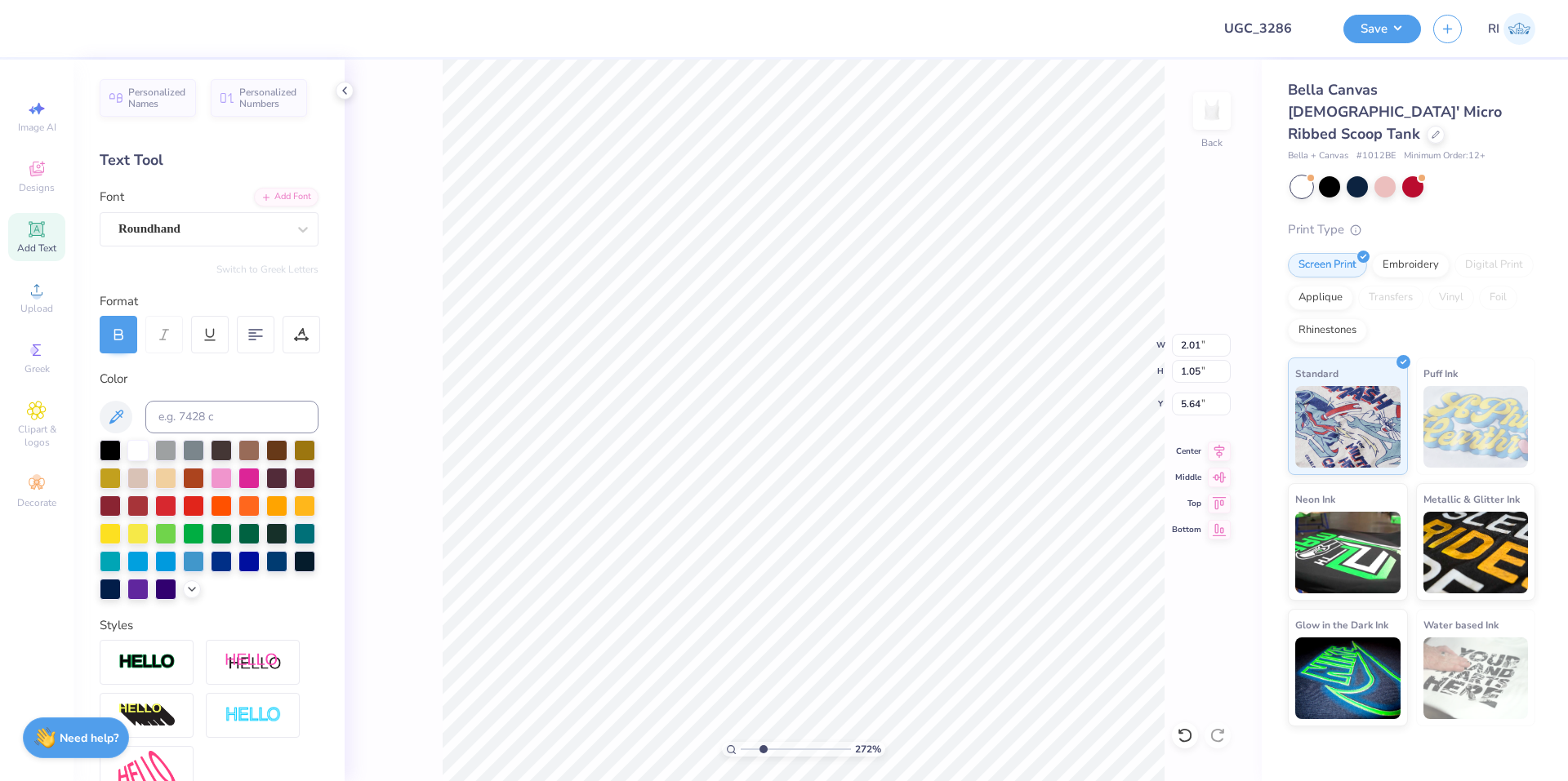
type input "2.72354586819476"
type textarea "sup"
type input "2.72354586819476"
type textarea "supp"
type input "2.72354586819476"
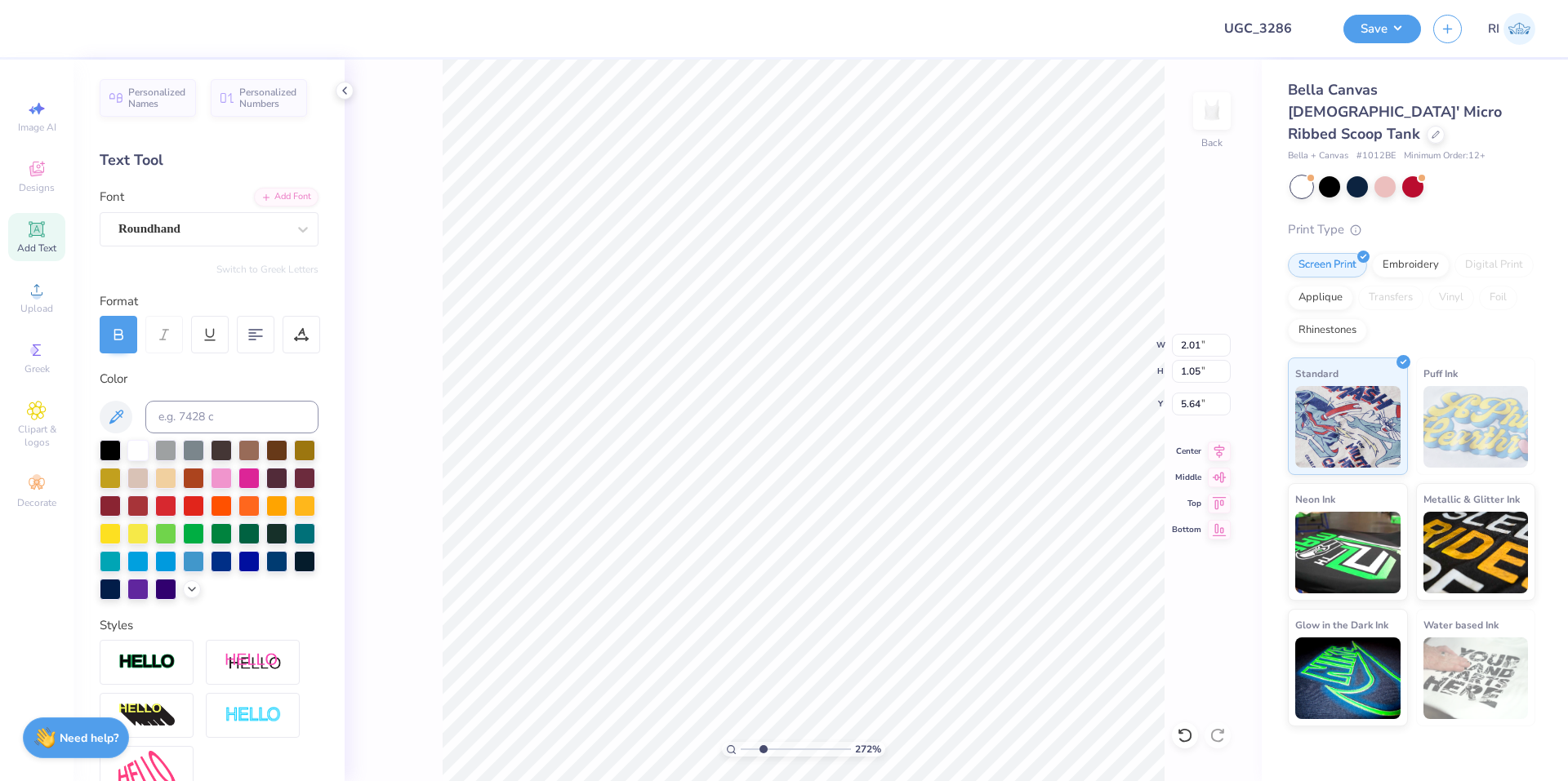
type textarea "suppo"
type input "2.72354586819476"
type textarea "suppor"
type input "2.72354586819476"
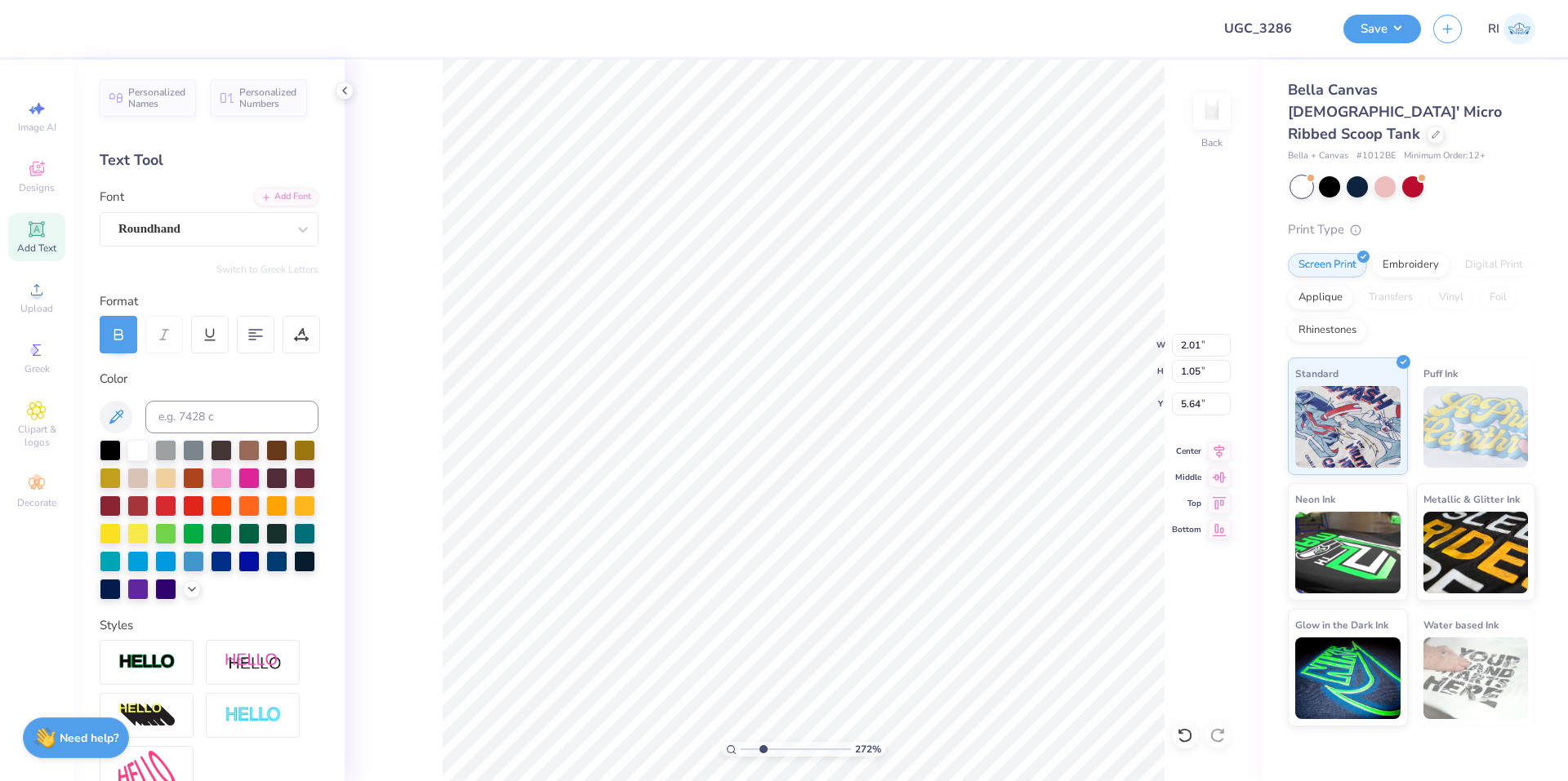
type textarea "support"
type input "2.72354586819476"
type textarea "supporti"
type input "2.72354586819476"
type textarea "supporting"
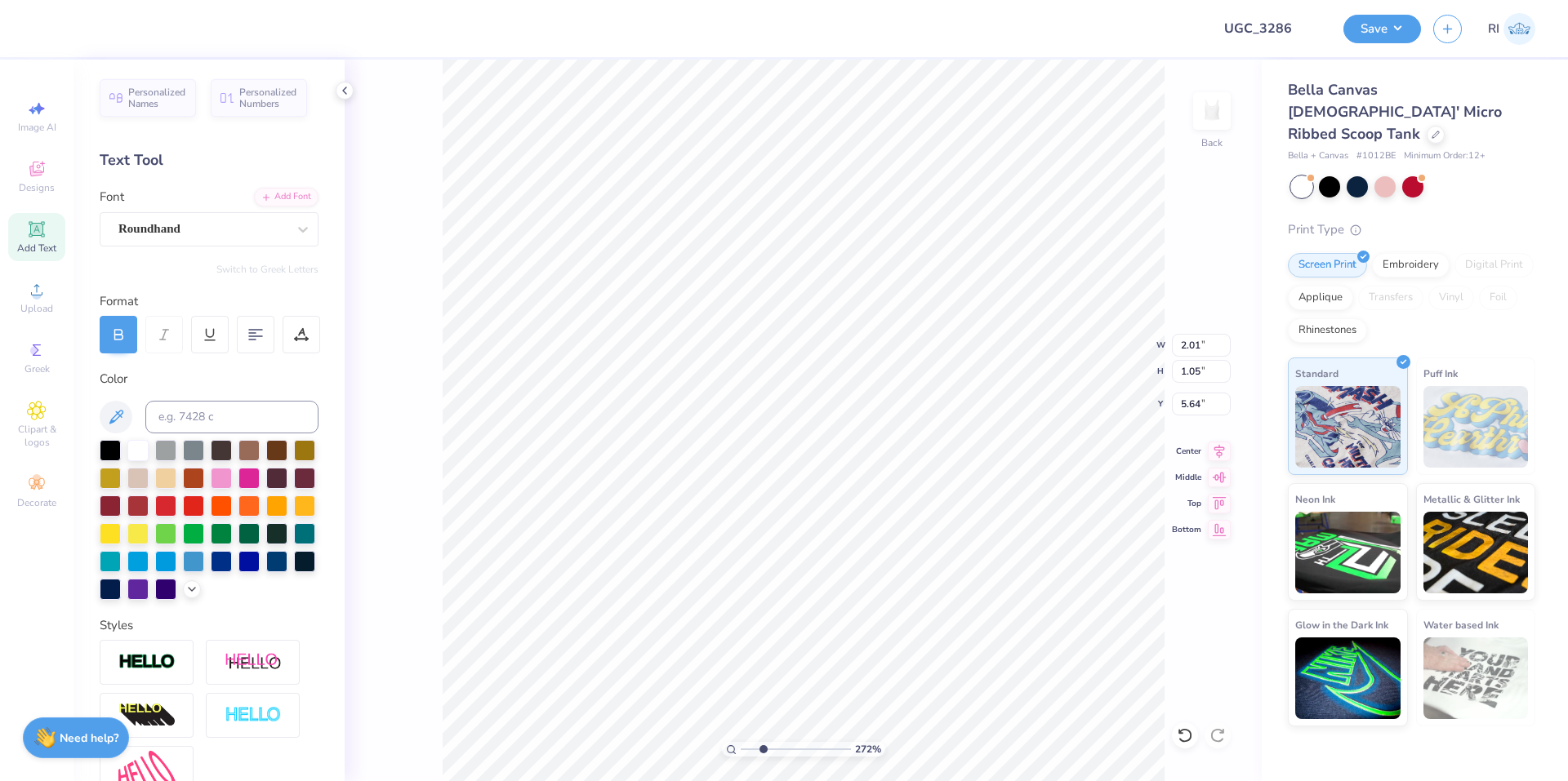
type input "2.72354586819476"
type textarea "supporting"
type input "2.72354586819476"
type textarea "supporting S"
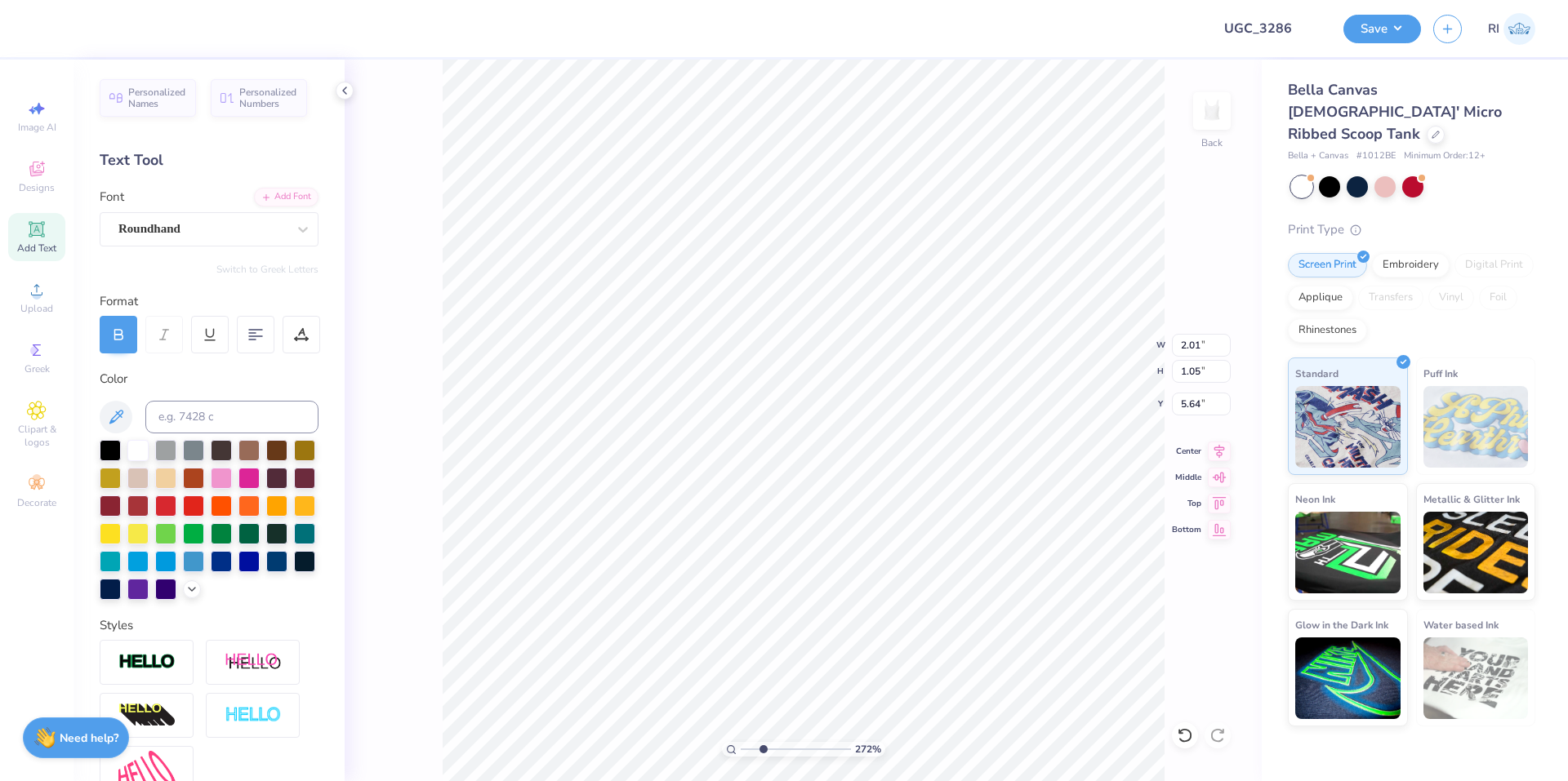
type input "2.72354586819476"
type textarea "supporting Sh"
type input "2.72354586819476"
type textarea "supporting Sha"
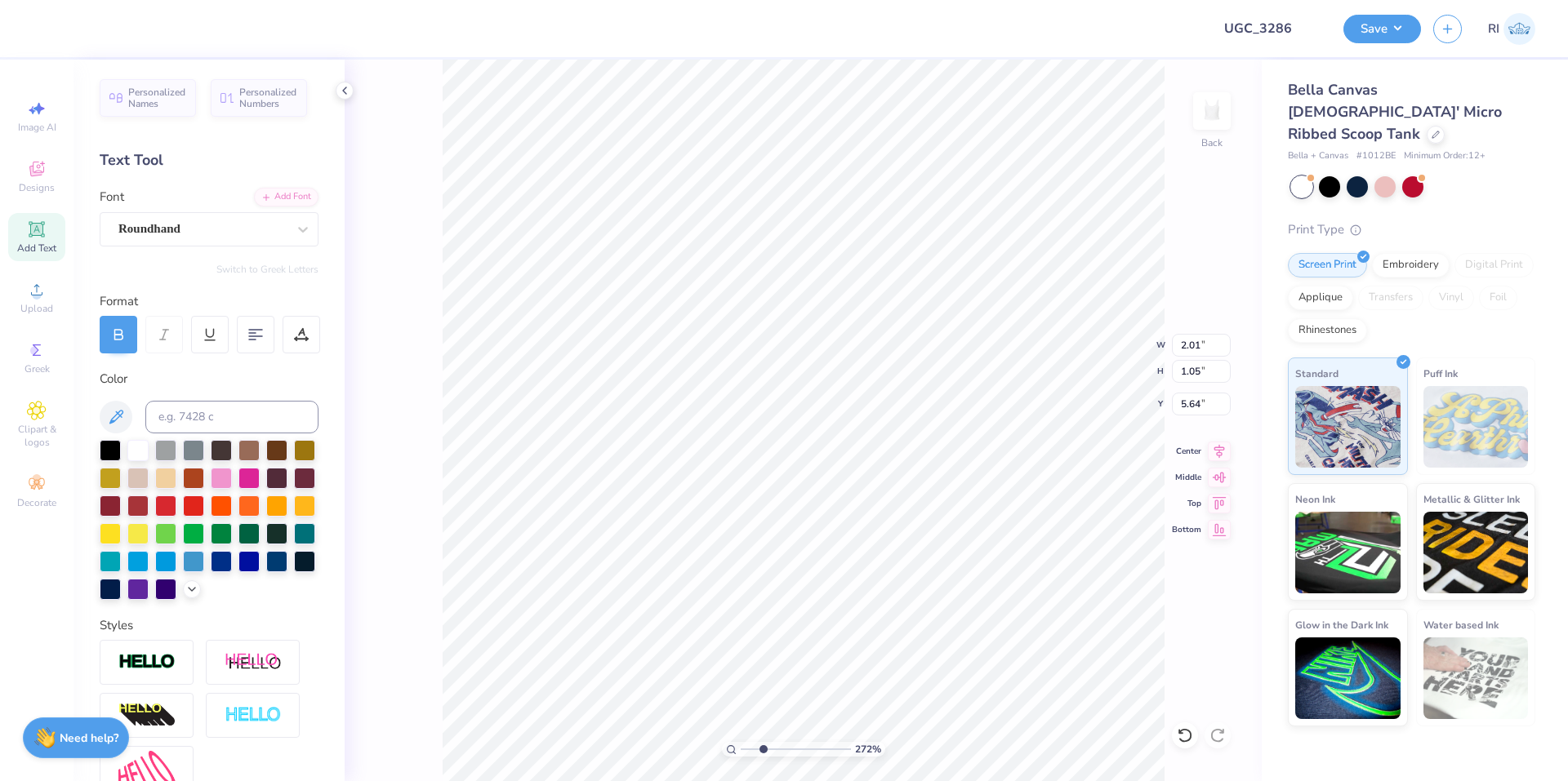
type input "2.72354586819476"
type textarea "supporting Shar"
type input "2.72354586819476"
type textarea "supporting Shars"
type input "2.72354586819476"
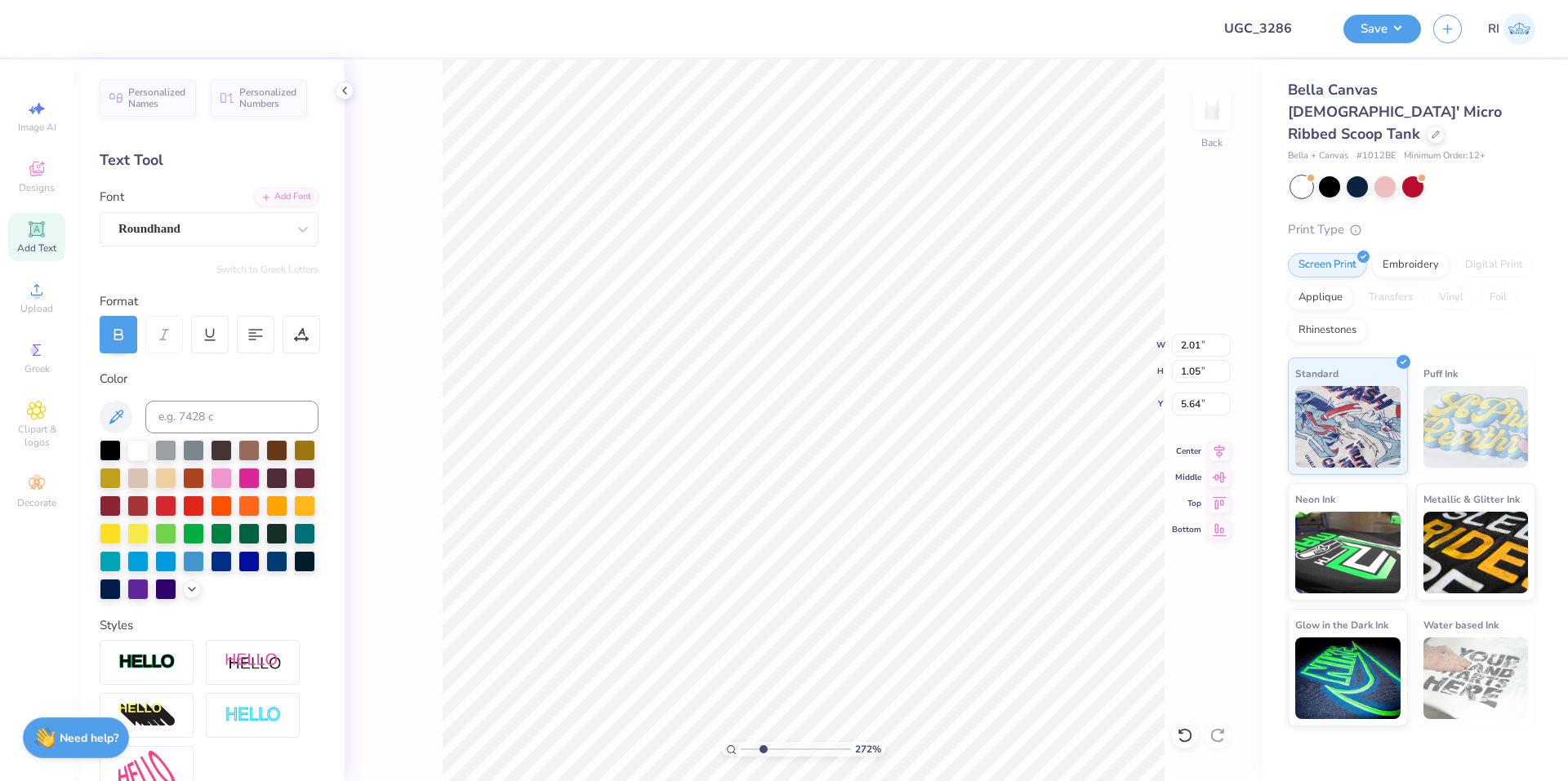
type textarea "supporting Sharsh"
type input "2.72354586819476"
type textarea "supporting Sharshe"
type input "2.72354586819476"
type textarea "supporting Sharshere"
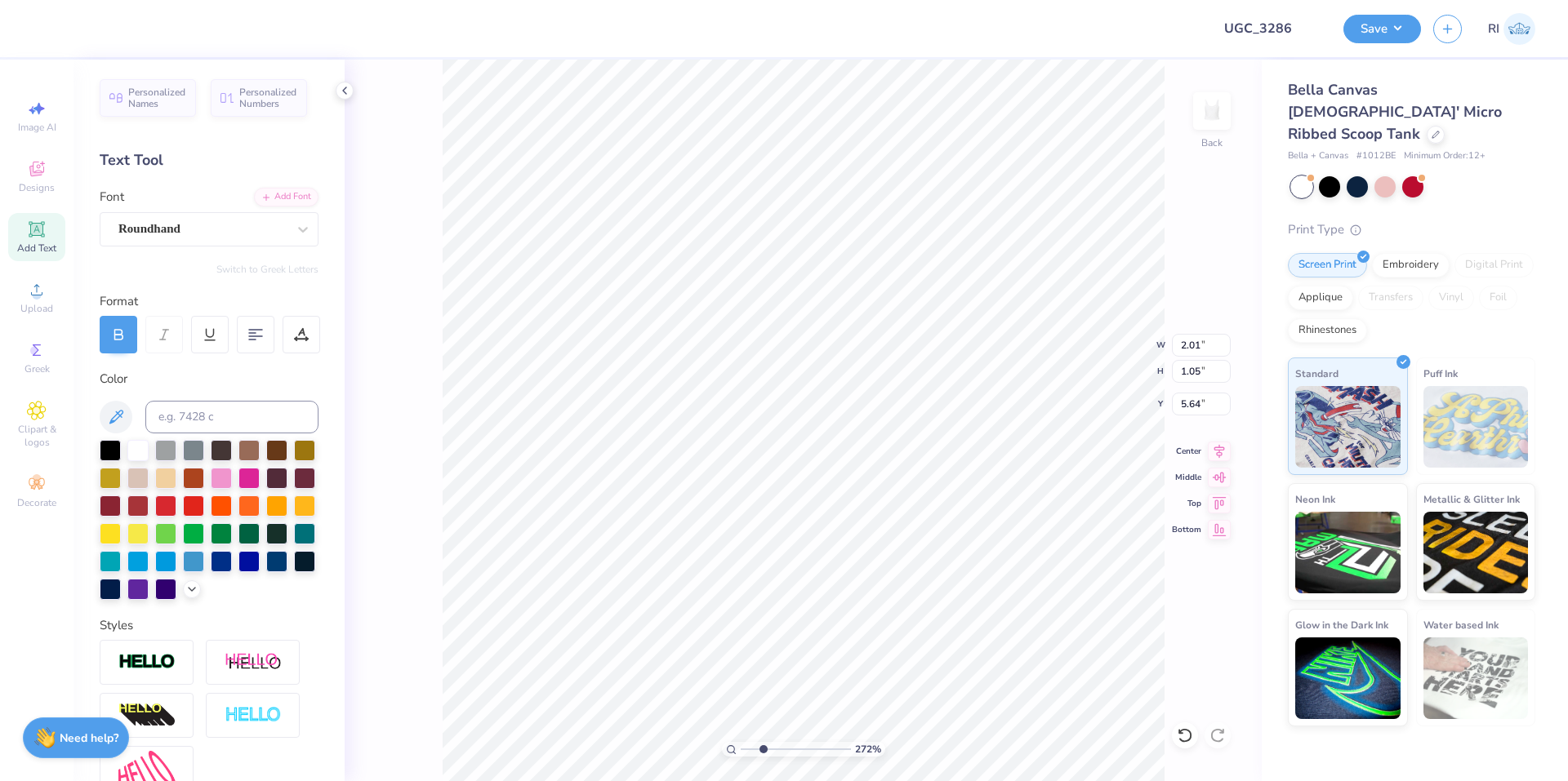
type input "2.72354586819476"
type textarea "supporting Sharsheret"
type input "2.72354586819476"
type input "4.22"
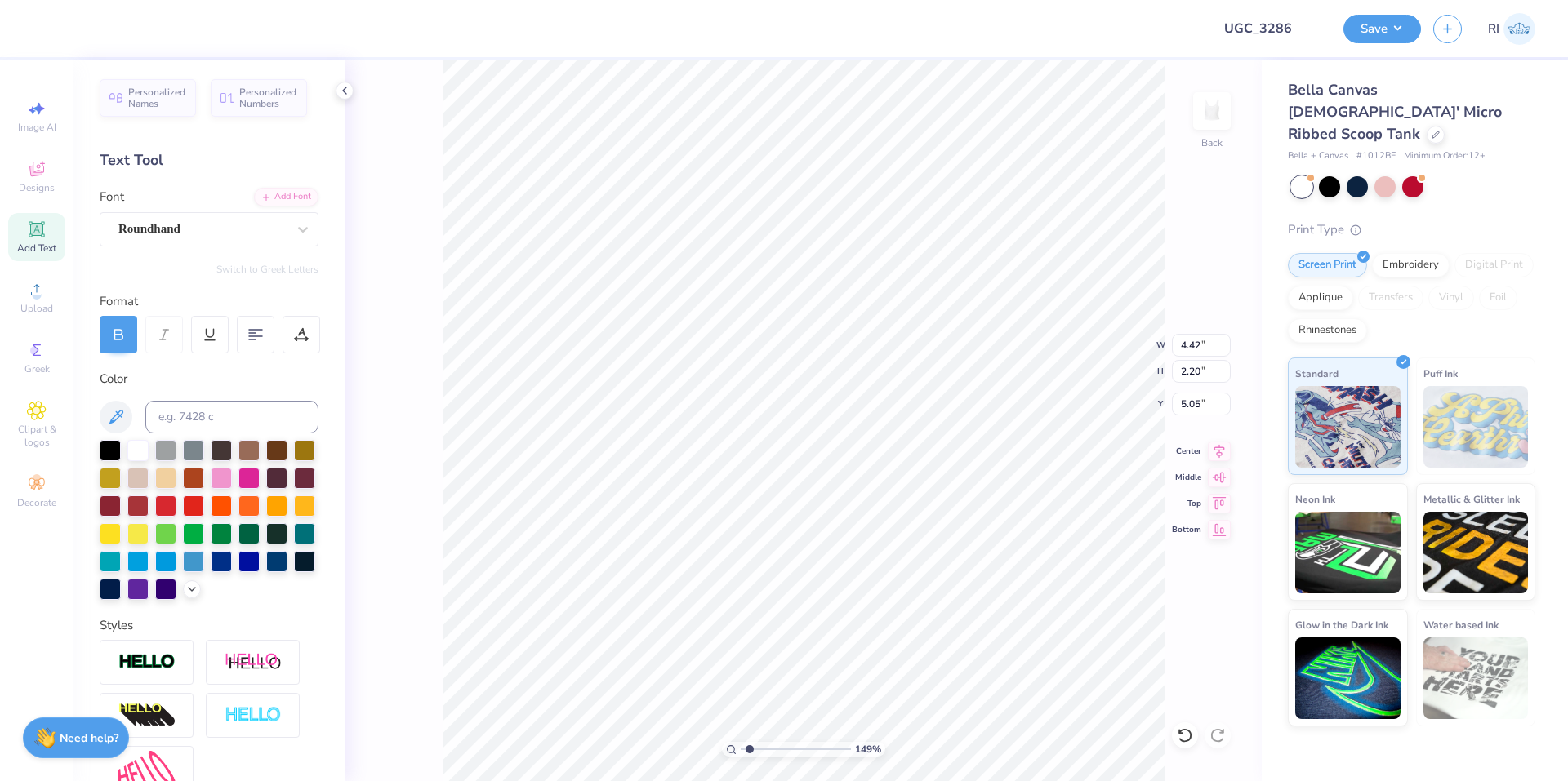
type input "2.55"
type input "4.86"
type input "2.72354586819476"
type input "2.77"
type input "1.67"
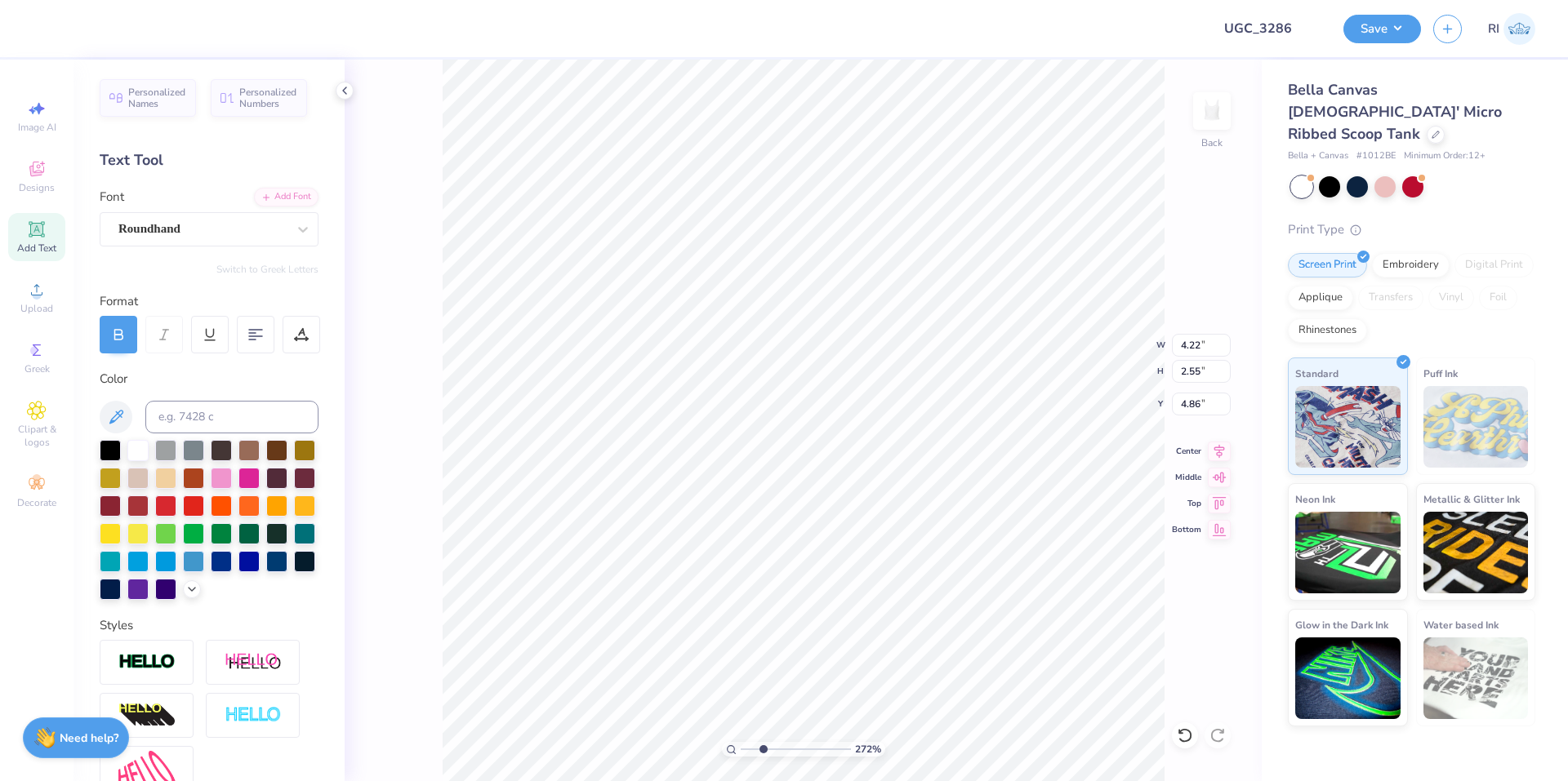
type input "4.81"
type input "2.72354586819476"
type input "1.93"
type input "1.17"
type input "5.35"
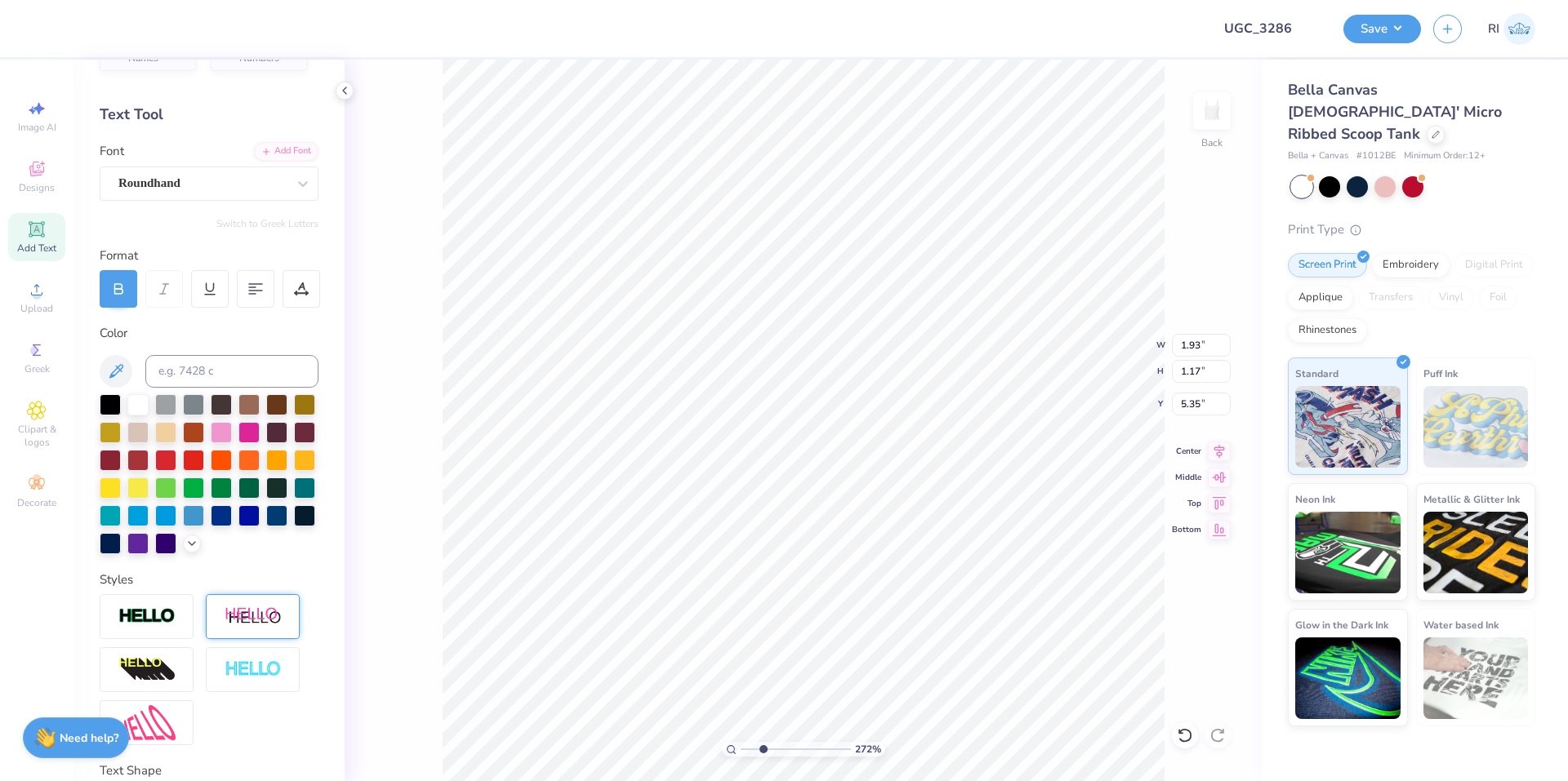
scroll to position [196, 0]
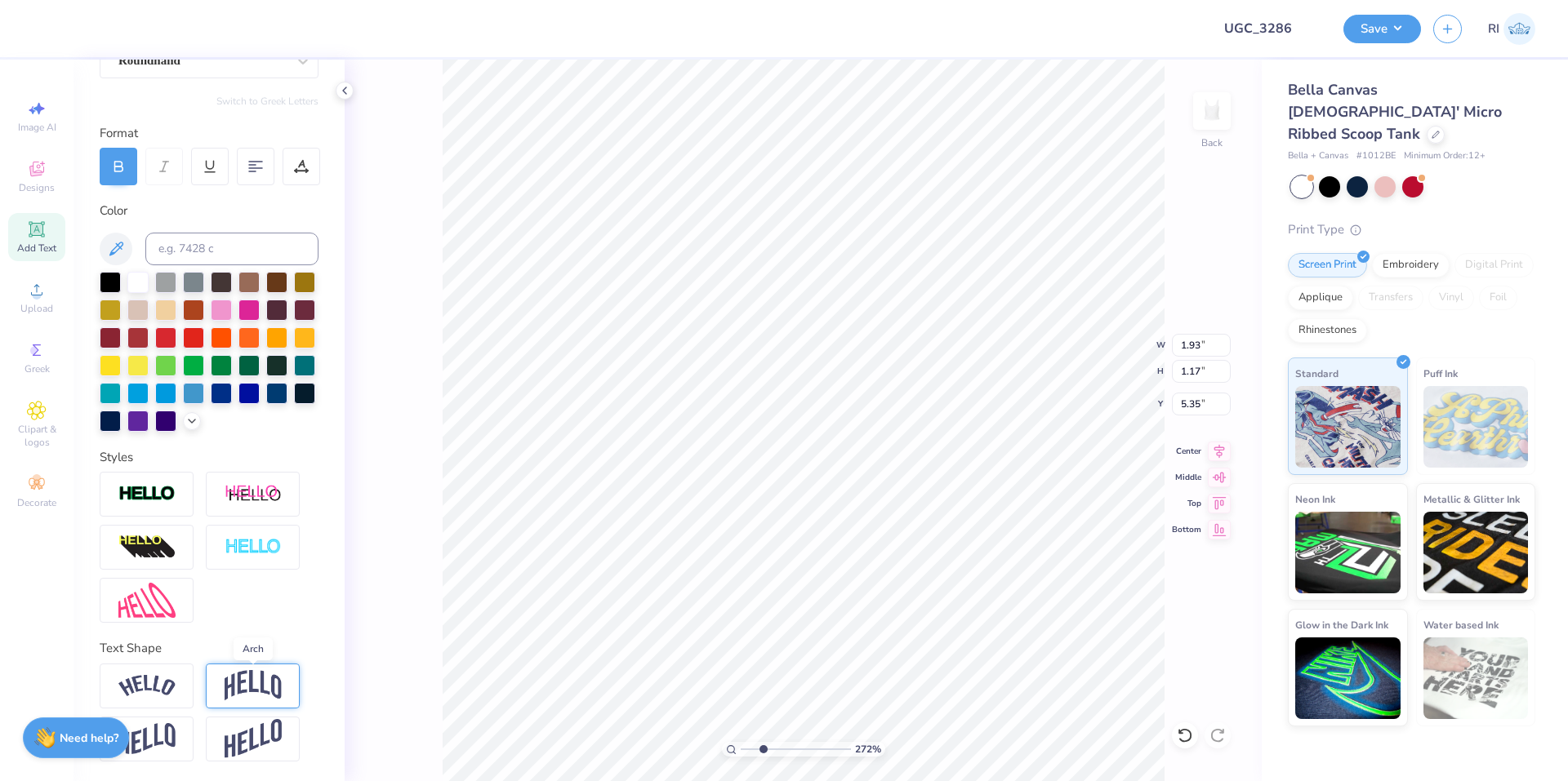
click at [247, 682] on img at bounding box center [253, 685] width 57 height 31
type input "2.72354586819476"
type input "1.94"
type input "1.27"
type input "5.47"
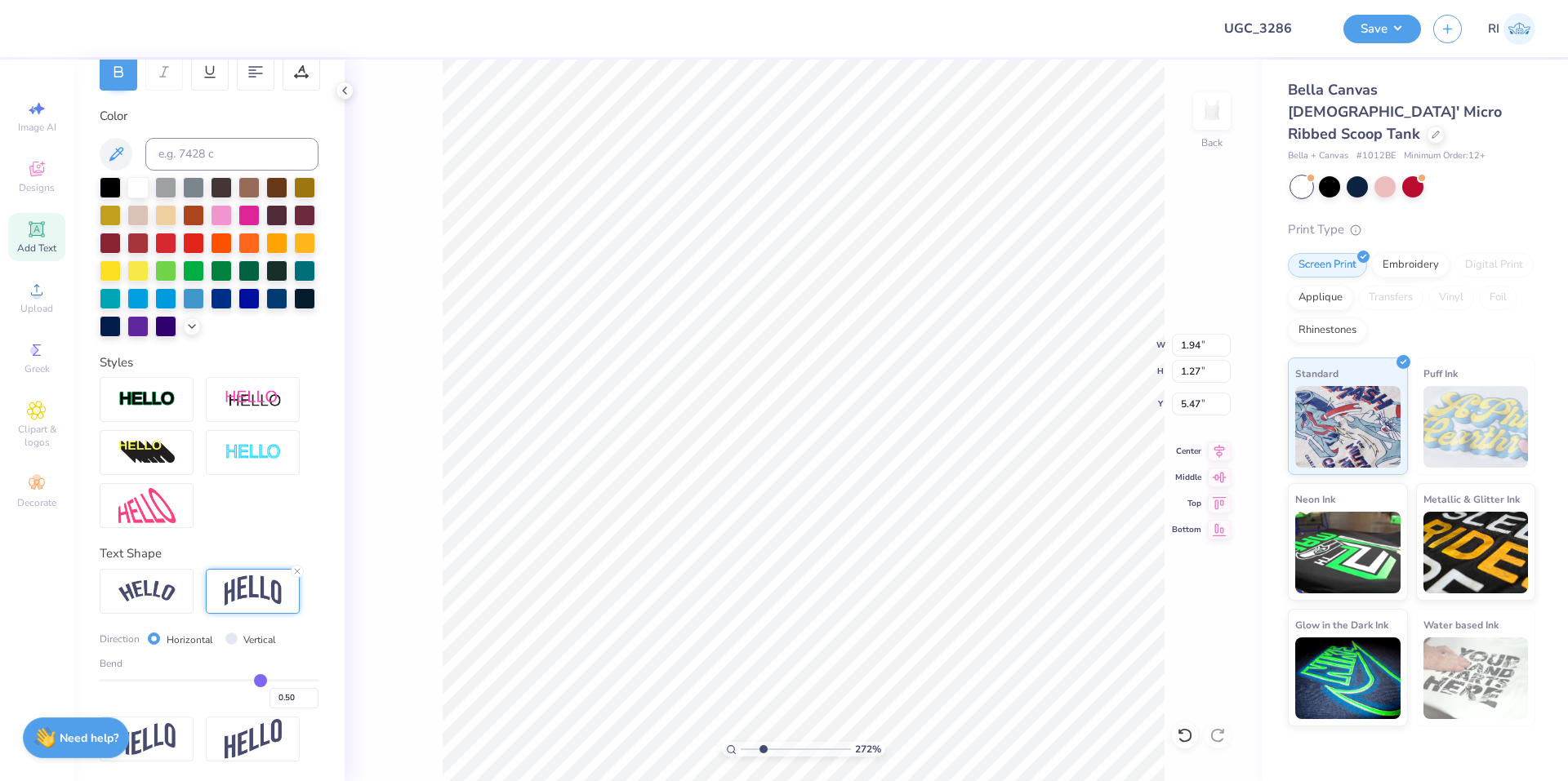
scroll to position [290, 0]
click at [276, 696] on input "0.50" at bounding box center [294, 698] width 49 height 20
type input "-0.20"
type input "-0.2"
type input "2.72354586819476"
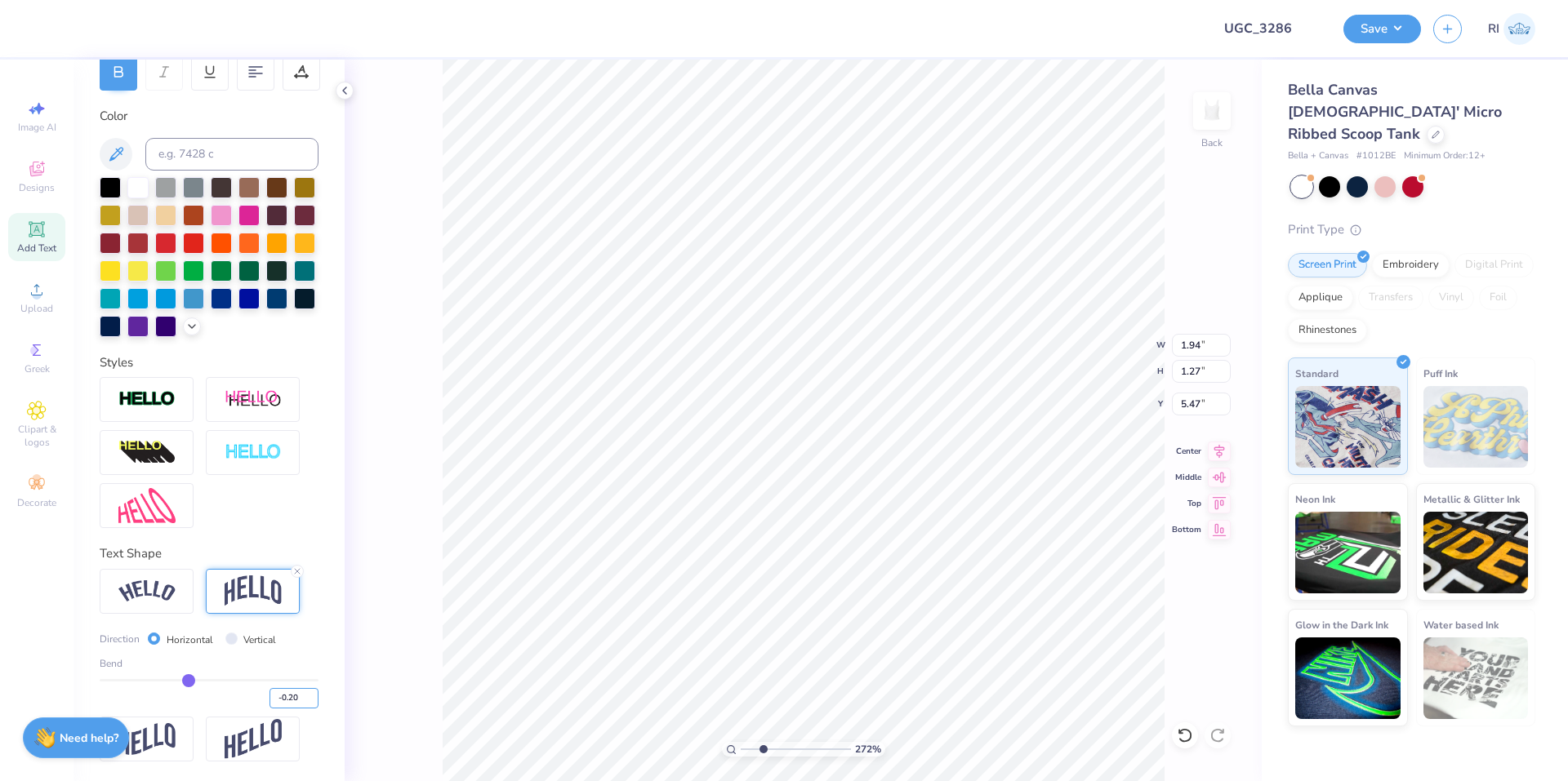
type input "1.93"
type input "1.20"
type input "5.25"
type input "7.40707032156097"
type input "4.77"
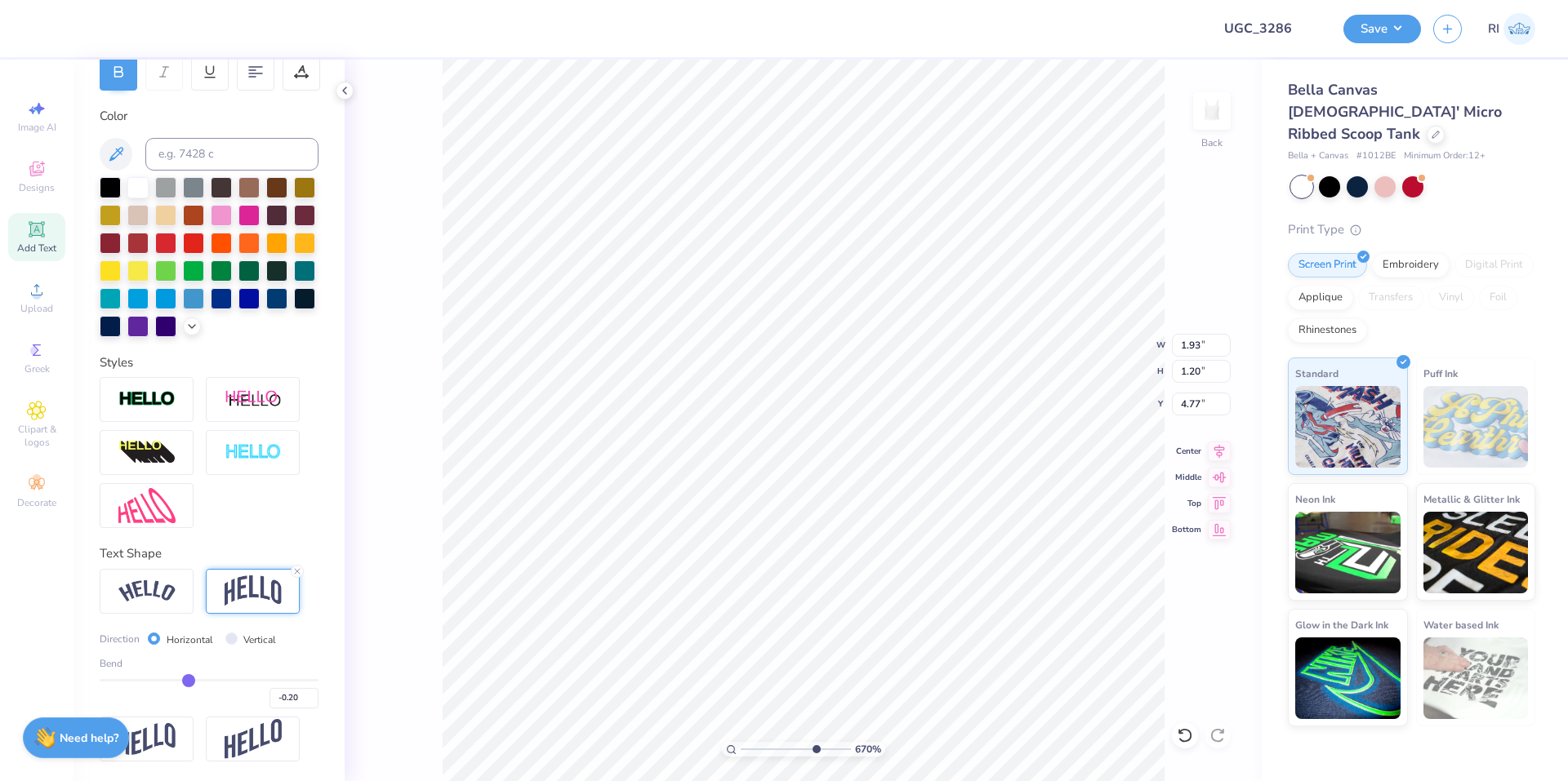
type input "10"
type input "1.96"
type input "1.17"
type input "4.79"
type input "1.88"
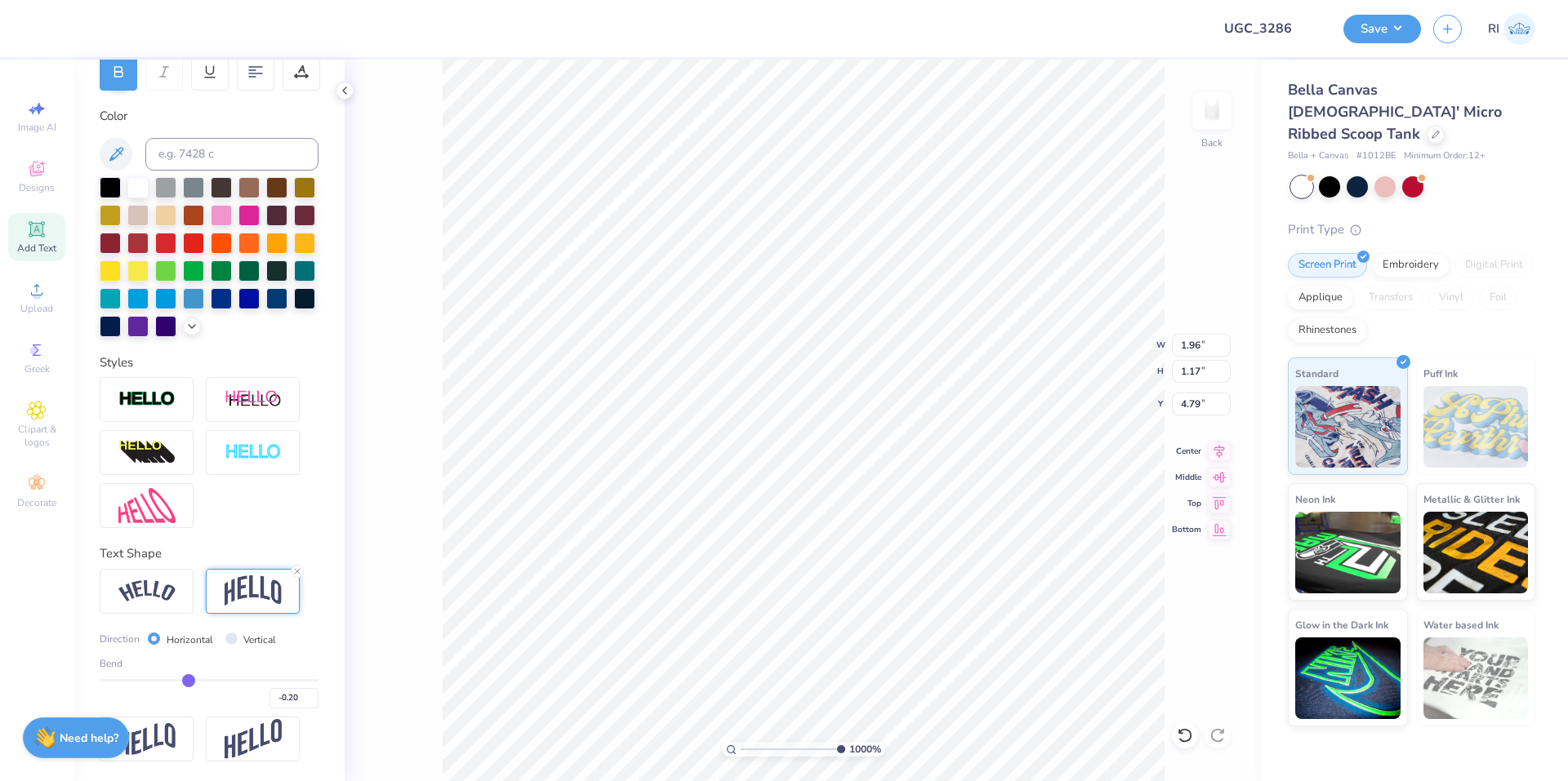
type input "1.12"
type input "4.84"
click at [285, 697] on input "-0.20" at bounding box center [294, 698] width 49 height 20
type input "-0.25"
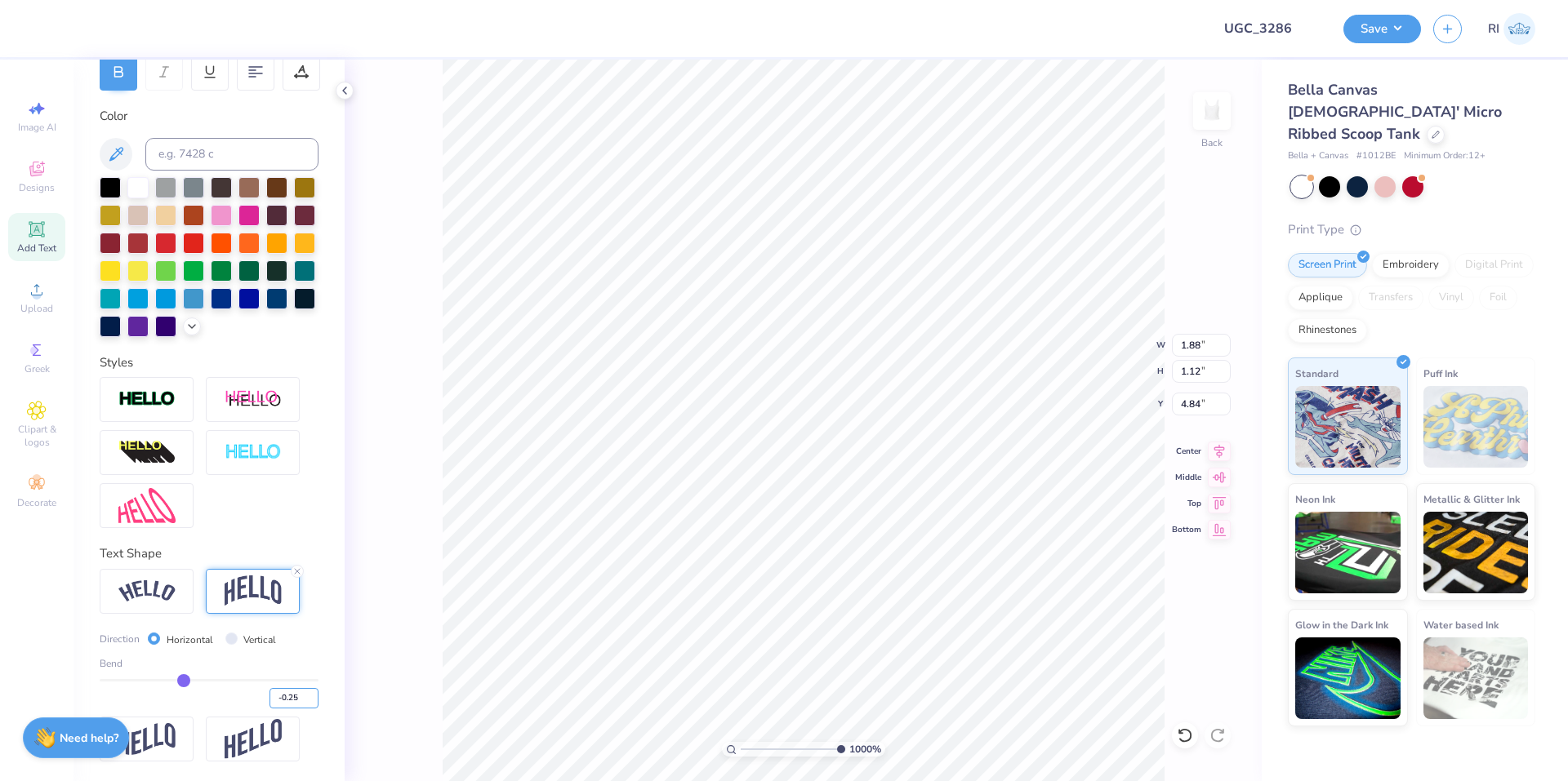
type input "1.13"
type input "4.87"
click at [129, 596] on img at bounding box center [147, 592] width 57 height 22
type input "1.97"
type input "1.14"
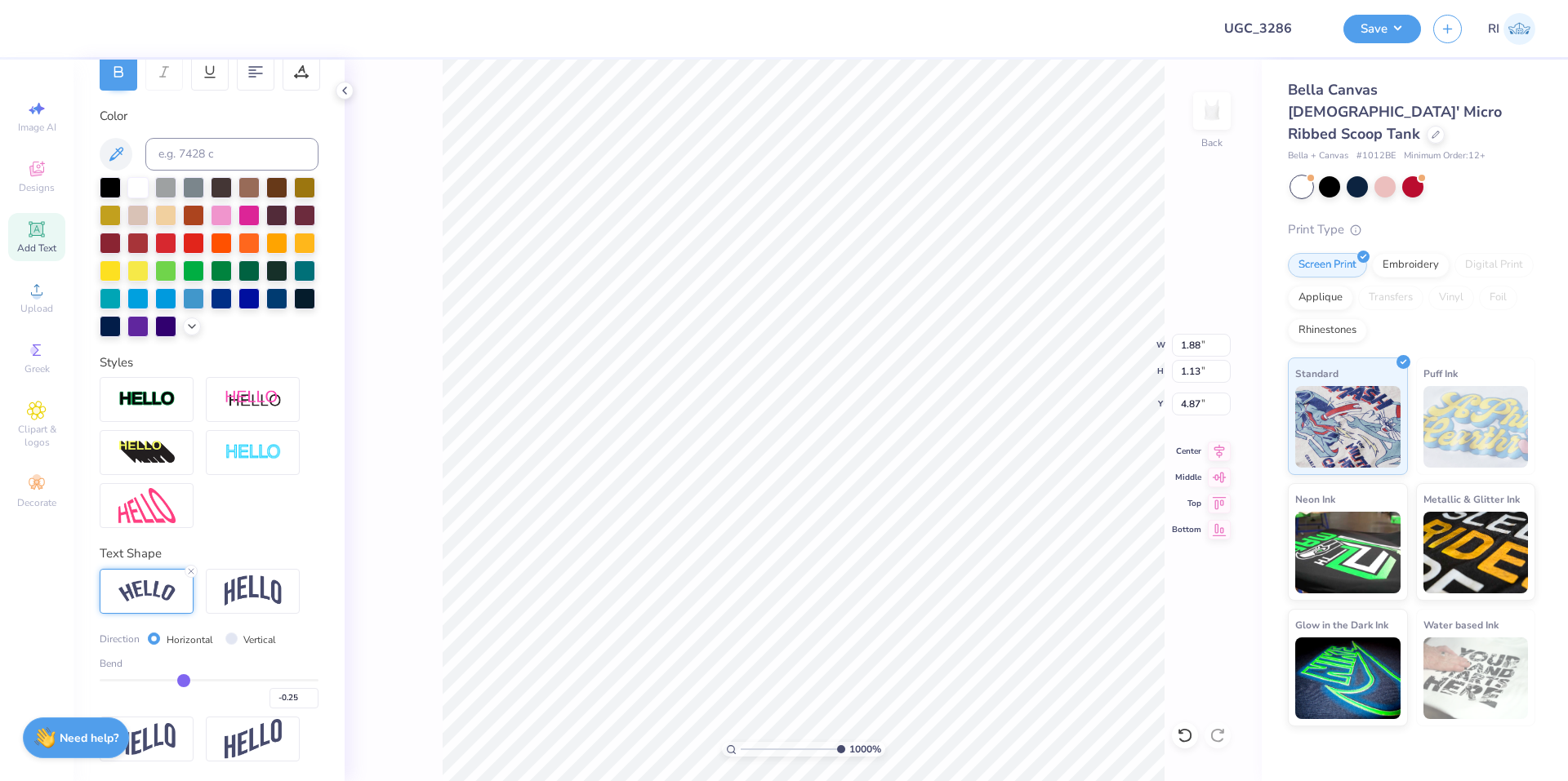
type input "4.91"
click at [288, 703] on input "-0.25" at bounding box center [294, 698] width 49 height 20
type input "-0.5"
type input "-0.50"
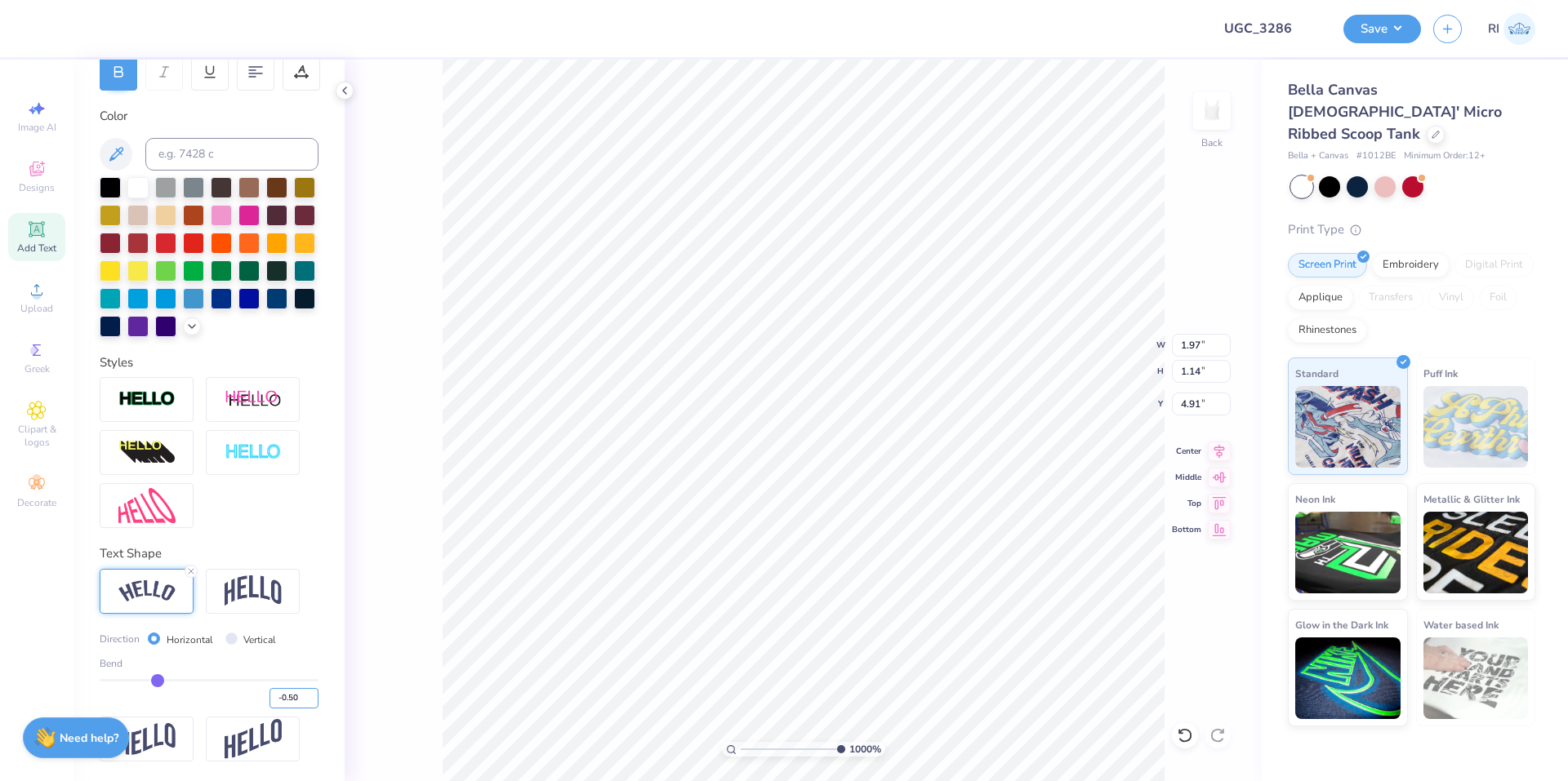
type input "2.07"
type input "1.22"
type input "4.80"
type input "6.06378944861185"
type input "4.77"
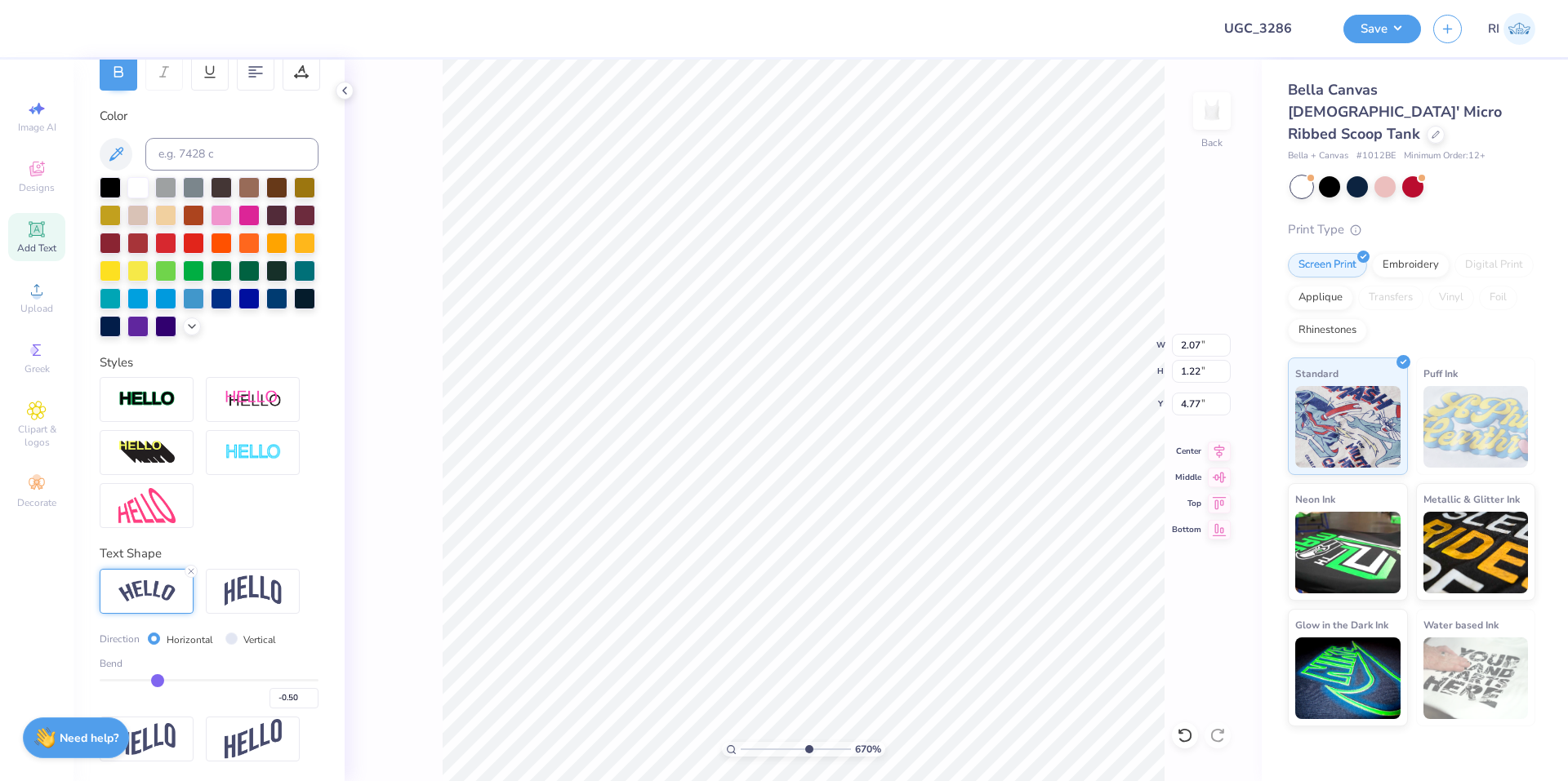
type input "10"
type input "1.89"
type input "1.11"
type input "4.87"
click at [286, 700] on input "-0.50" at bounding box center [294, 698] width 49 height 20
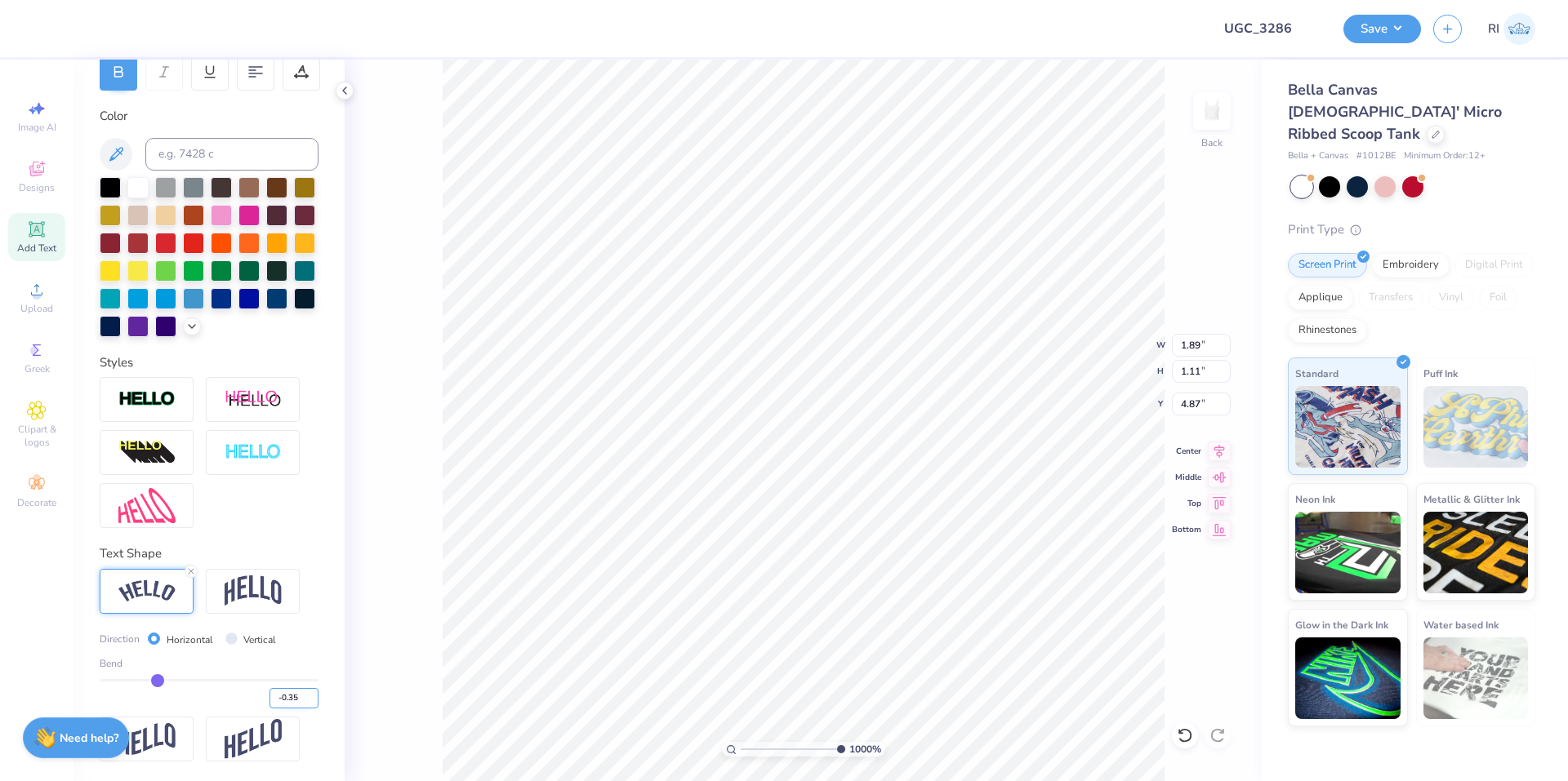
type input "-0.35"
type input "1.83"
type input "1.07"
type input "4.97"
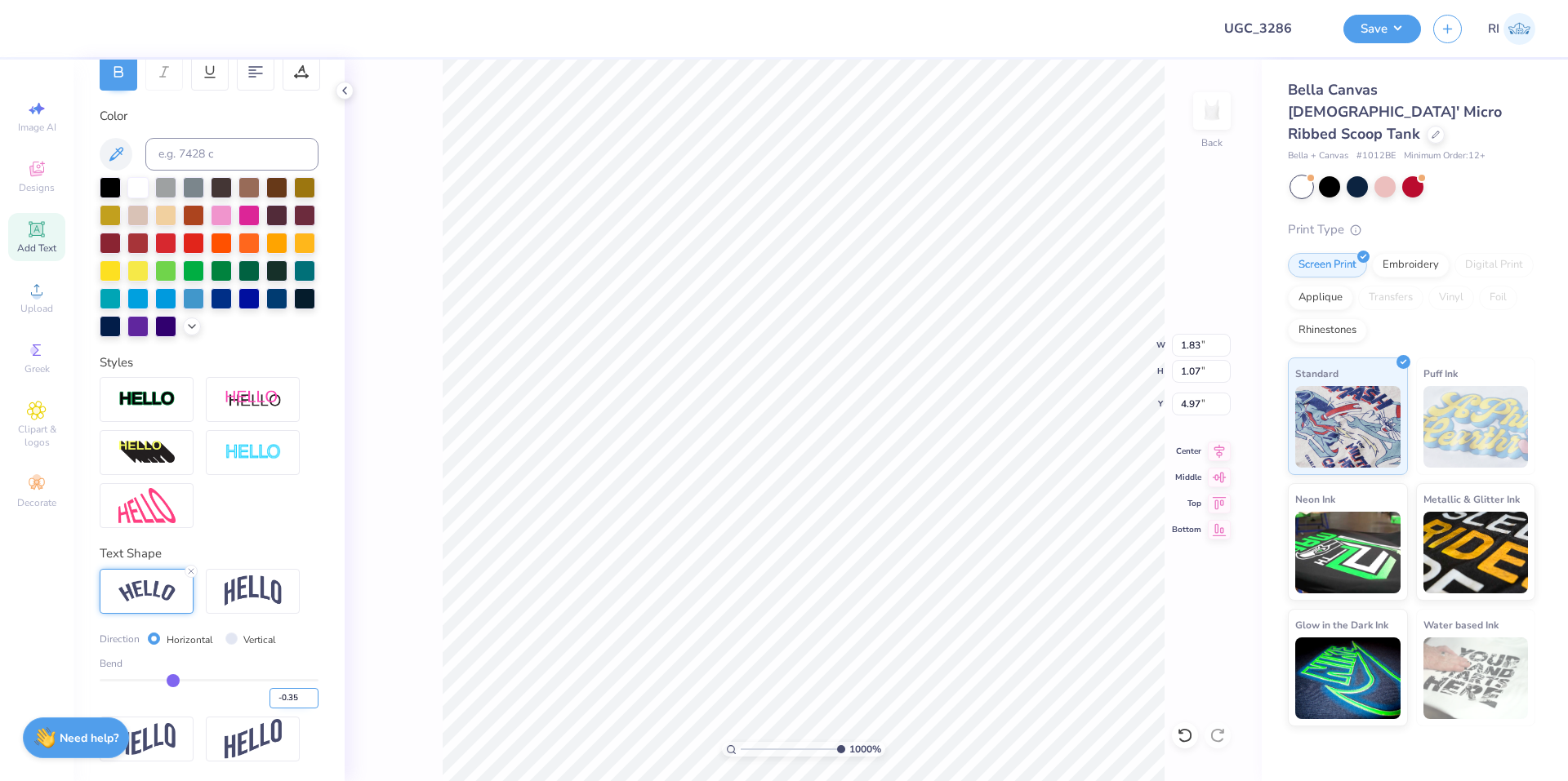
click at [288, 699] on input "-0.35" at bounding box center [294, 698] width 49 height 20
type input "-0.4"
type input "-0.40"
type input "1.85"
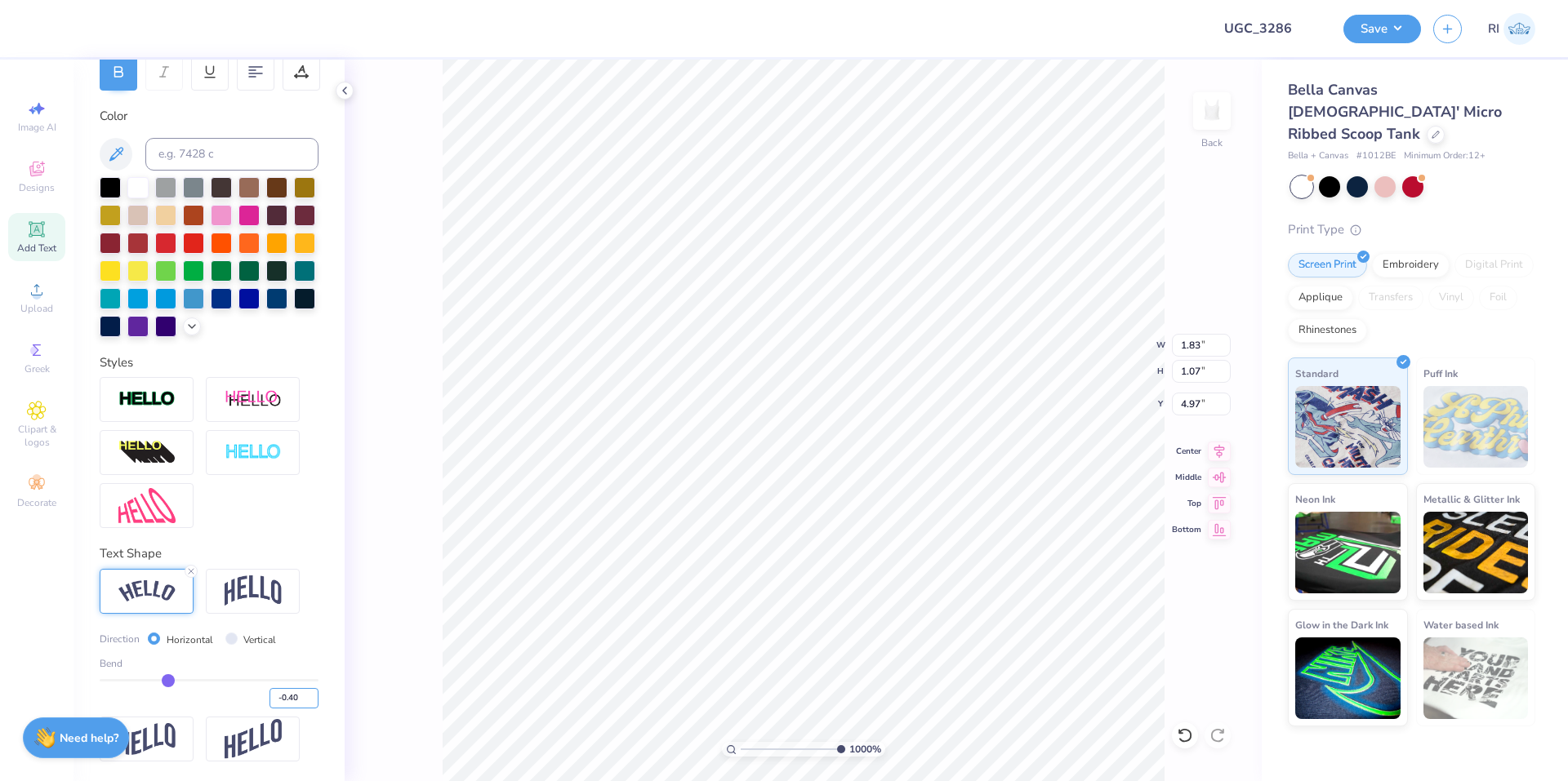
type input "1.08"
type input "4.89"
type input "1.87"
type input "1.09"
type input "4.88"
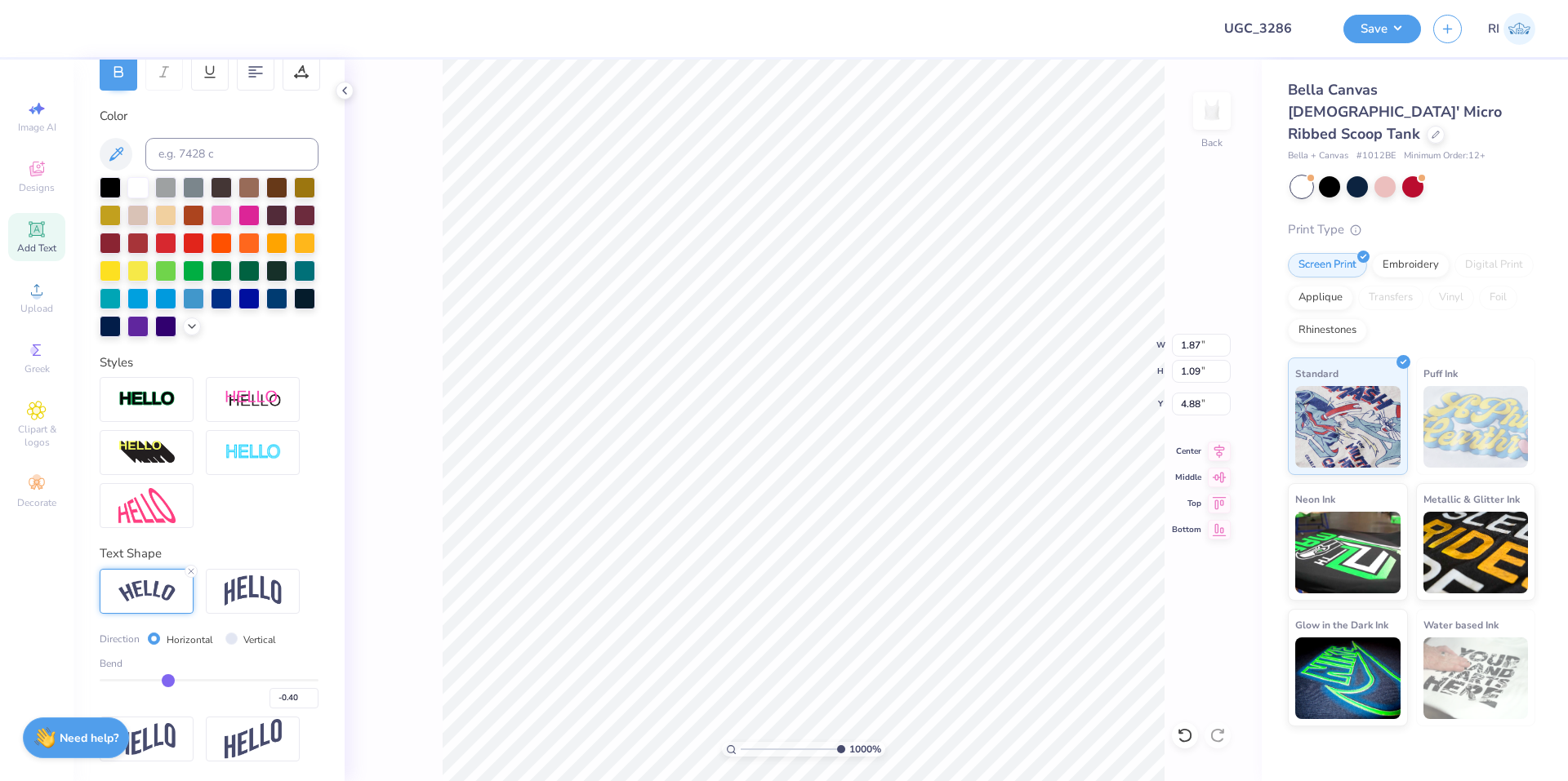
type input "1.89"
type input "1.05"
type input "4.92"
type input "2.72354586819477"
type input "8.25"
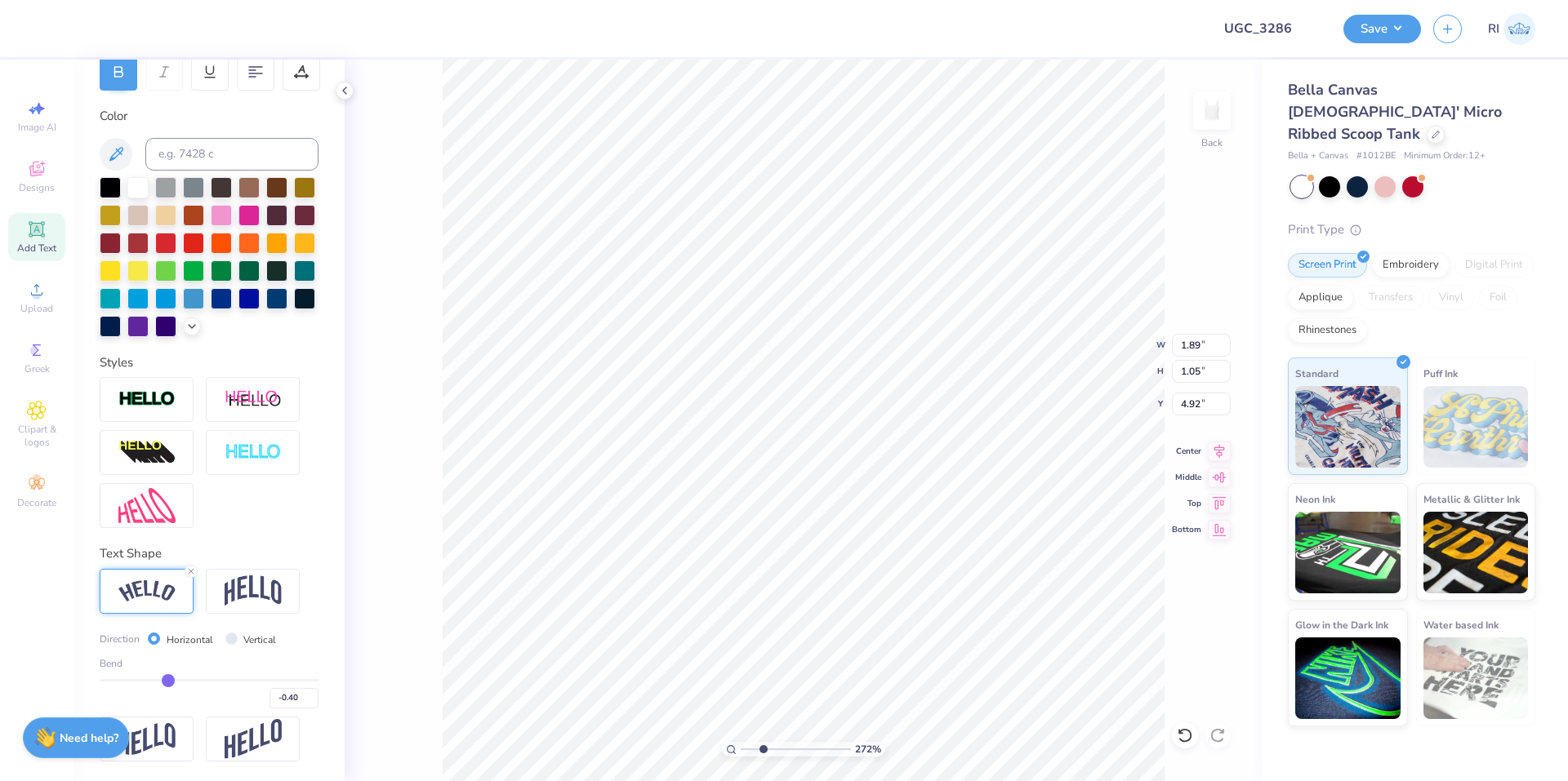
type input "5.47"
type input "0.50"
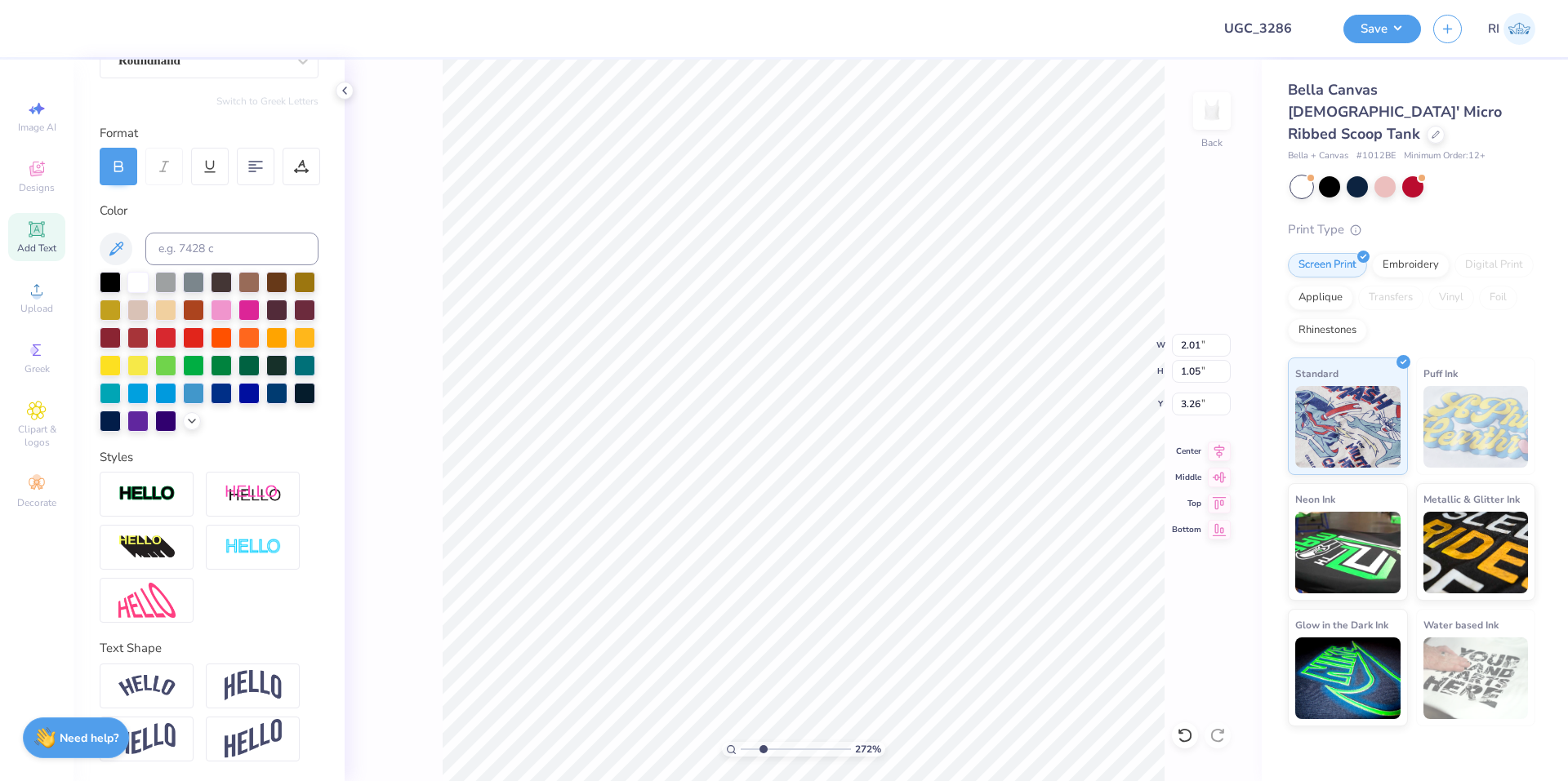
type input "2.72354586819477"
type input "4.16"
click at [1182, 740] on icon at bounding box center [1185, 736] width 17 height 17
type input "7.40707032156099"
type input "2.76"
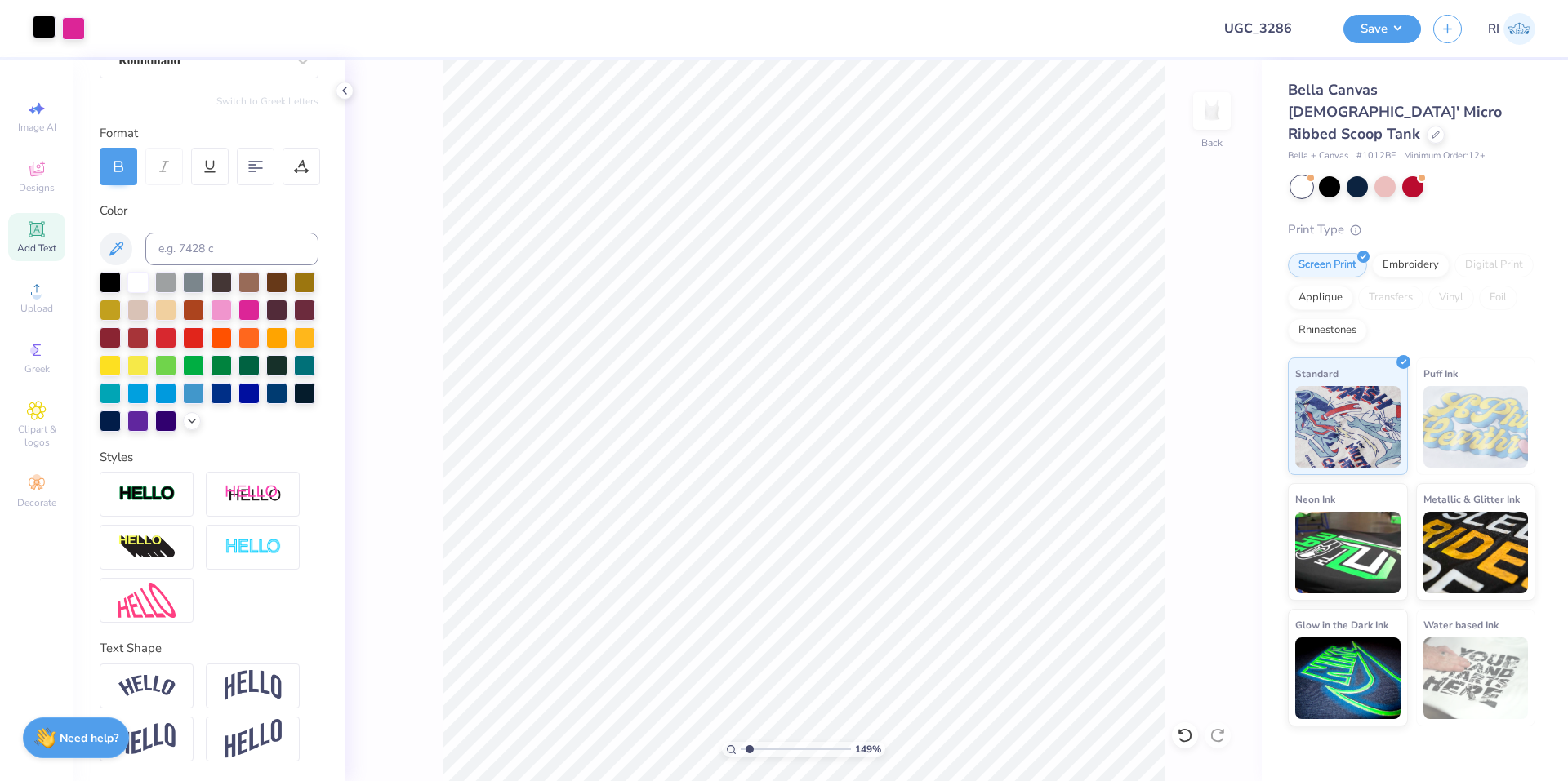
click at [41, 29] on div at bounding box center [43, 27] width 23 height 23
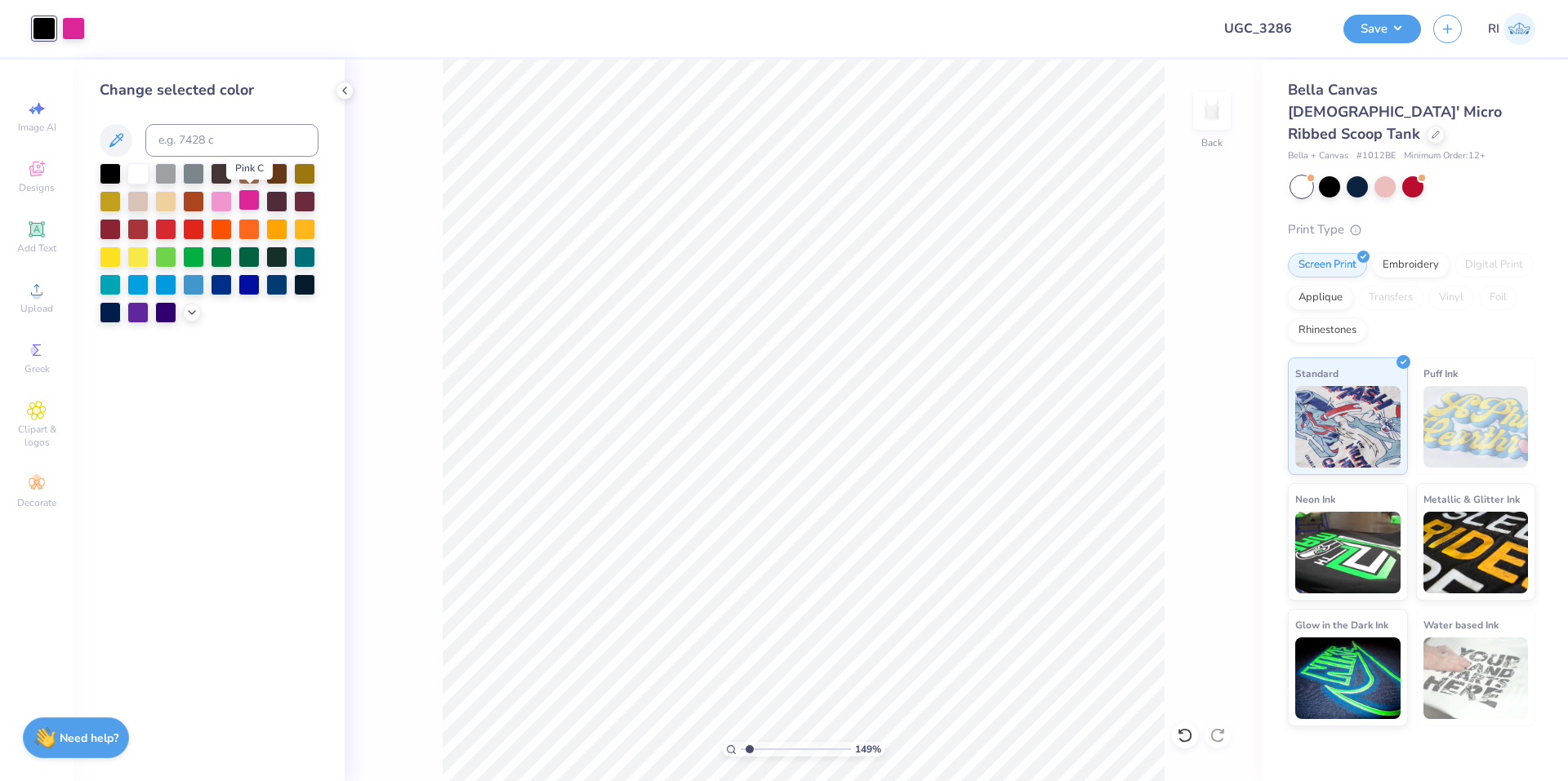
click at [240, 204] on div at bounding box center [249, 199] width 21 height 21
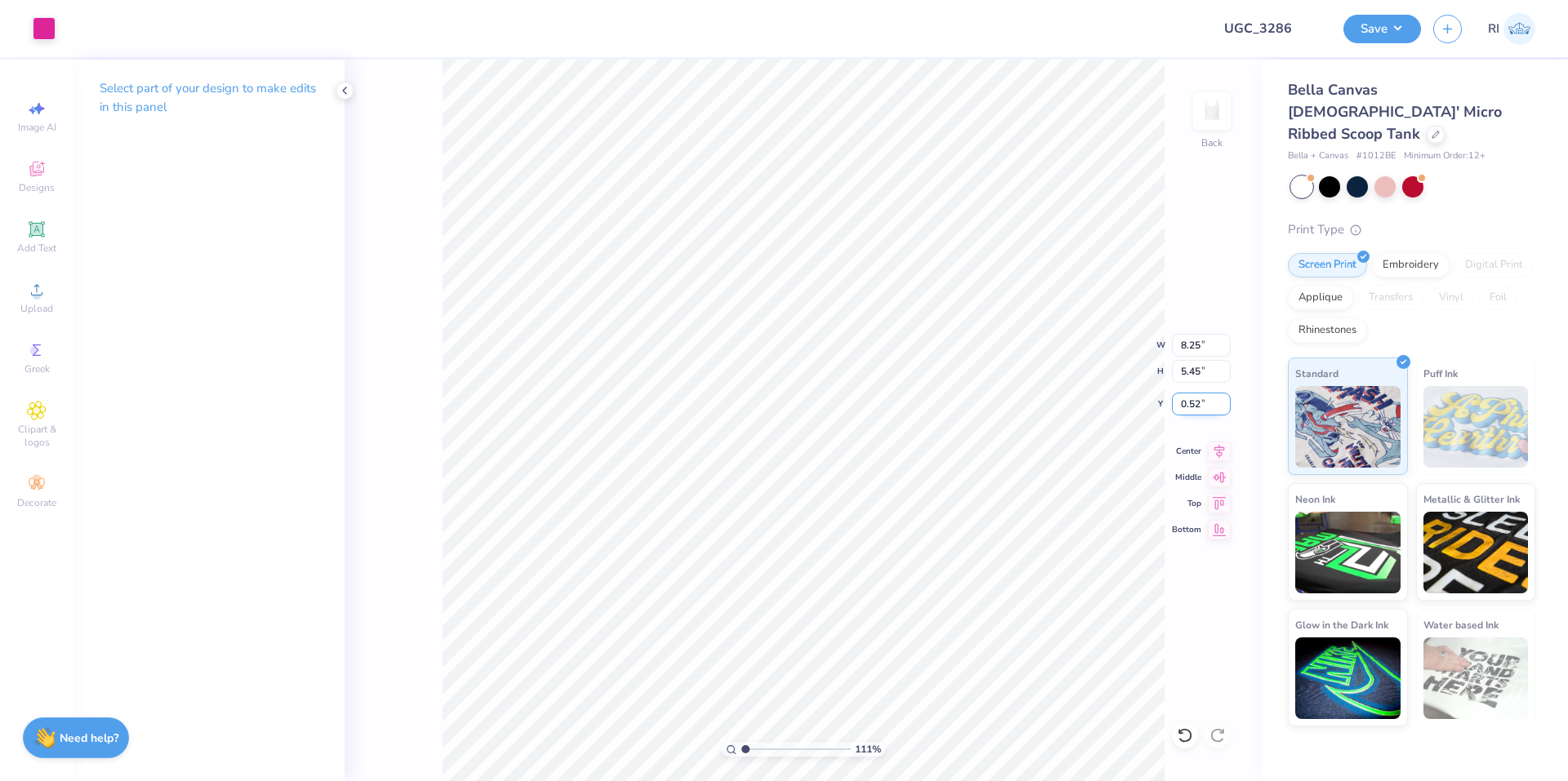
click at [1197, 405] on input "0.52" at bounding box center [1201, 404] width 58 height 23
click at [1217, 452] on icon at bounding box center [1219, 448] width 11 height 14
click at [860, 591] on li "Group" at bounding box center [860, 602] width 129 height 32
click at [1403, 19] on button "Save" at bounding box center [1382, 27] width 78 height 28
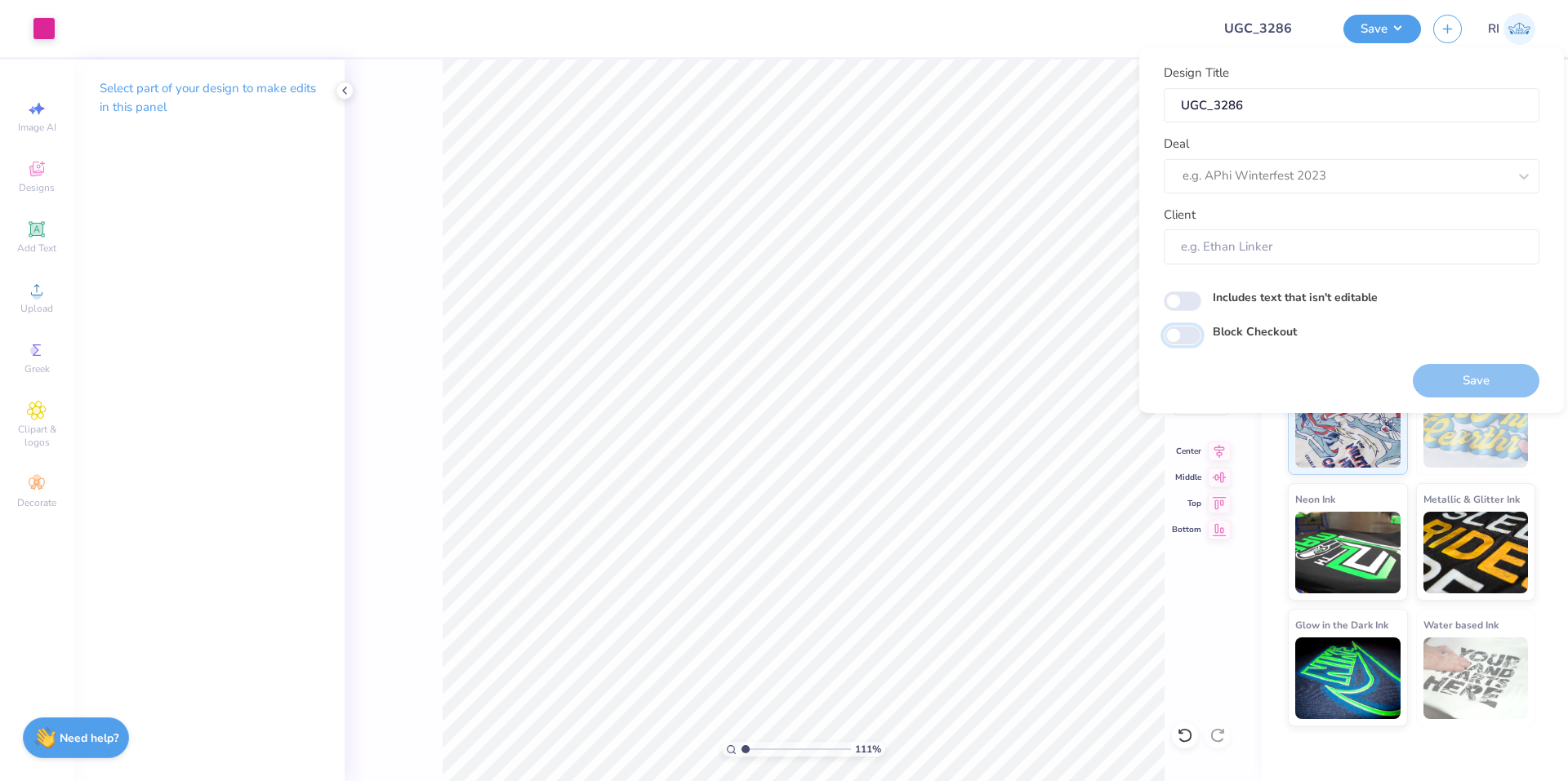
click at [1183, 337] on input "Block Checkout" at bounding box center [1182, 335] width 38 height 19
click at [1239, 172] on div at bounding box center [1344, 176] width 325 height 22
click at [1243, 213] on div "UGC Designs" at bounding box center [1351, 220] width 362 height 27
click at [1182, 15] on div at bounding box center [633, 28] width 1131 height 57
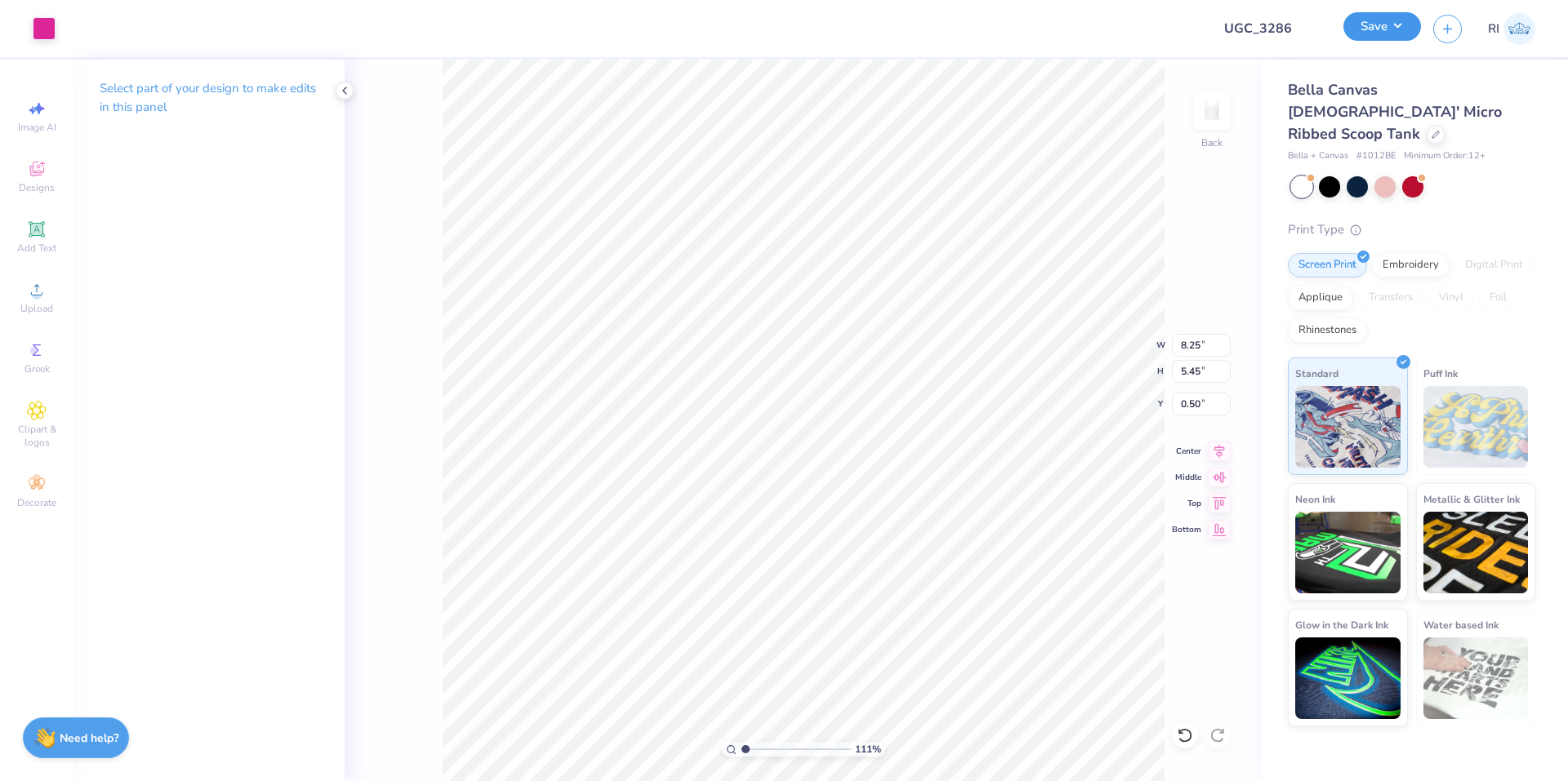
click at [1397, 23] on button "Save" at bounding box center [1382, 27] width 78 height 28
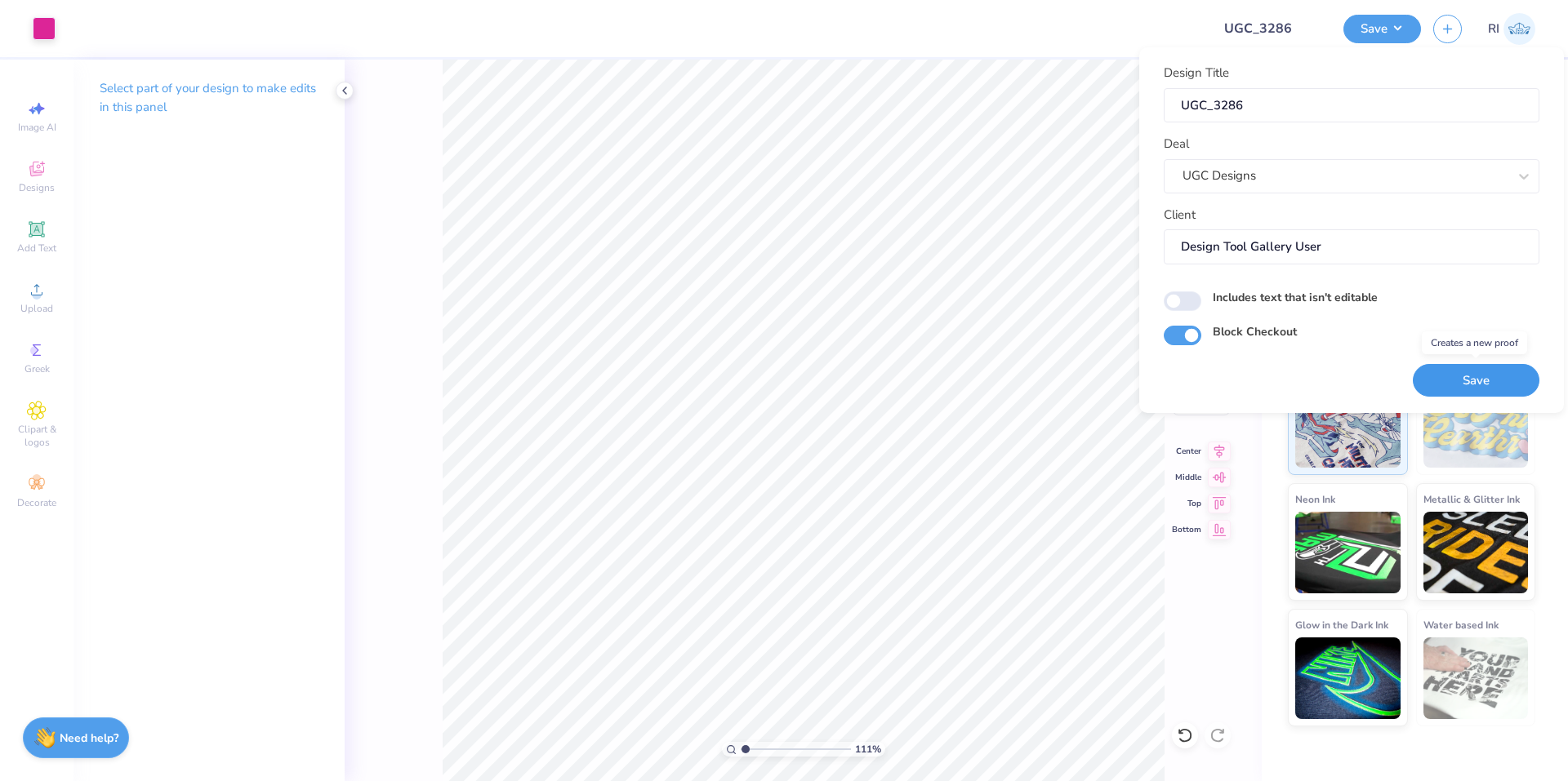
click at [1453, 373] on button "Save" at bounding box center [1476, 380] width 127 height 33
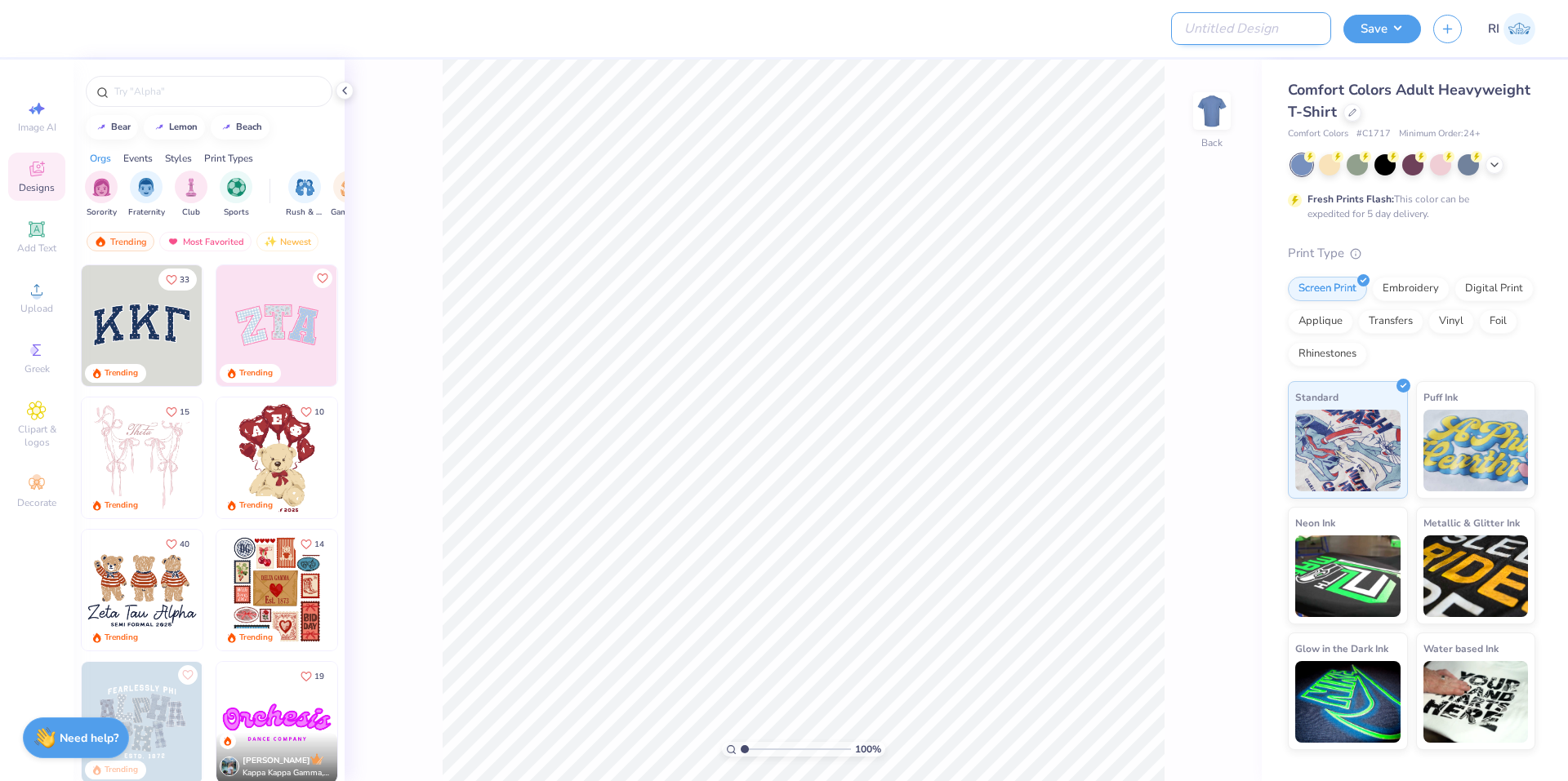
click at [1293, 28] on input "Design Title" at bounding box center [1251, 28] width 160 height 33
paste input "UGC_3287"
type input "UGC_3287"
click at [48, 306] on span "Upload" at bounding box center [36, 309] width 33 height 13
click at [1357, 105] on div at bounding box center [1353, 111] width 18 height 18
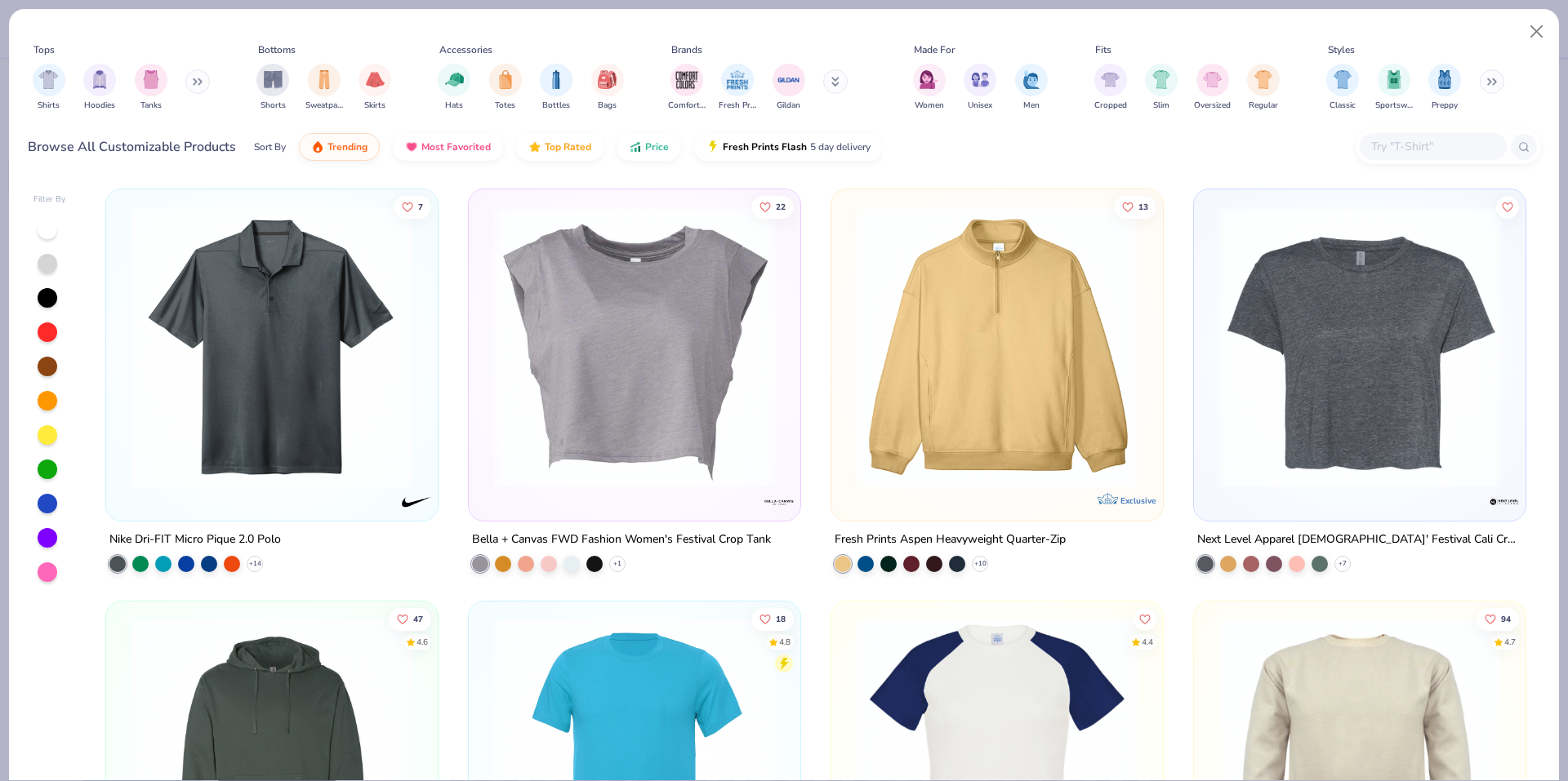
click at [1460, 152] on input "text" at bounding box center [1432, 146] width 126 height 19
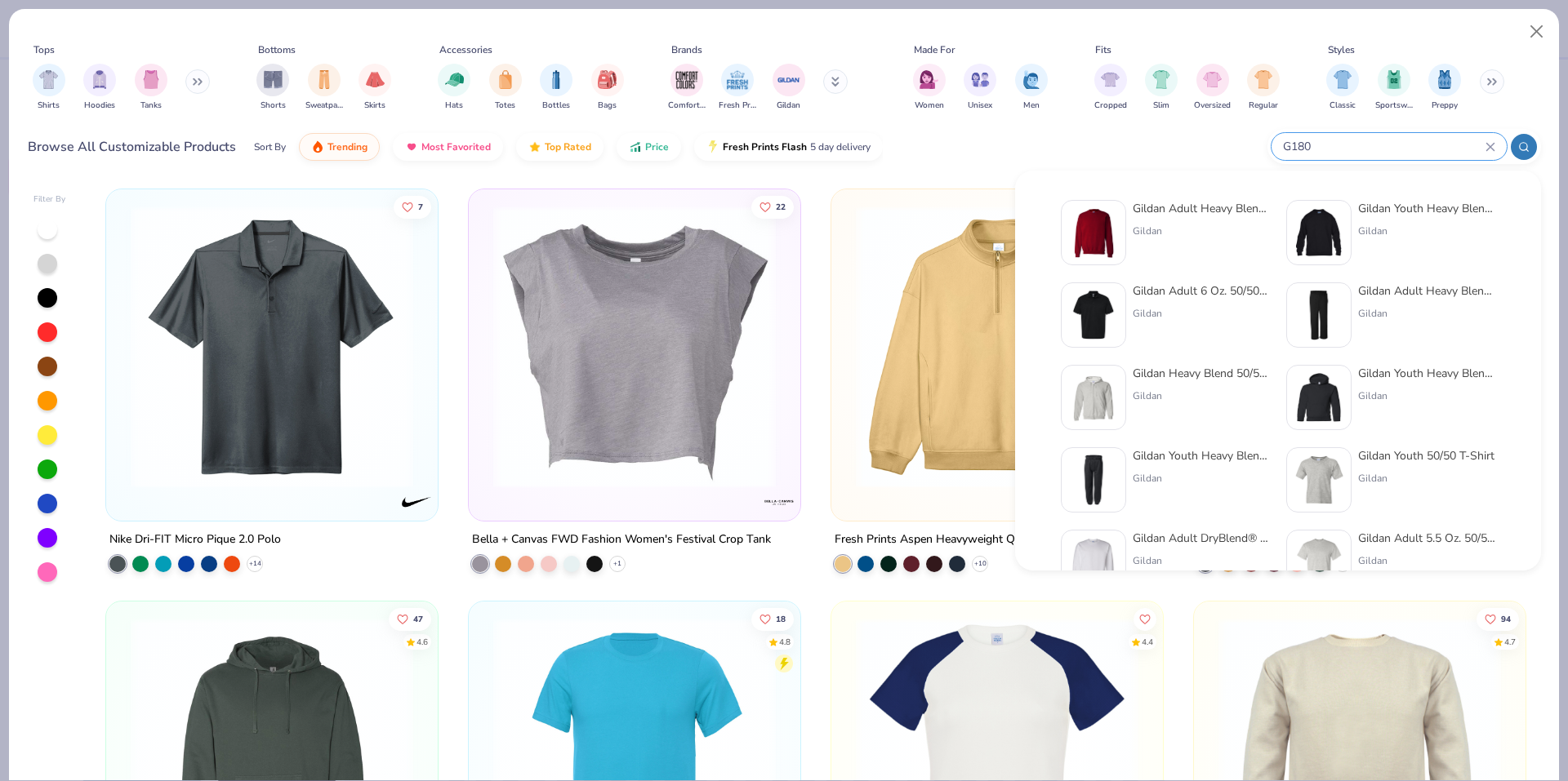
type input "G180"
click at [1107, 234] on img at bounding box center [1093, 233] width 51 height 51
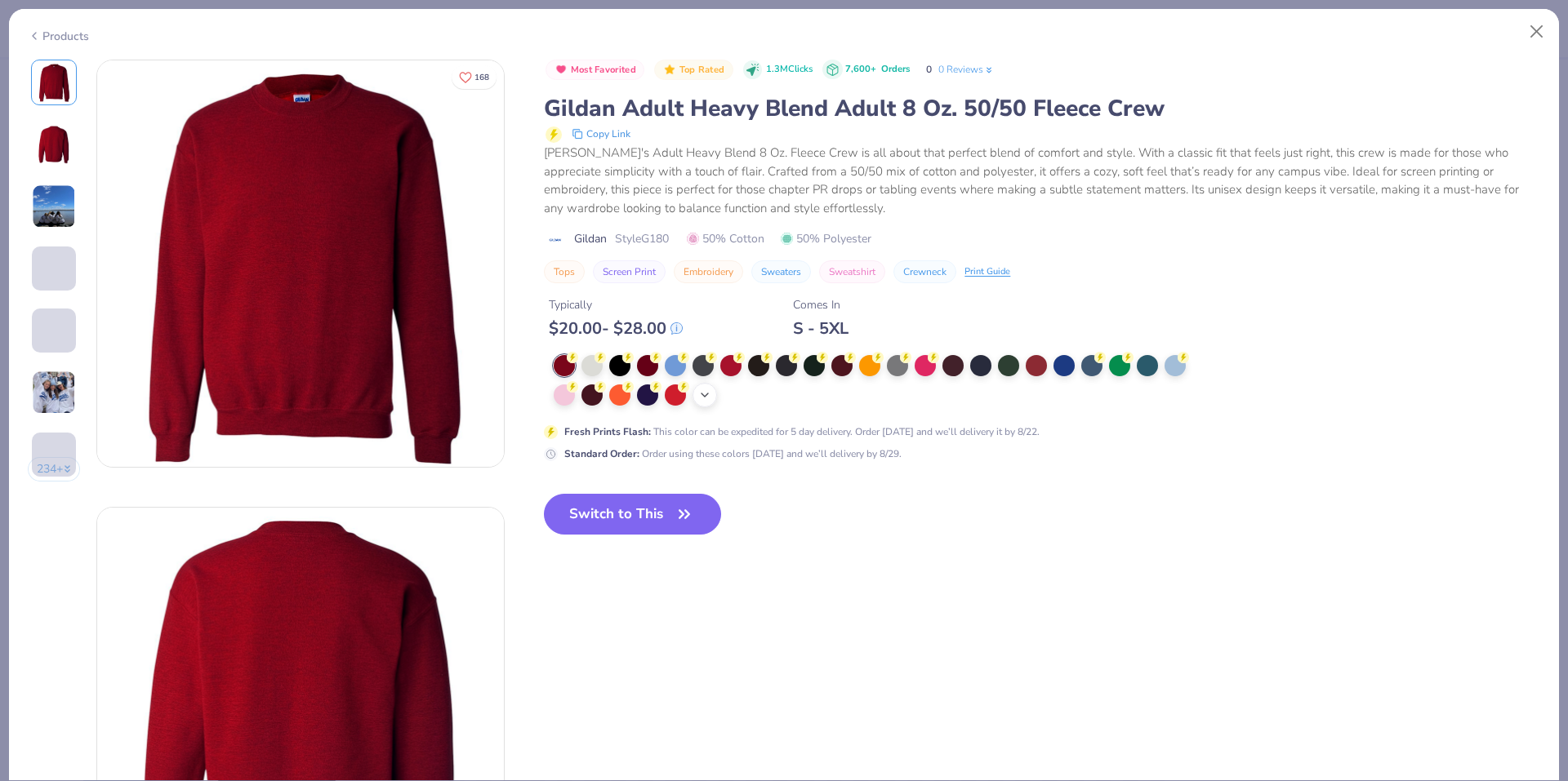
click at [705, 395] on icon at bounding box center [705, 396] width 13 height 13
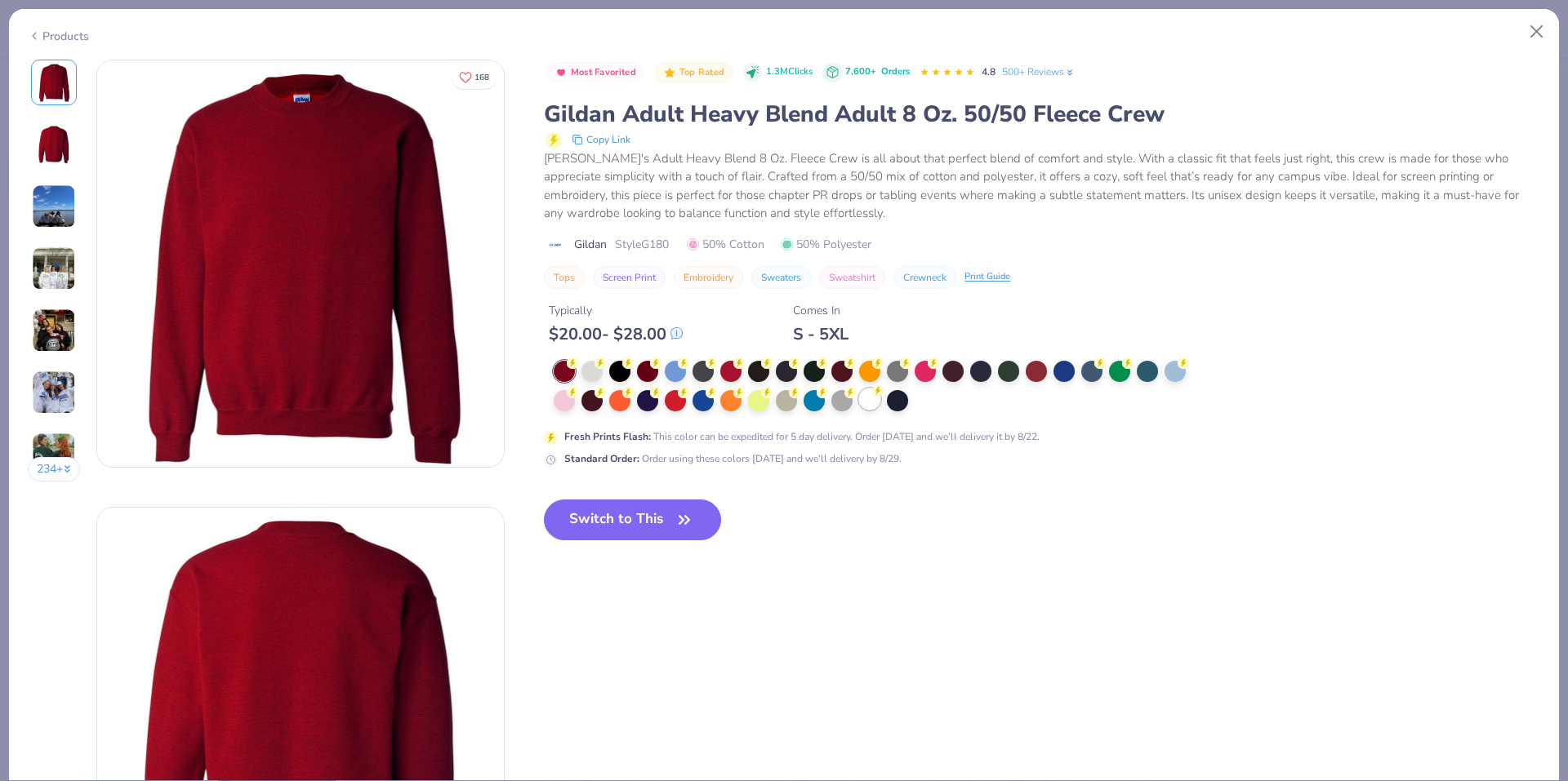
click at [868, 401] on div at bounding box center [869, 399] width 21 height 21
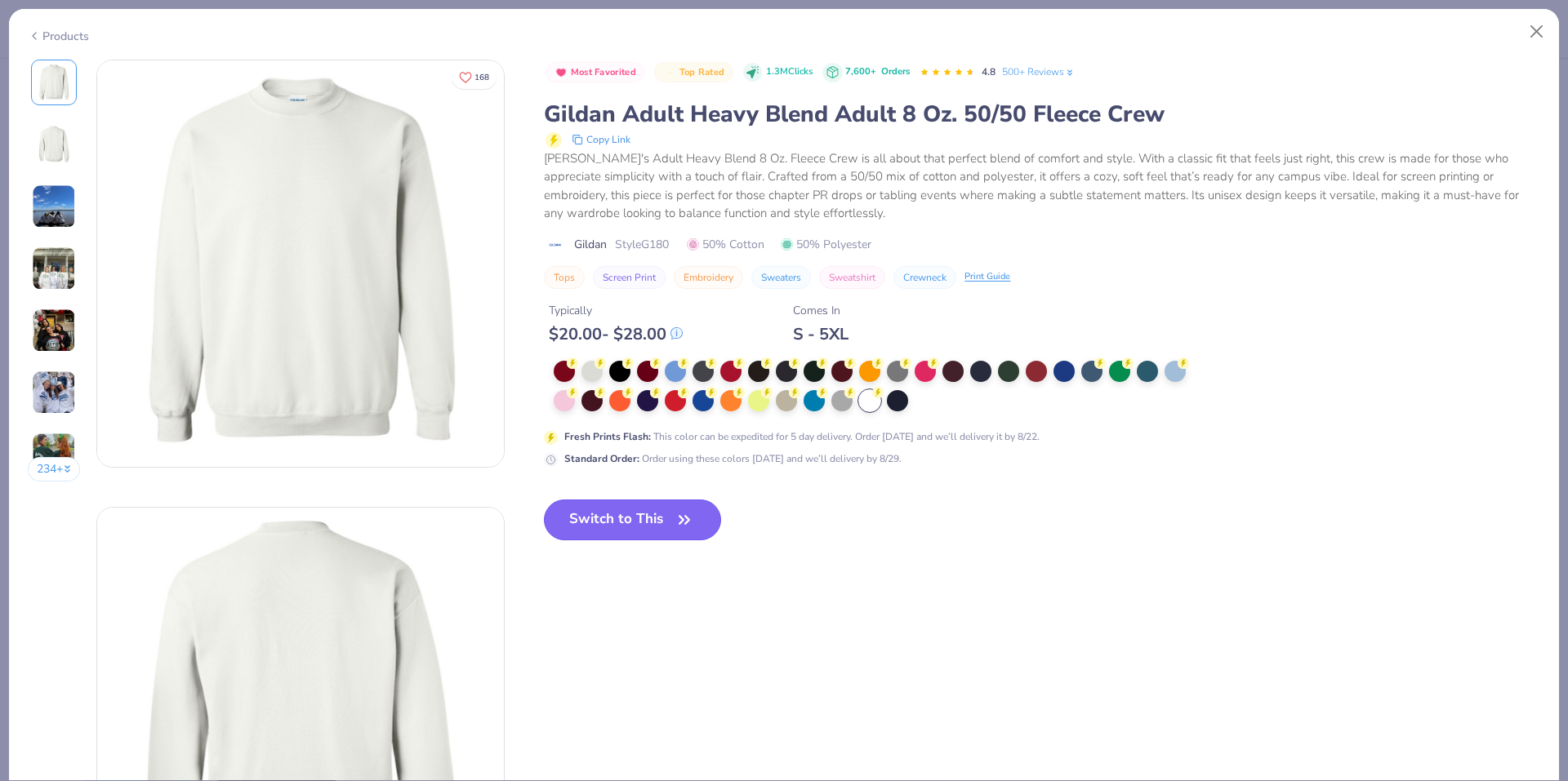
click at [621, 517] on button "Switch to This" at bounding box center [633, 520] width 177 height 41
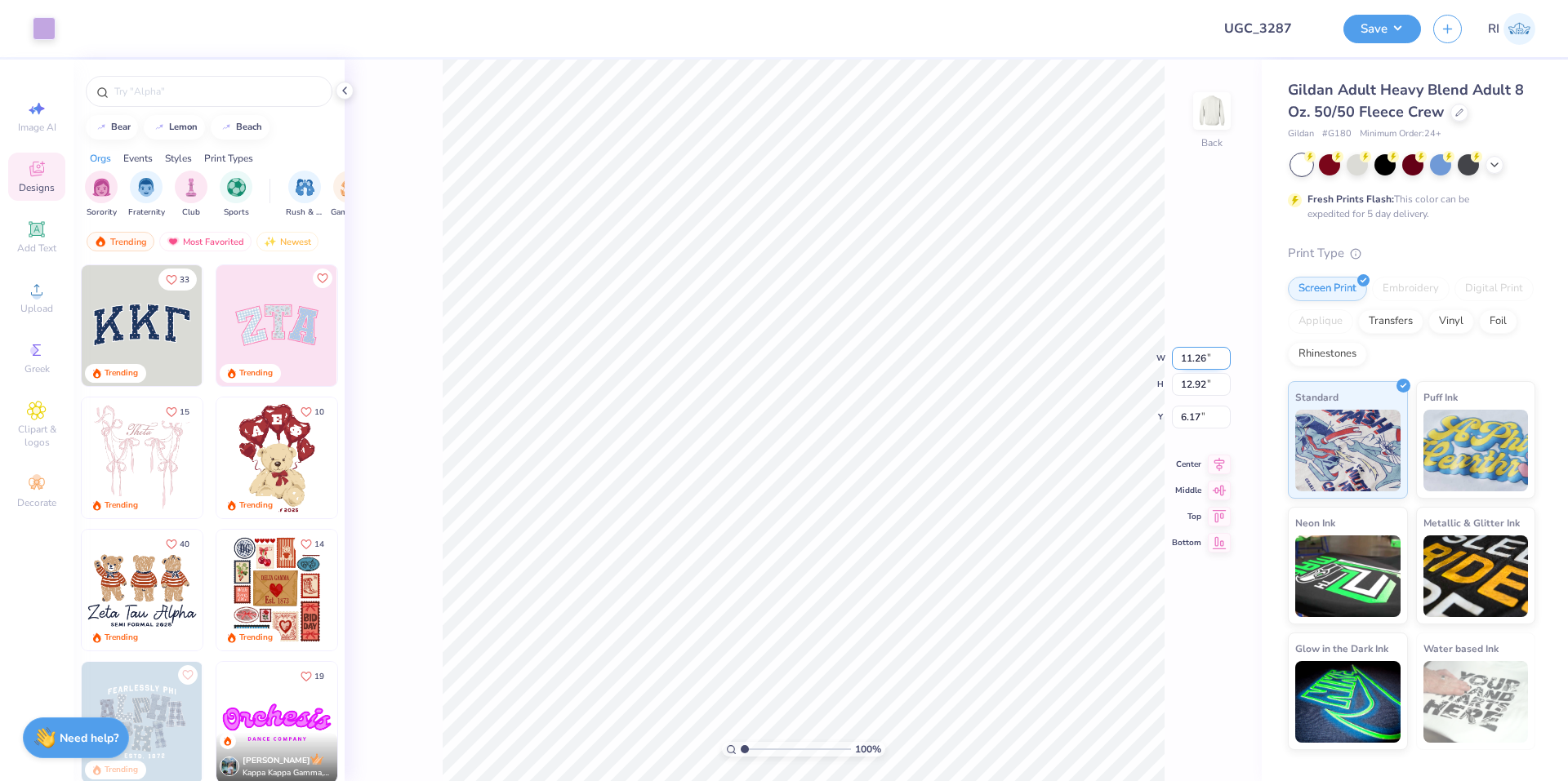
click at [1193, 360] on input "11.26" at bounding box center [1201, 358] width 58 height 23
type input "8.30"
type input "9.52"
click at [1196, 397] on input "7.87" at bounding box center [1201, 404] width 58 height 23
type input "3.00"
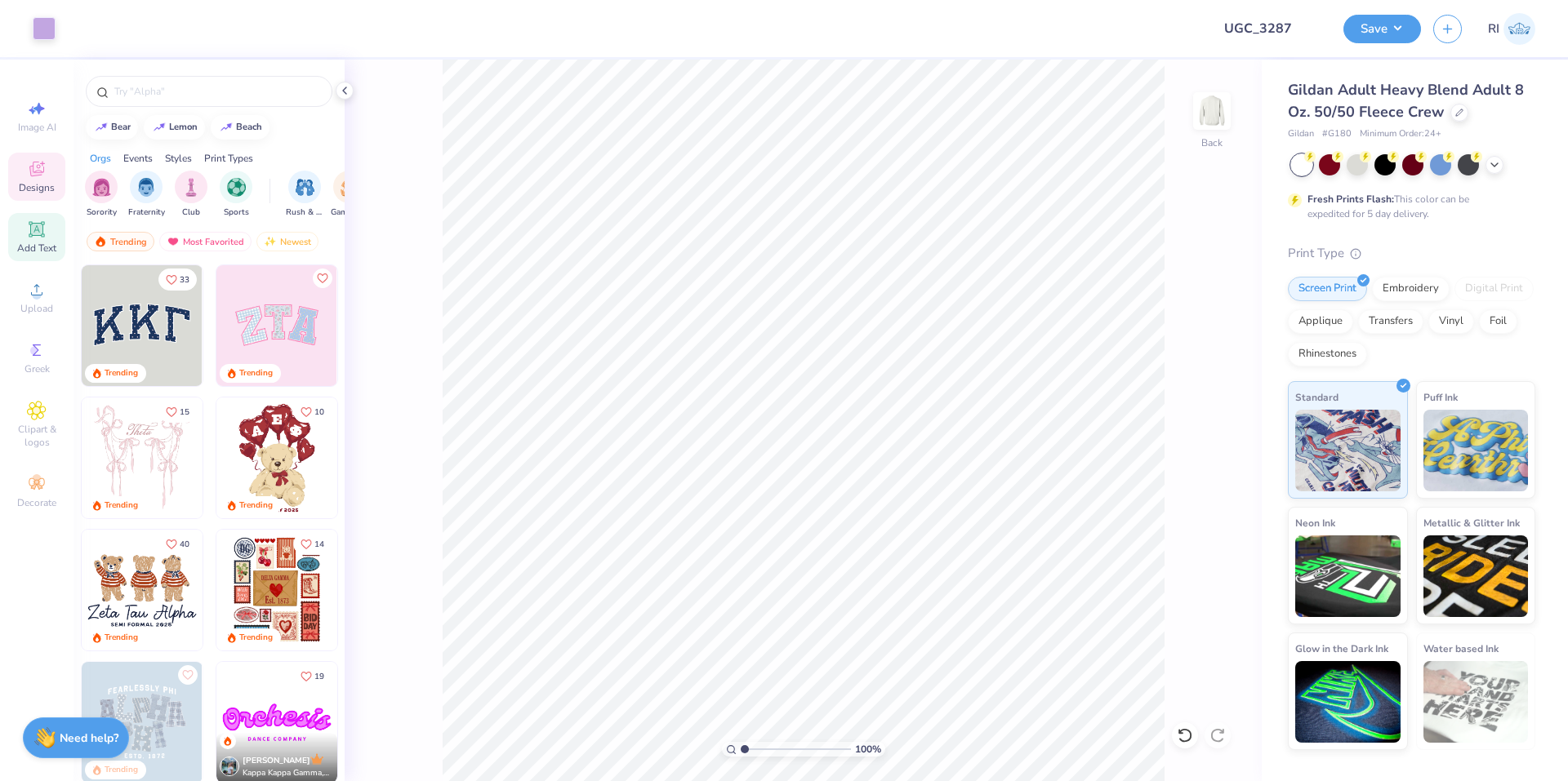
click at [51, 240] on div "Add Text" at bounding box center [37, 237] width 57 height 48
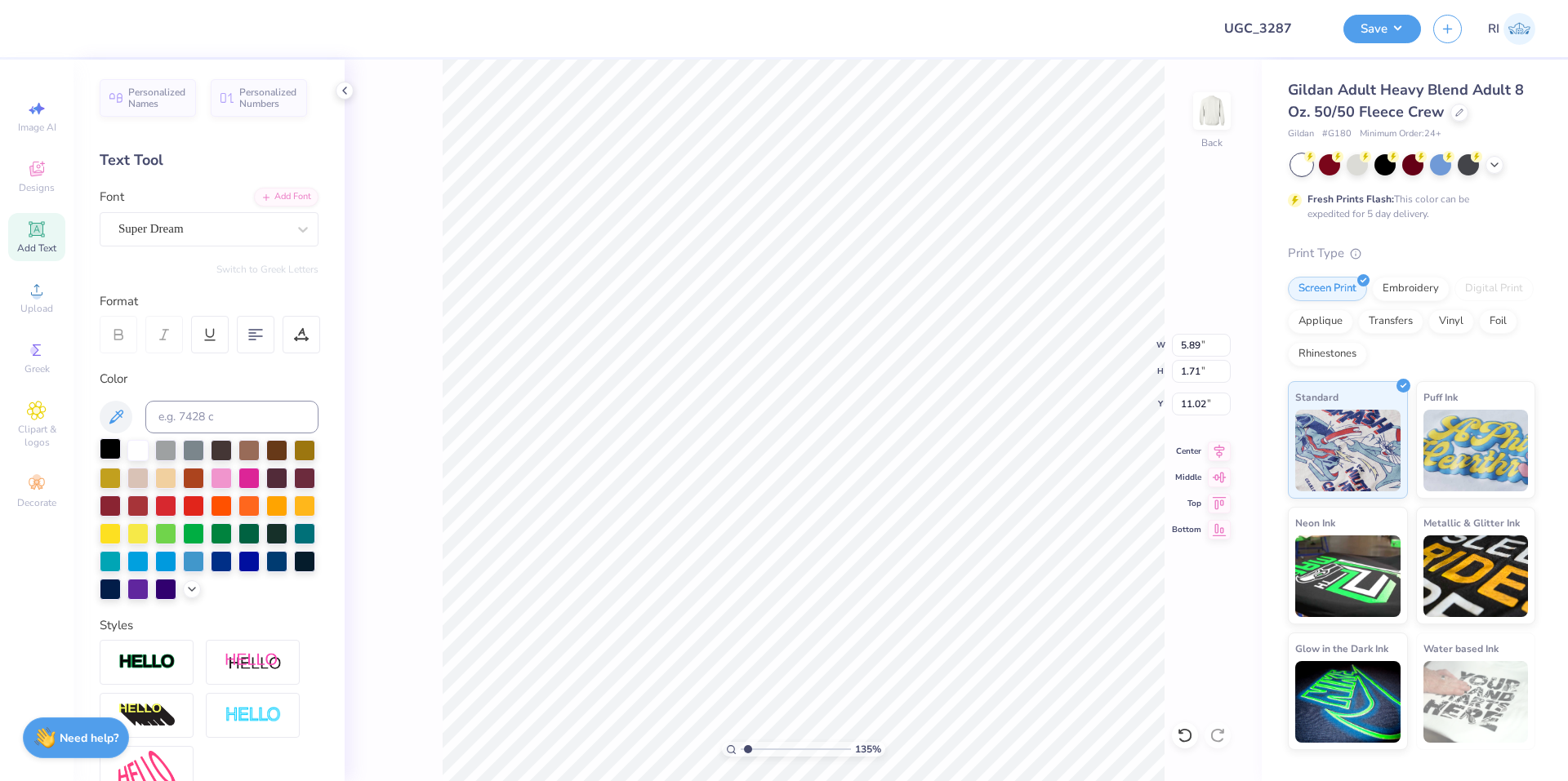
click at [99, 452] on div at bounding box center [109, 448] width 21 height 21
type input "1.35006143669128"
type input "13.92"
click at [285, 196] on div "Add Font" at bounding box center [285, 195] width 64 height 19
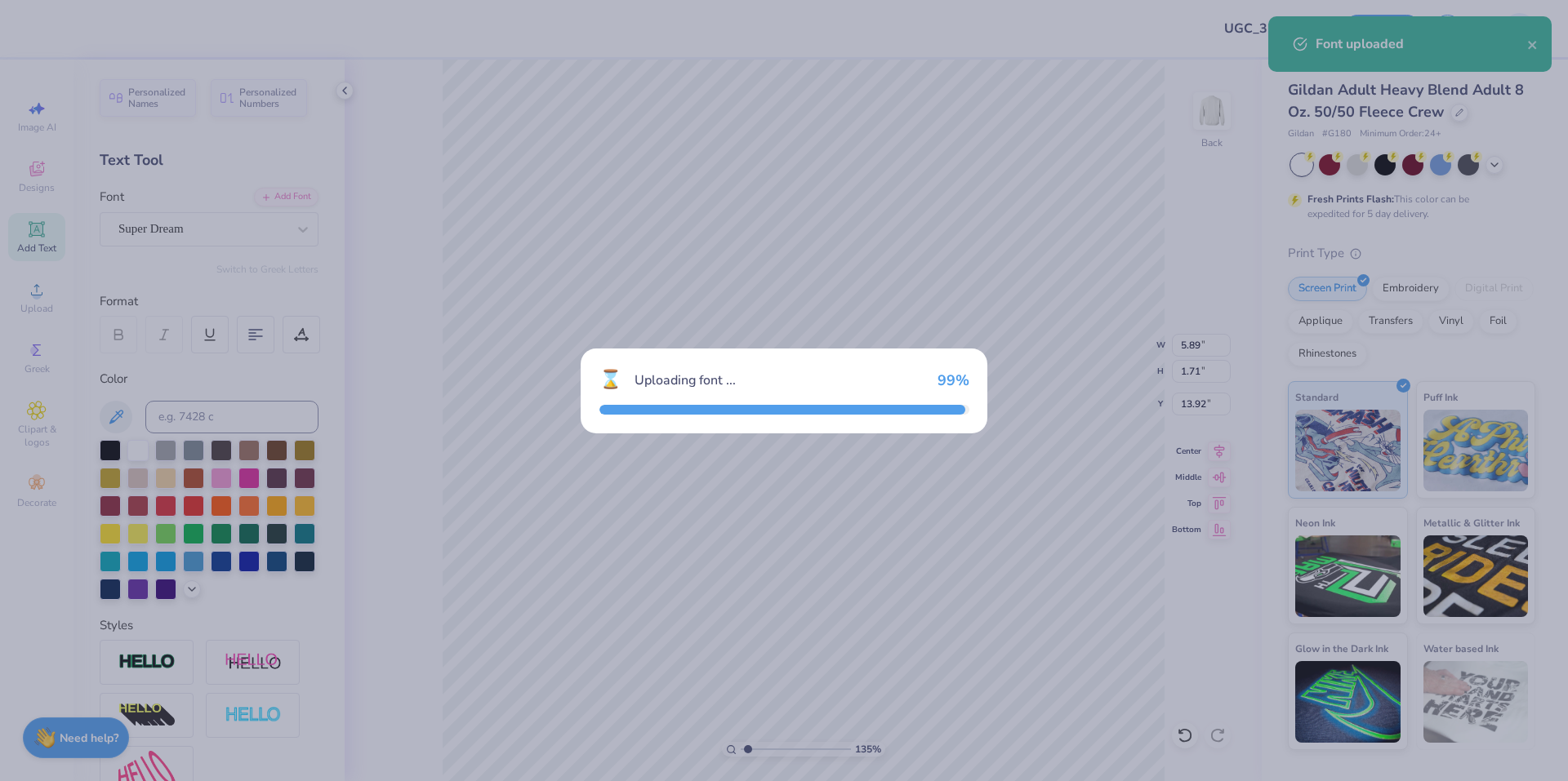
type input "1.35006143669128"
type input "5.92"
type input "1.70"
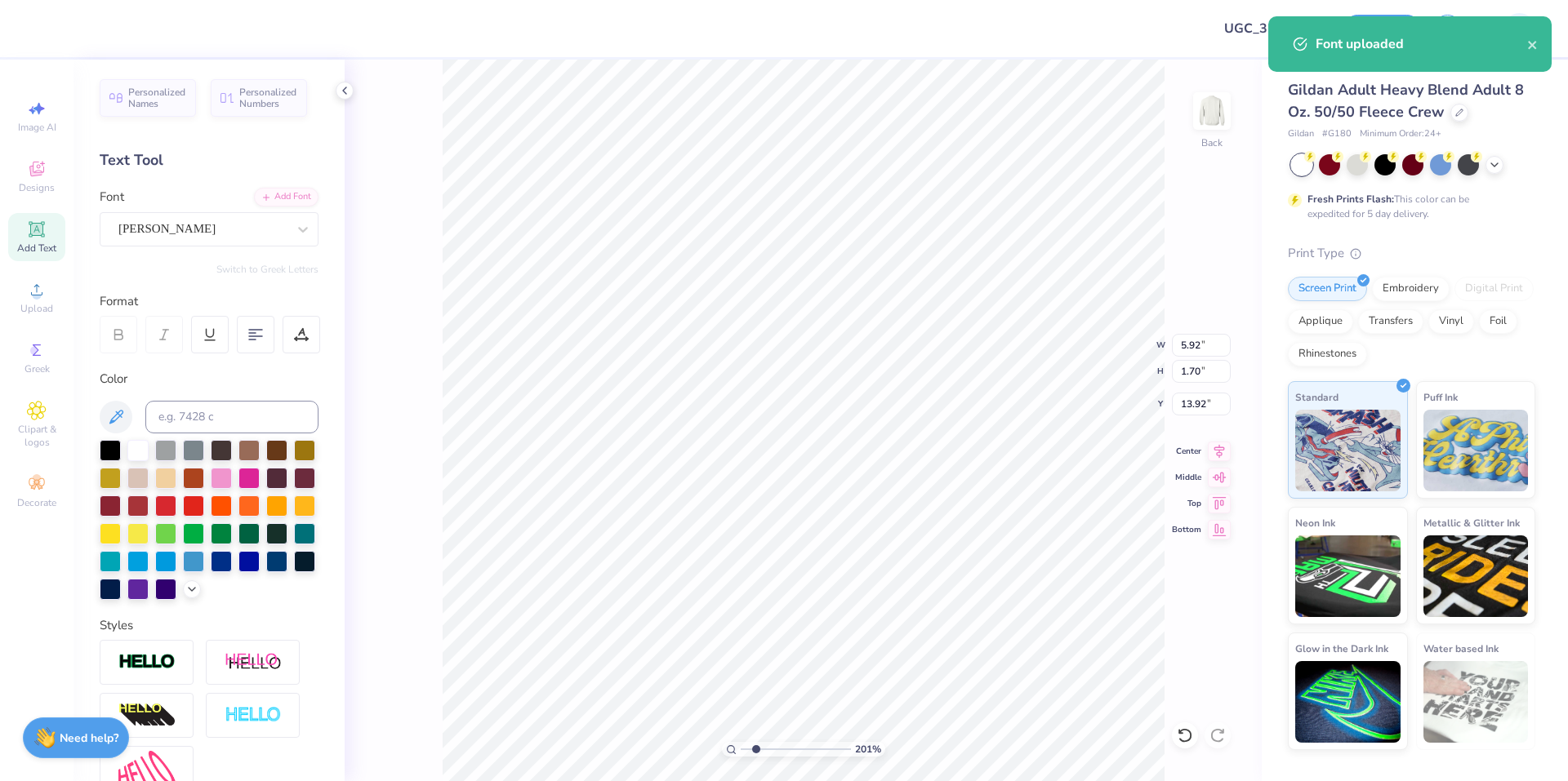
scroll to position [14, 3]
type input "2.01445811466782"
type textarea "A"
type input "2.01445811466782"
type textarea "Al"
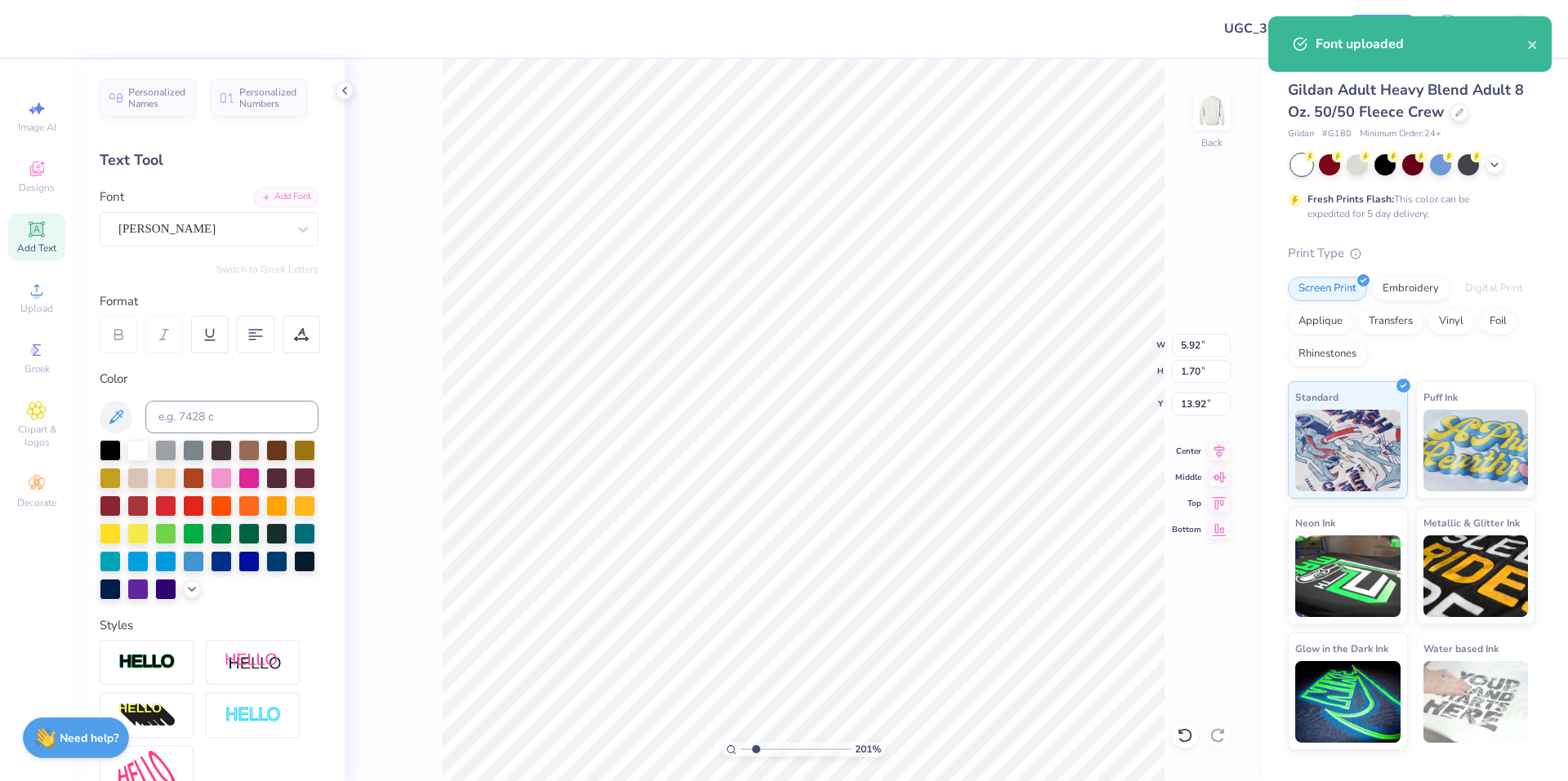
type input "2.01445811466782"
type textarea "All"
type input "2.01445811466782"
type textarea "All"
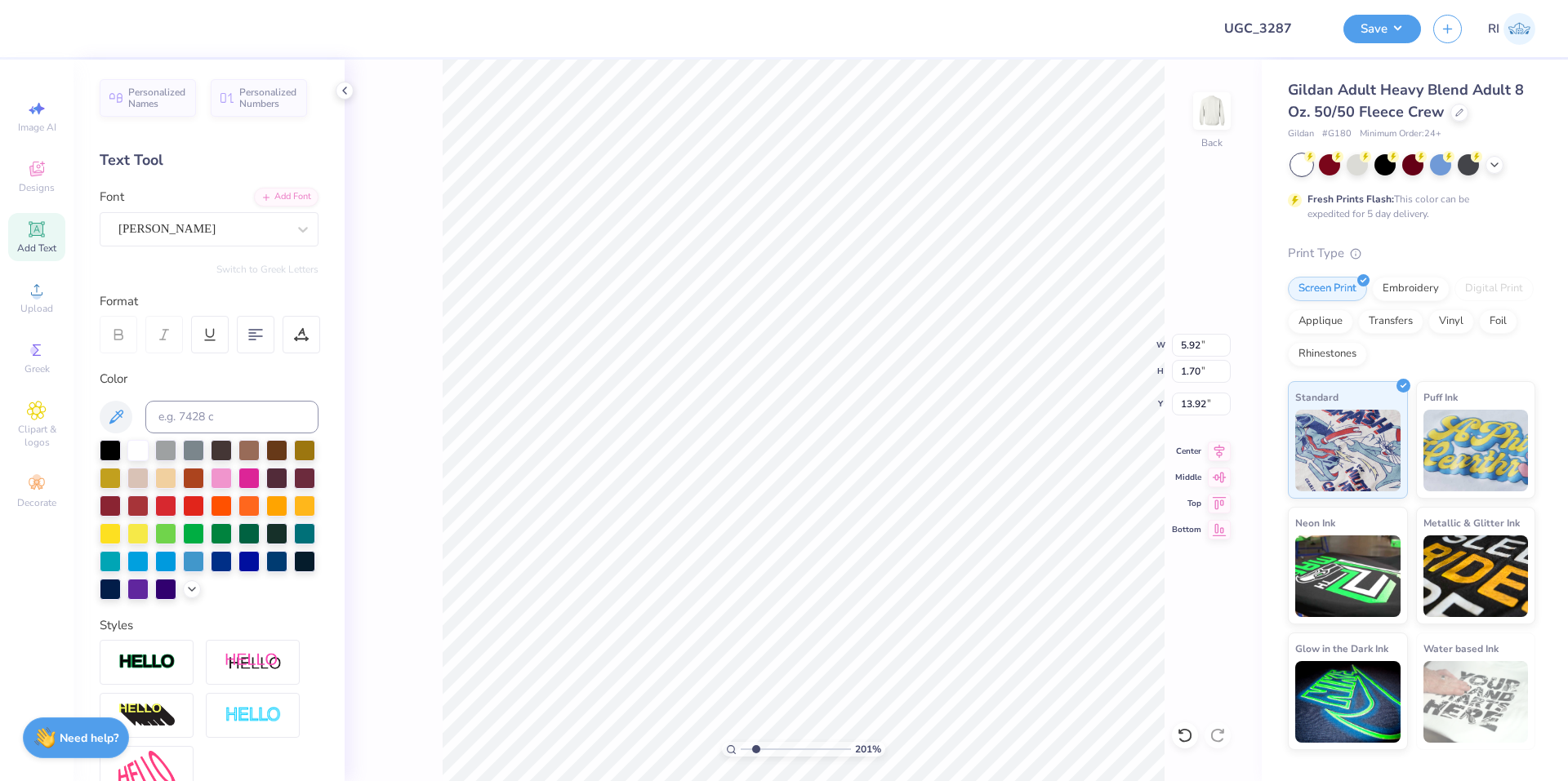
type input "2.01445811466782"
type textarea "All S"
type input "2.01445811466782"
type textarea "All Si"
type input "2.01445811466782"
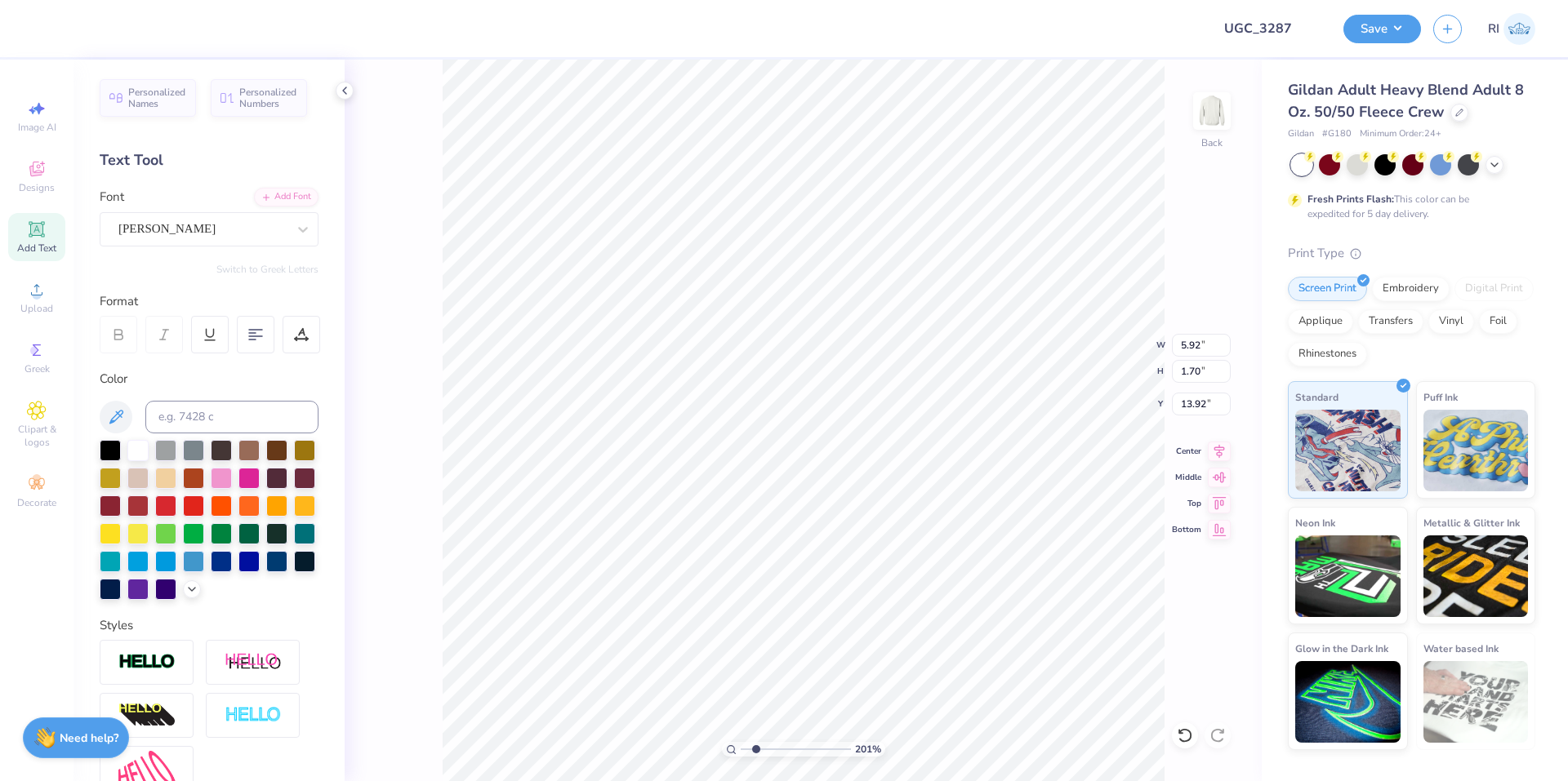
type textarea "All Sig"
type input "2.01445811466782"
type textarea "All Sign"
type input "2.01445811466782"
type textarea "All Signs"
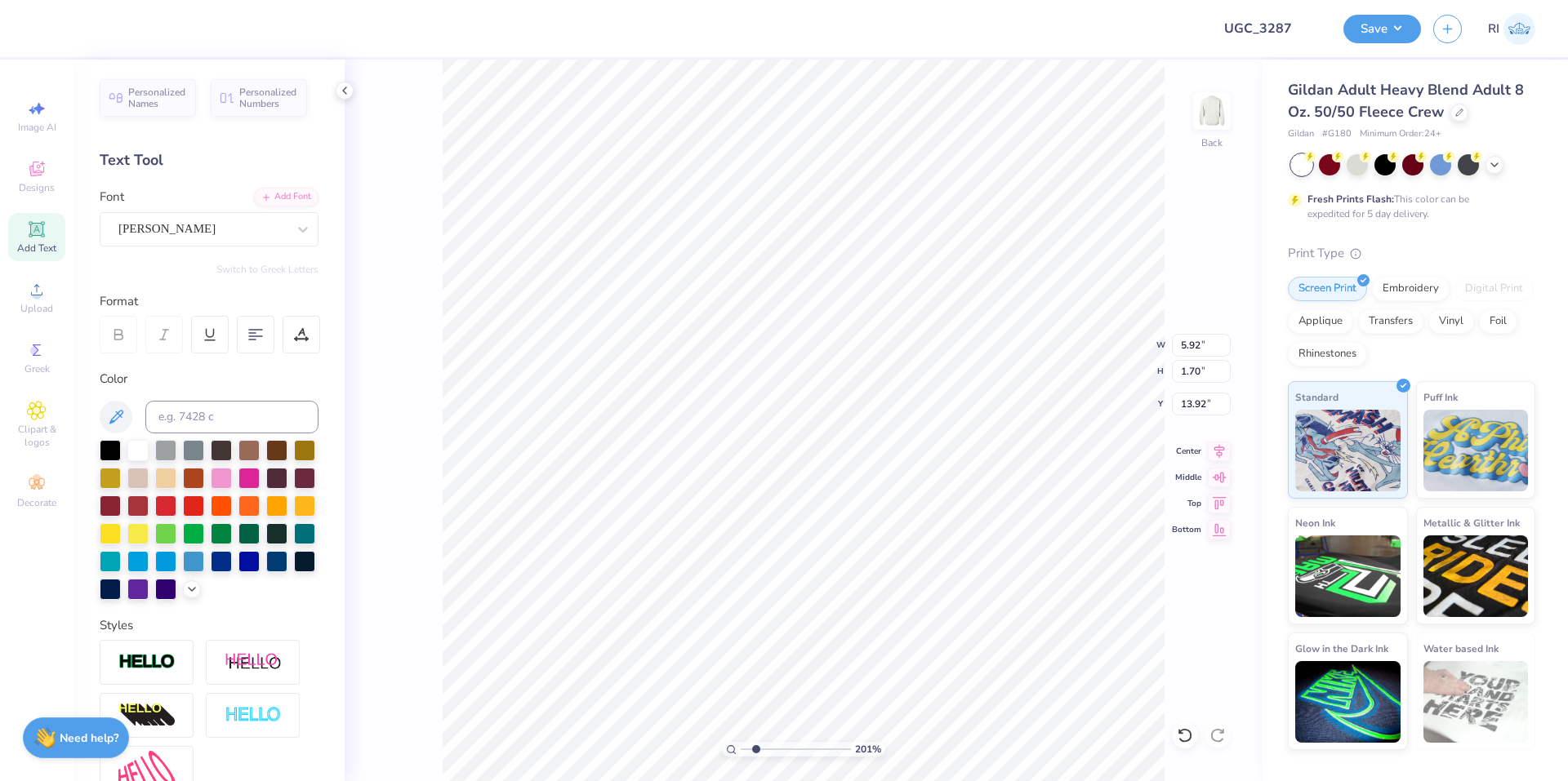
type input "2.01445811466782"
type textarea "All Signs"
type input "2.01445811466782"
type textarea "All Signs P"
type input "2.01445811466782"
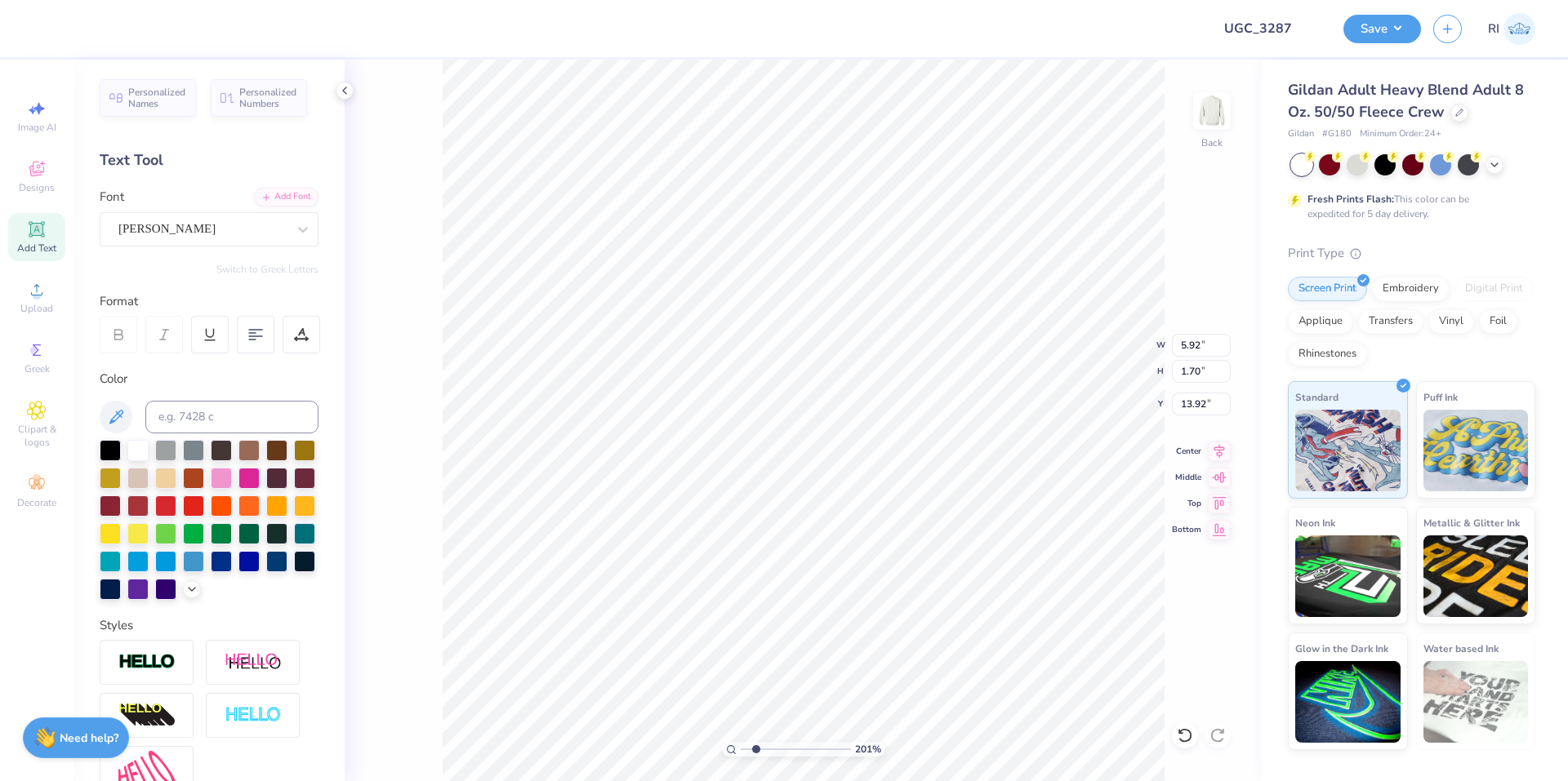
type textarea "All Signs Po"
type input "2.01445811466782"
type textarea "All Signs Poi"
type input "2.01445811466782"
type textarea "All Signs Poin"
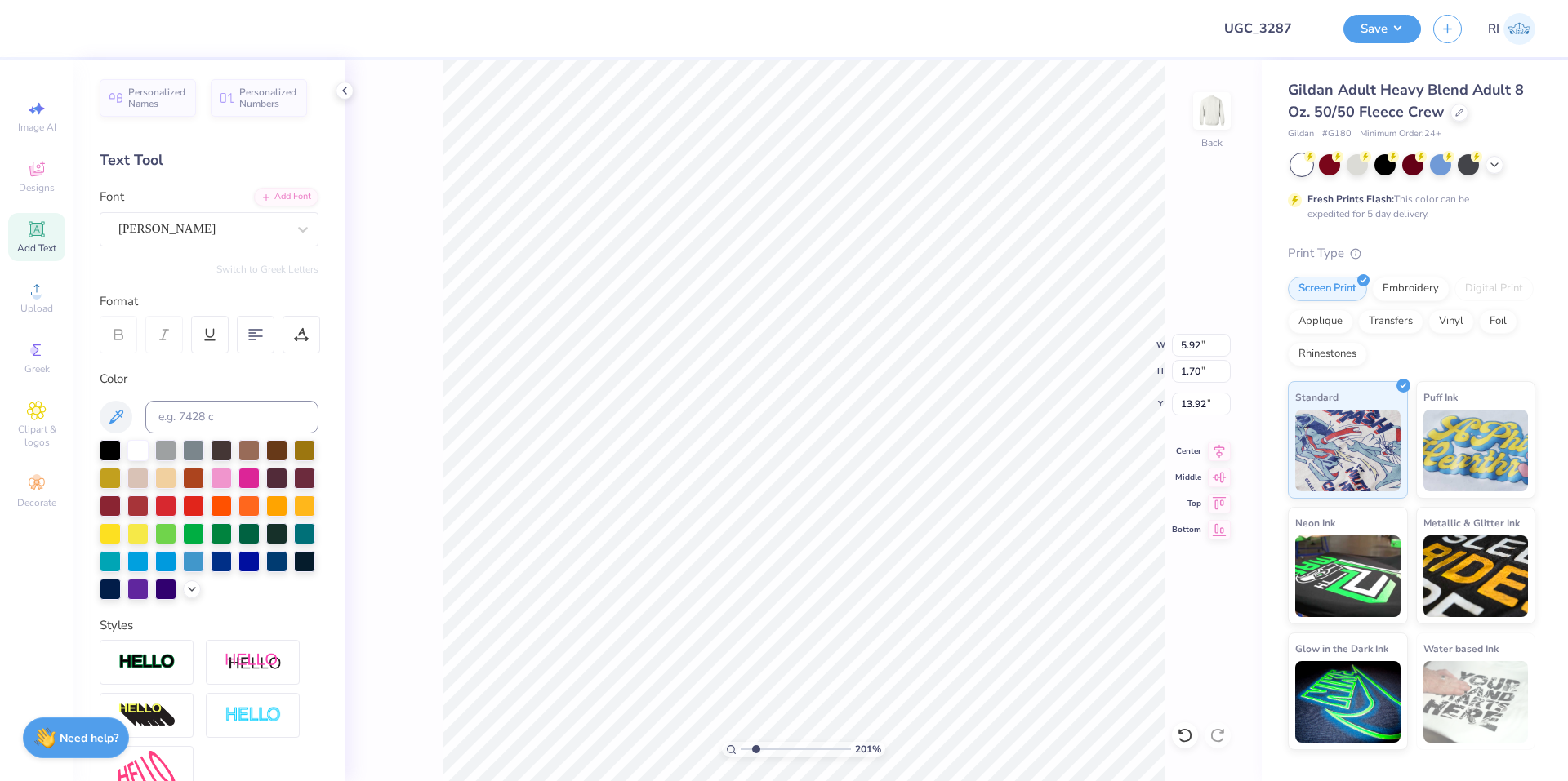
type input "2.01445811466782"
type textarea "All Signs Point"
type input "2.01445811466782"
type textarea "All Signs Point"
type input "2.01445811466782"
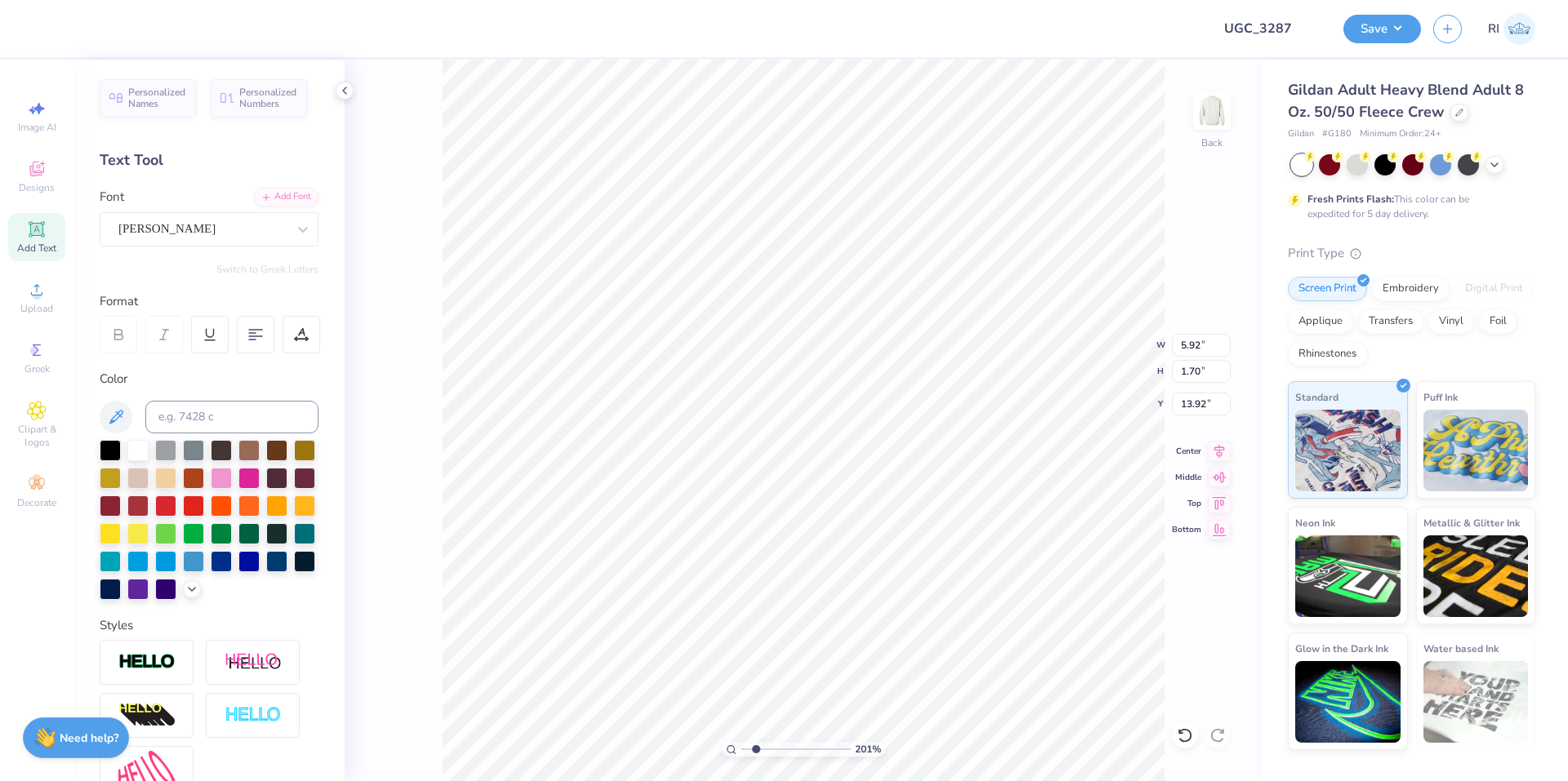
type textarea "All Signs Point t"
type input "2.01445811466782"
type textarea "All Signs Point to"
type input "2.01445811466782"
type textarea "All Signs Point to"
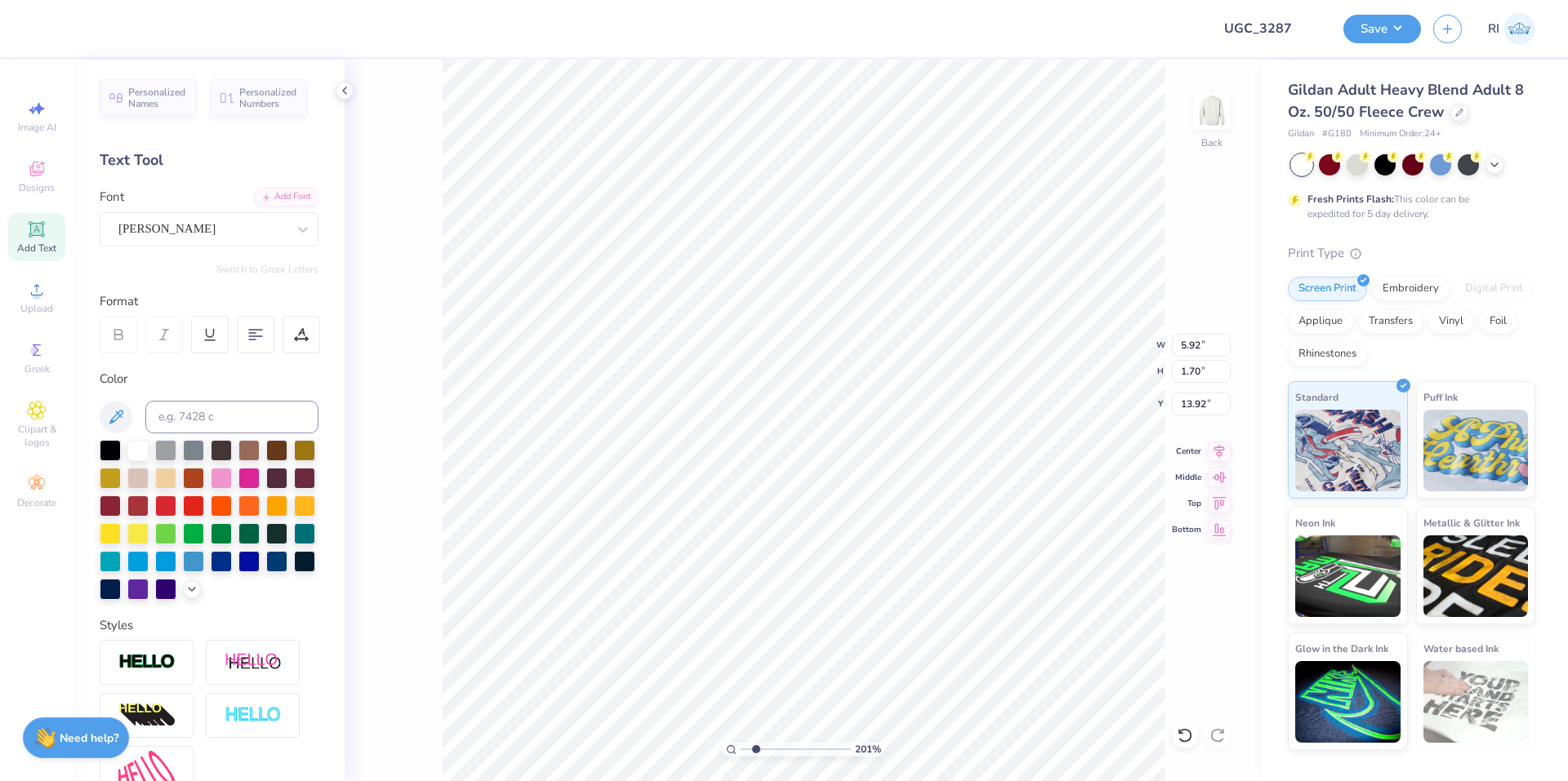
type input "2.01445811466782"
type textarea "All Signs Point to M"
type input "2.01445811466782"
type textarea "All Signs Point to MC"
type input "2.01445811466782"
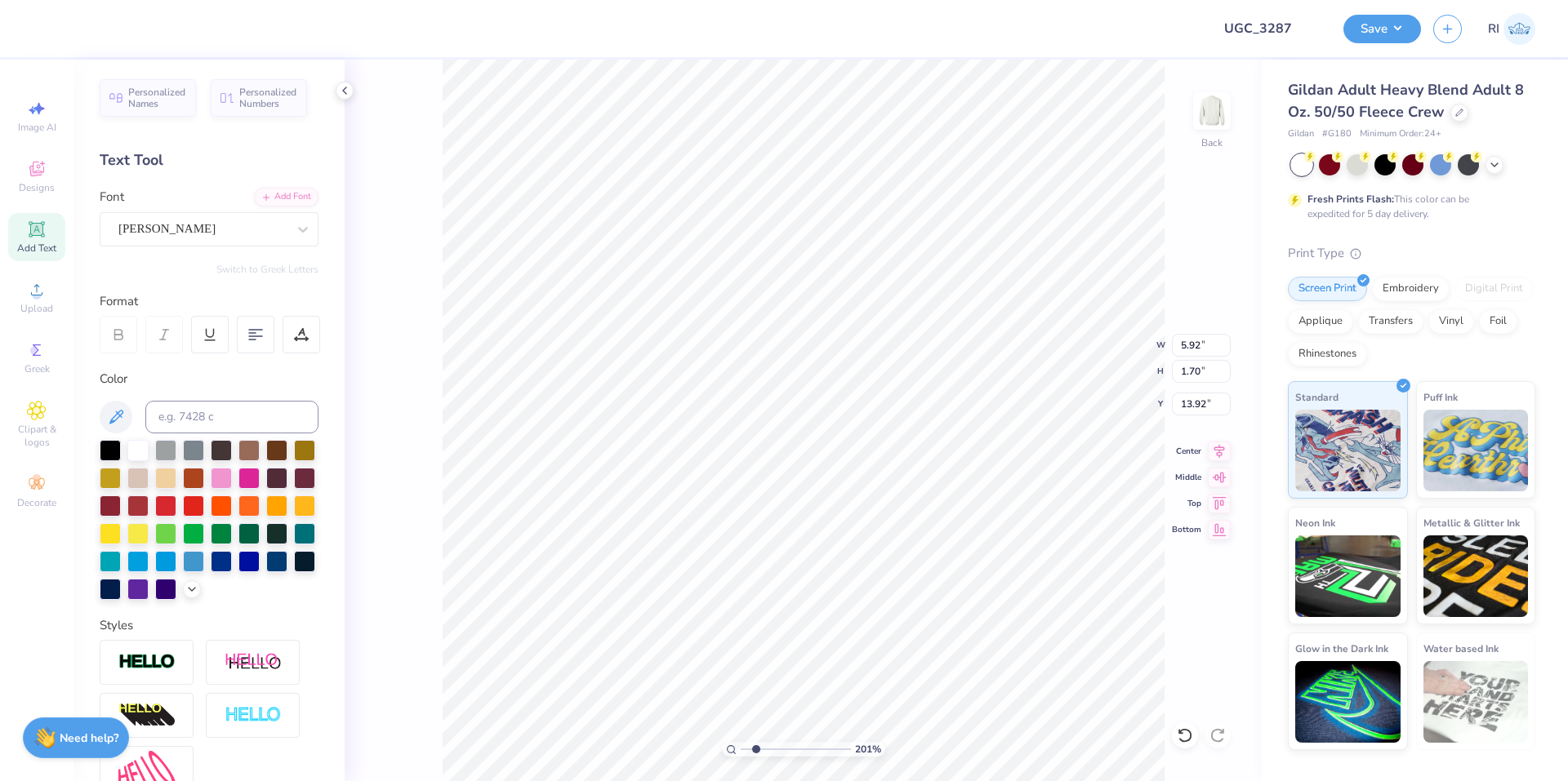
type textarea "All Signs Point to MC"
type input "2.01445811466782"
type textarea "All Signs Point to MC '"
type input "2.01445811466782"
type textarea "All Signs Point to MC '2"
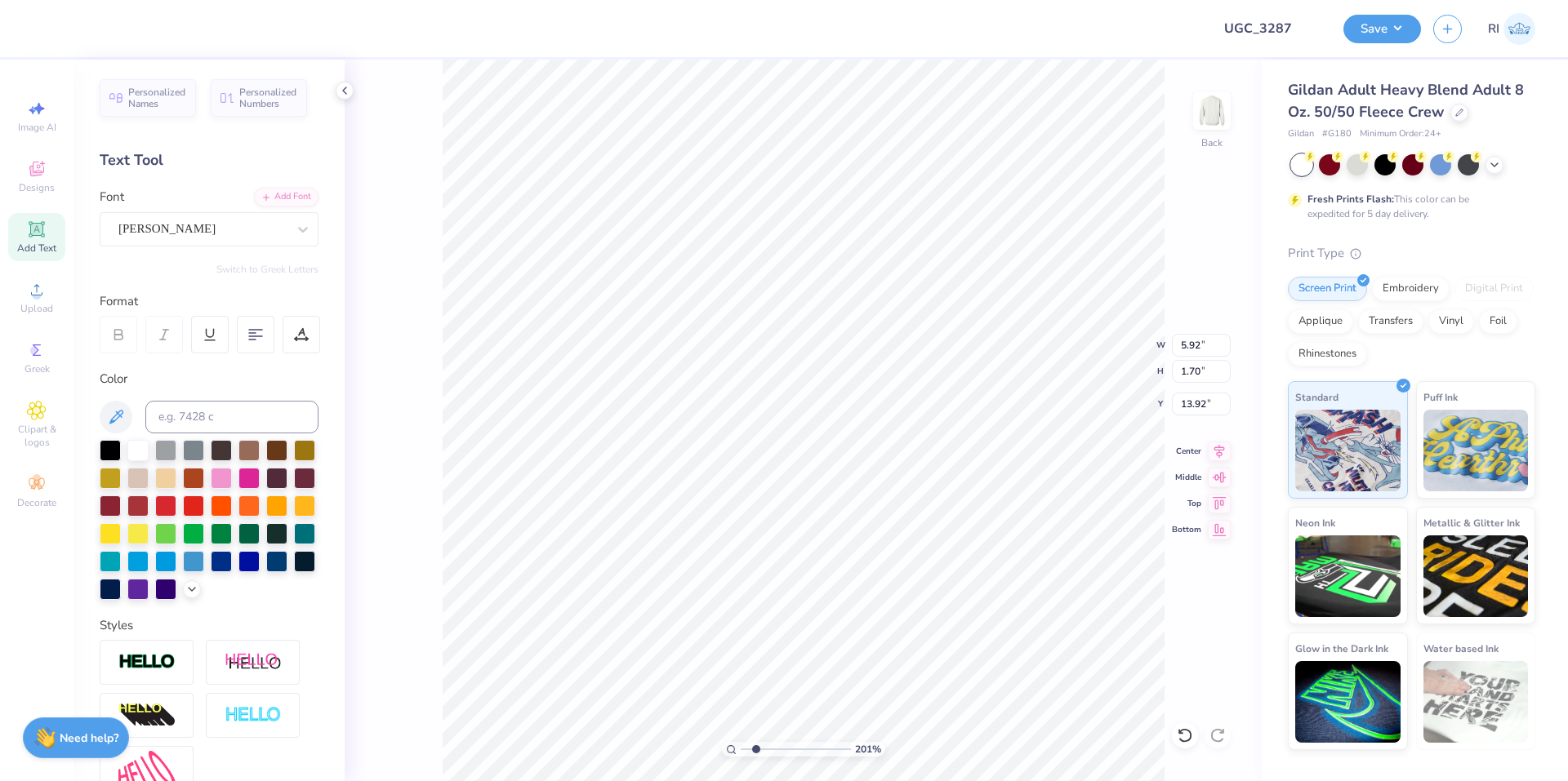
type input "2.01445811466782"
type textarea "All Signs Point to MC '25"
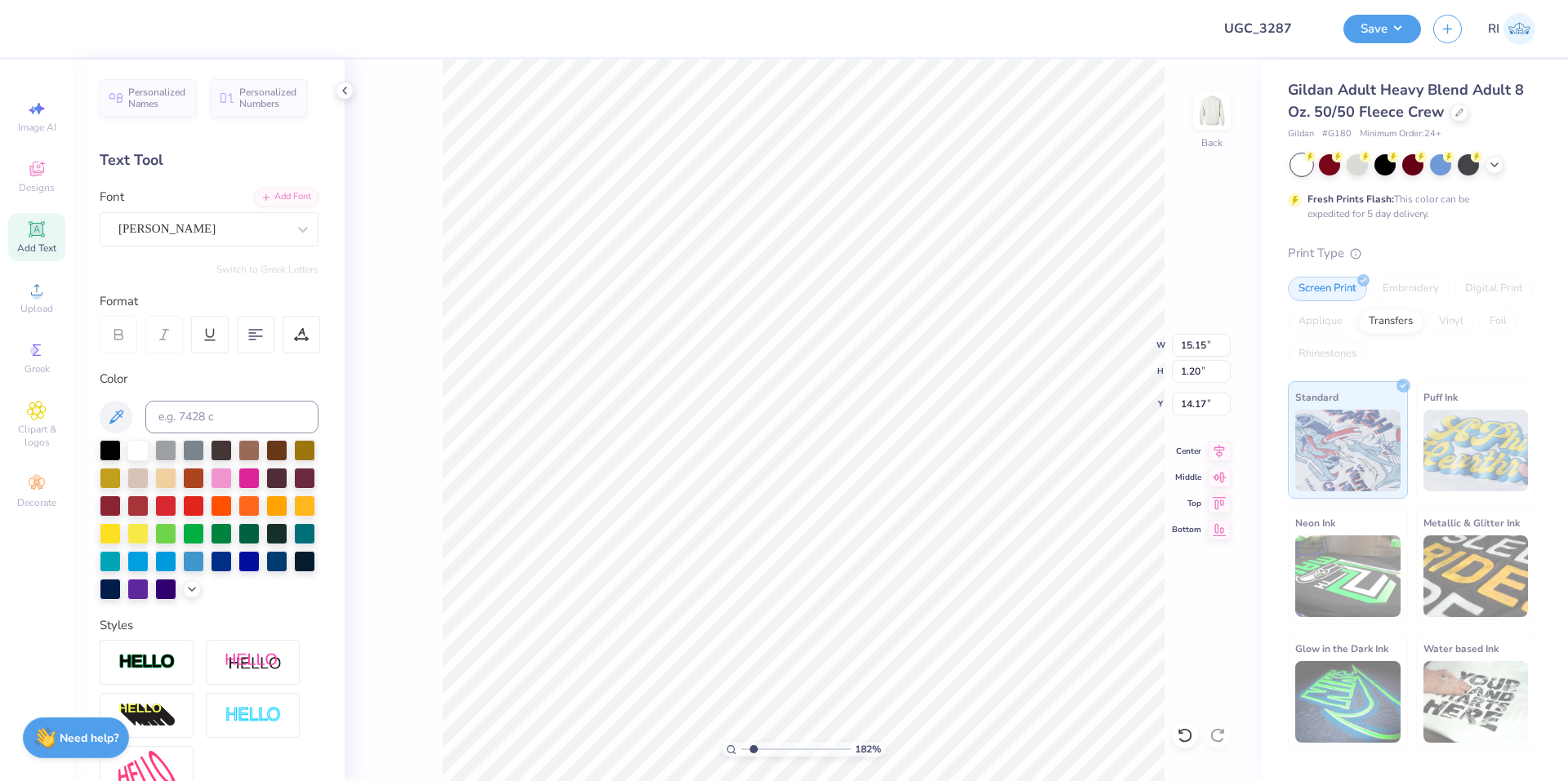
type input "1.82266588284093"
type input "9.20"
type input "0.73"
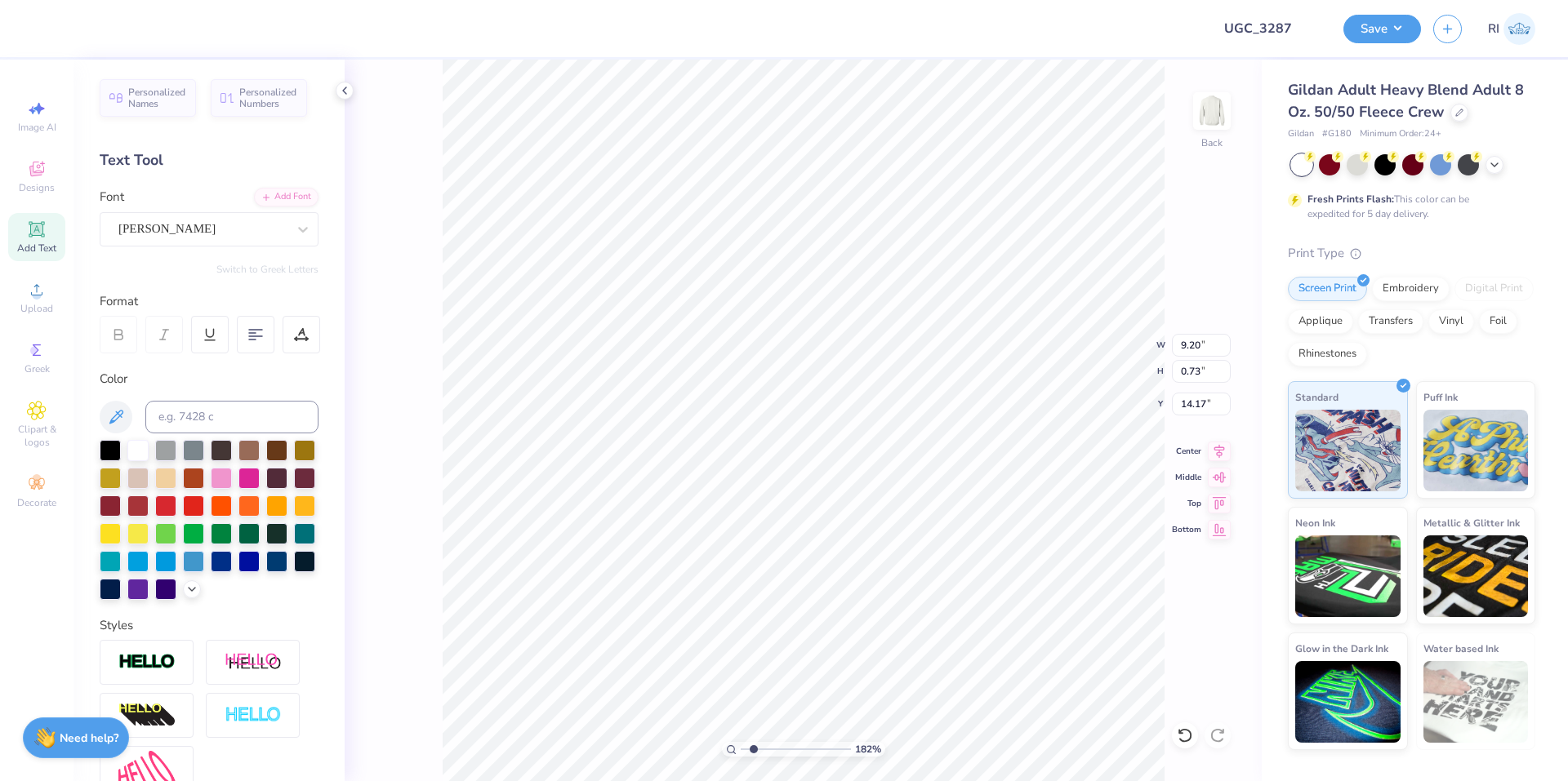
type input "1.82266588284093"
type input "11.51"
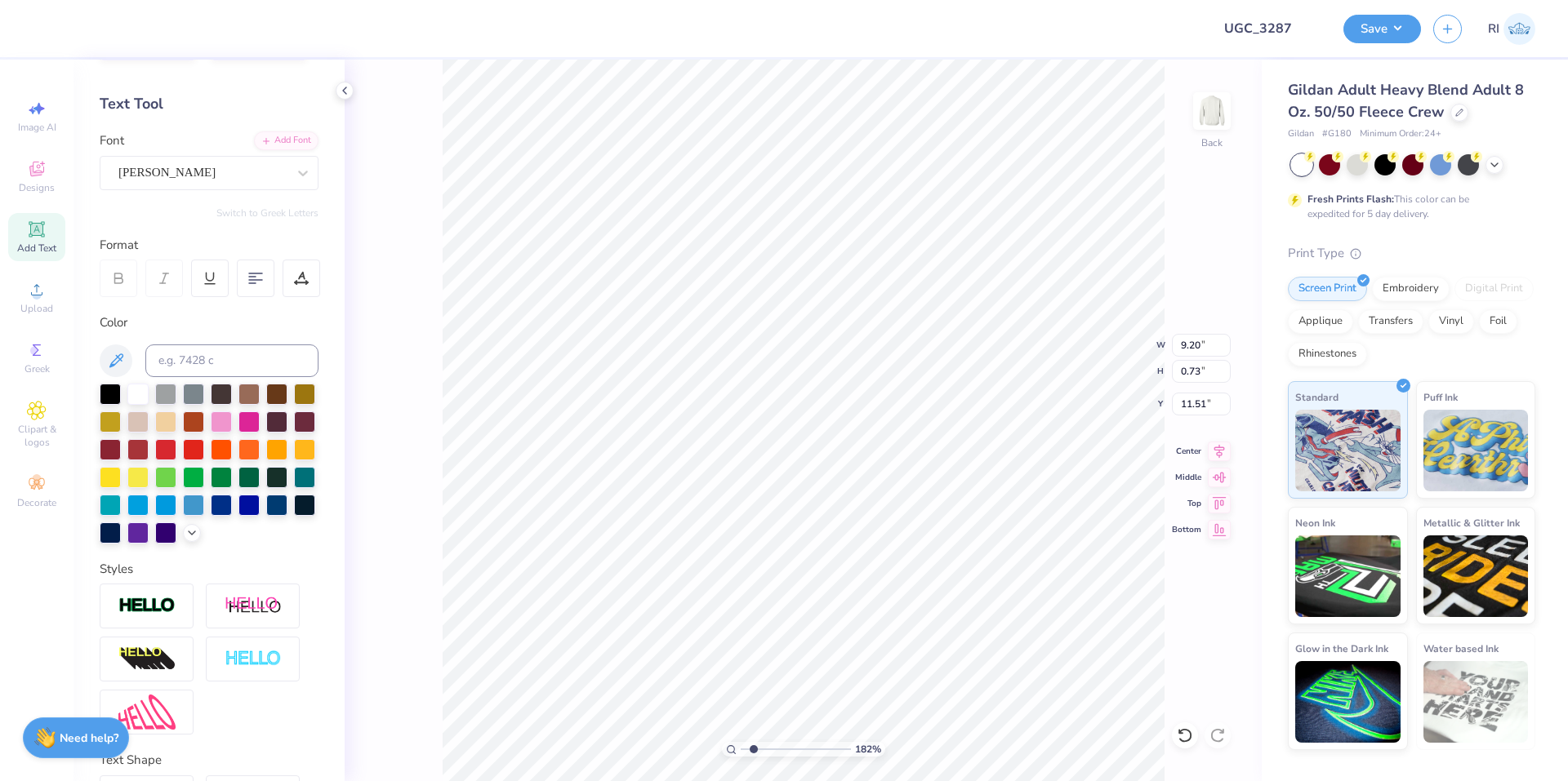
scroll to position [196, 0]
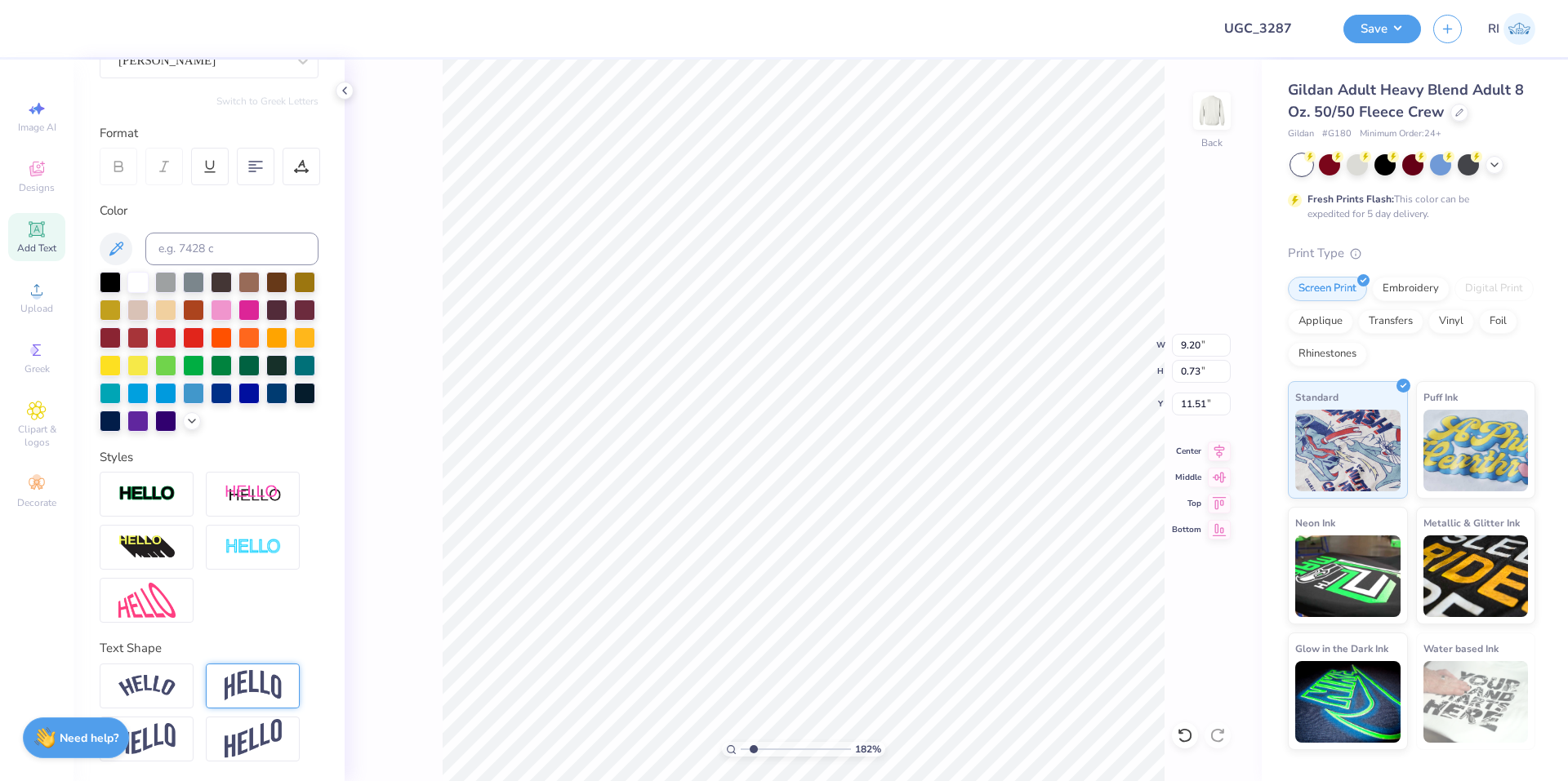
click at [259, 685] on img at bounding box center [253, 685] width 57 height 31
type input "1.82266588284093"
type input "2.47"
type input "10.64"
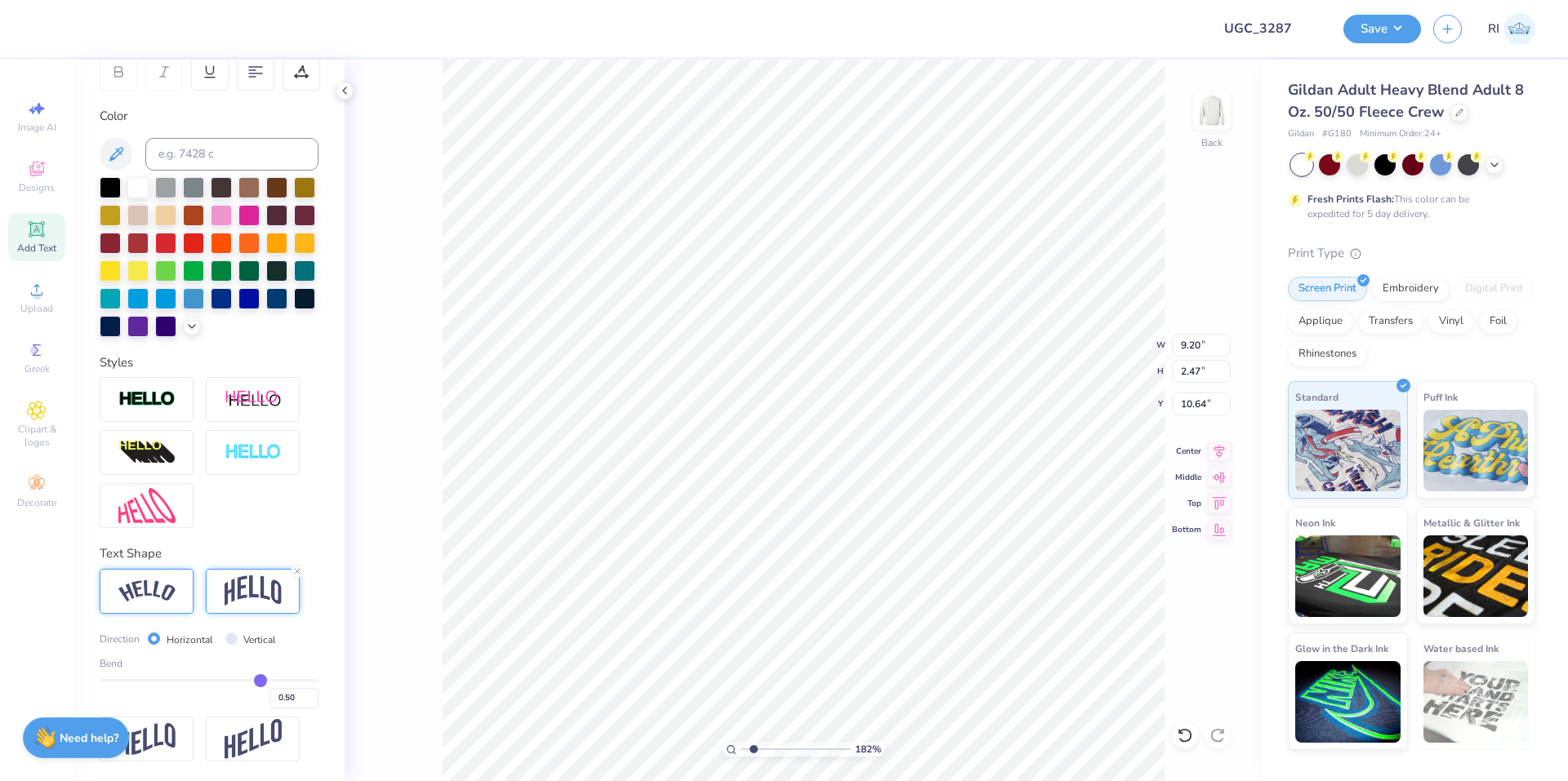
scroll to position [290, 0]
click at [161, 584] on img at bounding box center [147, 592] width 57 height 22
type input "1.82266588284093"
type input "9.94"
type input "1.96"
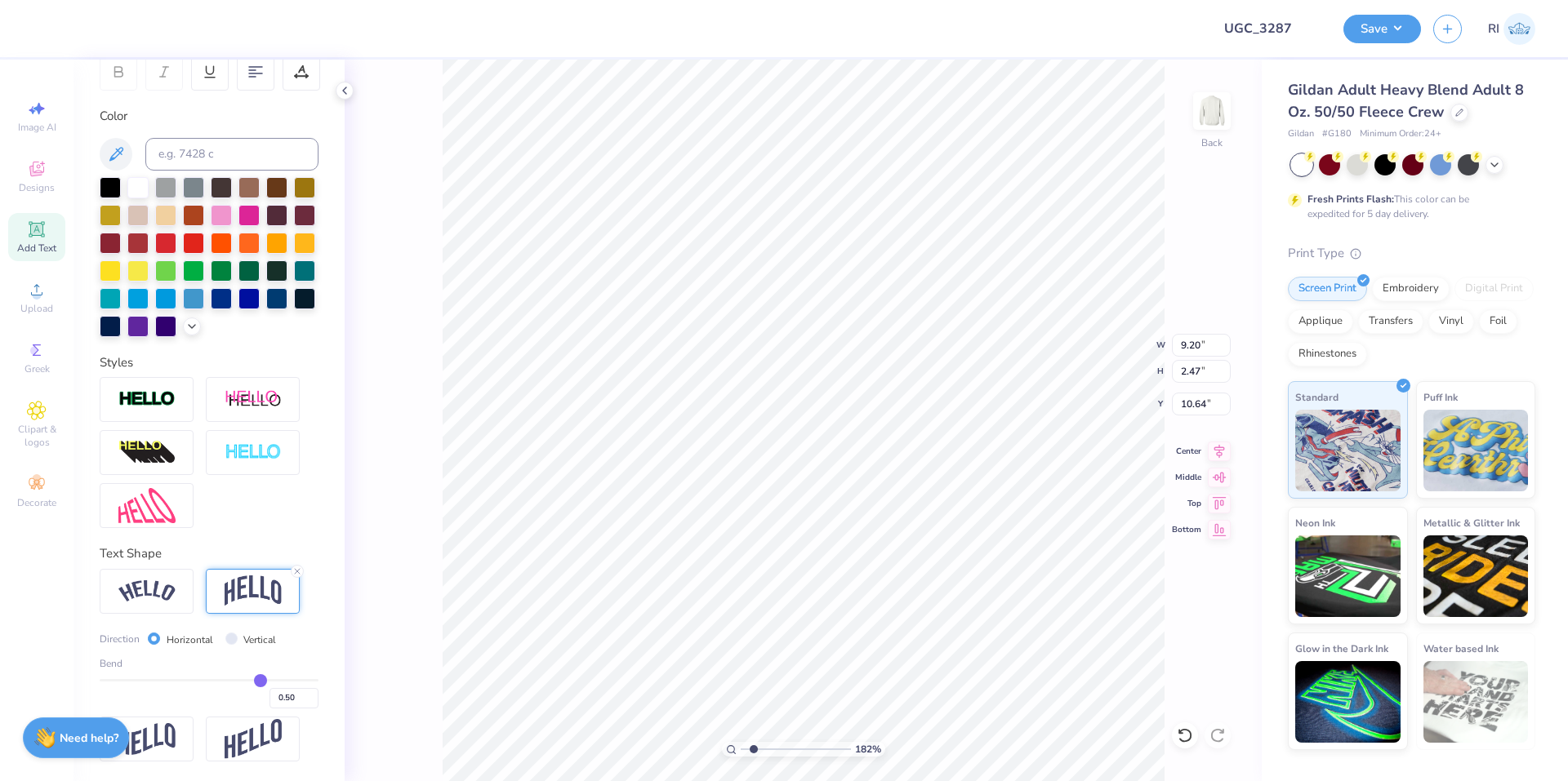
type input "10.90"
click at [275, 694] on input "0.50" at bounding box center [294, 698] width 49 height 20
type input "0"
type input "1"
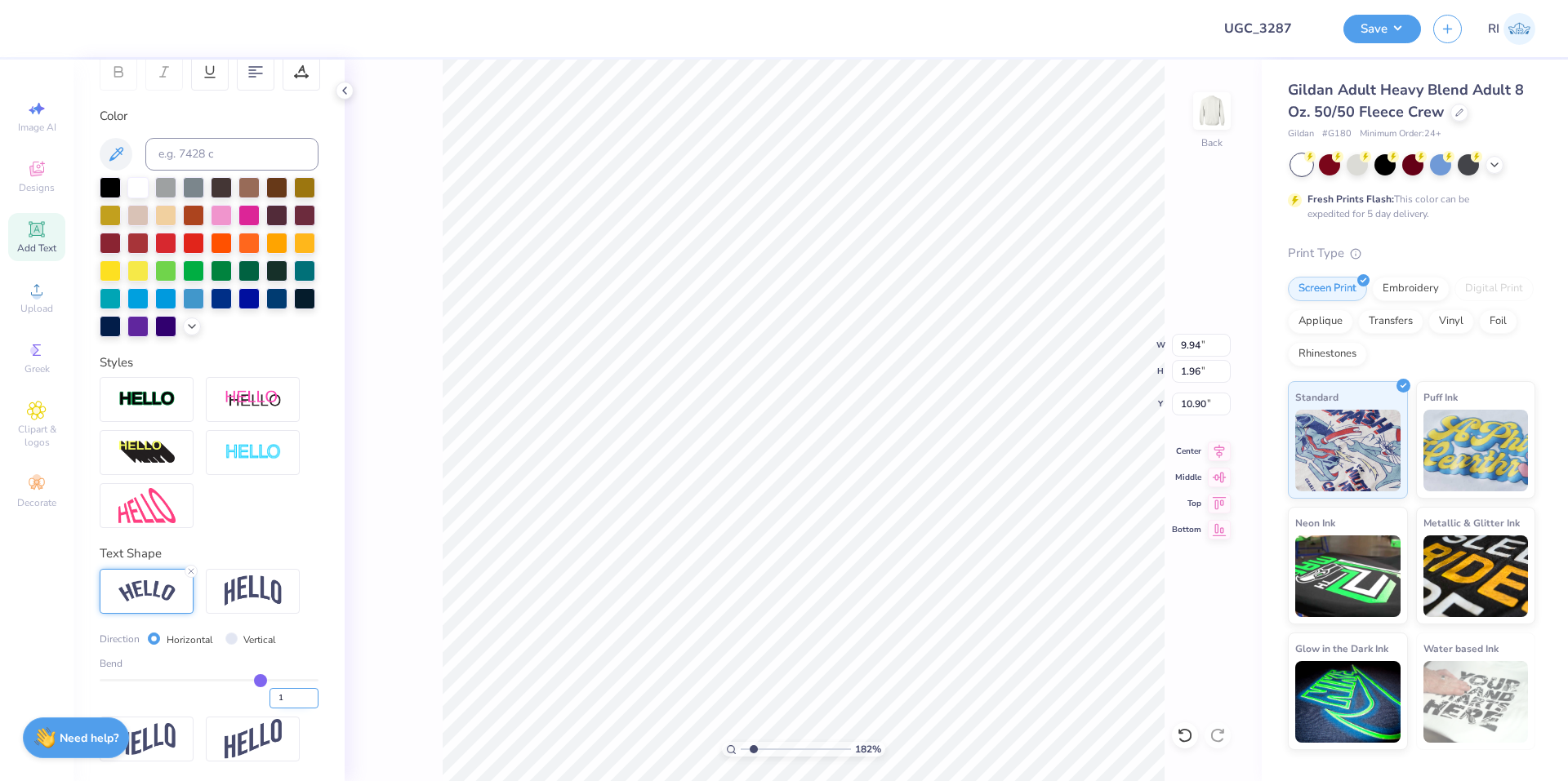
type input "1.00"
type input "1.82266588284093"
type input "10.57"
type input "5.32"
type input "9.22"
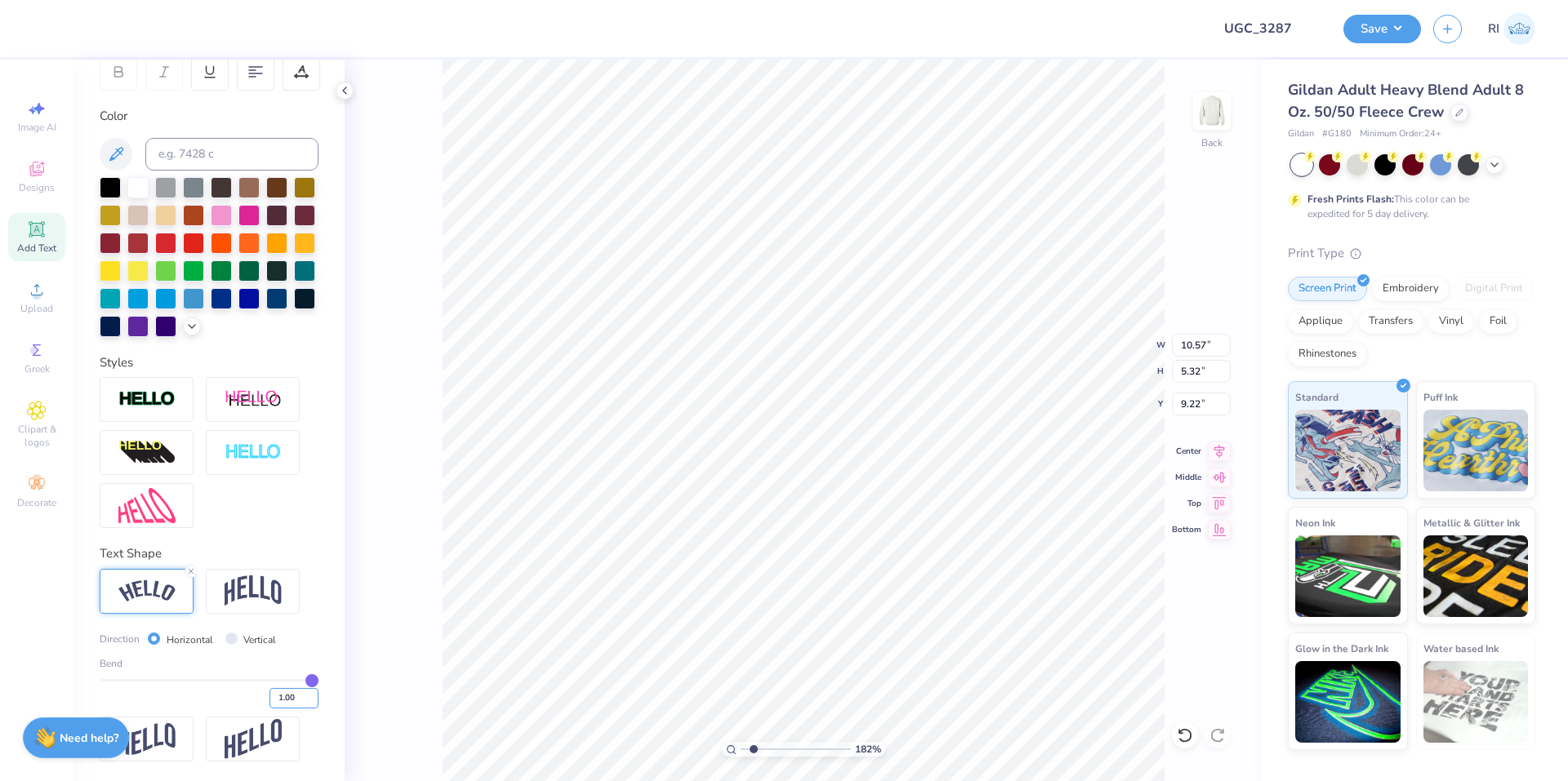
click at [270, 695] on input "1.00" at bounding box center [294, 698] width 49 height 20
type input "-1.00"
type input "-1"
type input "1.82266588284093"
type input "10.34"
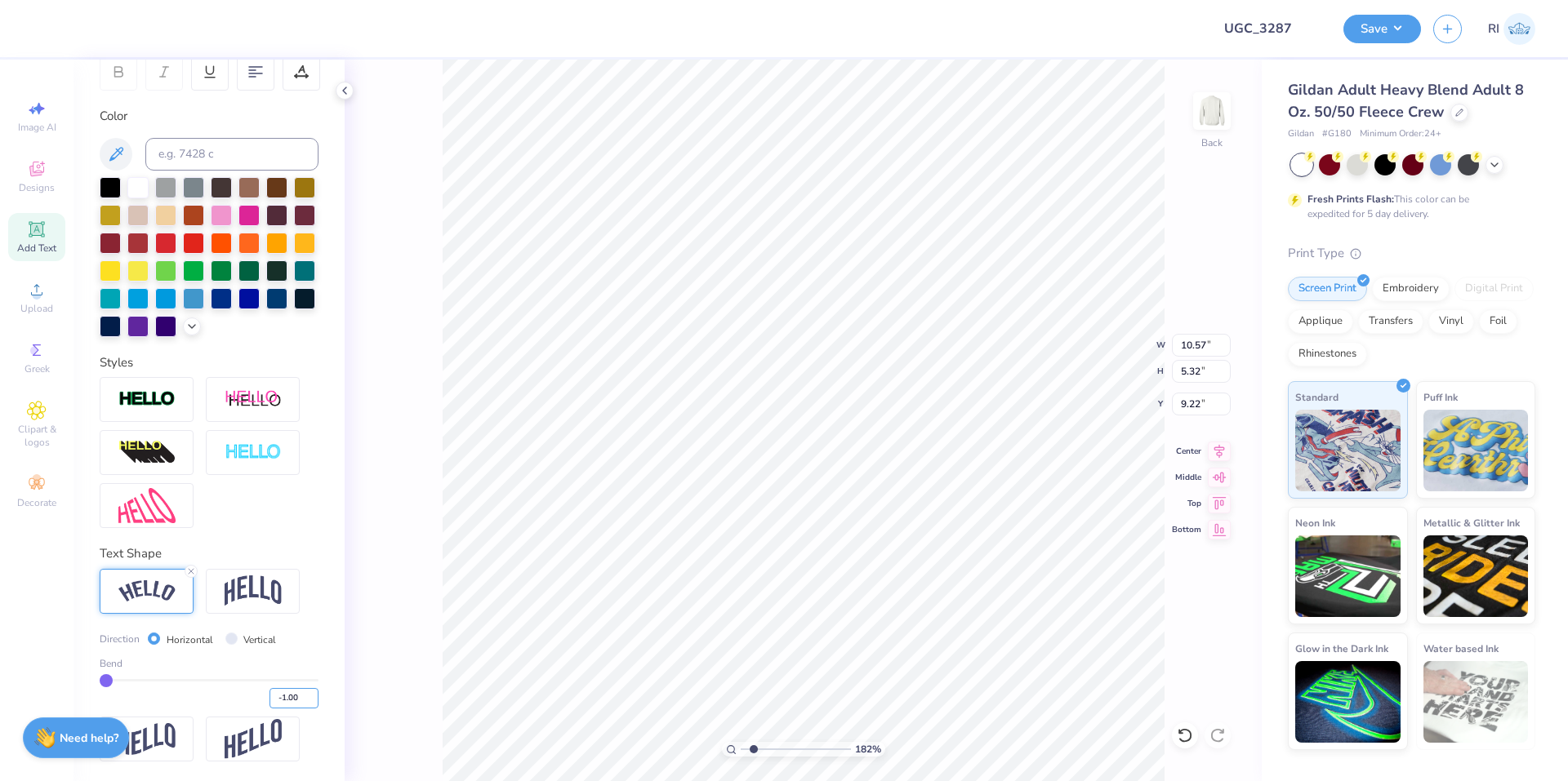
type input "5.17"
type input "9.29"
type input "1.82266588284093"
type input "9.91"
type input "7.18"
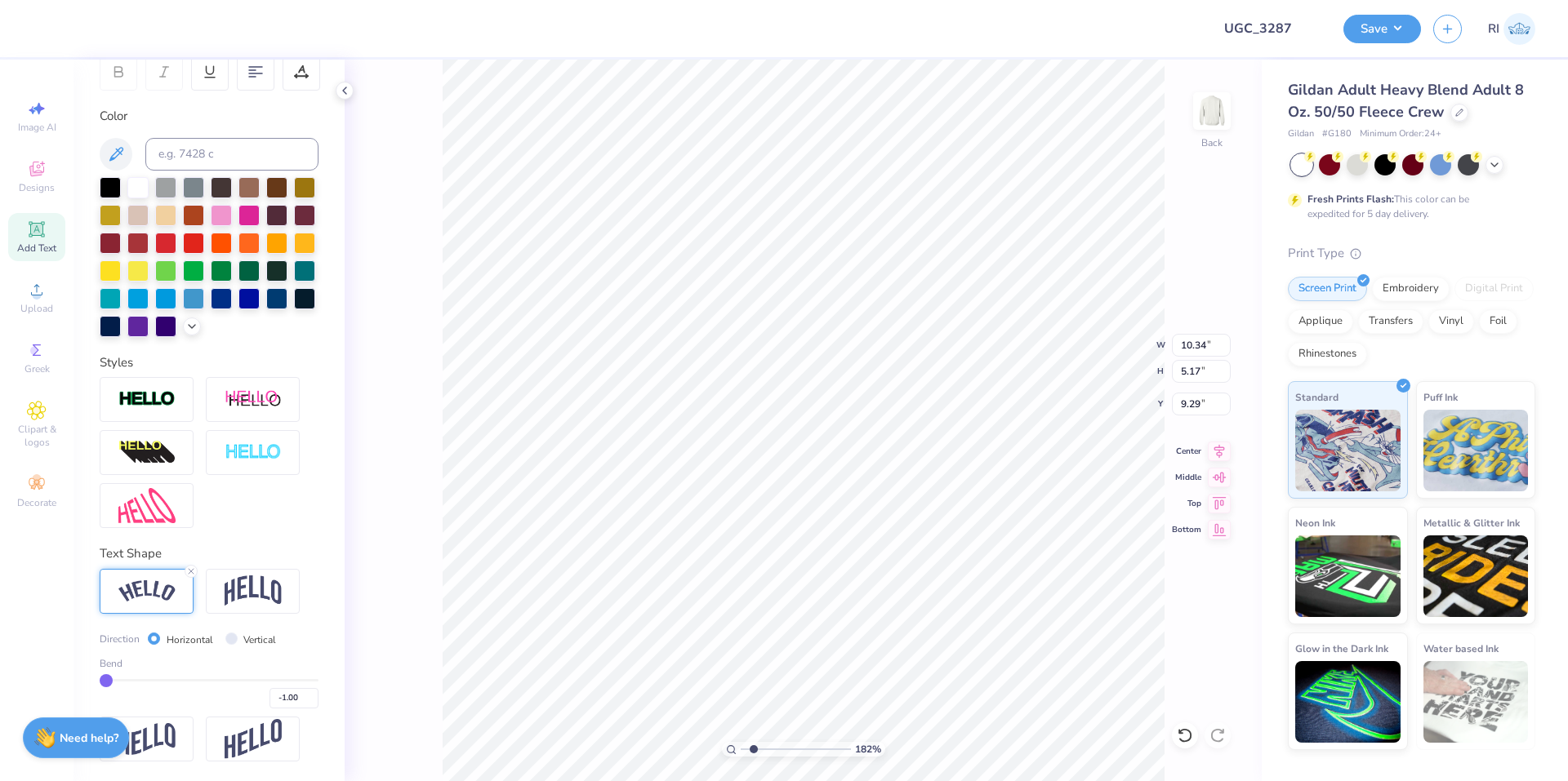
type input "7.49"
drag, startPoint x: 276, startPoint y: 698, endPoint x: 348, endPoint y: 700, distance: 72.0
click at [348, 700] on div "Design Title UGC_3287 Save RI Image AI Designs Add Text Upload Greek Clipart & …" at bounding box center [784, 390] width 1568 height 781
type input "-0.5"
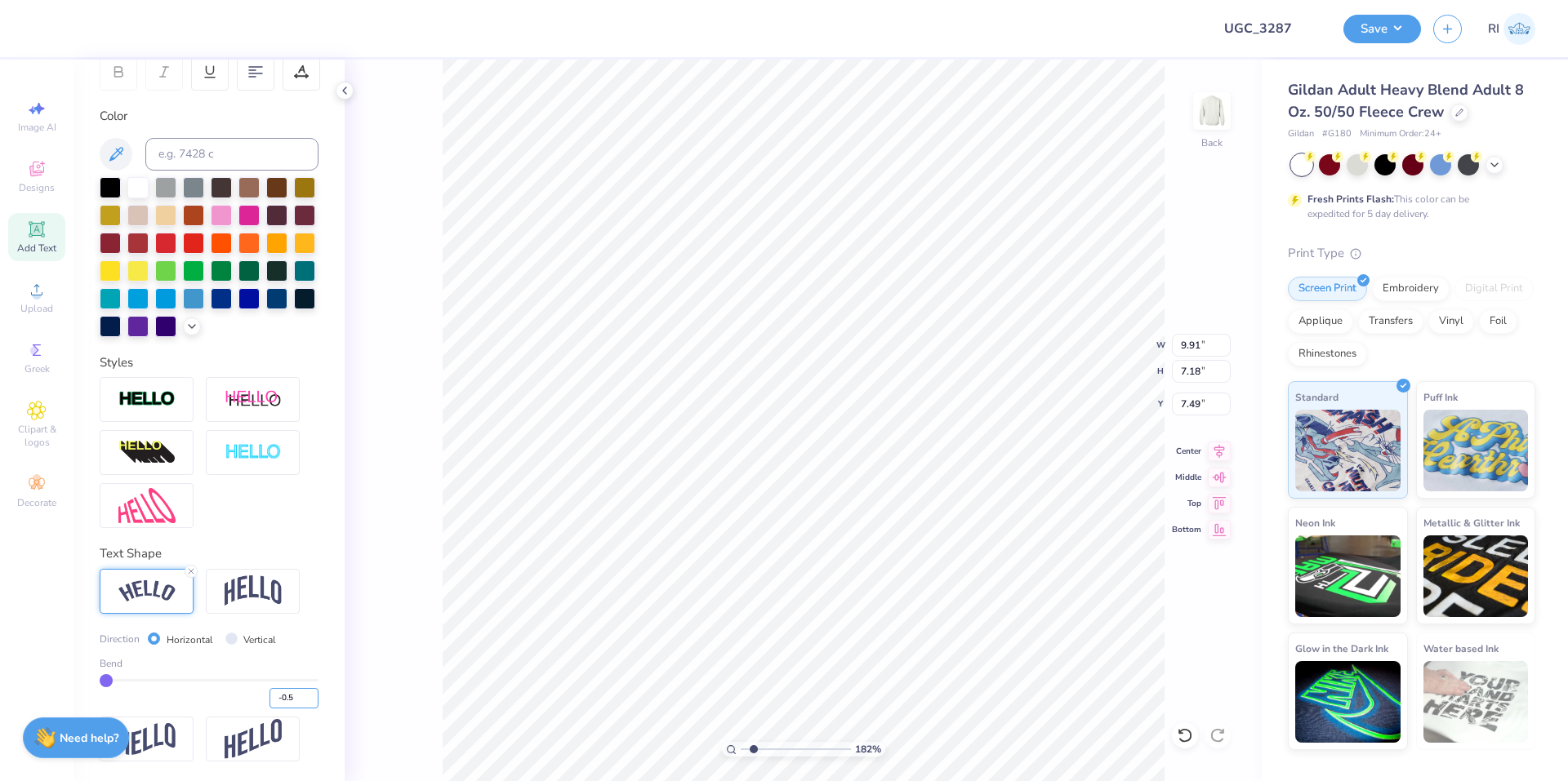
type input "-0.50"
type input "1.82266588284093"
type input "9.12"
type input "4.46"
type input "9.16"
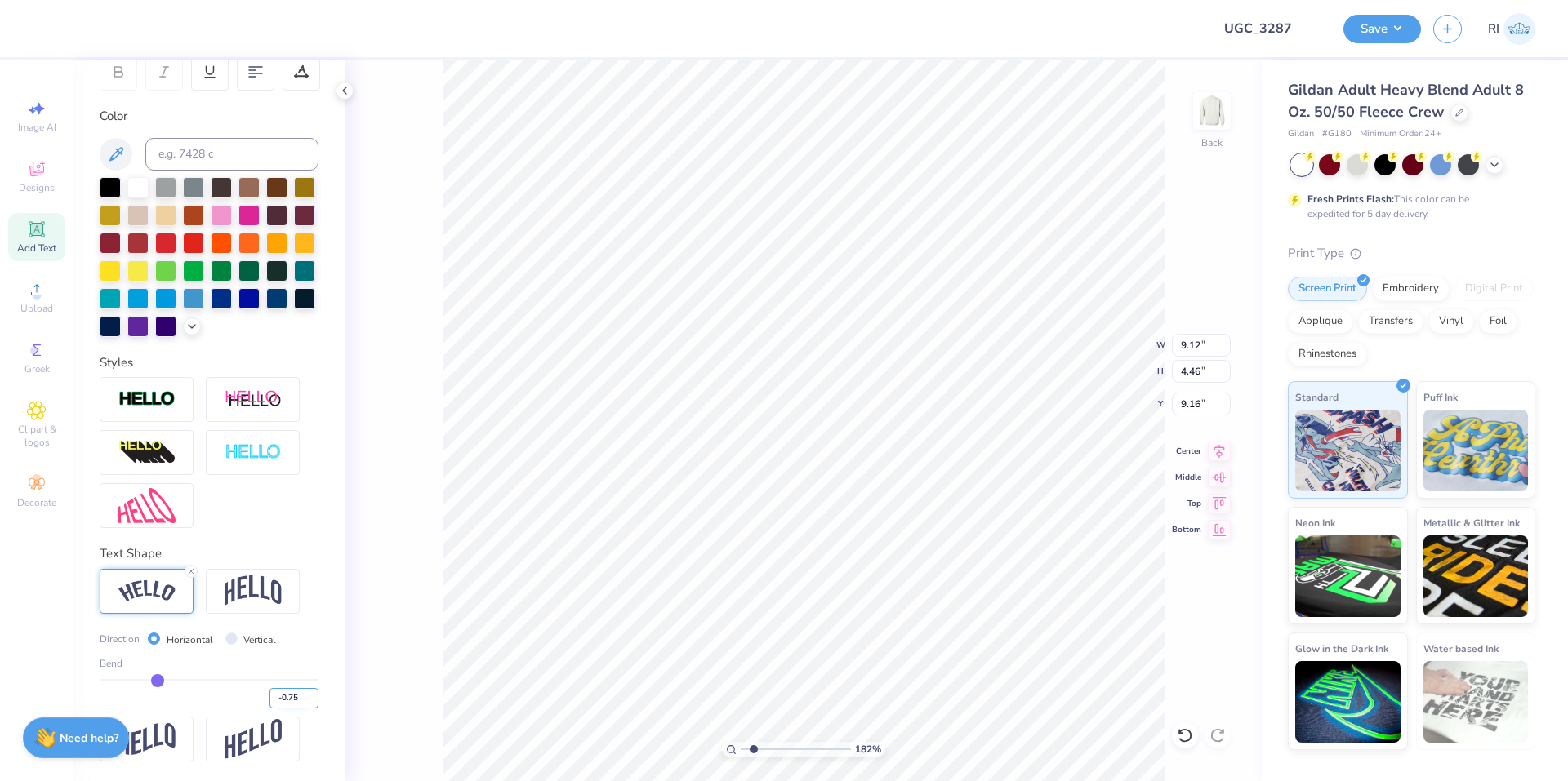
type input "-0.75"
type input "1.82266588284093"
type input "9.41"
type input "5.51"
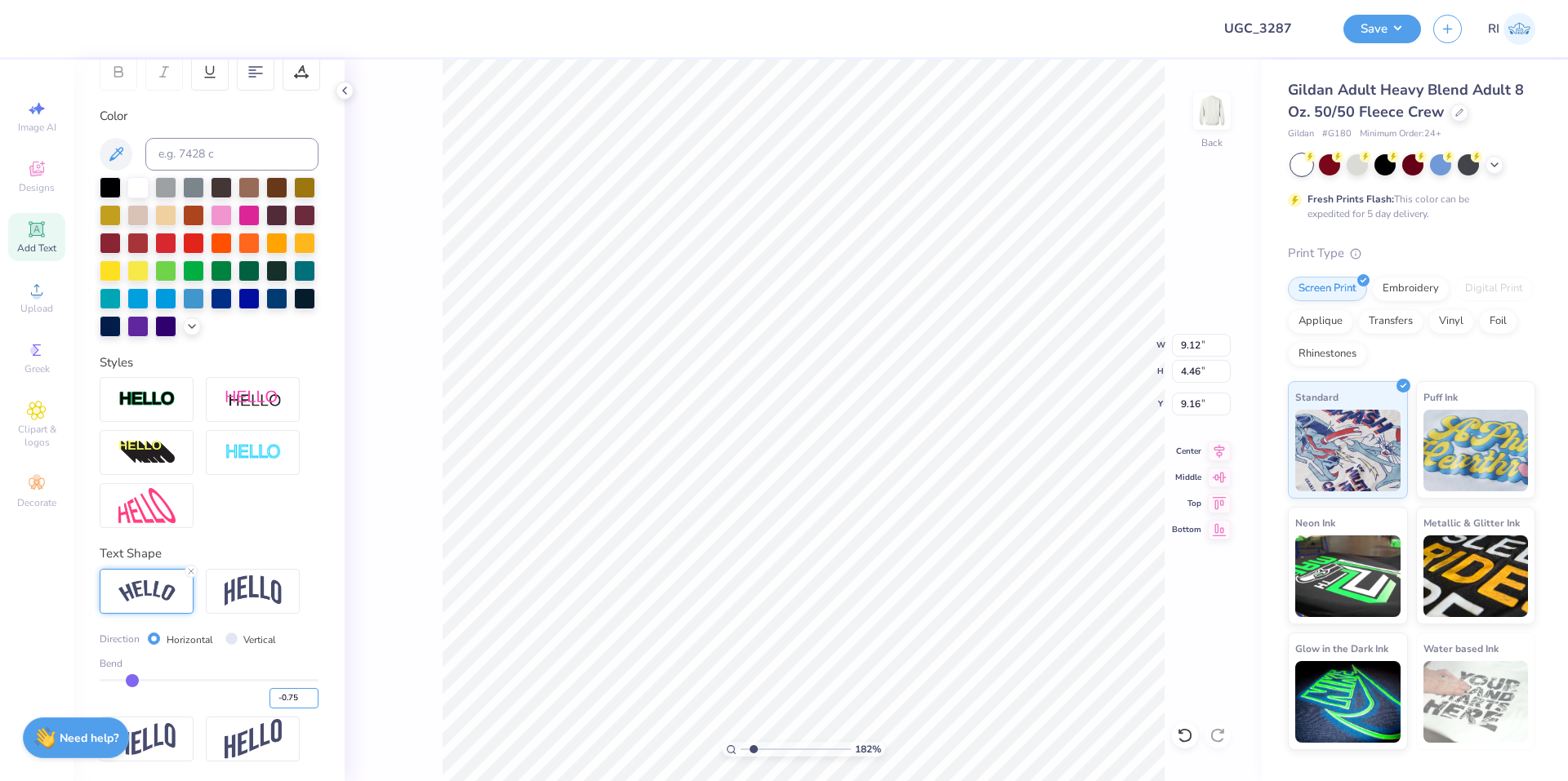
type input "8.44"
type input "1.82266588284093"
type input "8.29"
type input "6.98"
type input "7.58"
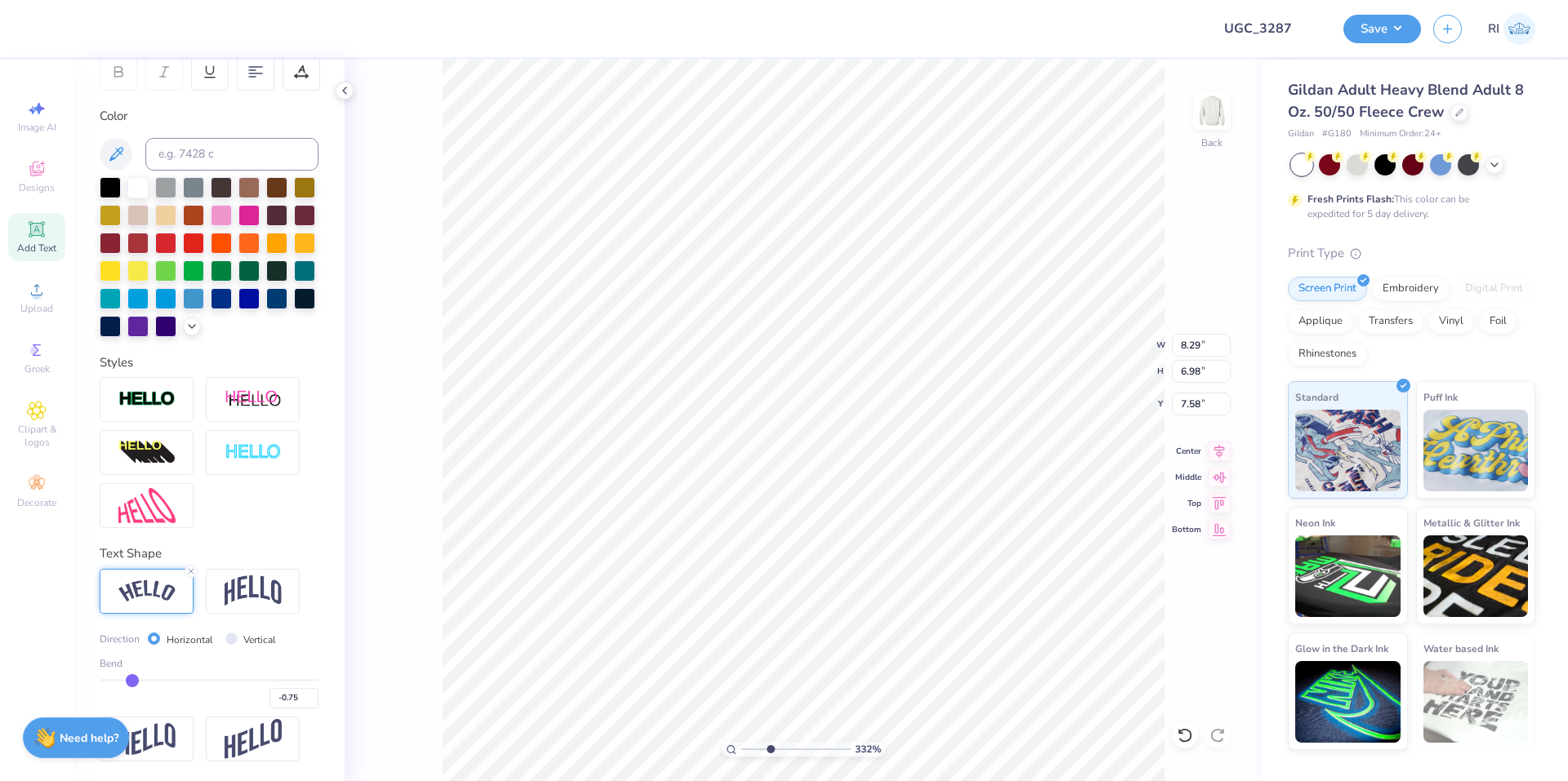
type input "1.49212329151837"
type input "7.25"
type input "2.71964221644285"
type input "6.36"
type input "5.36"
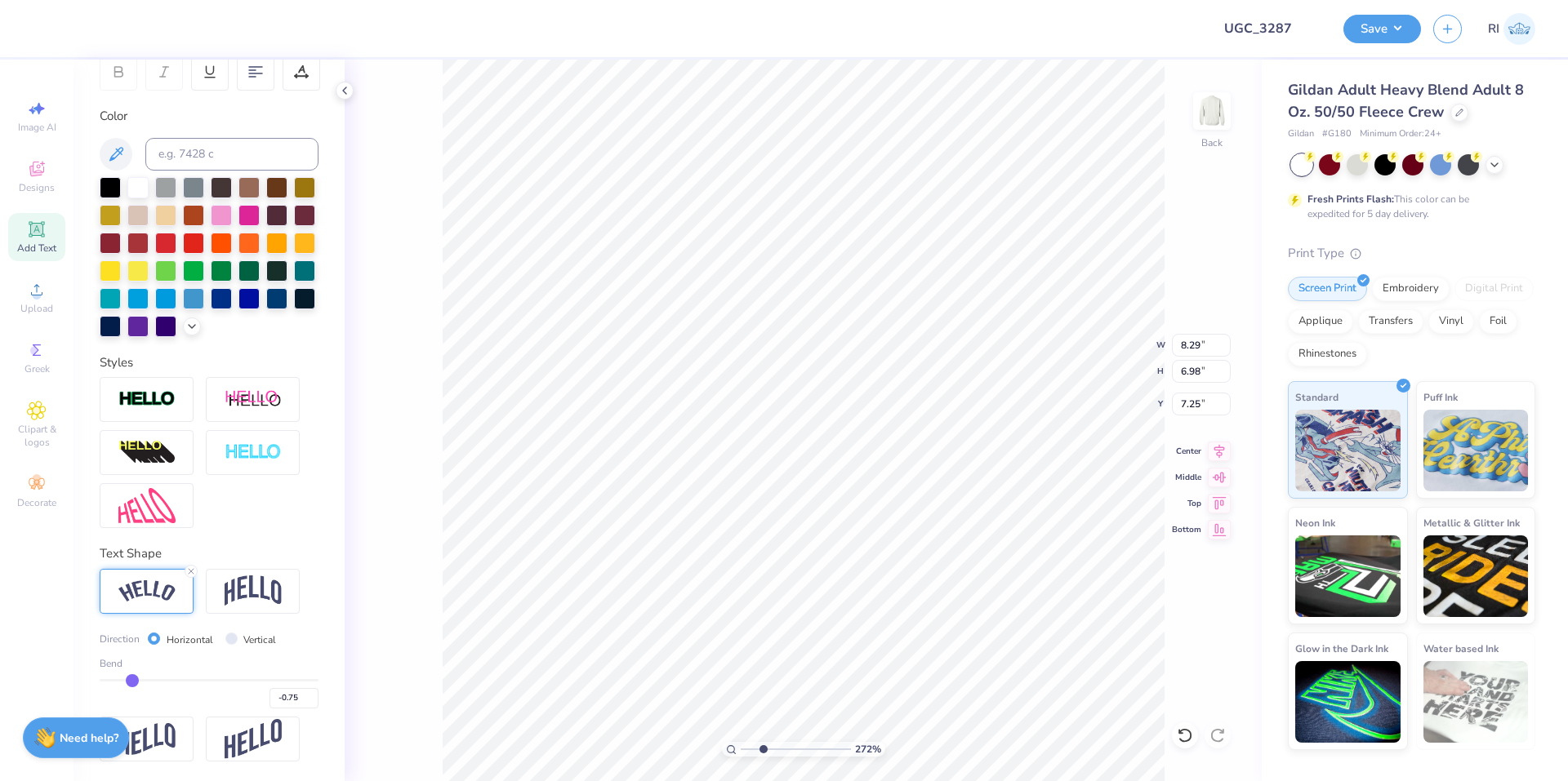
type input "7.22"
type input "6.50"
type input "5.21"
type input "7.30"
type input "1.64913377760655"
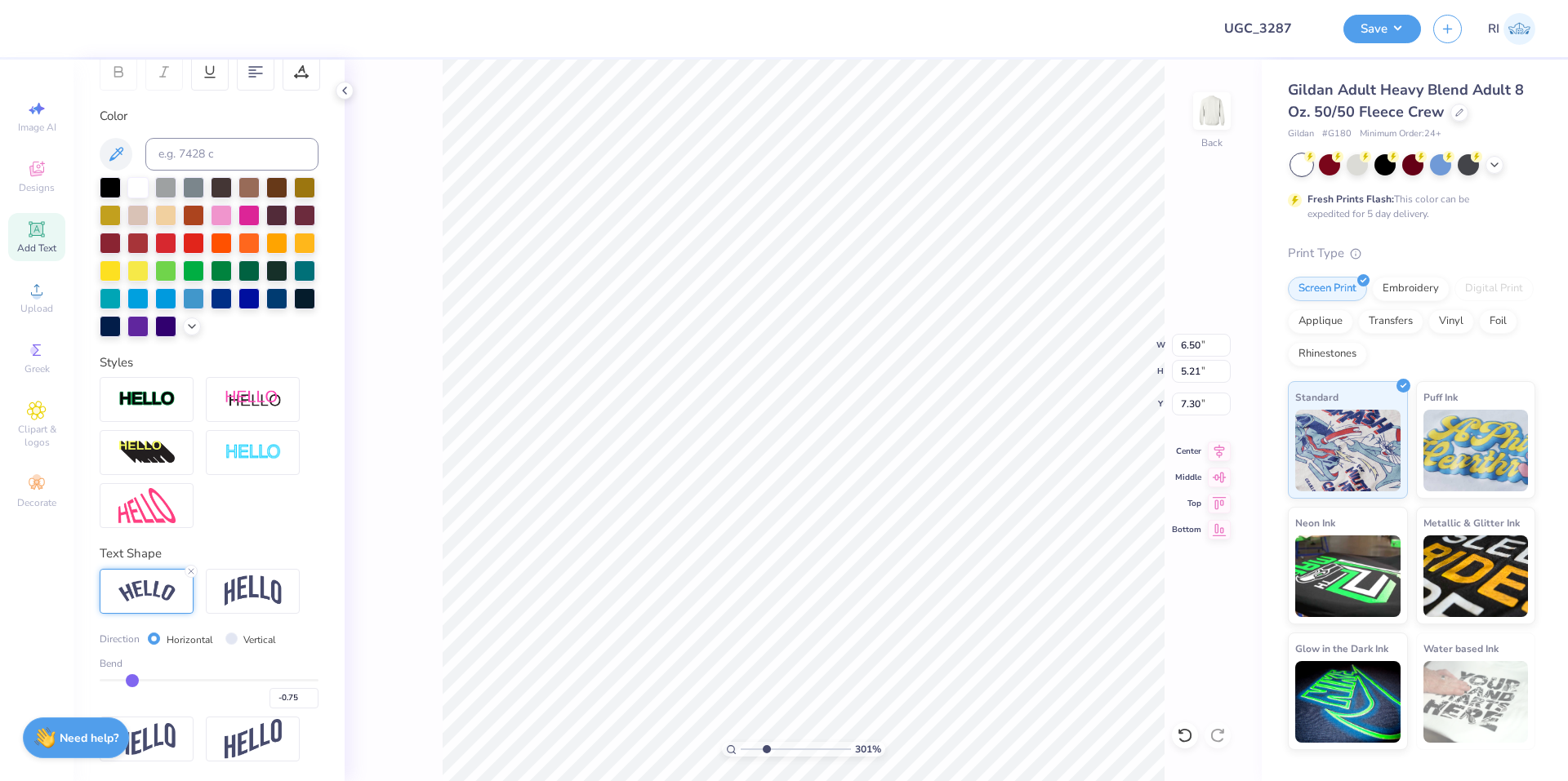
type input "7.24"
type input "1.64913377760655"
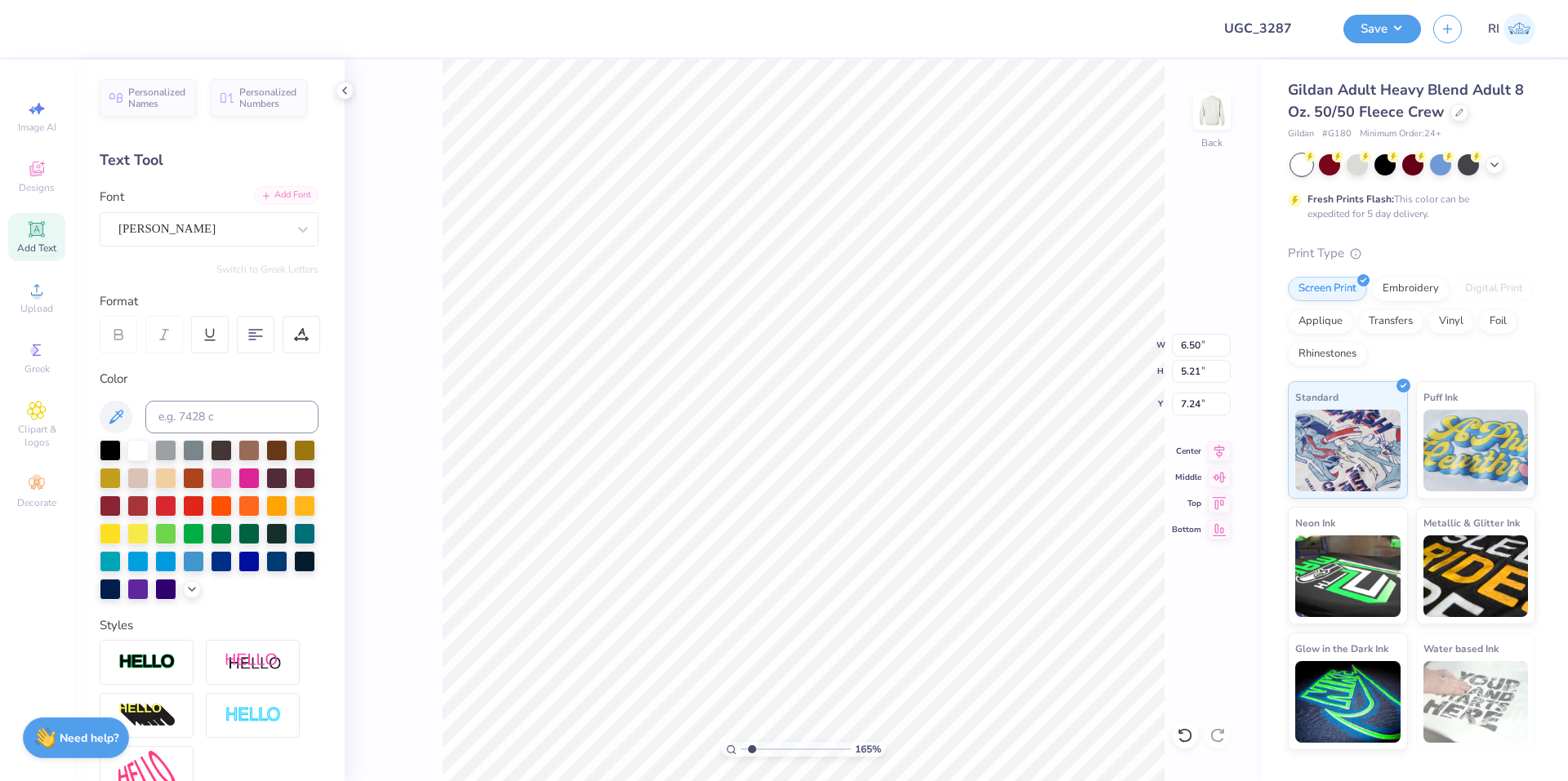
click at [266, 194] on div "Add Font" at bounding box center [285, 195] width 64 height 19
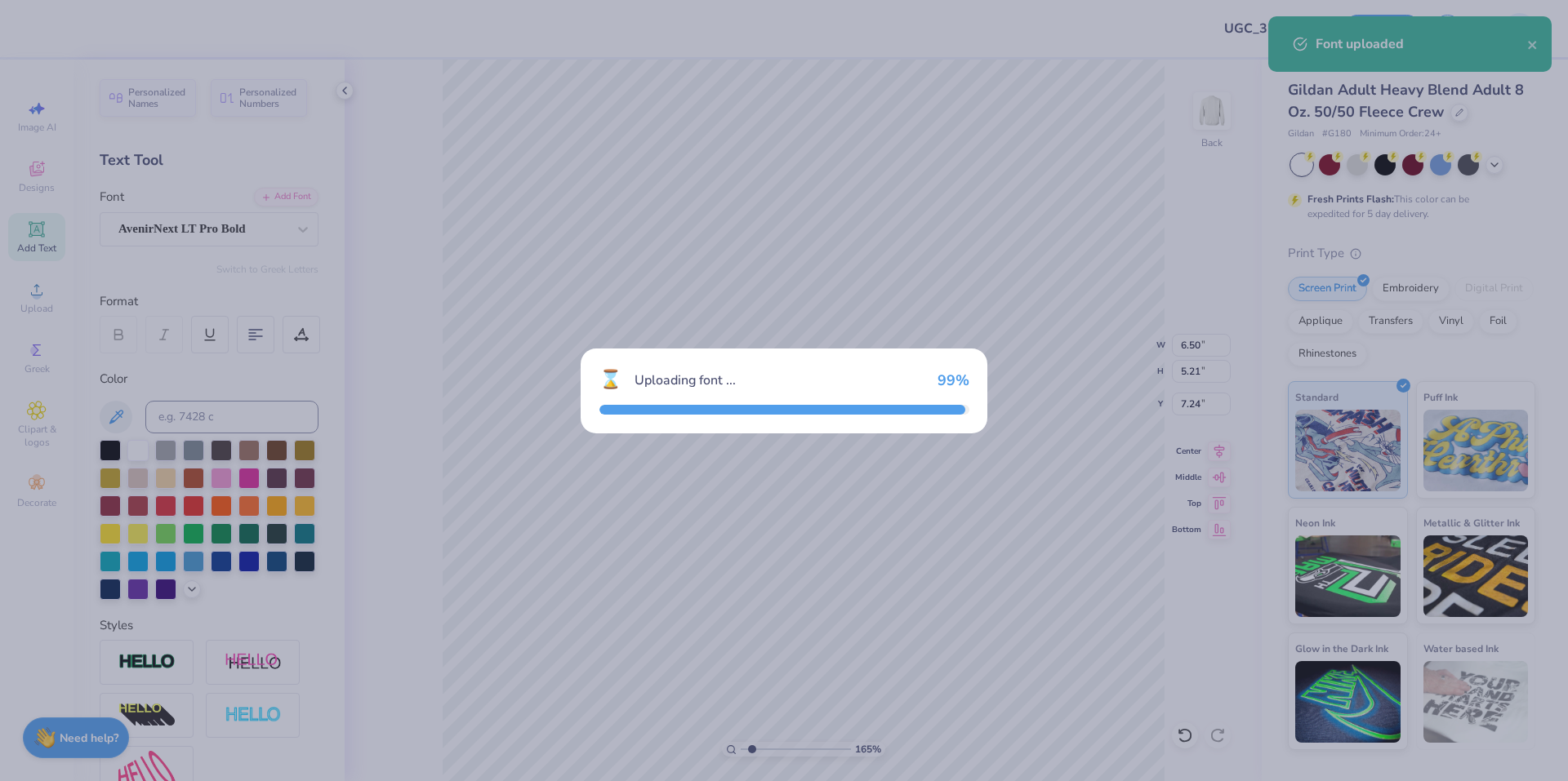
type input "6.55"
type input "5.28"
type input "7.22"
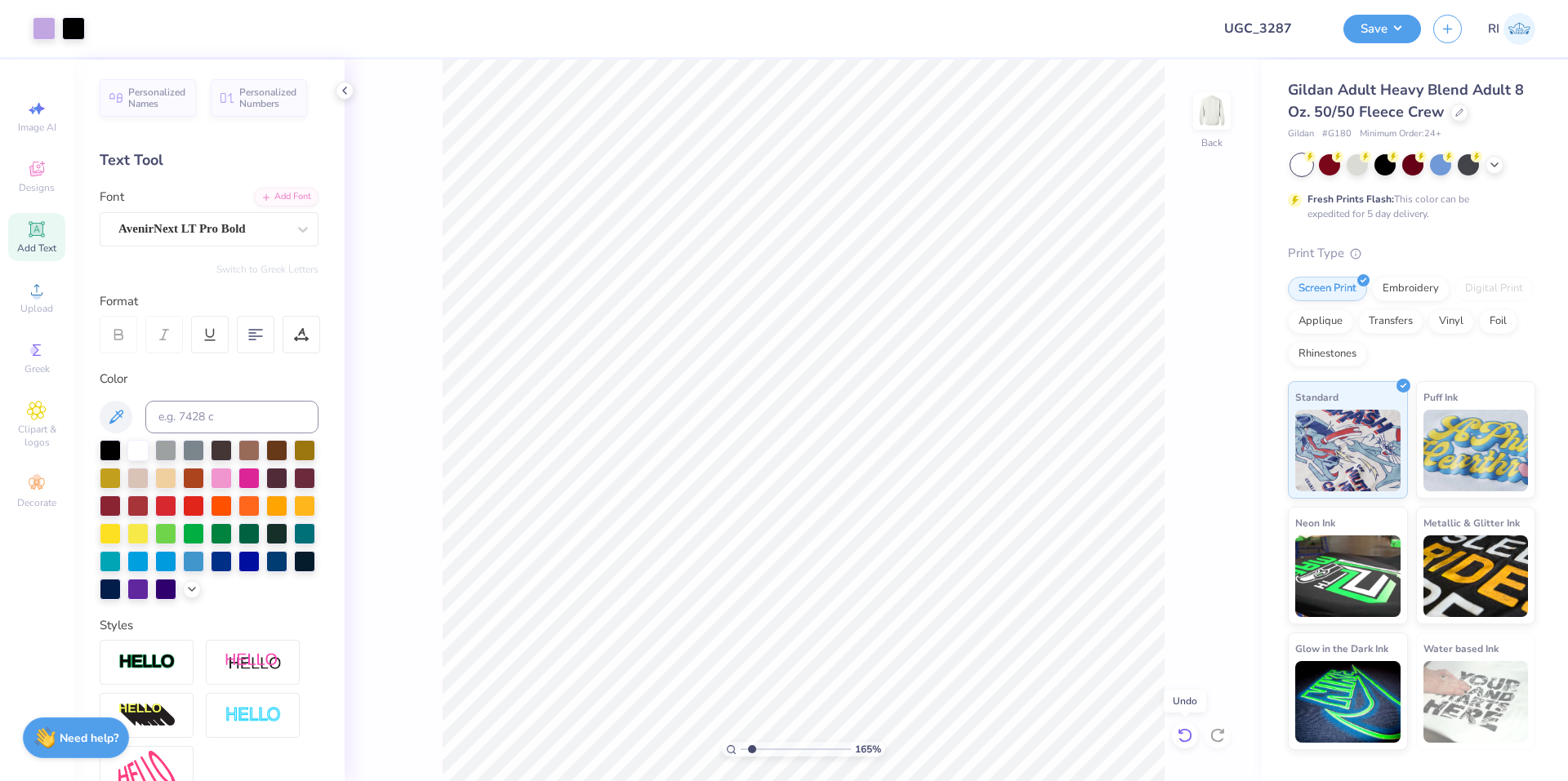
click at [1185, 743] on icon at bounding box center [1185, 736] width 17 height 17
click at [49, 242] on span "Add Text" at bounding box center [37, 249] width 39 height 13
type input "5.90"
click at [105, 452] on div at bounding box center [109, 448] width 21 height 21
click at [189, 240] on div "Super Dream" at bounding box center [202, 229] width 171 height 25
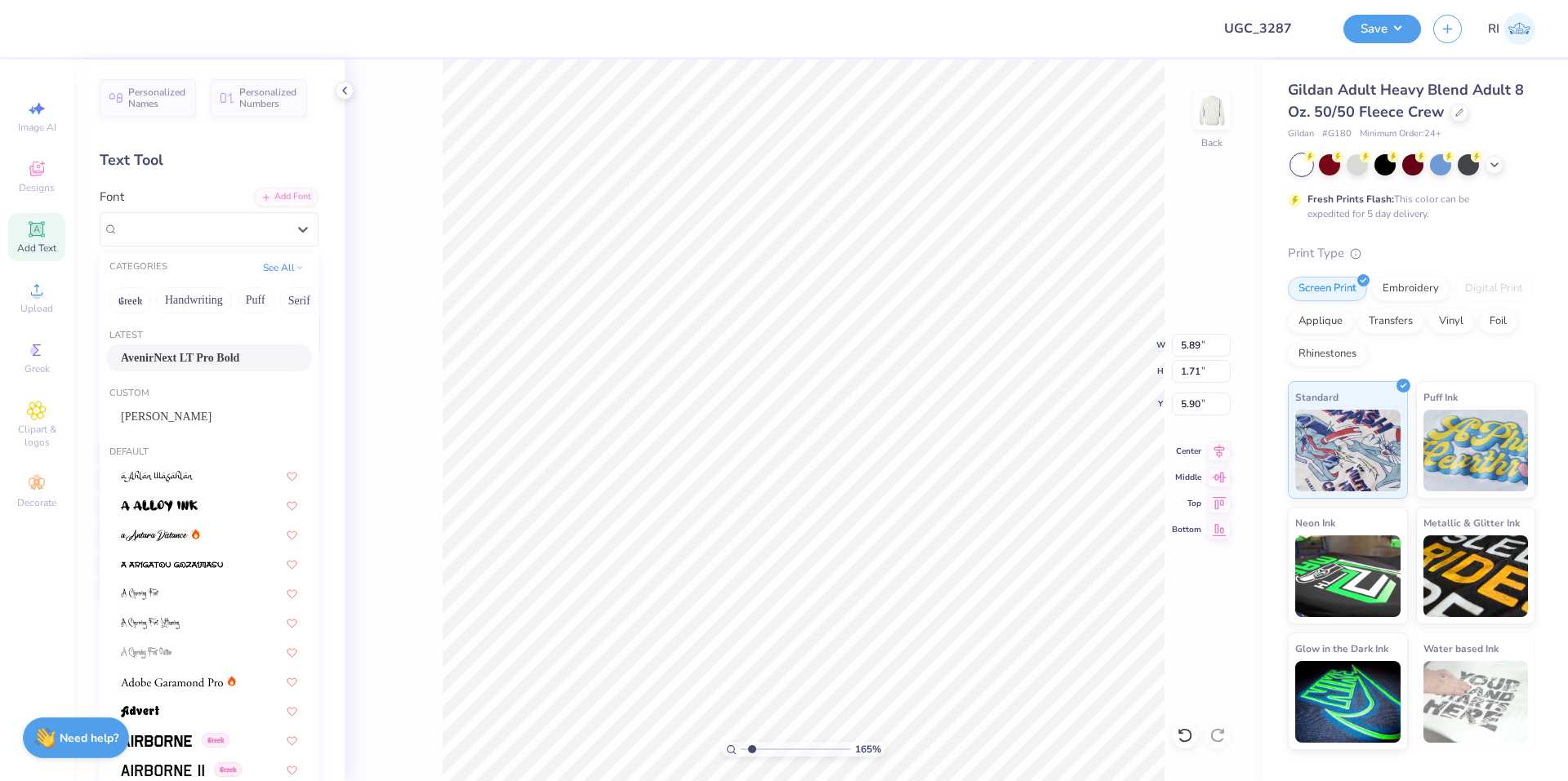
click at [198, 368] on div "AvenirNext LT Pro Bold" at bounding box center [209, 358] width 206 height 27
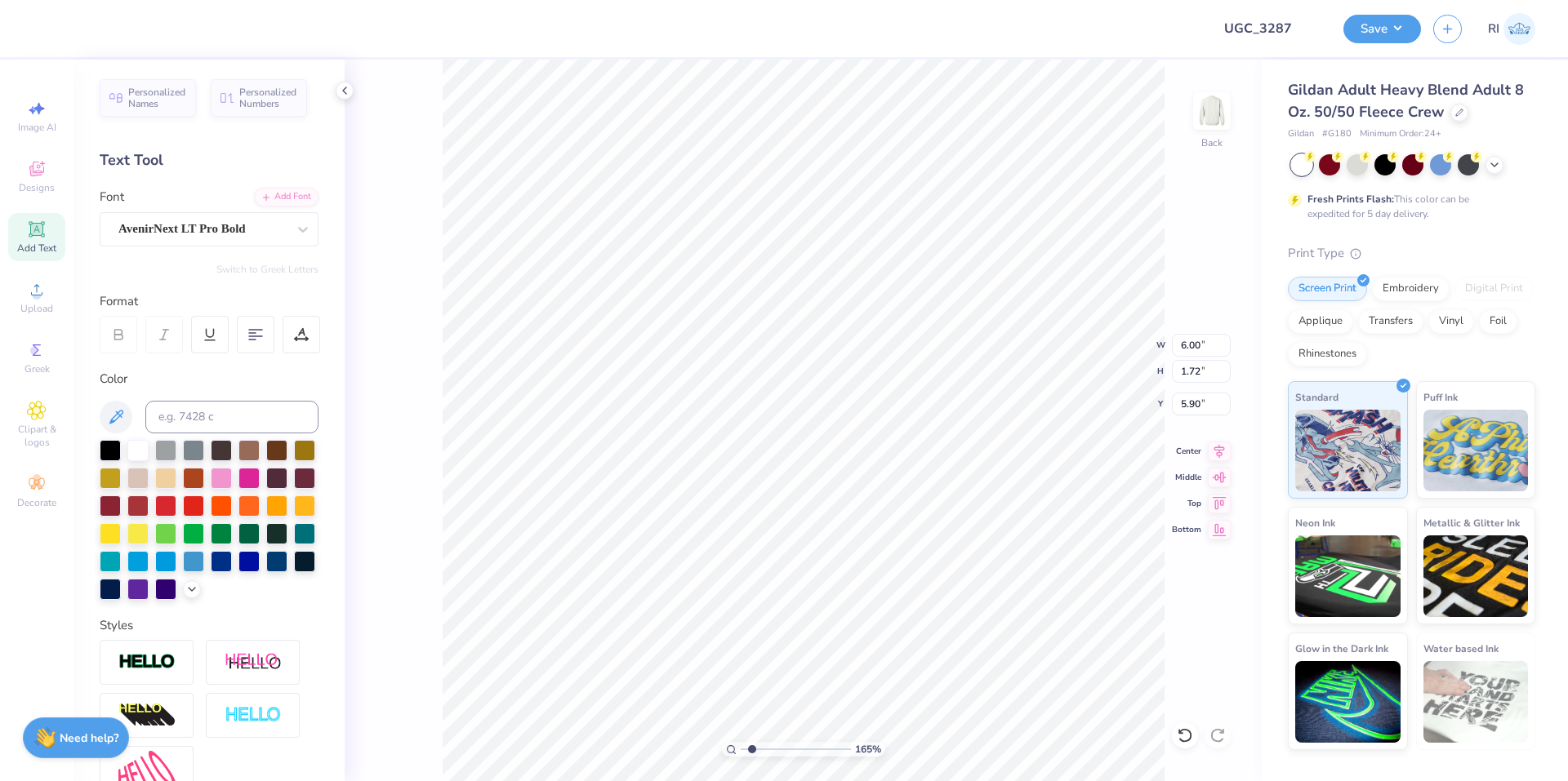
type input "6.00"
type input "1.72"
type input "5.89"
type input "2.46071092039641"
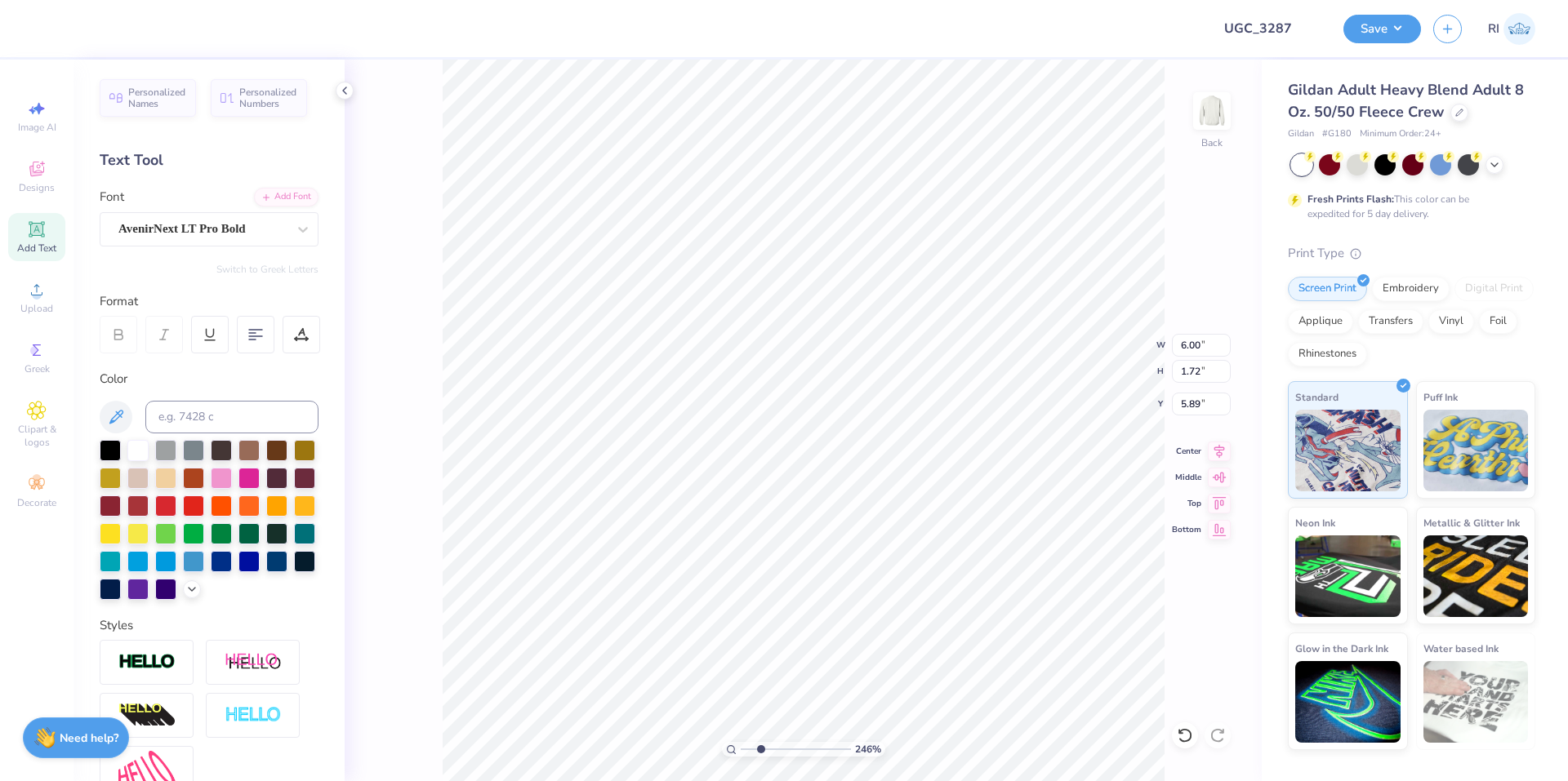
type textarea "K"
type input "2.46071092039641"
type textarea "KA"
type input "2.46071092039641"
type textarea "KAP"
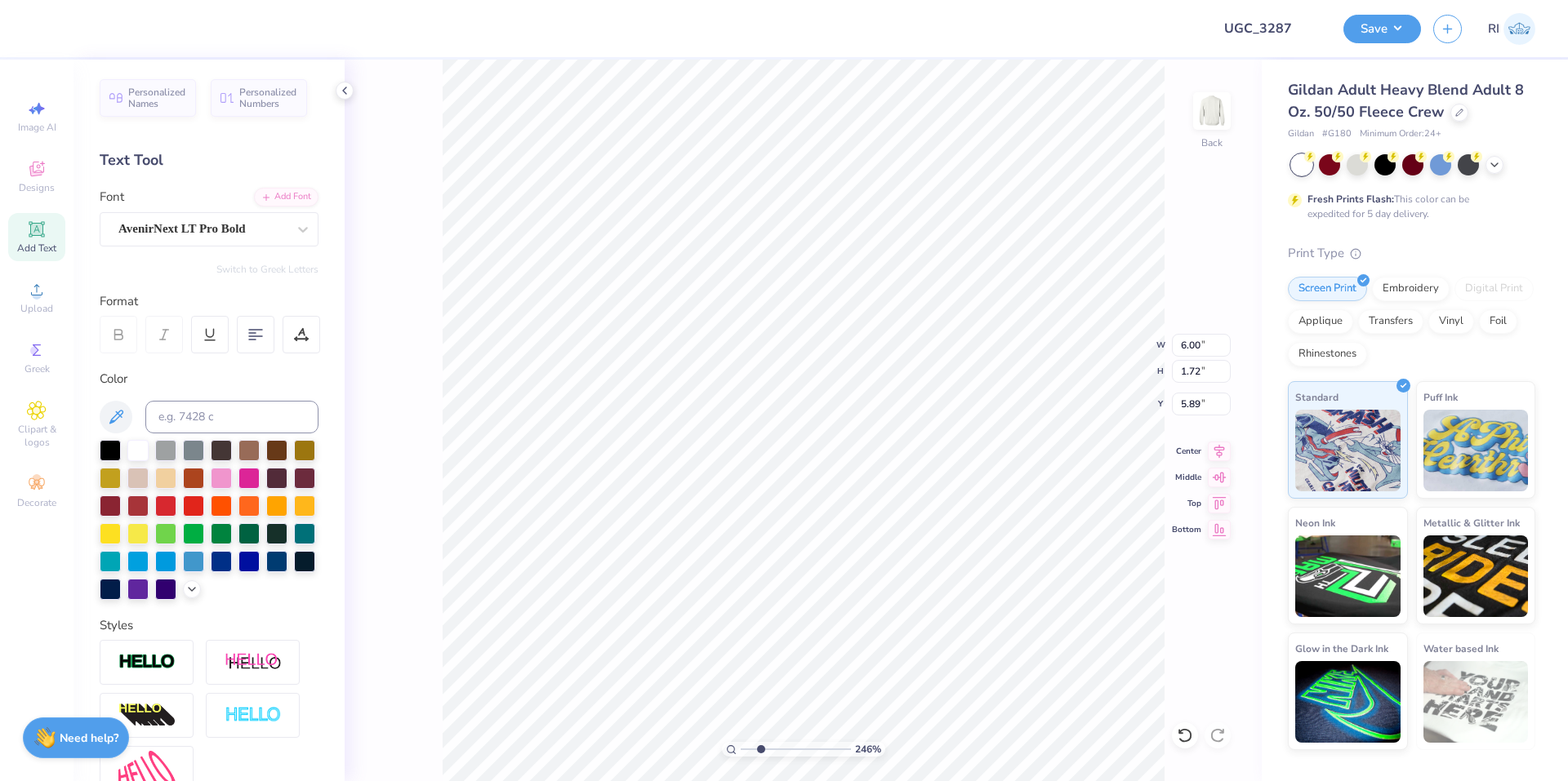
type input "2.46071092039641"
type textarea "KAPP"
type input "2.46071092039641"
type textarea "KAPPA"
click at [277, 199] on div "Add Font" at bounding box center [285, 195] width 64 height 19
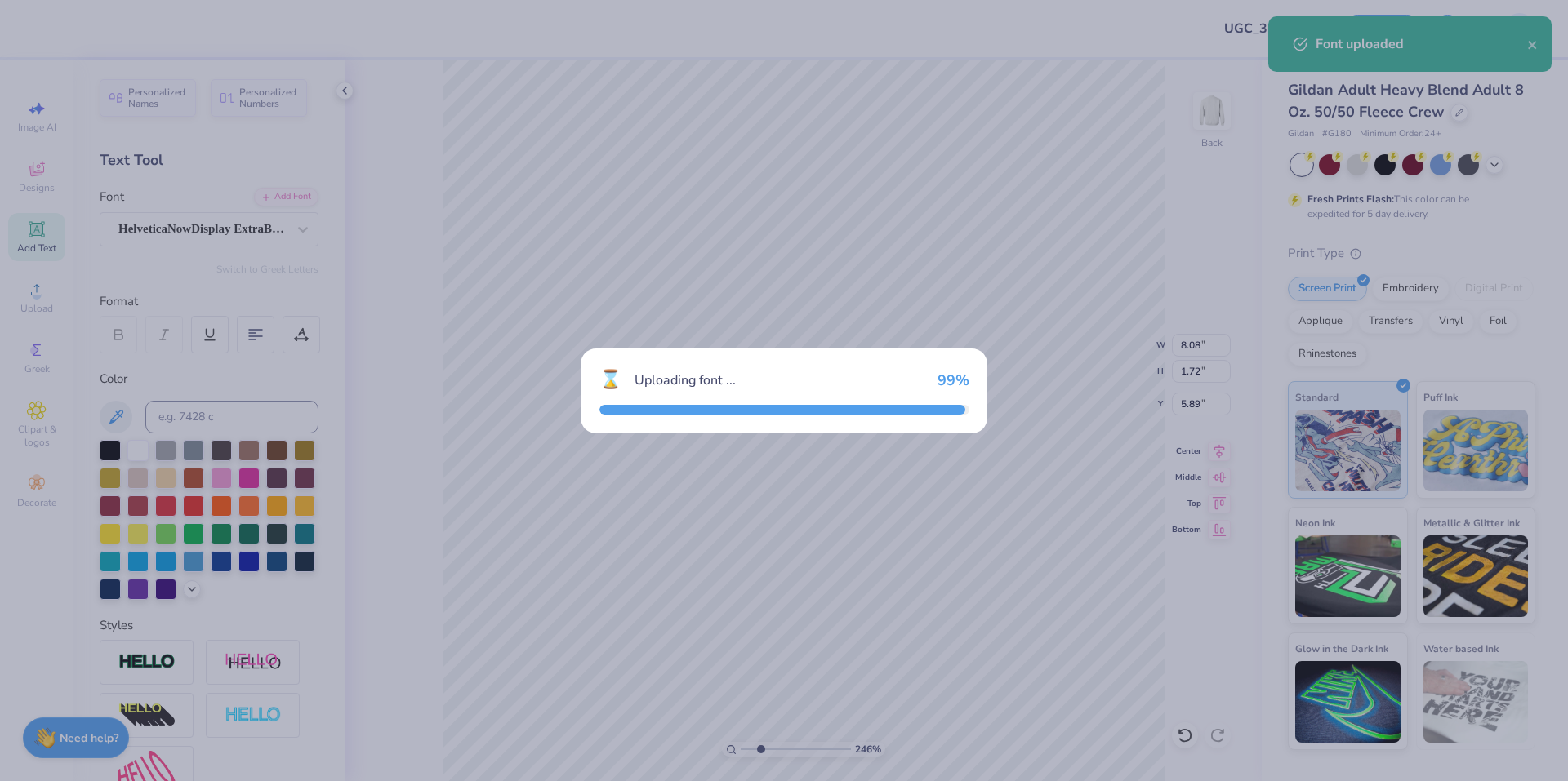
type input "2.46071092039641"
type input "8.15"
type input "1.73"
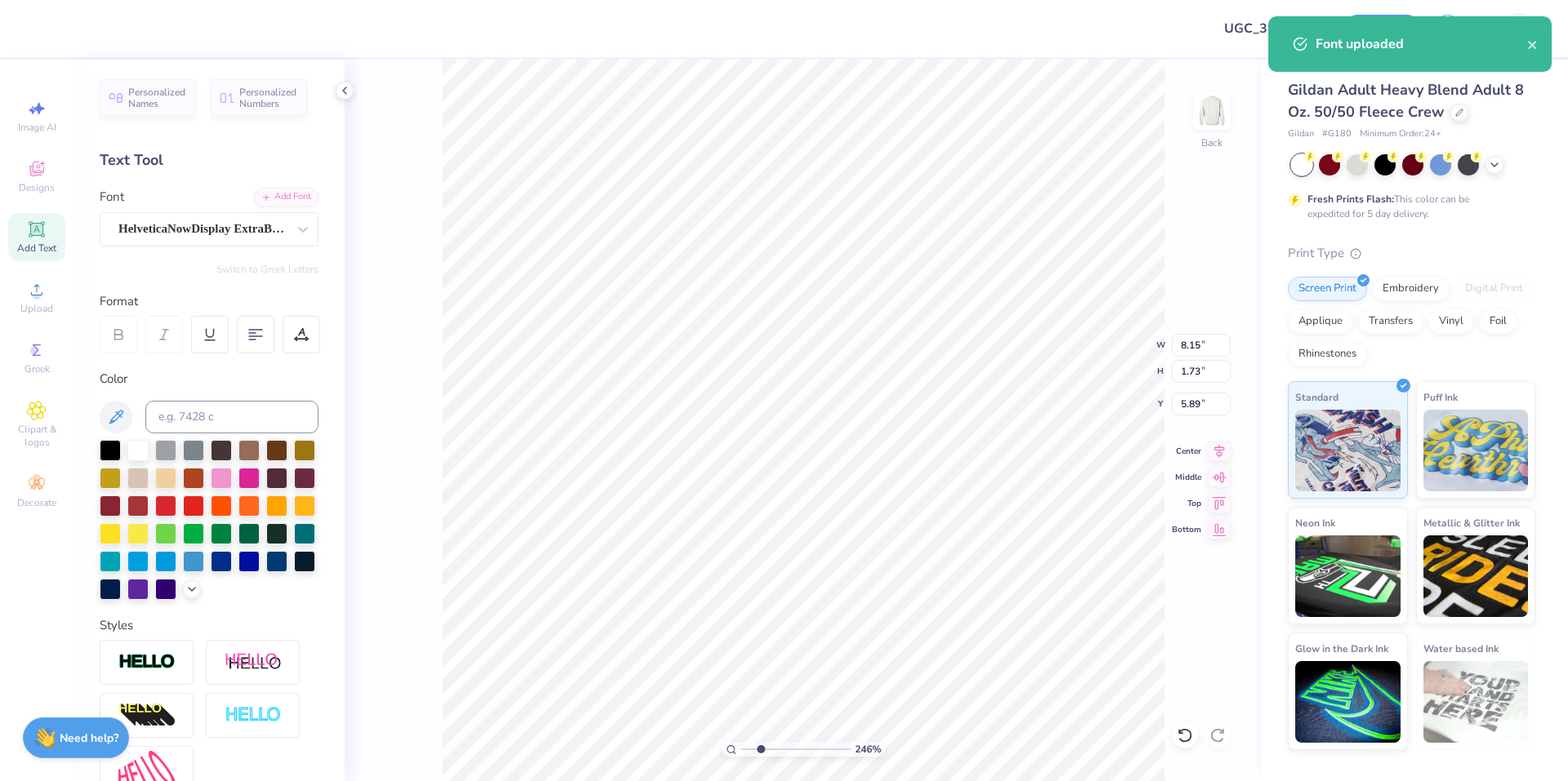
type input "2.46071092039641"
type input "4.87"
click at [270, 195] on div "Add Font" at bounding box center [285, 195] width 64 height 19
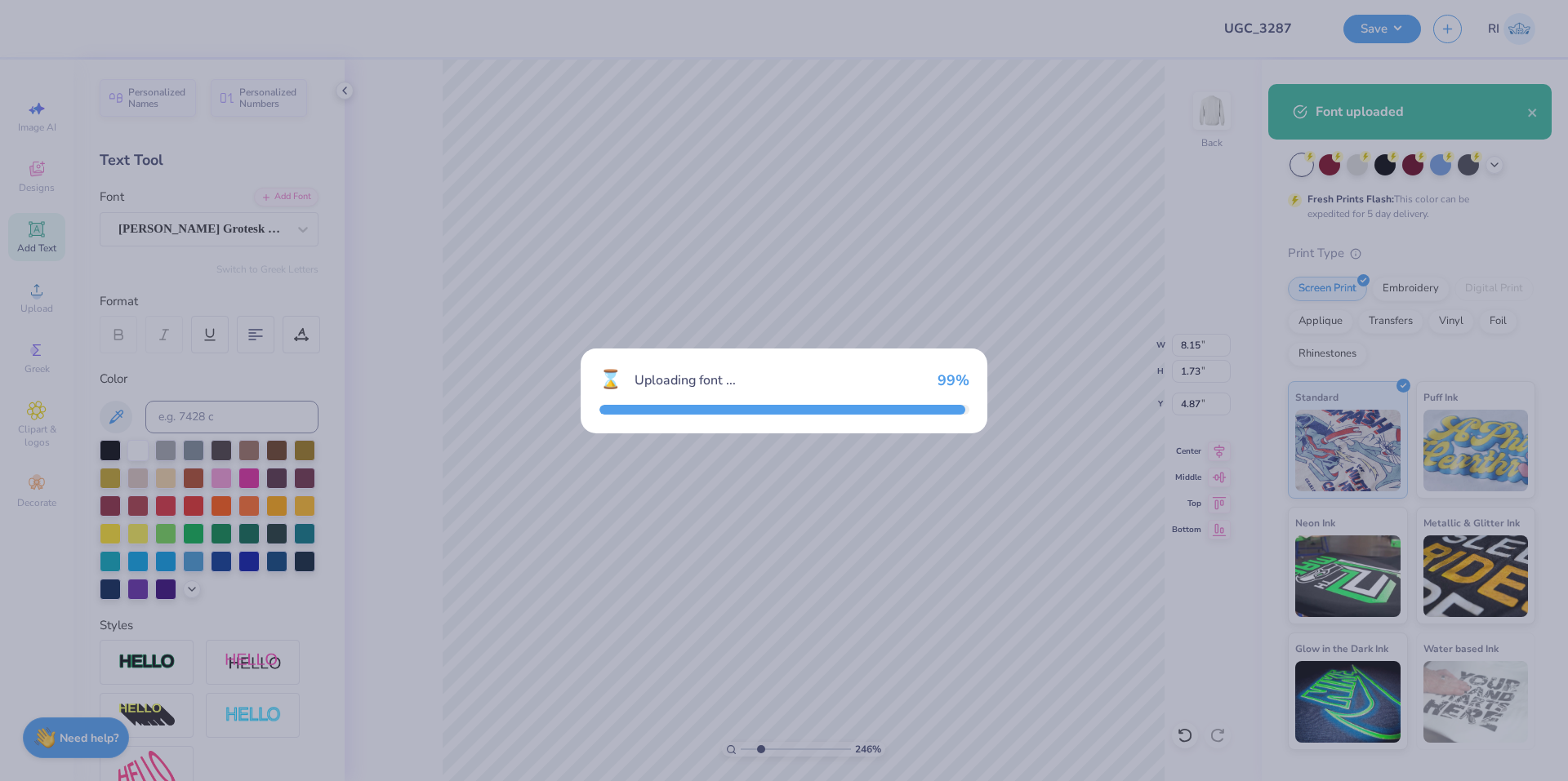
type input "2.46071092039641"
type input "9.00"
type input "1.70"
type input "4.89"
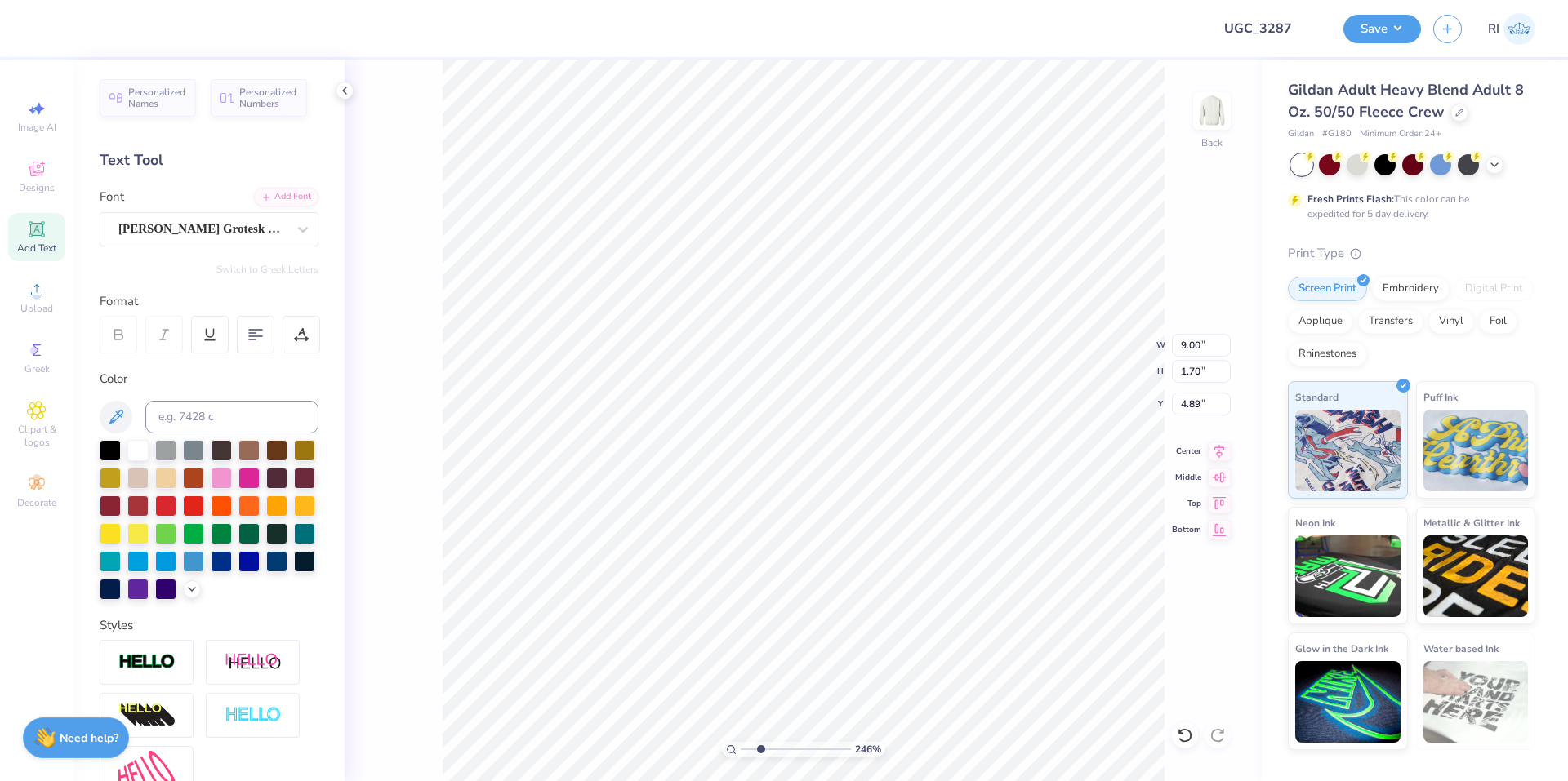
type input "2.46071092039641"
type input "4.26"
type input "0.81"
type input "2.46071092039641"
type input "4.07"
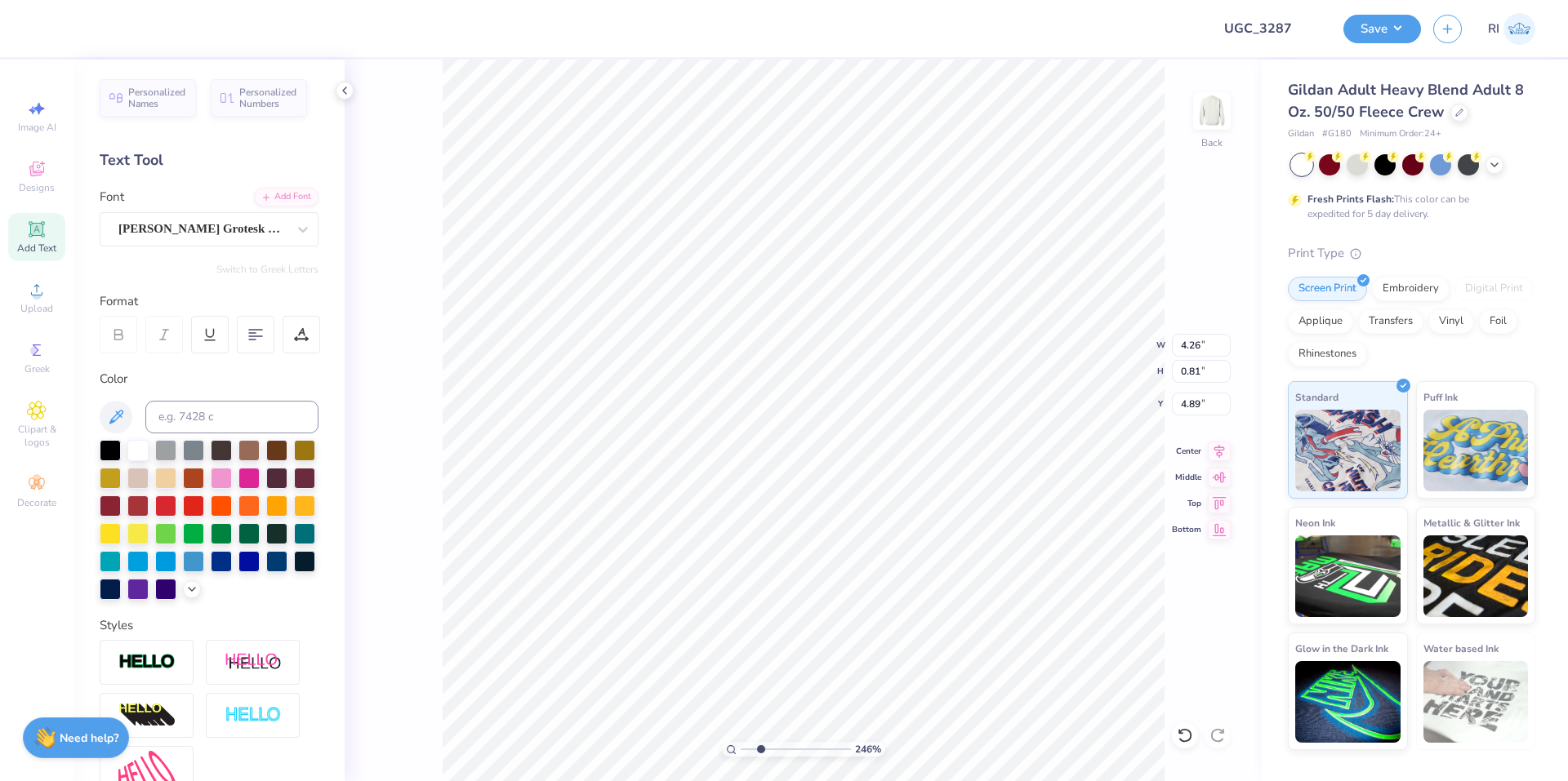
type input "2.70"
type input "4.03"
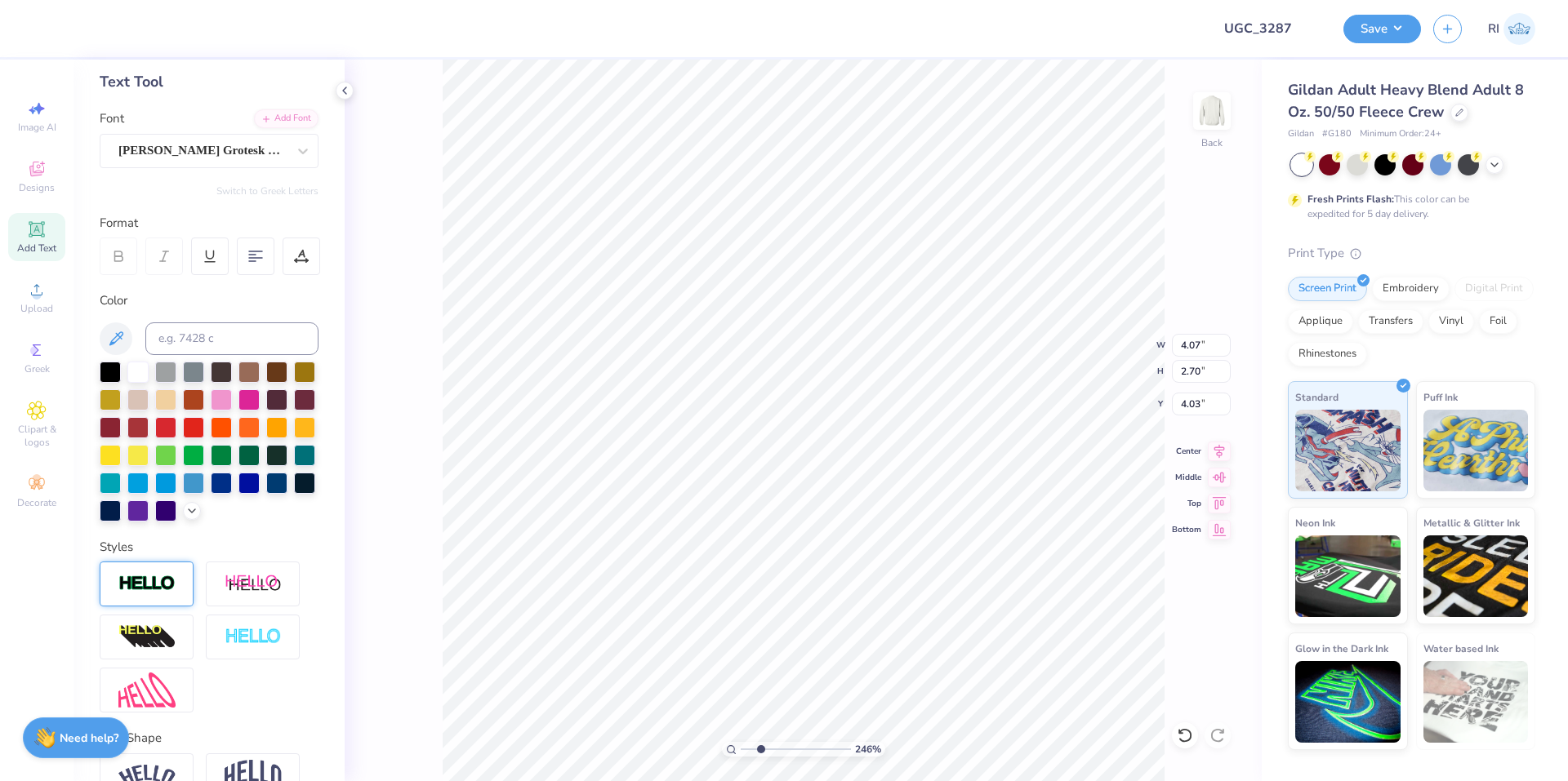
scroll to position [196, 0]
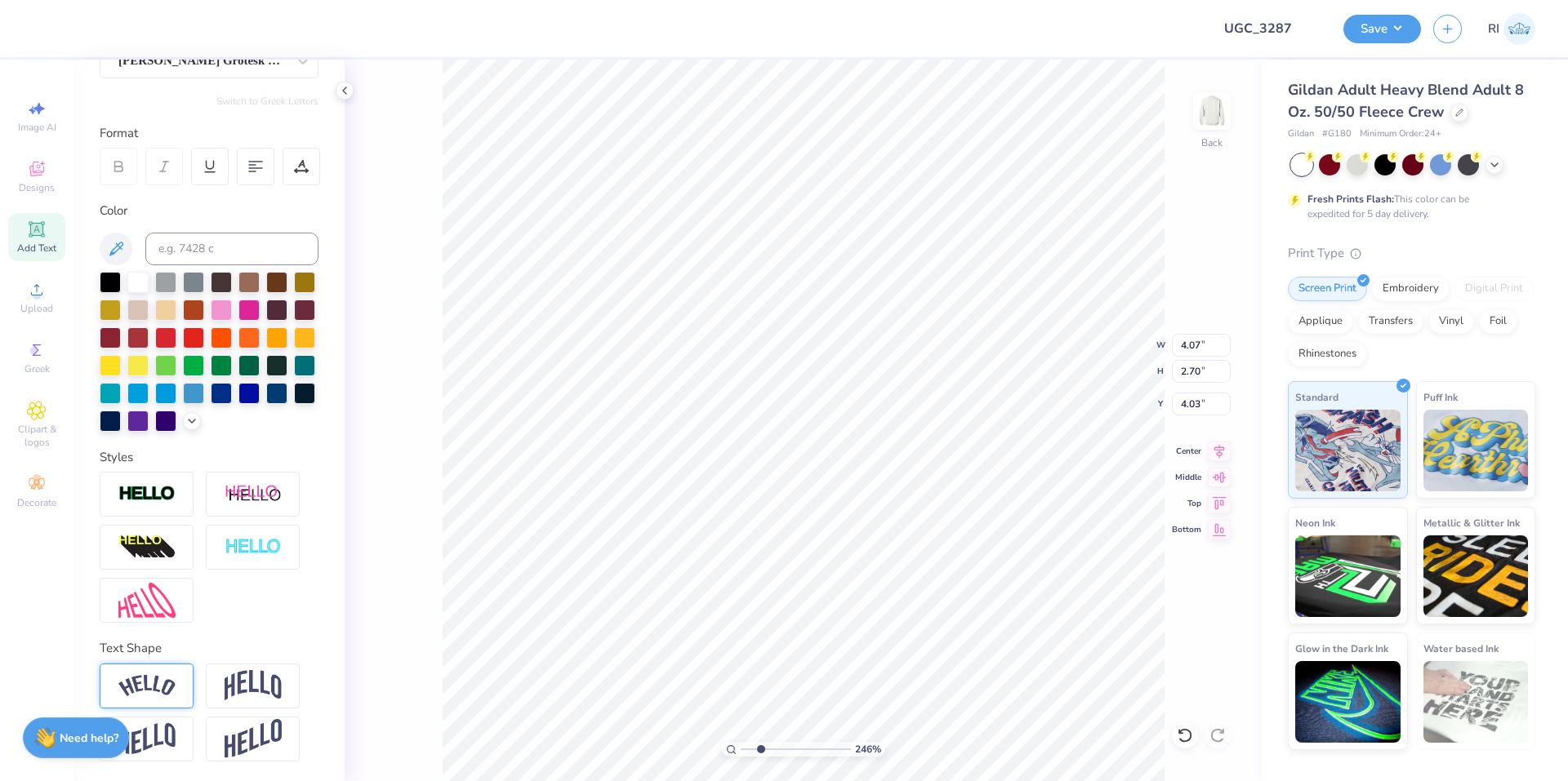
click at [174, 684] on img at bounding box center [147, 686] width 57 height 22
type input "2.46071092039641"
type input "4.44"
type input "2.99"
type input "3.91"
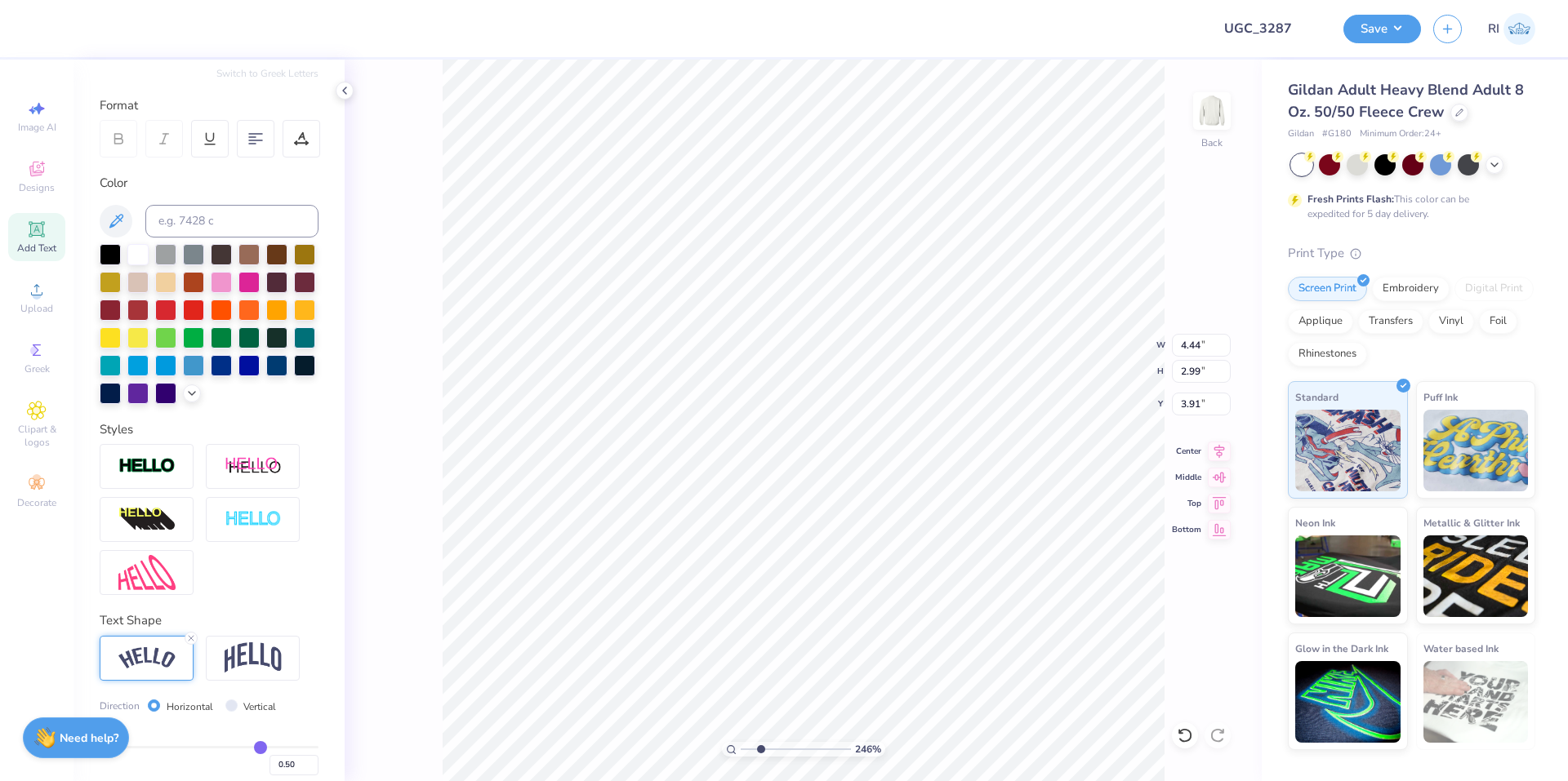
type input "2.46071092039641"
type input "3.33"
type input "3.6716840780171"
type input "4.33"
type input "2.91"
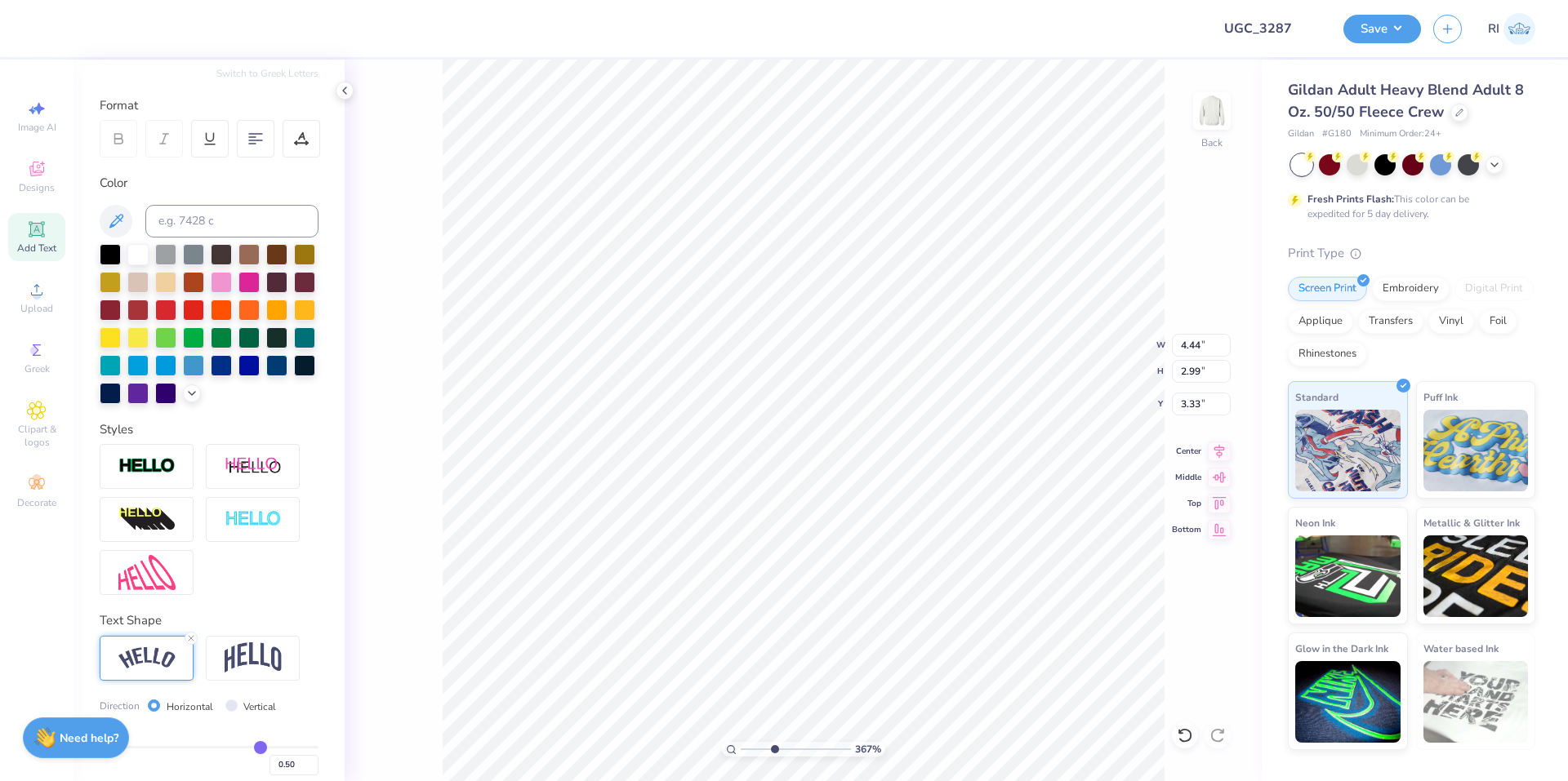
type input "3.32"
type input "3.6716840780171"
type input "4.39"
type input "2.81"
type input "3.39"
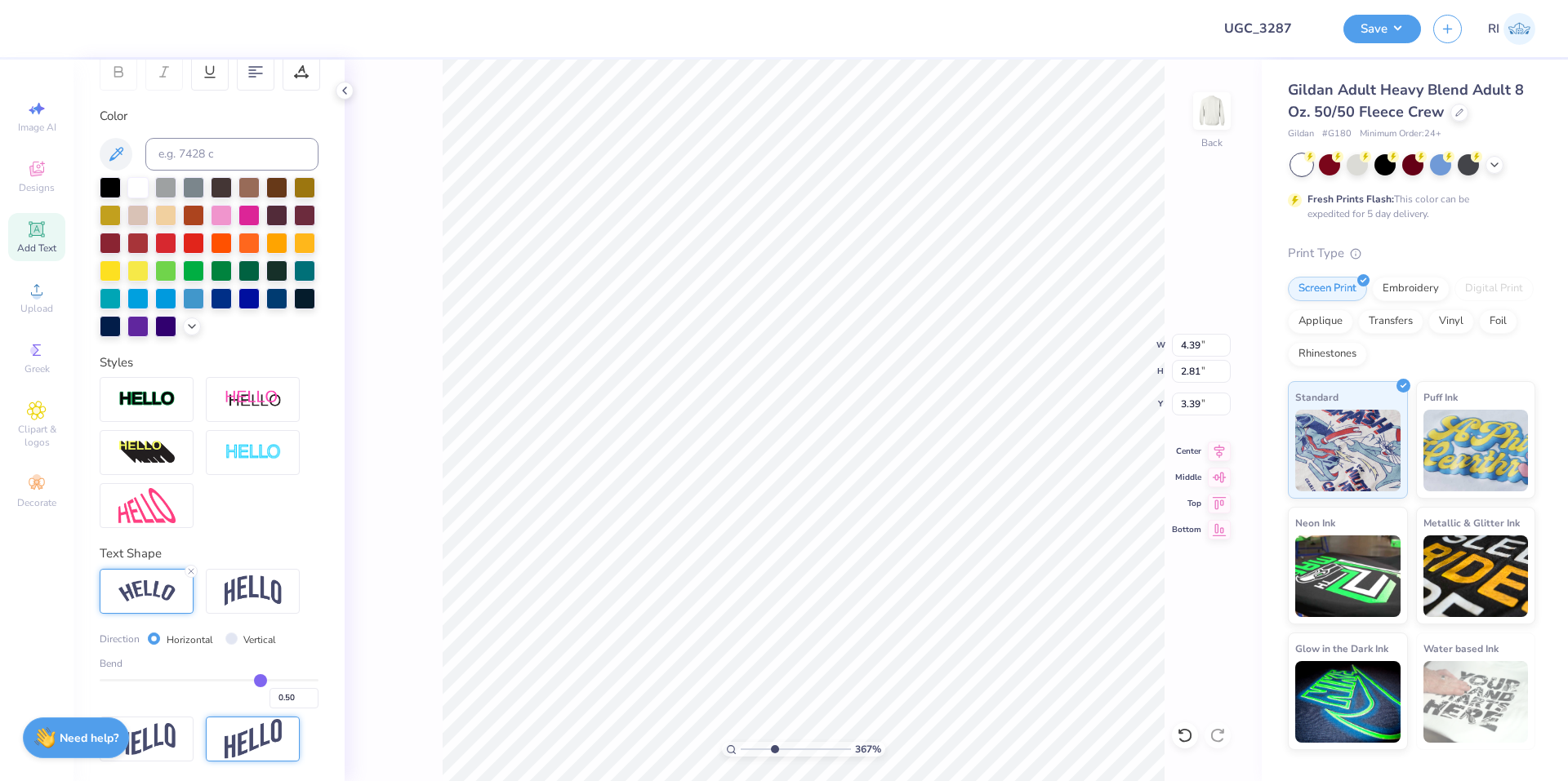
scroll to position [290, 0]
click at [285, 703] on input "0.50" at bounding box center [294, 698] width 49 height 20
type input "0.4"
type input "0.40"
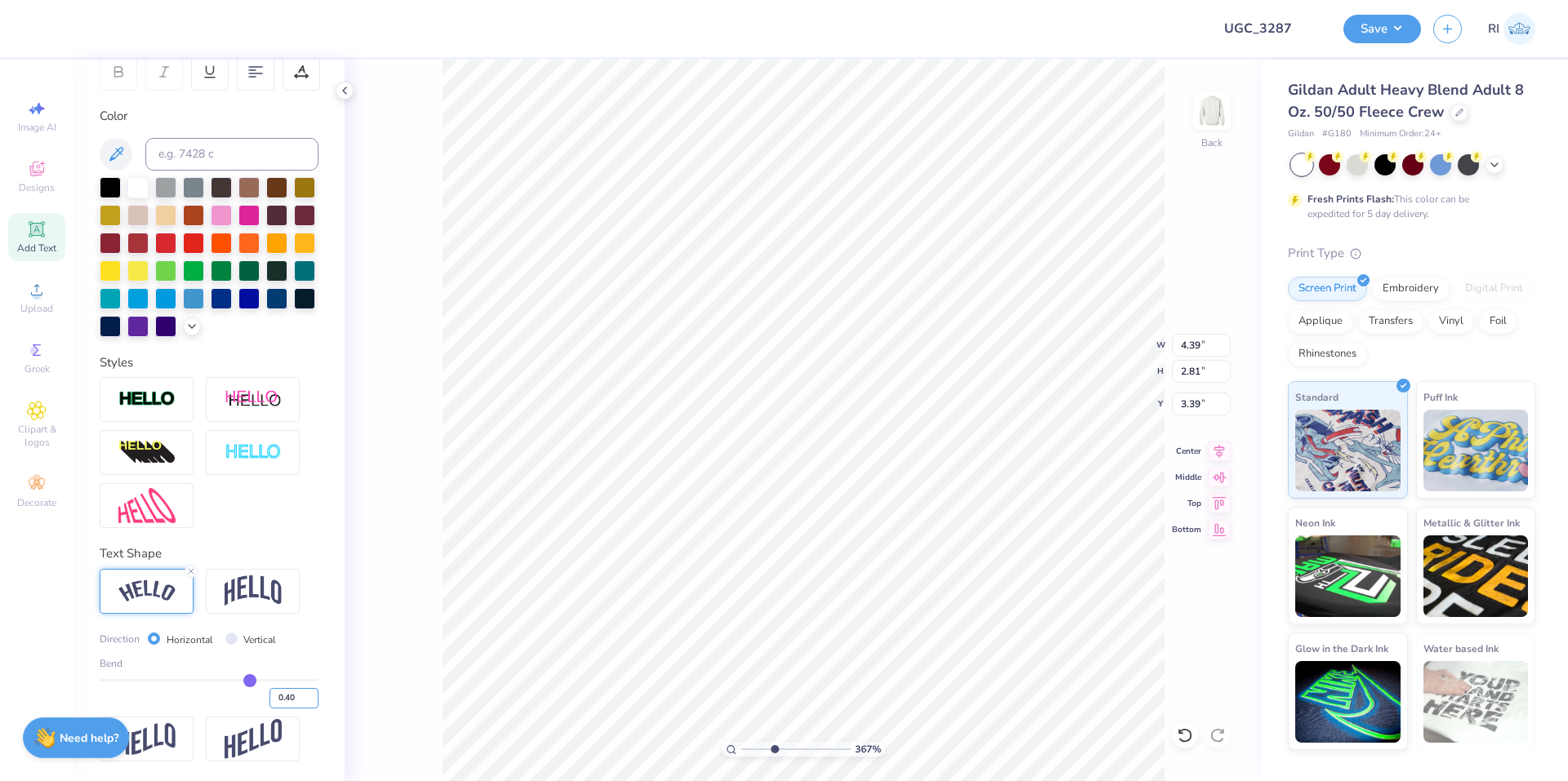
type input "3.6716840780171"
type input "4.35"
type input "2.75"
type input "3.35"
type input "3.6716840780171"
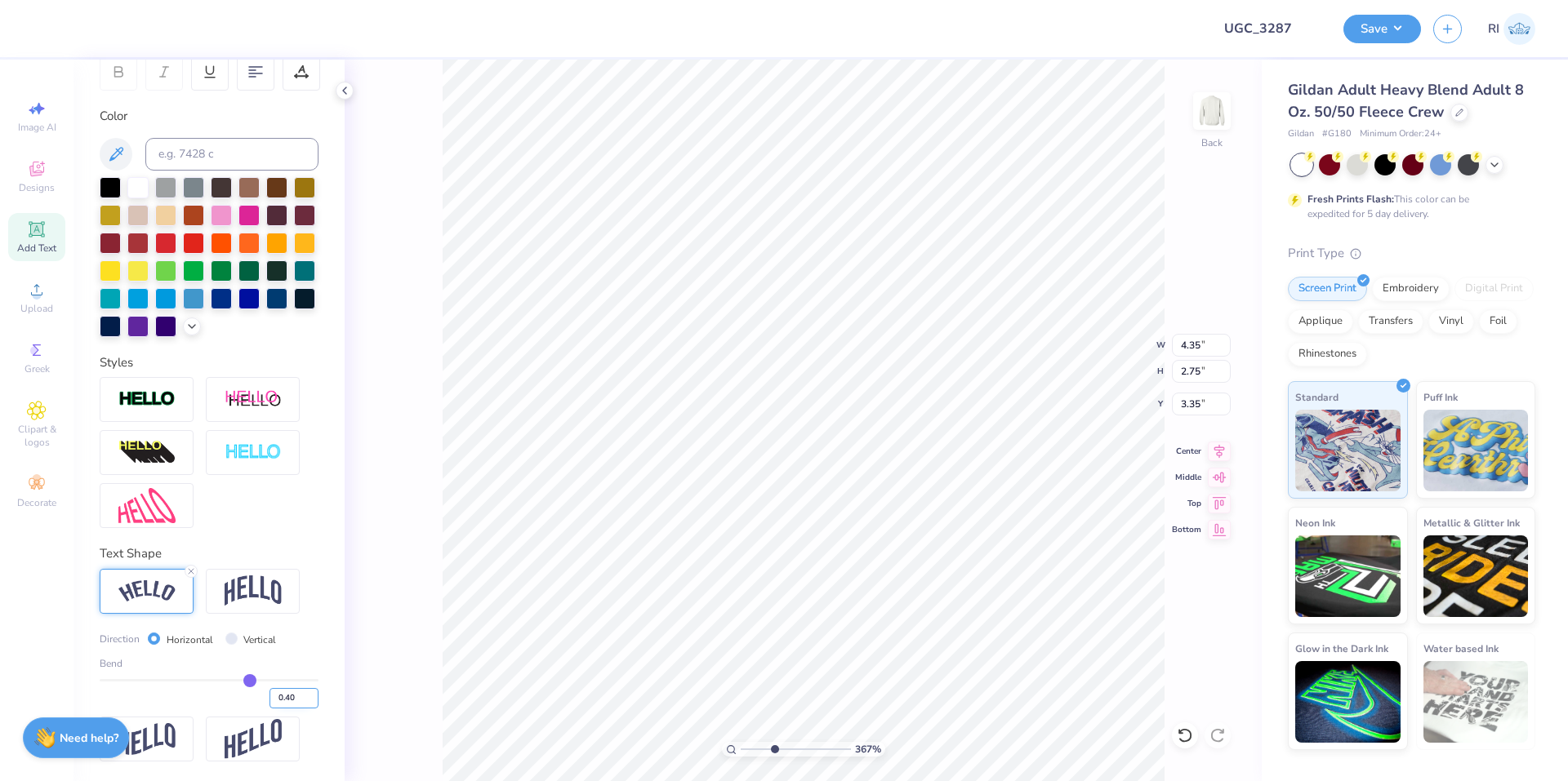
type input "3.32"
click at [281, 696] on input "0.40" at bounding box center [294, 698] width 49 height 20
type input "0.45"
type input "3.6716840780171"
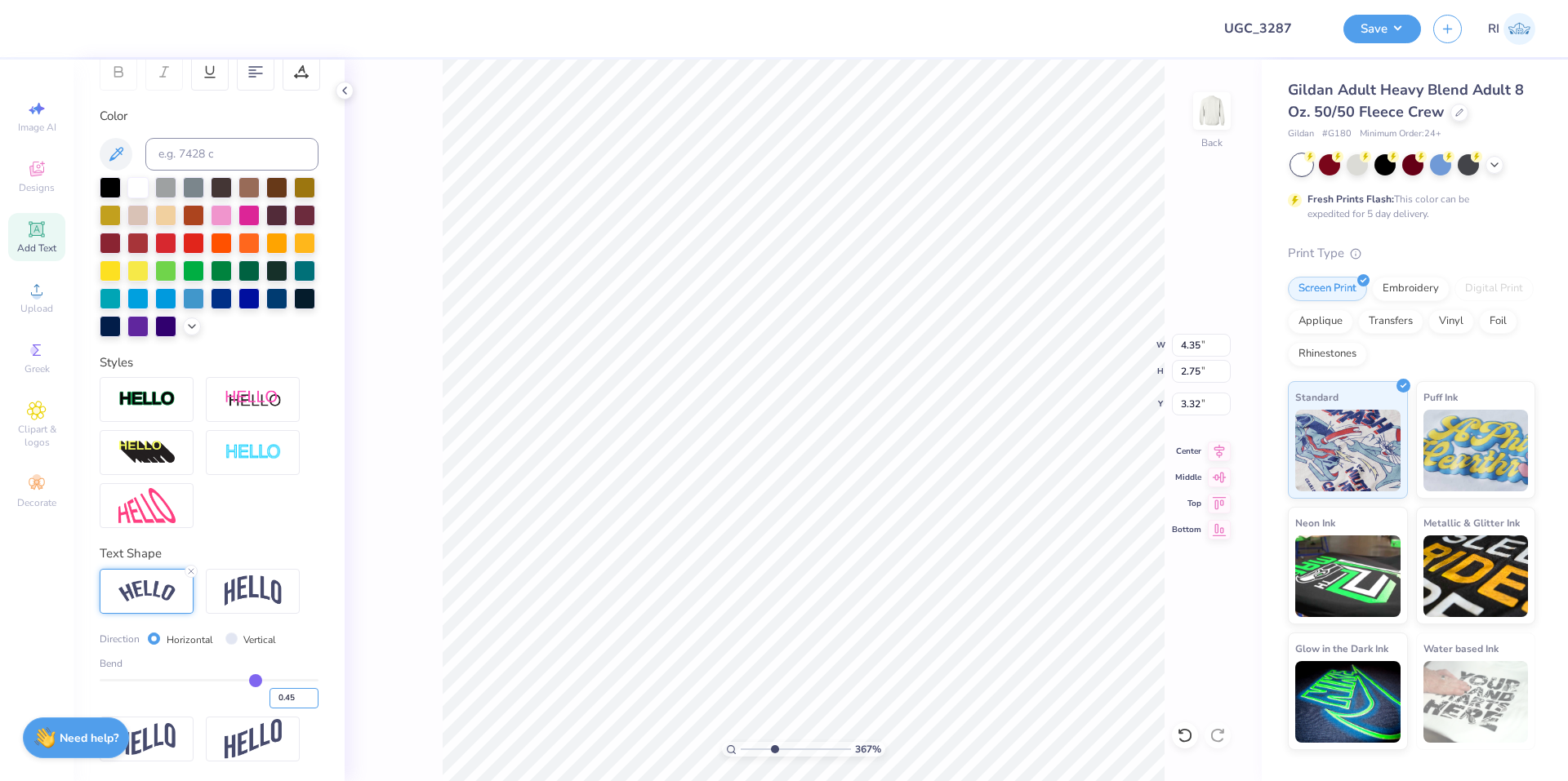
type input "4.37"
type input "2.78"
type input "3.34"
type input "3.6716840780171"
type input "3.43"
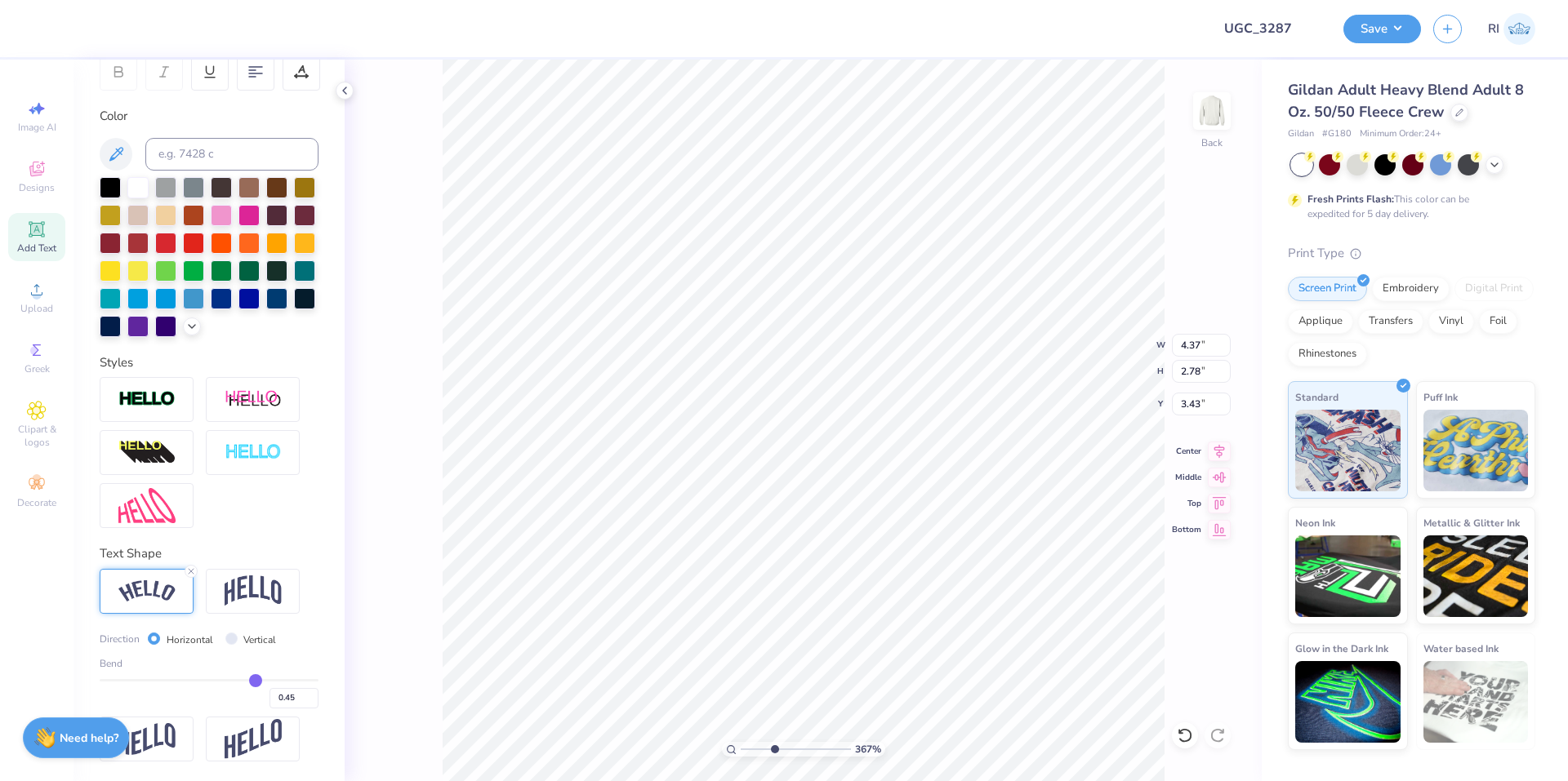
type input "3.6716840780171"
type input "4.41"
type input "2.71"
type input "3.48"
type input "3.6716840780171"
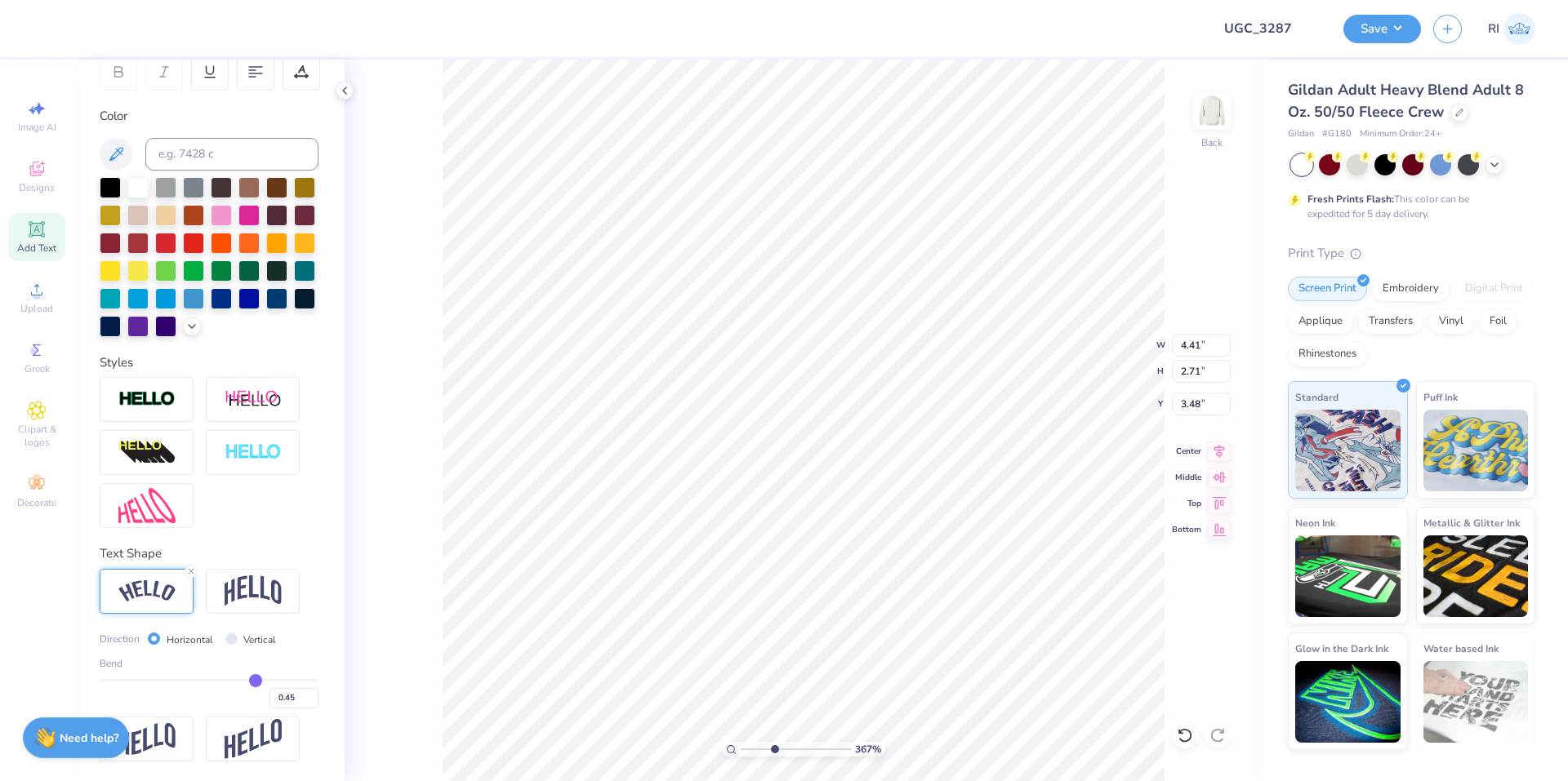
type input "3.43"
click at [134, 505] on img at bounding box center [147, 506] width 57 height 35
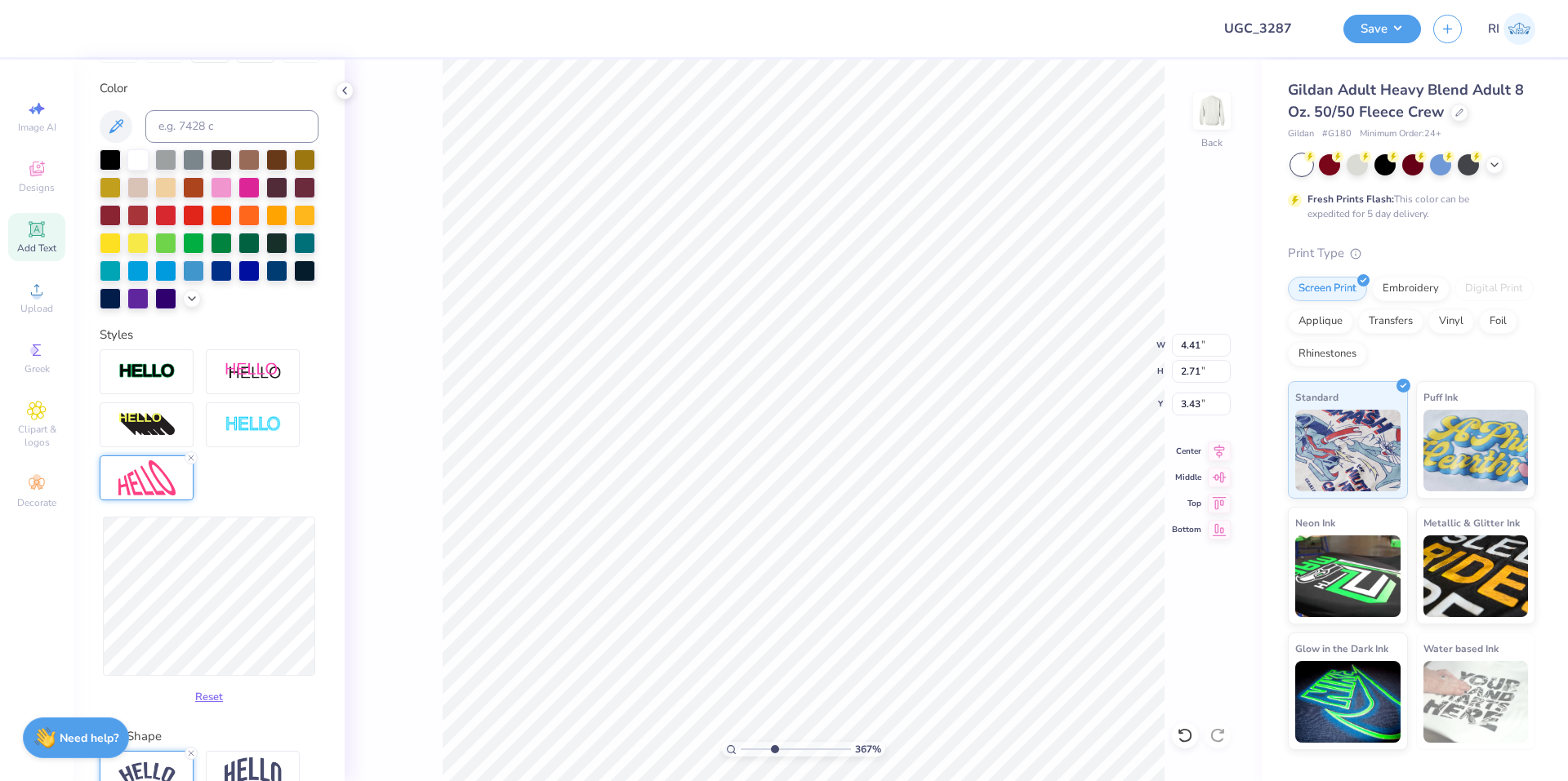
type input "3.6716840780171"
type input "4.68"
type input "2.70"
type input "3.40"
type input "3.6716840780171"
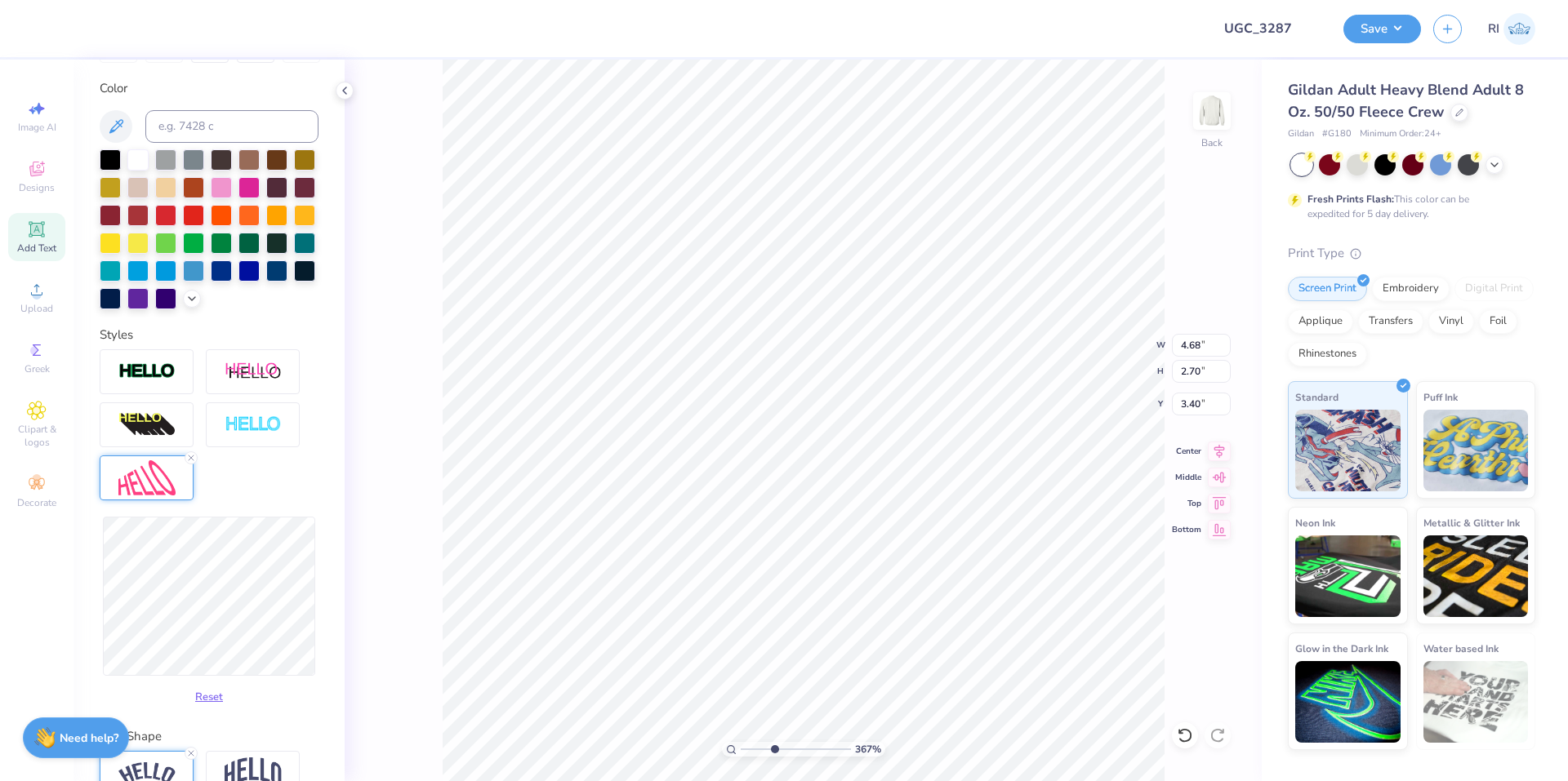
type input "4.75"
type input "2.77"
type input "3.38"
type input "3.6716840780171"
type input "3.42"
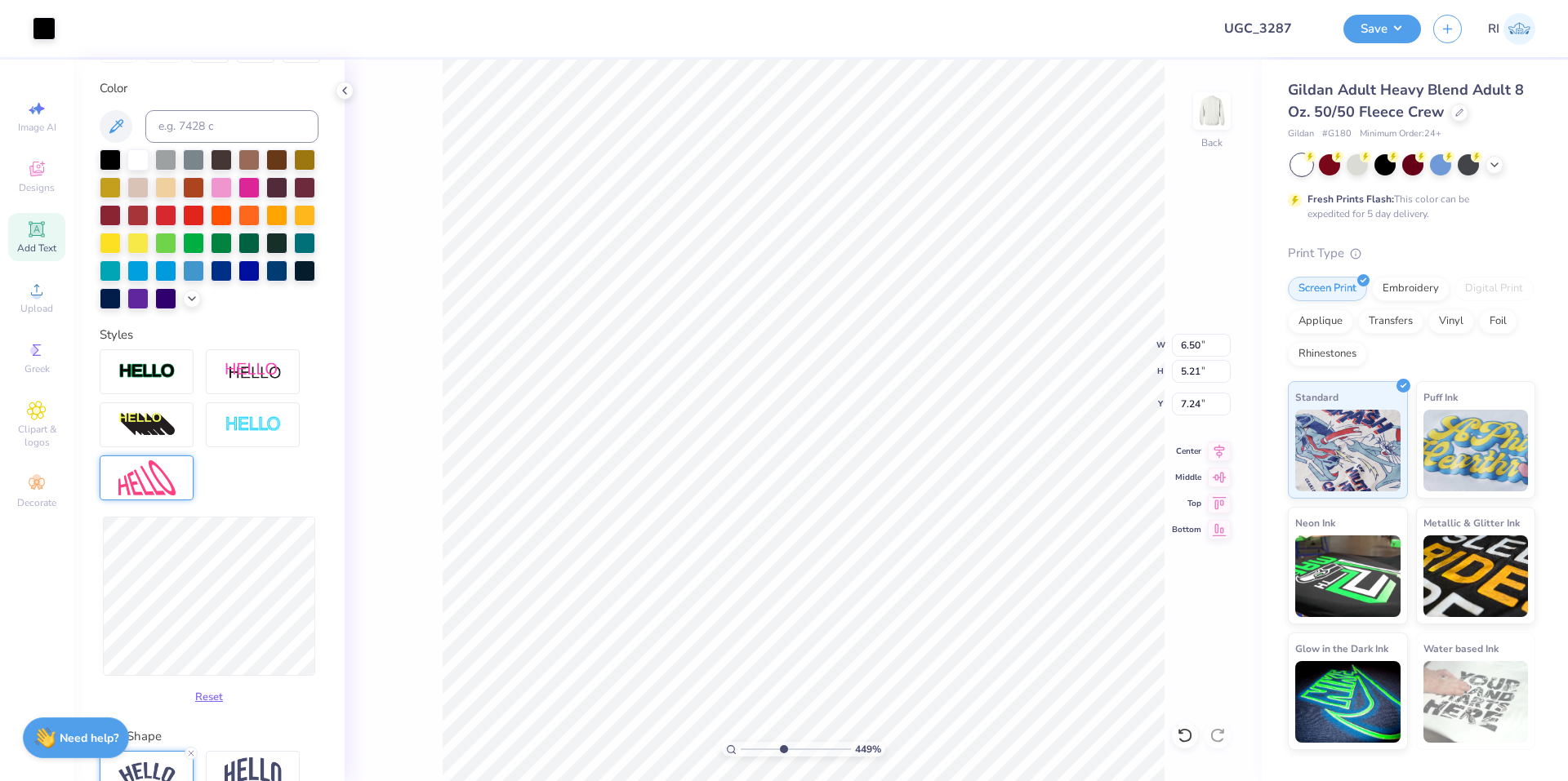
scroll to position [196, 0]
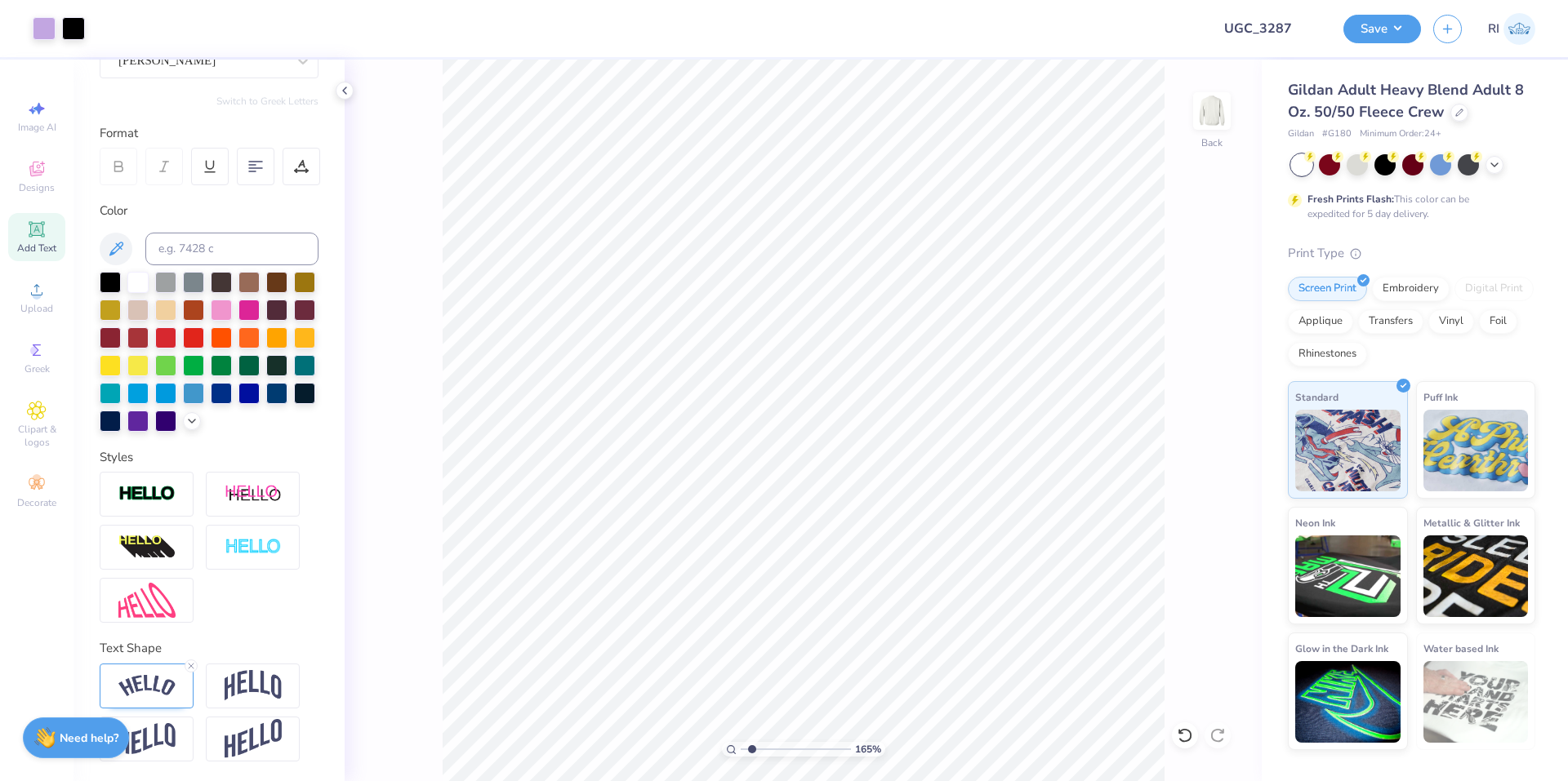
click at [46, 239] on div "Add Text" at bounding box center [37, 237] width 57 height 48
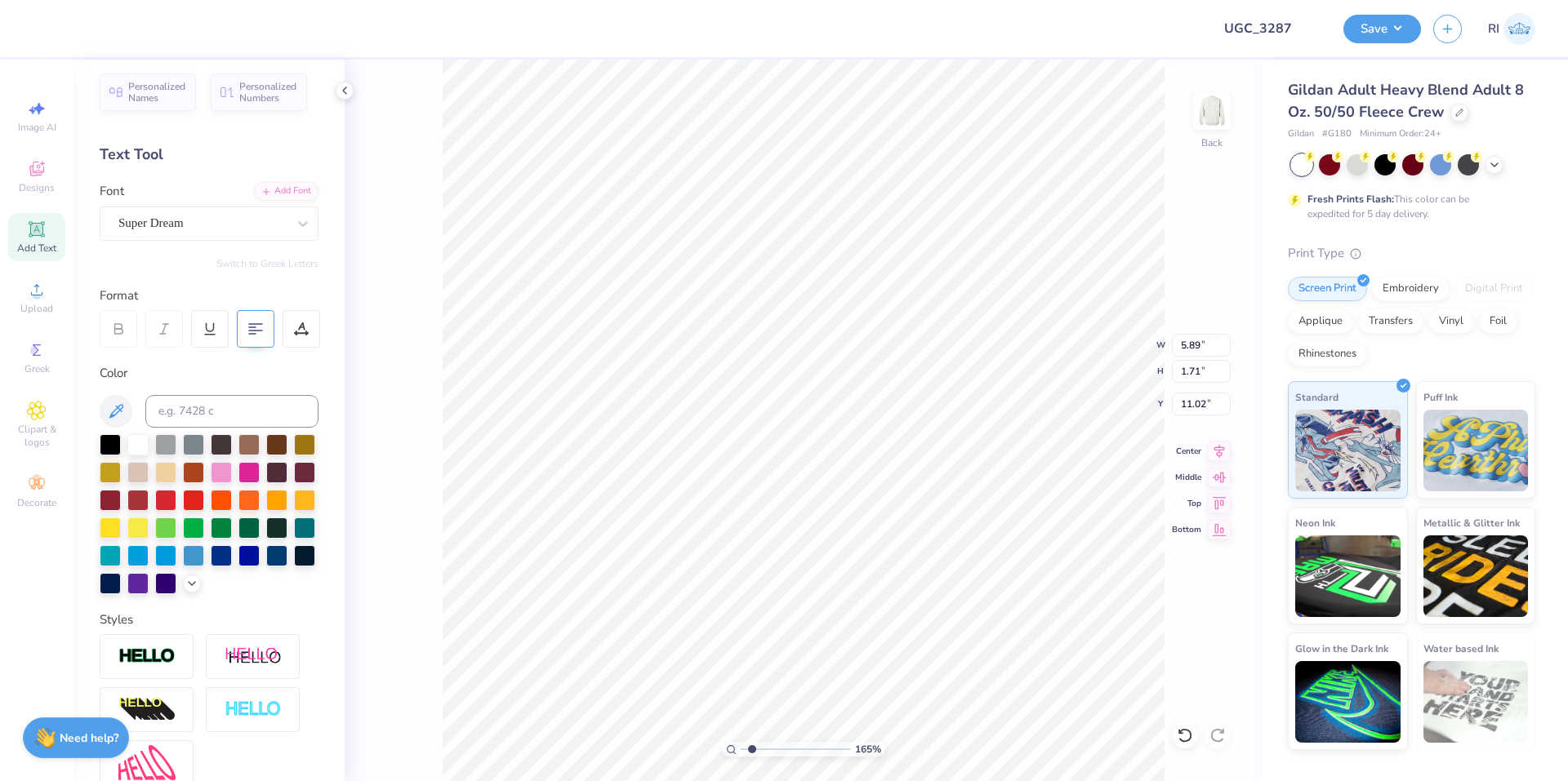
scroll to position [0, 0]
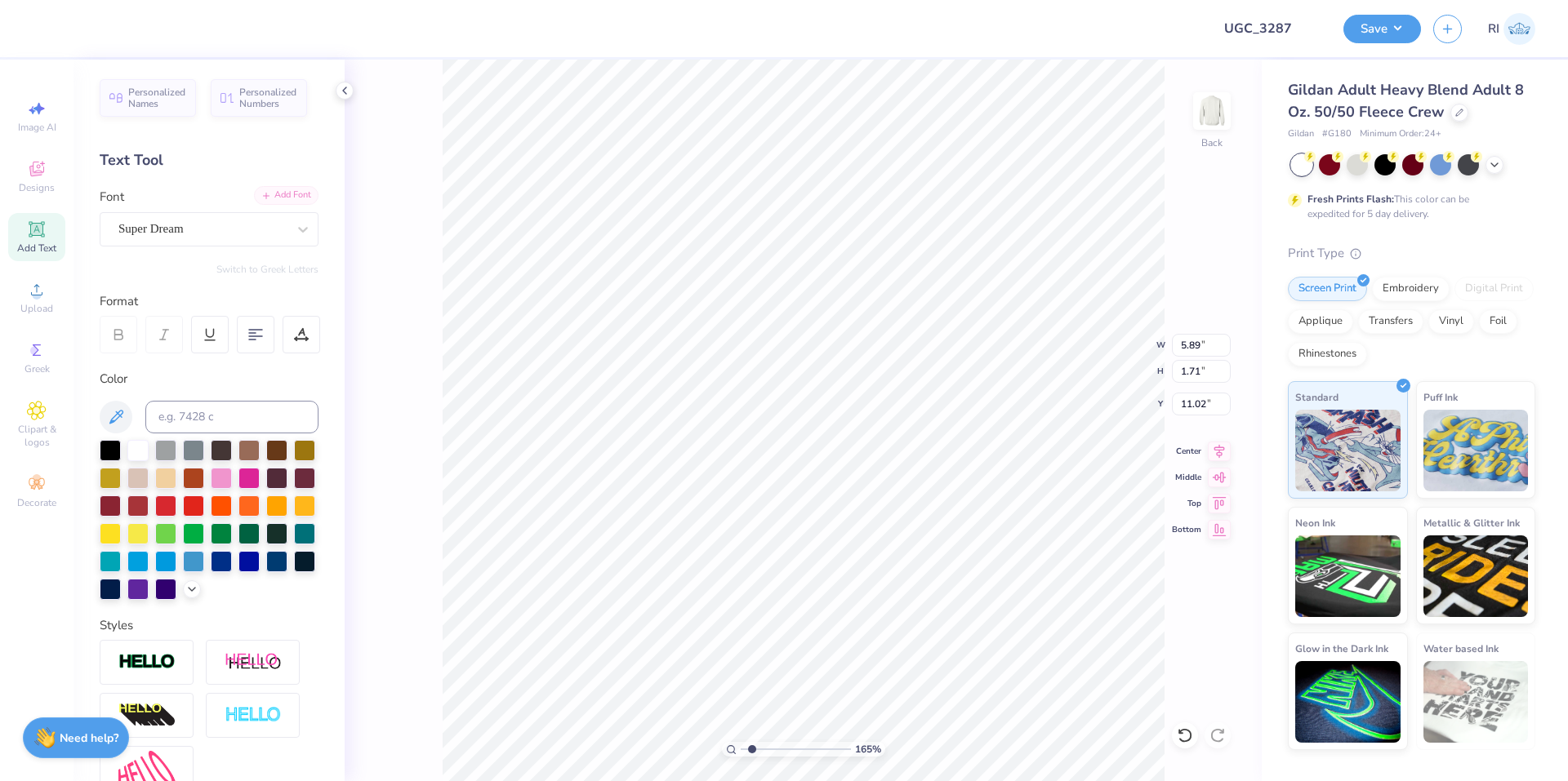
click at [279, 190] on div "Add Font" at bounding box center [285, 195] width 64 height 19
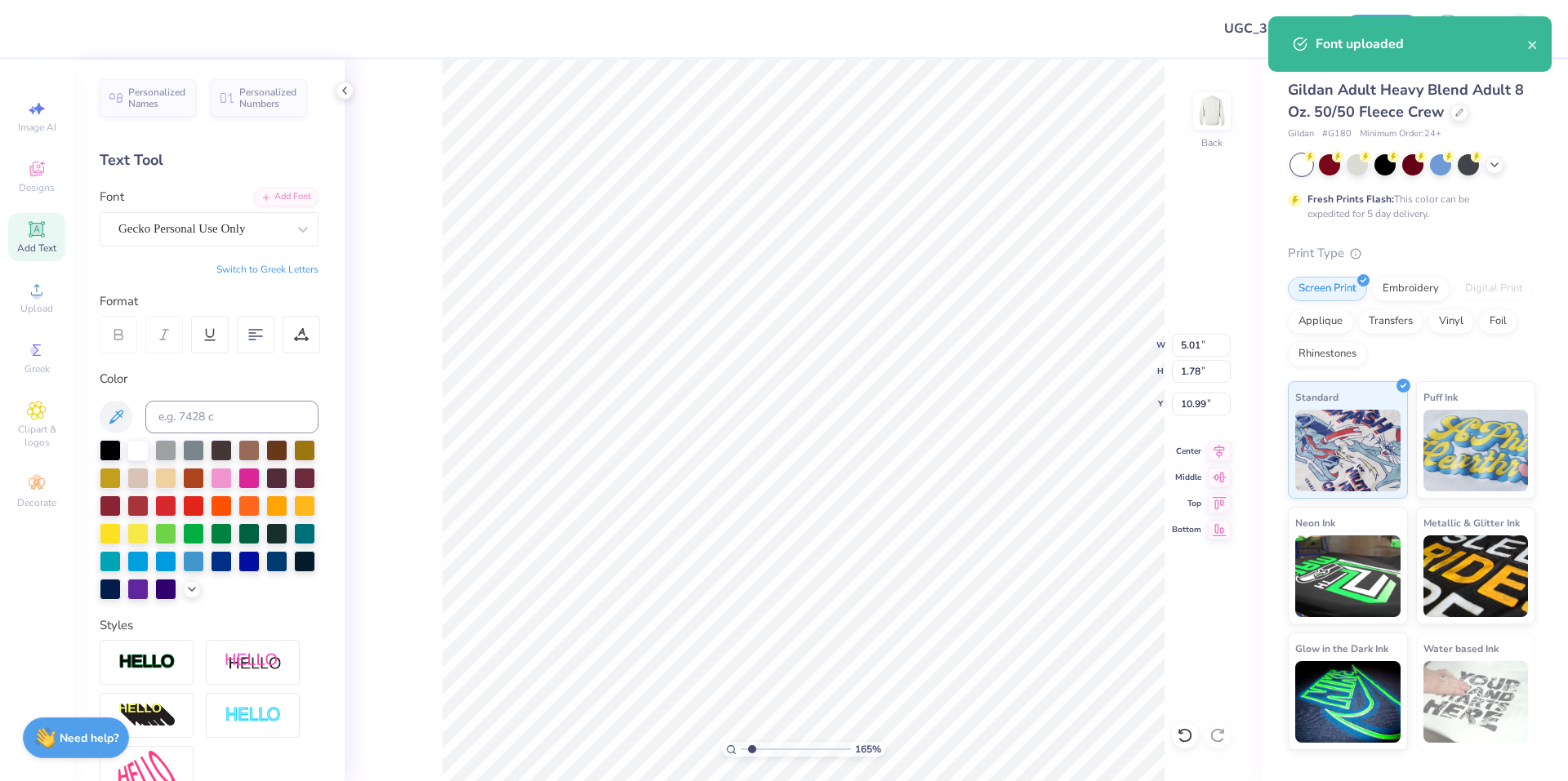
scroll to position [14, 2]
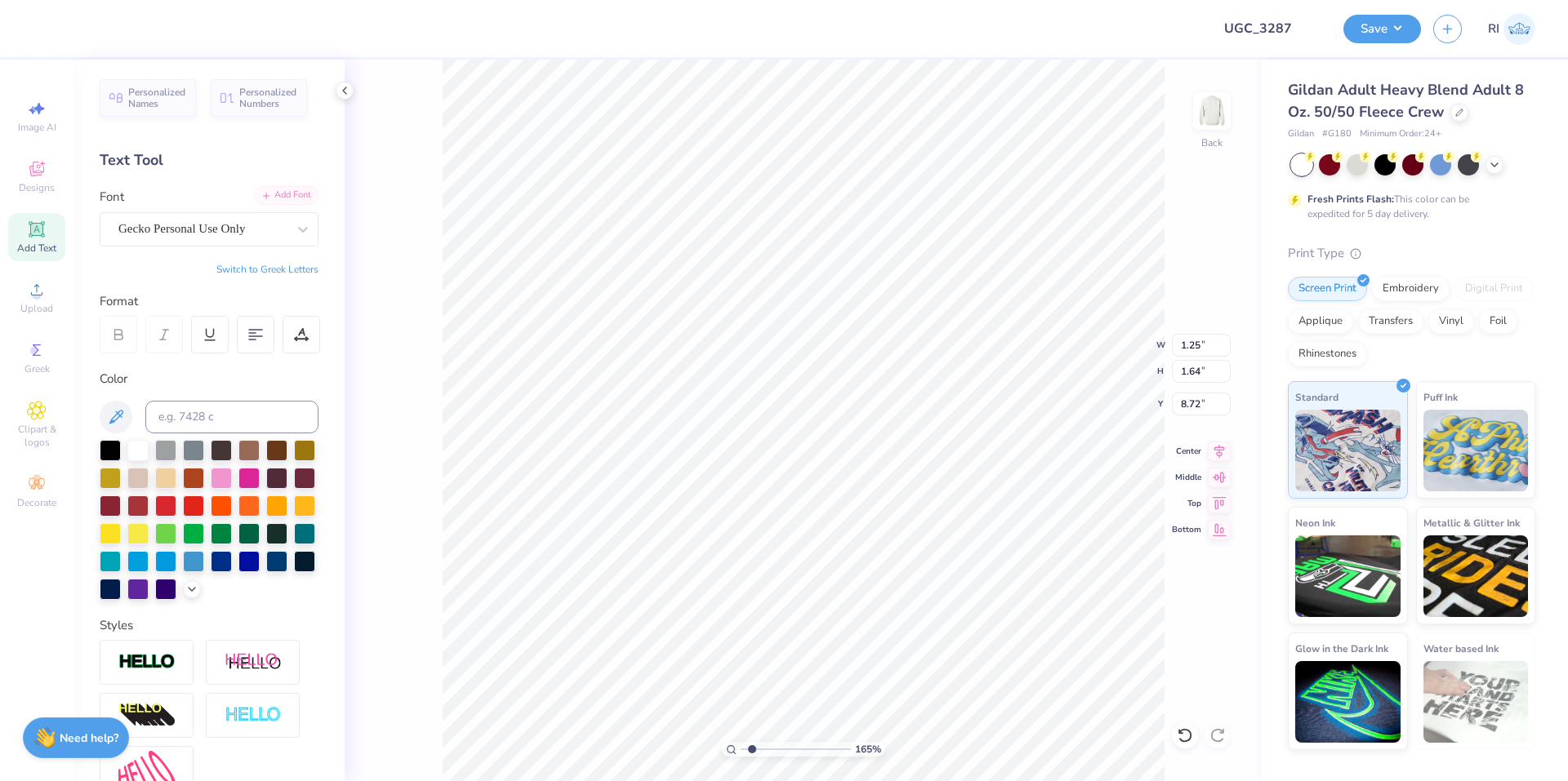
click at [289, 194] on div "Add Font" at bounding box center [285, 195] width 64 height 19
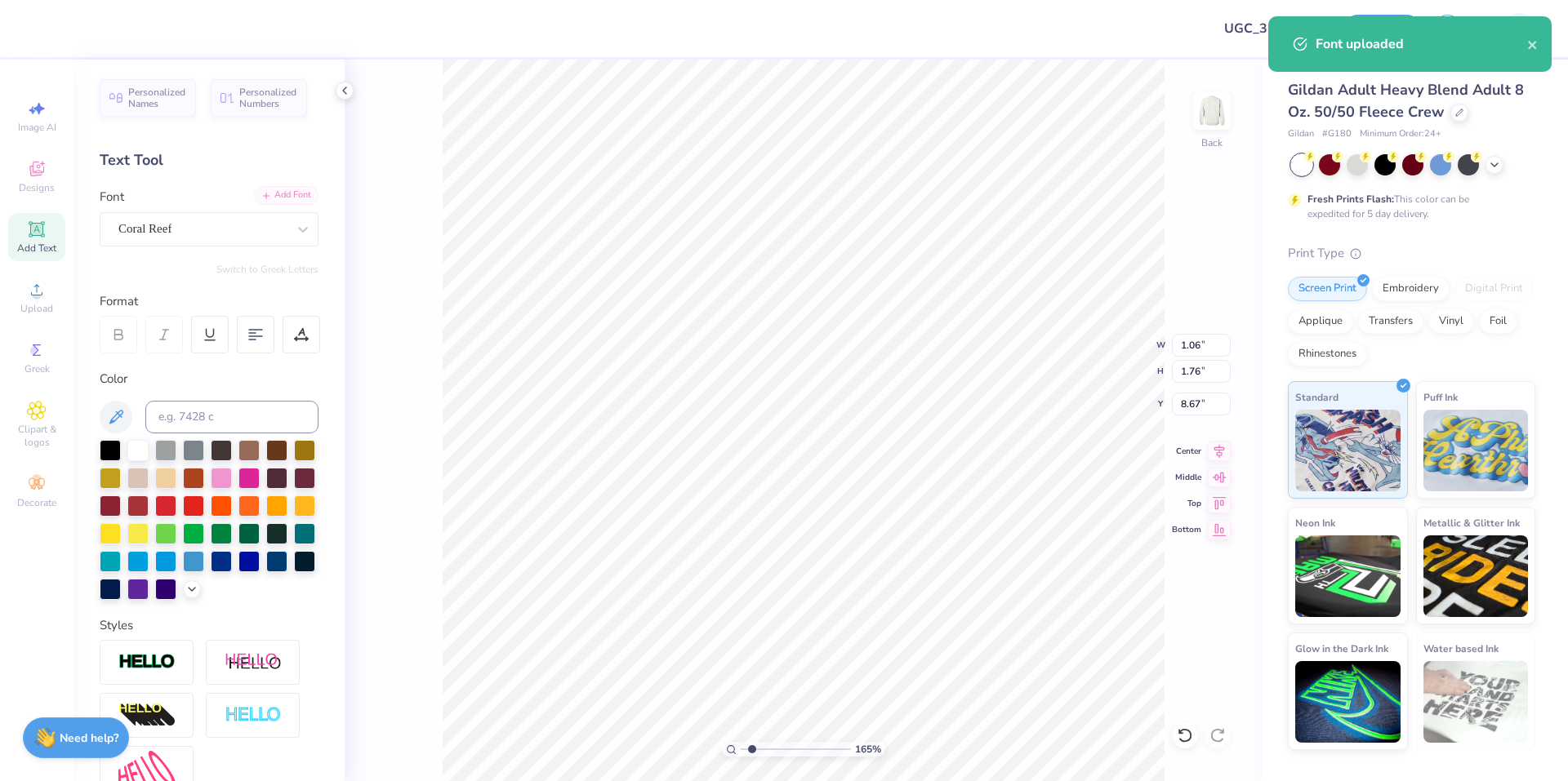
click at [275, 196] on div "Add Font" at bounding box center [285, 195] width 64 height 19
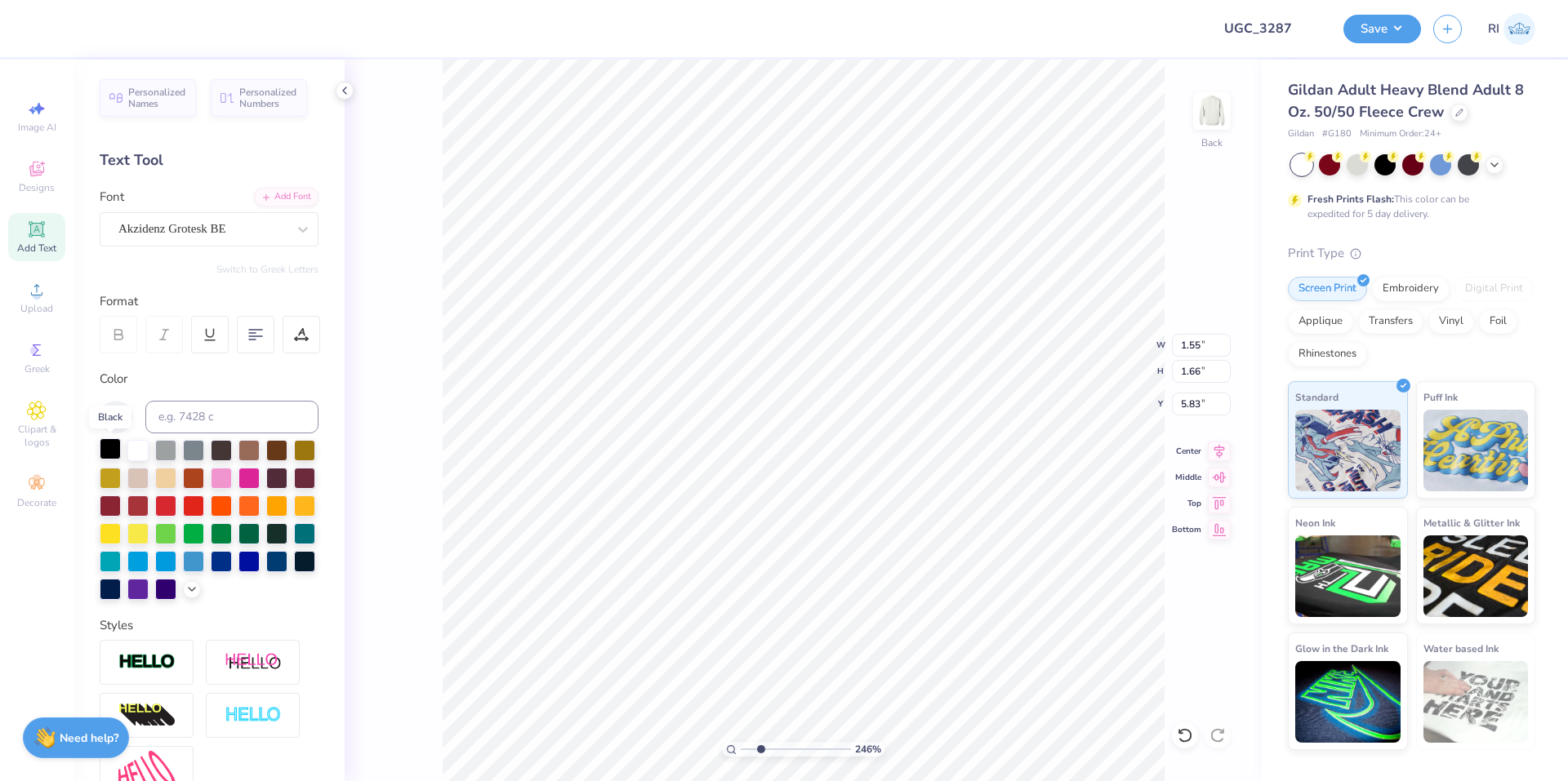
click at [108, 454] on div at bounding box center [109, 448] width 21 height 21
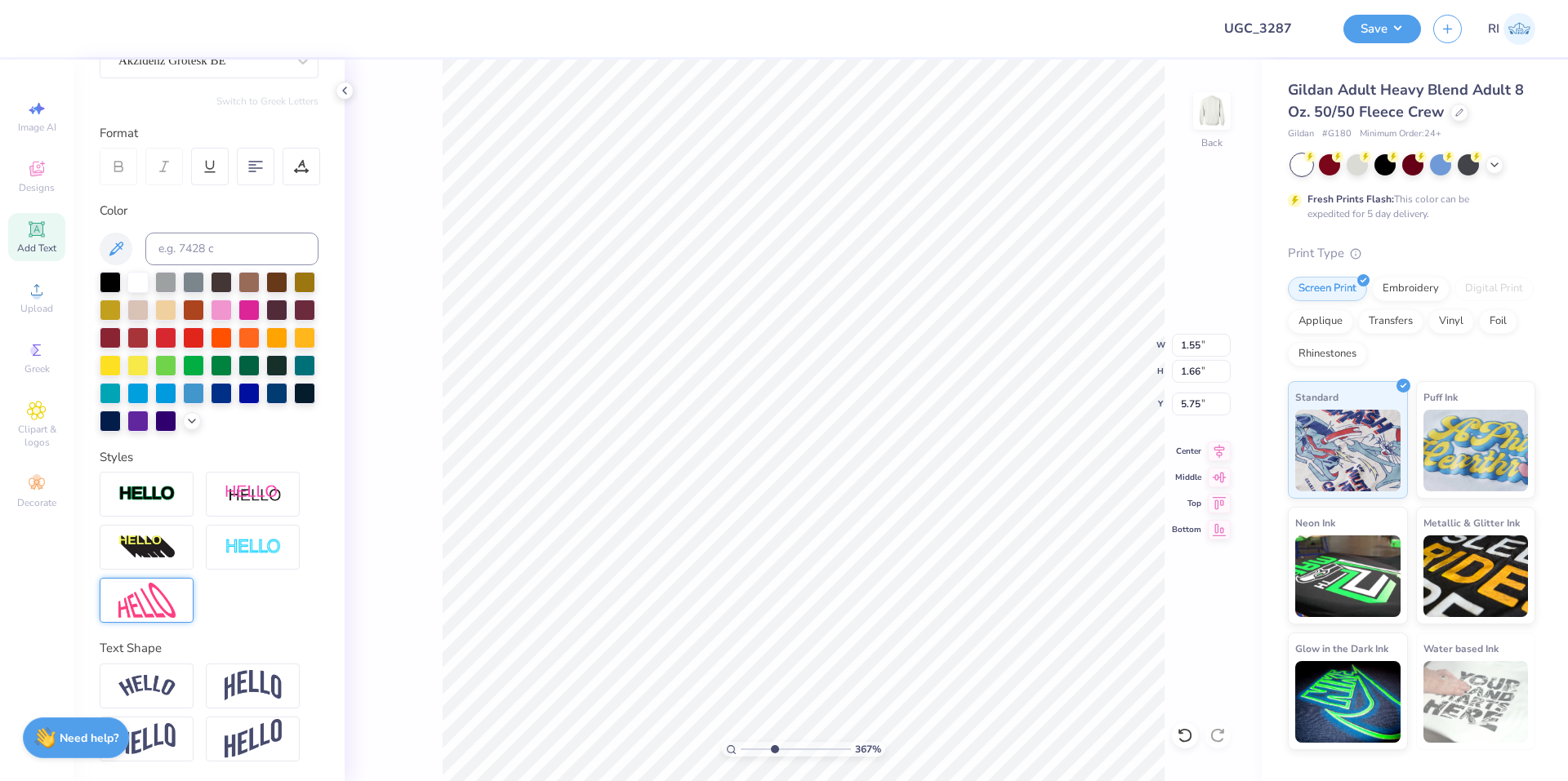
click at [162, 588] on img at bounding box center [147, 601] width 57 height 35
click at [1189, 738] on icon at bounding box center [1185, 736] width 17 height 17
click at [50, 23] on div at bounding box center [43, 27] width 23 height 23
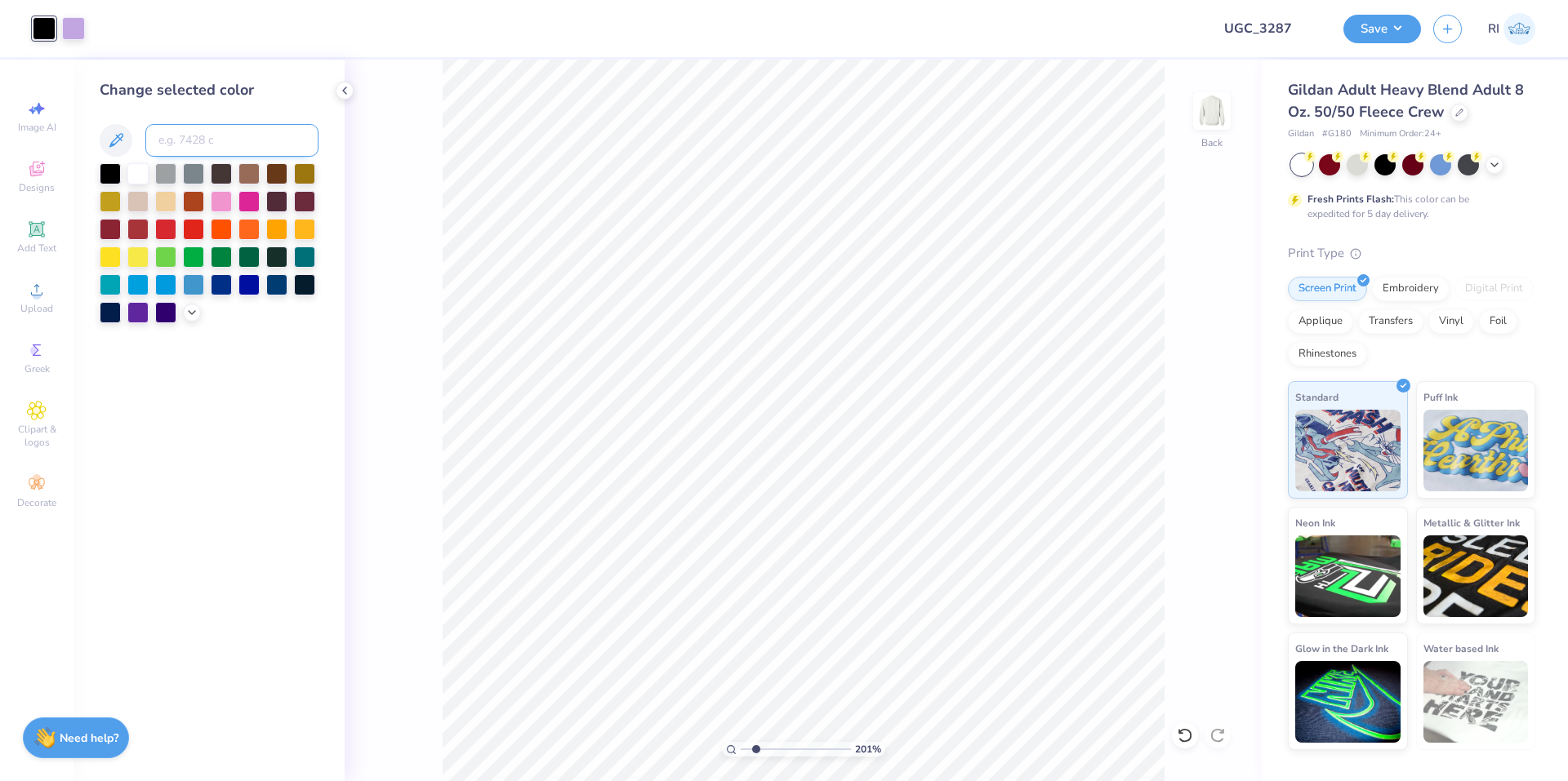
click at [203, 151] on input at bounding box center [231, 140] width 173 height 33
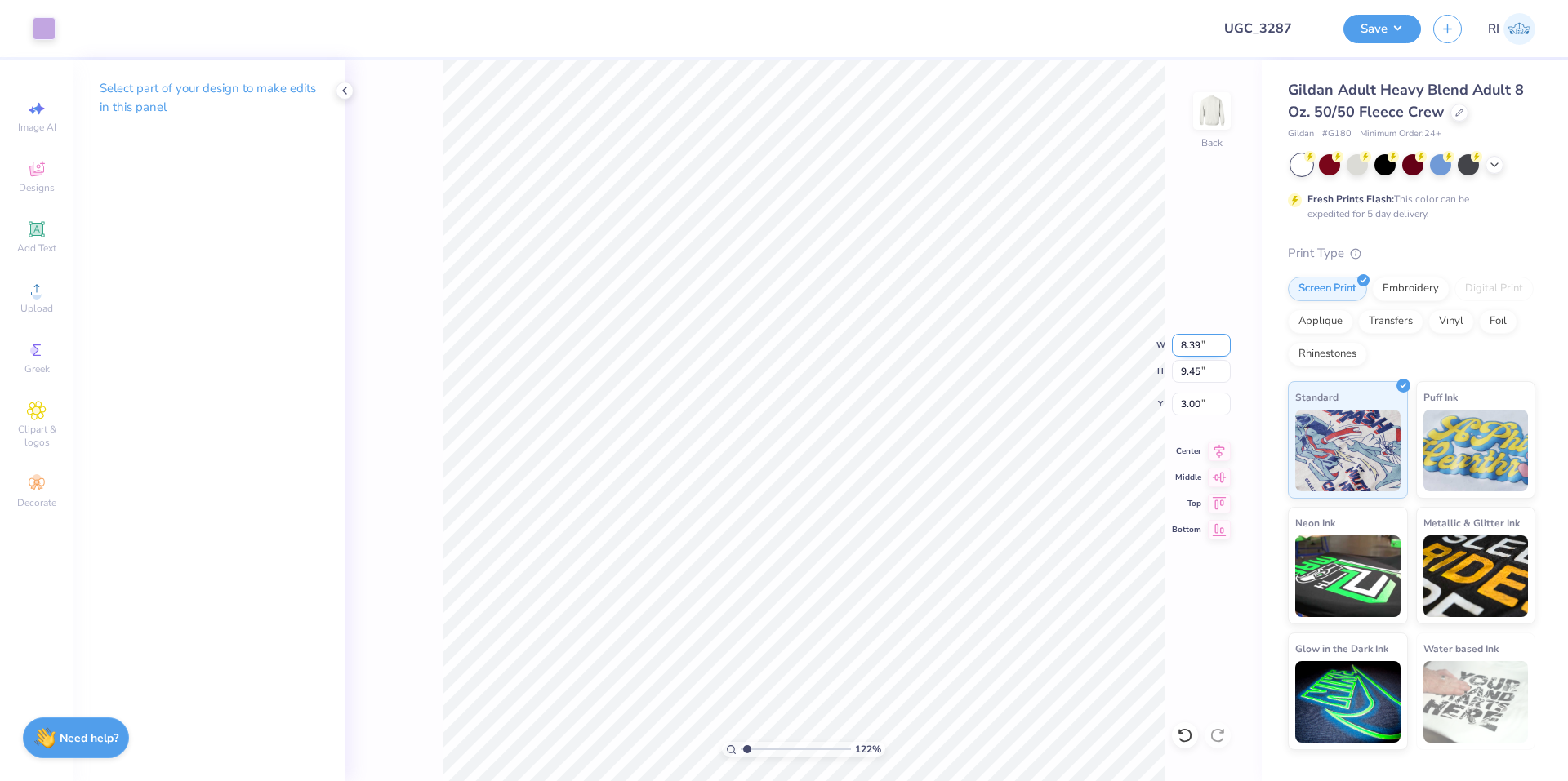
click at [1193, 345] on input "8.39" at bounding box center [1201, 345] width 58 height 23
click at [1197, 406] on input "3.05" at bounding box center [1201, 404] width 58 height 23
click at [1222, 449] on icon at bounding box center [1218, 448] width 23 height 19
click at [865, 595] on li "Group" at bounding box center [887, 602] width 129 height 32
click at [1396, 19] on button "Save" at bounding box center [1382, 27] width 78 height 28
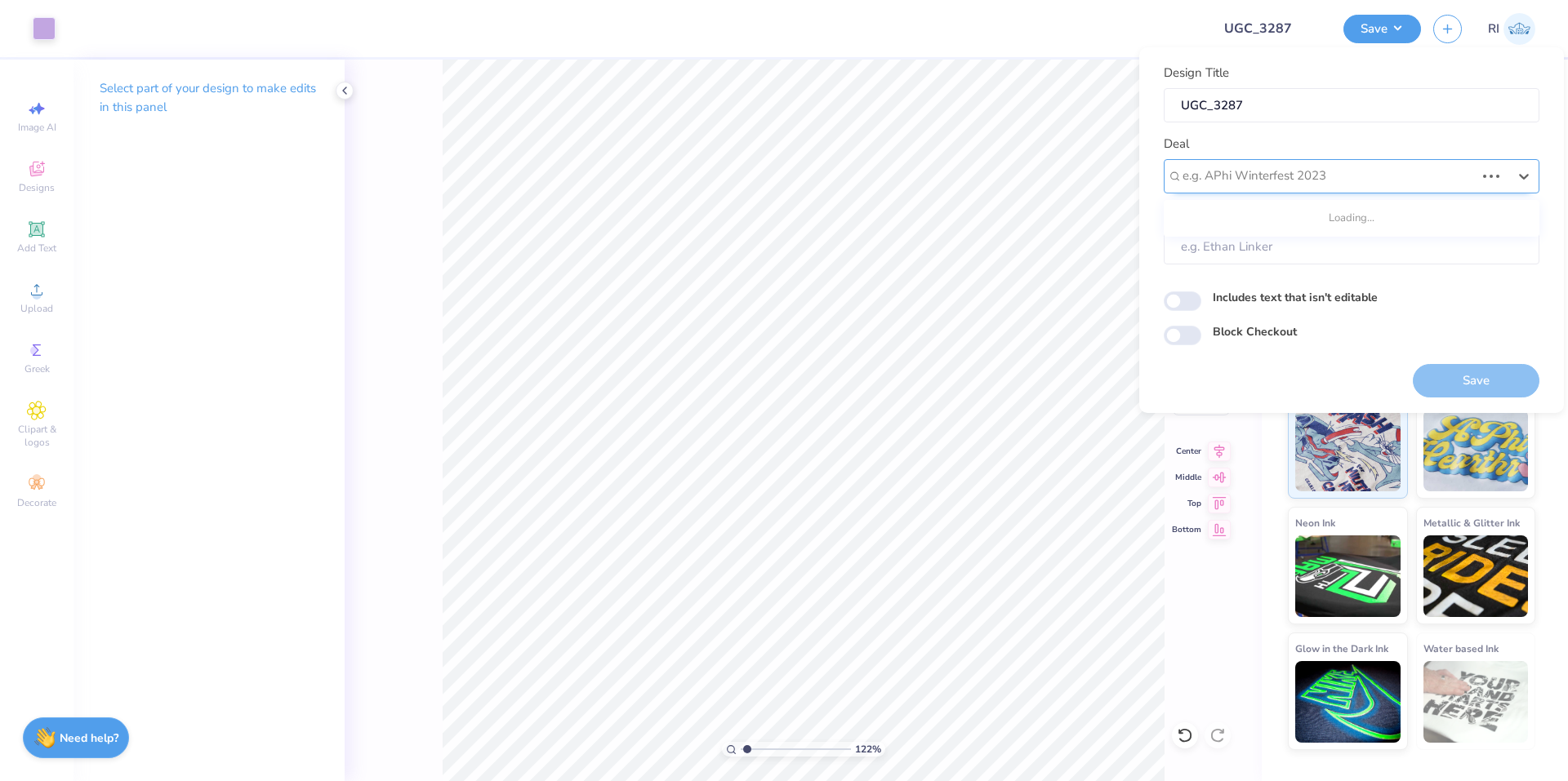
click at [1298, 183] on div at bounding box center [1329, 176] width 292 height 22
click at [1263, 212] on div "UGC Designs" at bounding box center [1351, 220] width 362 height 27
click at [1182, 329] on input "Block Checkout" at bounding box center [1182, 335] width 38 height 19
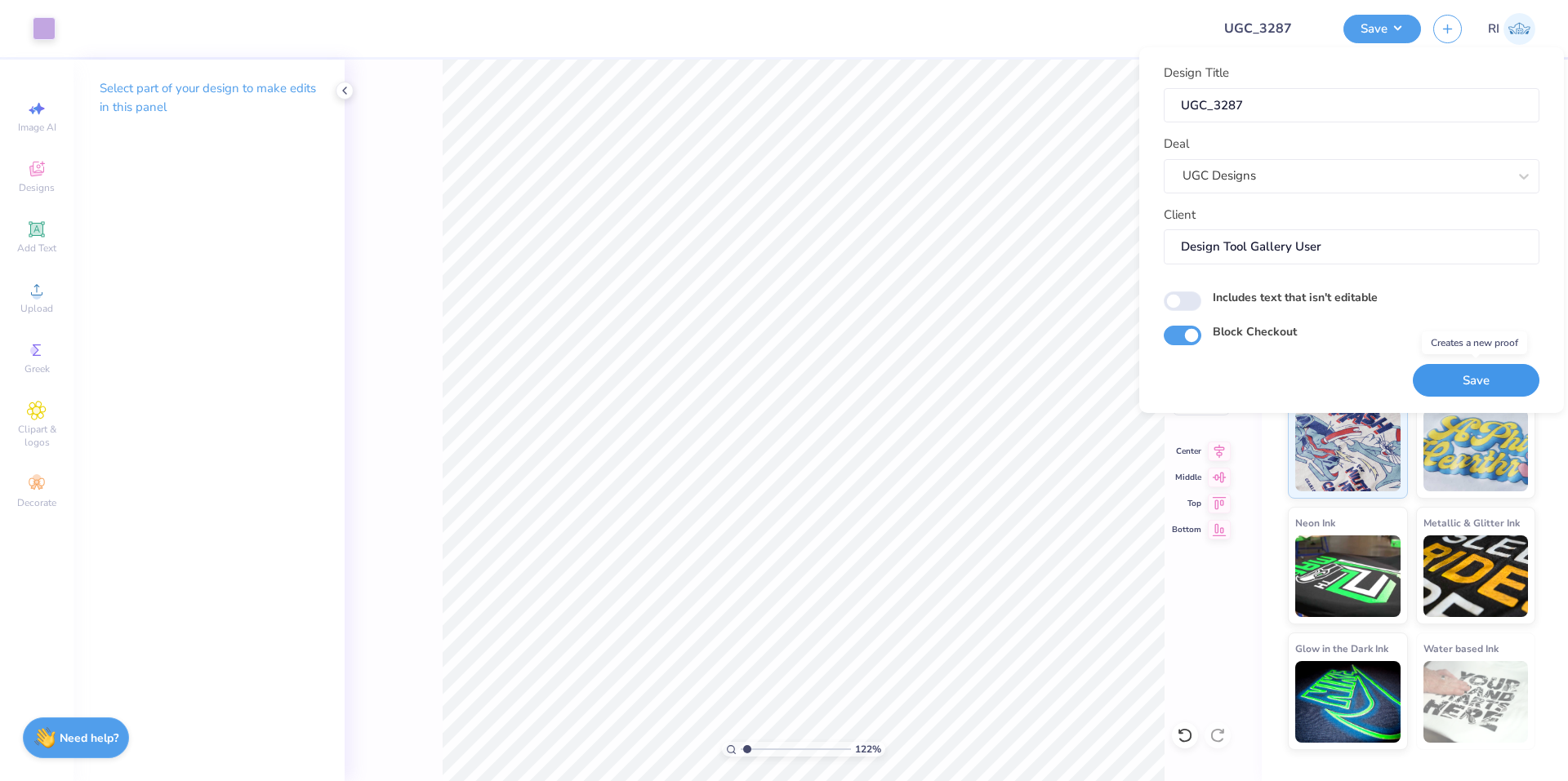
click at [1450, 374] on button "Save" at bounding box center [1476, 380] width 127 height 33
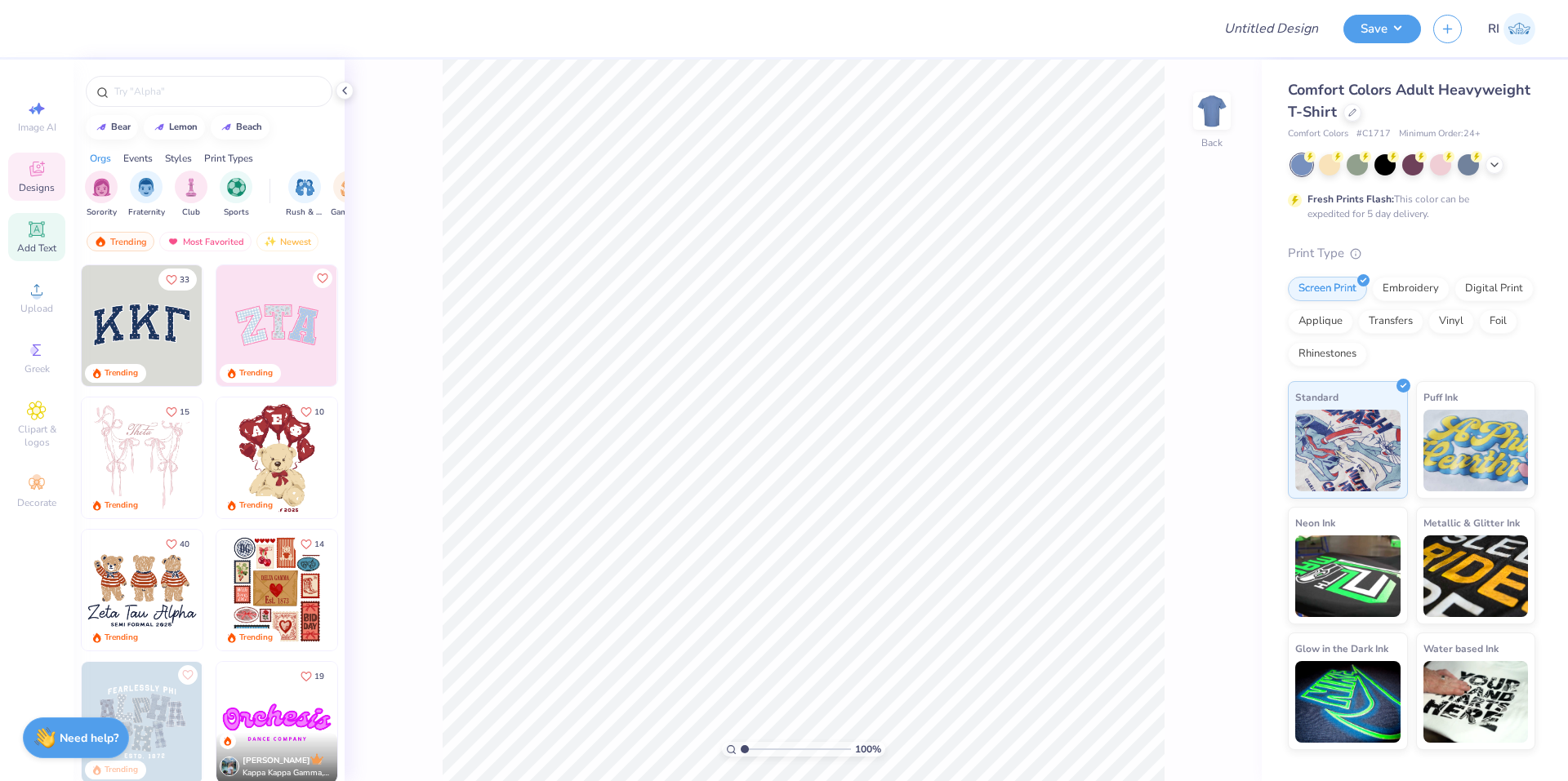
click at [36, 233] on icon at bounding box center [36, 229] width 13 height 13
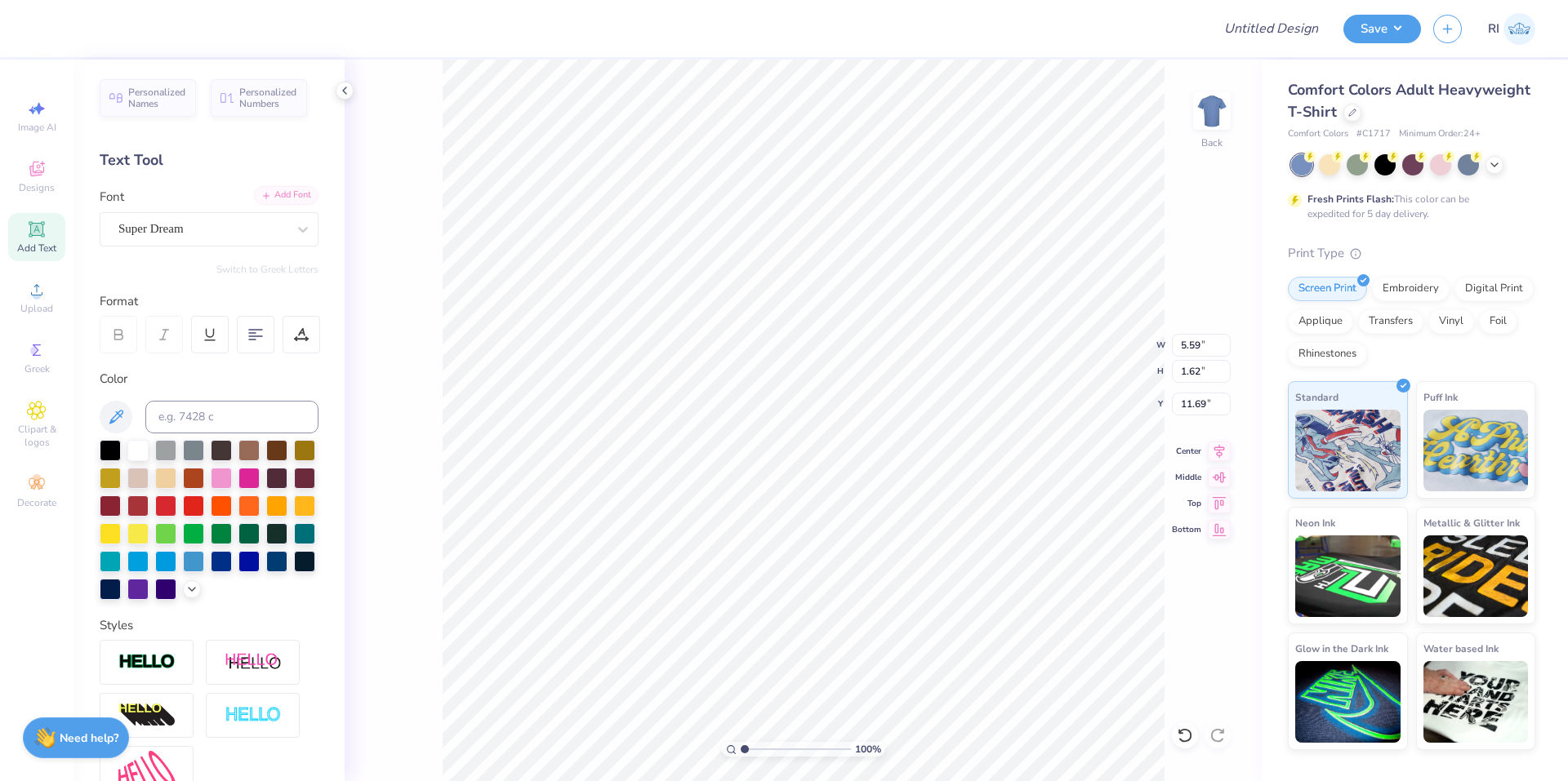
click at [273, 196] on div "Add Font" at bounding box center [285, 195] width 64 height 19
click at [281, 198] on div "Add Font" at bounding box center [285, 195] width 64 height 19
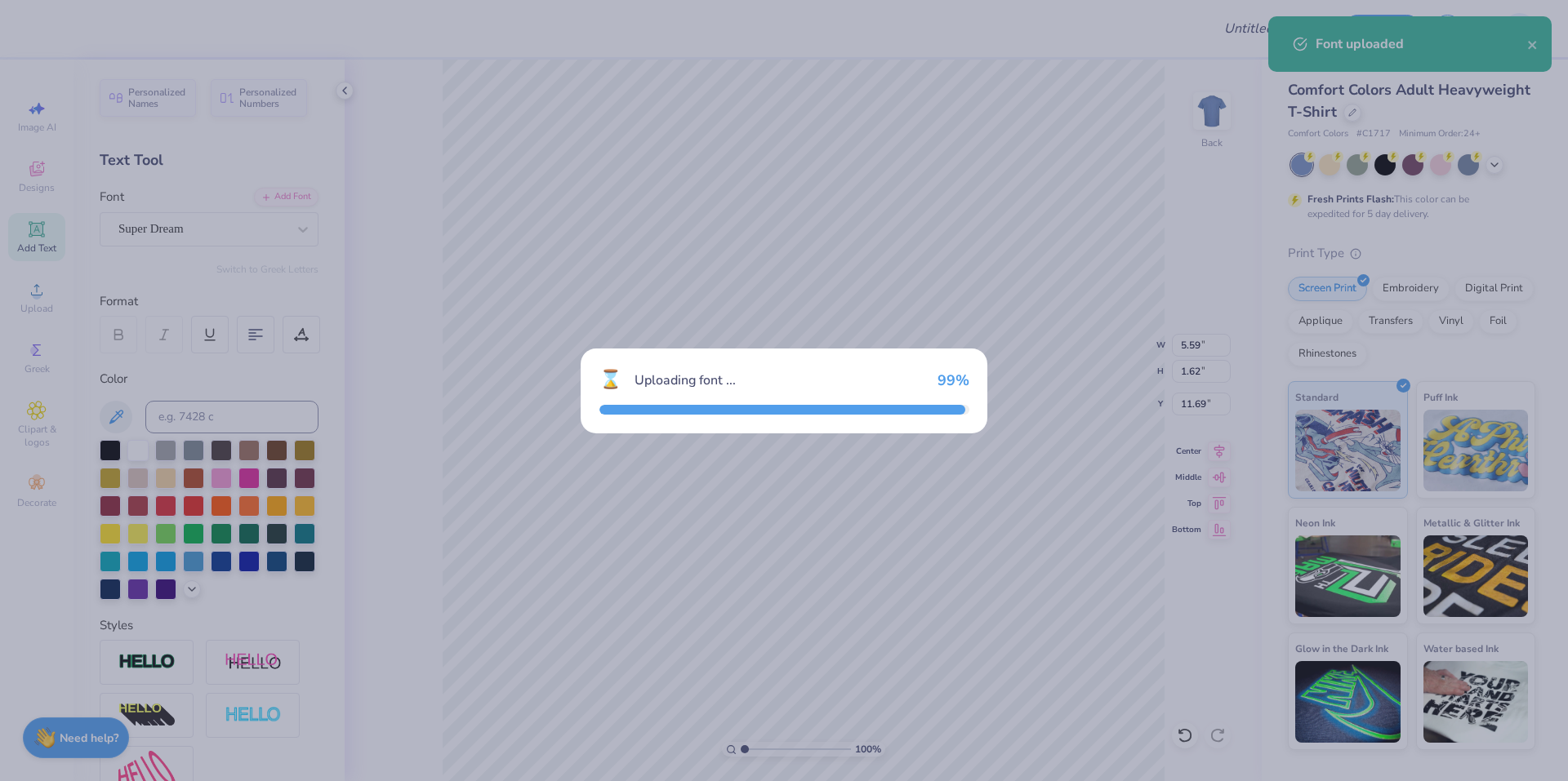
type input "6.29"
type input "1.71"
type input "11.64"
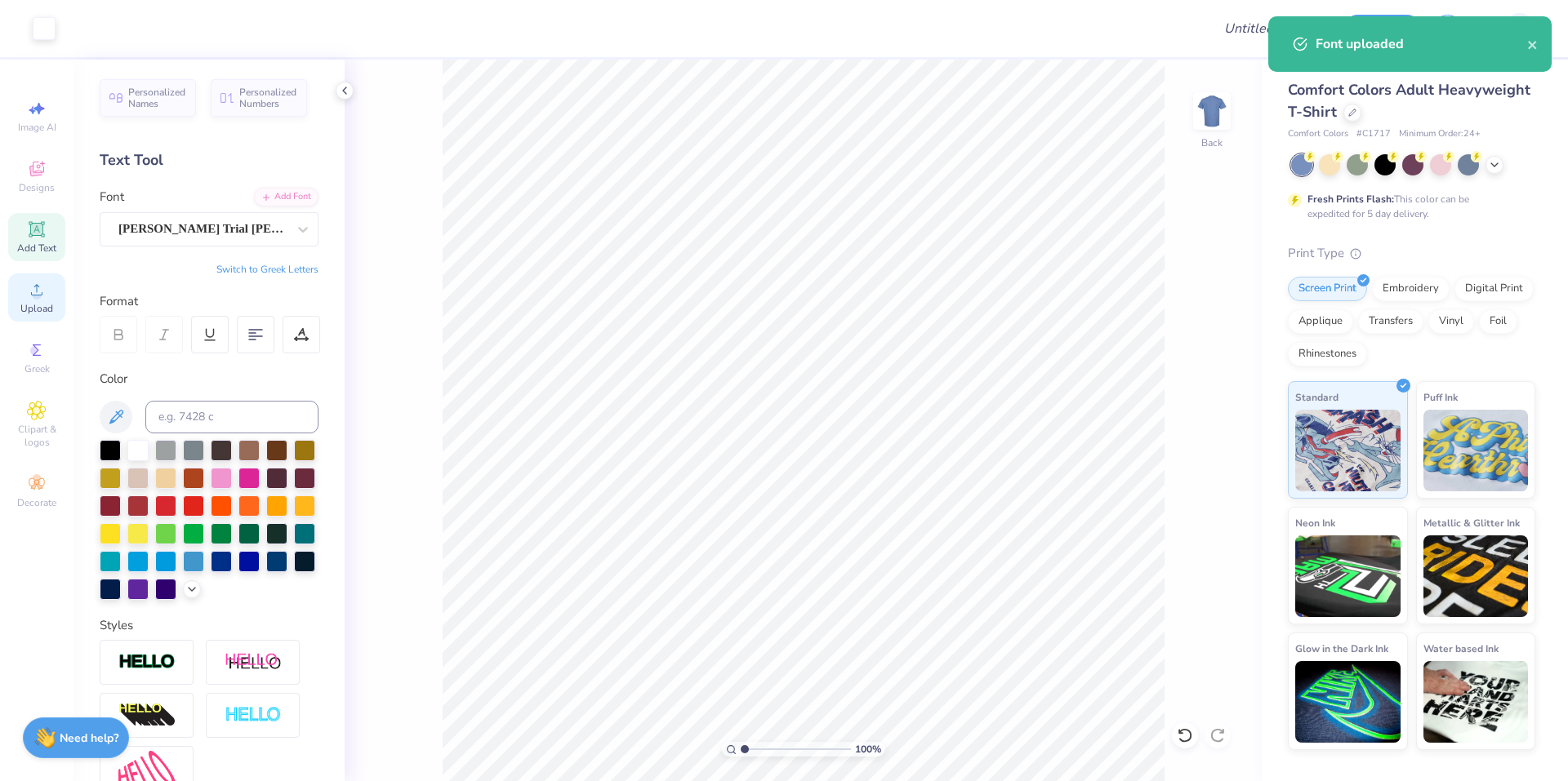
click at [56, 311] on div "Upload" at bounding box center [37, 298] width 57 height 48
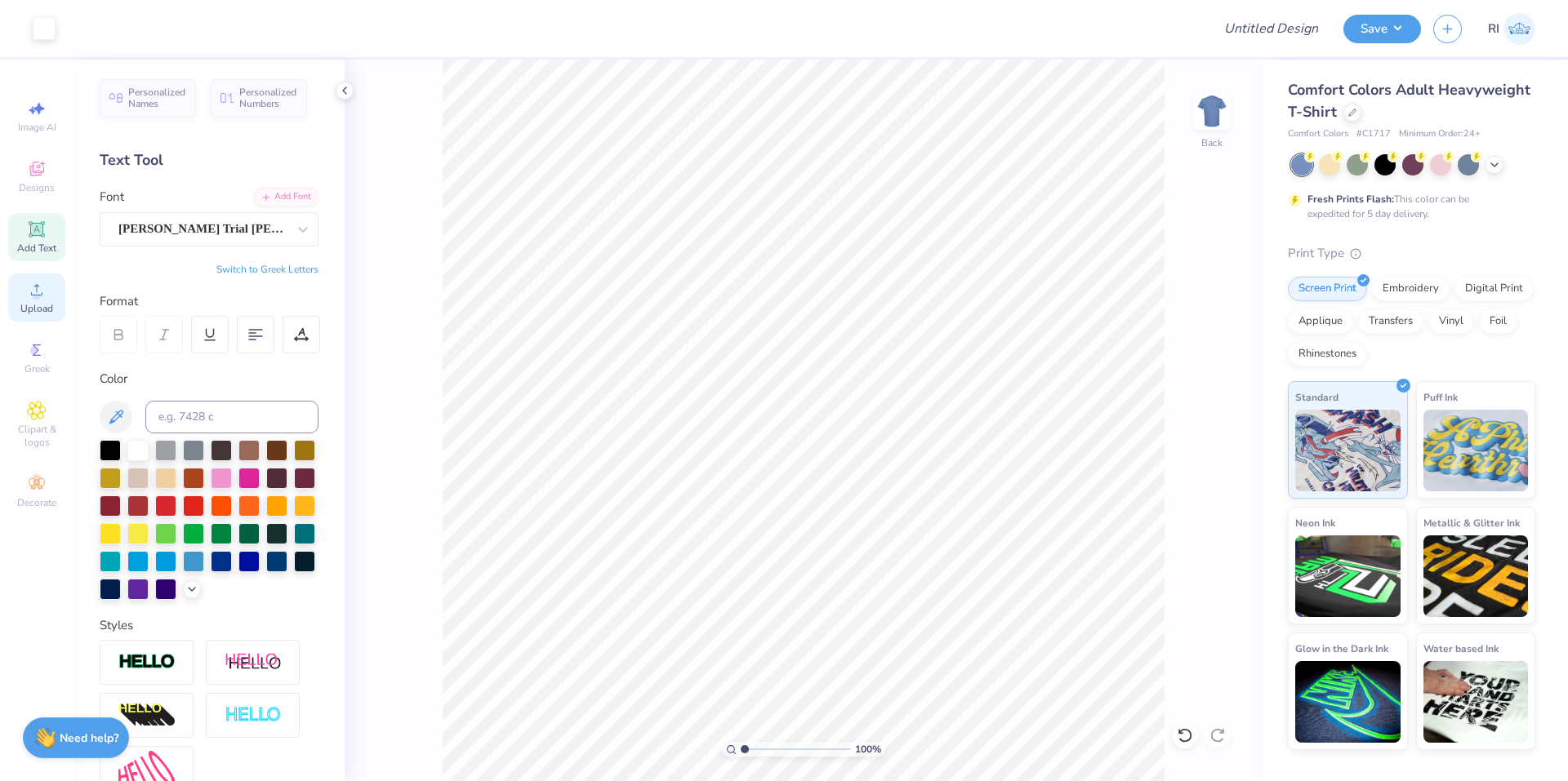
click at [56, 305] on div "Upload" at bounding box center [37, 298] width 57 height 48
